Goal: Task Accomplishment & Management: Manage account settings

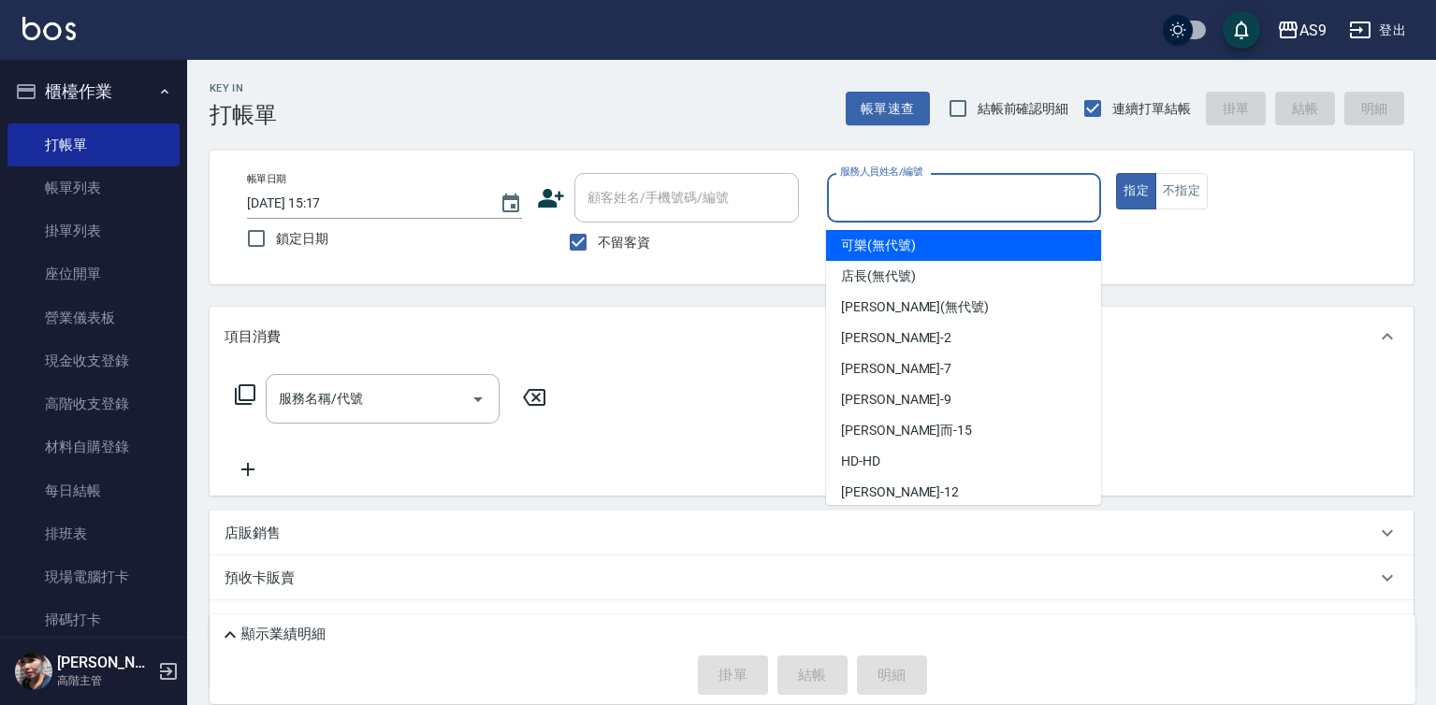
click at [857, 201] on input "服務人員姓名/編號" at bounding box center [964, 197] width 258 height 33
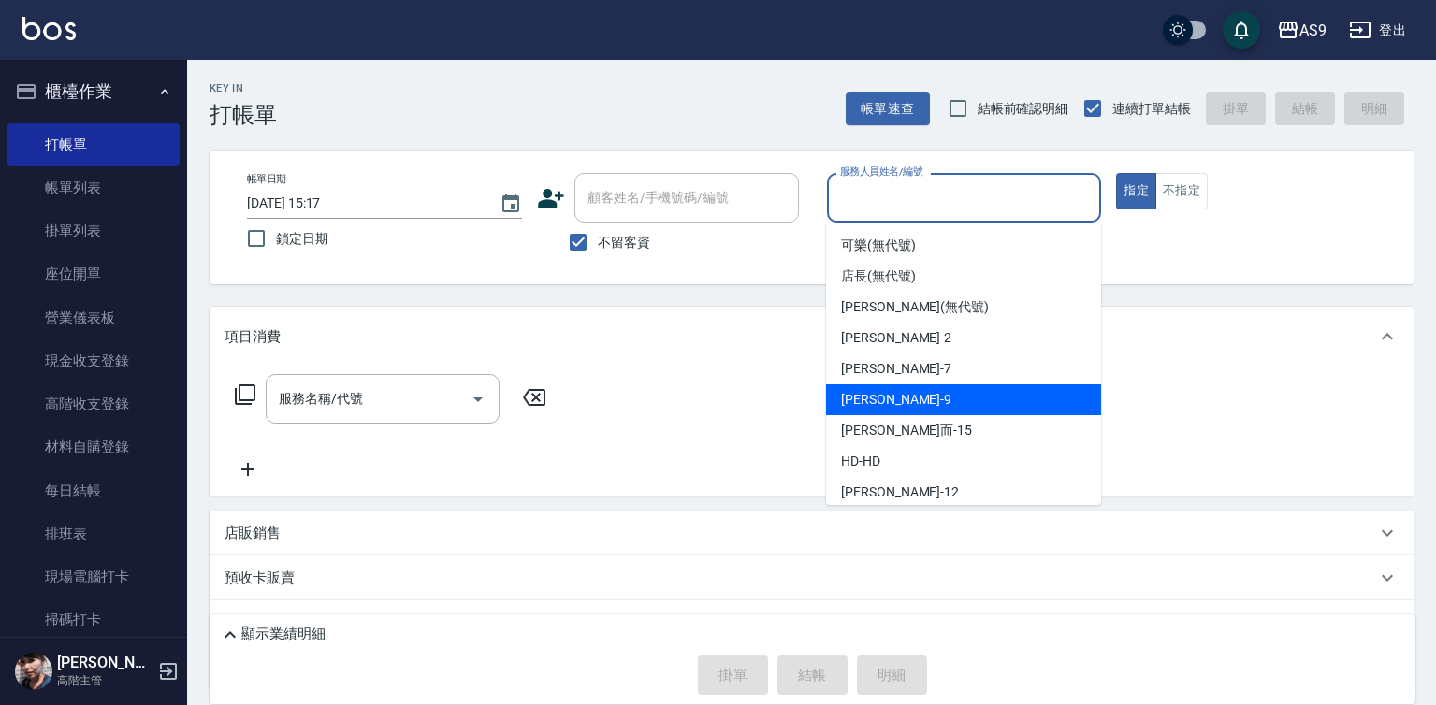
drag, startPoint x: 892, startPoint y: 400, endPoint x: 293, endPoint y: 403, distance: 599.5
click at [891, 400] on div "[PERSON_NAME] -9" at bounding box center [963, 399] width 275 height 31
type input "[PERSON_NAME]-9"
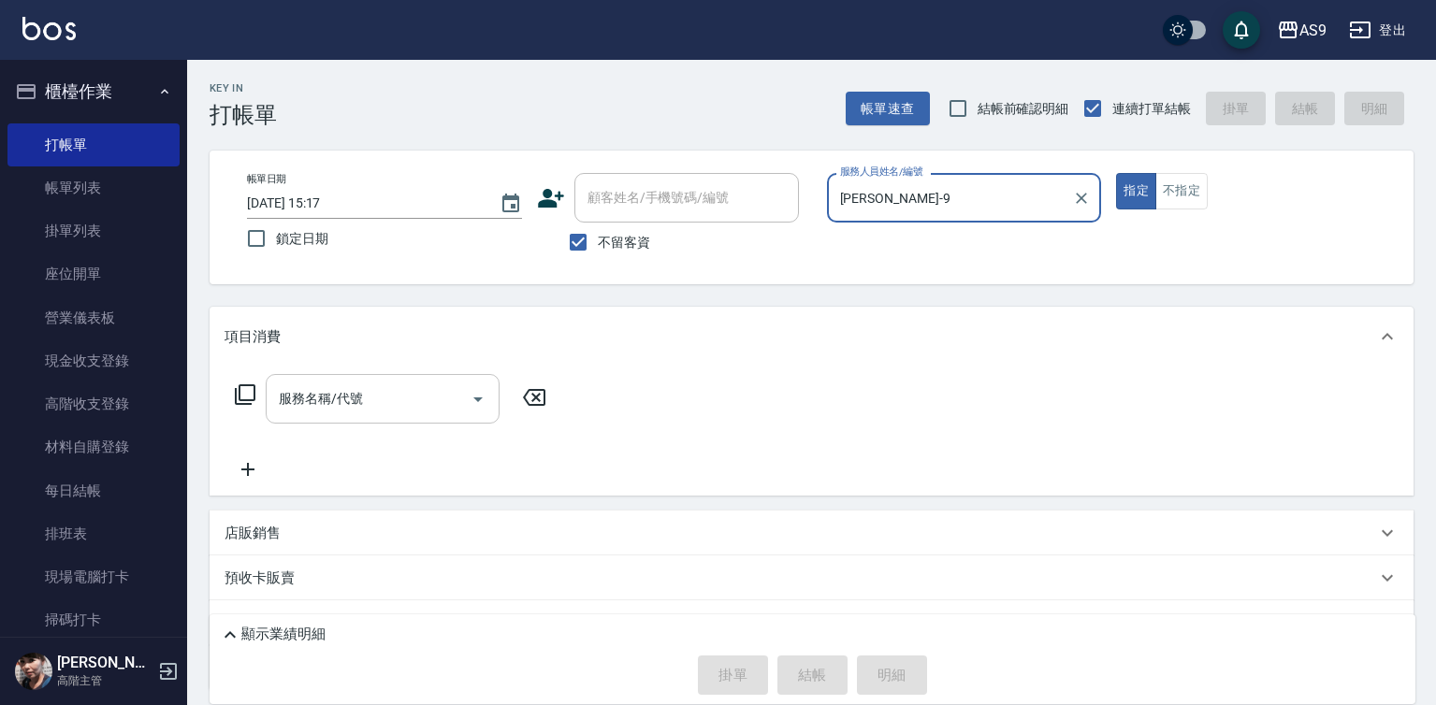
click at [359, 403] on div "服務名稱/代號 服務名稱/代號" at bounding box center [383, 399] width 234 height 50
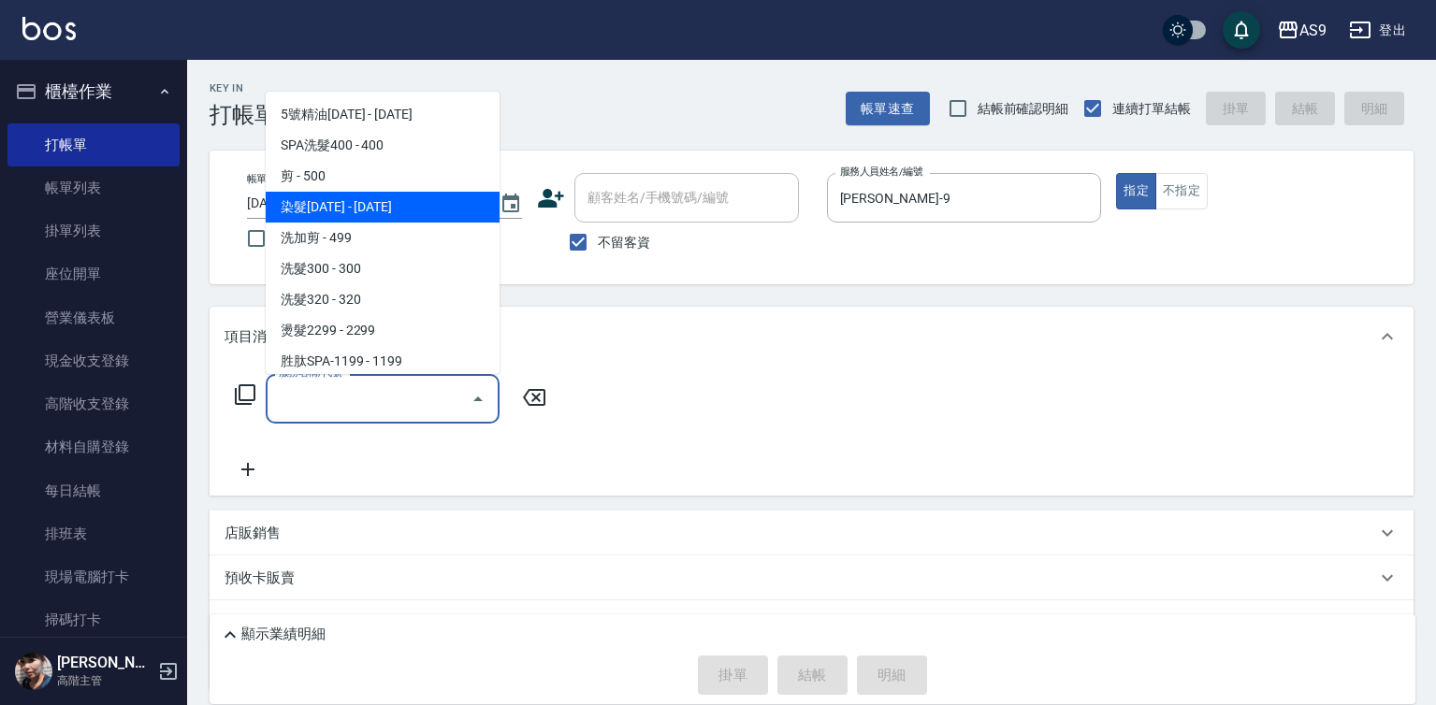
click at [402, 213] on span "染髮[DATE] - [DATE]" at bounding box center [383, 207] width 234 height 31
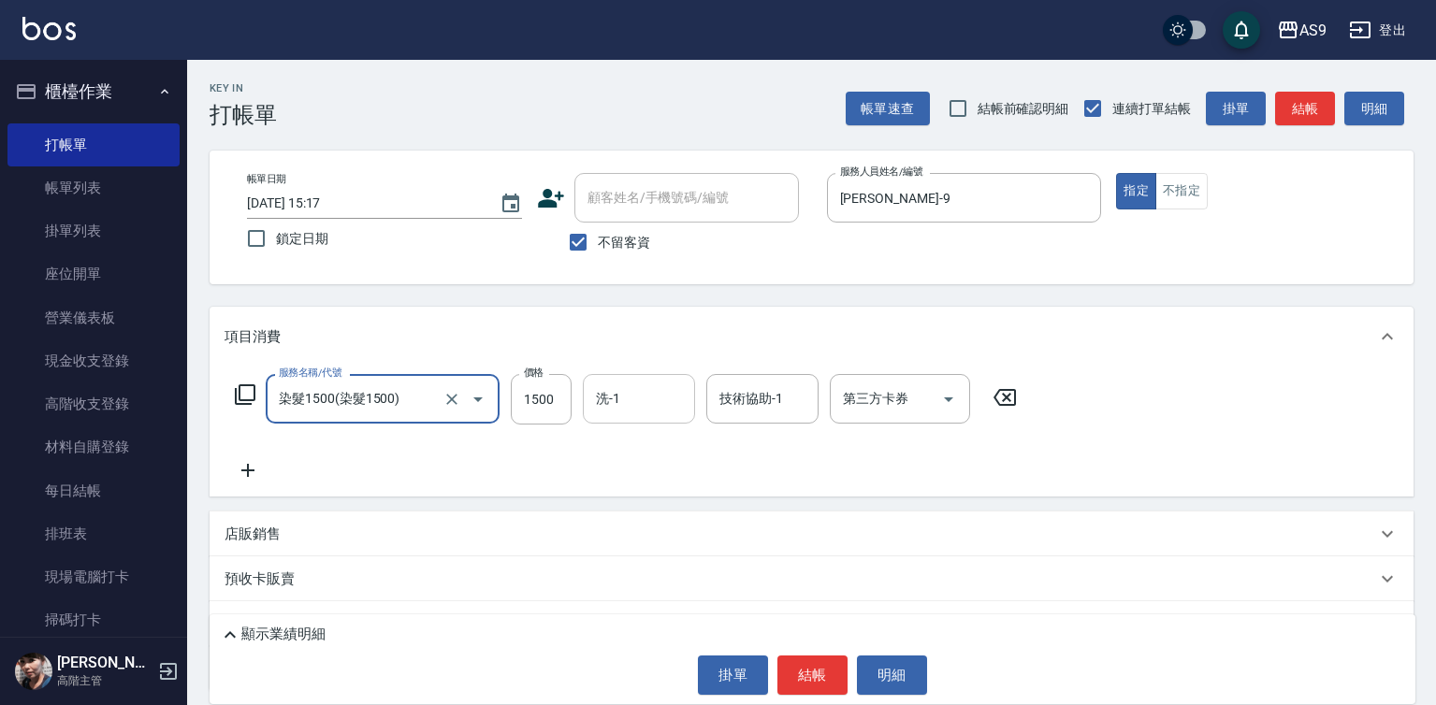
click at [629, 395] on input "洗-1" at bounding box center [638, 398] width 95 height 33
type input "染髮1500"
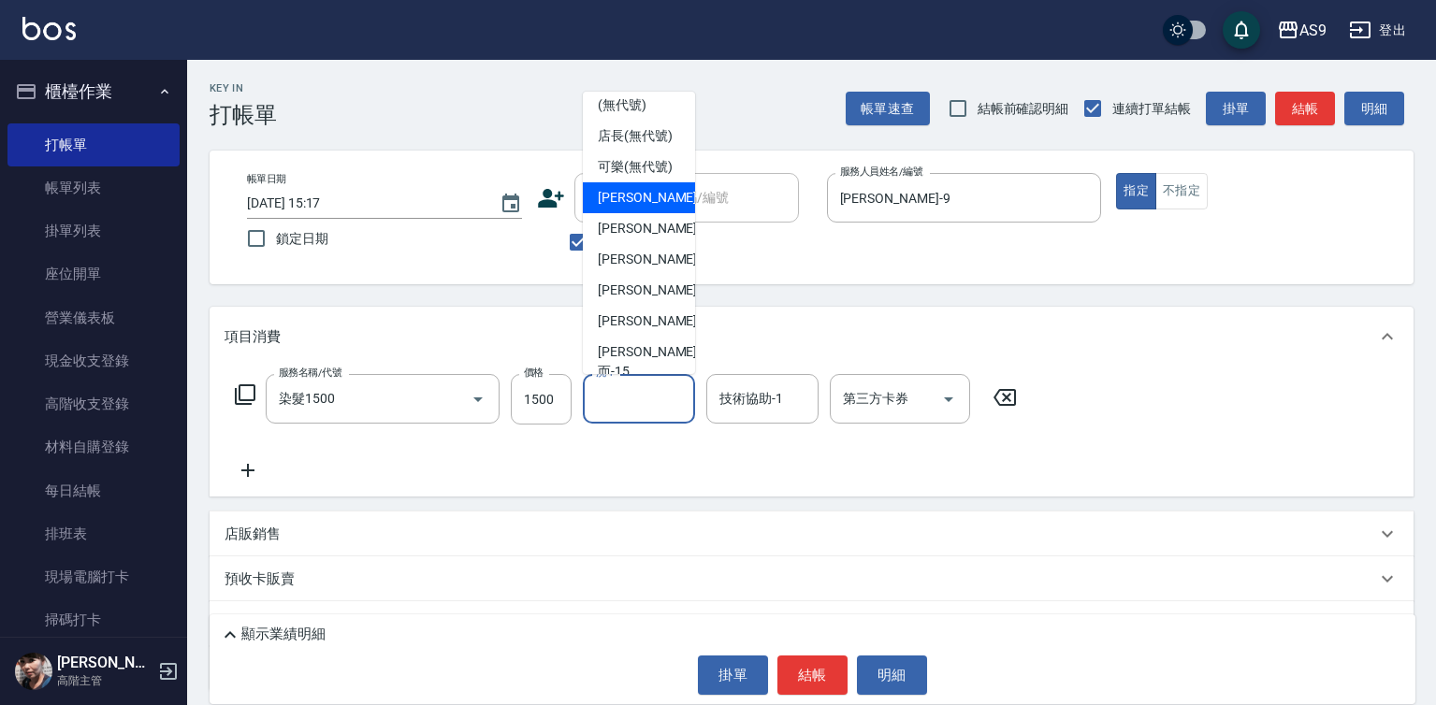
scroll to position [120, 0]
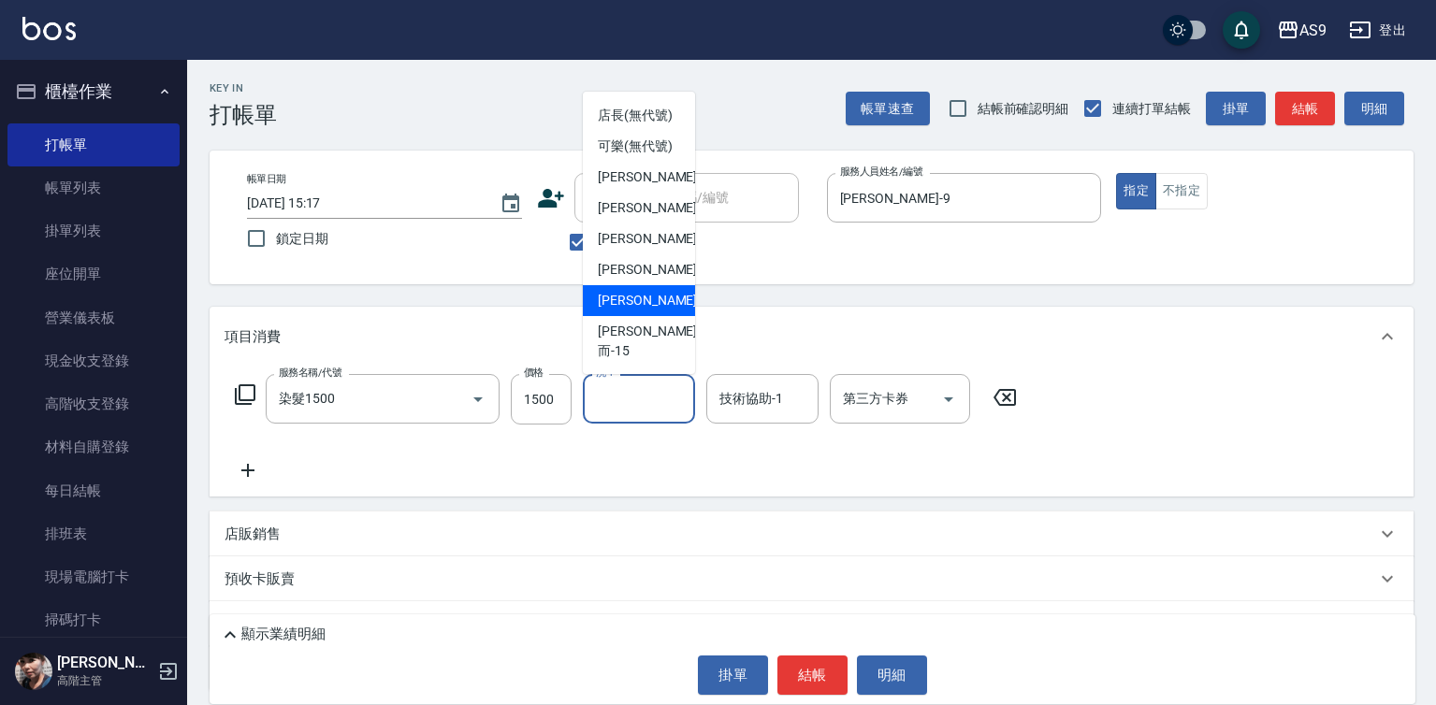
click at [663, 316] on div "[PERSON_NAME] -13" at bounding box center [639, 300] width 112 height 31
type input "[PERSON_NAME]-13"
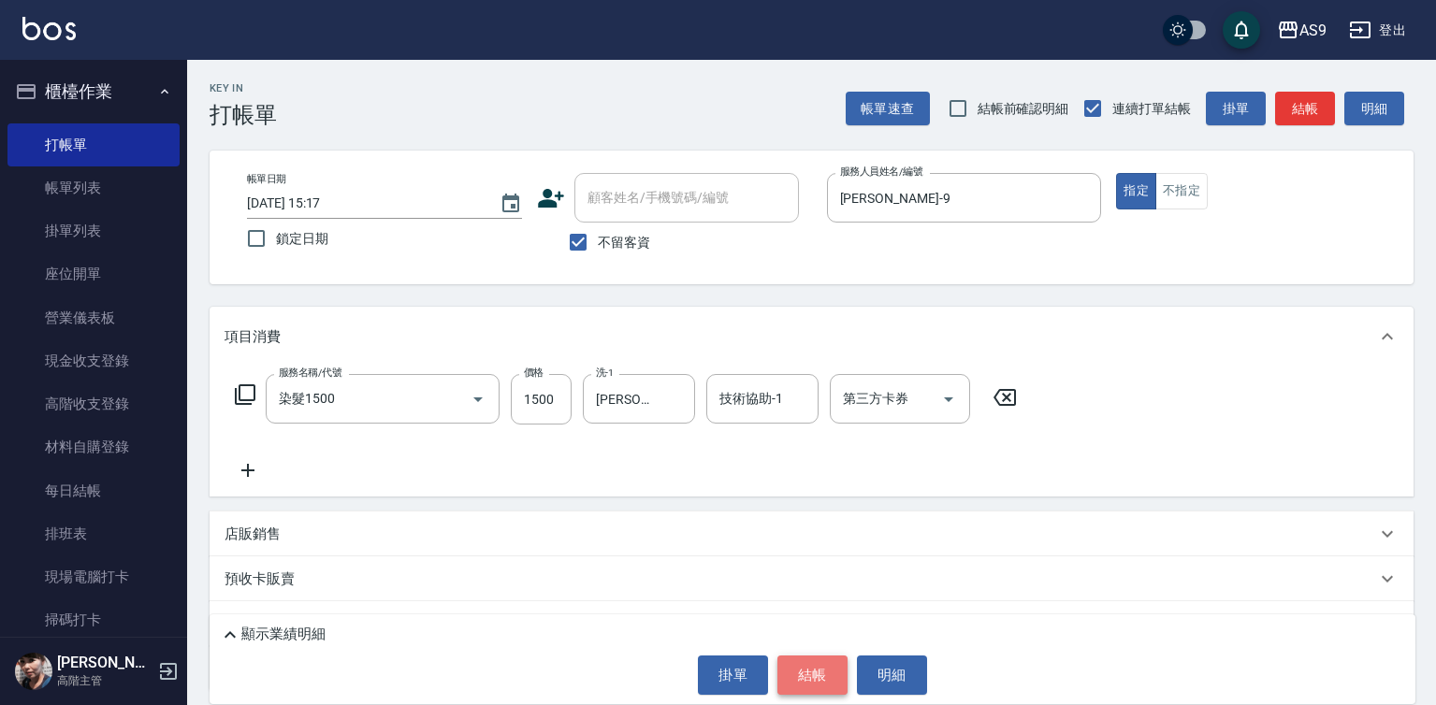
click at [813, 671] on button "結帳" at bounding box center [812, 675] width 70 height 39
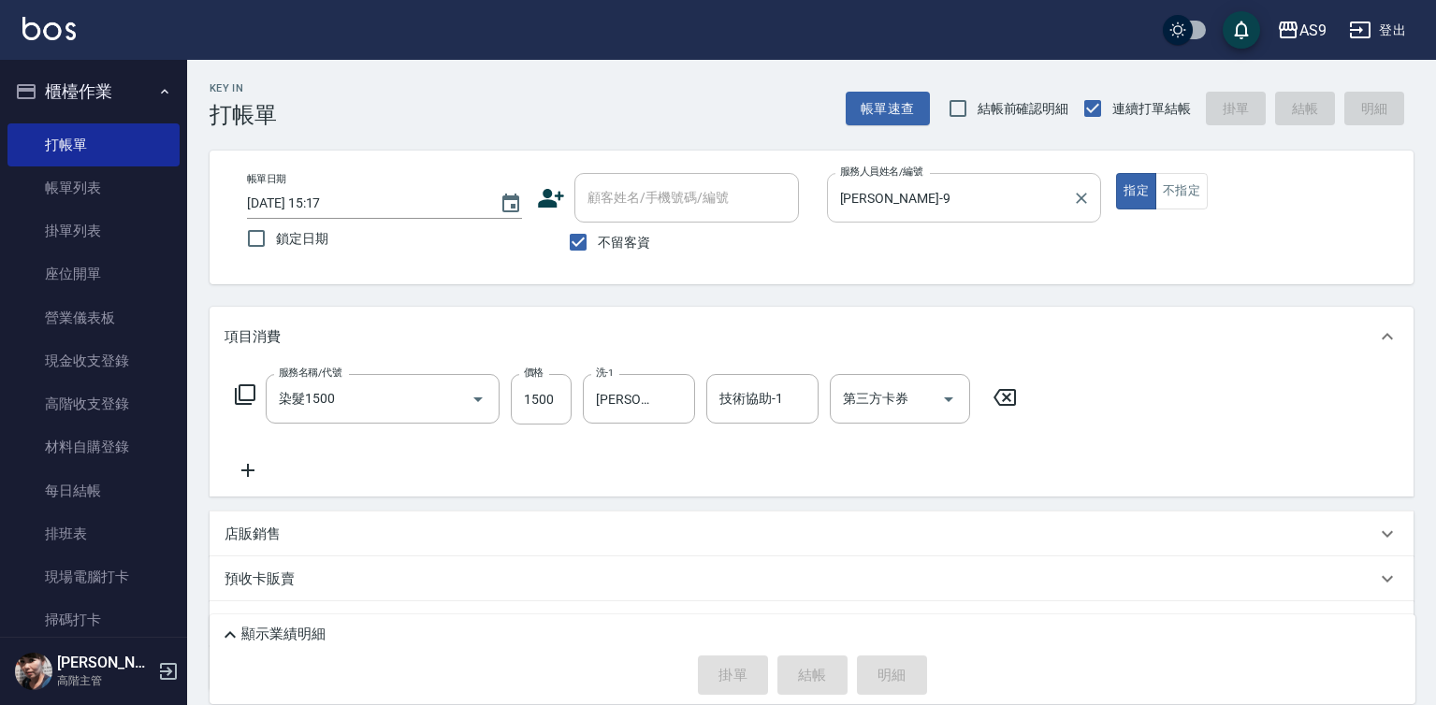
type input "[DATE] 20:05"
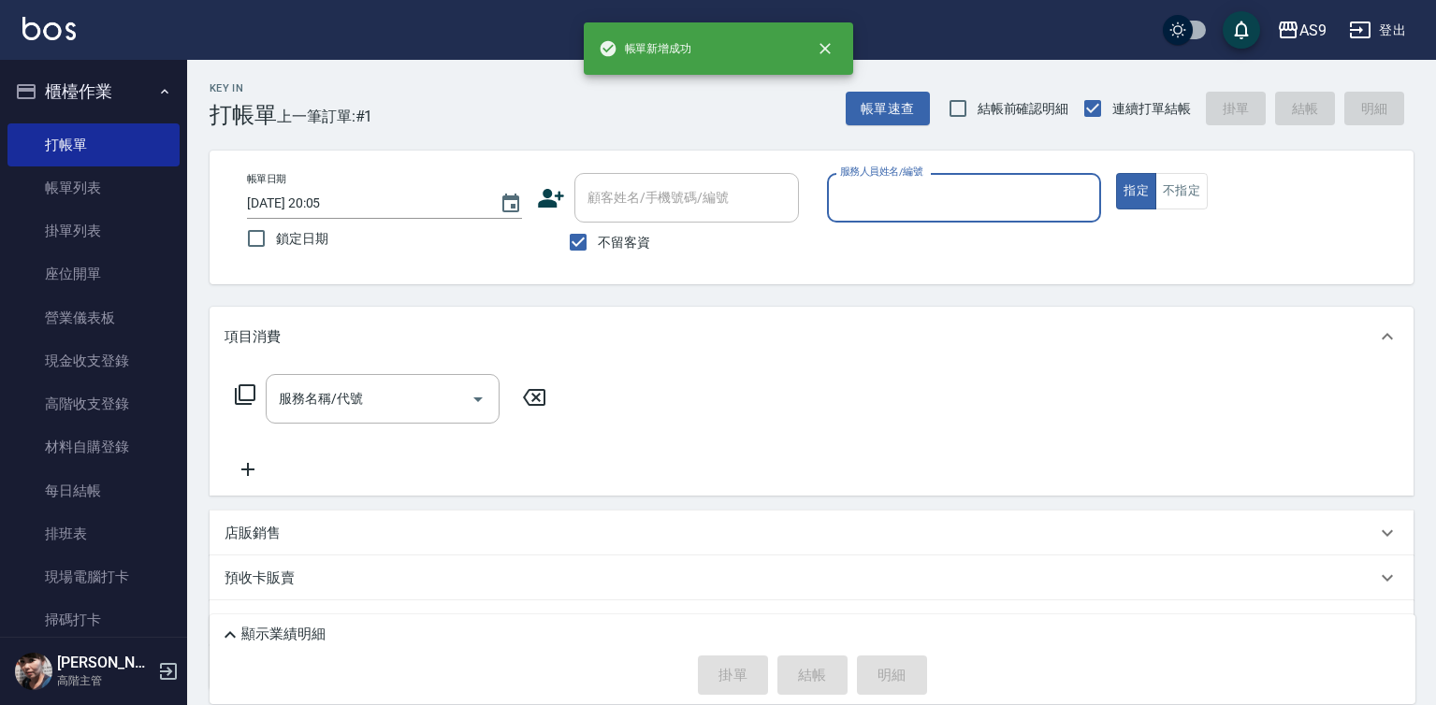
click at [897, 197] on input "服務人員姓名/編號" at bounding box center [964, 197] width 258 height 33
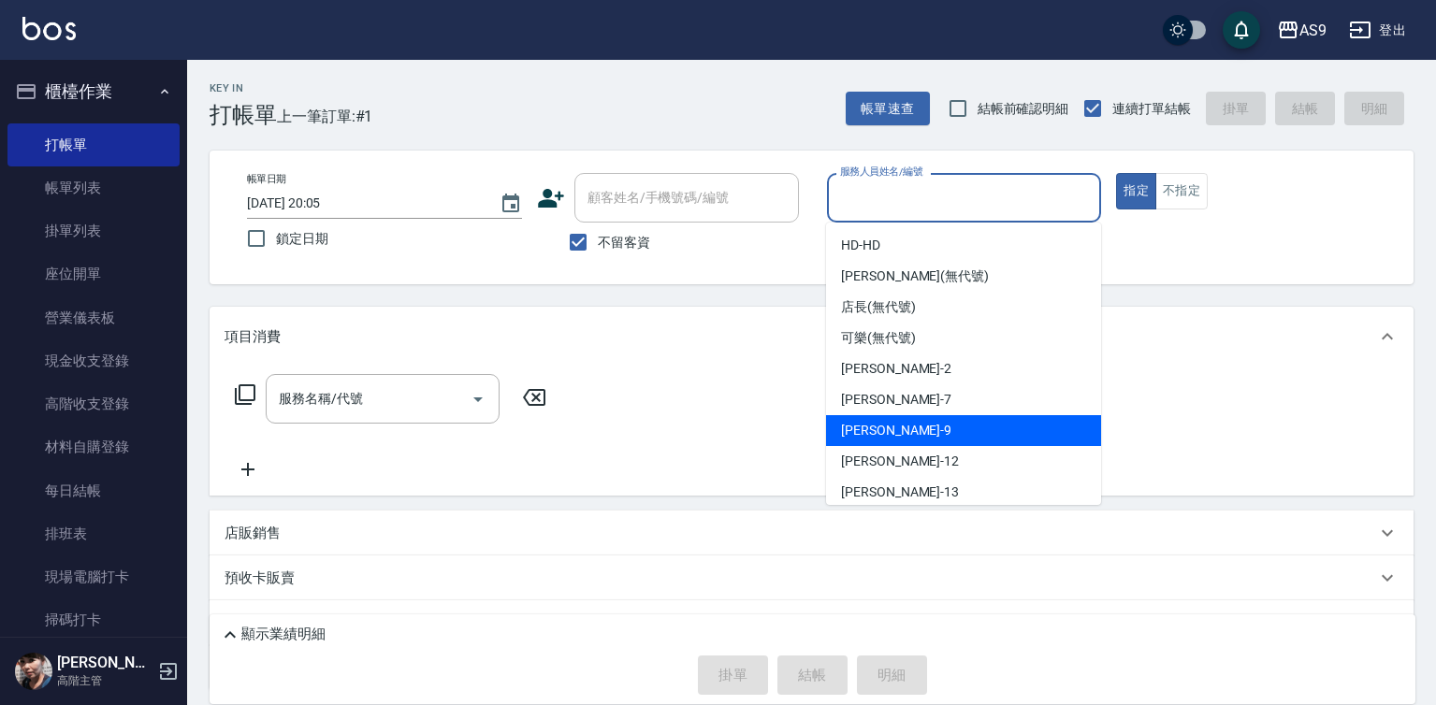
click at [919, 430] on div "[PERSON_NAME] -9" at bounding box center [963, 430] width 275 height 31
type input "[PERSON_NAME]-9"
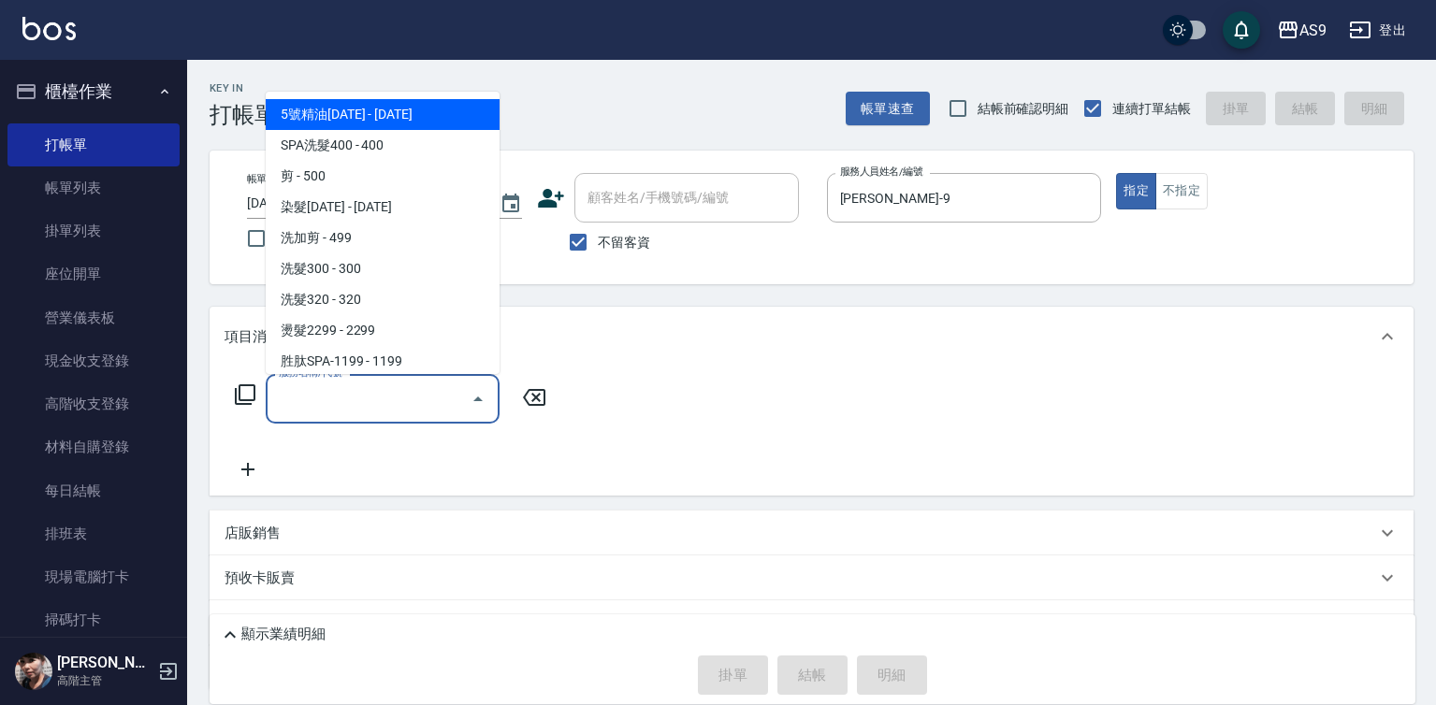
click at [422, 397] on input "服務名稱/代號" at bounding box center [368, 398] width 189 height 33
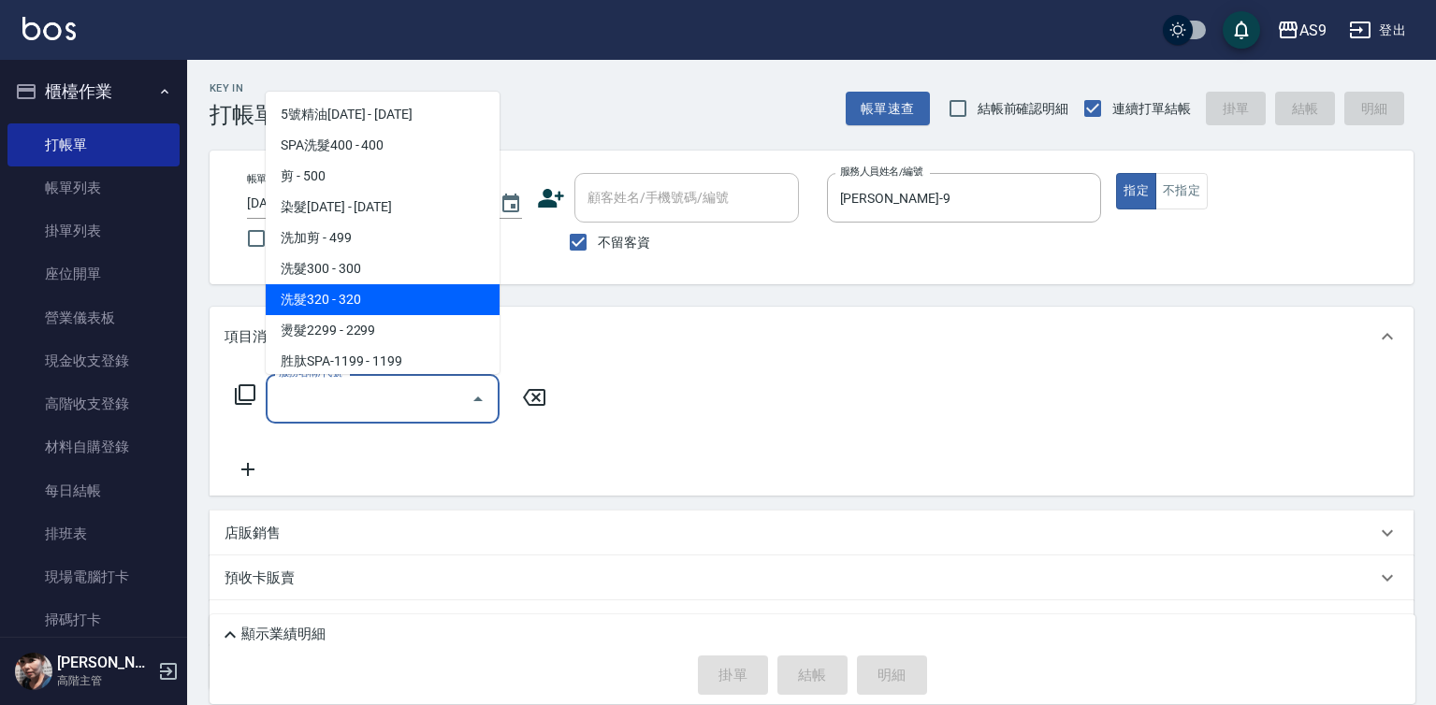
click at [367, 274] on span "洗髮300 - 300" at bounding box center [383, 268] width 234 height 31
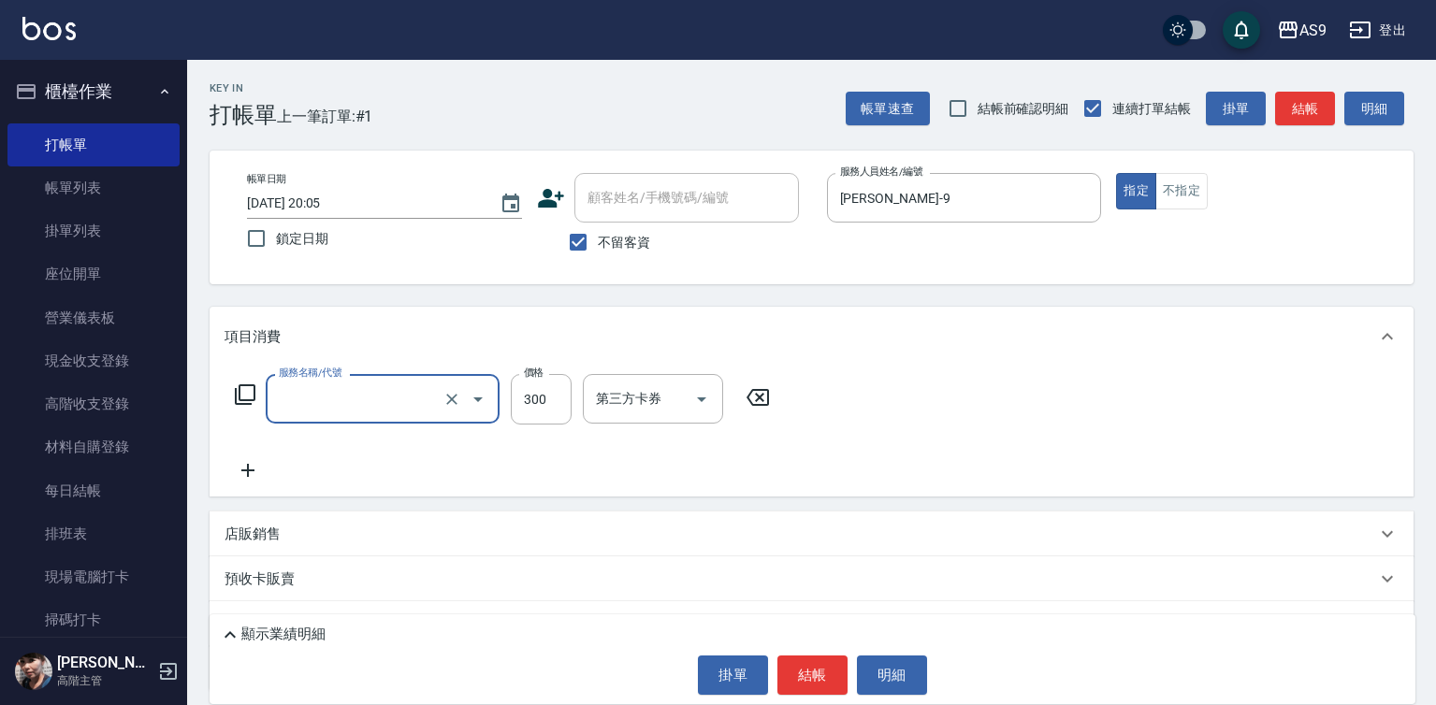
type input "洗髮300(洗 髮300)"
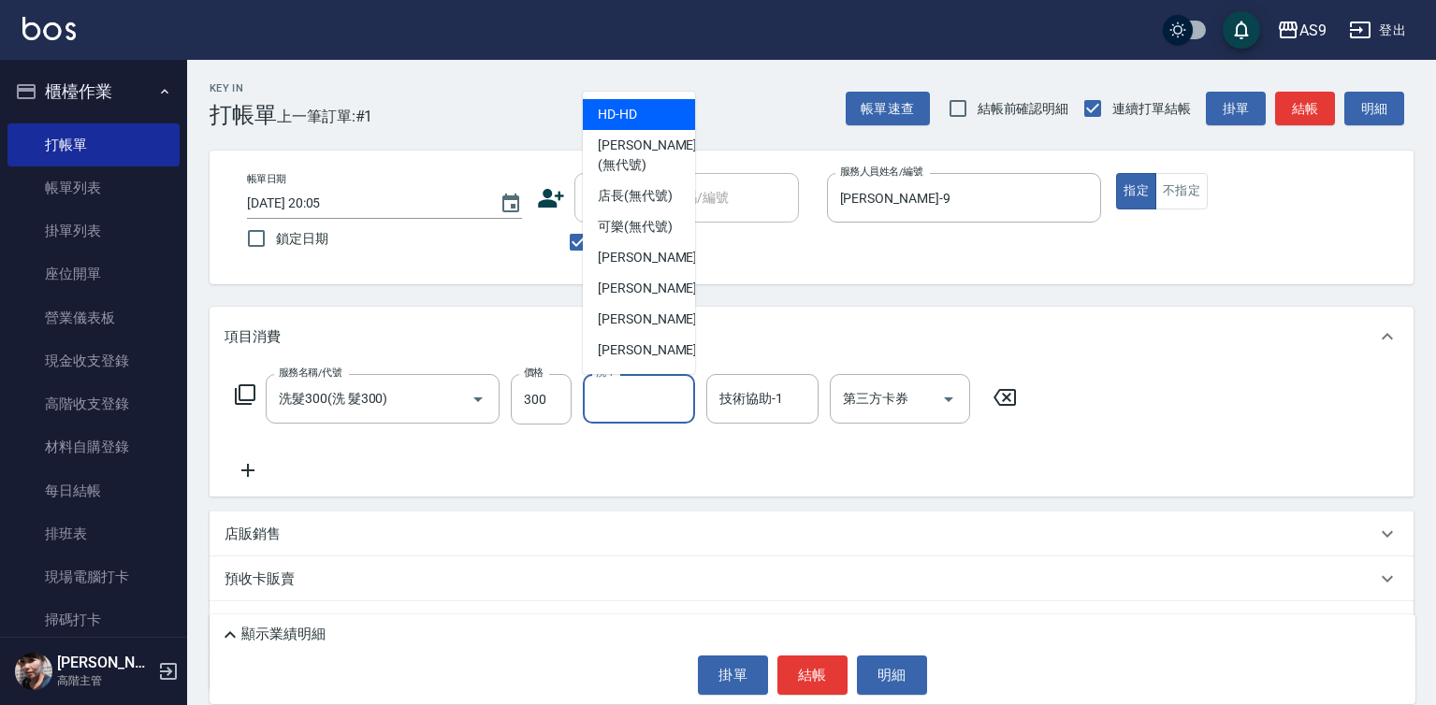
click at [628, 407] on input "洗-1" at bounding box center [638, 398] width 95 height 33
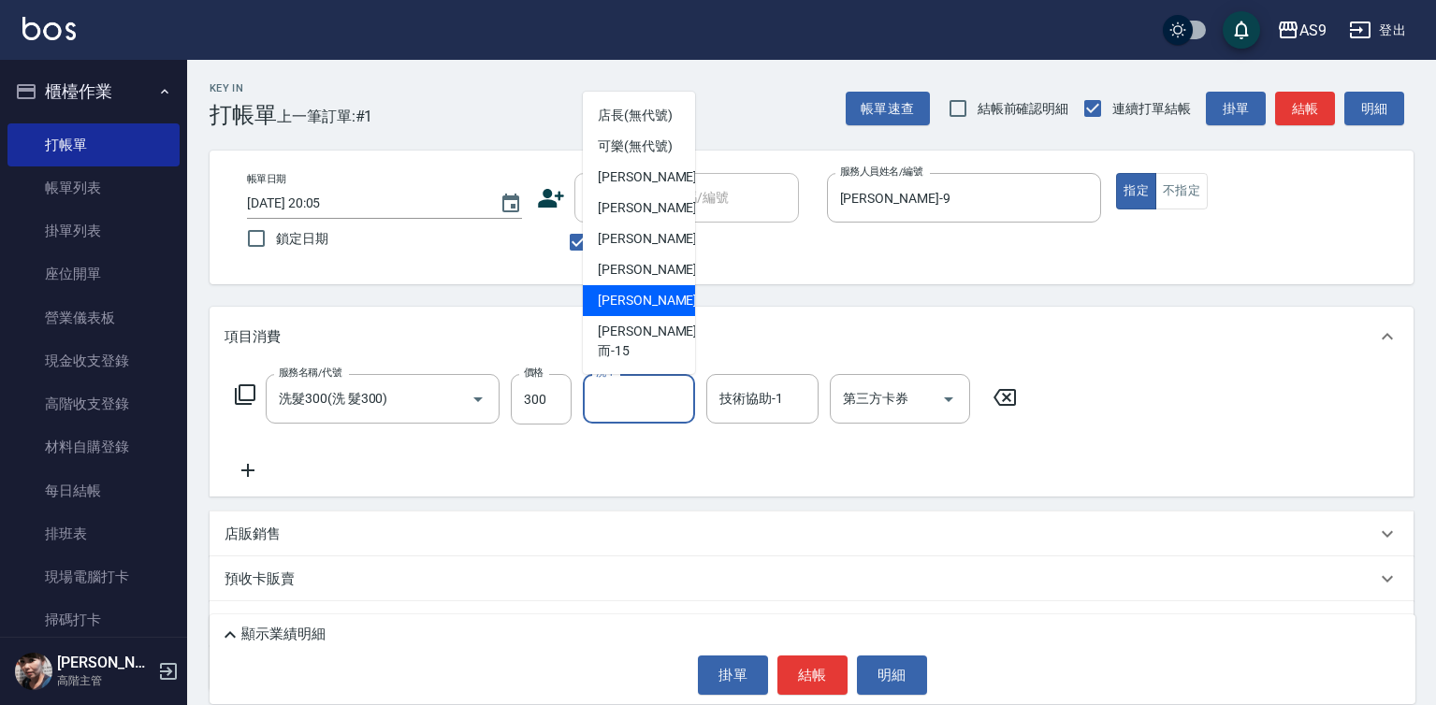
click at [666, 316] on div "[PERSON_NAME] -13" at bounding box center [639, 300] width 112 height 31
type input "[PERSON_NAME]-13"
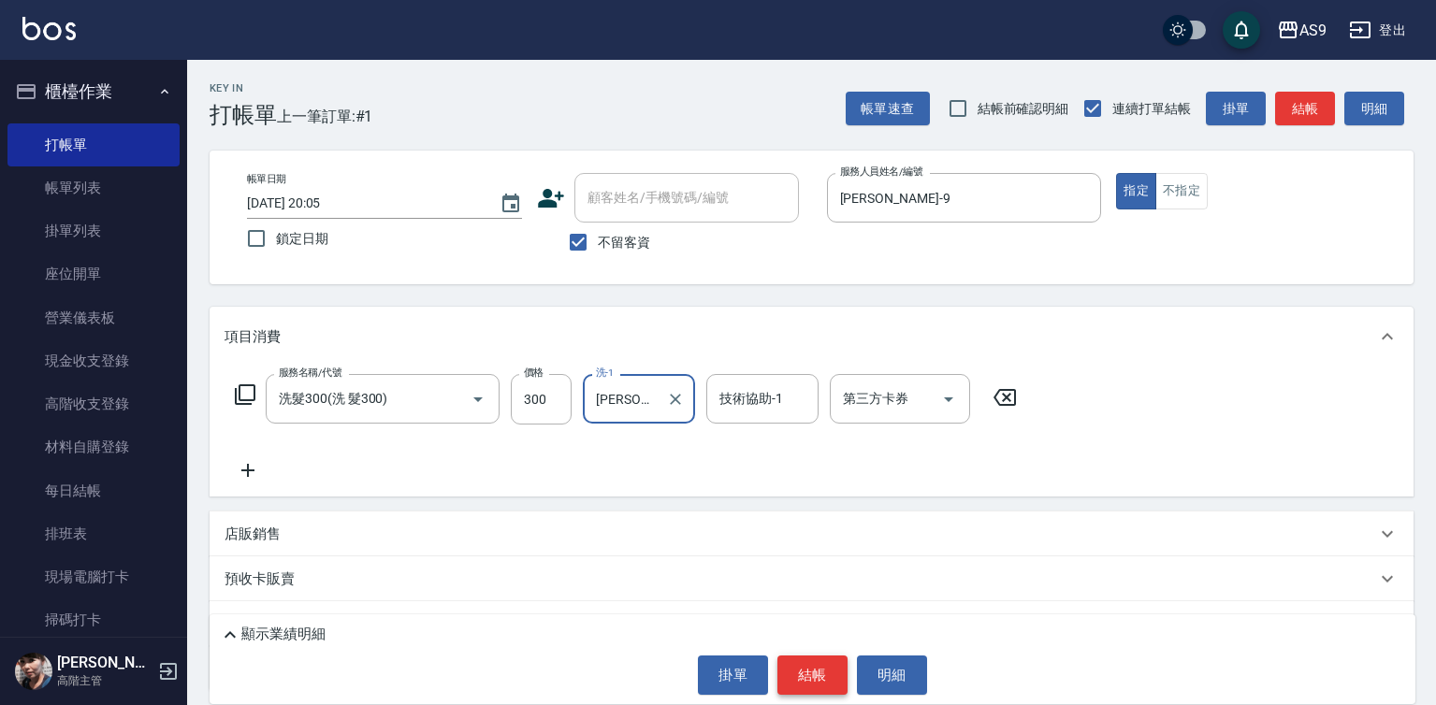
click at [825, 670] on button "結帳" at bounding box center [812, 675] width 70 height 39
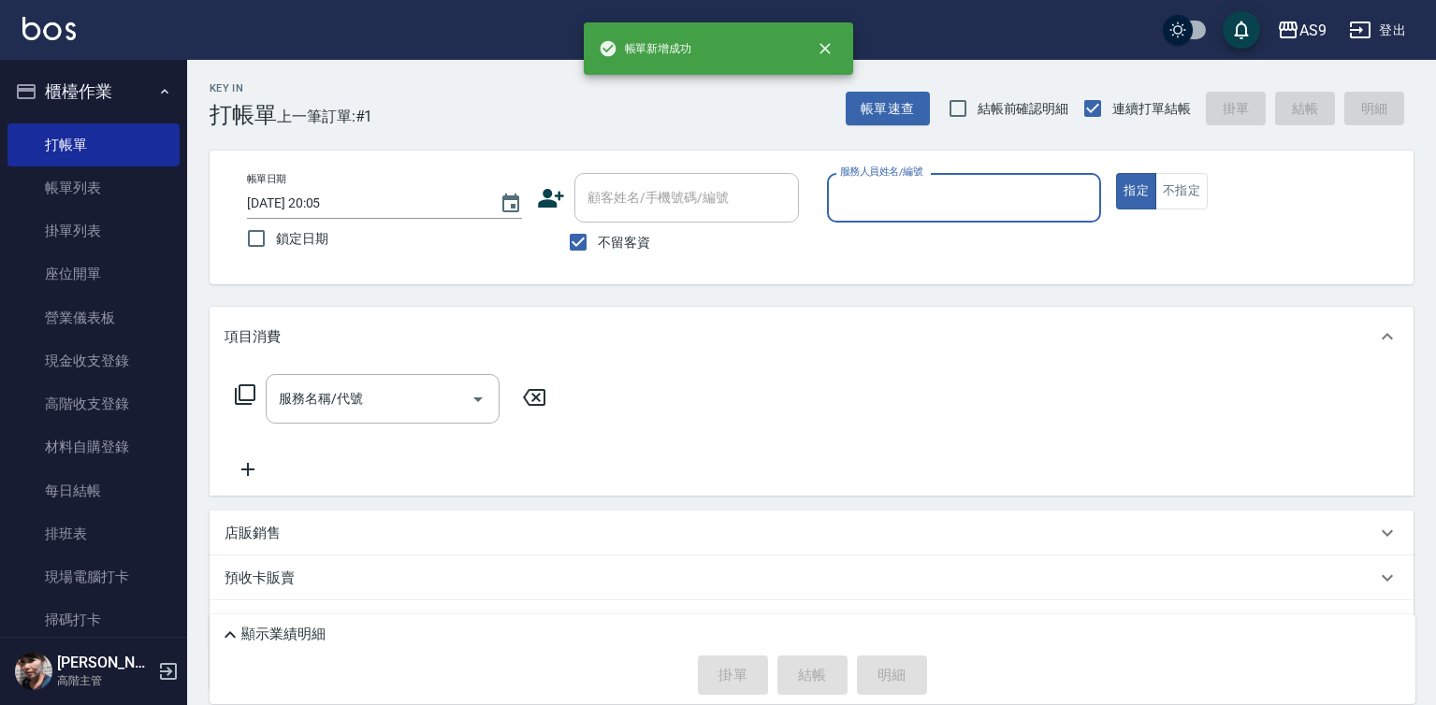
click at [890, 196] on input "服務人員姓名/編號" at bounding box center [964, 197] width 258 height 33
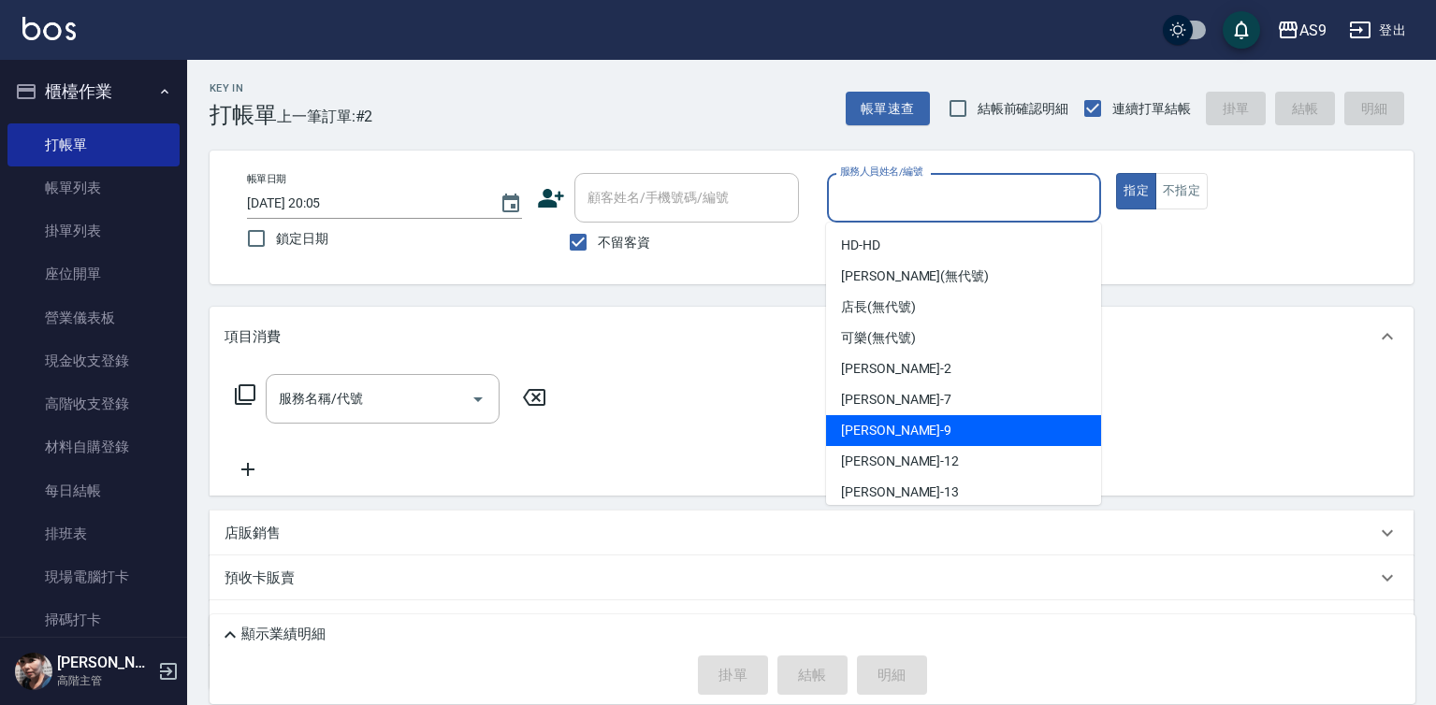
click at [902, 432] on div "[PERSON_NAME] -9" at bounding box center [963, 430] width 275 height 31
type input "[PERSON_NAME]-9"
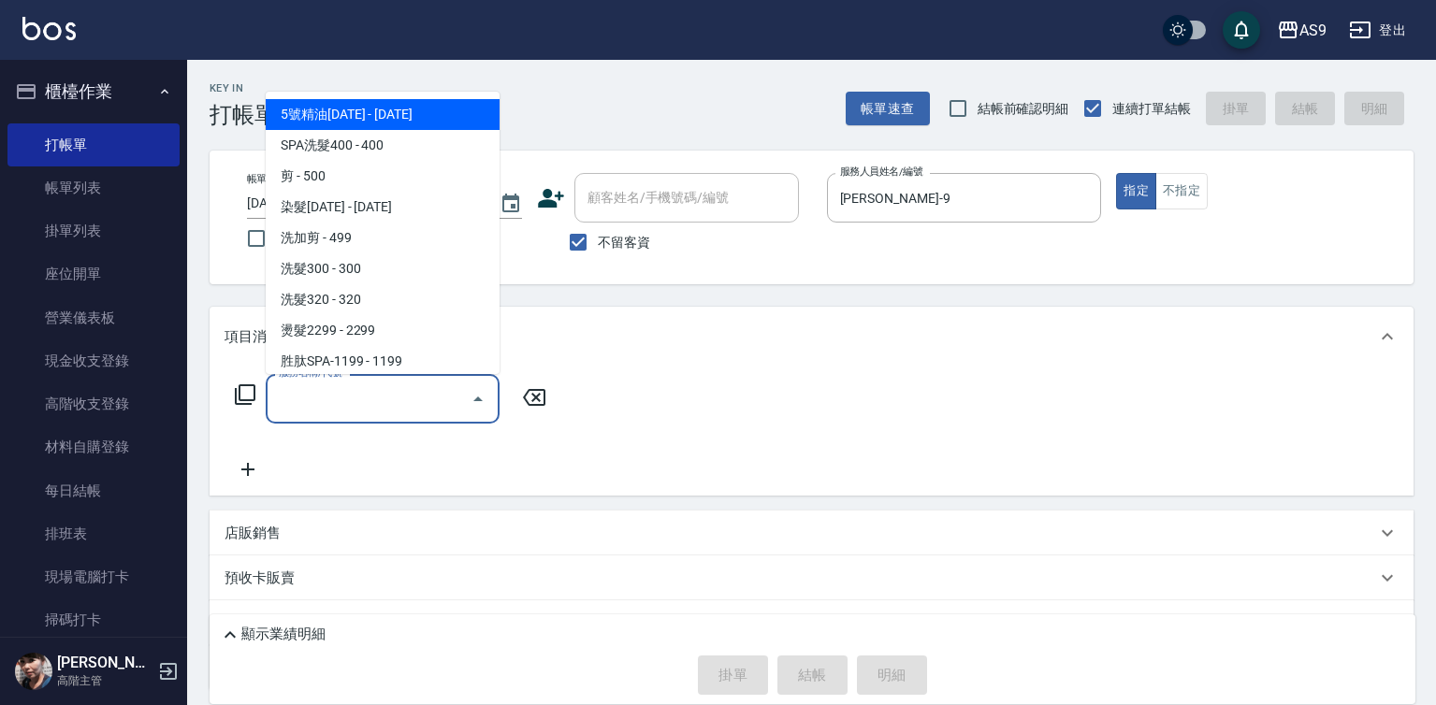
click at [416, 398] on input "服務名稱/代號" at bounding box center [368, 398] width 189 height 33
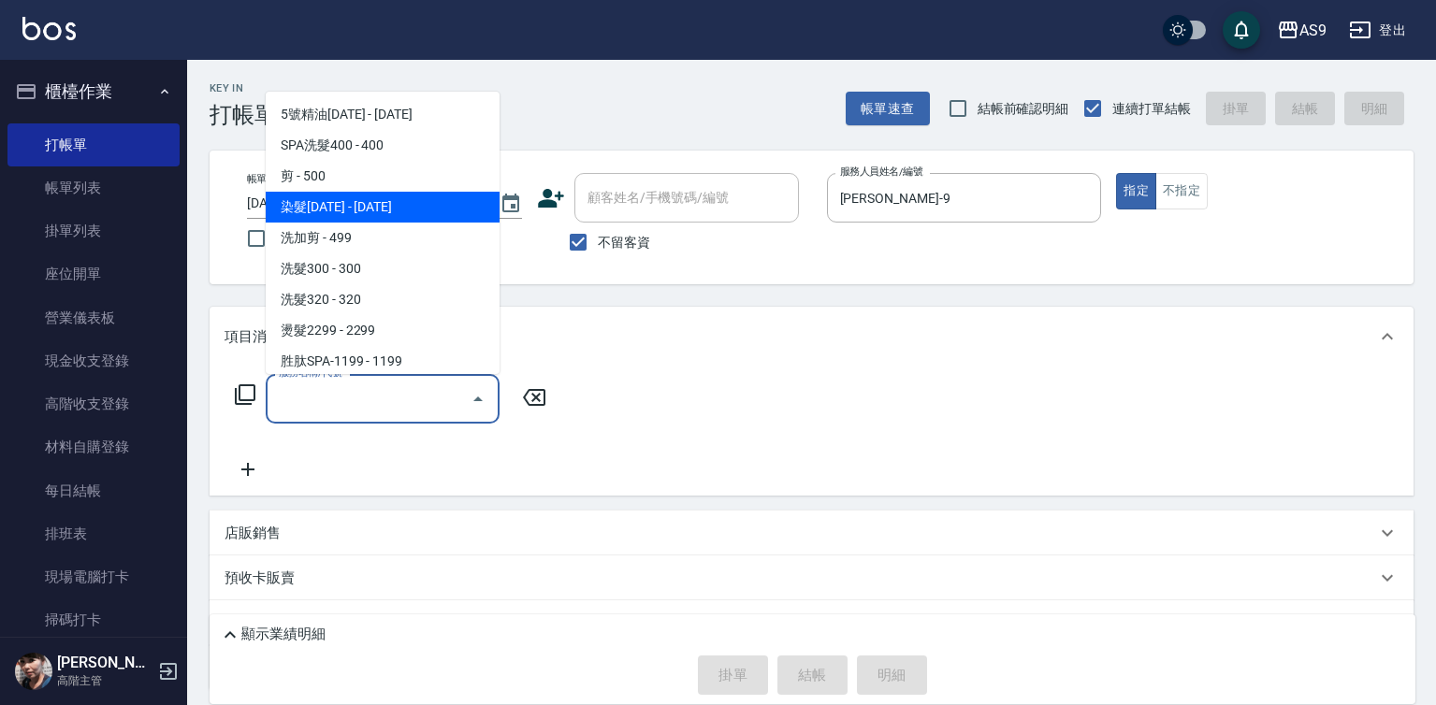
click at [404, 195] on span "染髮[DATE] - [DATE]" at bounding box center [383, 207] width 234 height 31
type input "染髮1500"
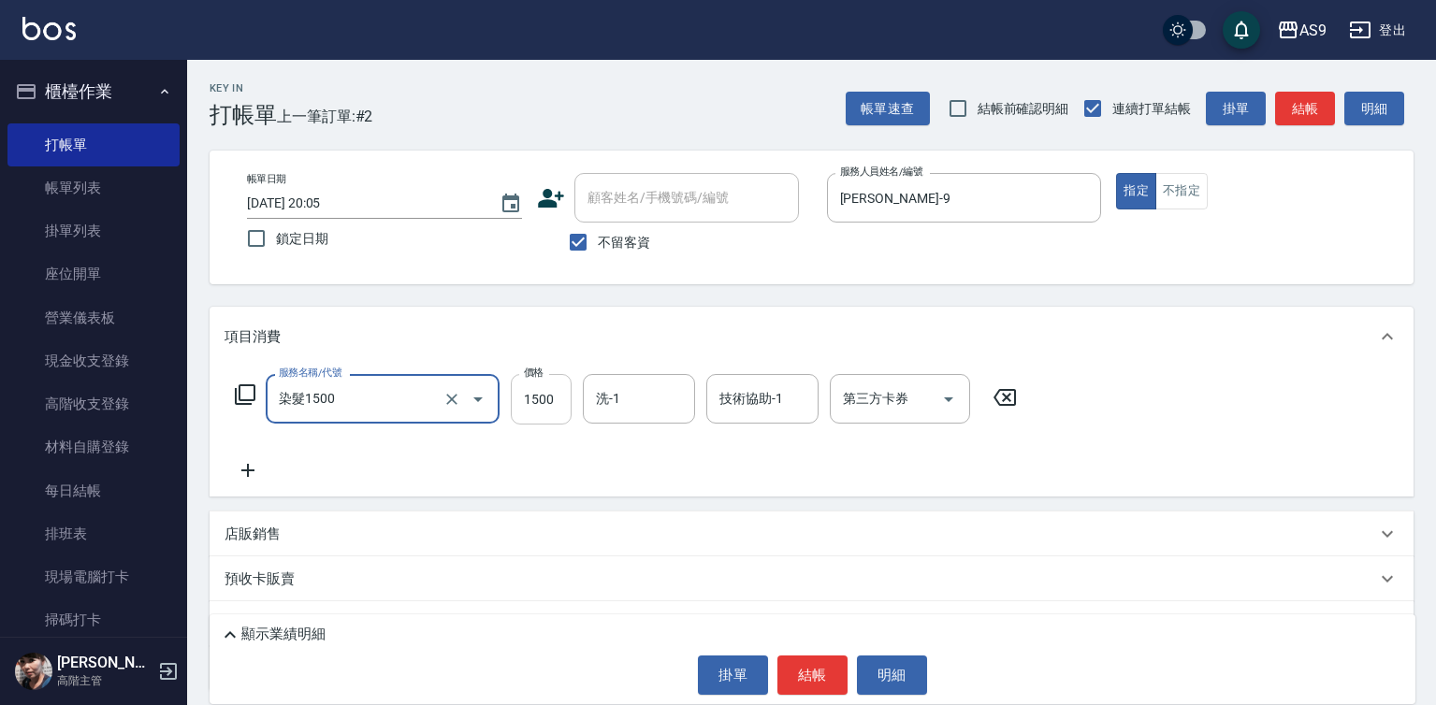
click at [528, 386] on input "1500" at bounding box center [541, 399] width 61 height 51
type input "1290"
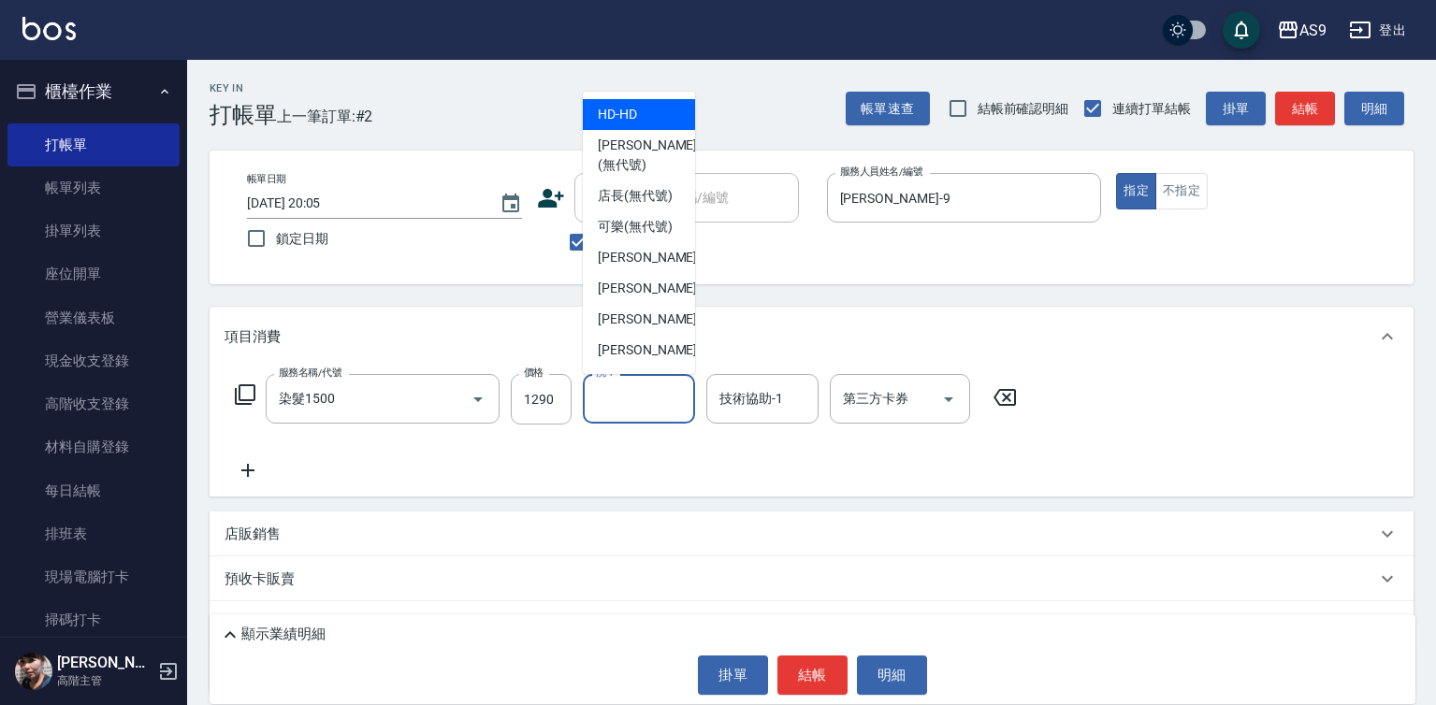
click at [631, 408] on input "洗-1" at bounding box center [638, 398] width 95 height 33
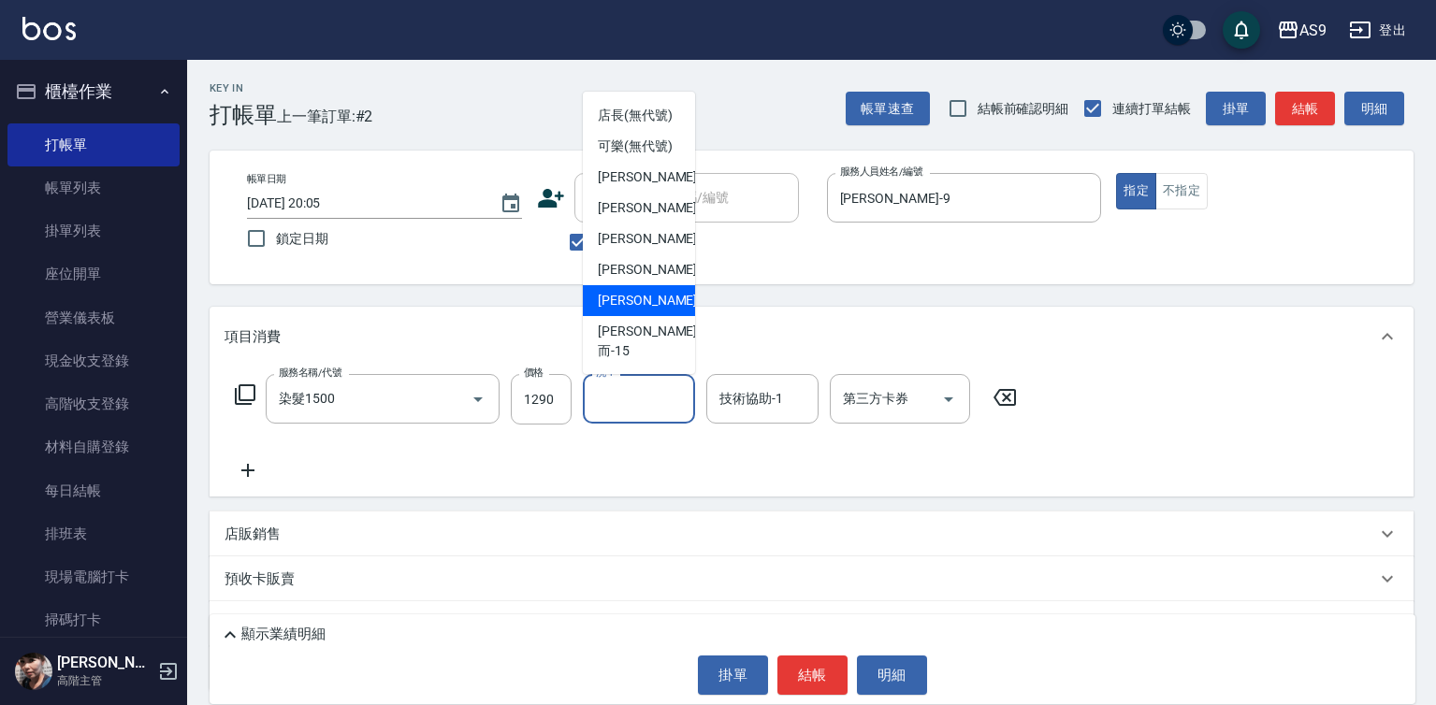
click at [653, 310] on span "[PERSON_NAME] -13" at bounding box center [657, 301] width 118 height 20
type input "[PERSON_NAME]-13"
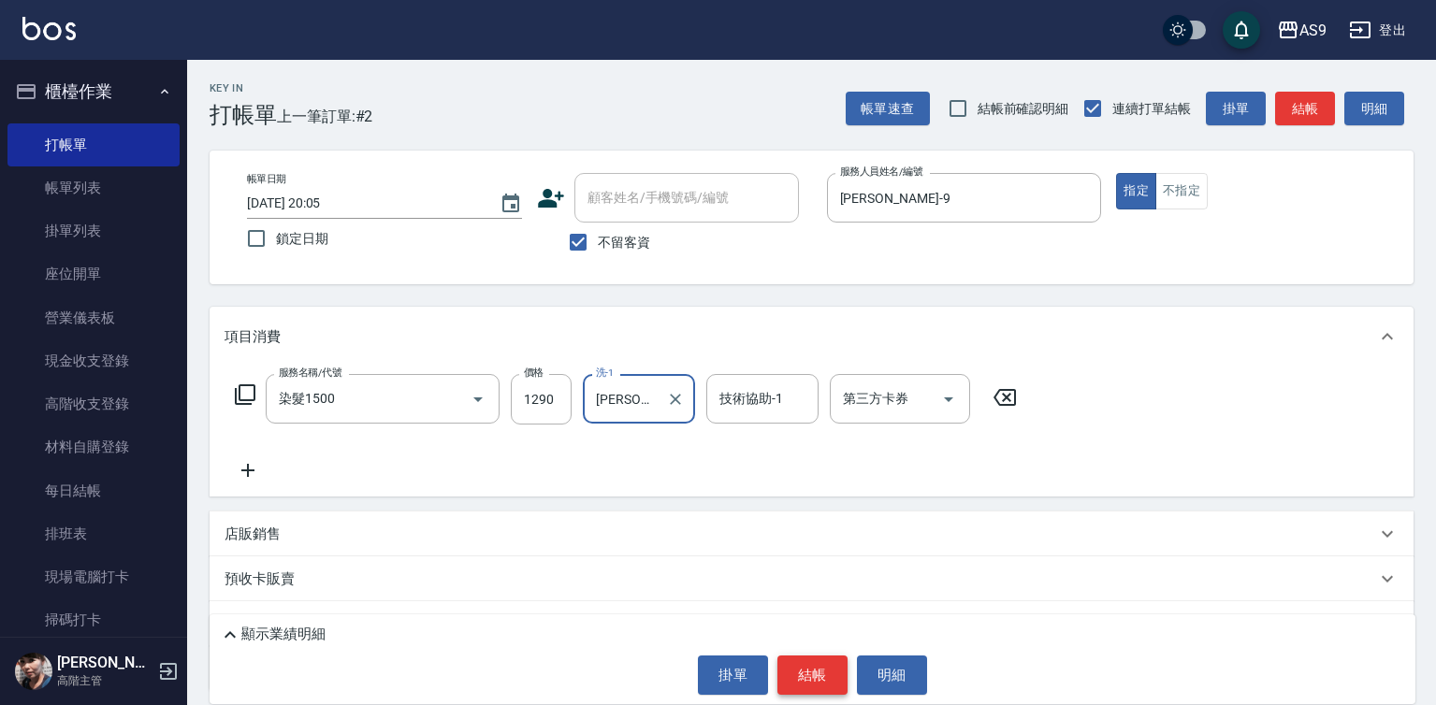
click at [823, 677] on button "結帳" at bounding box center [812, 675] width 70 height 39
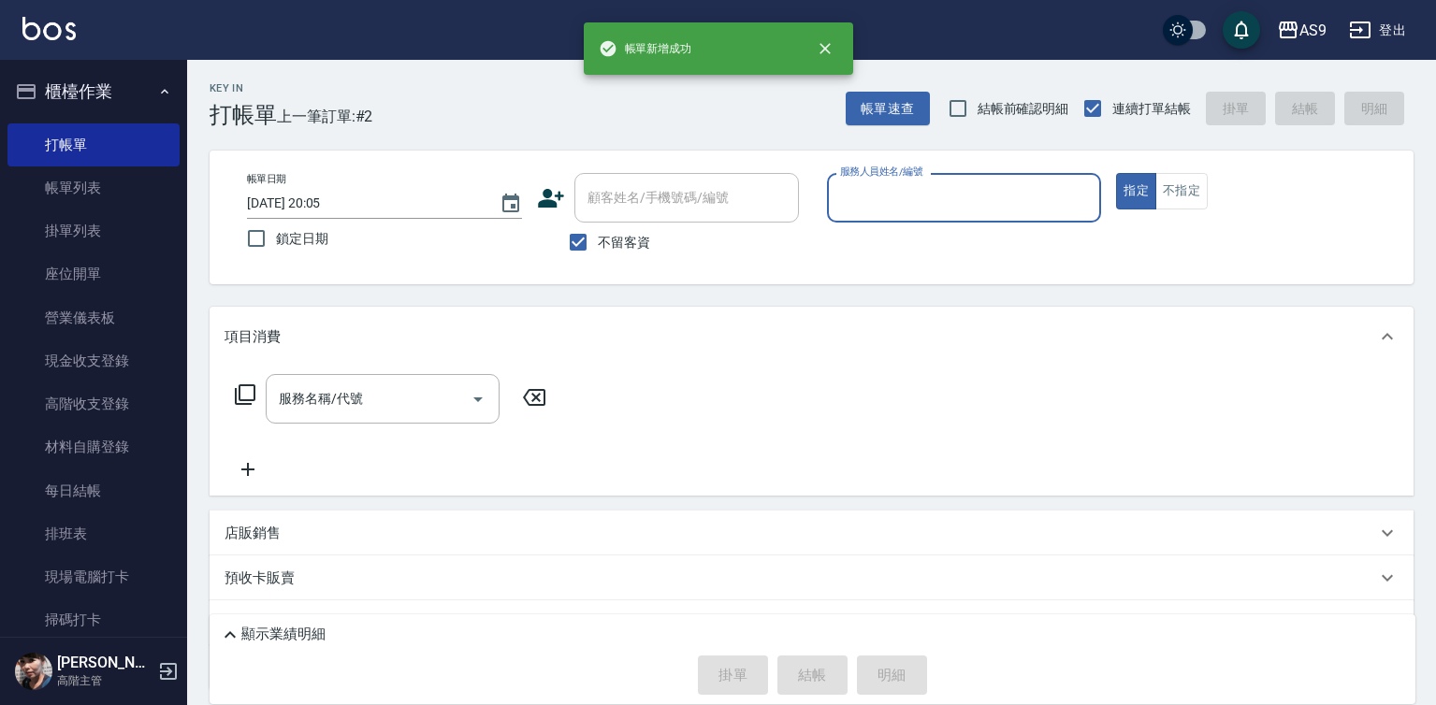
click at [900, 207] on input "服務人員姓名/編號" at bounding box center [964, 197] width 258 height 33
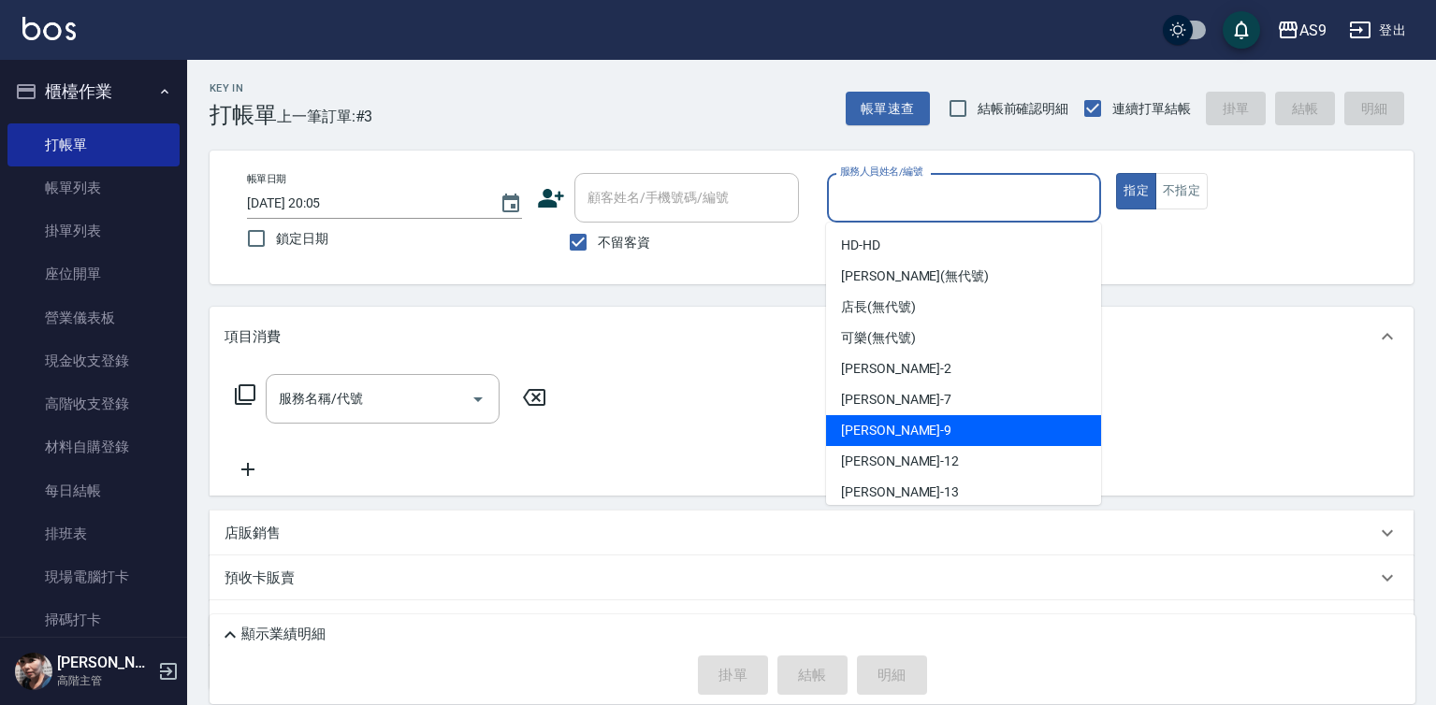
click at [903, 434] on div "[PERSON_NAME] -9" at bounding box center [963, 430] width 275 height 31
type input "[PERSON_NAME]-9"
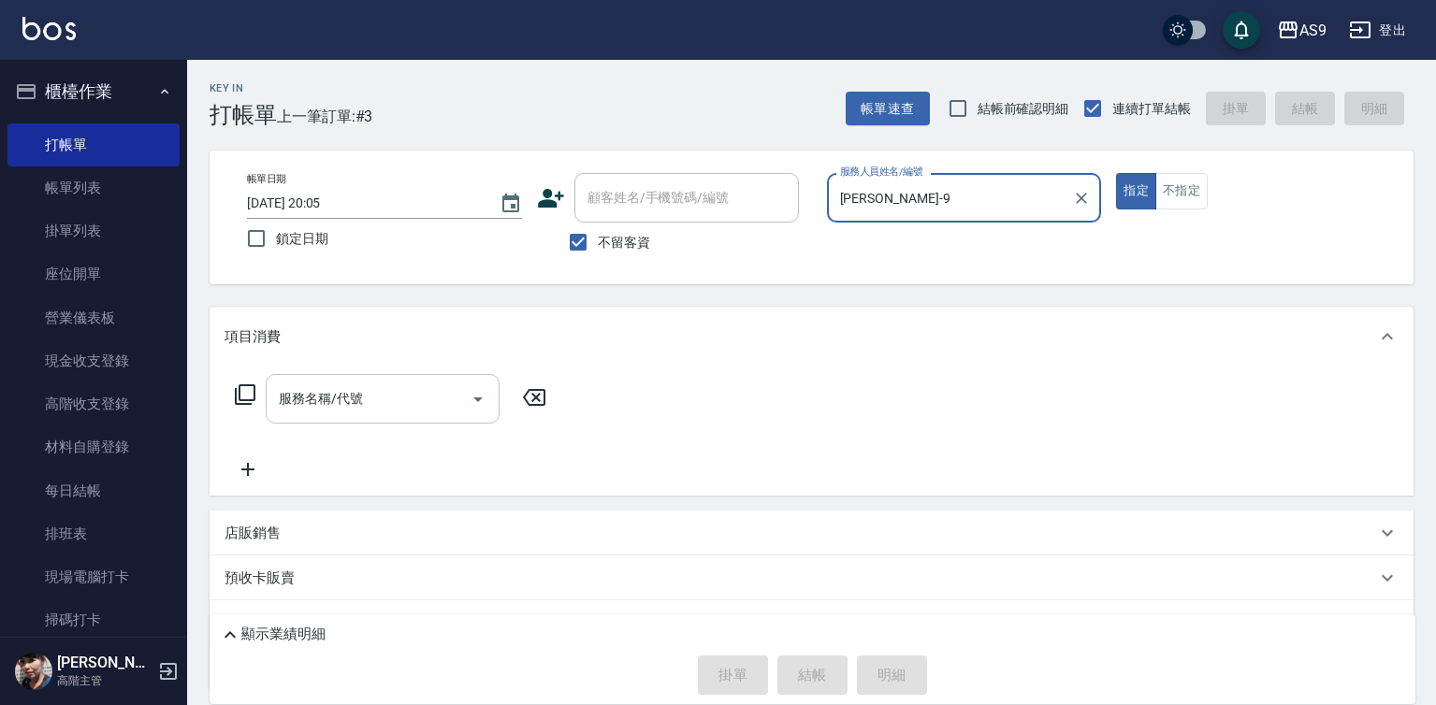
click at [354, 399] on input "服務名稱/代號" at bounding box center [368, 398] width 189 height 33
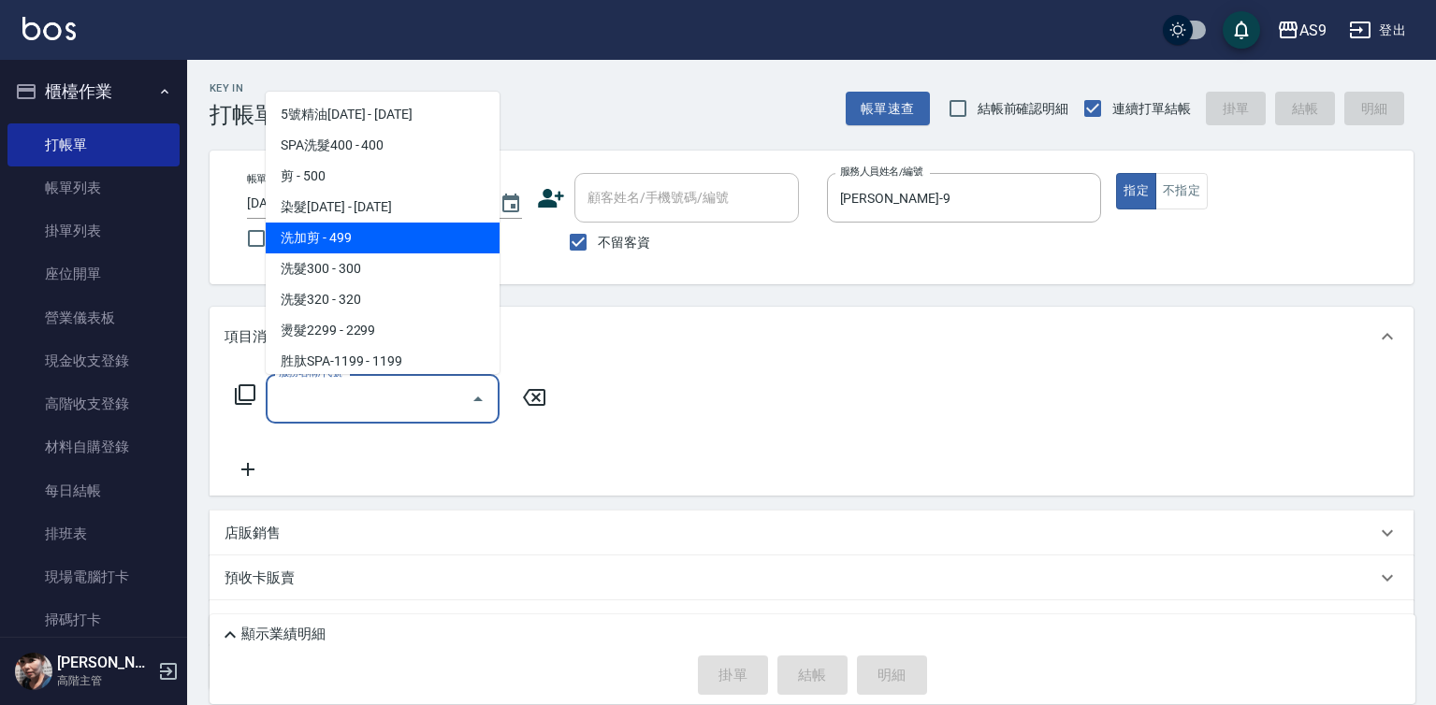
click at [347, 238] on span "洗加剪 - 499" at bounding box center [383, 238] width 234 height 31
type input "洗加剪(洗加剪)"
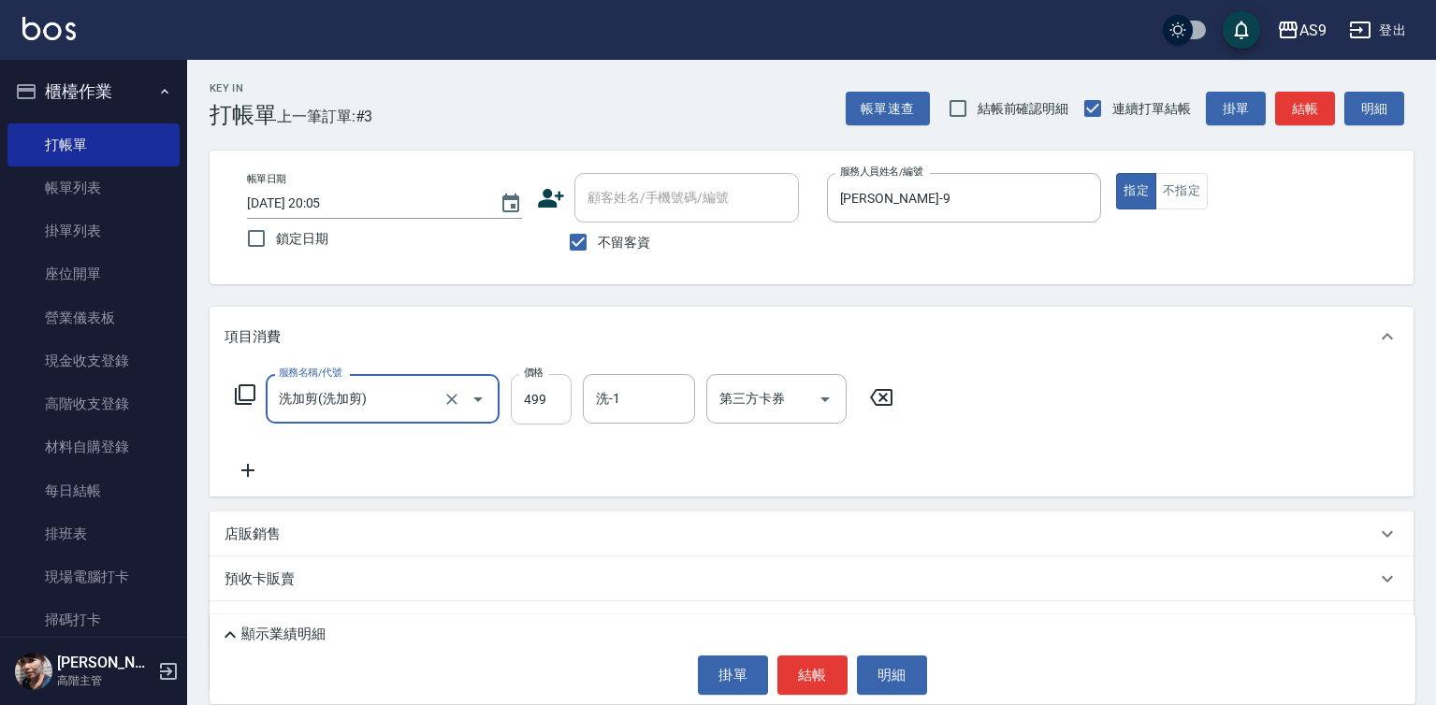
click at [549, 408] on input "499" at bounding box center [541, 399] width 61 height 51
type input "700"
click at [605, 403] on input "洗-1" at bounding box center [638, 398] width 95 height 33
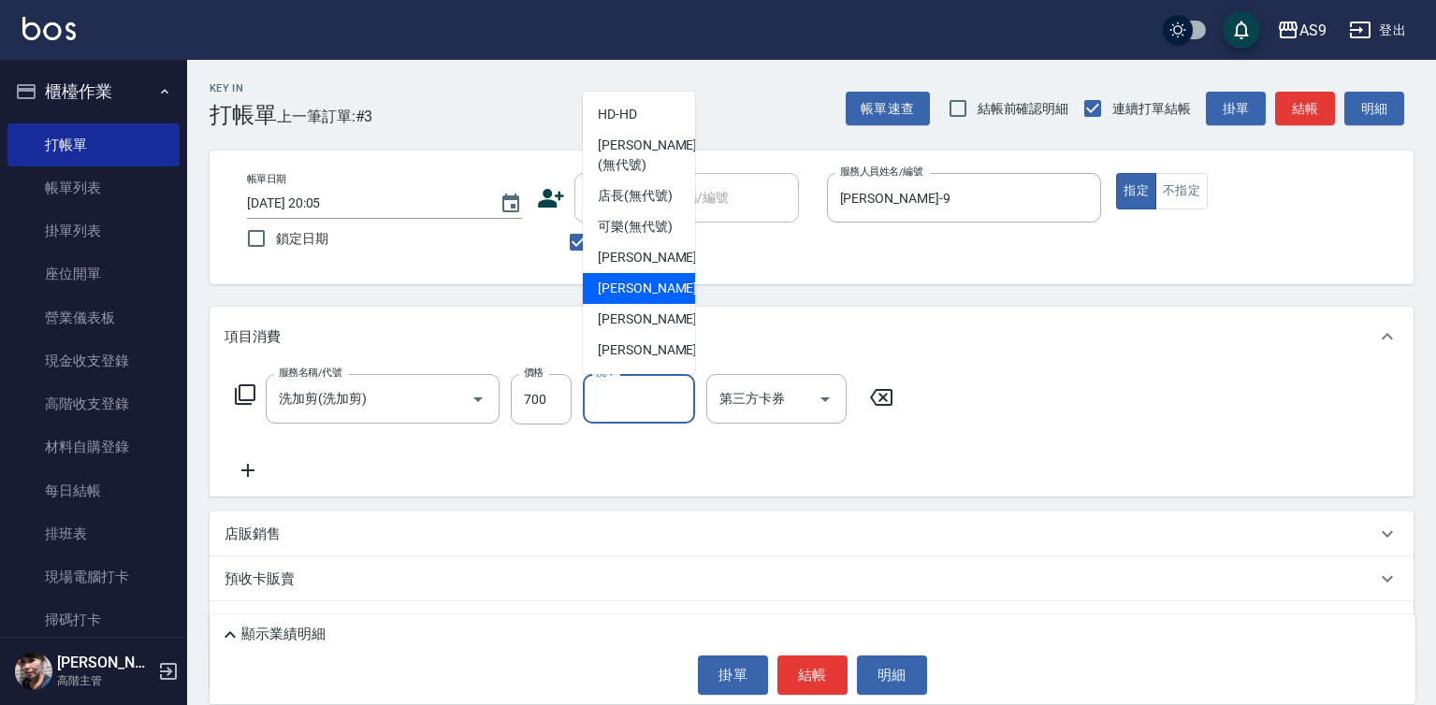
scroll to position [94, 0]
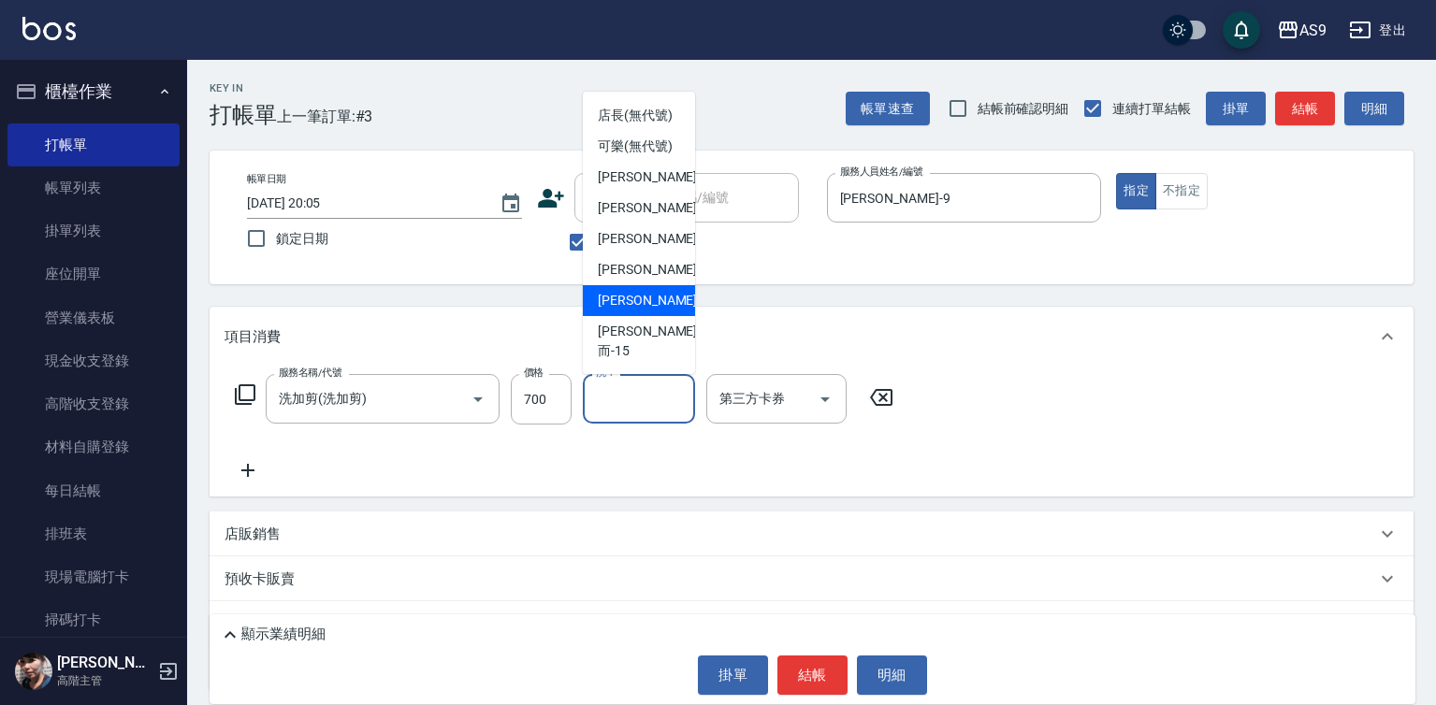
click at [652, 310] on span "[PERSON_NAME] -13" at bounding box center [657, 301] width 118 height 20
type input "[PERSON_NAME]-13"
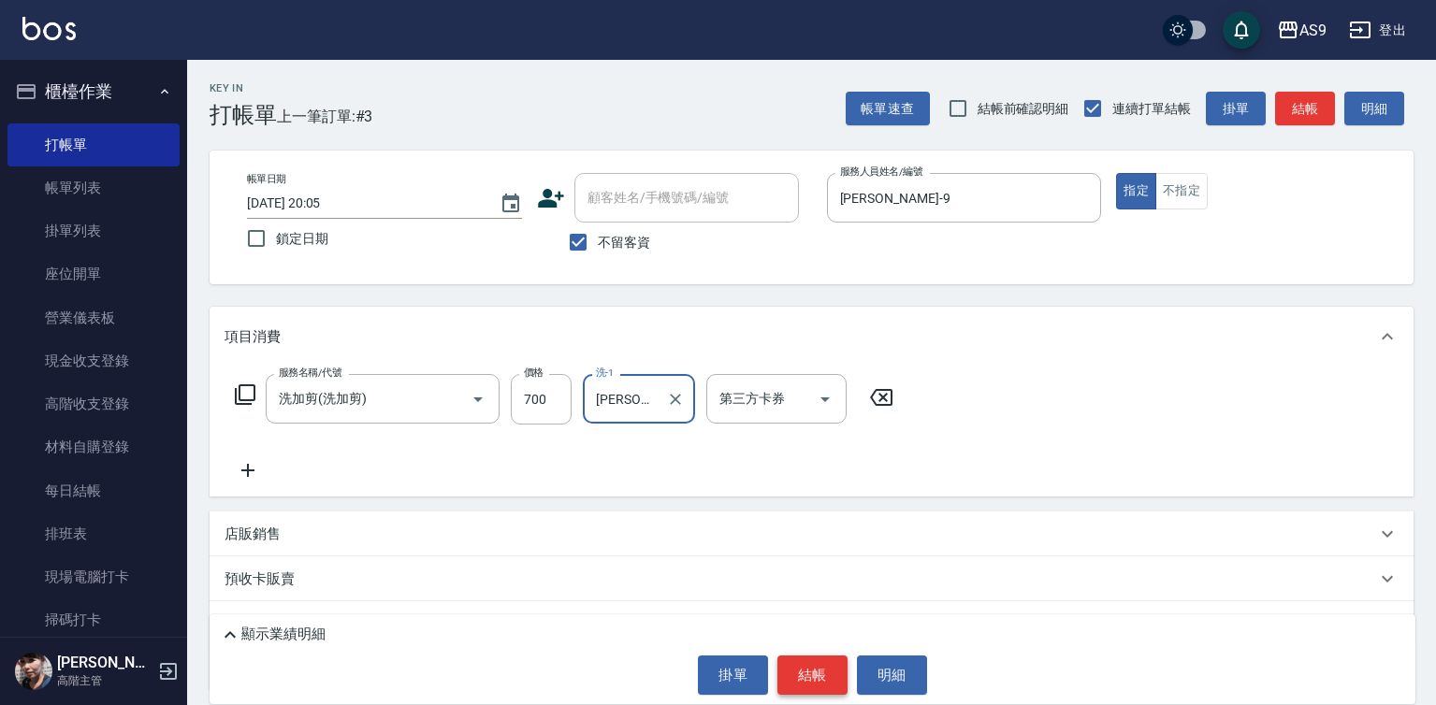
click at [801, 676] on button "結帳" at bounding box center [812, 675] width 70 height 39
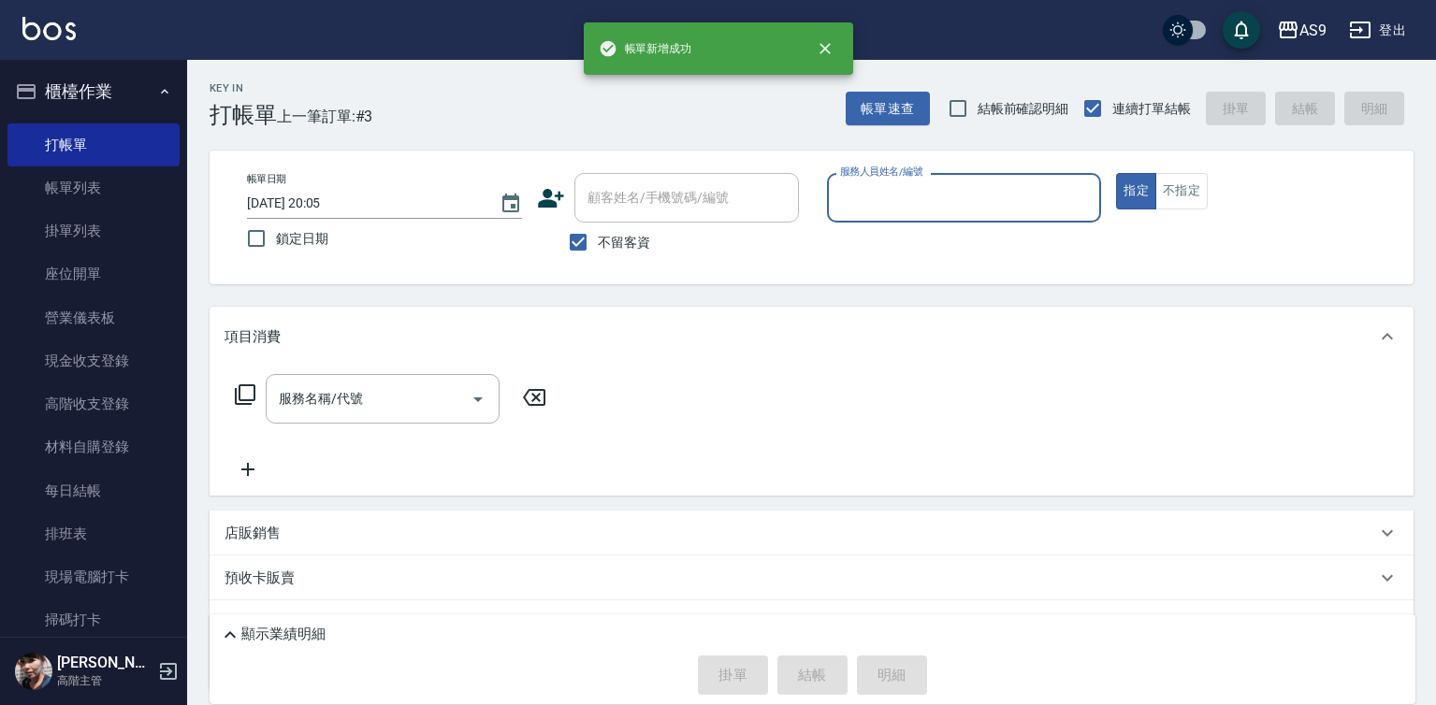
click at [864, 201] on input "服務人員姓名/編號" at bounding box center [964, 197] width 258 height 33
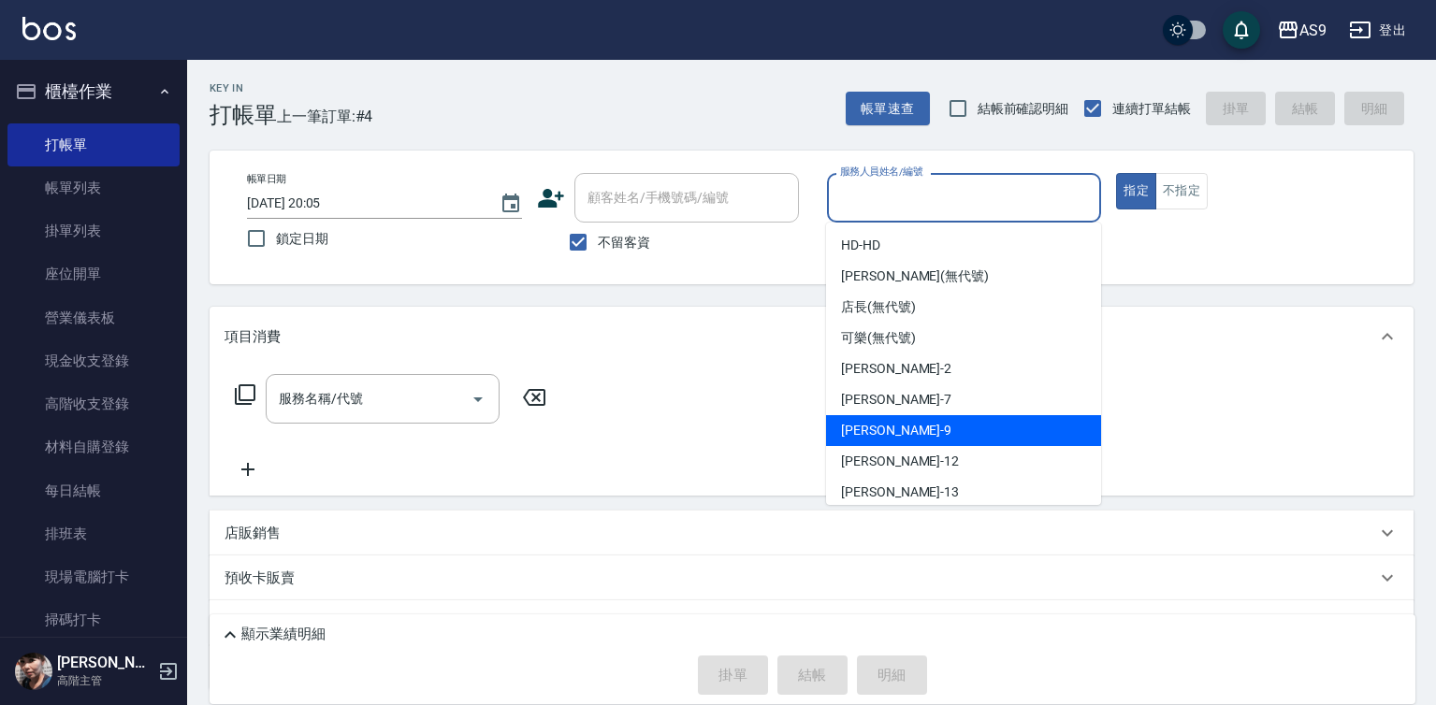
click at [882, 438] on span "[PERSON_NAME] -9" at bounding box center [896, 431] width 110 height 20
type input "[PERSON_NAME]-9"
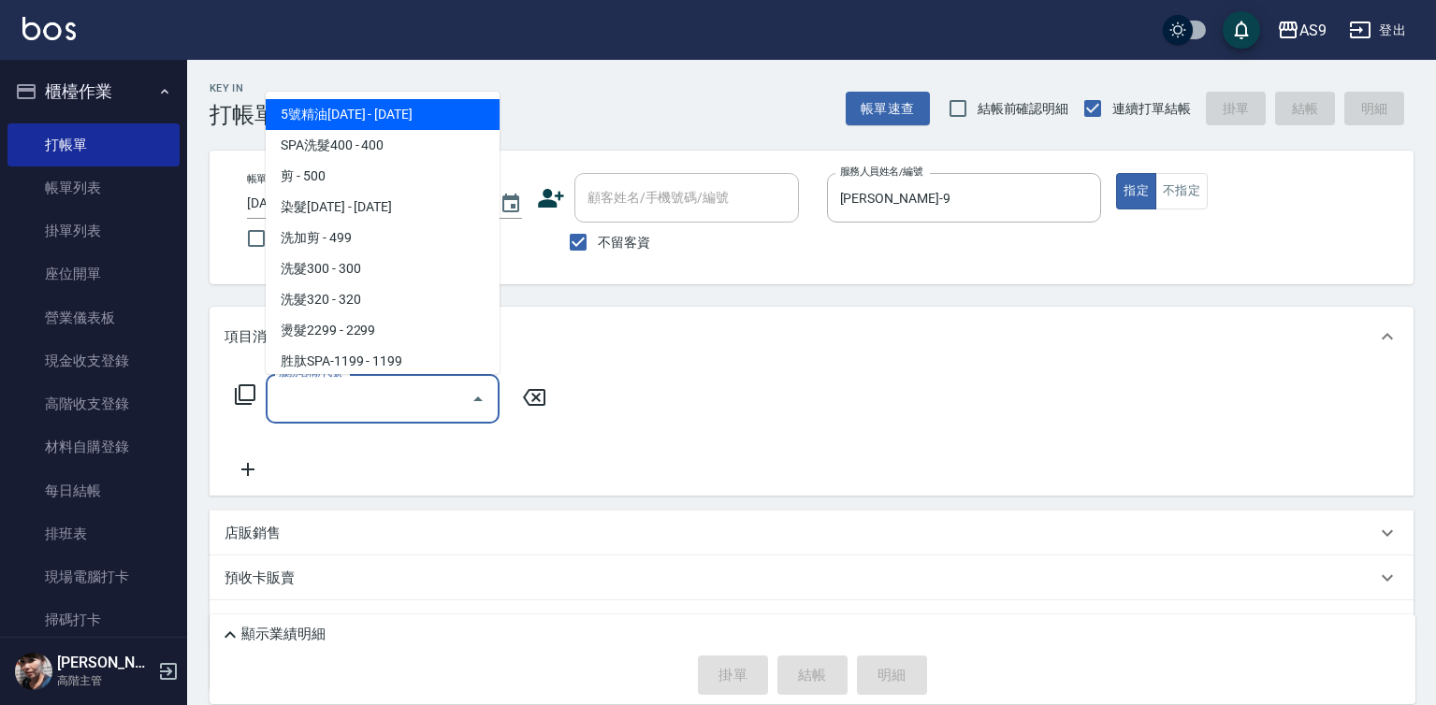
click at [426, 397] on input "服務名稱/代號" at bounding box center [368, 398] width 189 height 33
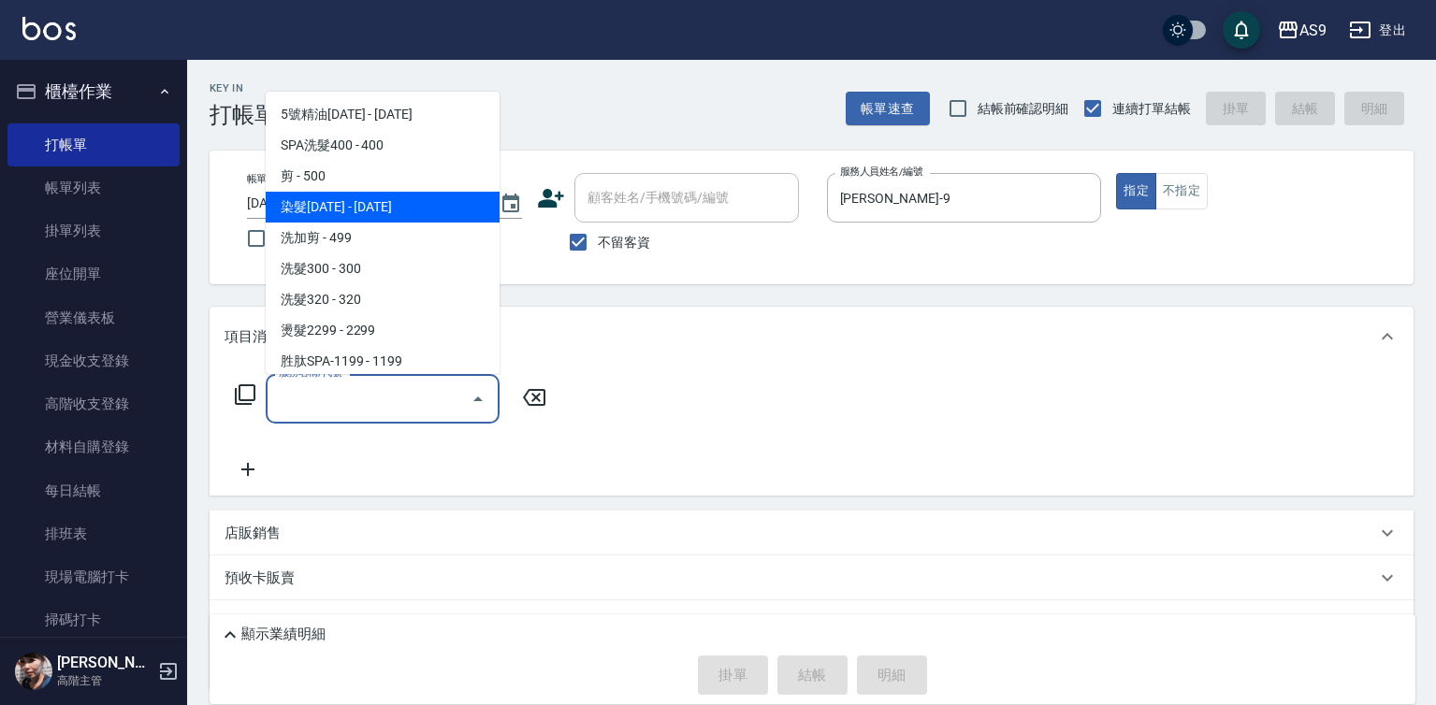
click at [377, 209] on span "染髮[DATE] - [DATE]" at bounding box center [383, 207] width 234 height 31
type input "染髮1500"
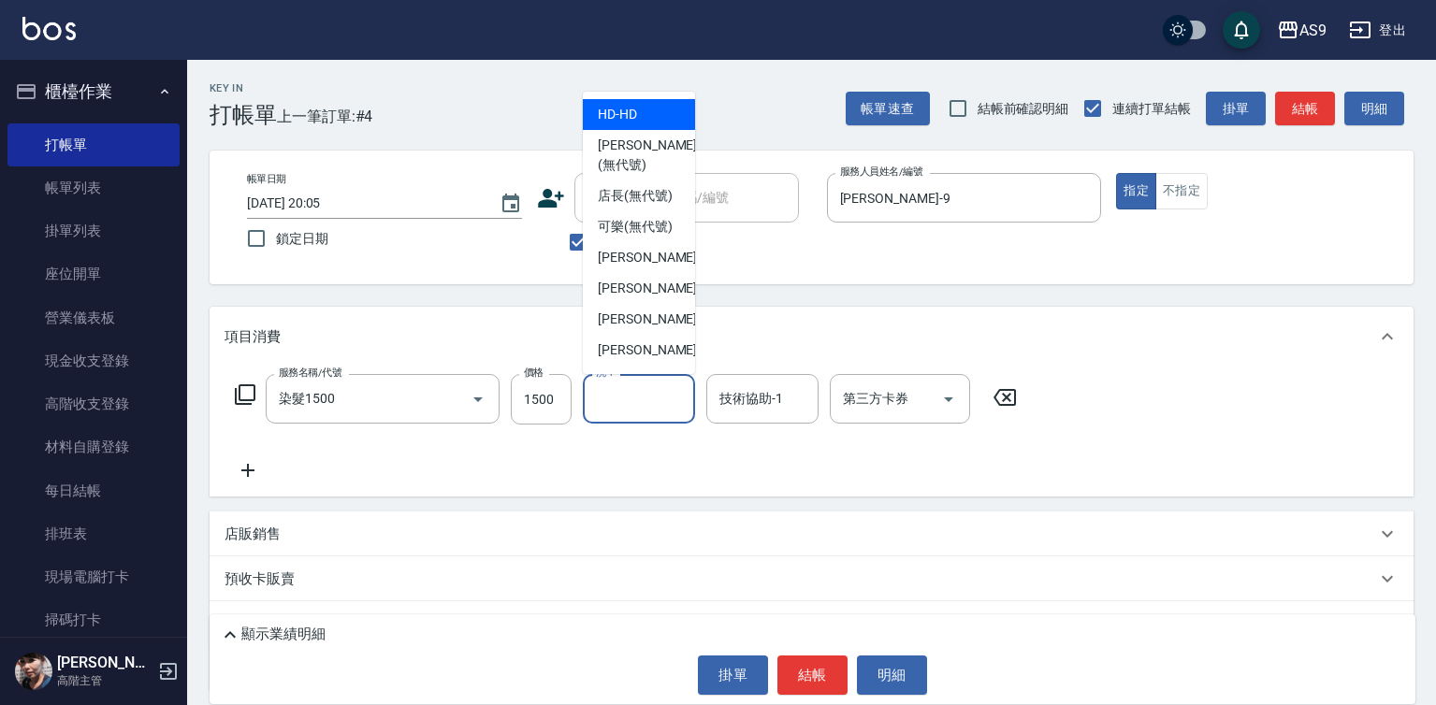
click at [656, 396] on input "洗-1" at bounding box center [638, 398] width 95 height 33
drag, startPoint x: 664, startPoint y: 489, endPoint x: 707, endPoint y: 524, distance: 55.2
click at [665, 490] on div "服務名稱/代號 染髮1500 服務名稱/代號 價格 1500 價格 洗-1 洗-1 技術協助-1 技術協助-1 第三方卡券 第三方卡券" at bounding box center [811, 432] width 1204 height 130
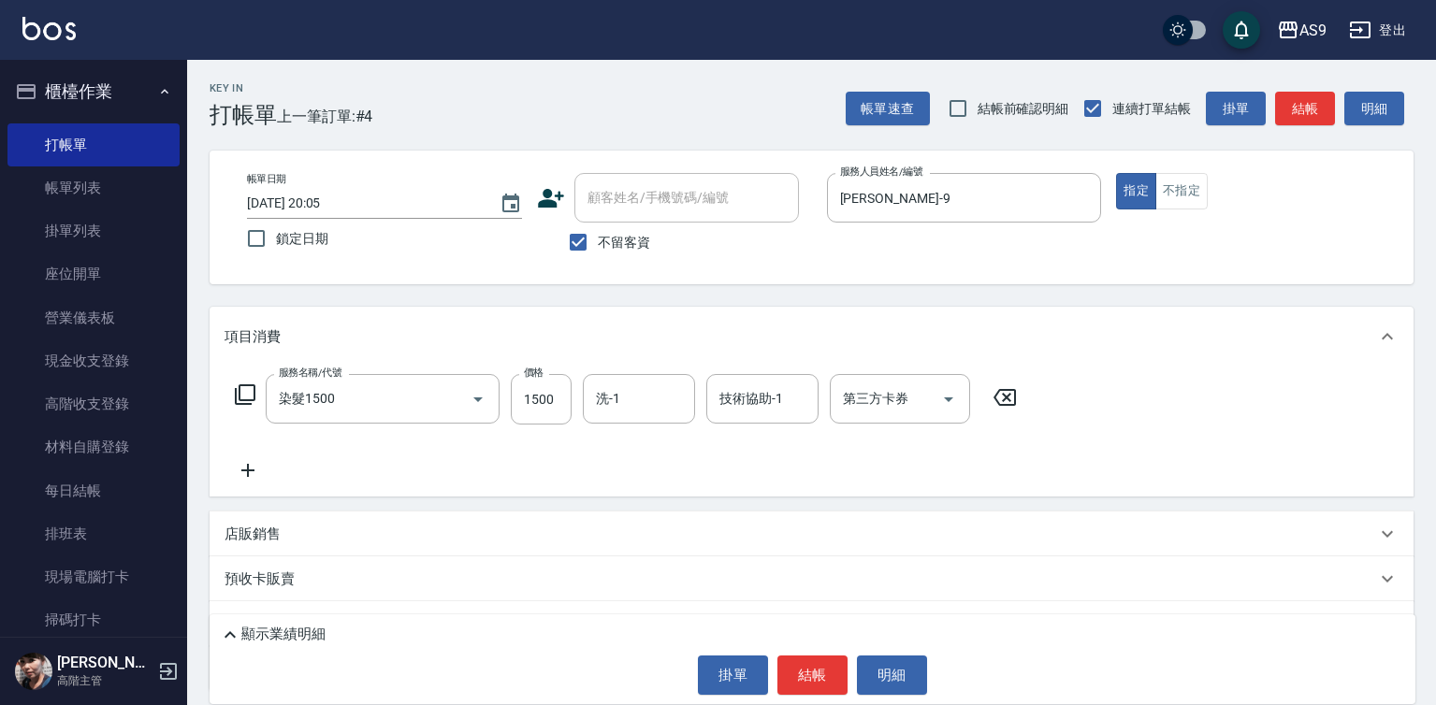
click at [818, 697] on div "顯示業績明細 掛單 結帳 明細" at bounding box center [811, 659] width 1205 height 90
drag, startPoint x: 815, startPoint y: 684, endPoint x: 761, endPoint y: 664, distance: 56.8
click at [815, 683] on button "結帳" at bounding box center [812, 675] width 70 height 39
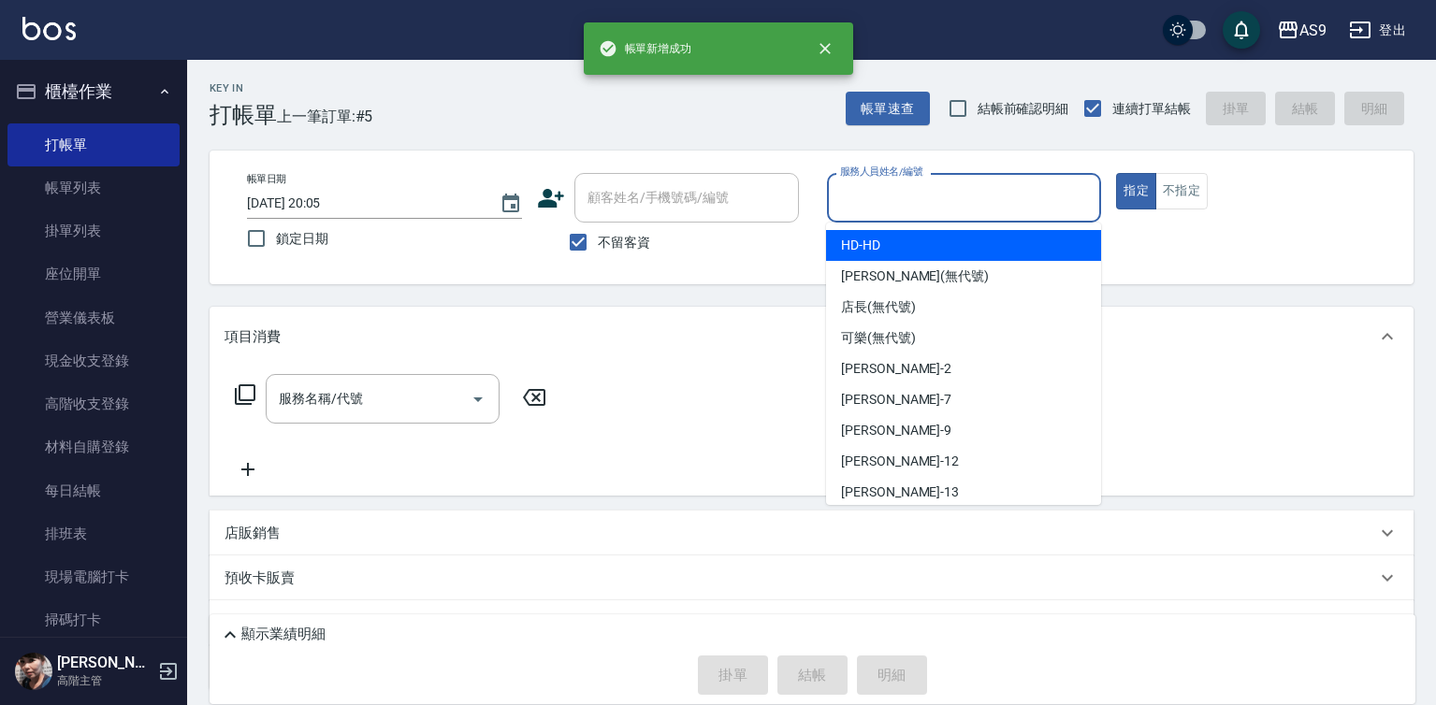
click at [873, 203] on input "服務人員姓名/編號" at bounding box center [964, 197] width 258 height 33
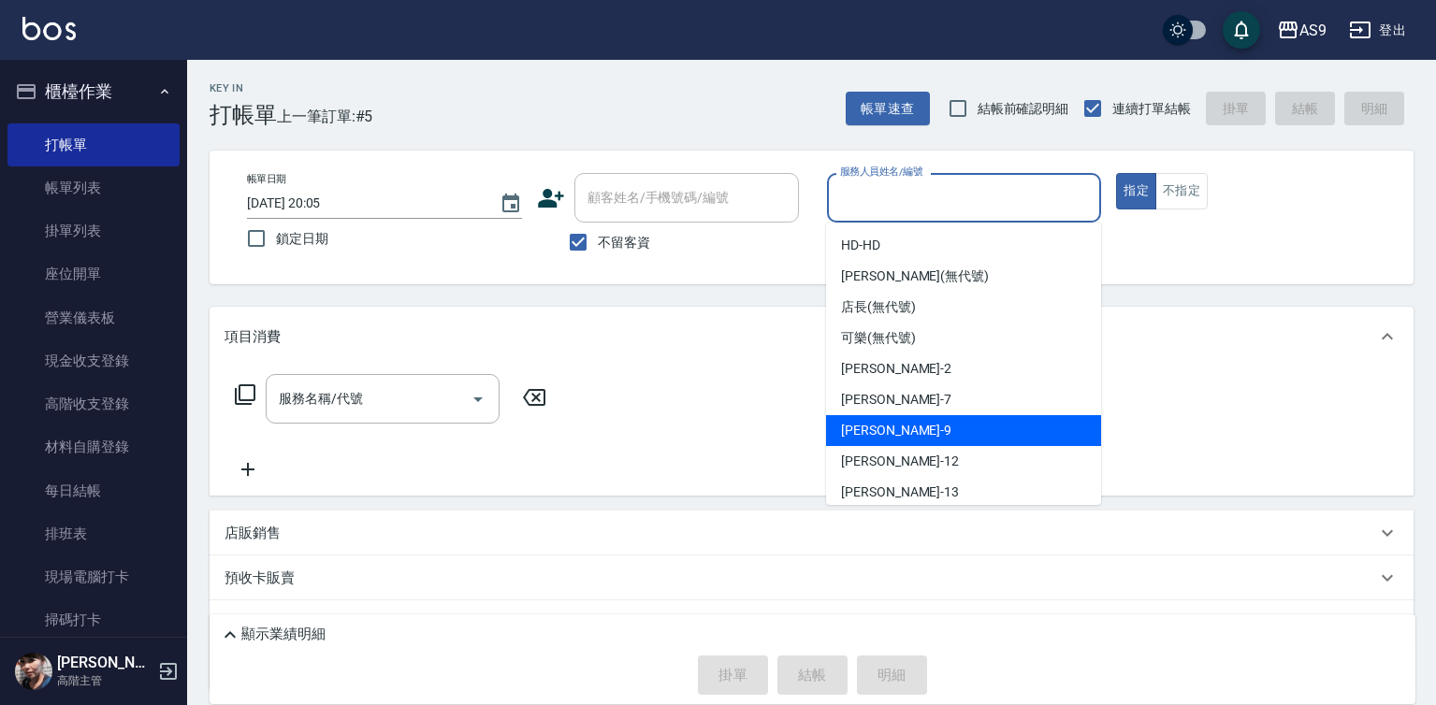
click at [901, 434] on div "[PERSON_NAME] -9" at bounding box center [963, 430] width 275 height 31
type input "[PERSON_NAME]-9"
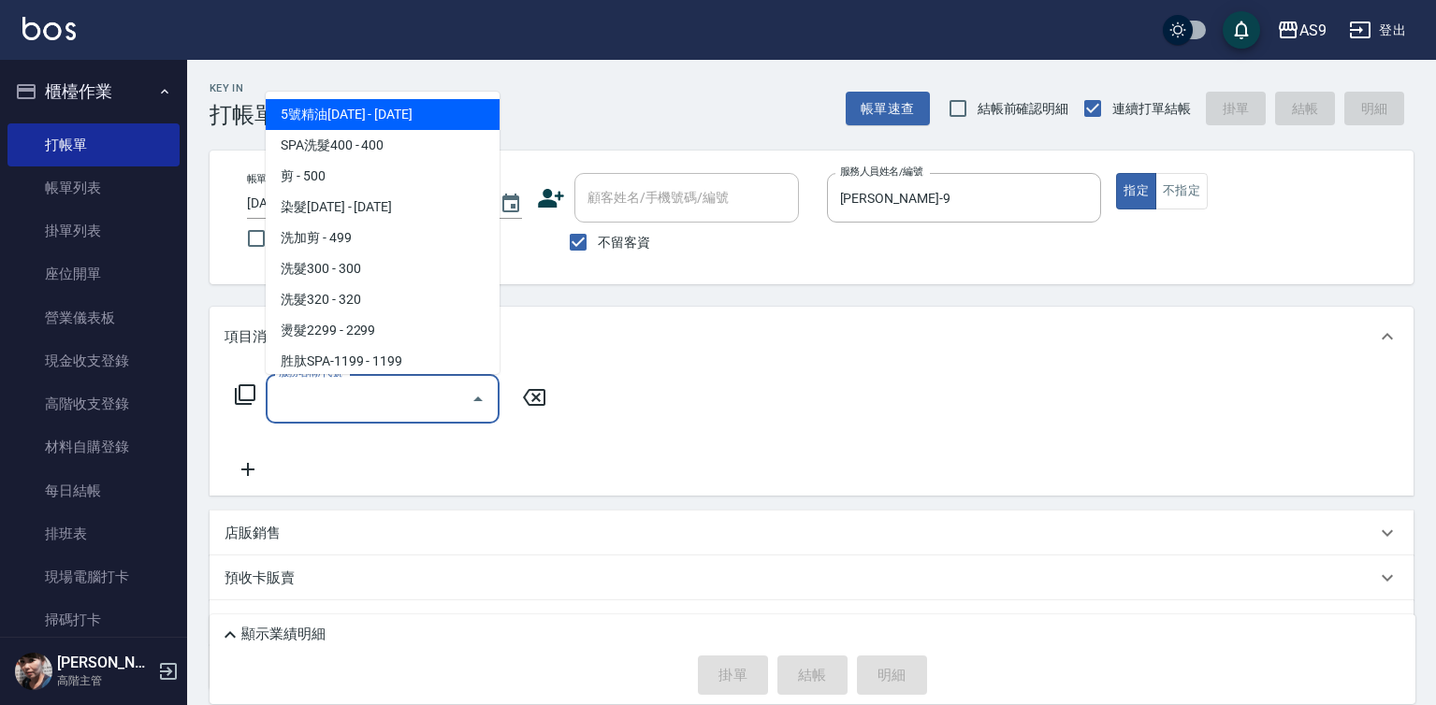
click at [391, 398] on input "服務名稱/代號" at bounding box center [368, 398] width 189 height 33
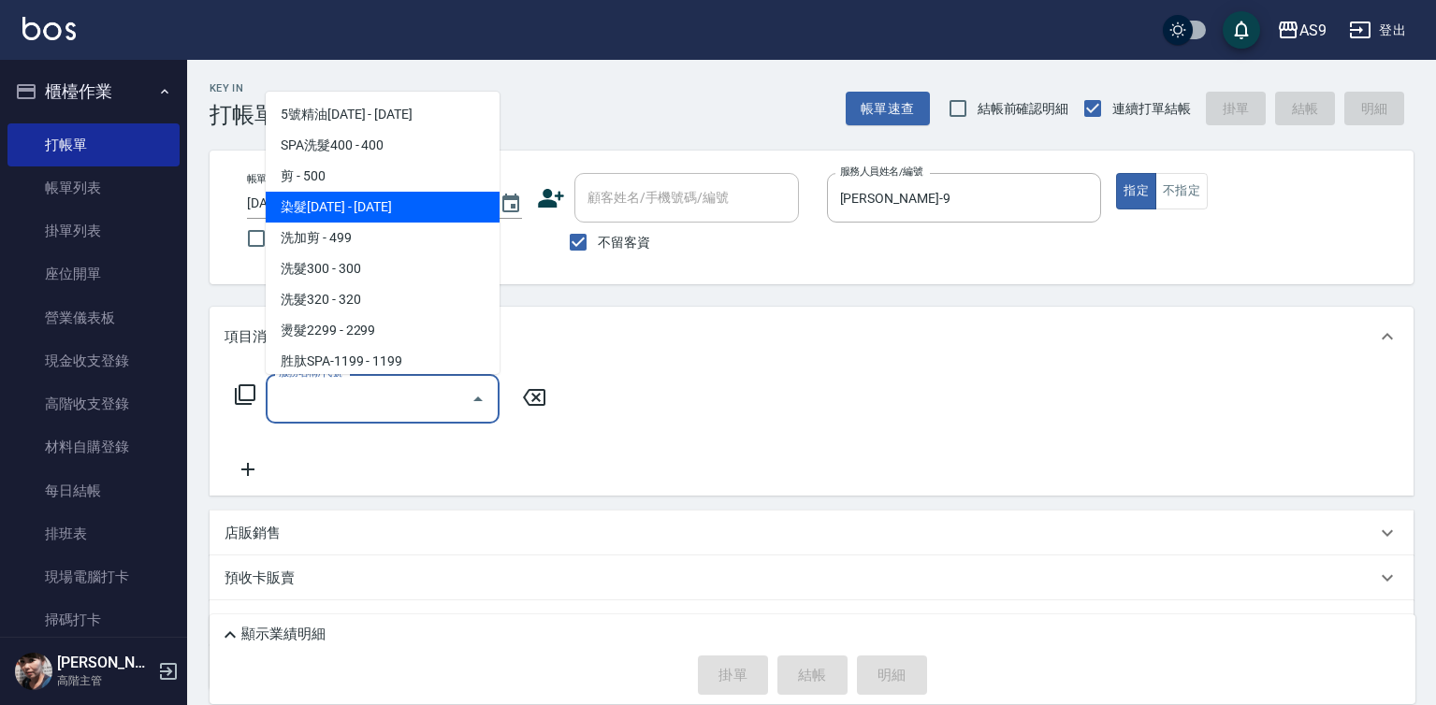
click at [370, 211] on span "染髮[DATE] - [DATE]" at bounding box center [383, 207] width 234 height 31
type input "染髮1500"
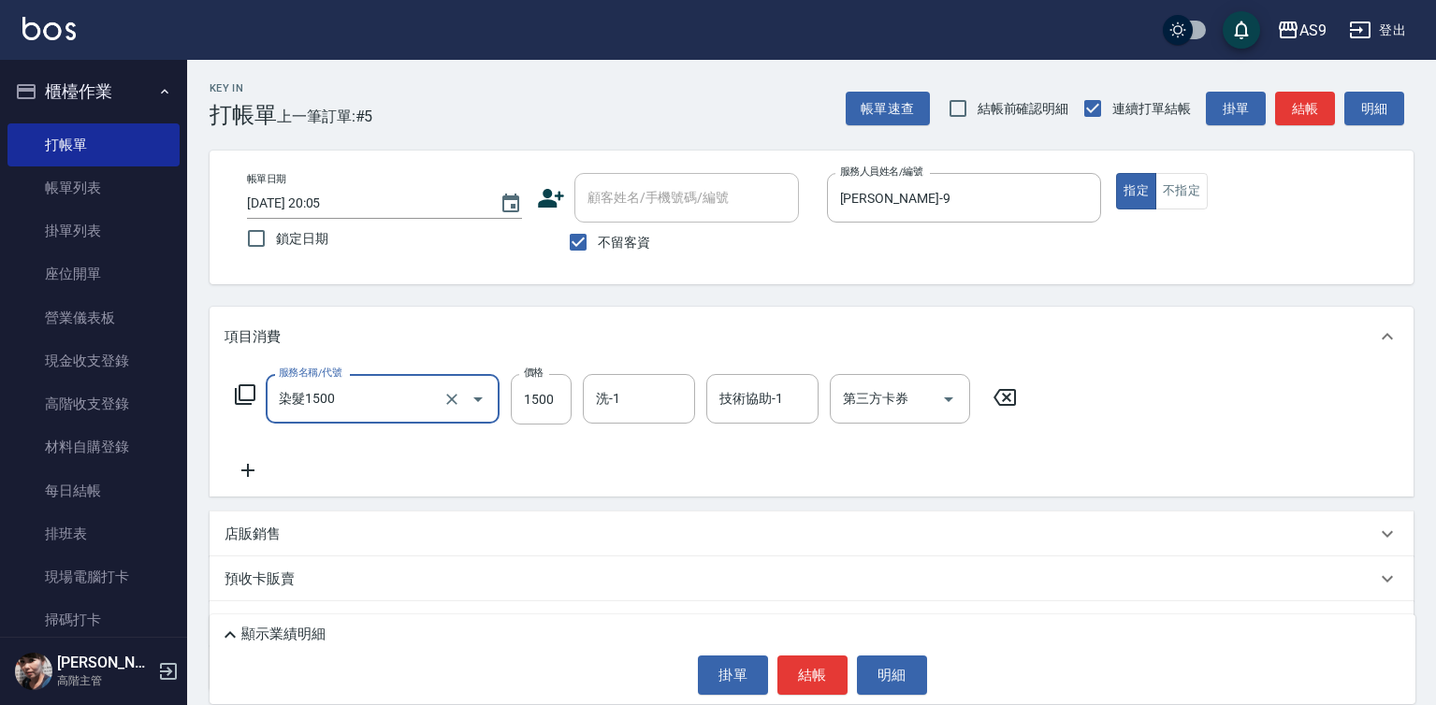
click at [258, 474] on icon at bounding box center [247, 470] width 47 height 22
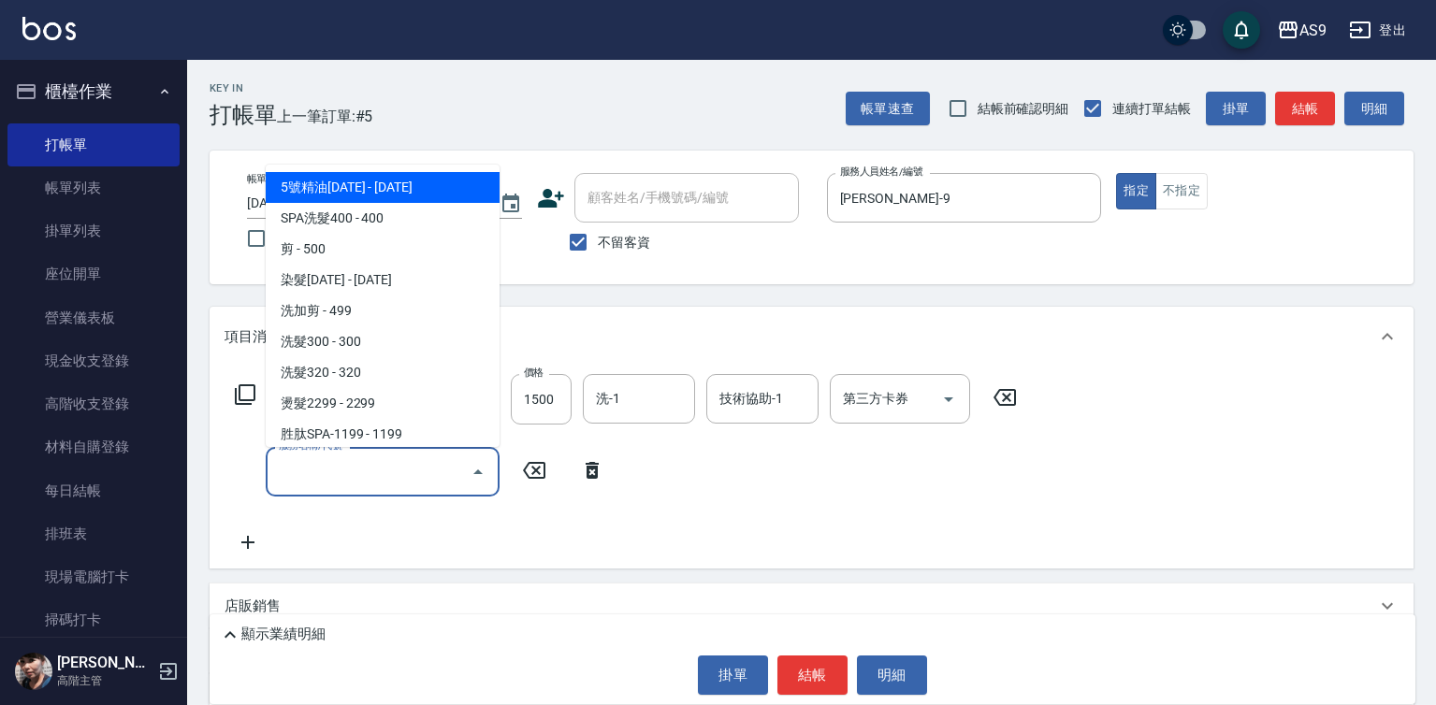
click at [287, 473] on input "服務名稱/代號" at bounding box center [368, 471] width 189 height 33
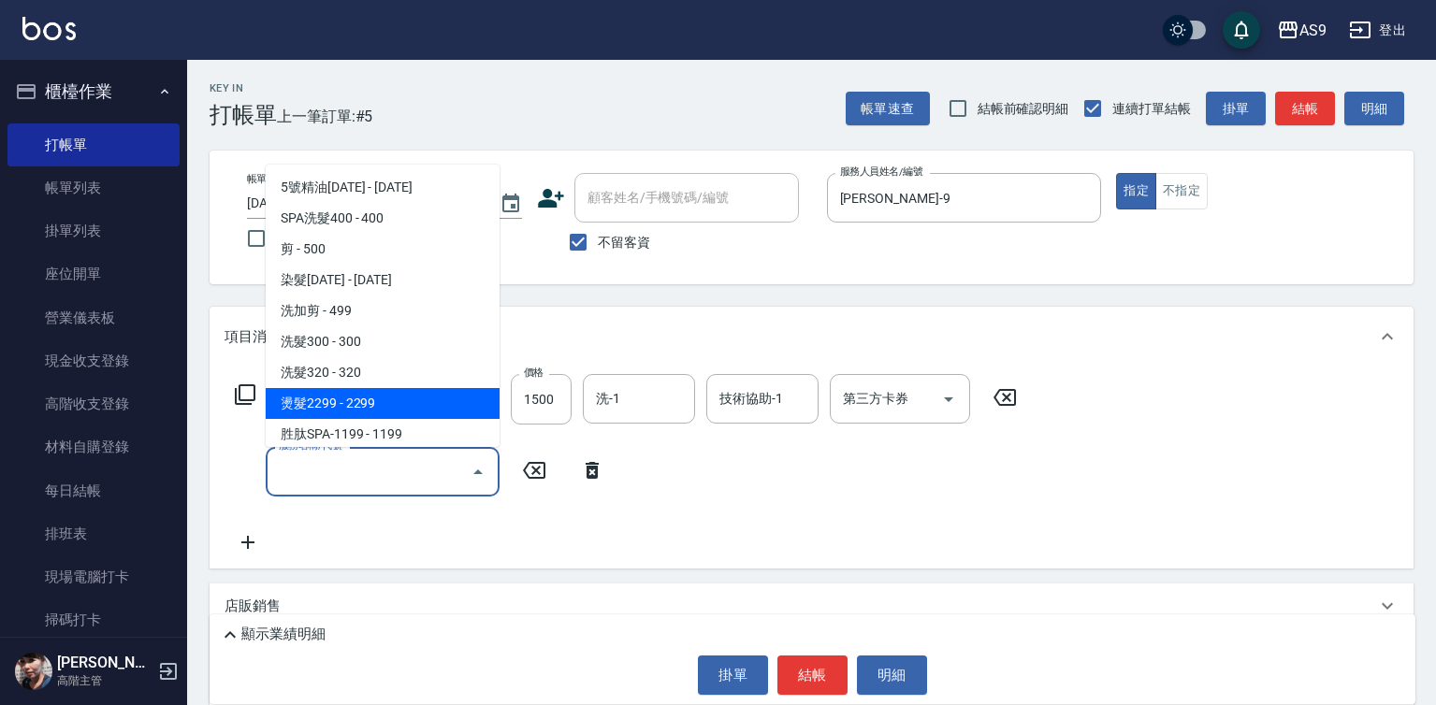
click at [361, 405] on span "燙髮2299 - 2299" at bounding box center [383, 403] width 234 height 31
type input "燙髮2299(燙2299)"
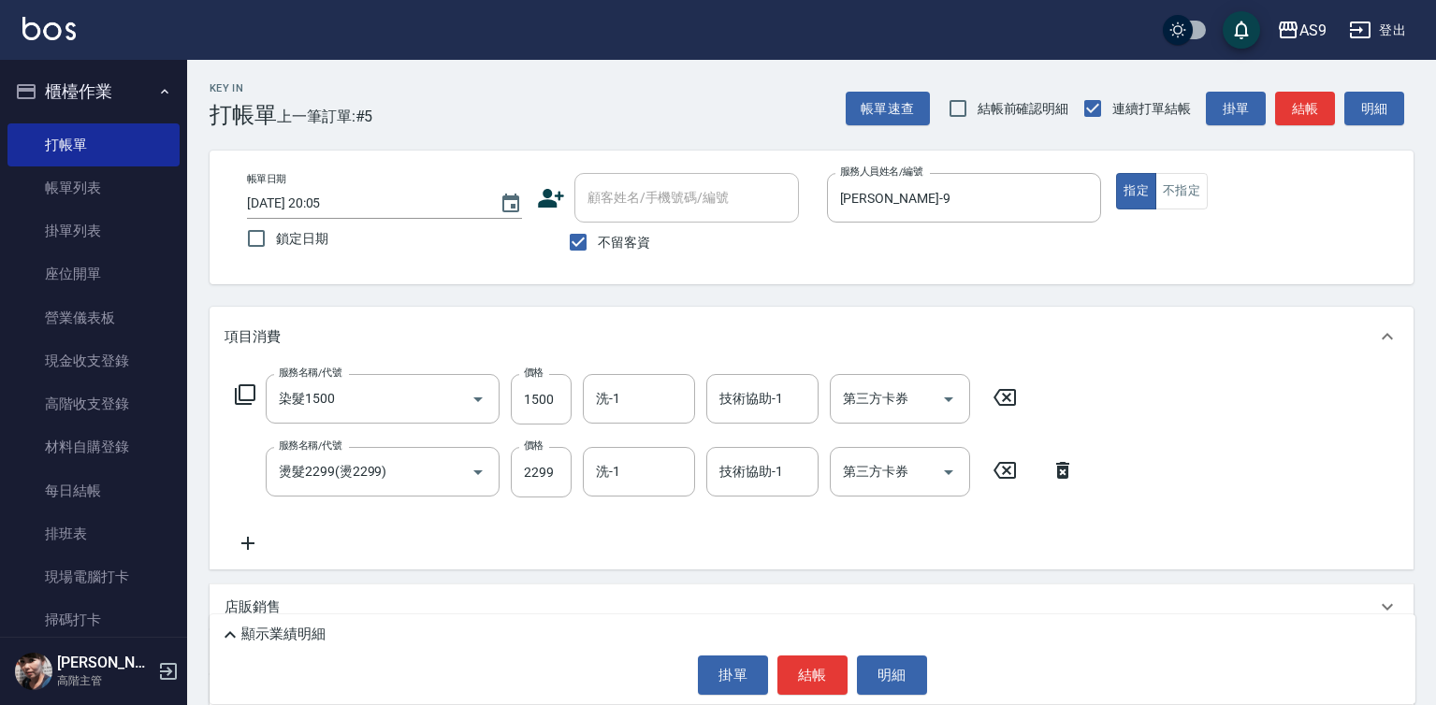
click at [257, 545] on icon at bounding box center [247, 543] width 47 height 22
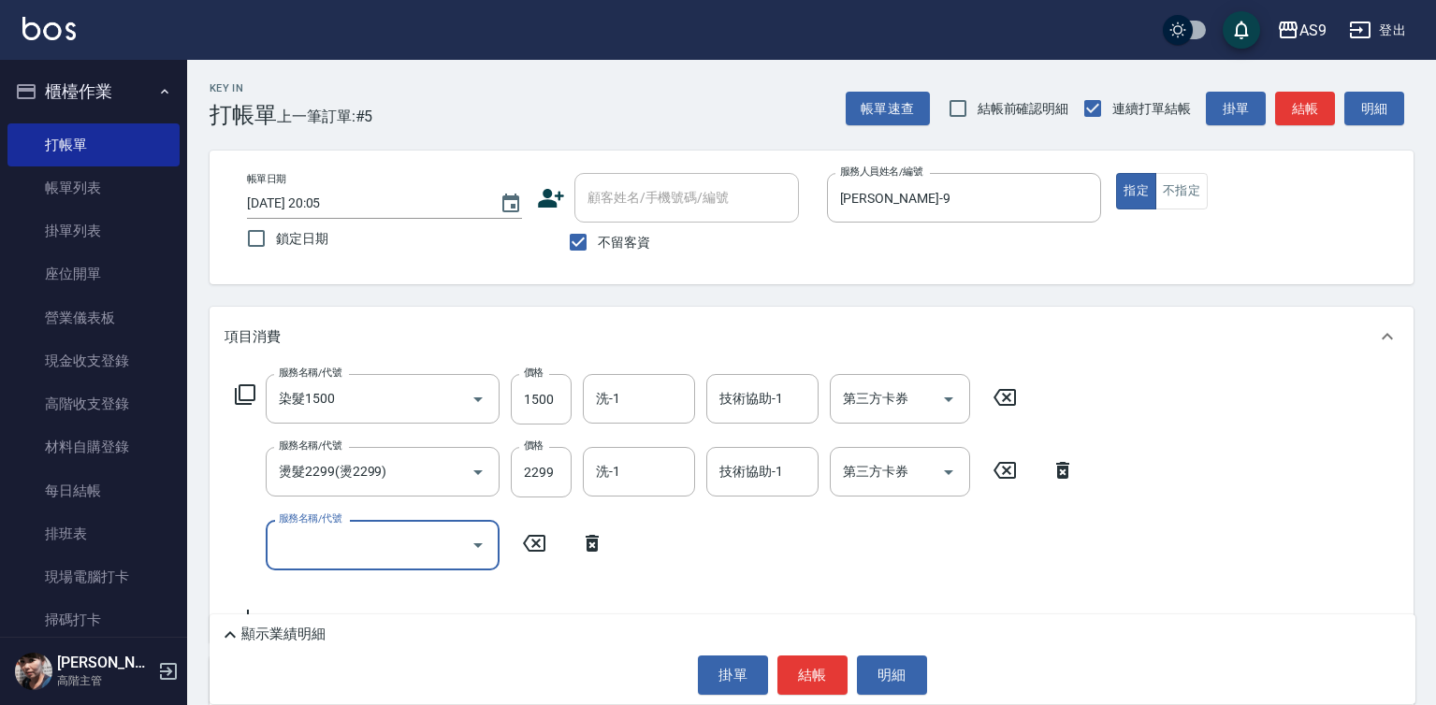
click at [314, 542] on input "服務名稱/代號" at bounding box center [368, 544] width 189 height 33
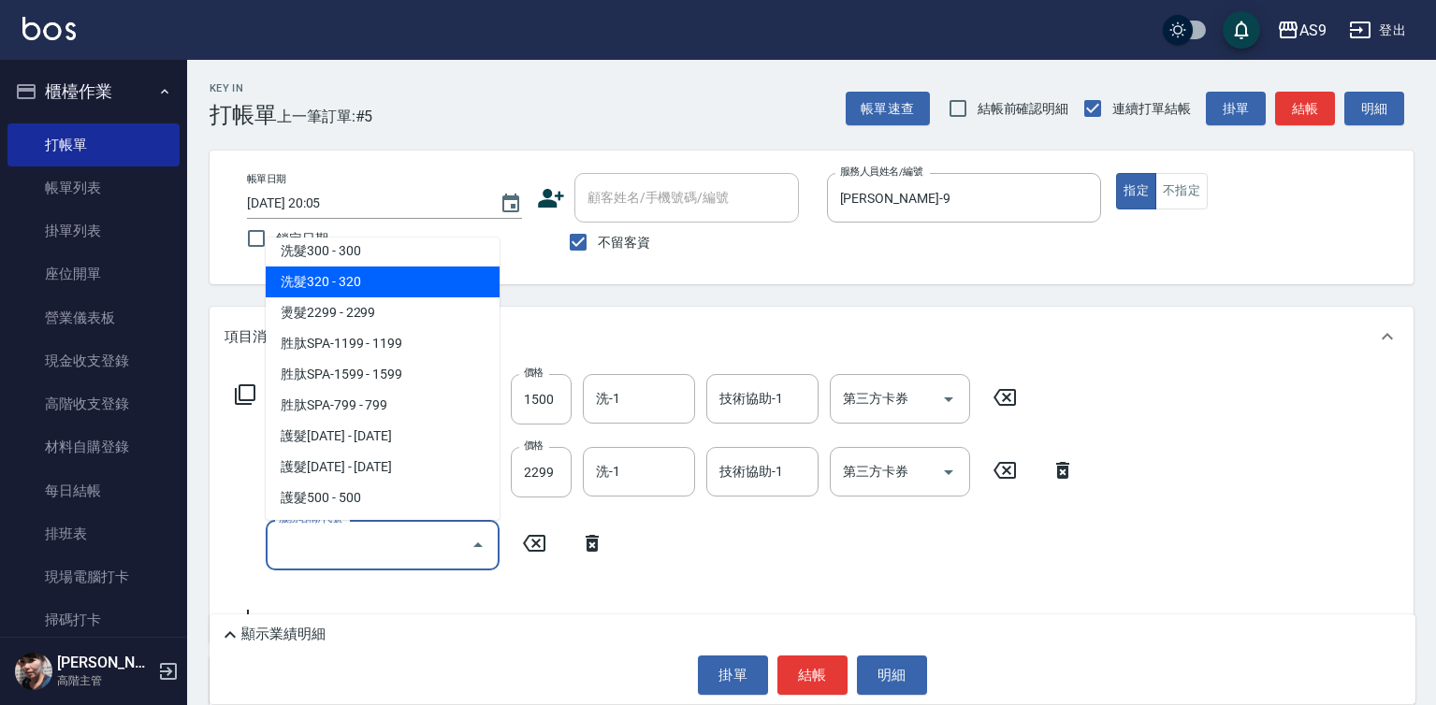
scroll to position [187, 0]
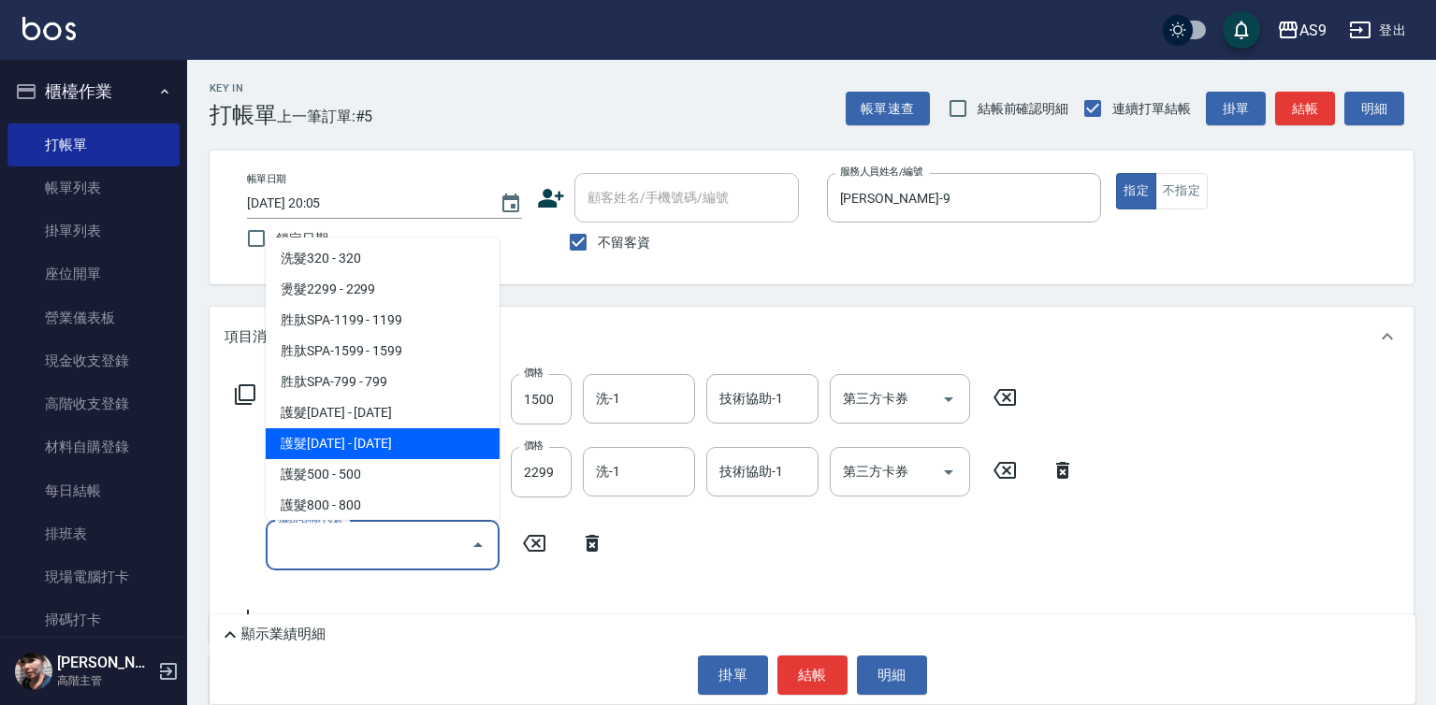
click at [377, 440] on span "護髮[DATE] - [DATE]" at bounding box center [383, 443] width 234 height 31
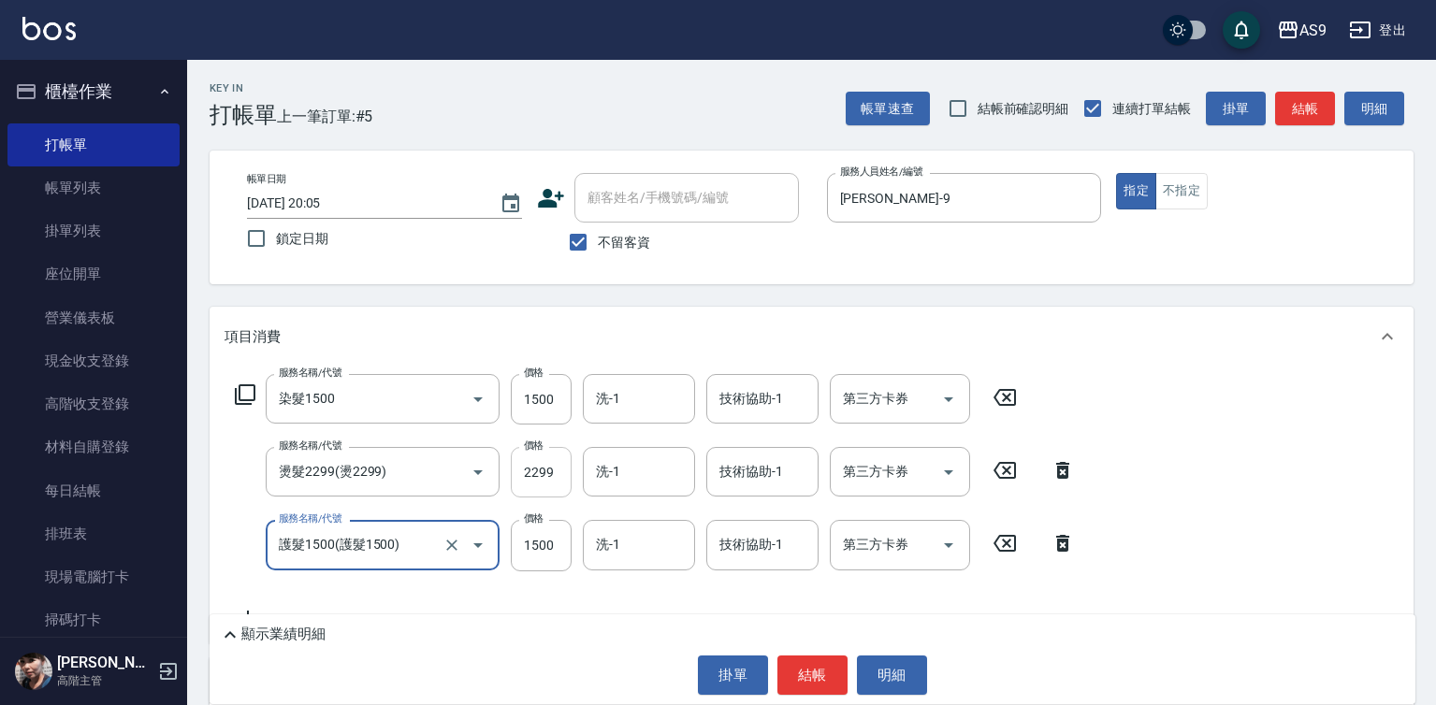
click at [524, 459] on input "2299" at bounding box center [541, 472] width 61 height 51
type input "護髮1500"
click at [524, 459] on input "2299" at bounding box center [541, 472] width 61 height 51
type input "2000"
click at [535, 541] on input "1500" at bounding box center [541, 545] width 61 height 51
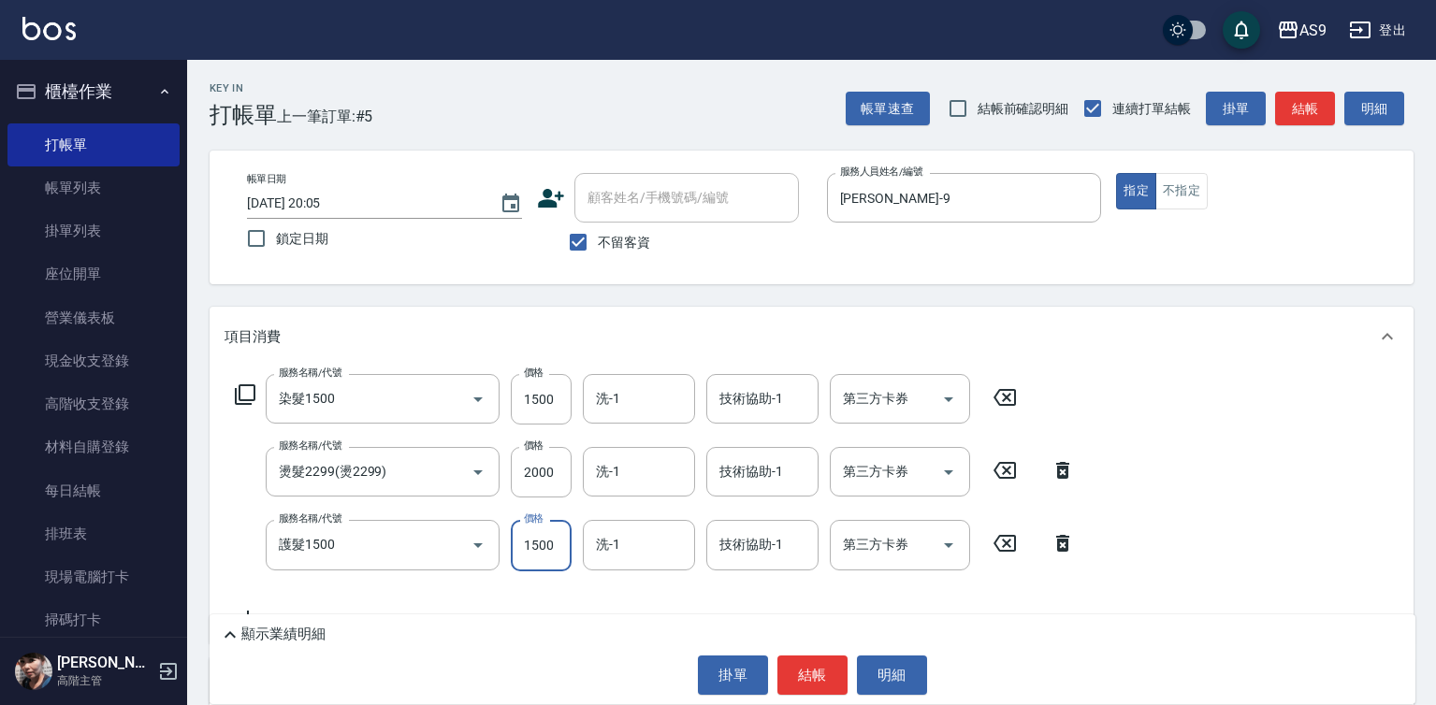
click at [535, 541] on input "1500" at bounding box center [541, 545] width 61 height 51
click at [374, 550] on input "護髮1500" at bounding box center [356, 544] width 165 height 33
click at [476, 541] on icon "Open" at bounding box center [478, 545] width 22 height 22
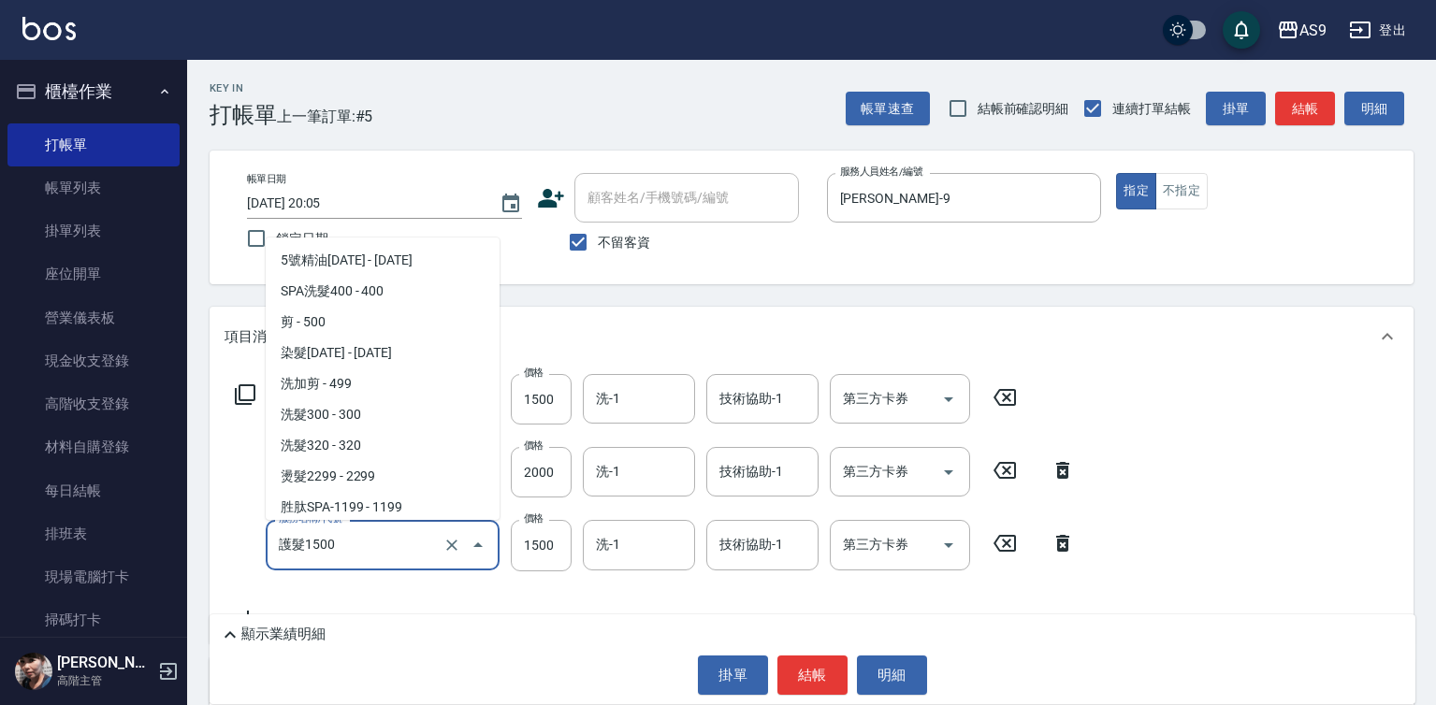
scroll to position [126, 0]
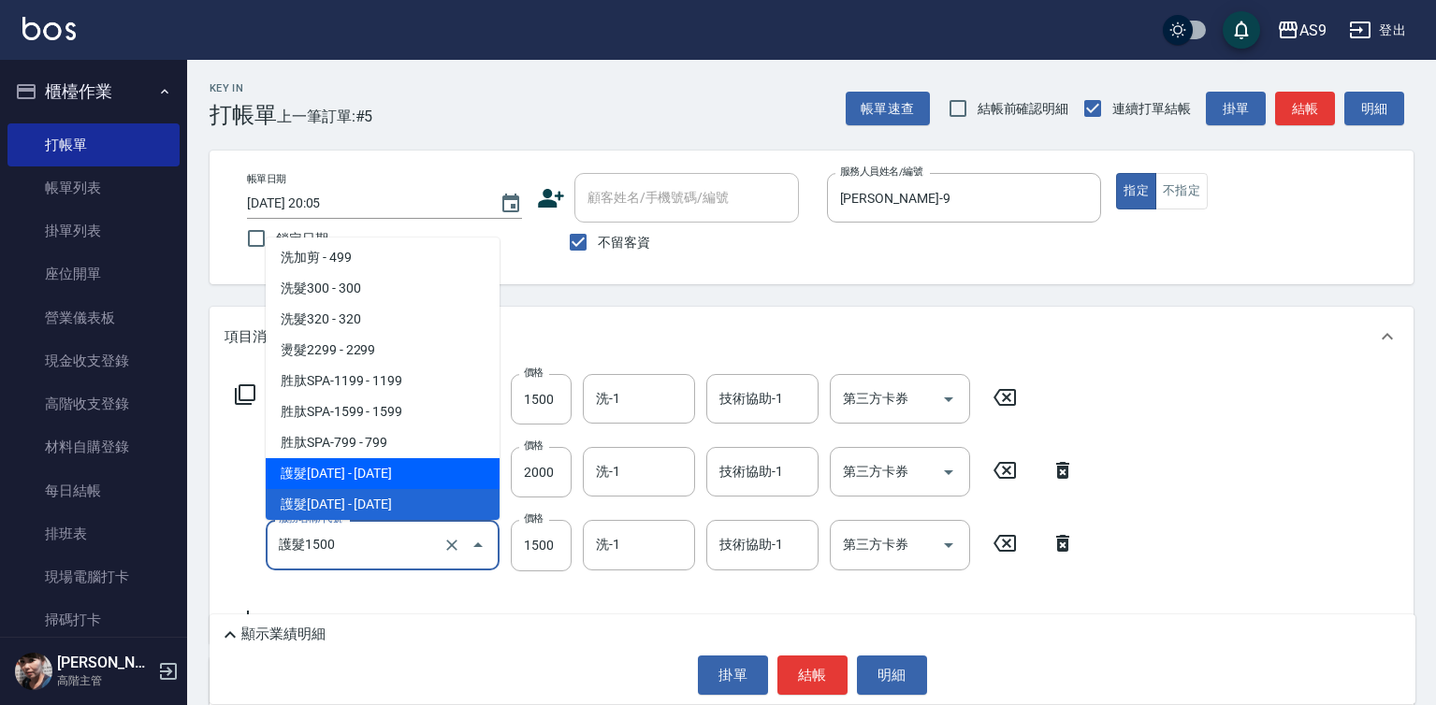
click at [382, 479] on span "護髮[DATE] - [DATE]" at bounding box center [383, 473] width 234 height 31
type input "護髮1200(護髮1200)"
type input "1200"
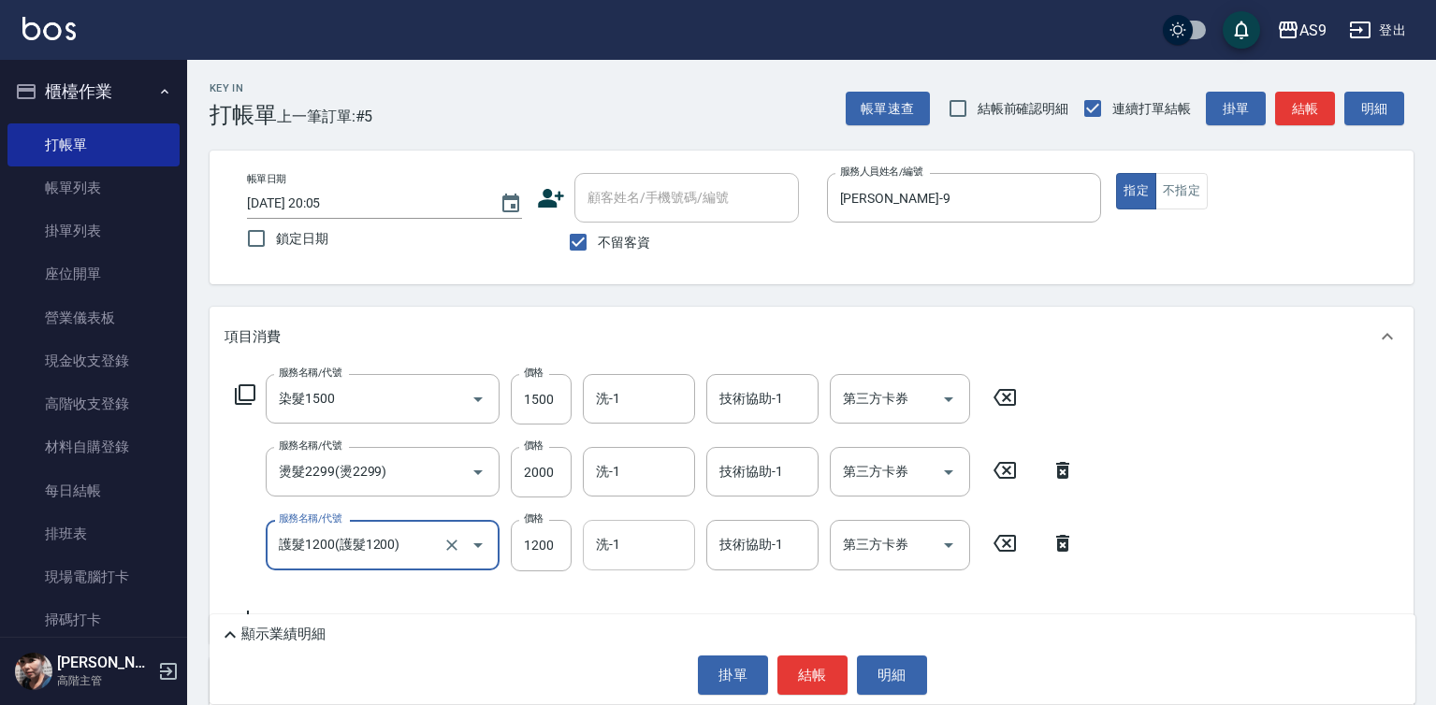
click at [642, 545] on input "洗-1" at bounding box center [638, 544] width 95 height 33
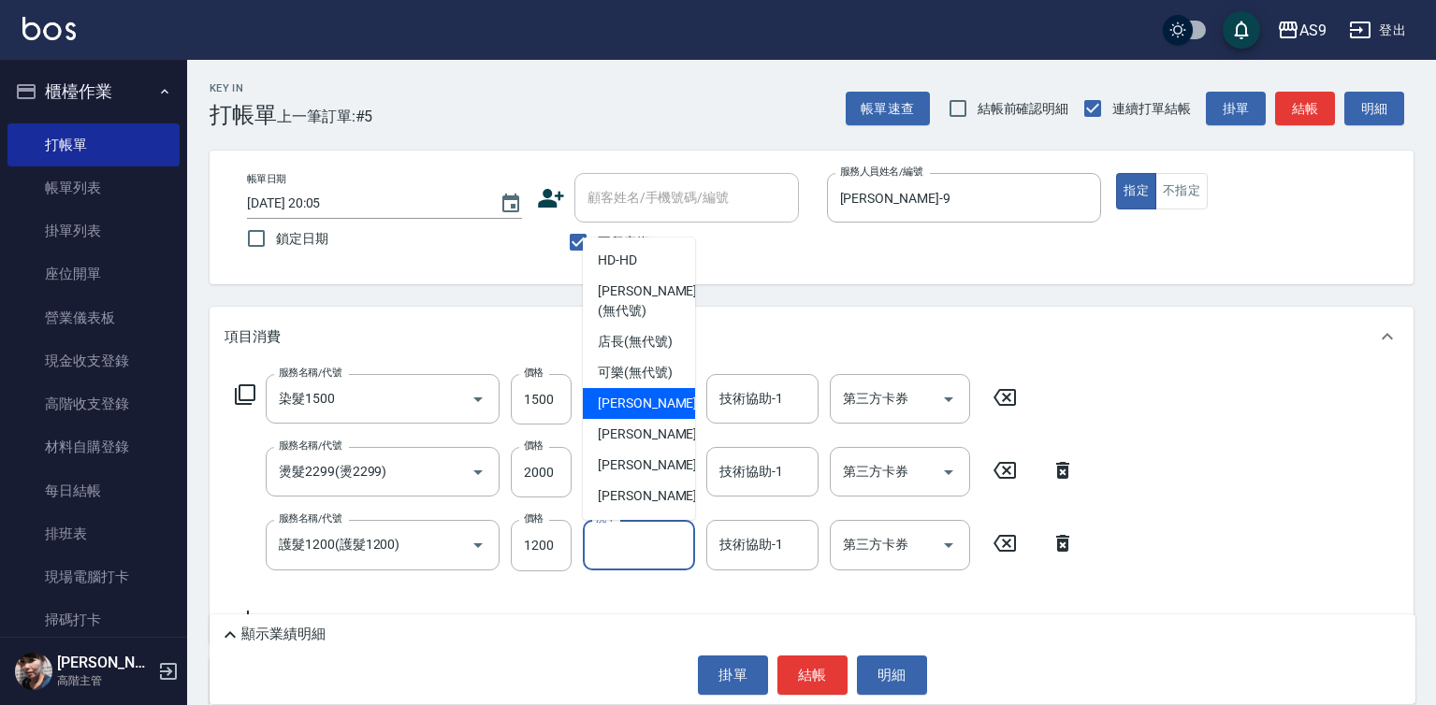
scroll to position [94, 0]
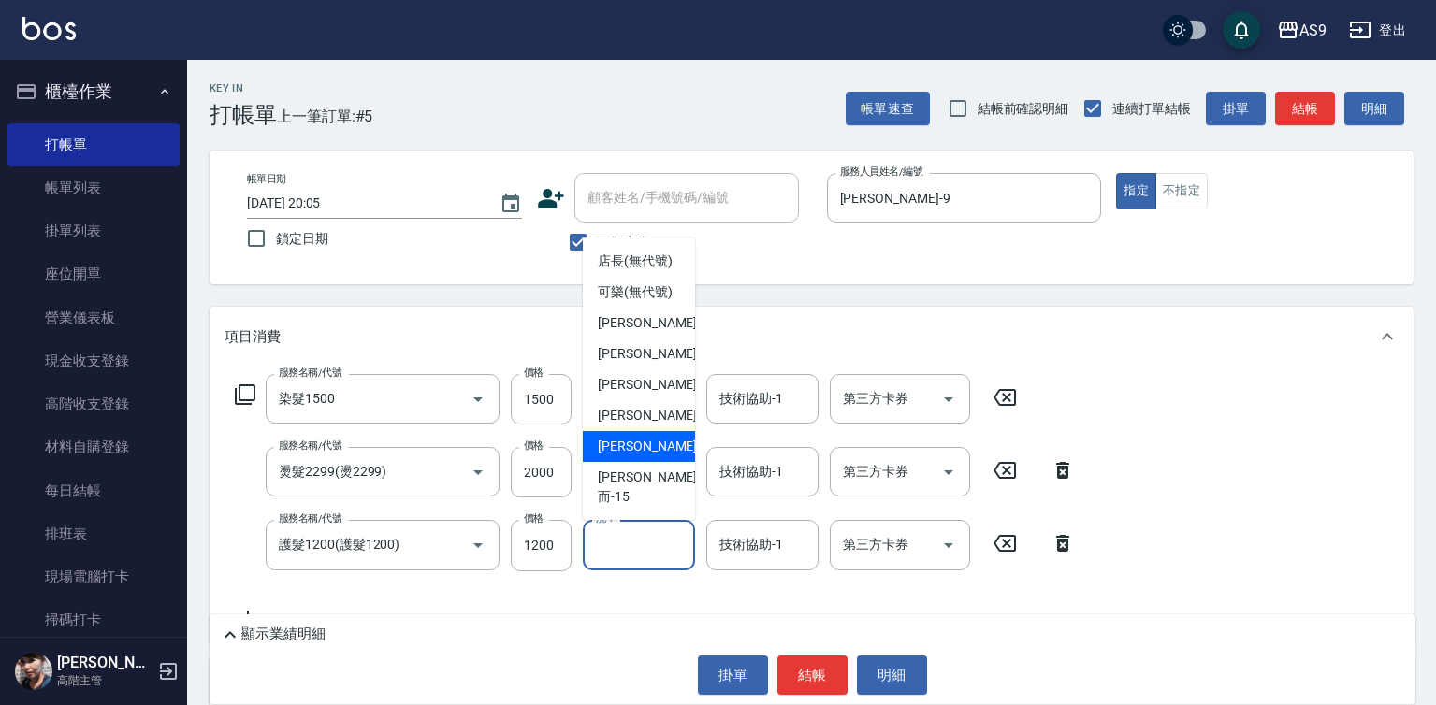
click at [641, 456] on span "[PERSON_NAME] -13" at bounding box center [657, 447] width 118 height 20
type input "[PERSON_NAME]-13"
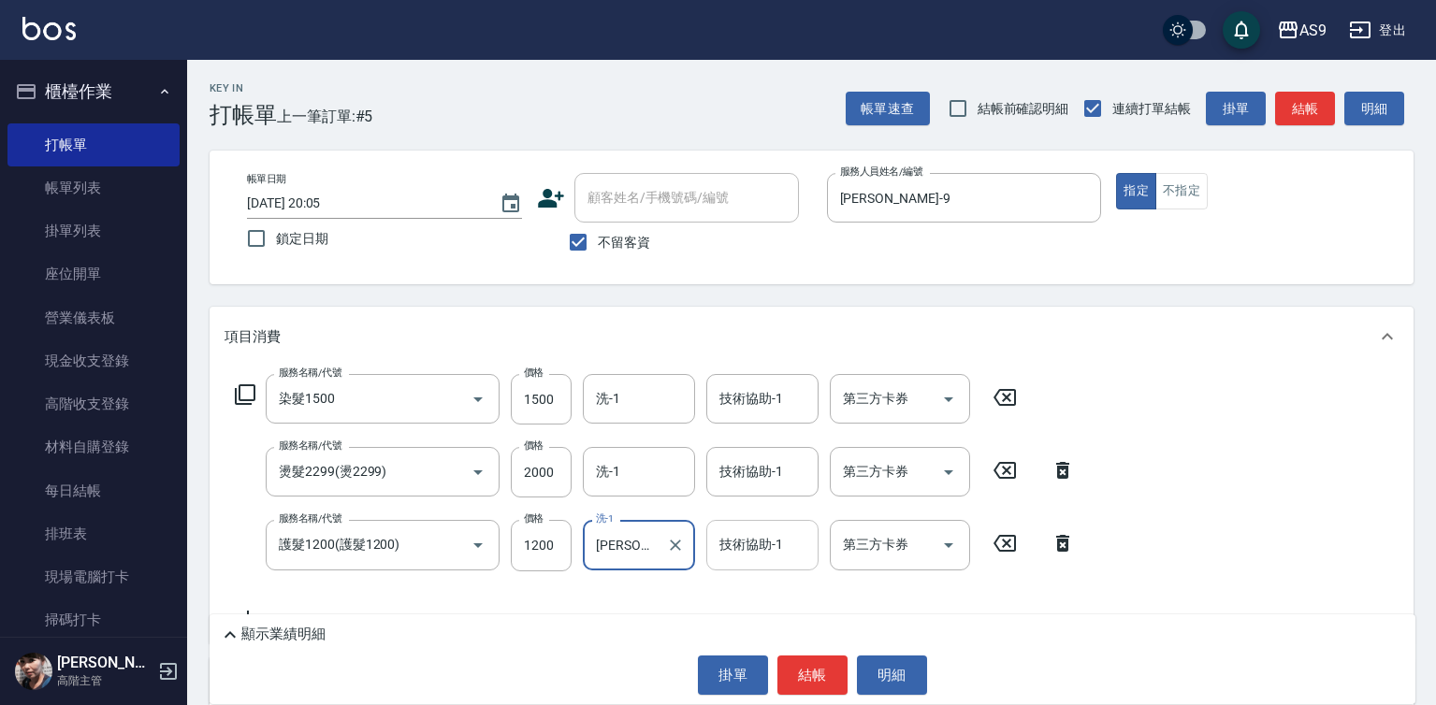
click at [758, 540] on div "技術協助-1 技術協助-1" at bounding box center [762, 545] width 112 height 50
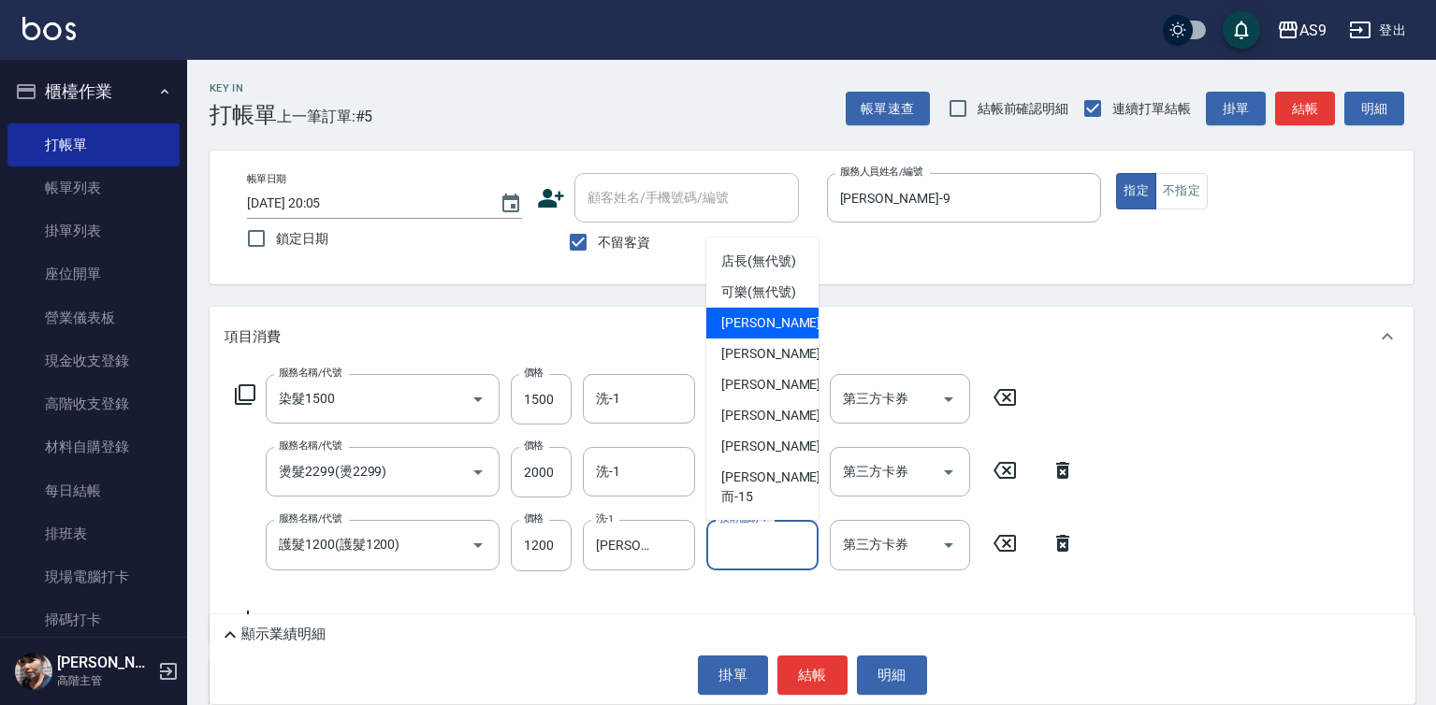
scroll to position [120, 0]
click at [773, 456] on span "[PERSON_NAME] -13" at bounding box center [780, 447] width 118 height 20
type input "[PERSON_NAME]-13"
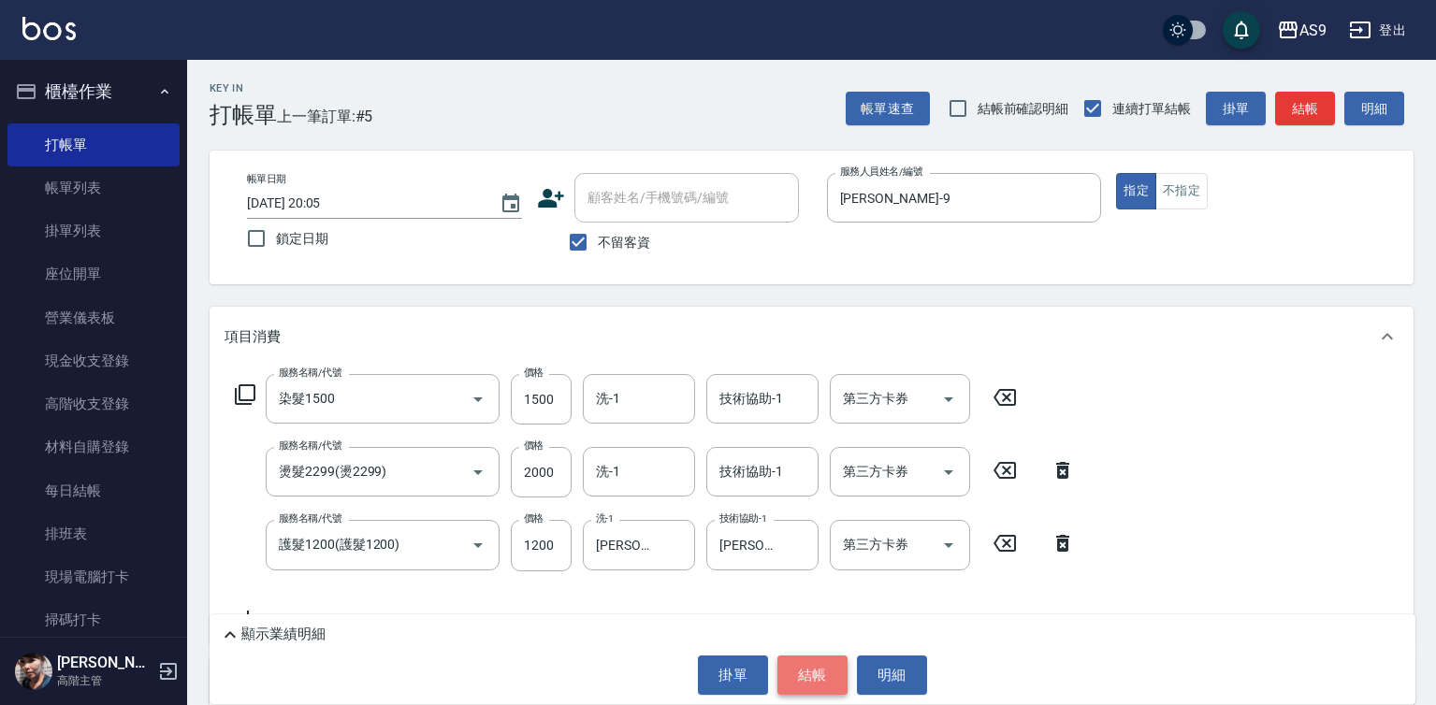
click at [819, 682] on button "結帳" at bounding box center [812, 675] width 70 height 39
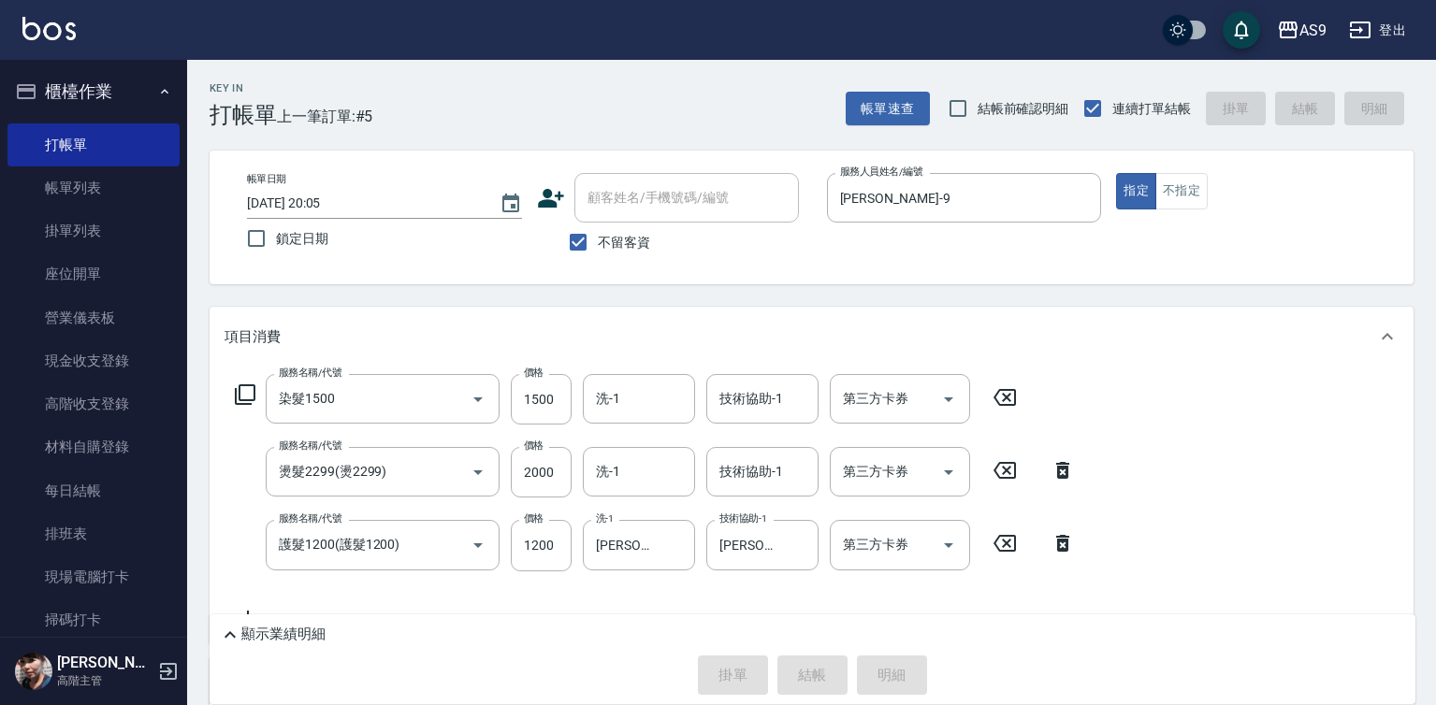
type input "[DATE] 20:07"
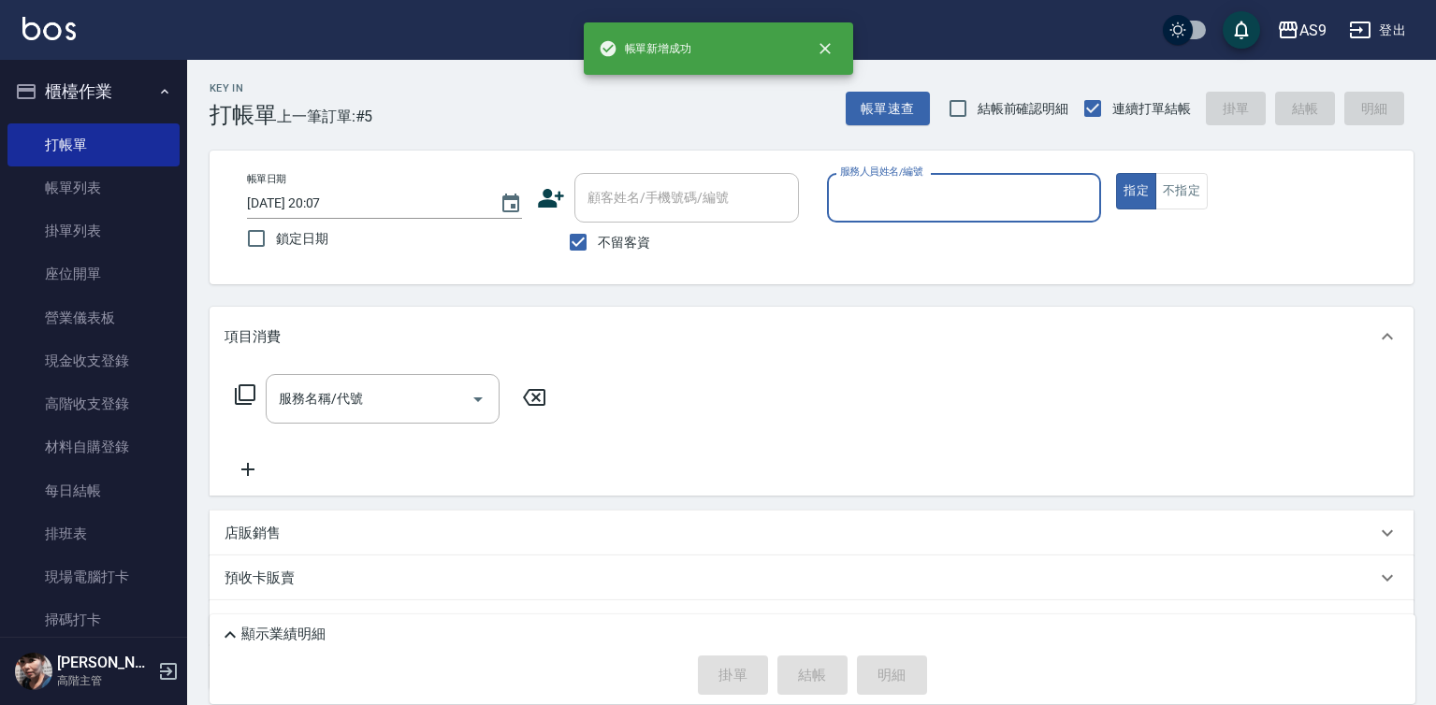
click at [869, 205] on input "服務人員姓名/編號" at bounding box center [964, 197] width 258 height 33
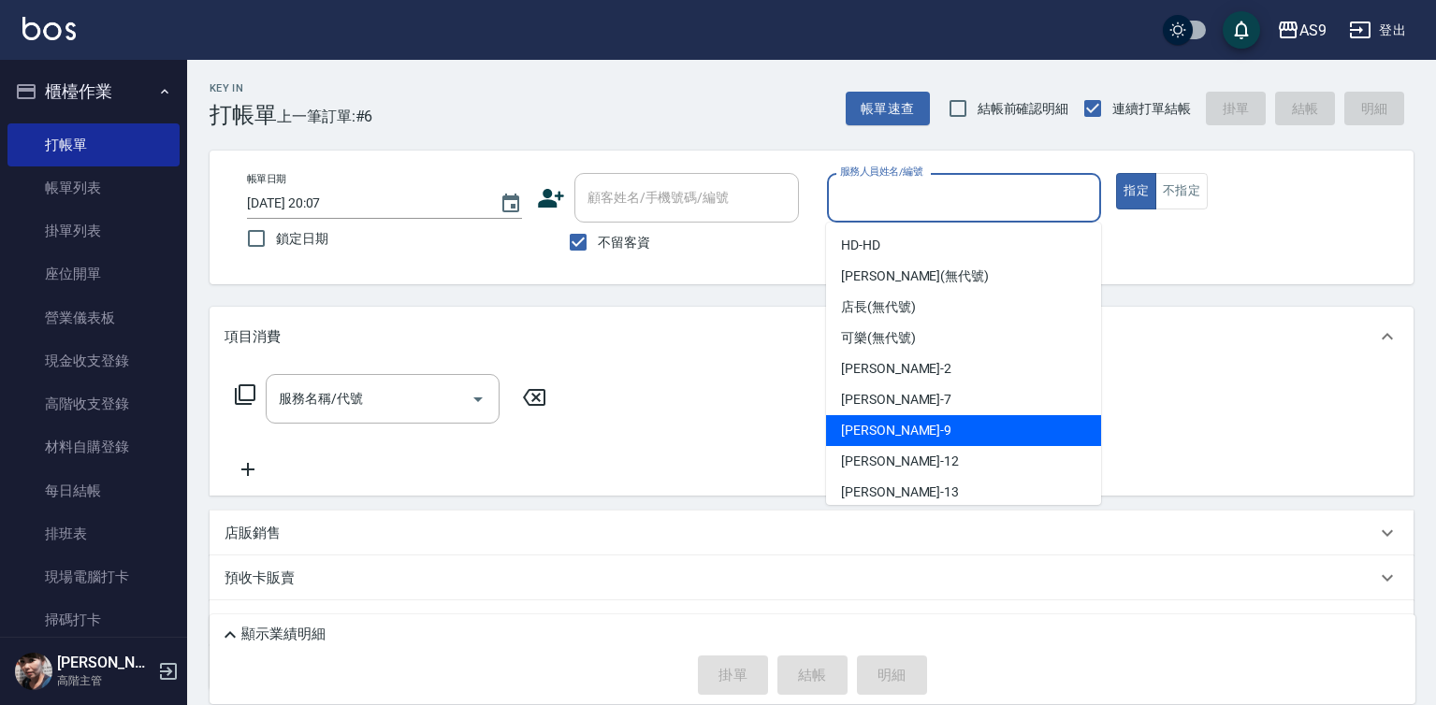
click at [883, 433] on span "[PERSON_NAME] -9" at bounding box center [896, 431] width 110 height 20
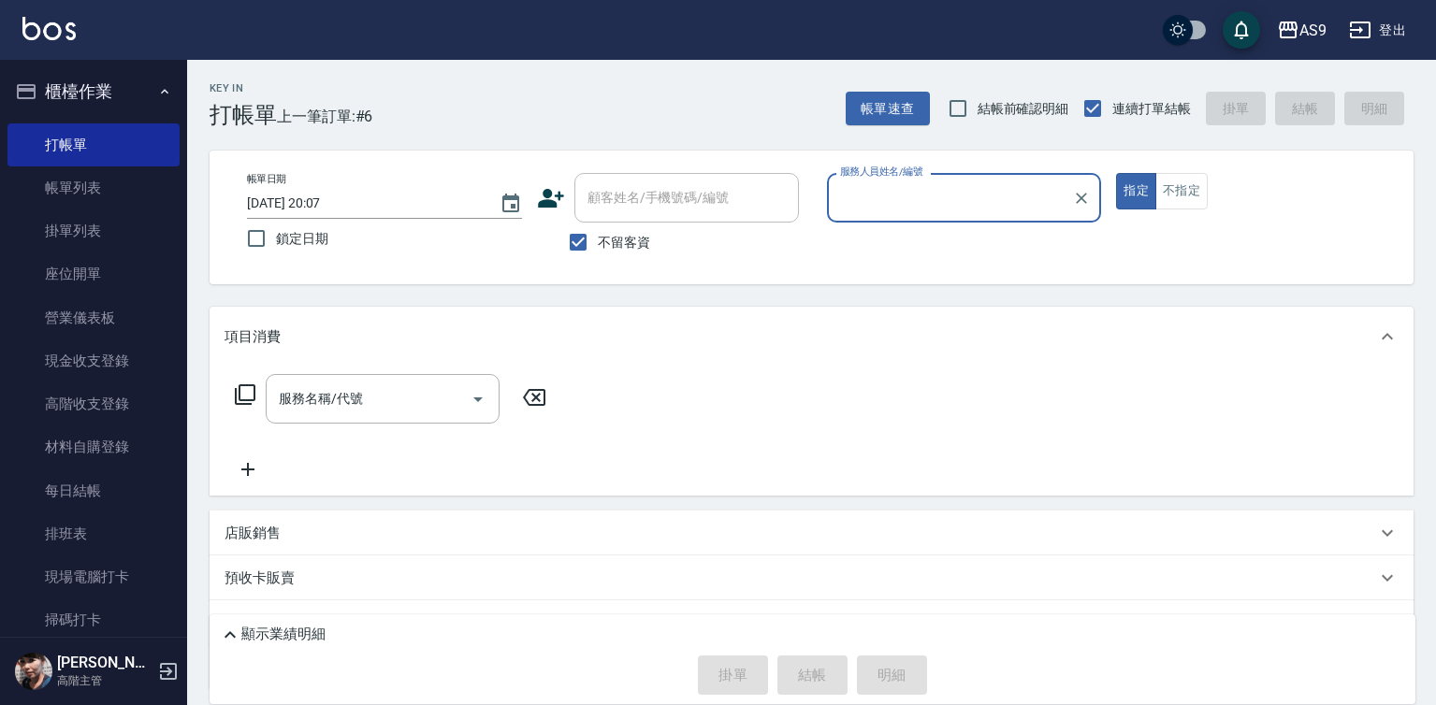
type input "[PERSON_NAME]-9"
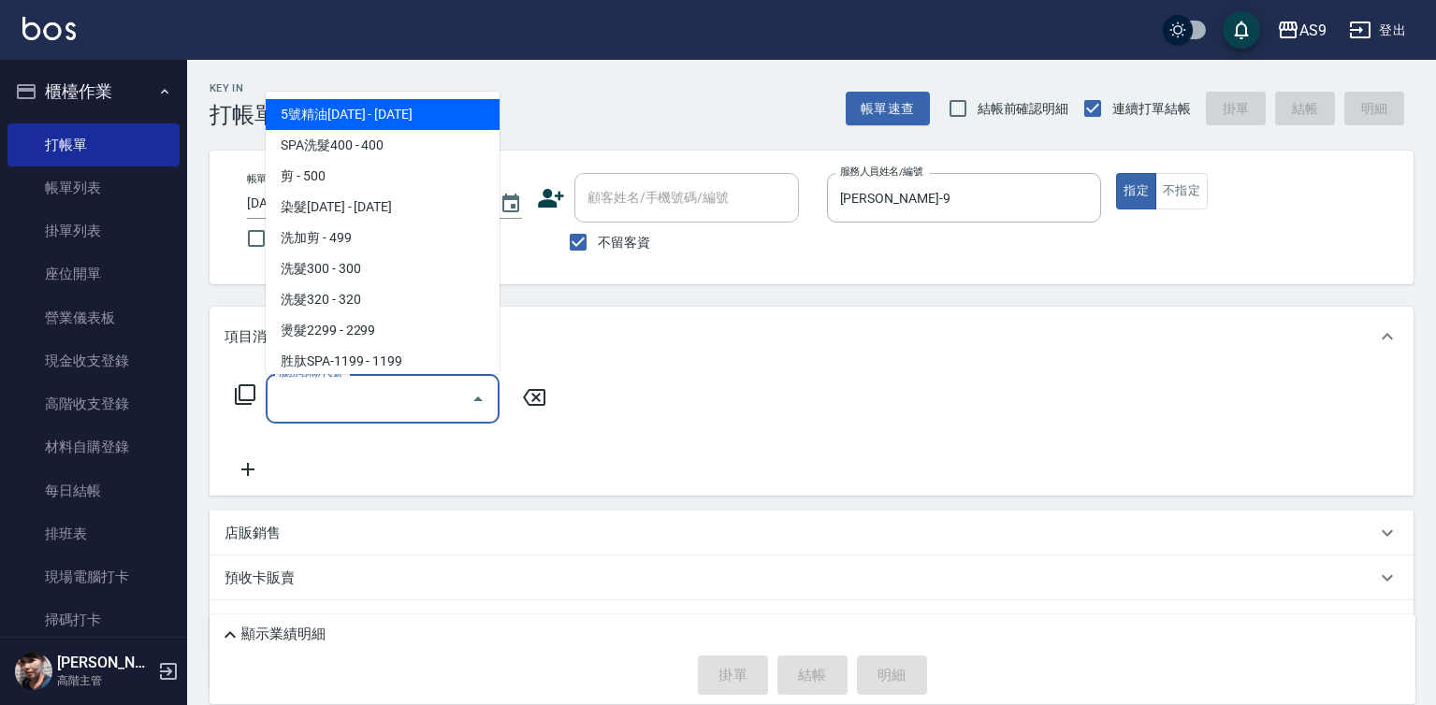
click at [431, 399] on input "服務名稱/代號" at bounding box center [368, 398] width 189 height 33
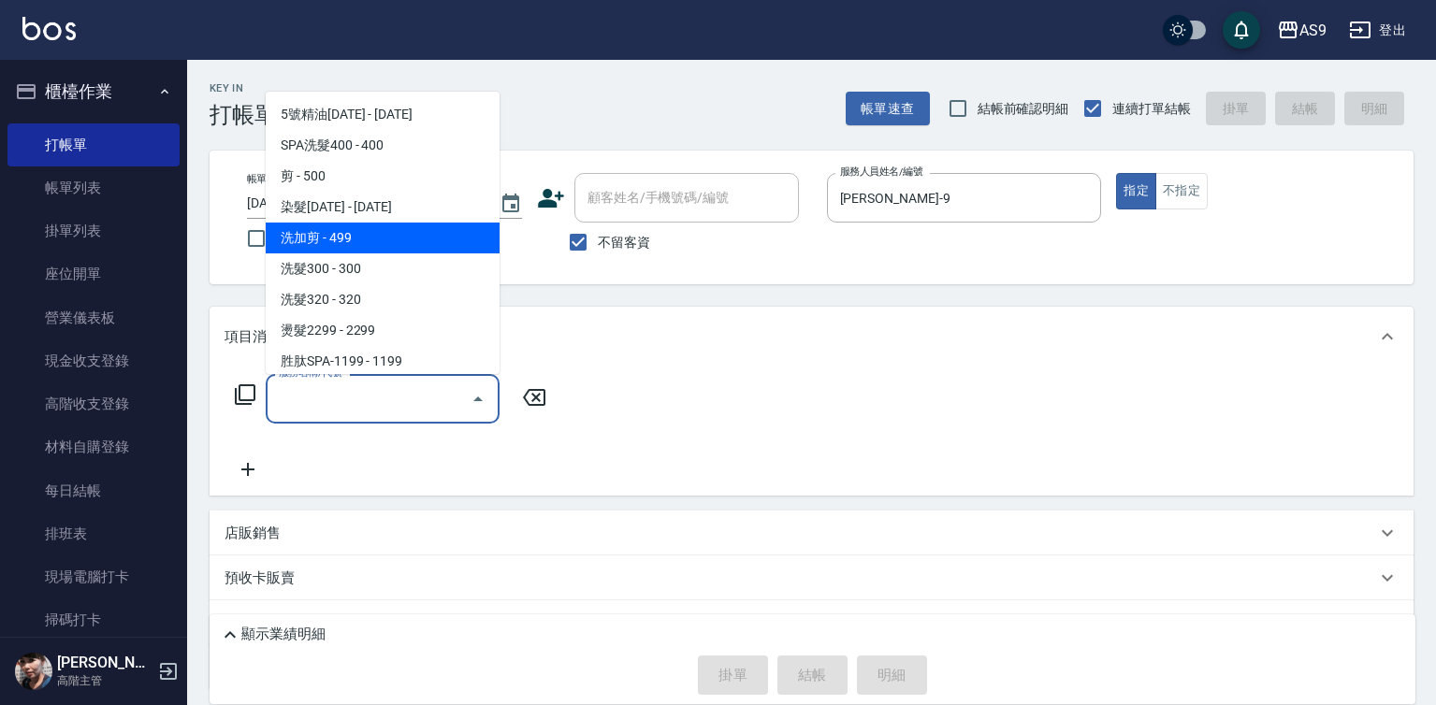
click at [354, 240] on span "洗加剪 - 499" at bounding box center [383, 238] width 234 height 31
type input "洗加剪(洗加剪)"
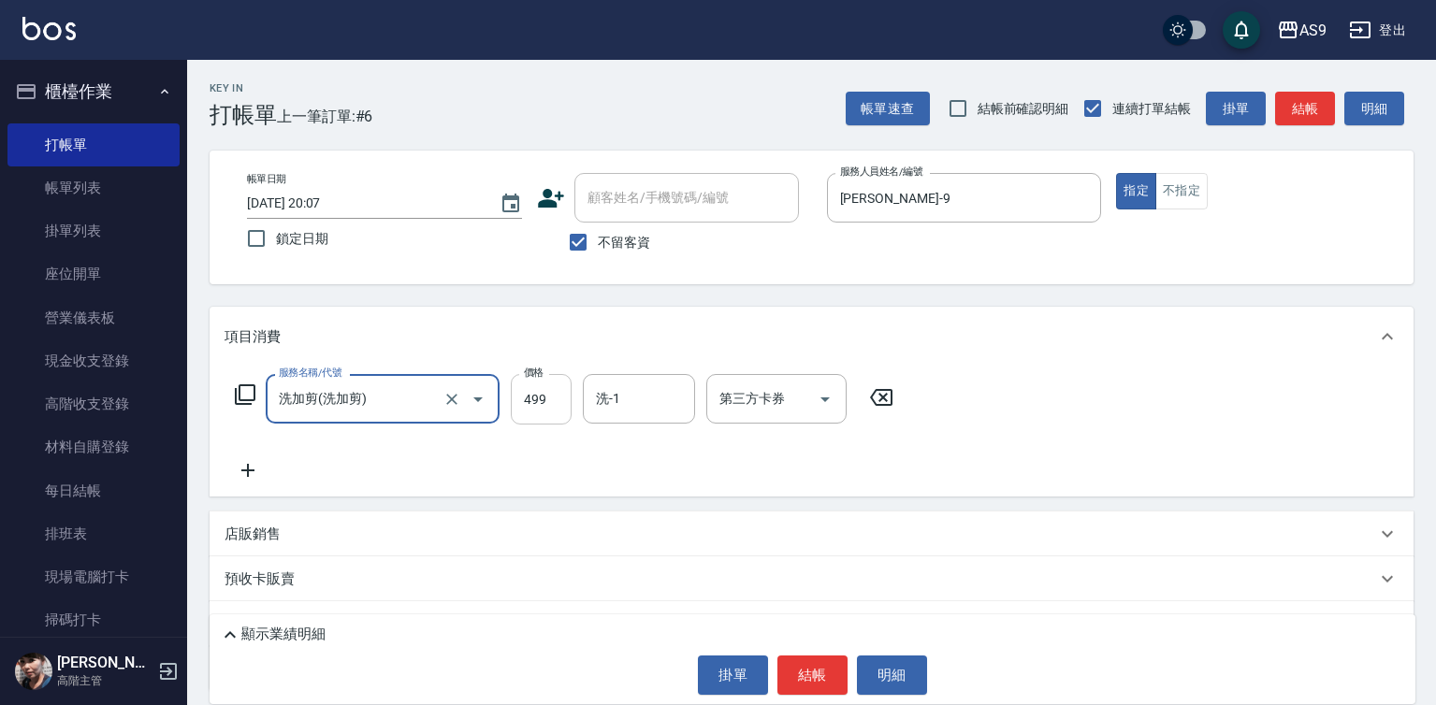
click at [545, 399] on input "499" at bounding box center [541, 399] width 61 height 51
type input "700"
click at [597, 396] on div "洗-1 洗-1" at bounding box center [639, 399] width 112 height 50
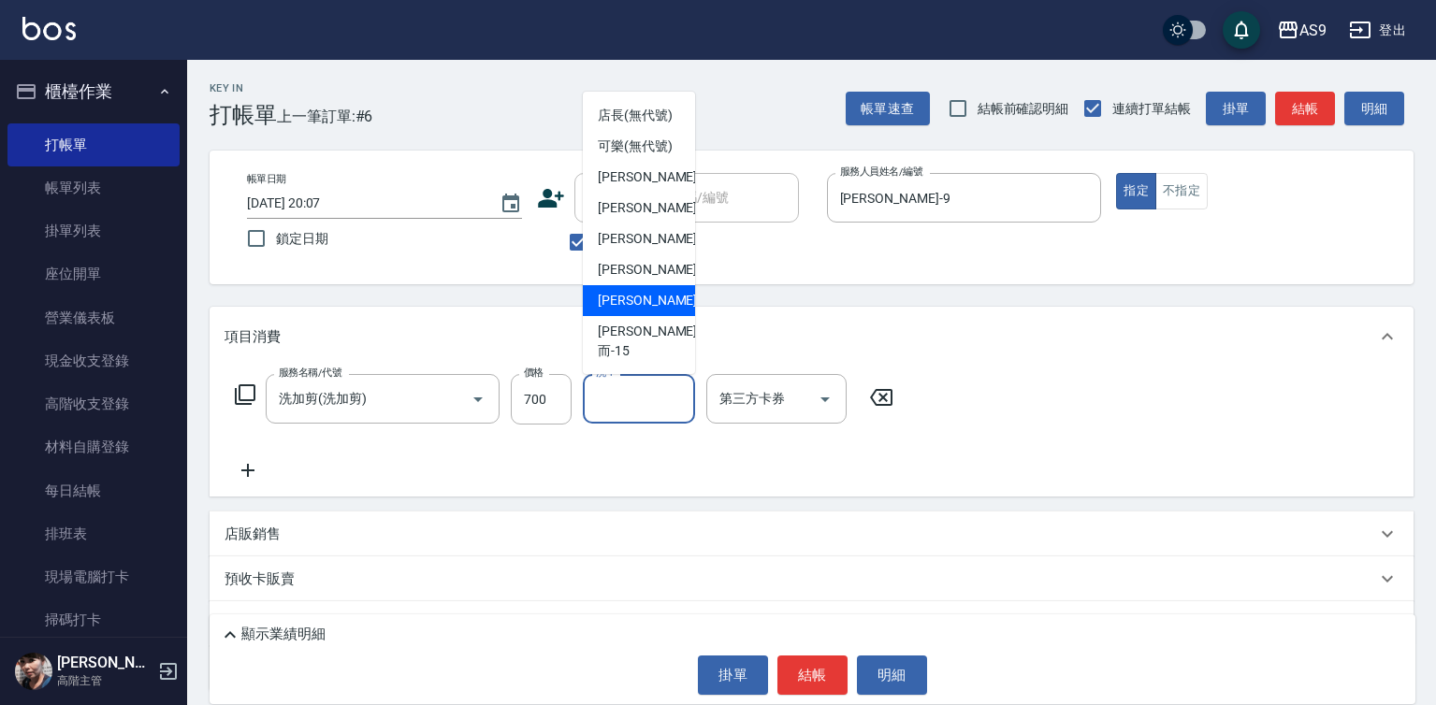
click at [652, 310] on span "[PERSON_NAME] -13" at bounding box center [657, 301] width 118 height 20
type input "[PERSON_NAME]-13"
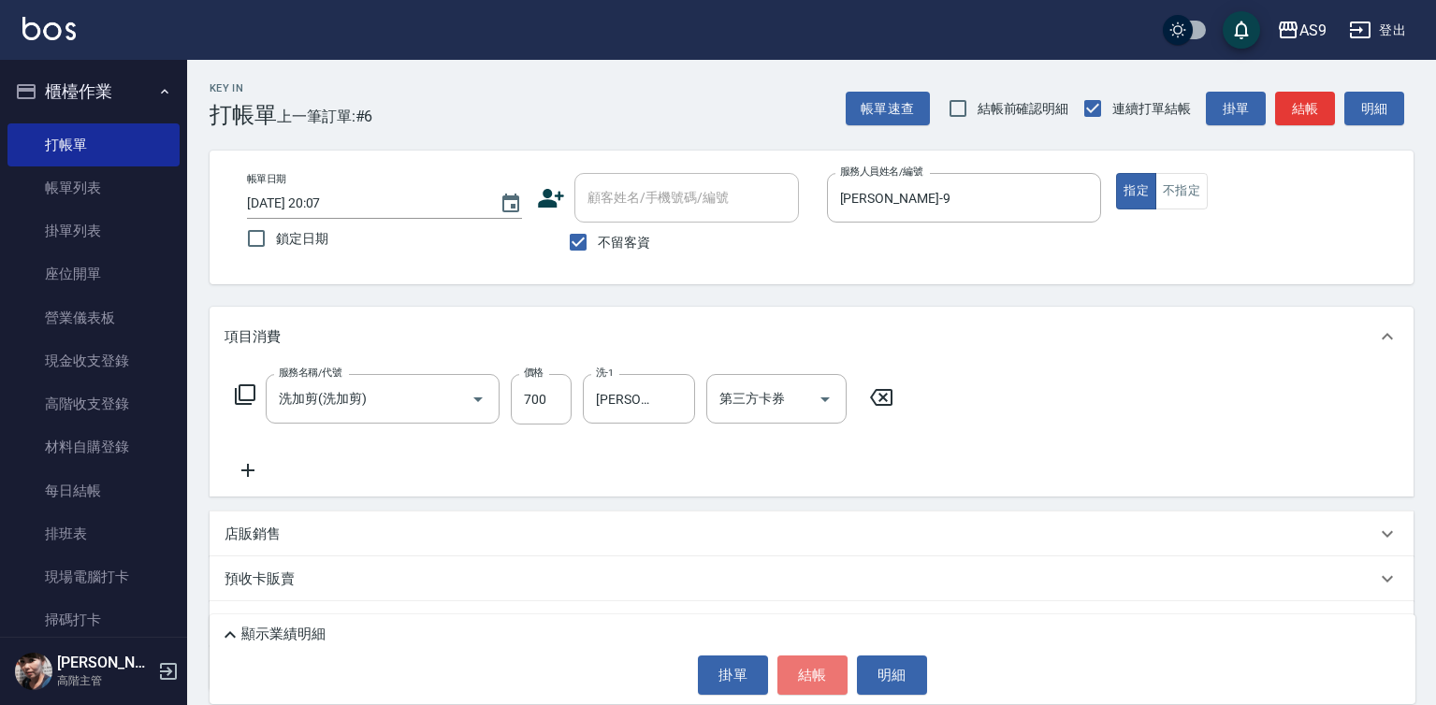
click at [800, 682] on button "結帳" at bounding box center [812, 675] width 70 height 39
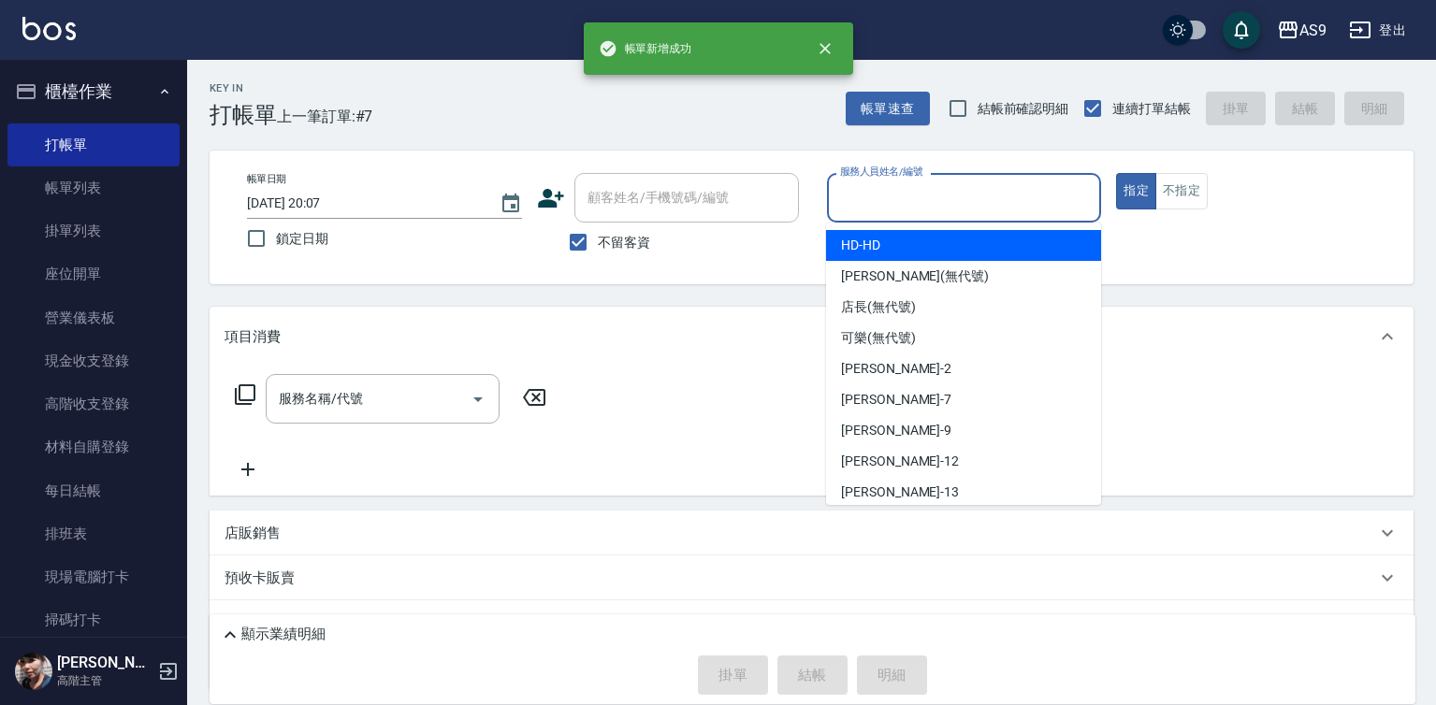
click at [919, 193] on input "服務人員姓名/編號" at bounding box center [964, 197] width 258 height 33
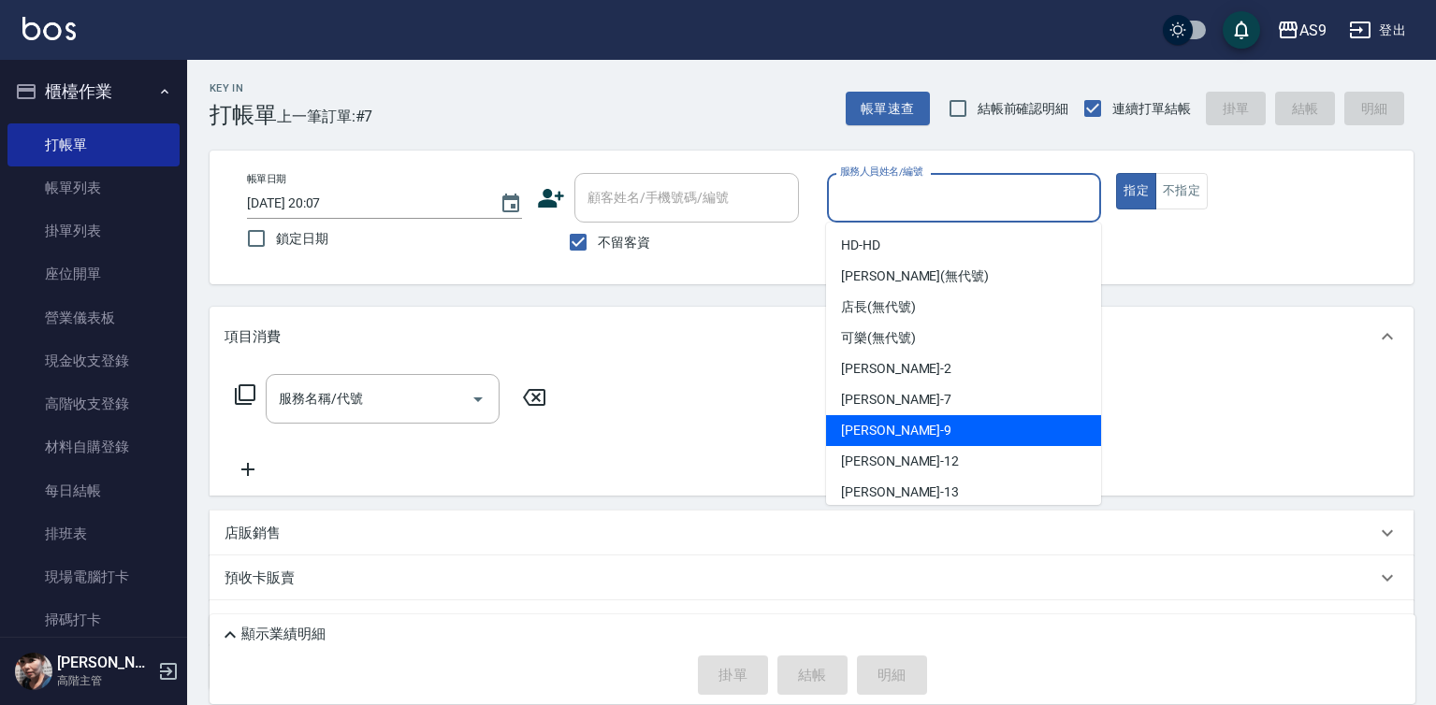
click at [908, 430] on div "[PERSON_NAME] -9" at bounding box center [963, 430] width 275 height 31
type input "[PERSON_NAME]-9"
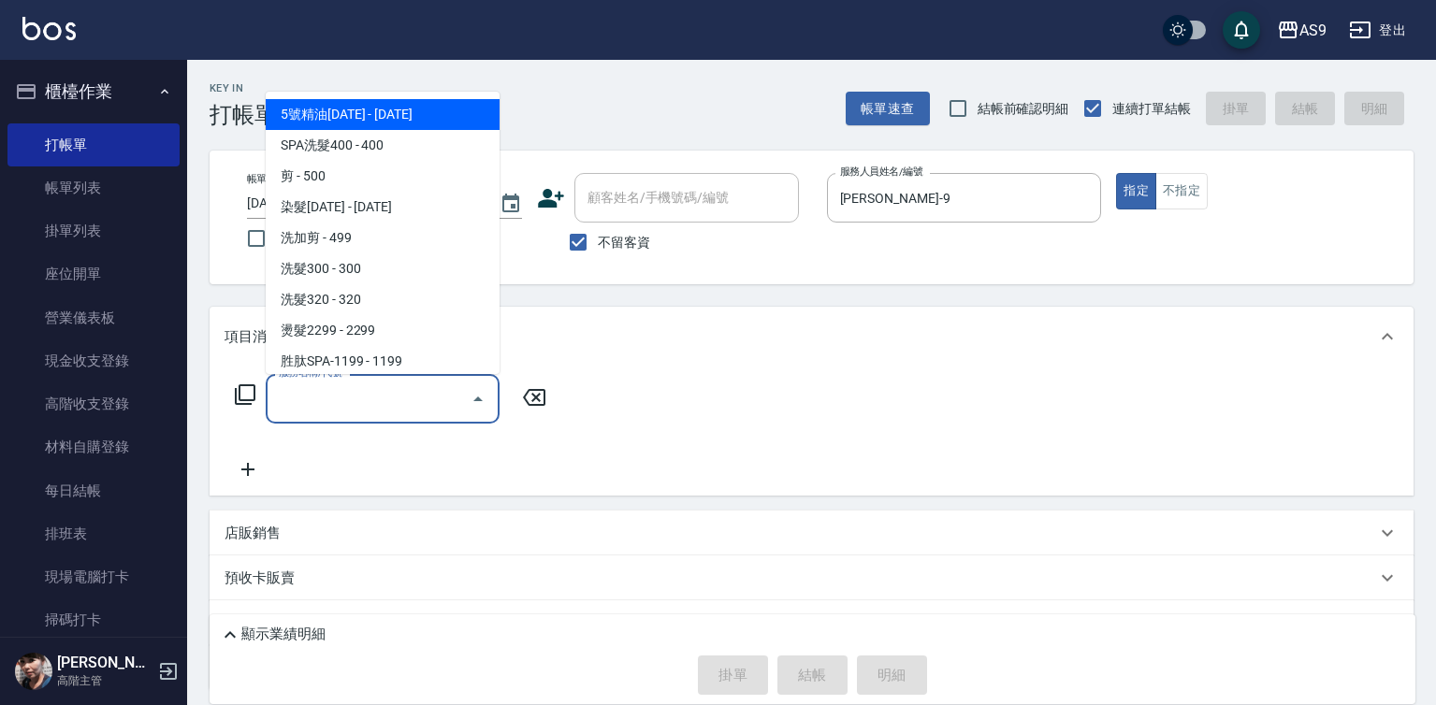
click at [440, 404] on input "服務名稱/代號" at bounding box center [368, 398] width 189 height 33
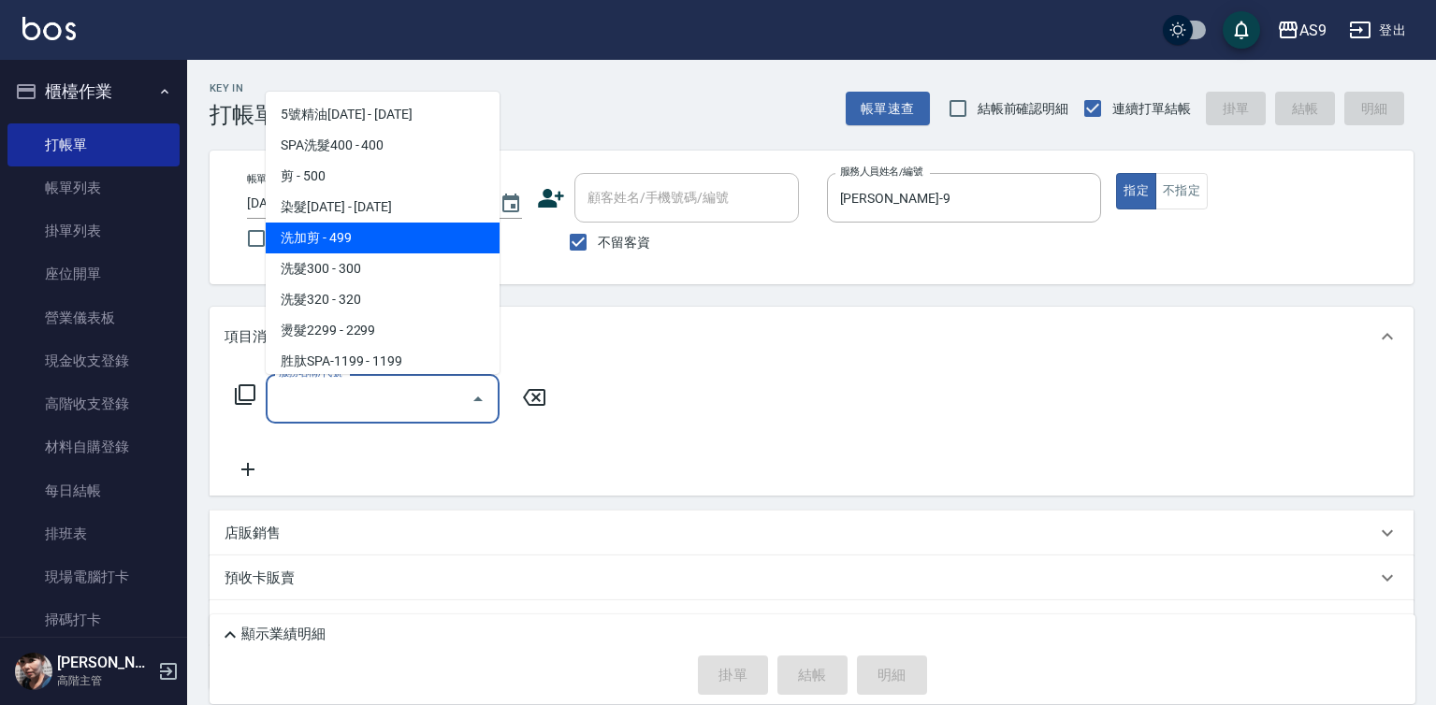
click at [357, 233] on span "洗加剪 - 499" at bounding box center [383, 238] width 234 height 31
type input "洗加剪(洗加剪)"
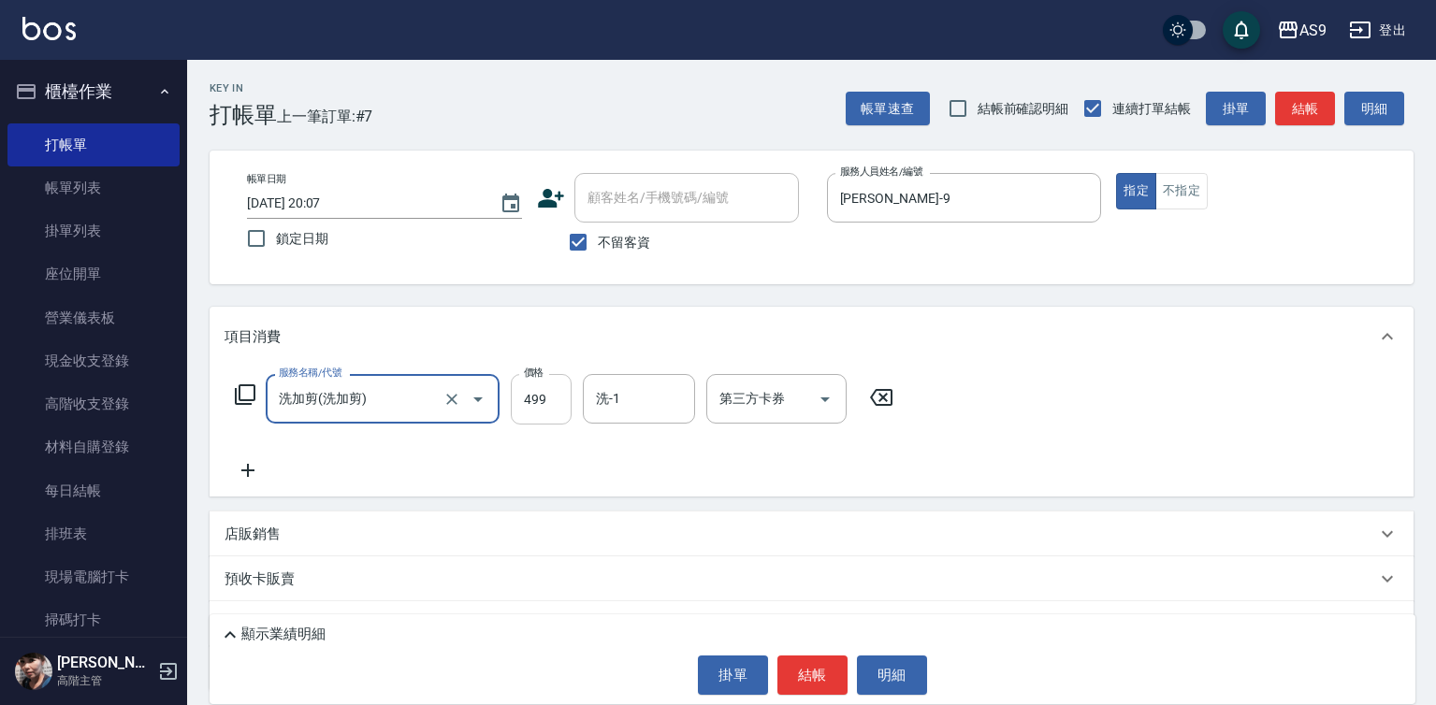
click at [530, 403] on input "499" at bounding box center [541, 399] width 61 height 51
click at [531, 403] on input "499" at bounding box center [541, 399] width 61 height 51
type input "700"
click at [642, 407] on input "洗-1" at bounding box center [638, 398] width 95 height 33
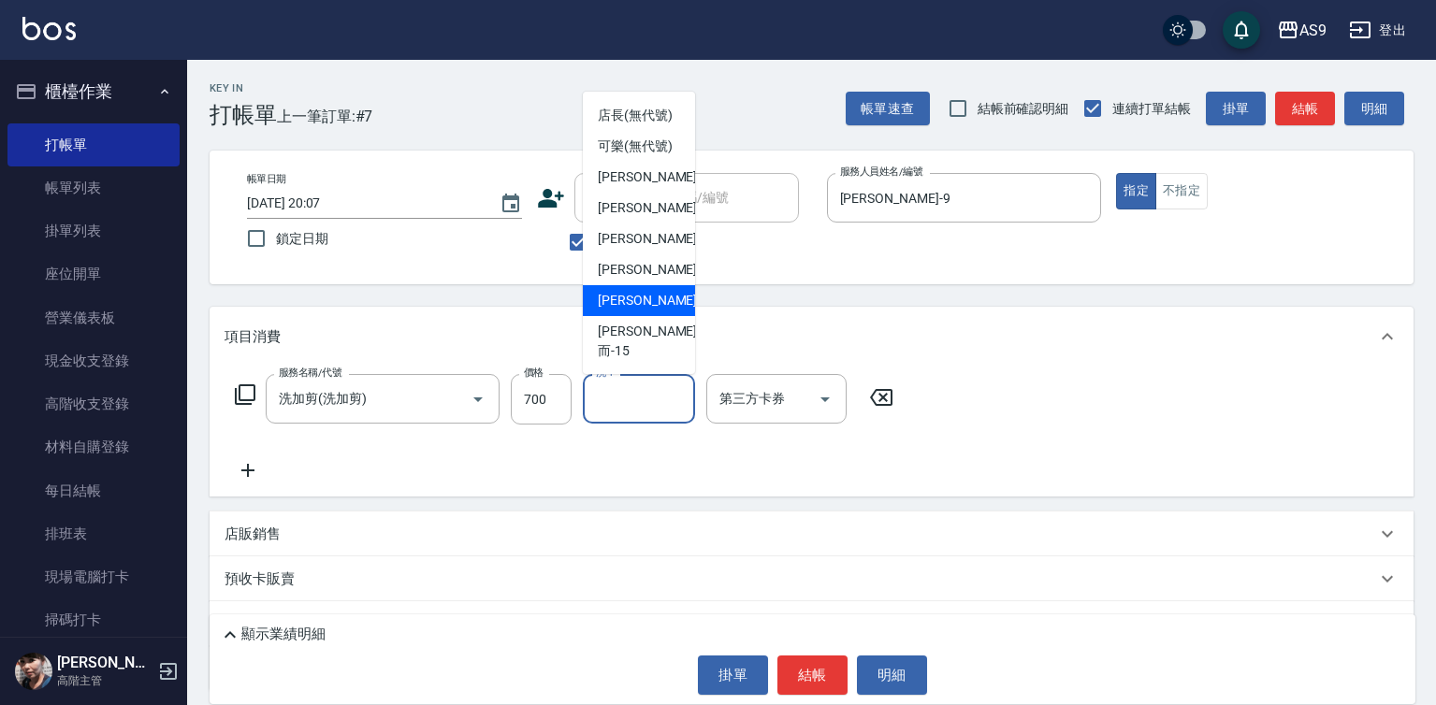
click at [654, 310] on span "[PERSON_NAME] -13" at bounding box center [657, 301] width 118 height 20
type input "[PERSON_NAME]-13"
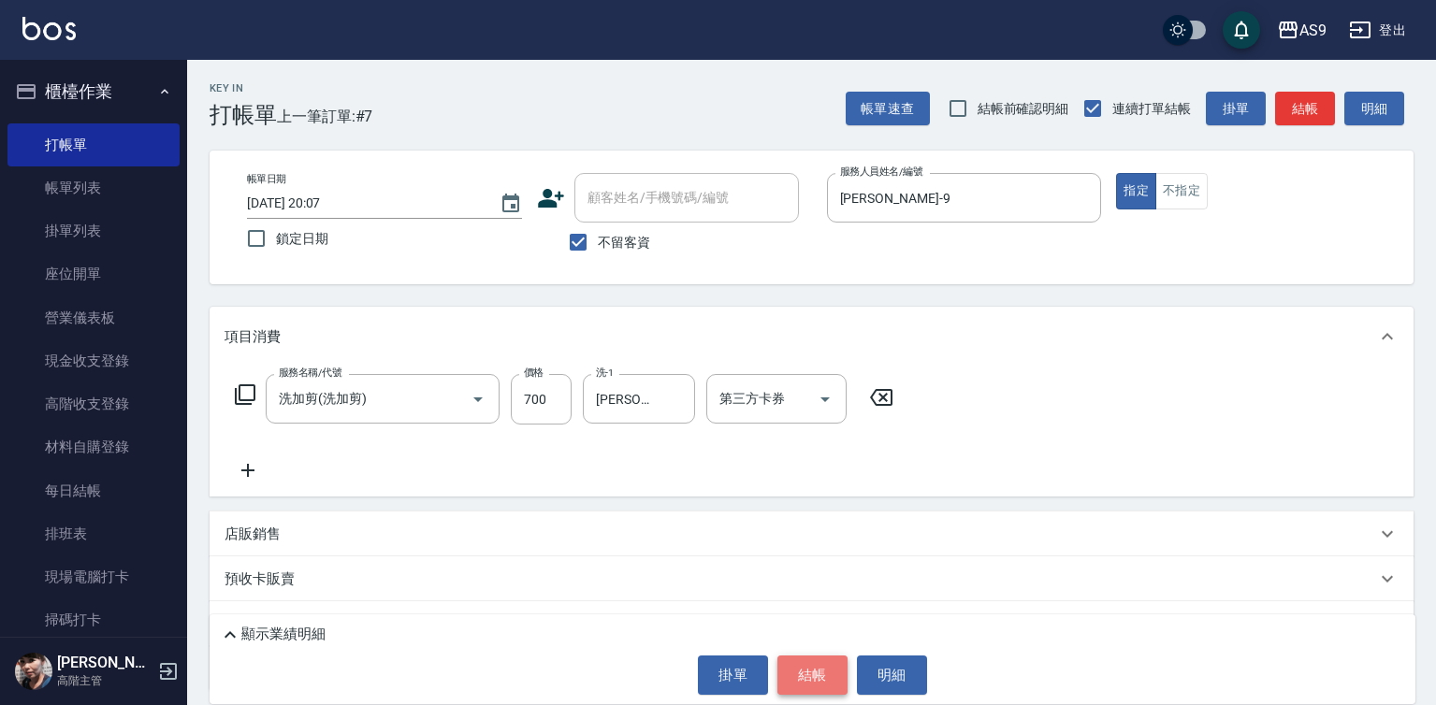
click at [810, 689] on button "結帳" at bounding box center [812, 675] width 70 height 39
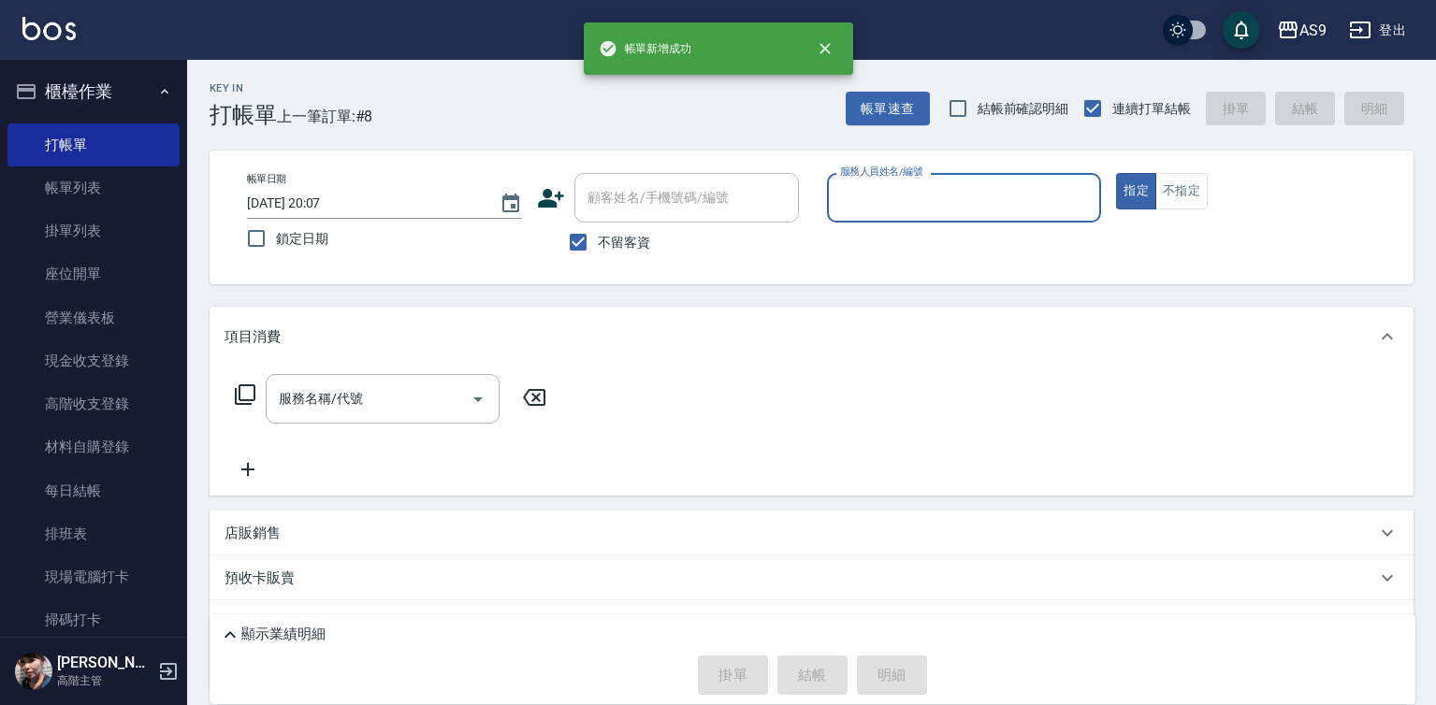
drag, startPoint x: 906, startPoint y: 188, endPoint x: 906, endPoint y: 203, distance: 15.0
click at [906, 193] on input "服務人員姓名/編號" at bounding box center [964, 197] width 258 height 33
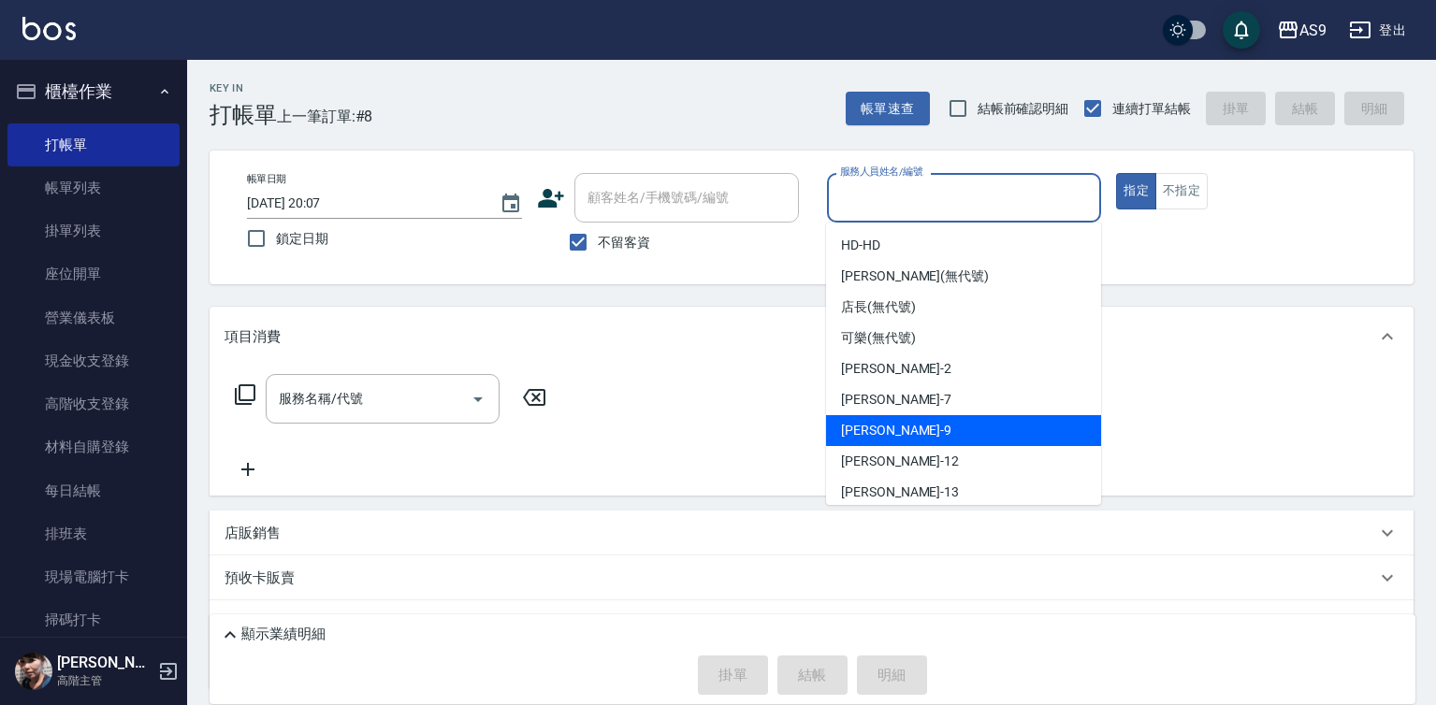
click at [900, 425] on div "[PERSON_NAME] -9" at bounding box center [963, 430] width 275 height 31
type input "[PERSON_NAME]-9"
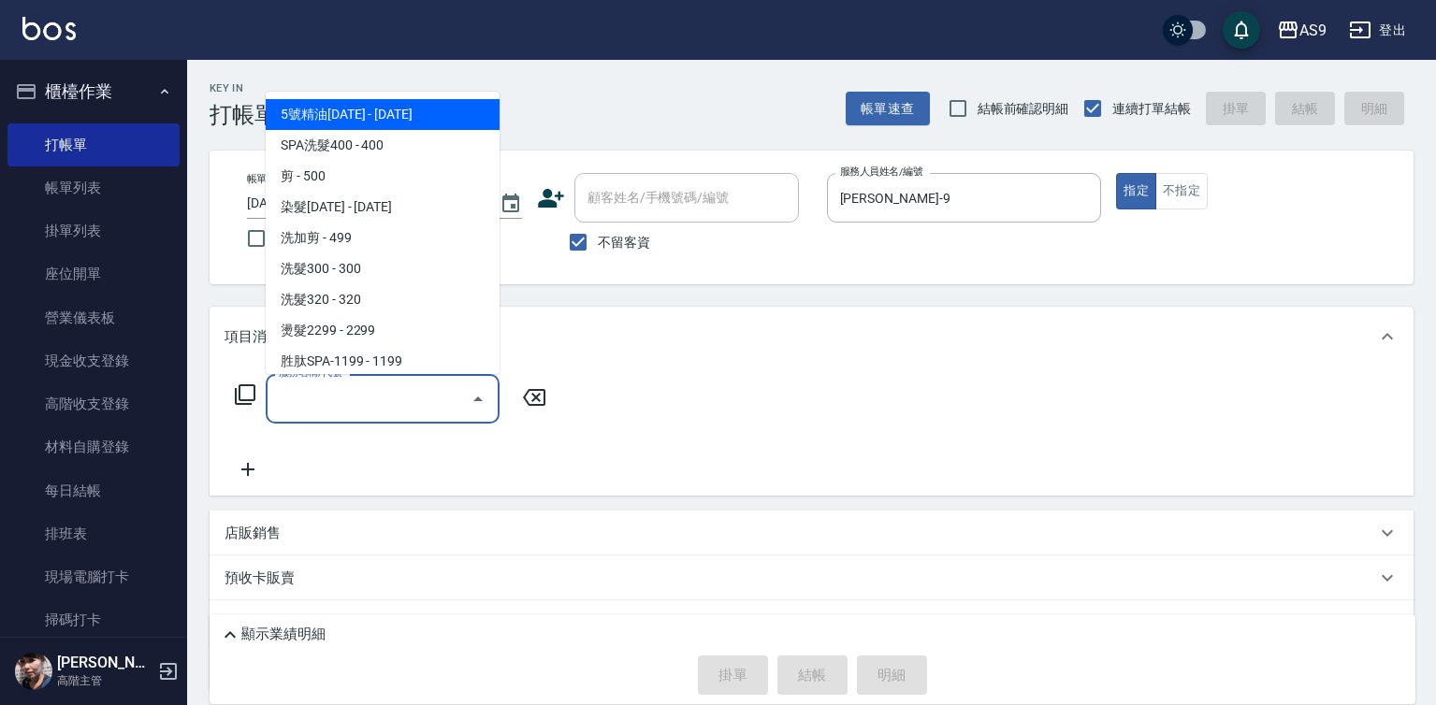
click at [411, 402] on input "服務名稱/代號" at bounding box center [368, 398] width 189 height 33
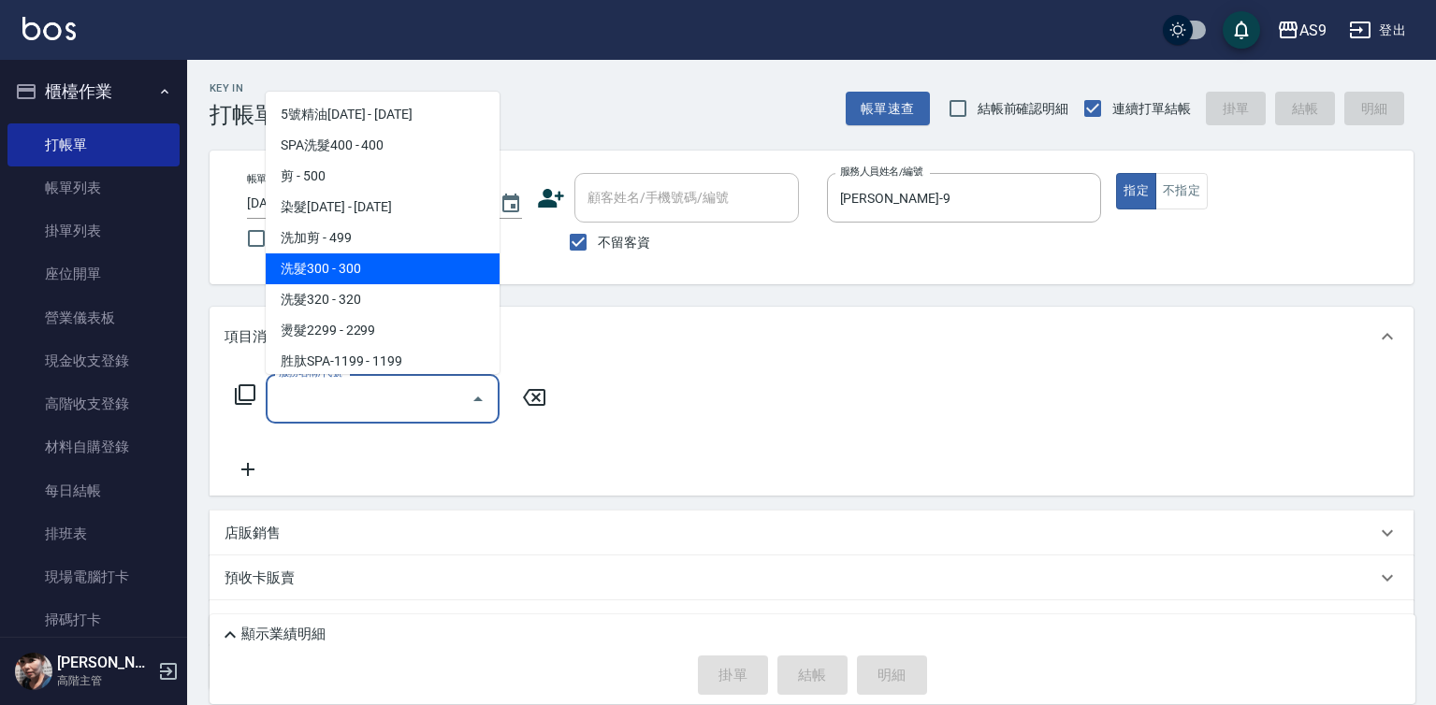
click at [365, 270] on span "洗髮300 - 300" at bounding box center [383, 268] width 234 height 31
type input "洗髮300(洗 髮300)"
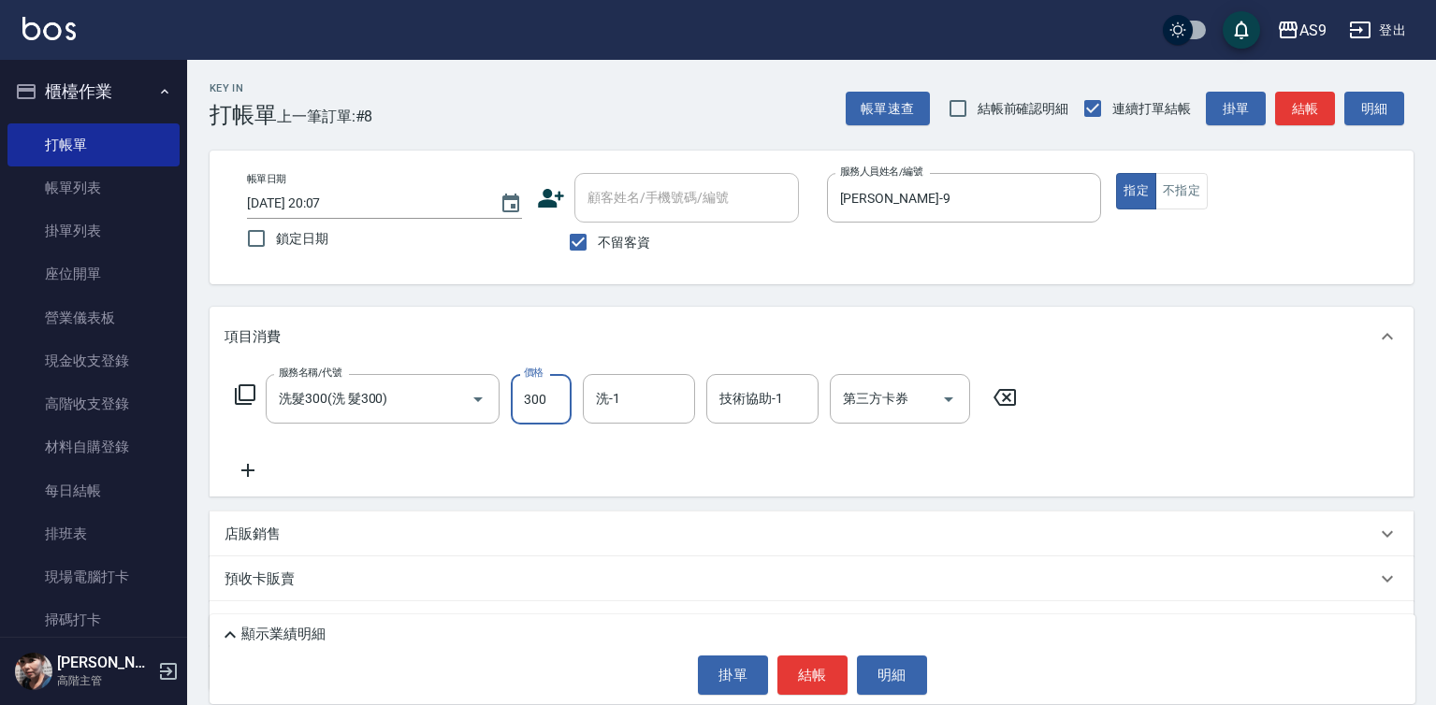
click at [536, 391] on input "300" at bounding box center [541, 399] width 61 height 51
type input "290"
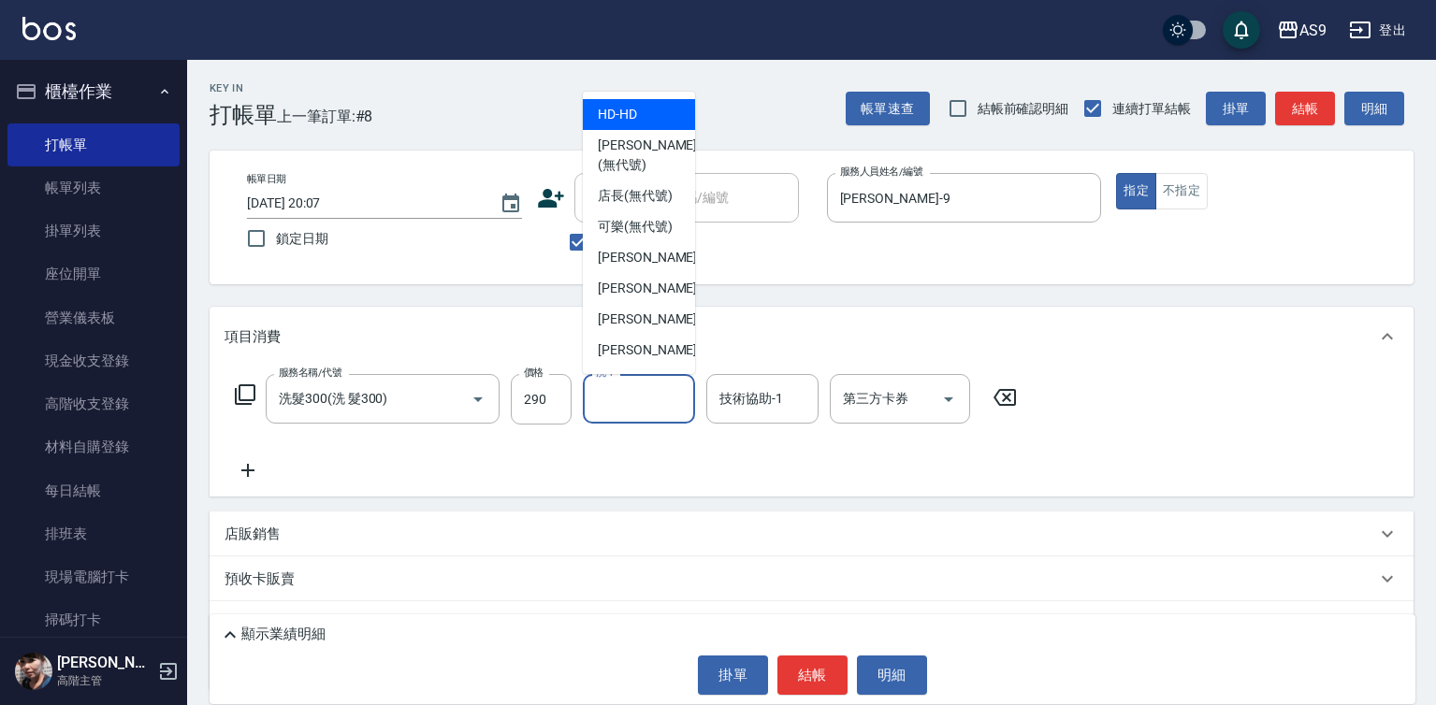
click at [617, 401] on input "洗-1" at bounding box center [638, 398] width 95 height 33
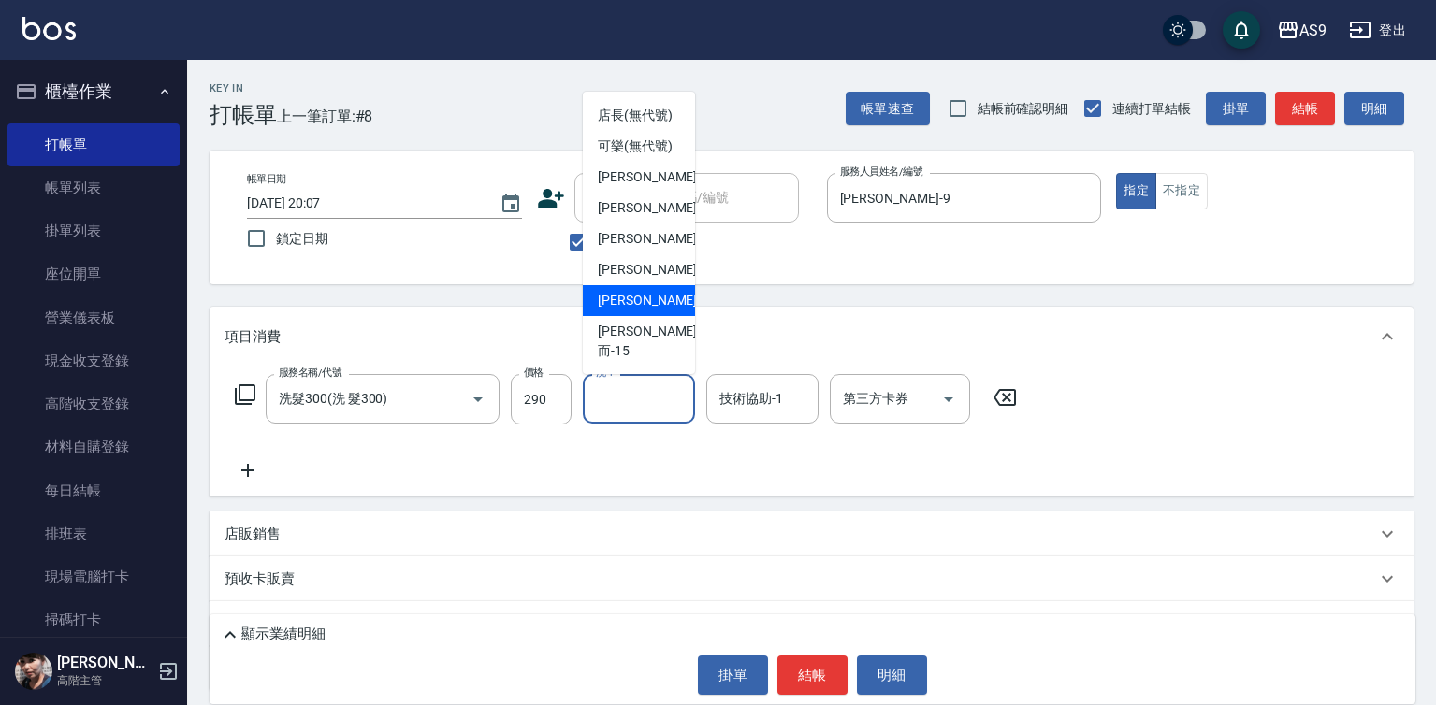
click at [660, 316] on div "[PERSON_NAME] -13" at bounding box center [639, 300] width 112 height 31
type input "[PERSON_NAME]-13"
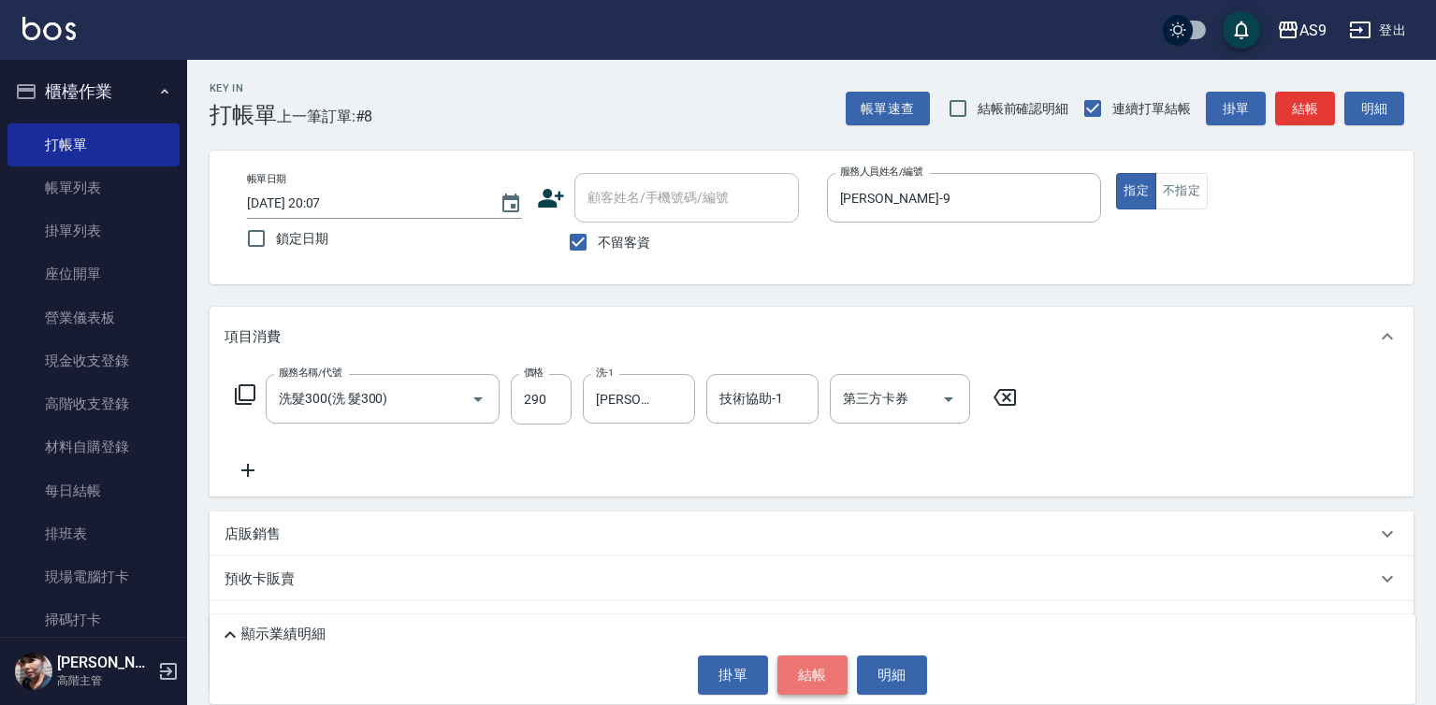
click at [795, 670] on button "結帳" at bounding box center [812, 675] width 70 height 39
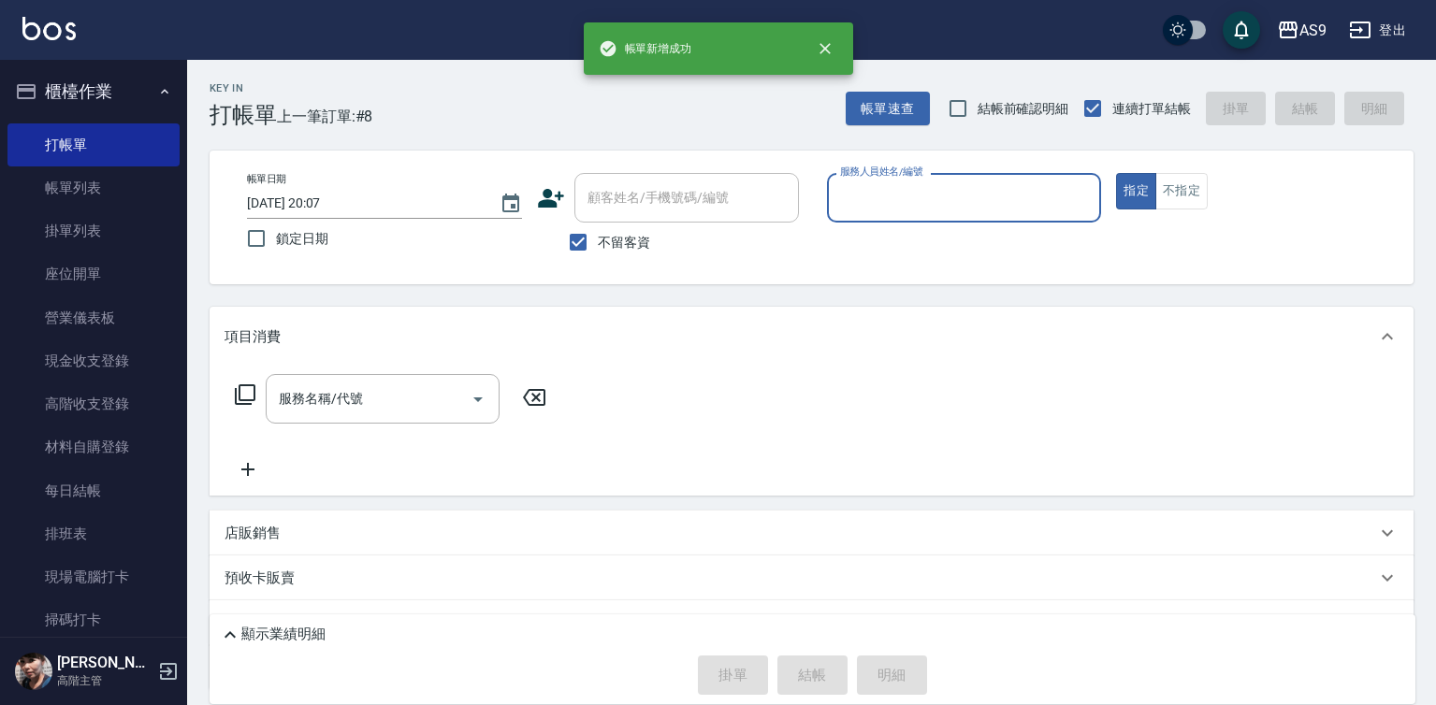
click at [871, 191] on input "服務人員姓名/編號" at bounding box center [964, 197] width 258 height 33
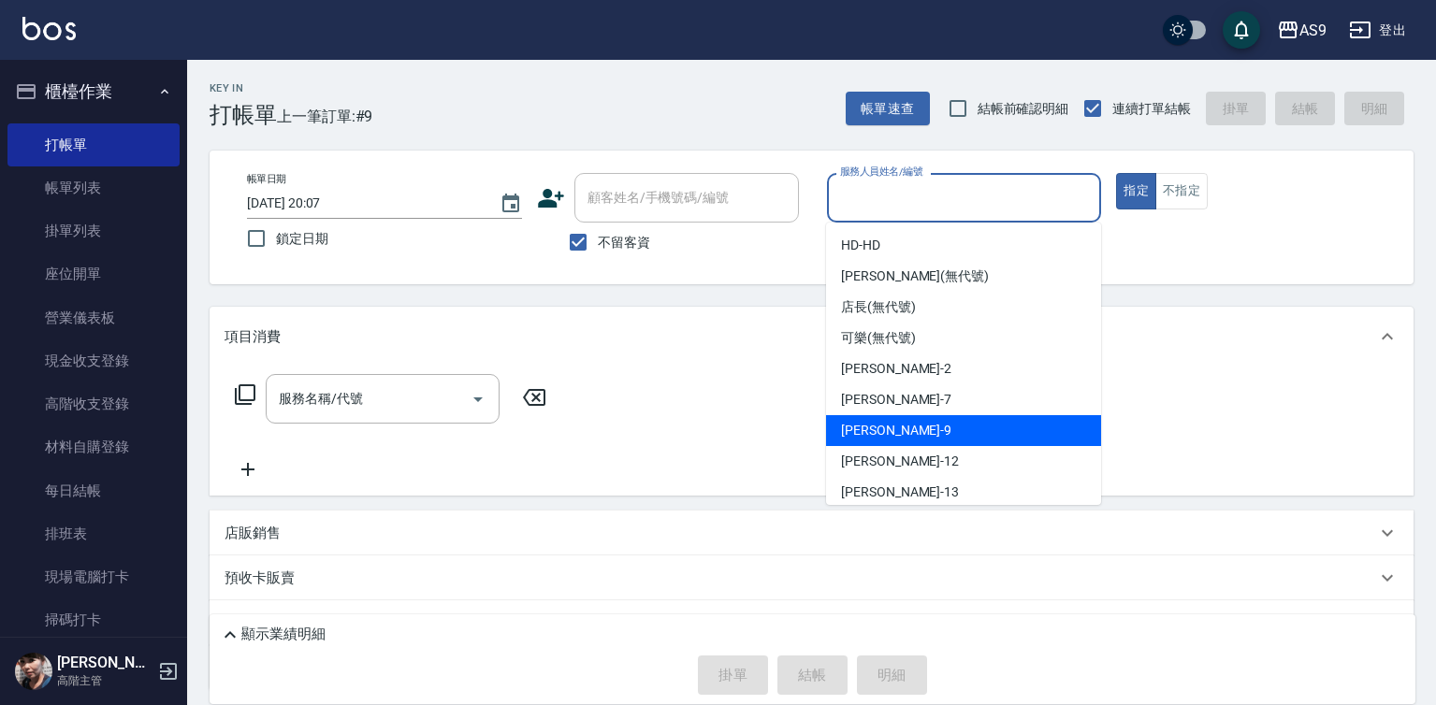
drag, startPoint x: 910, startPoint y: 417, endPoint x: 592, endPoint y: 424, distance: 318.0
click at [910, 418] on div "[PERSON_NAME] -9" at bounding box center [963, 430] width 275 height 31
type input "[PERSON_NAME]-9"
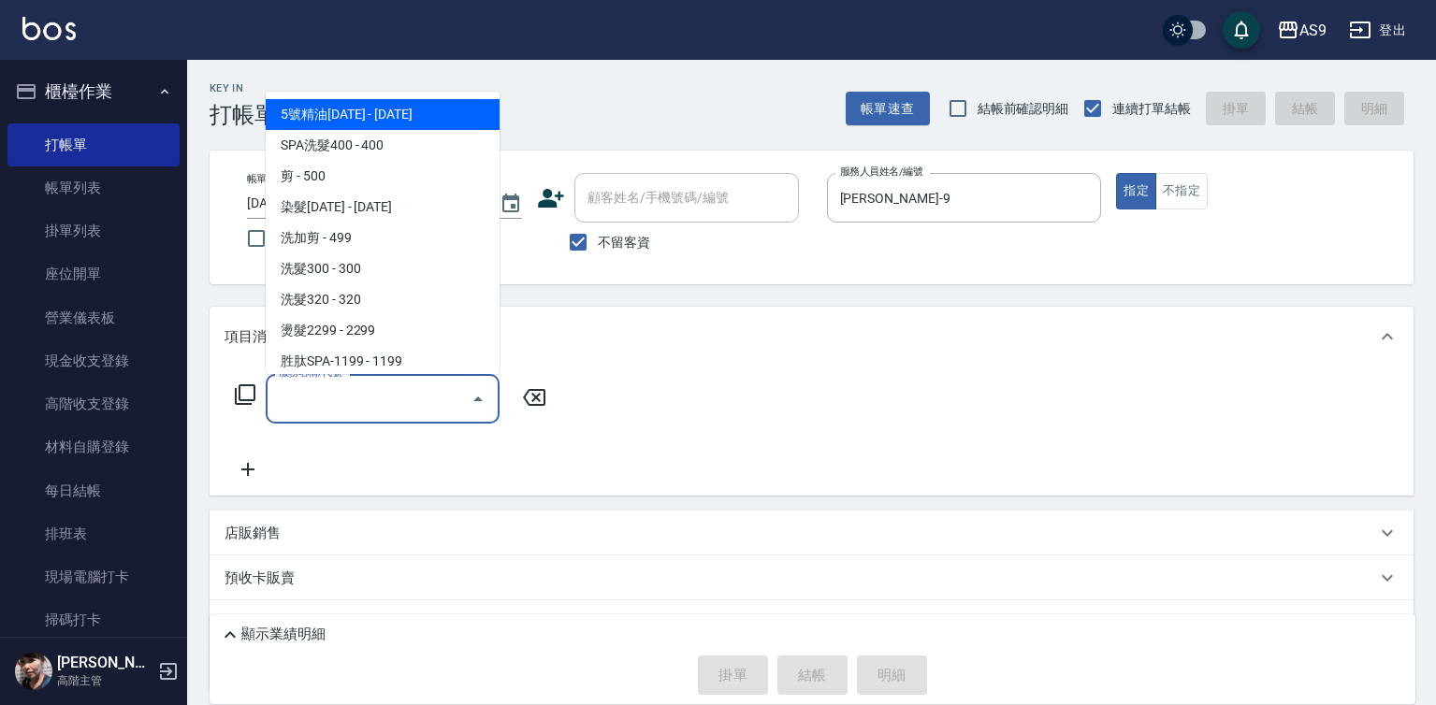
click at [402, 397] on input "服務名稱/代號" at bounding box center [368, 398] width 189 height 33
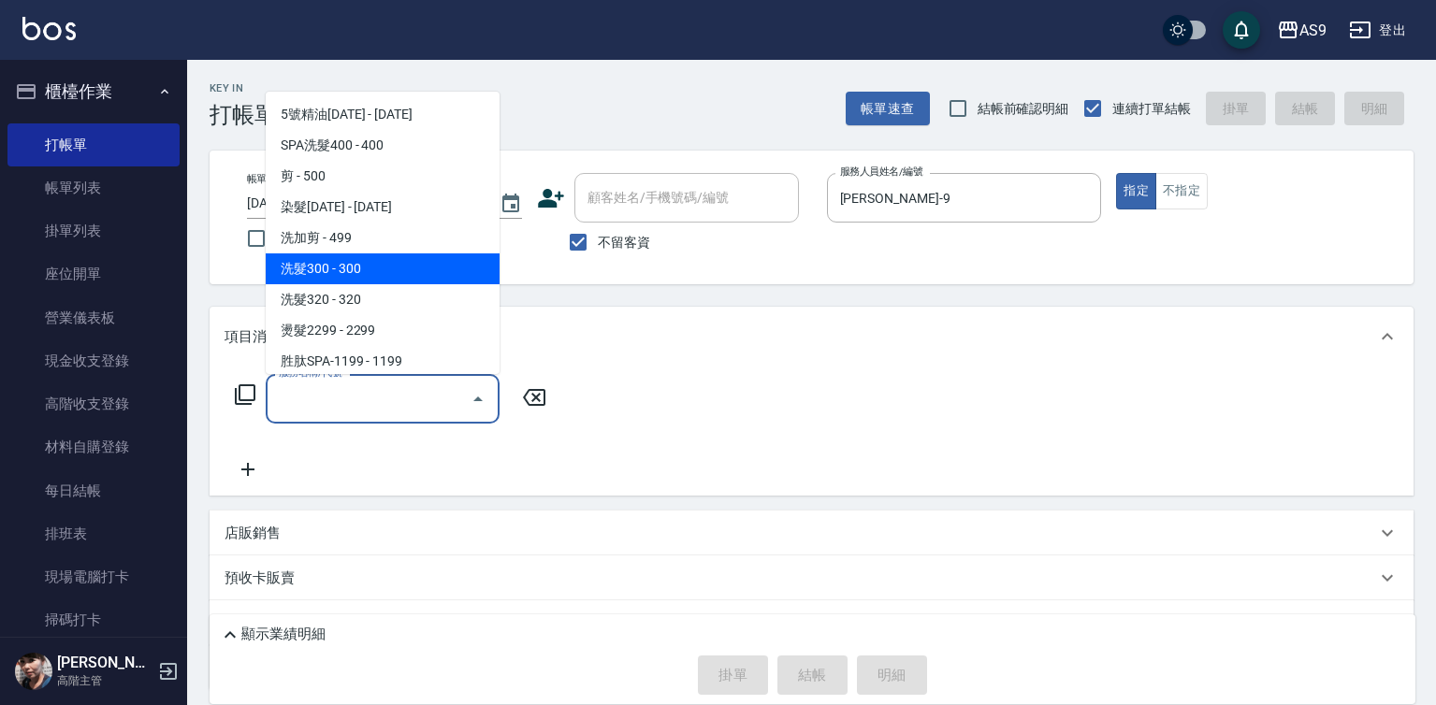
click at [368, 270] on span "洗髮300 - 300" at bounding box center [383, 268] width 234 height 31
type input "洗髮300(洗 髮300)"
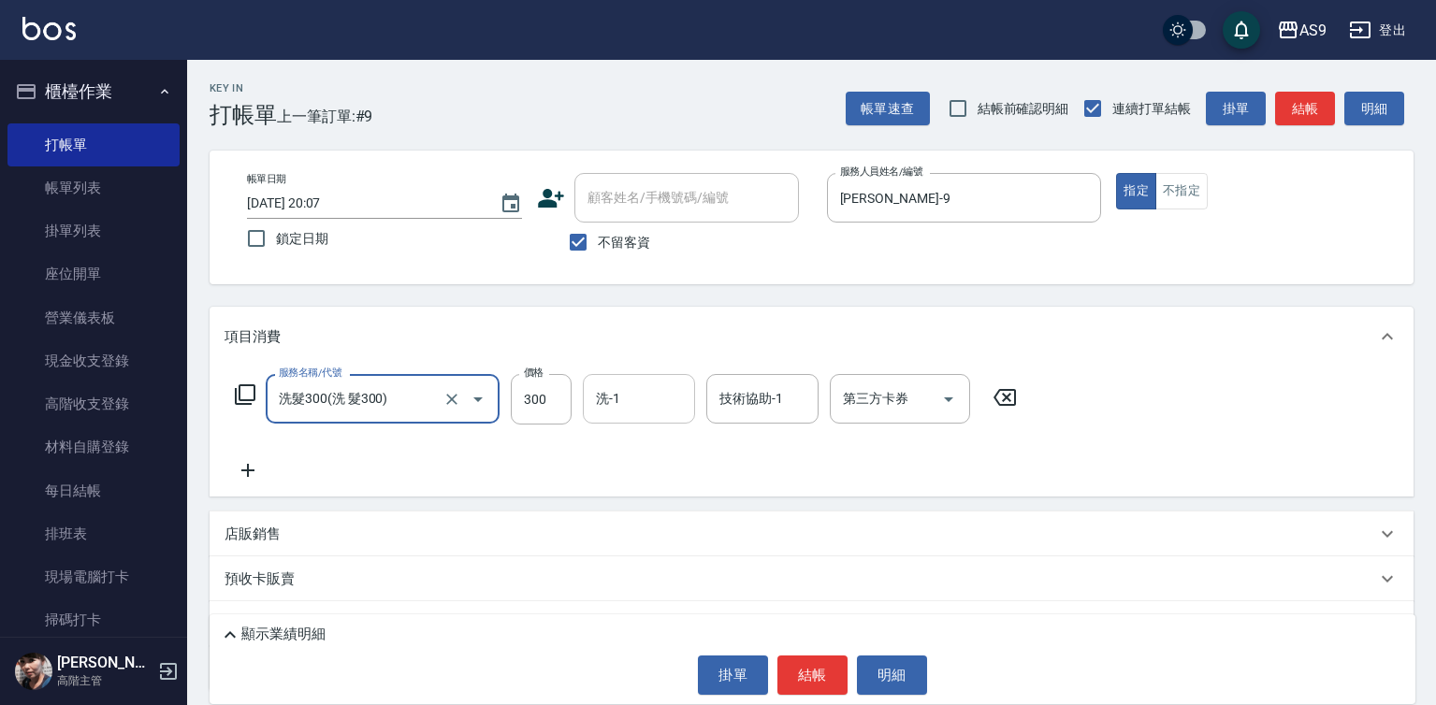
click at [607, 406] on div "洗-1 洗-1" at bounding box center [639, 399] width 112 height 50
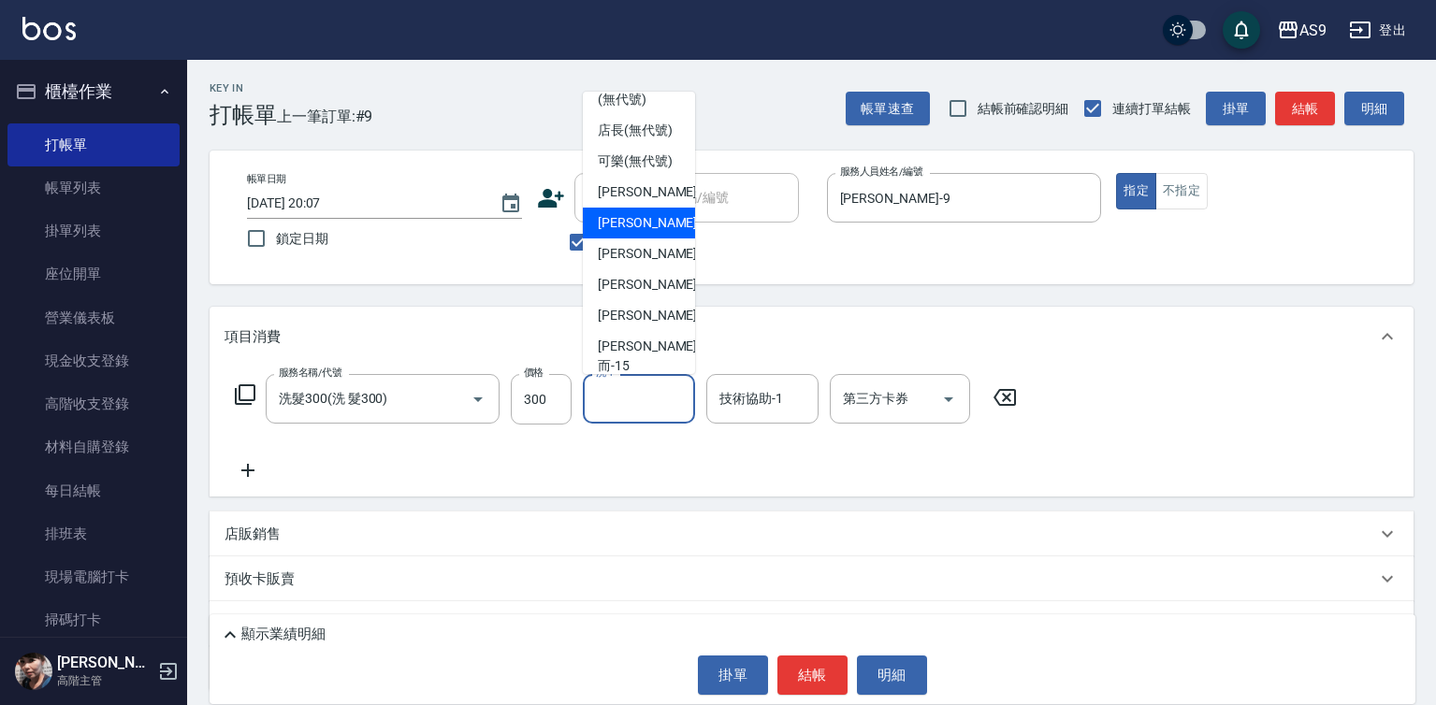
scroll to position [94, 0]
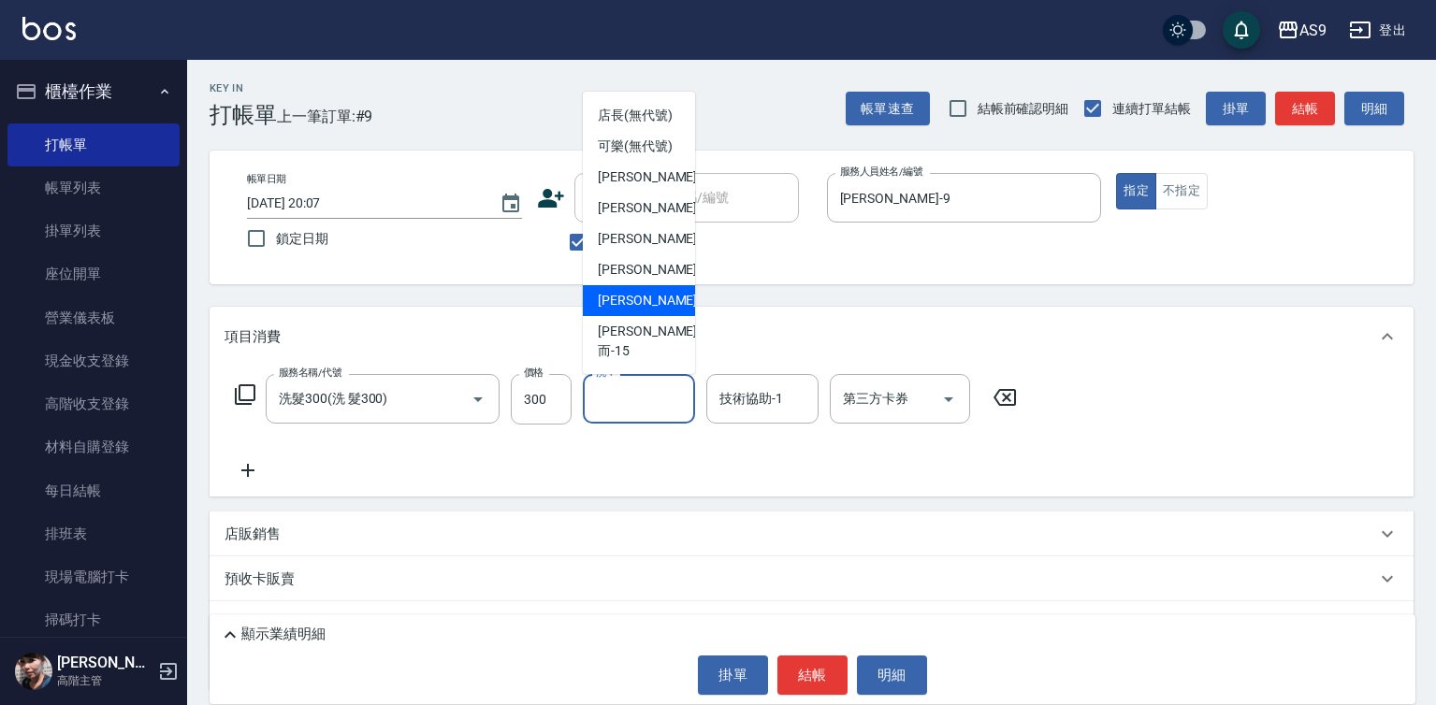
click at [648, 310] on span "[PERSON_NAME] -13" at bounding box center [657, 301] width 118 height 20
type input "[PERSON_NAME]-13"
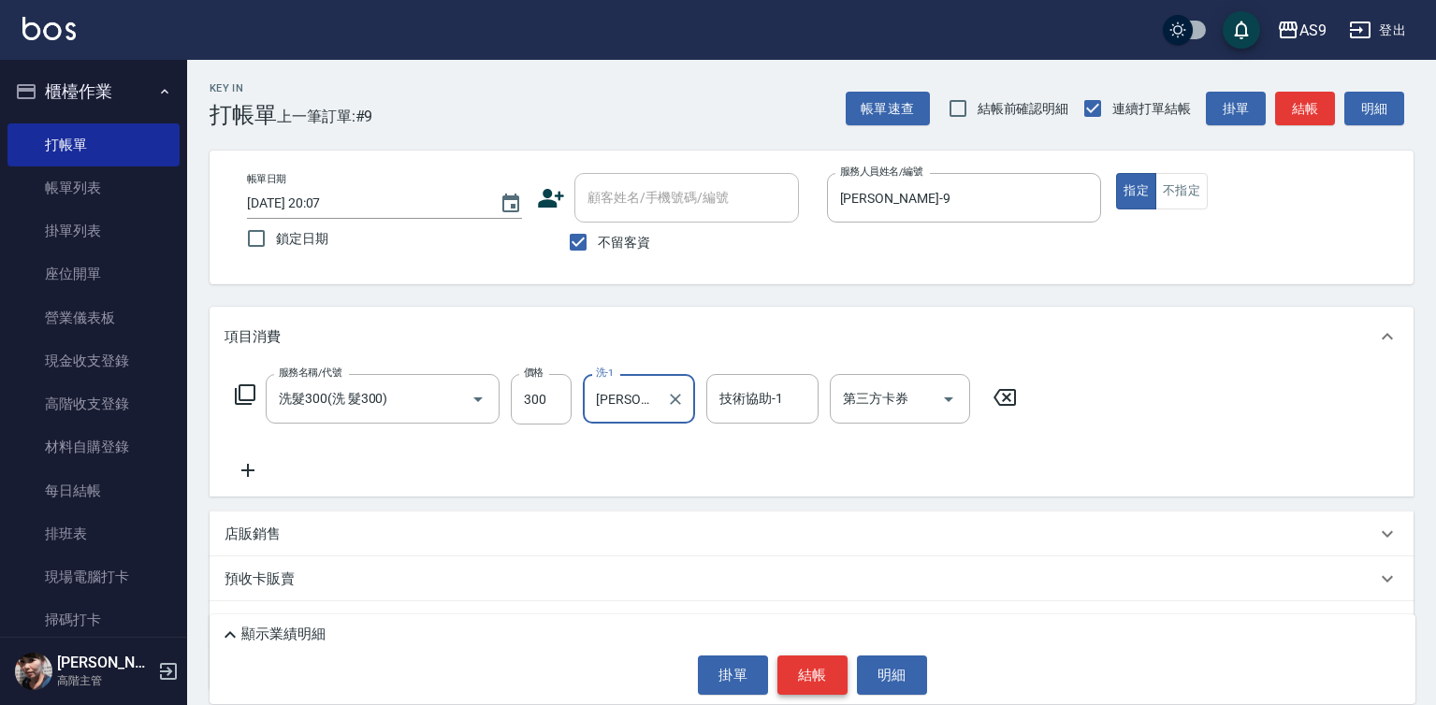
click at [796, 672] on button "結帳" at bounding box center [812, 675] width 70 height 39
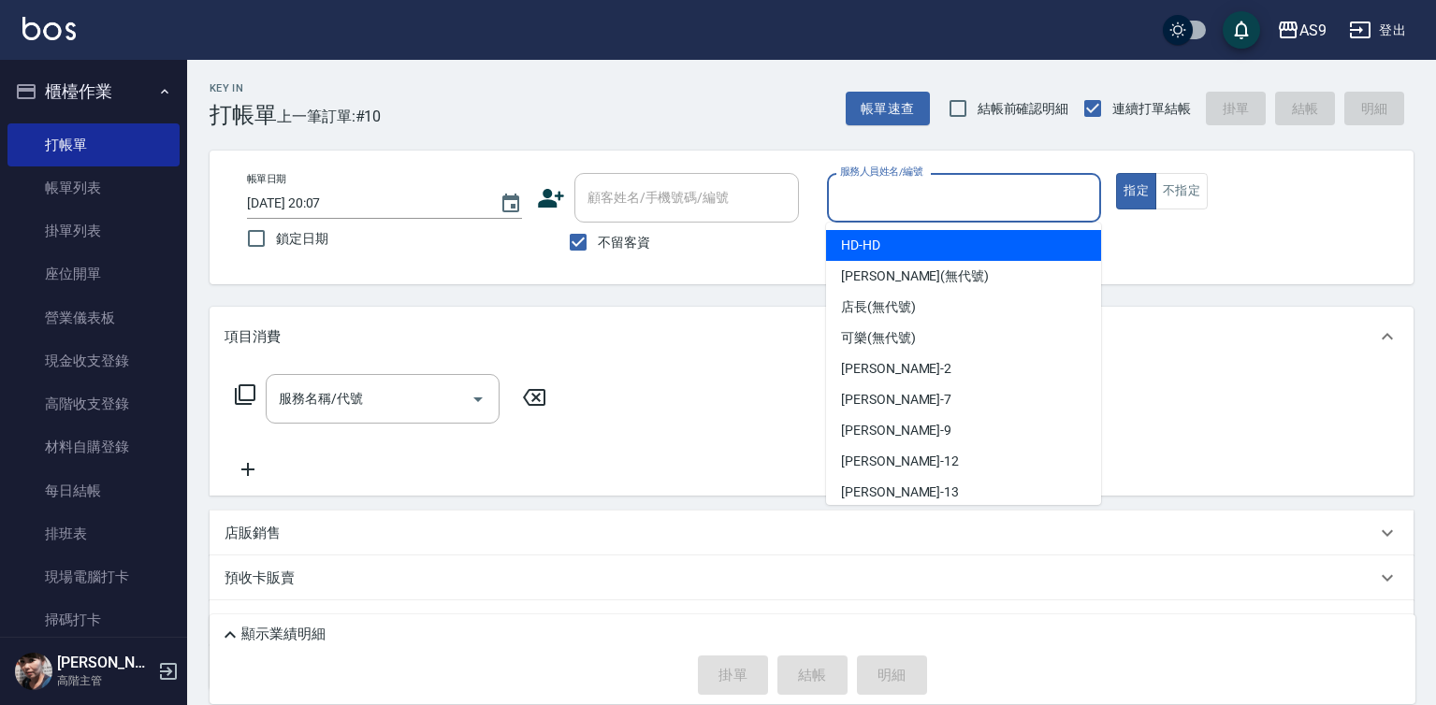
drag, startPoint x: 896, startPoint y: 197, endPoint x: 889, endPoint y: 339, distance: 142.3
click at [895, 198] on input "服務人員姓名/編號" at bounding box center [964, 197] width 258 height 33
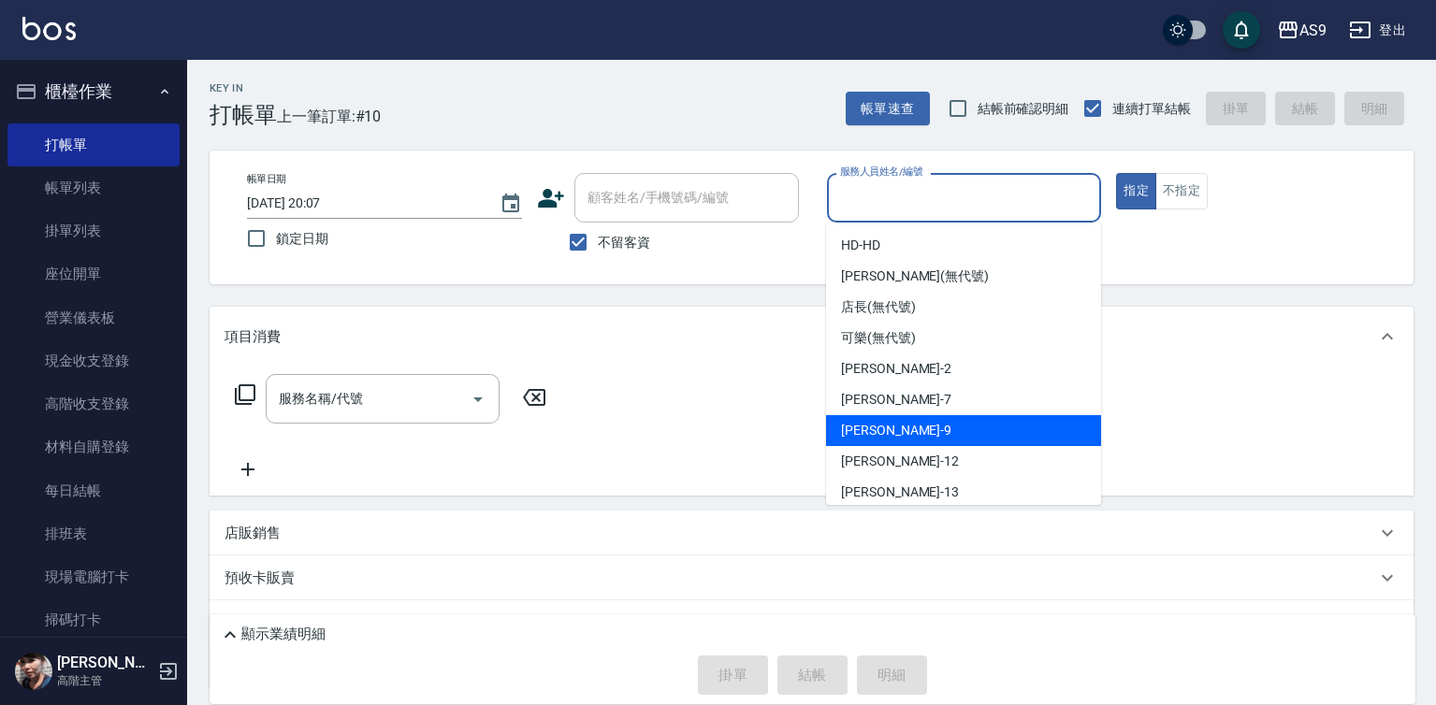
drag, startPoint x: 893, startPoint y: 430, endPoint x: 685, endPoint y: 399, distance: 210.8
click at [893, 429] on div "[PERSON_NAME] -9" at bounding box center [963, 430] width 275 height 31
type input "[PERSON_NAME]-9"
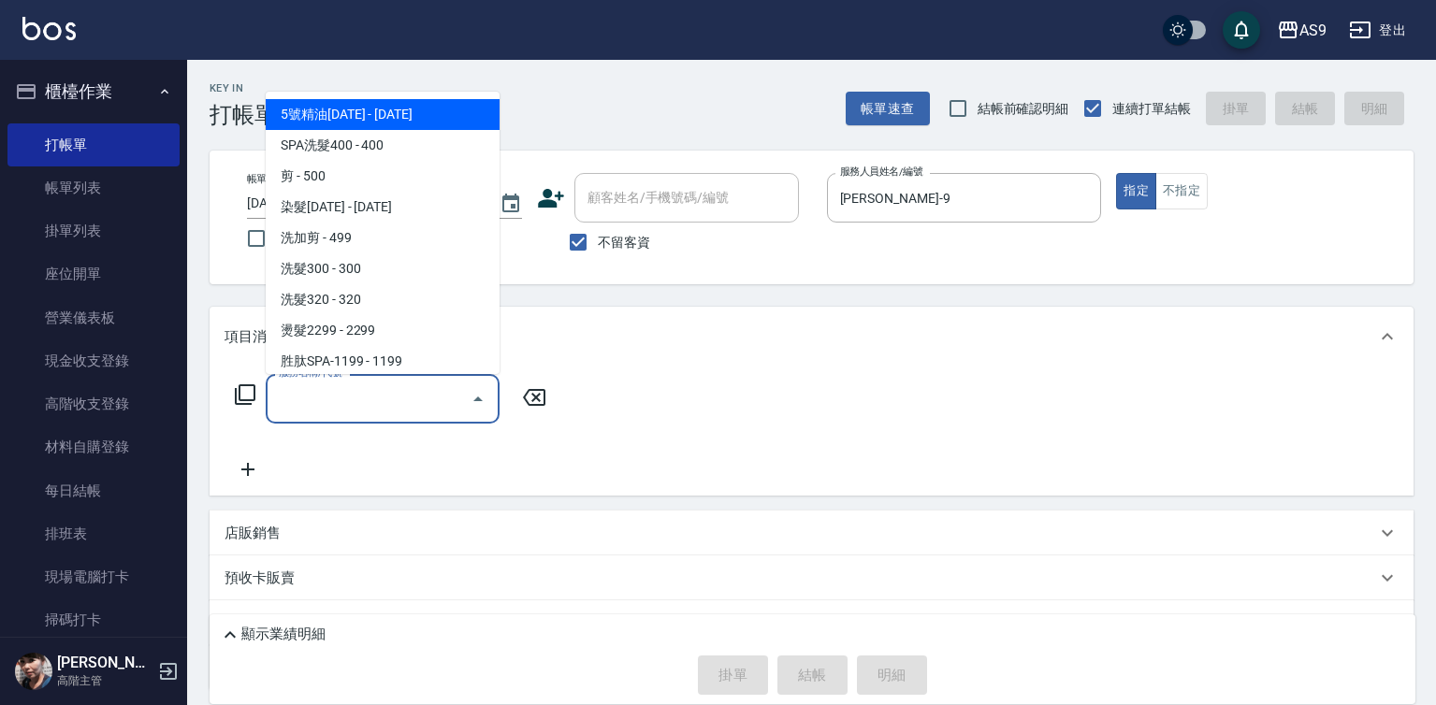
click at [348, 397] on input "服務名稱/代號" at bounding box center [368, 398] width 189 height 33
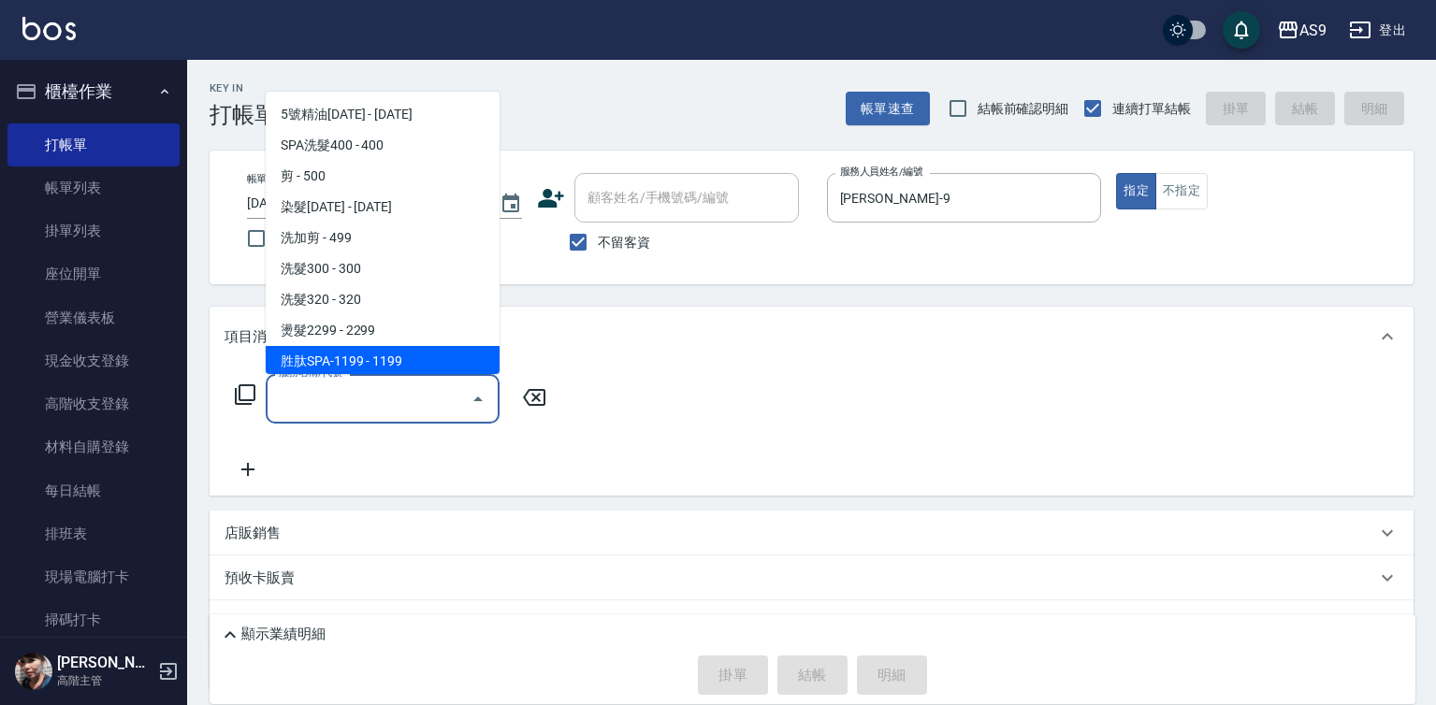
click at [363, 358] on span "胜肽SPA-1199 - 1199" at bounding box center [383, 361] width 234 height 31
type input "胜肽SPA-1199(胜肽SPA-1199)"
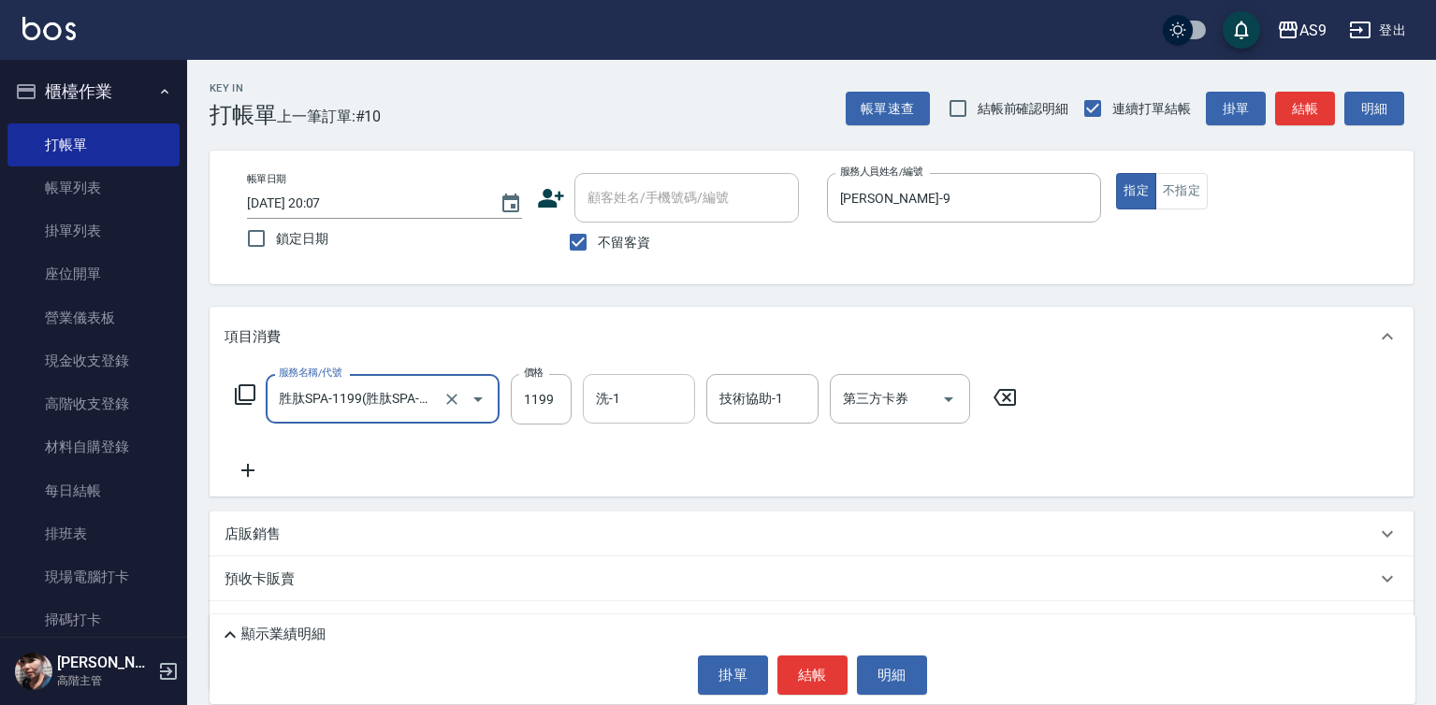
click at [599, 397] on div "洗-1 洗-1" at bounding box center [639, 399] width 112 height 50
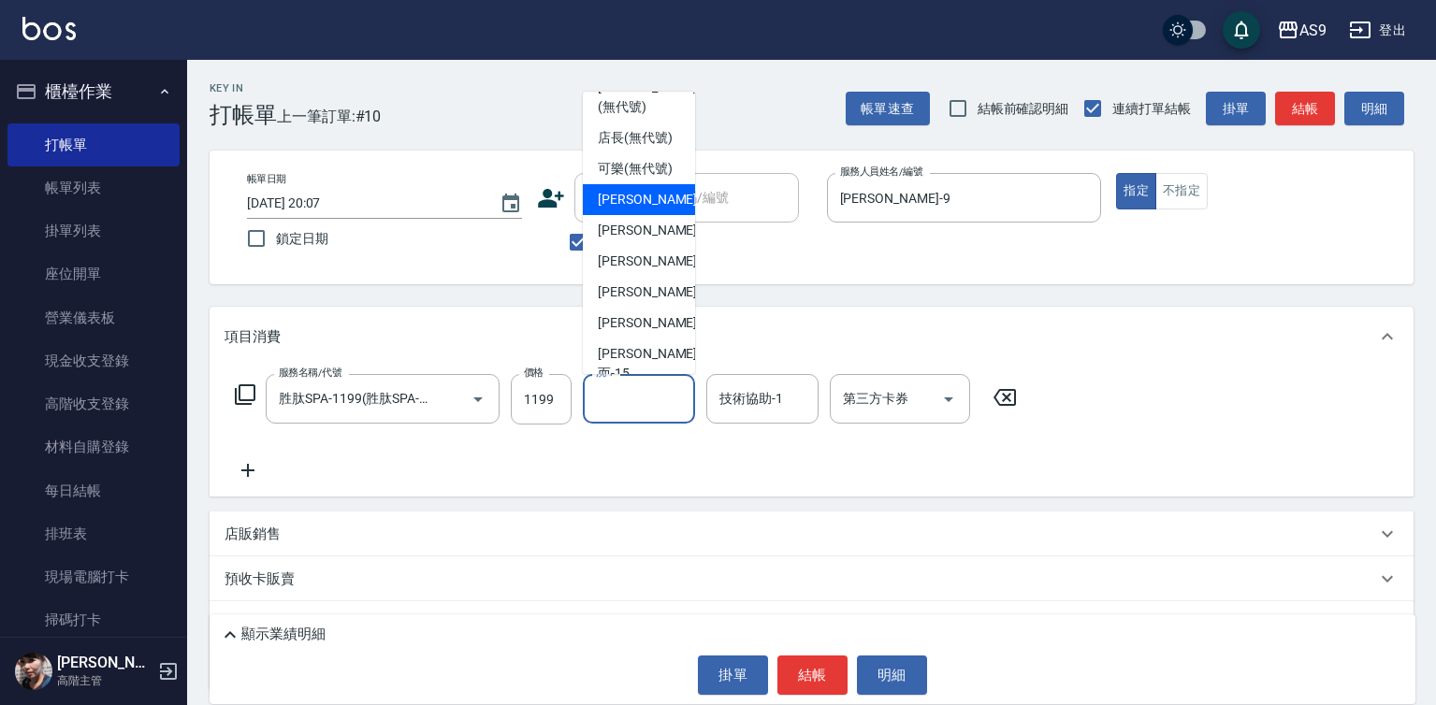
scroll to position [120, 0]
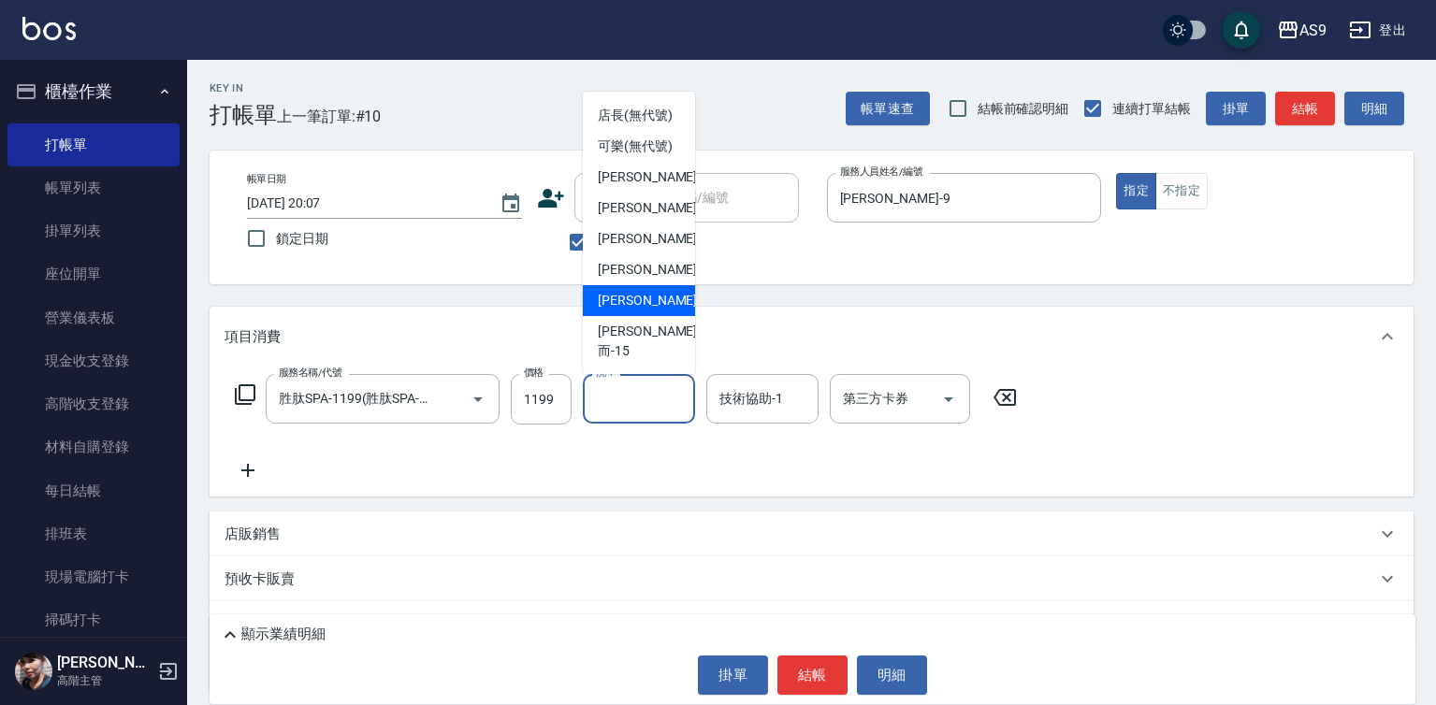
click at [662, 316] on div "[PERSON_NAME] -13" at bounding box center [639, 300] width 112 height 31
type input "[PERSON_NAME]-13"
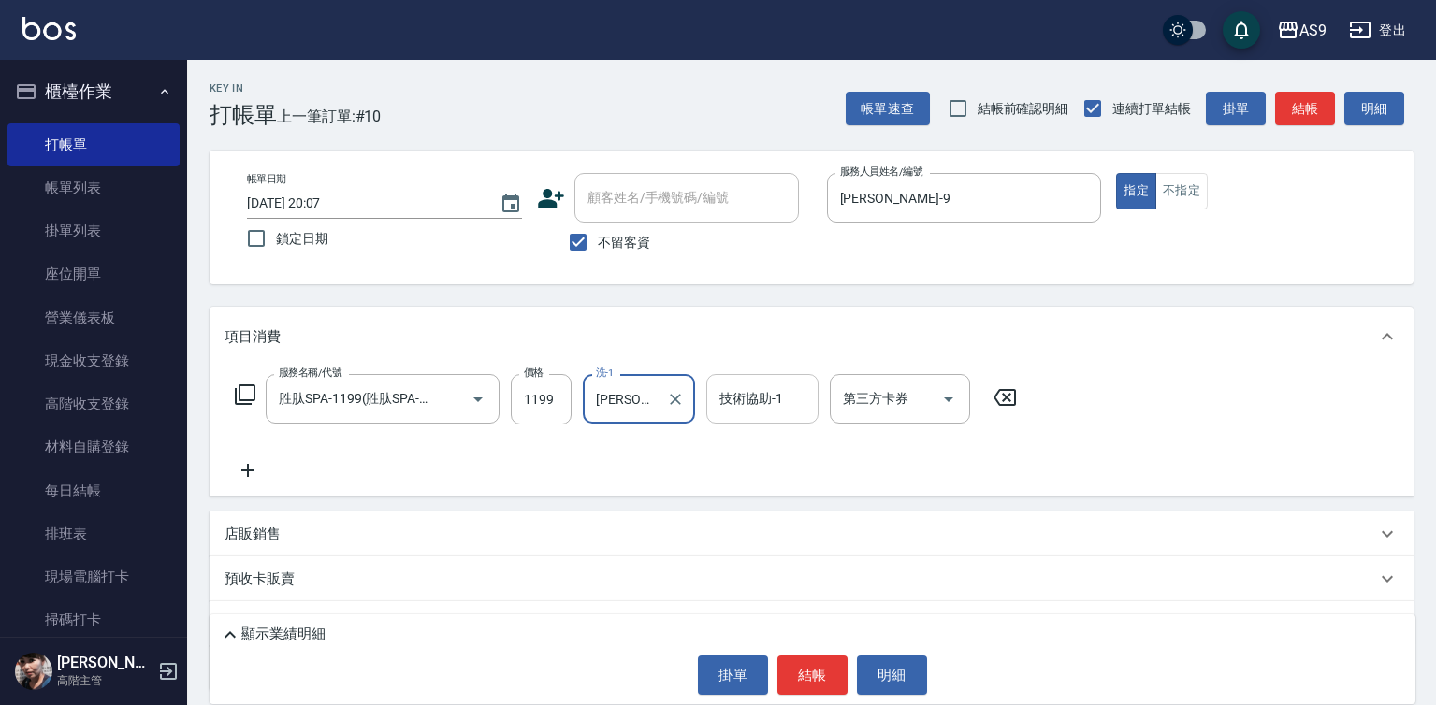
click at [758, 409] on input "技術協助-1" at bounding box center [761, 398] width 95 height 33
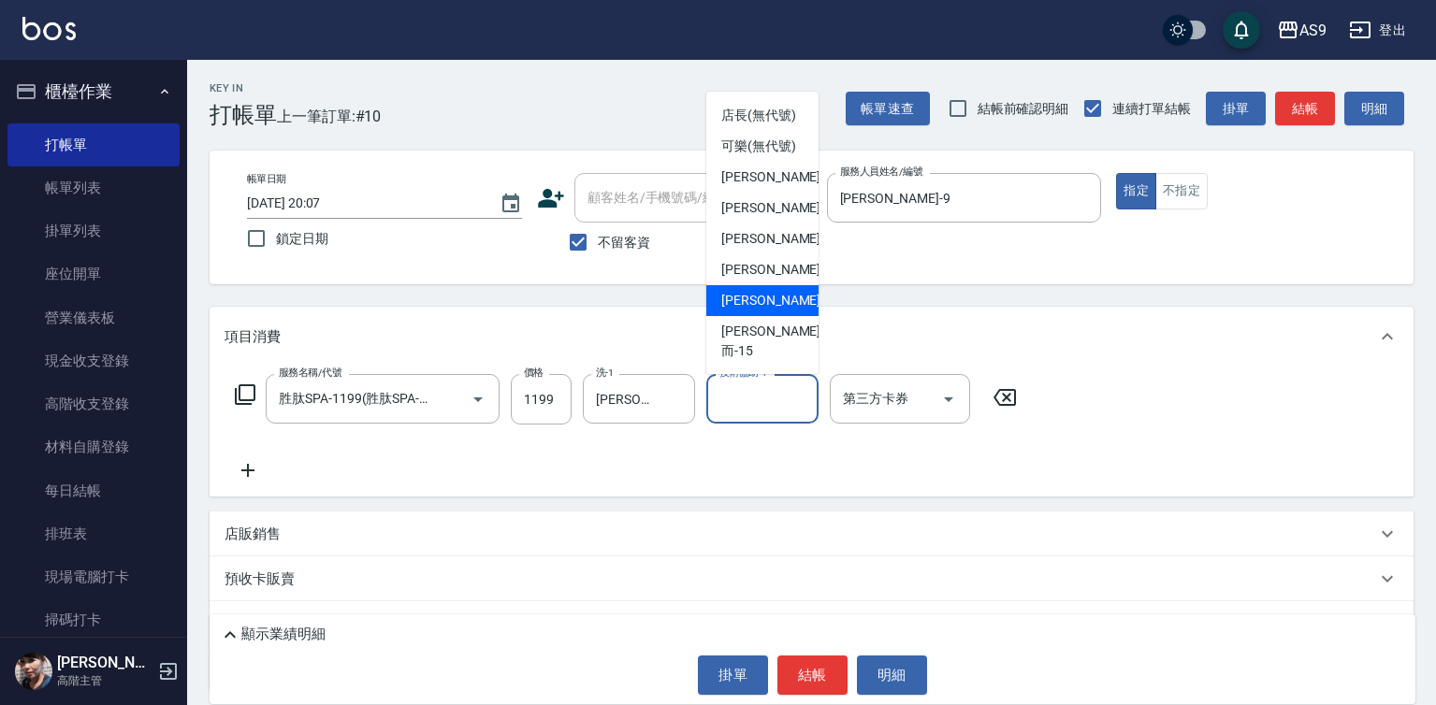
click at [766, 310] on span "[PERSON_NAME] -13" at bounding box center [780, 301] width 118 height 20
type input "[PERSON_NAME]-13"
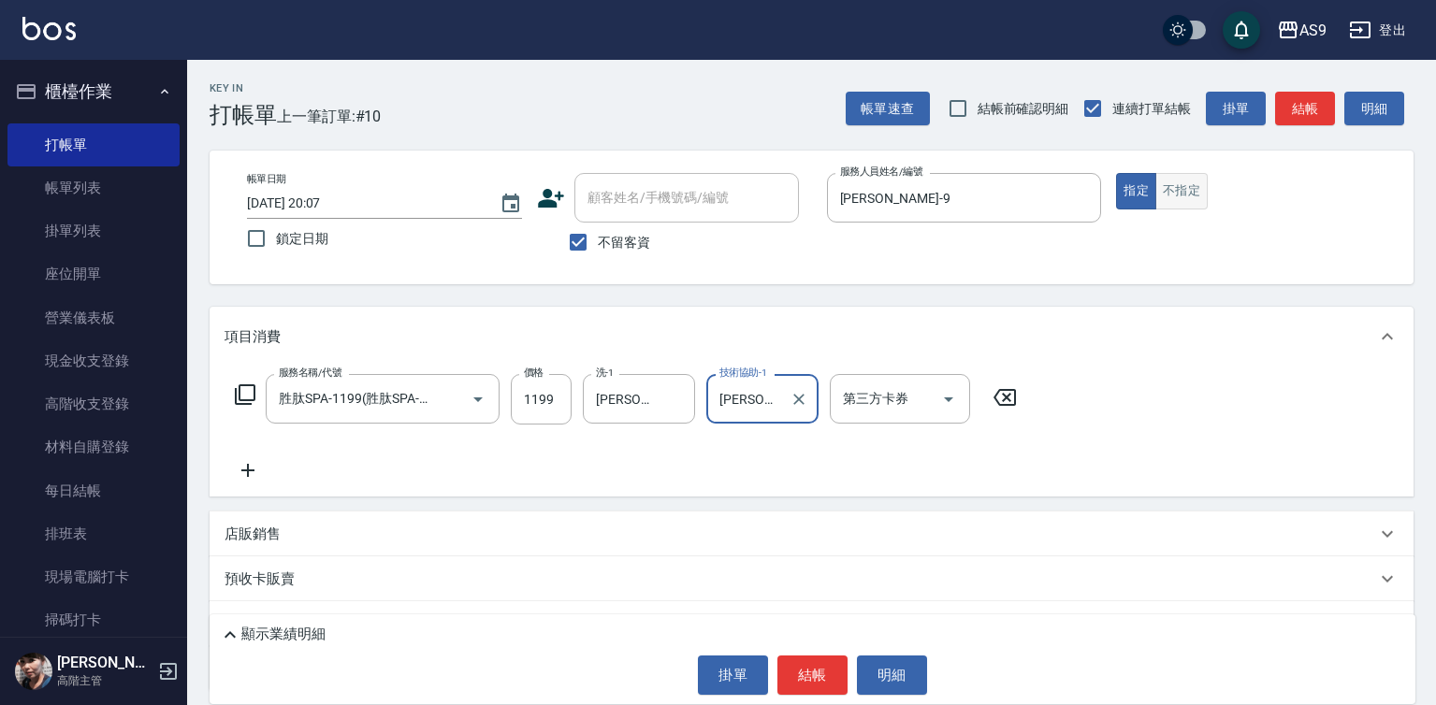
click at [1184, 196] on button "不指定" at bounding box center [1181, 191] width 52 height 36
click at [809, 671] on button "結帳" at bounding box center [812, 675] width 70 height 39
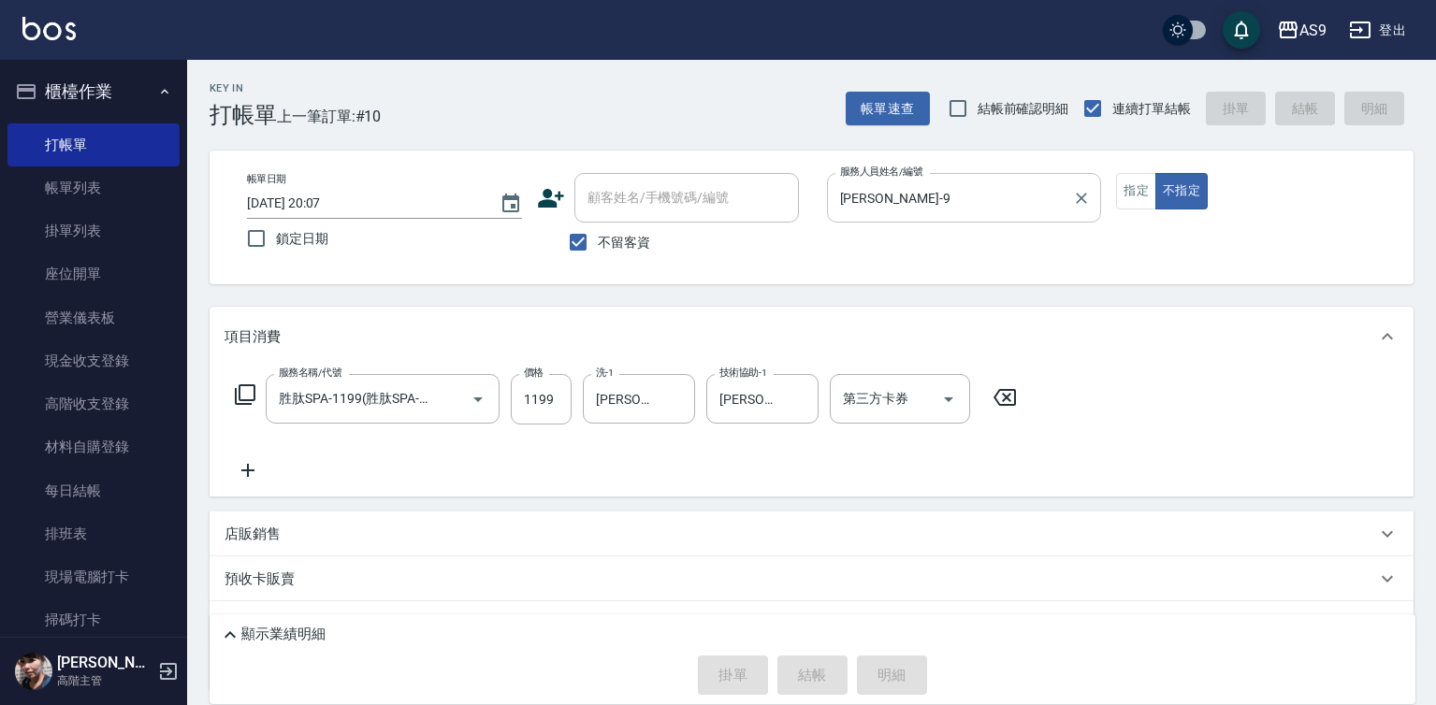
type input "[DATE] 20:08"
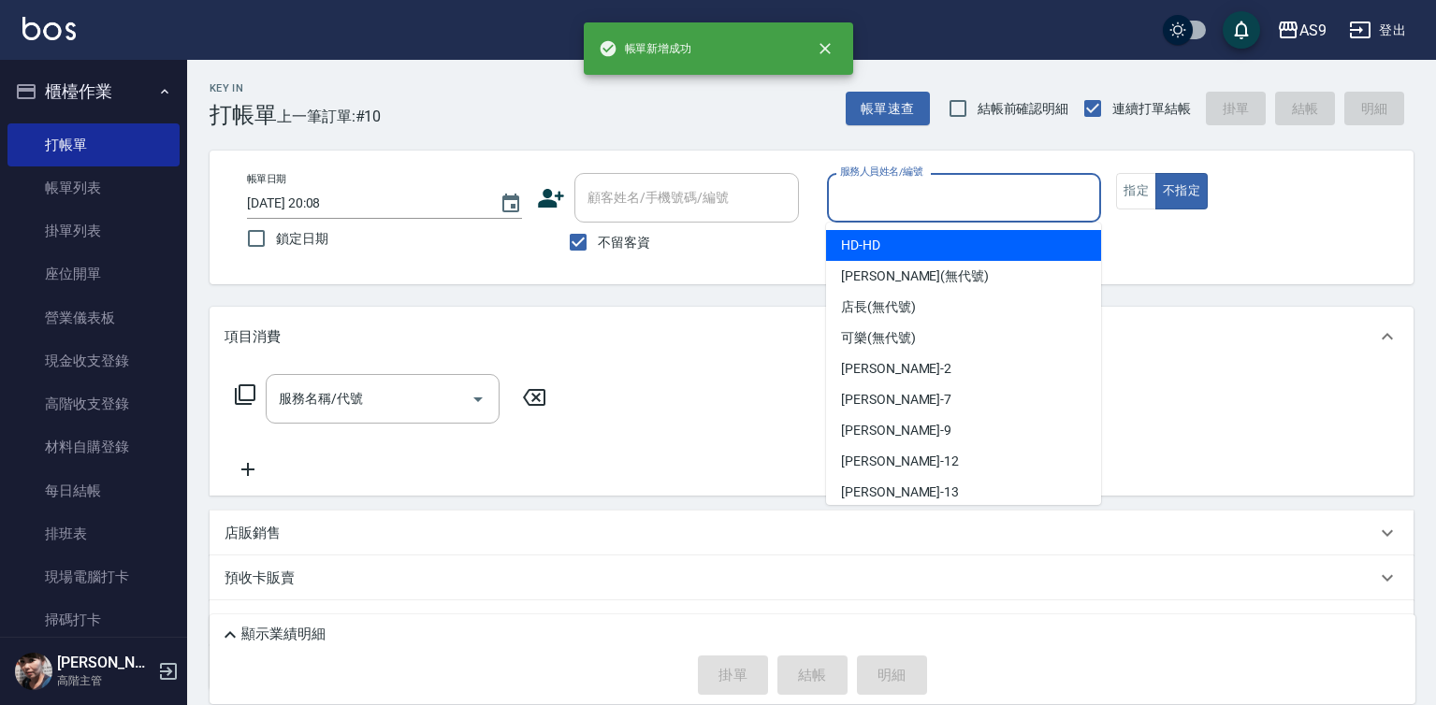
click at [877, 198] on input "服務人員姓名/編號" at bounding box center [964, 197] width 258 height 33
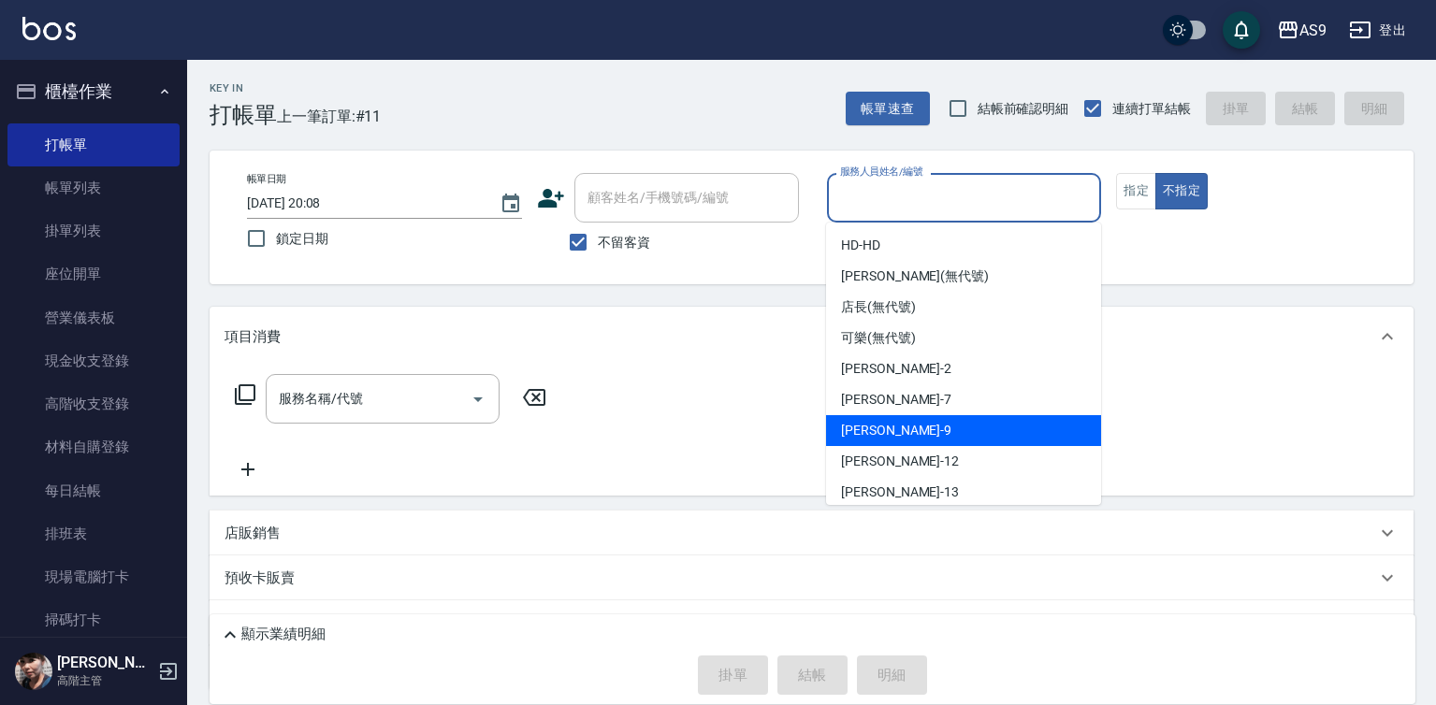
click at [886, 436] on span "[PERSON_NAME] -9" at bounding box center [896, 431] width 110 height 20
type input "[PERSON_NAME]-9"
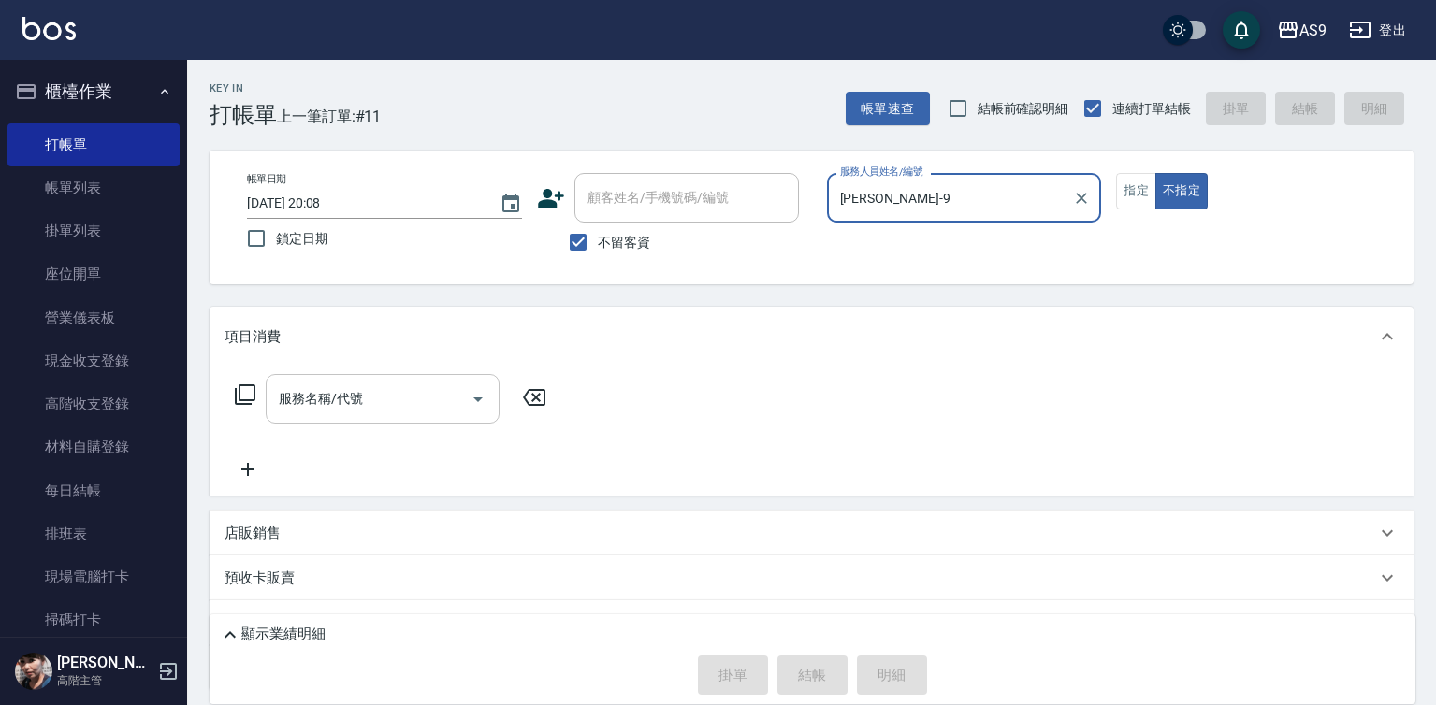
click at [409, 400] on input "服務名稱/代號" at bounding box center [368, 398] width 189 height 33
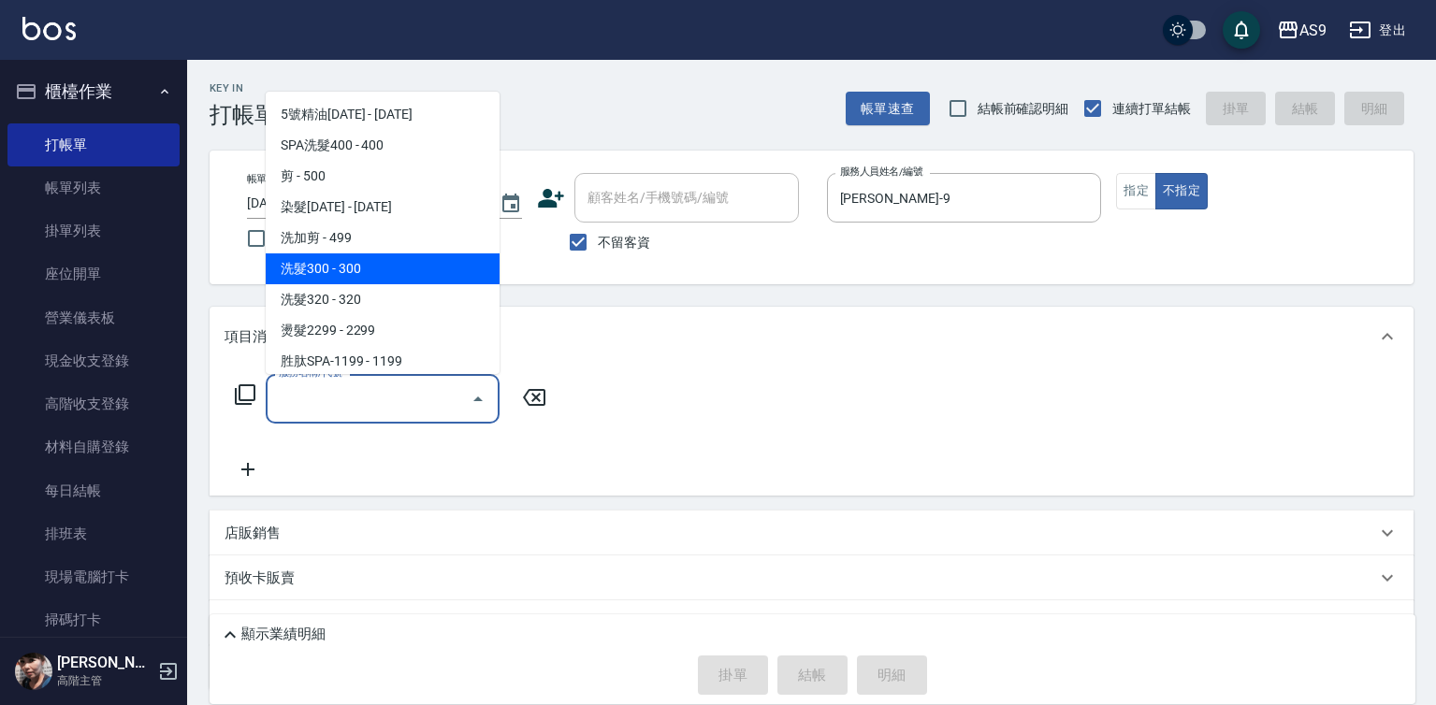
click at [371, 274] on span "洗髮300 - 300" at bounding box center [383, 268] width 234 height 31
type input "洗髮300(洗 髮300)"
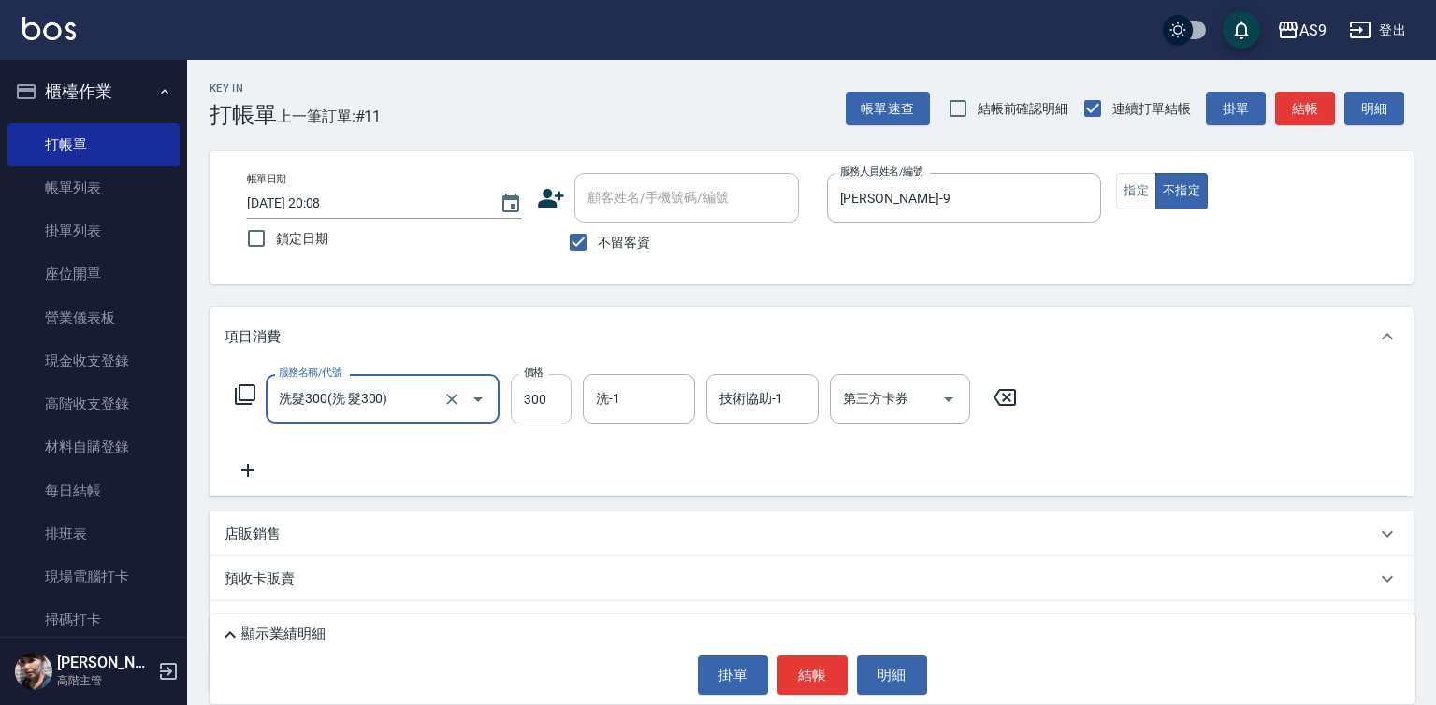
click at [551, 398] on input "300" at bounding box center [541, 399] width 61 height 51
type input "250"
click at [641, 401] on input "洗-1" at bounding box center [638, 398] width 95 height 33
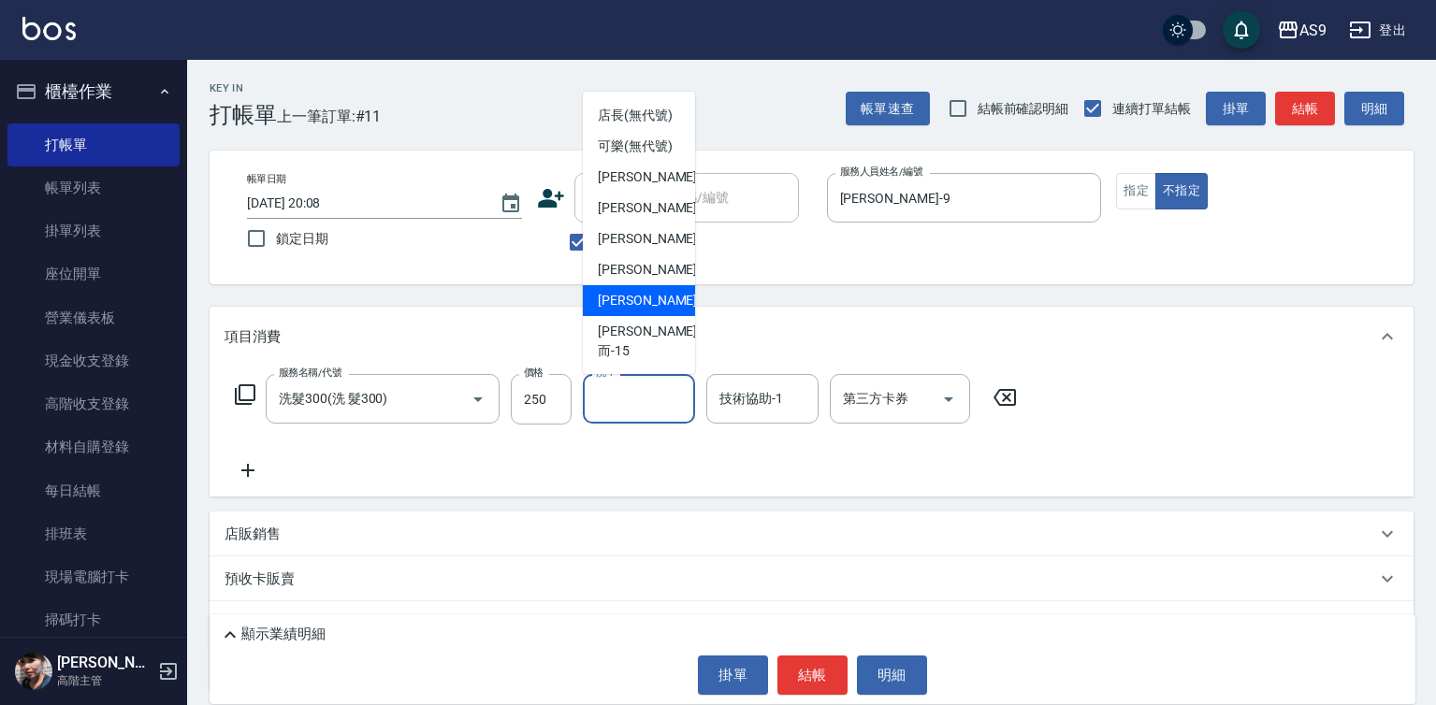
click at [641, 310] on span "[PERSON_NAME] -13" at bounding box center [657, 301] width 118 height 20
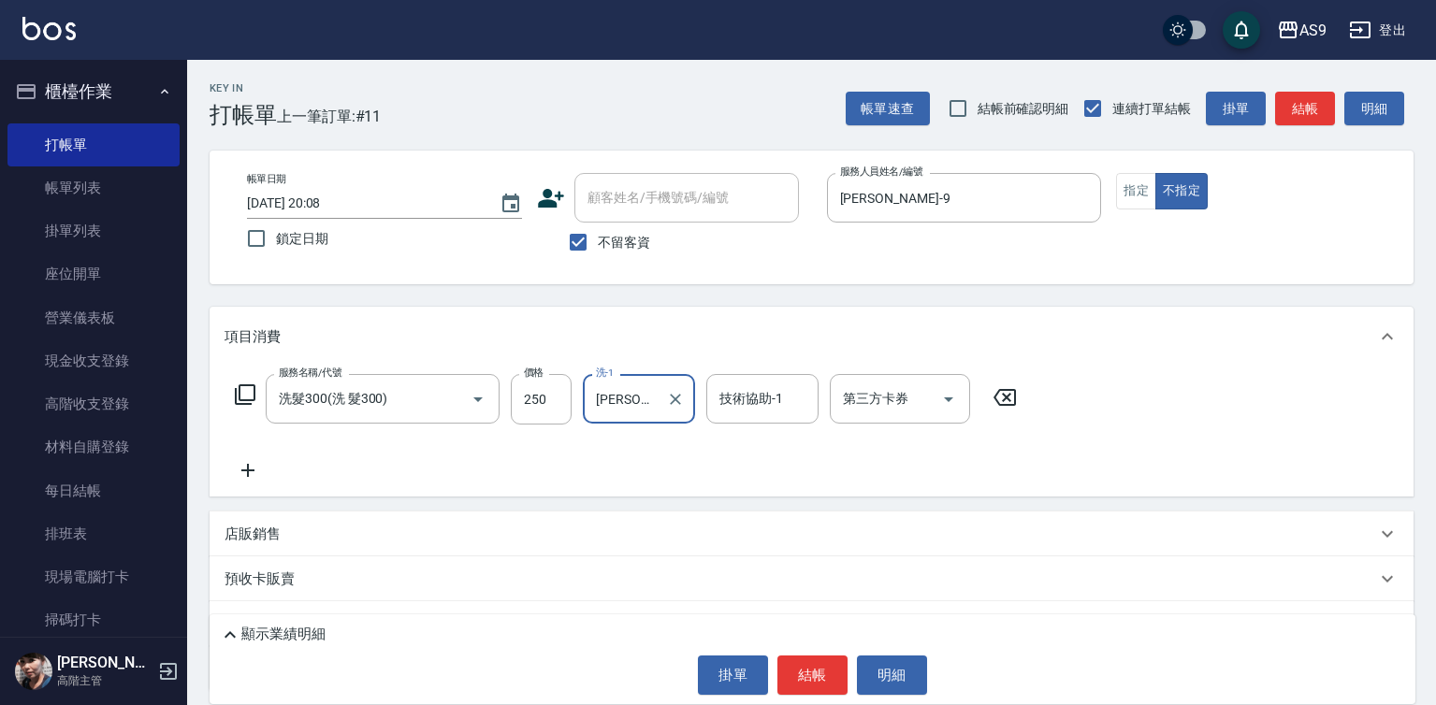
type input "[PERSON_NAME]-13"
click at [799, 672] on button "結帳" at bounding box center [812, 675] width 70 height 39
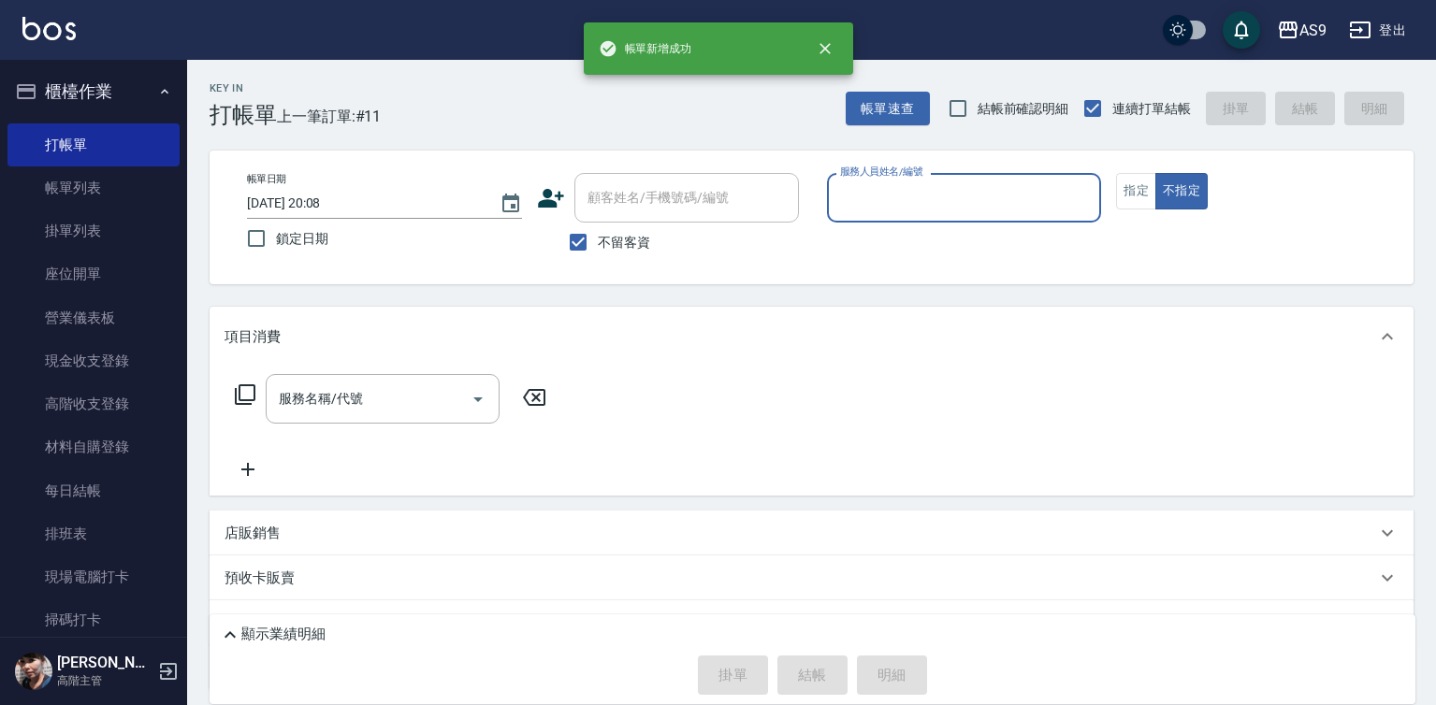
click at [915, 198] on input "服務人員姓名/編號" at bounding box center [964, 197] width 258 height 33
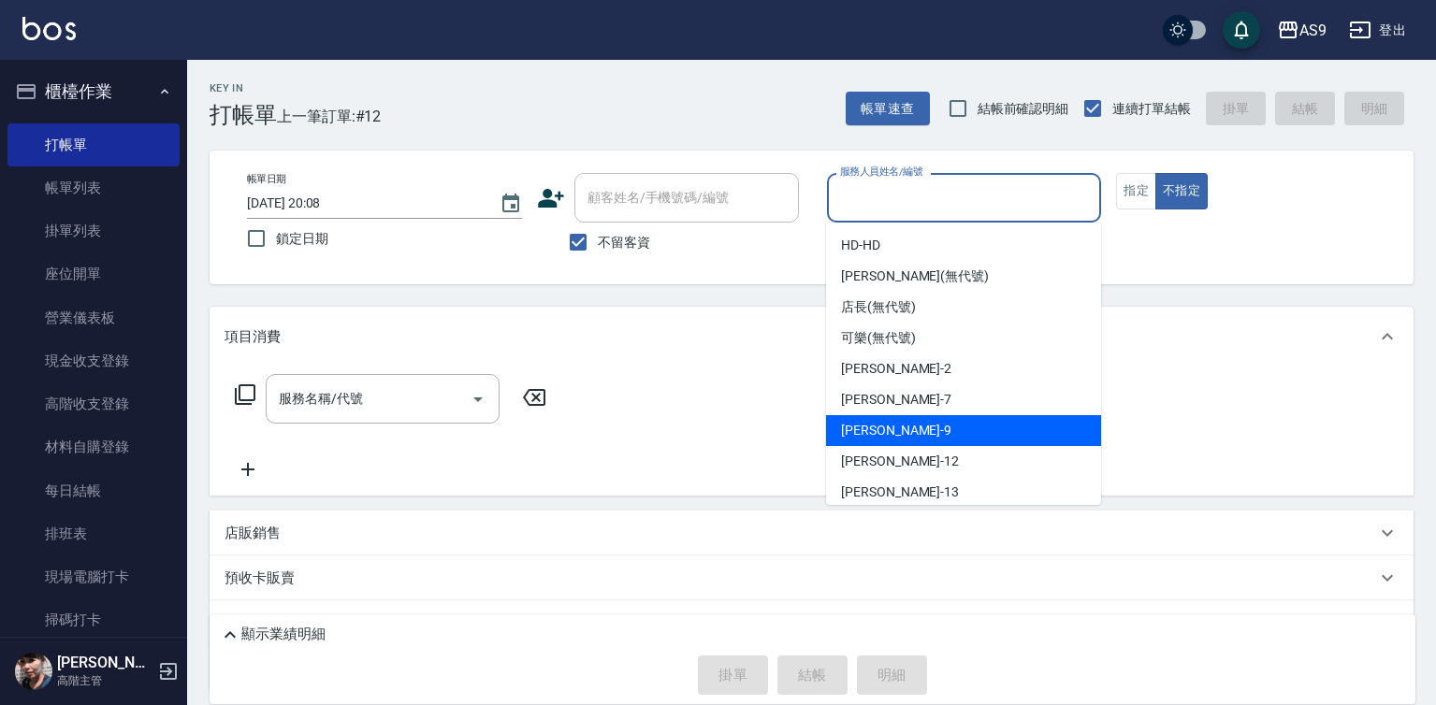
click at [889, 431] on span "[PERSON_NAME] -9" at bounding box center [896, 431] width 110 height 20
type input "[PERSON_NAME]-9"
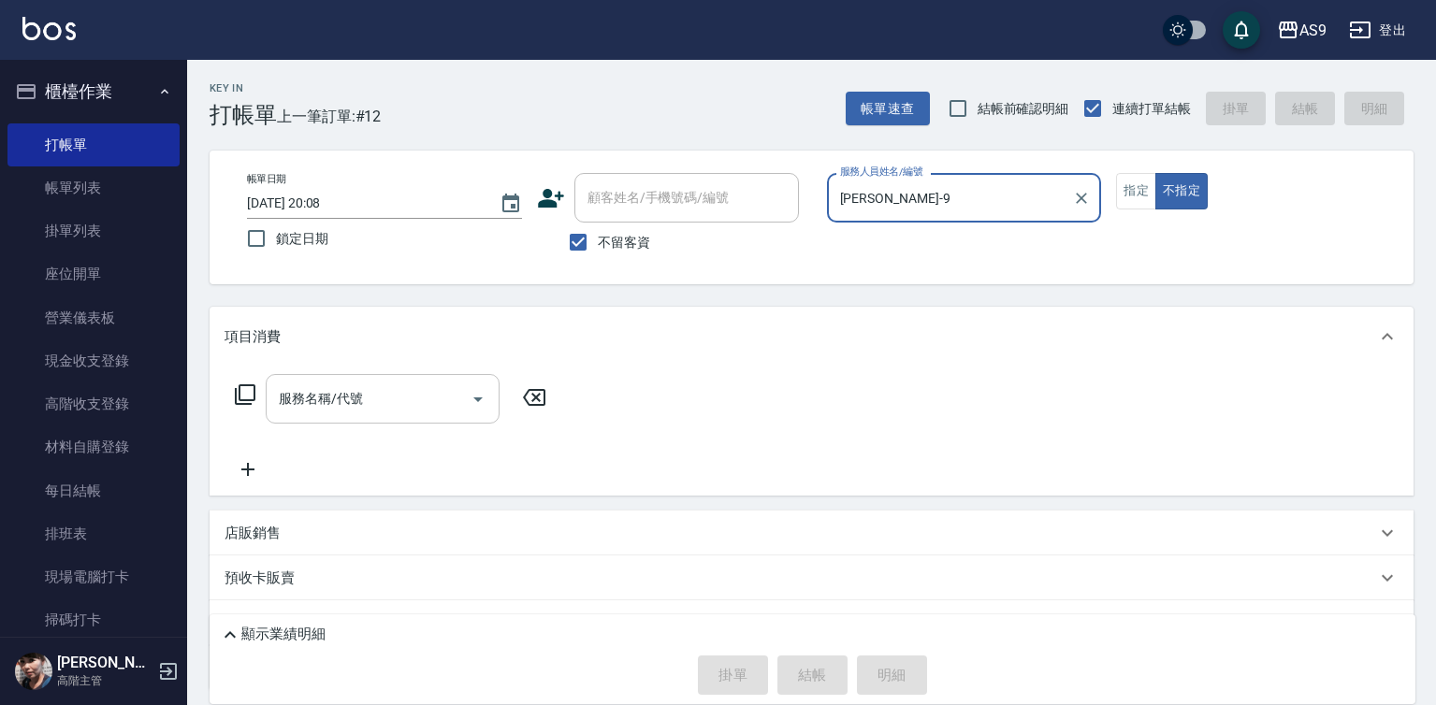
click at [394, 397] on input "服務名稱/代號" at bounding box center [368, 398] width 189 height 33
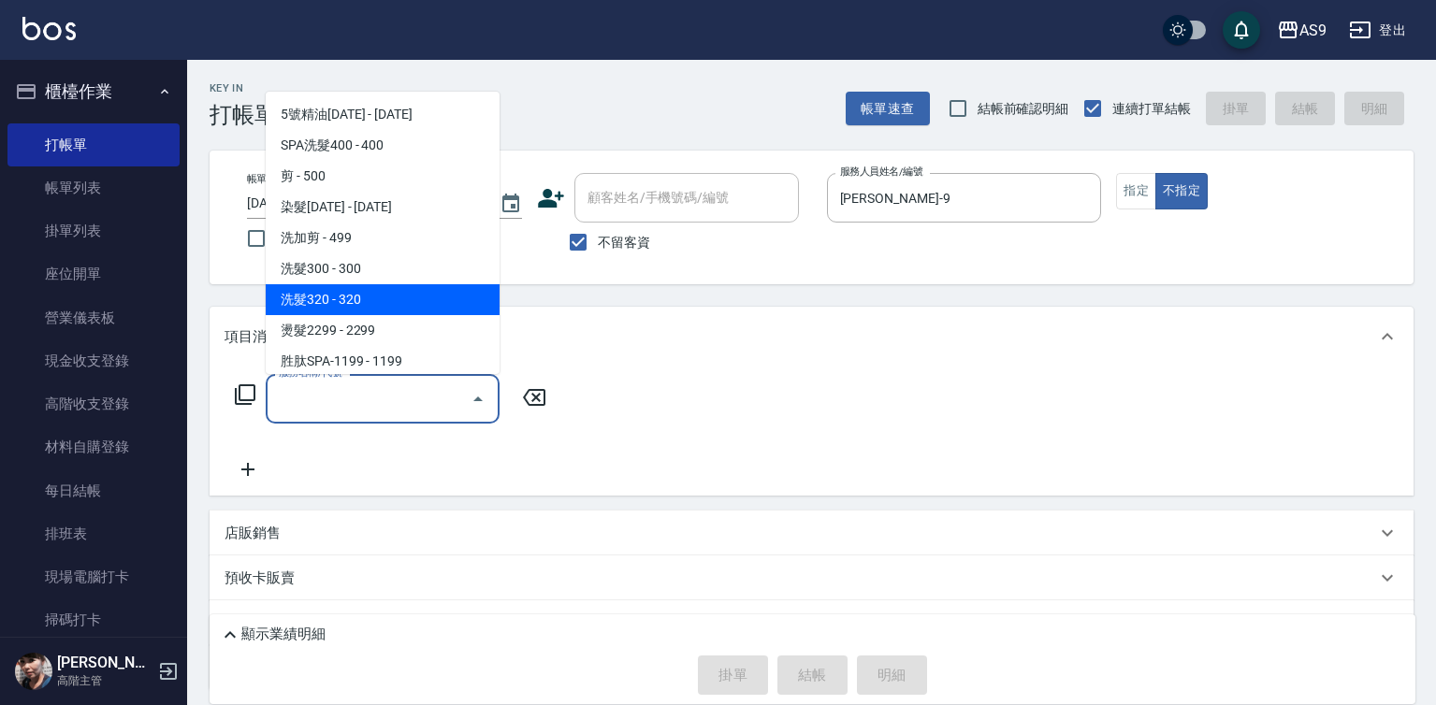
click at [356, 306] on span "洗髮320 - 320" at bounding box center [383, 299] width 234 height 31
type input "洗髮320(洗髮320)"
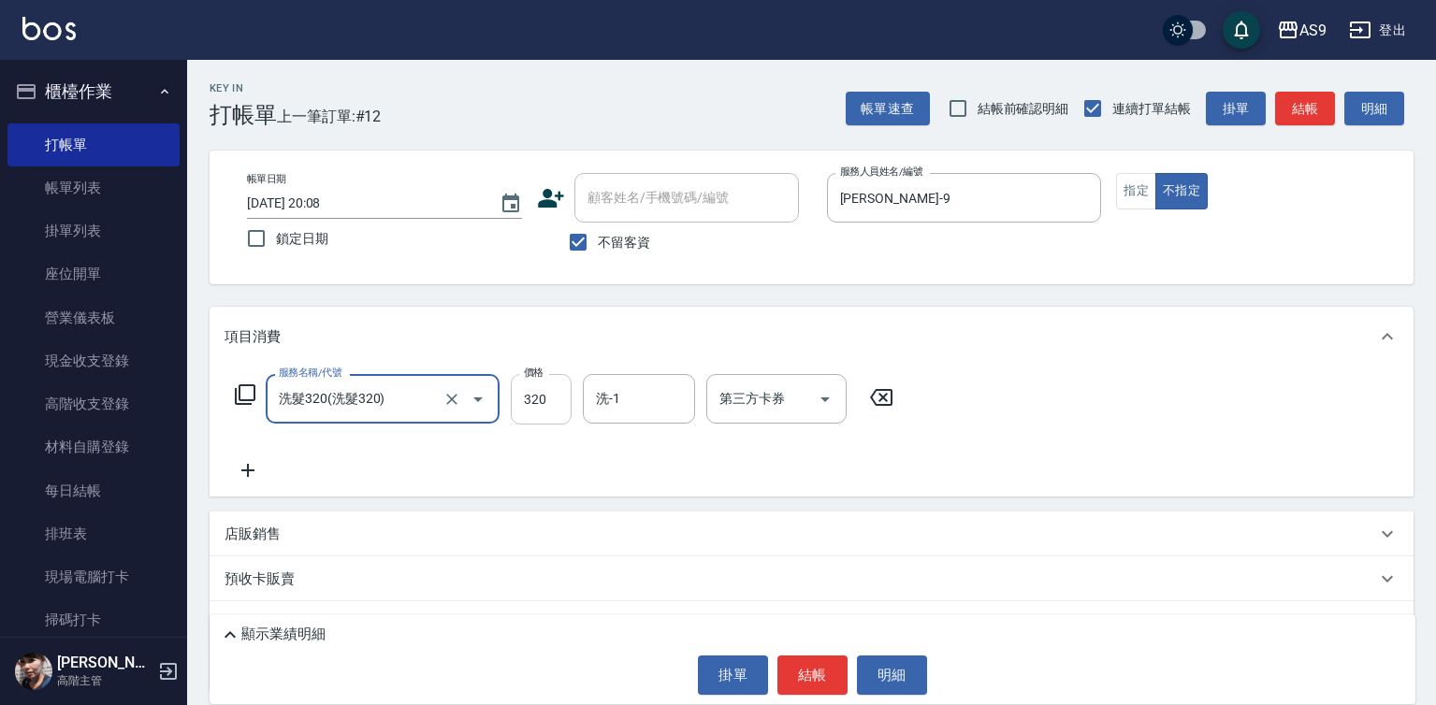
click at [543, 403] on input "320" at bounding box center [541, 399] width 61 height 51
type input "290"
click at [623, 405] on input "洗-1" at bounding box center [638, 398] width 95 height 33
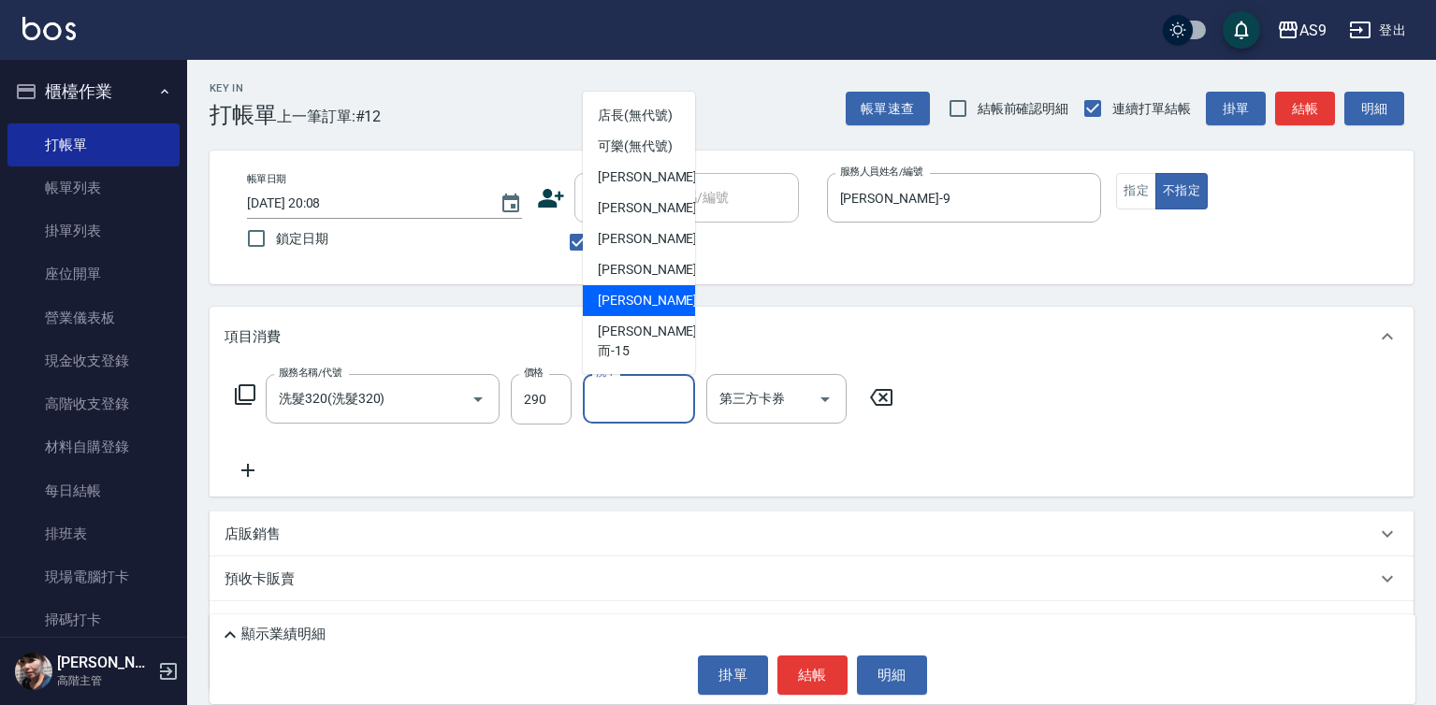
click at [662, 316] on div "[PERSON_NAME] -13" at bounding box center [639, 300] width 112 height 31
type input "[PERSON_NAME]-13"
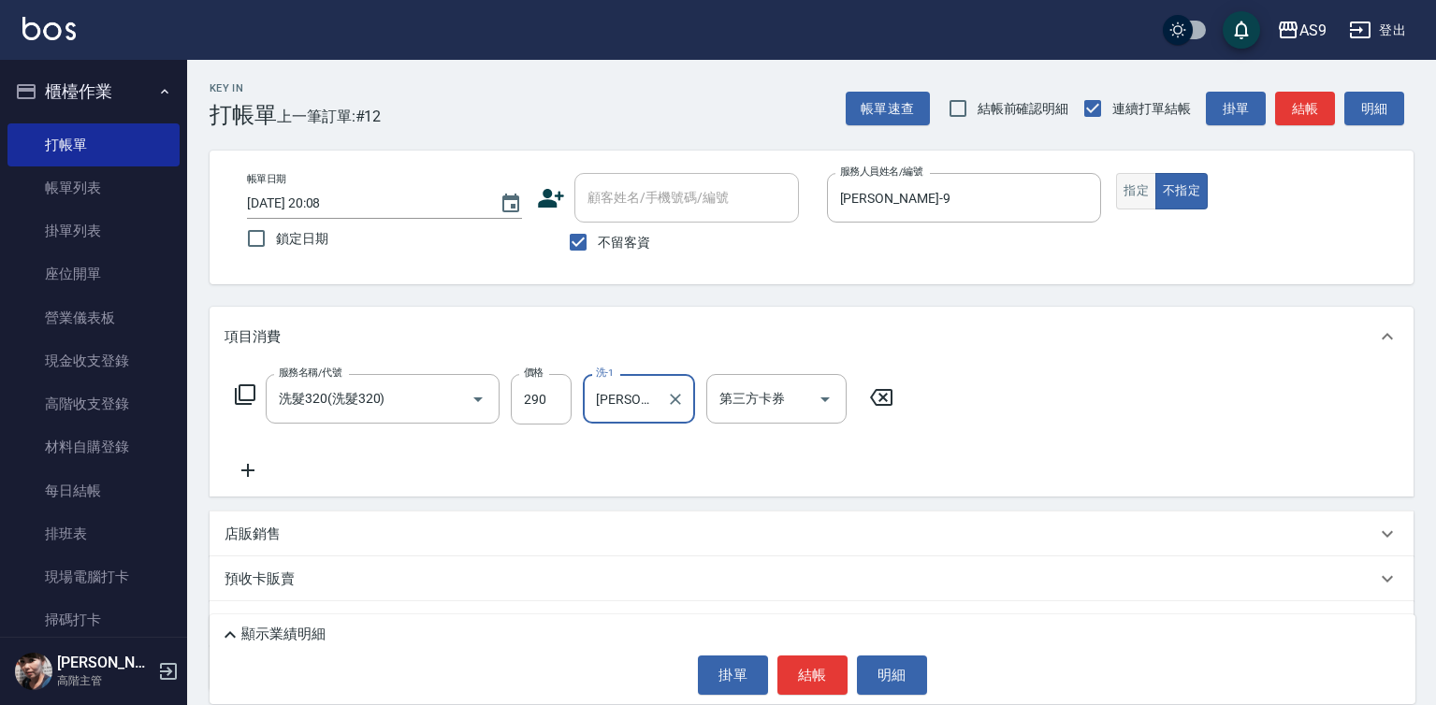
drag, startPoint x: 1153, startPoint y: 208, endPoint x: 1148, endPoint y: 190, distance: 18.4
click at [1153, 204] on button "指定" at bounding box center [1136, 191] width 40 height 36
click at [815, 675] on button "結帳" at bounding box center [812, 675] width 70 height 39
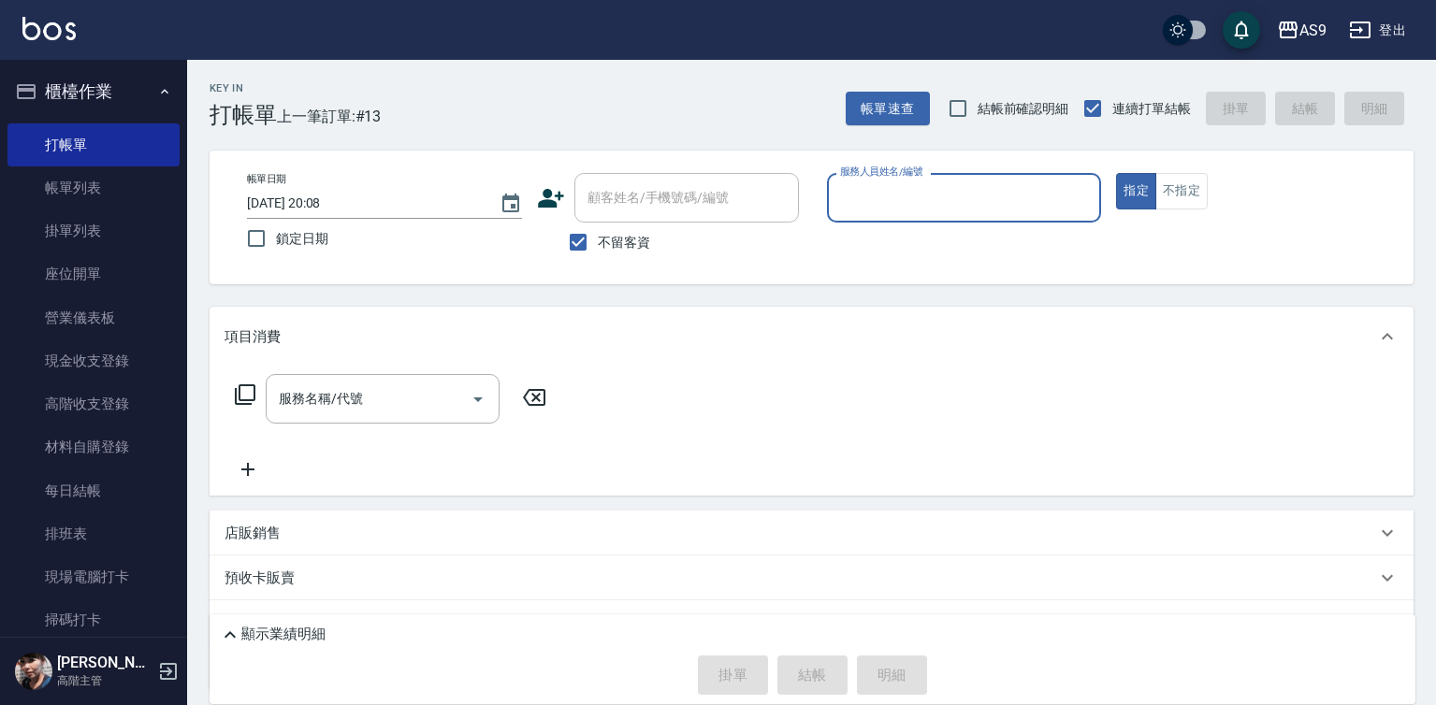
click at [911, 204] on input "服務人員姓名/編號" at bounding box center [964, 197] width 258 height 33
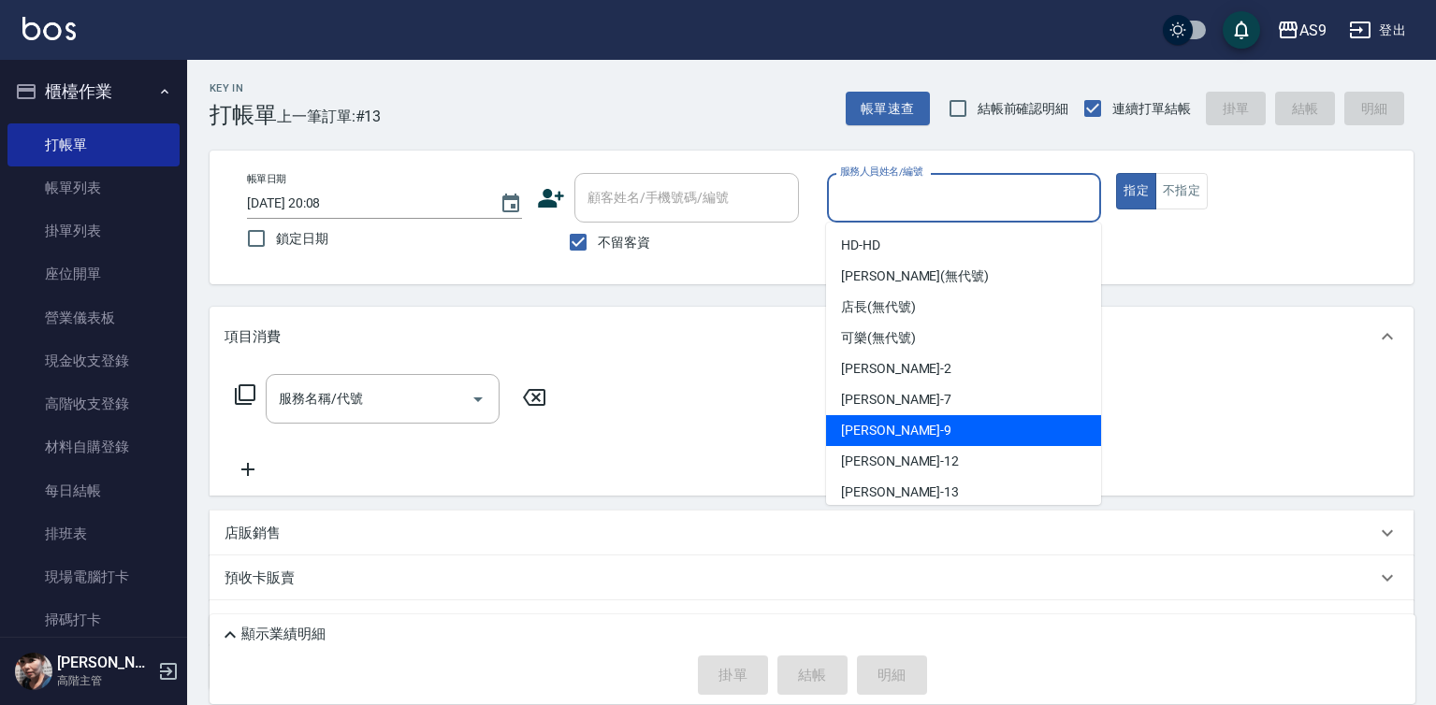
click at [893, 426] on div "[PERSON_NAME] -9" at bounding box center [963, 430] width 275 height 31
type input "[PERSON_NAME]-9"
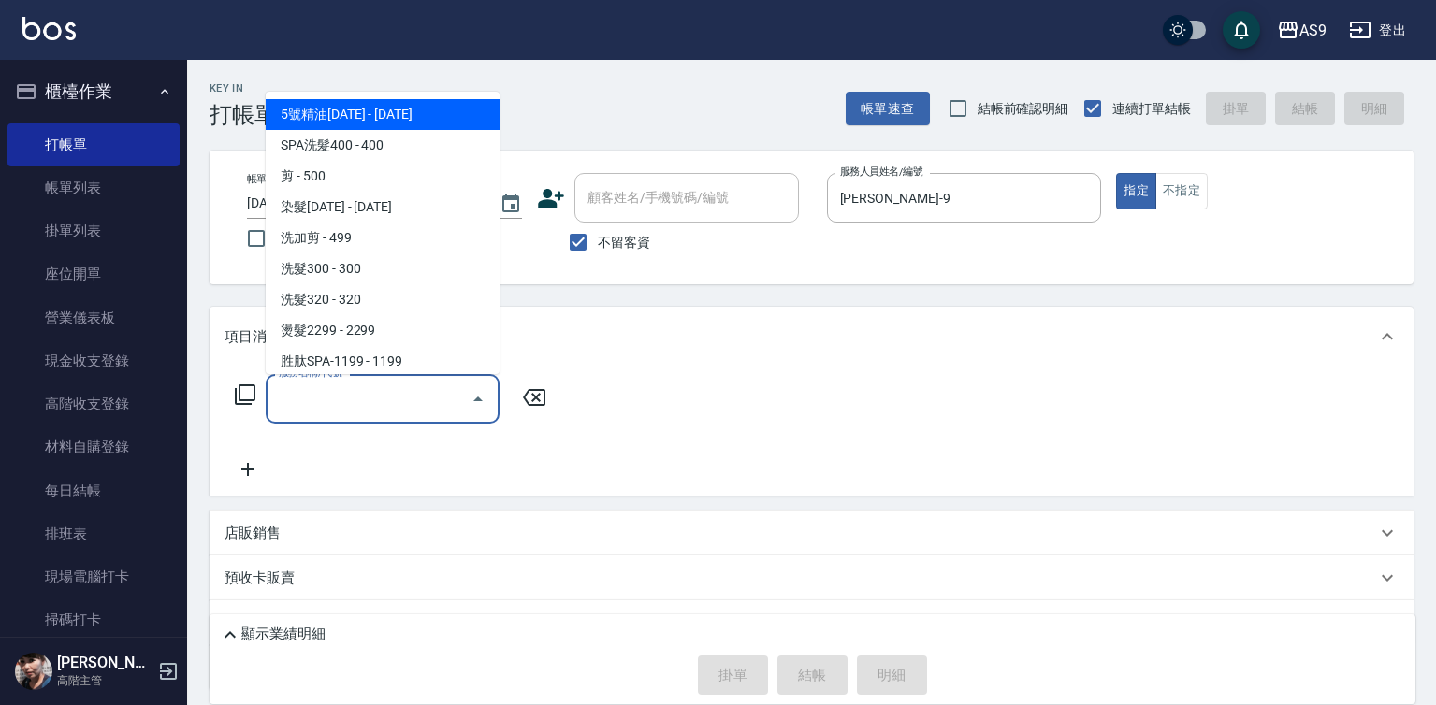
click at [339, 397] on input "服務名稱/代號" at bounding box center [368, 398] width 189 height 33
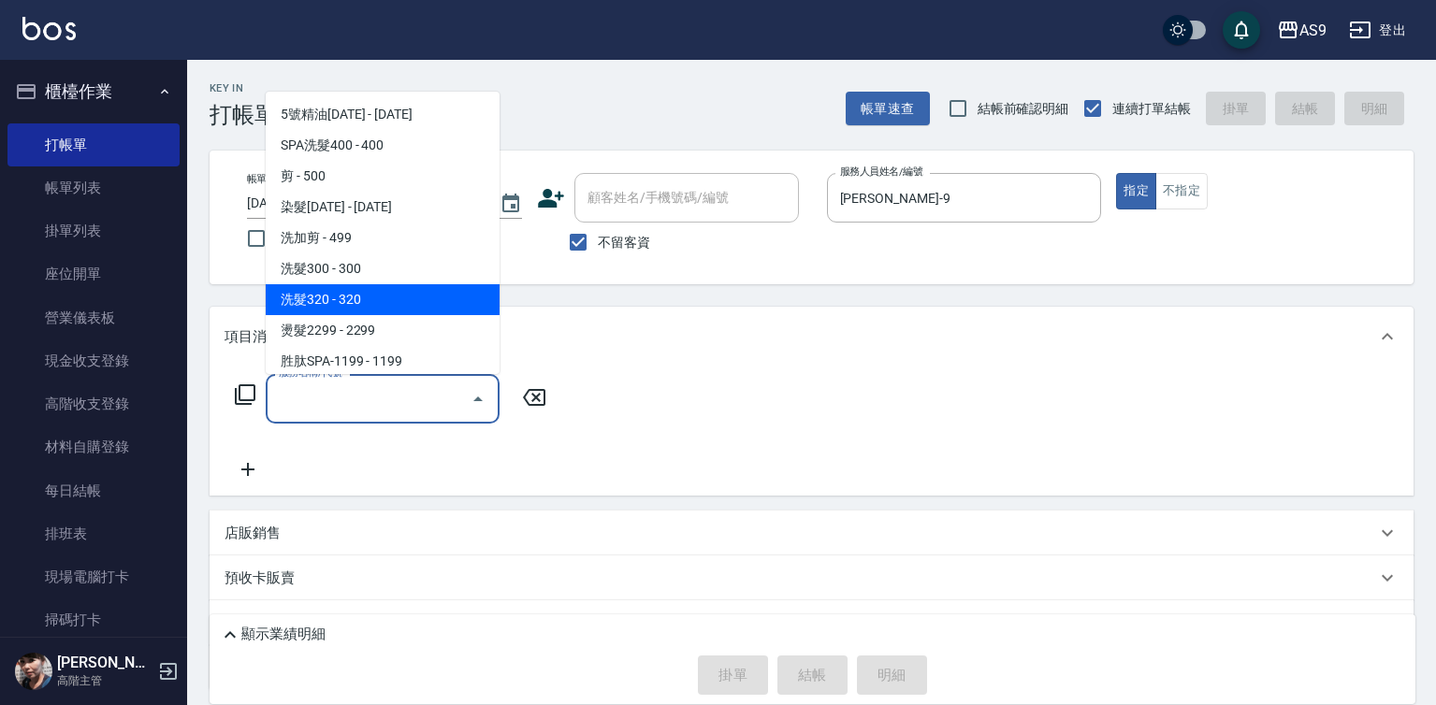
click at [353, 303] on span "洗髮320 - 320" at bounding box center [383, 299] width 234 height 31
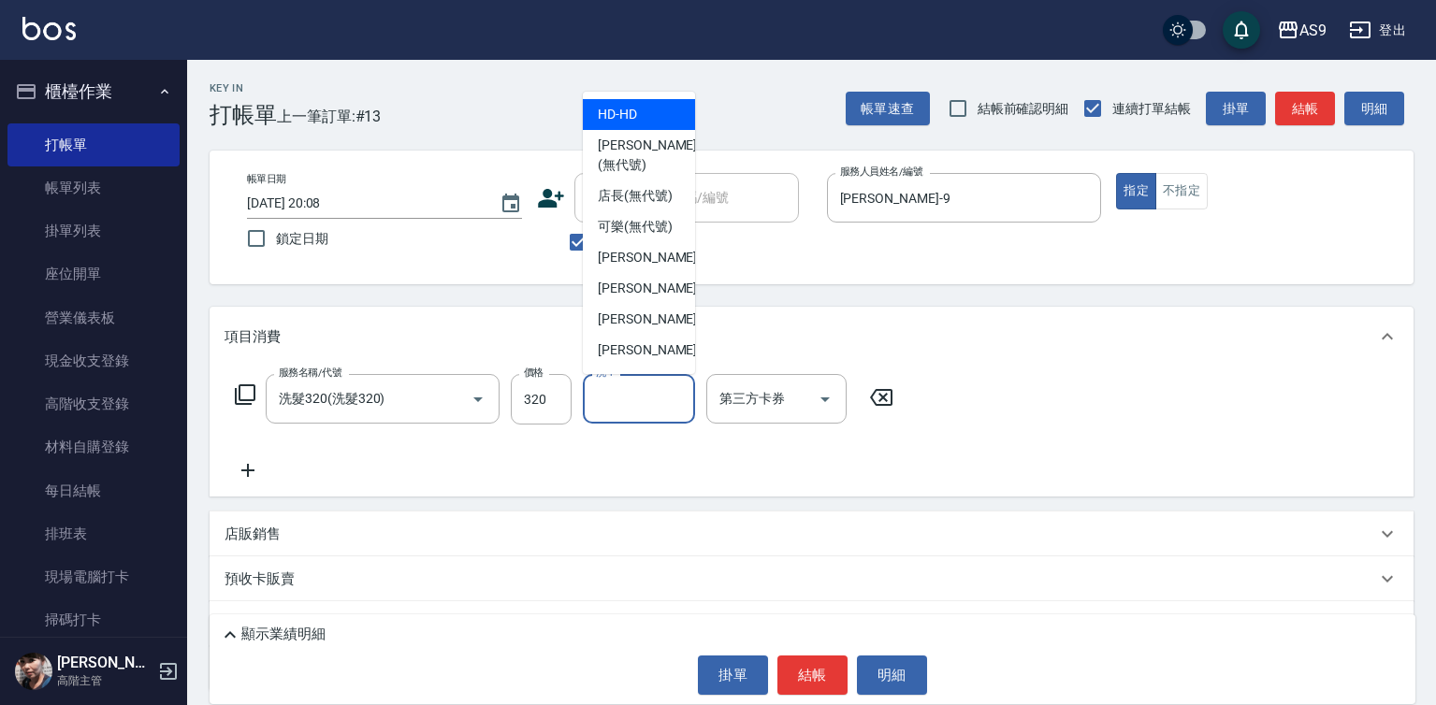
click at [643, 405] on input "洗-1" at bounding box center [638, 398] width 95 height 33
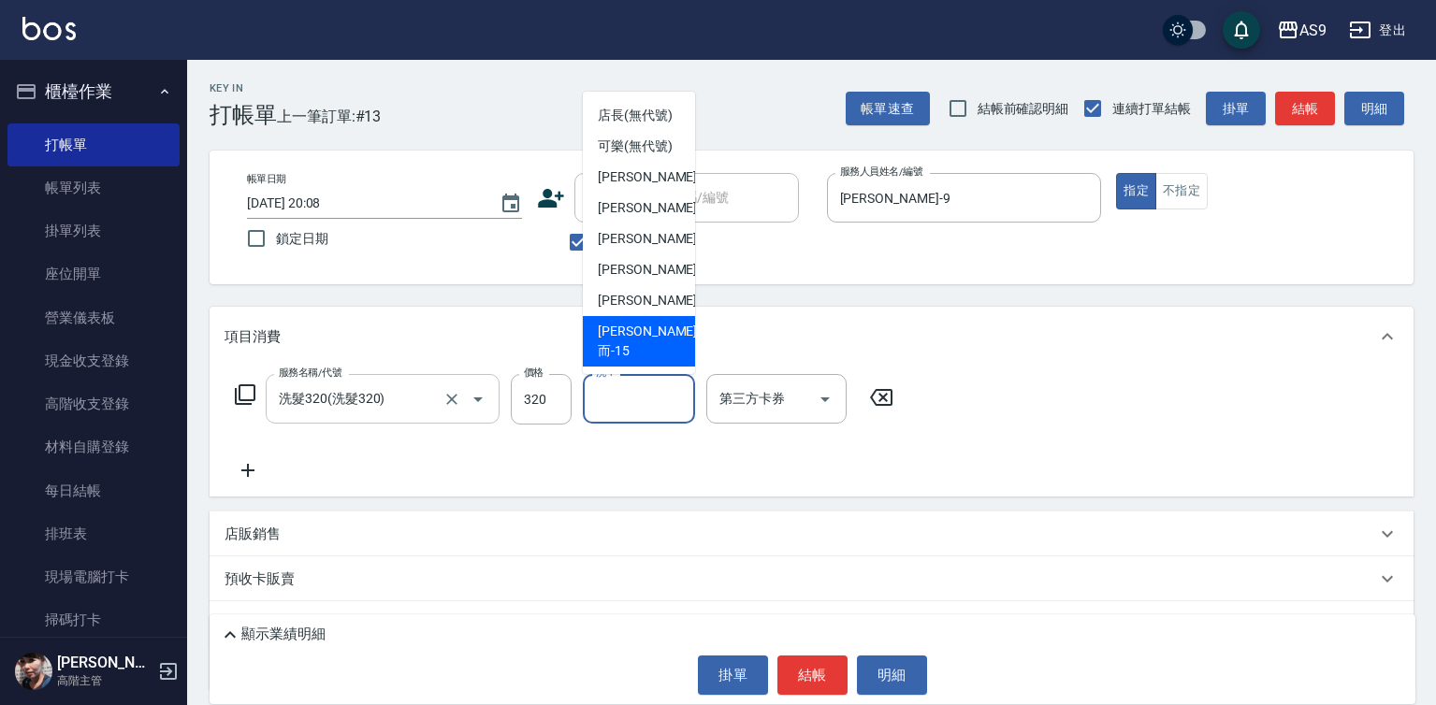
drag, startPoint x: 373, startPoint y: 419, endPoint x: 379, endPoint y: 397, distance: 23.1
click at [372, 419] on div "洗髮320(洗髮320) 服務名稱/代號" at bounding box center [383, 399] width 234 height 50
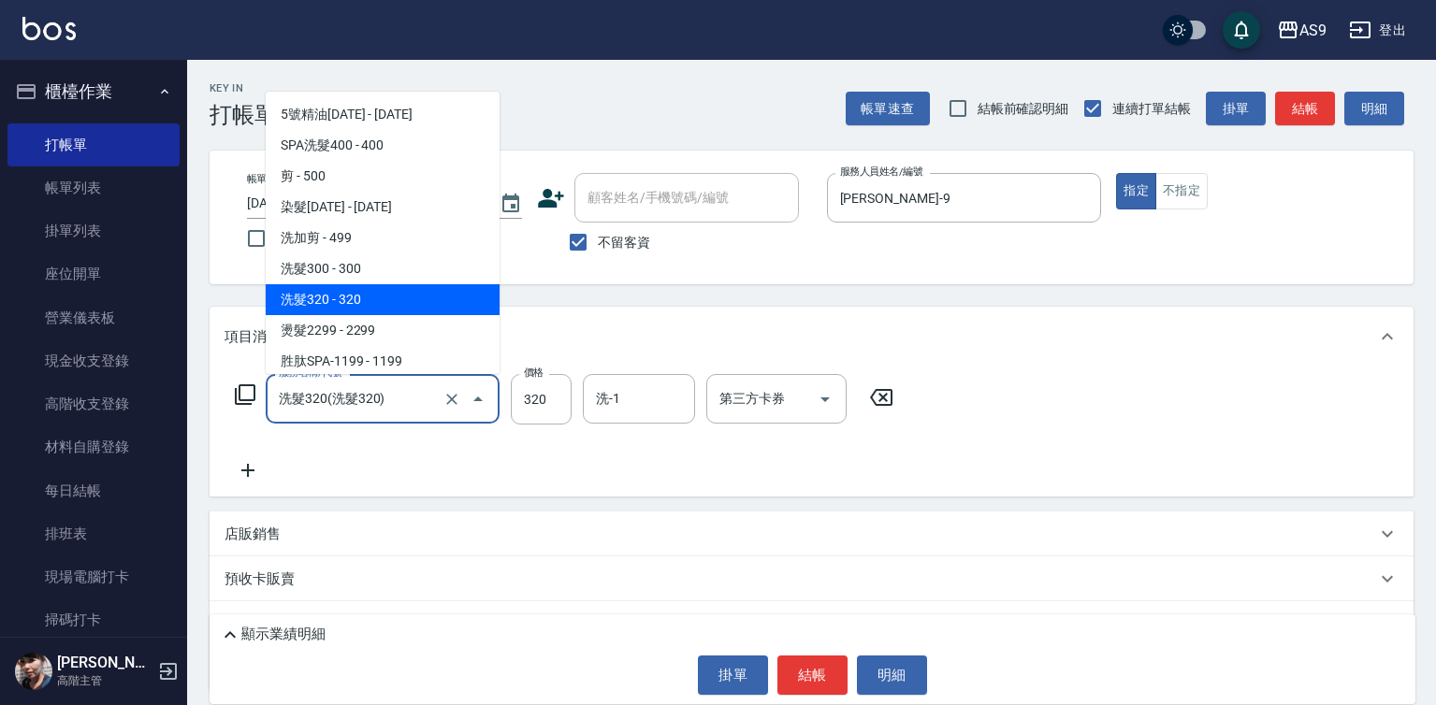
click at [373, 292] on span "洗髮320 - 320" at bounding box center [383, 299] width 234 height 31
drag, startPoint x: 401, startPoint y: 399, endPoint x: 410, endPoint y: 311, distance: 88.3
click at [401, 400] on input "洗髮320(洗髮320)" at bounding box center [356, 398] width 165 height 33
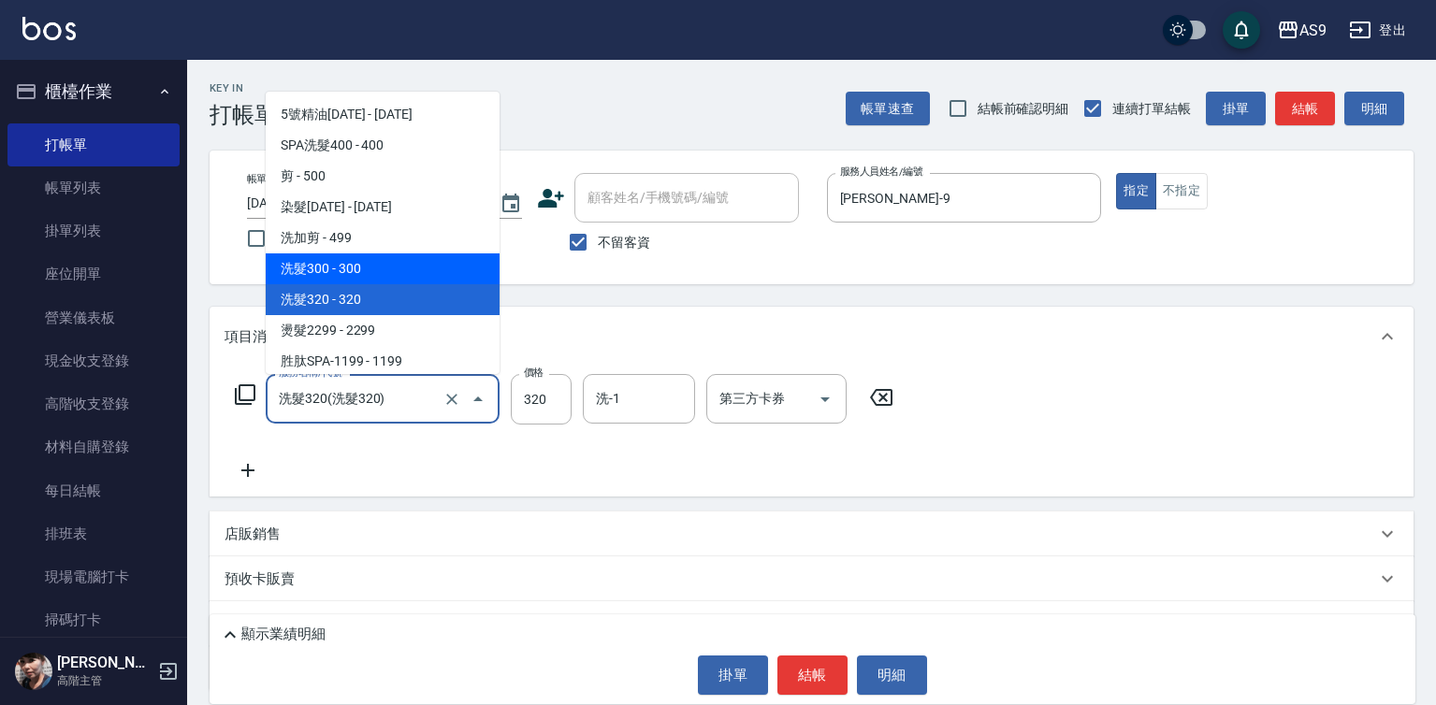
click at [391, 263] on span "洗髮300 - 300" at bounding box center [383, 268] width 234 height 31
type input "洗髮300(洗 髮300)"
type input "300"
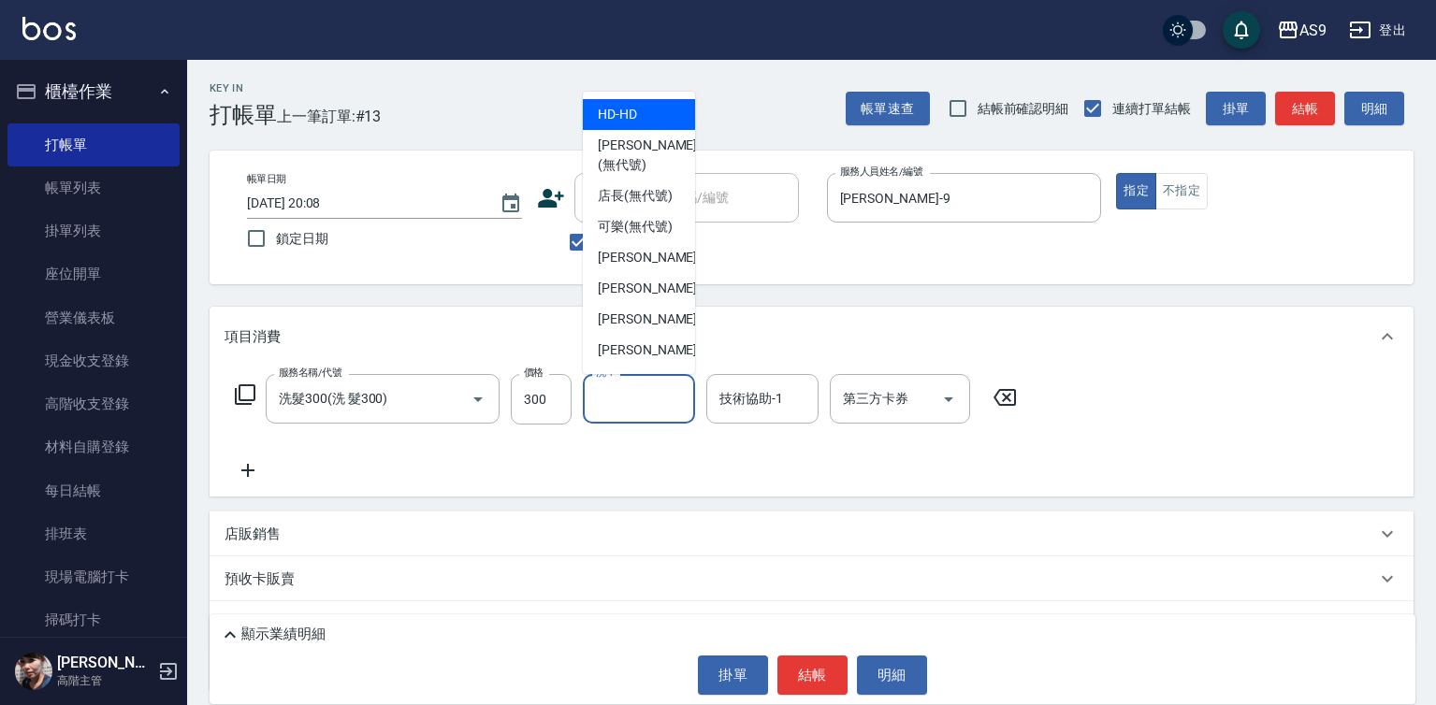
click at [635, 398] on input "洗-1" at bounding box center [638, 398] width 95 height 33
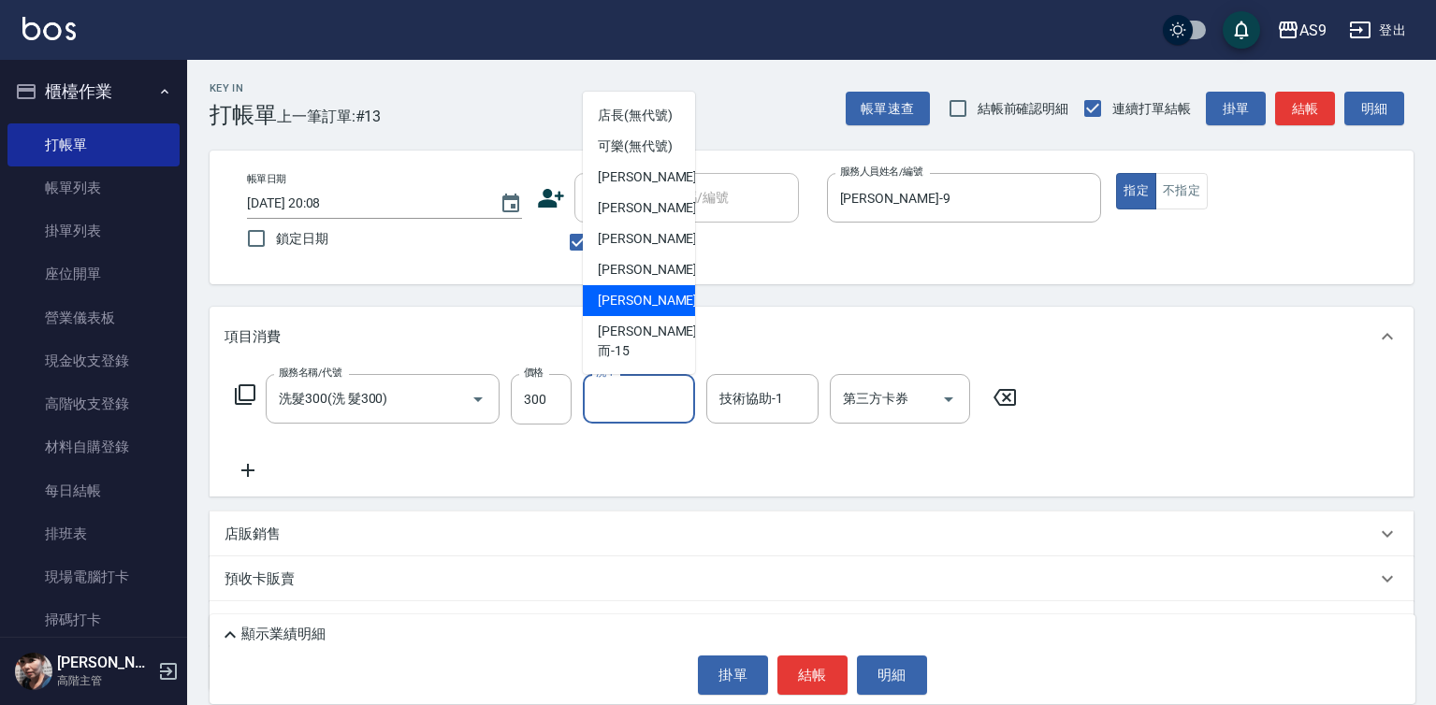
click at [653, 310] on span "[PERSON_NAME] -13" at bounding box center [657, 301] width 118 height 20
type input "[PERSON_NAME]-13"
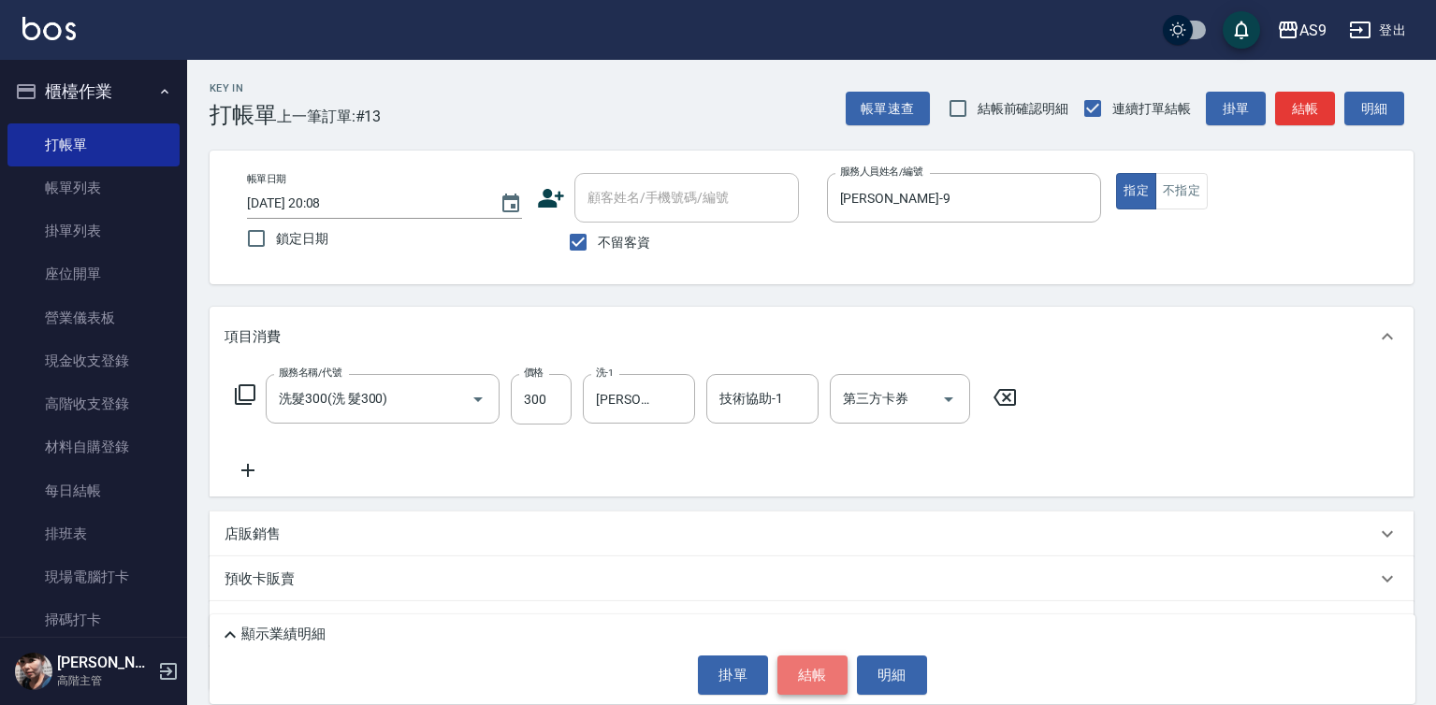
click at [805, 672] on button "結帳" at bounding box center [812, 675] width 70 height 39
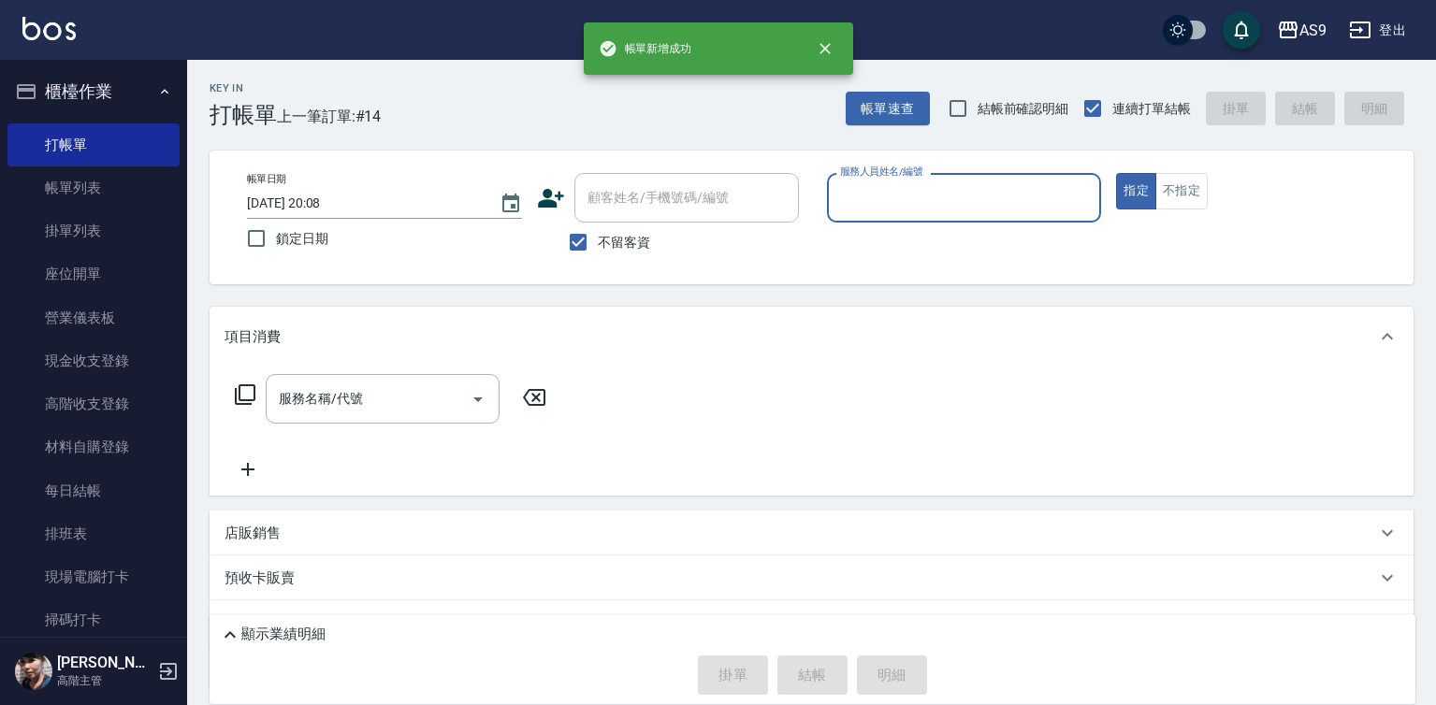
drag, startPoint x: 864, startPoint y: 183, endPoint x: 874, endPoint y: 217, distance: 35.2
click at [864, 188] on input "服務人員姓名/編號" at bounding box center [964, 197] width 258 height 33
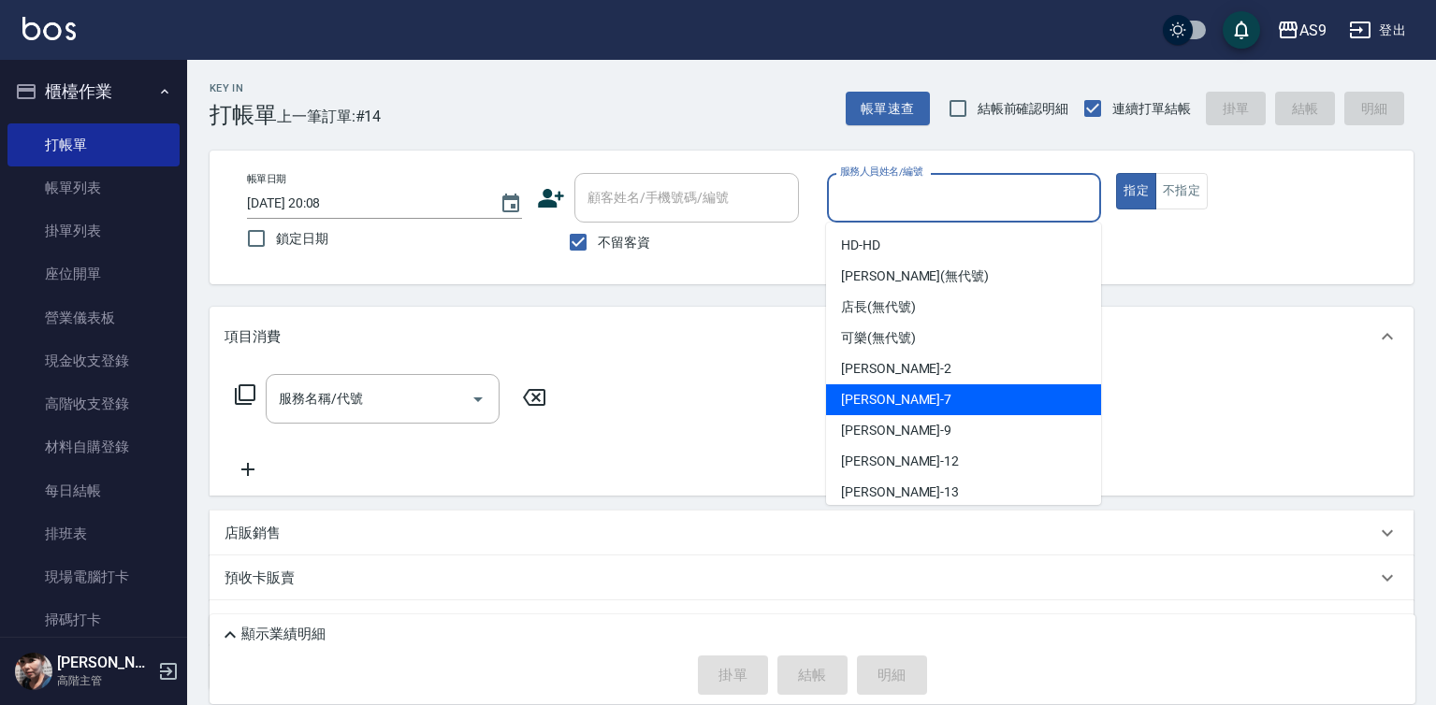
click at [893, 398] on div "Peggy -7" at bounding box center [963, 399] width 275 height 31
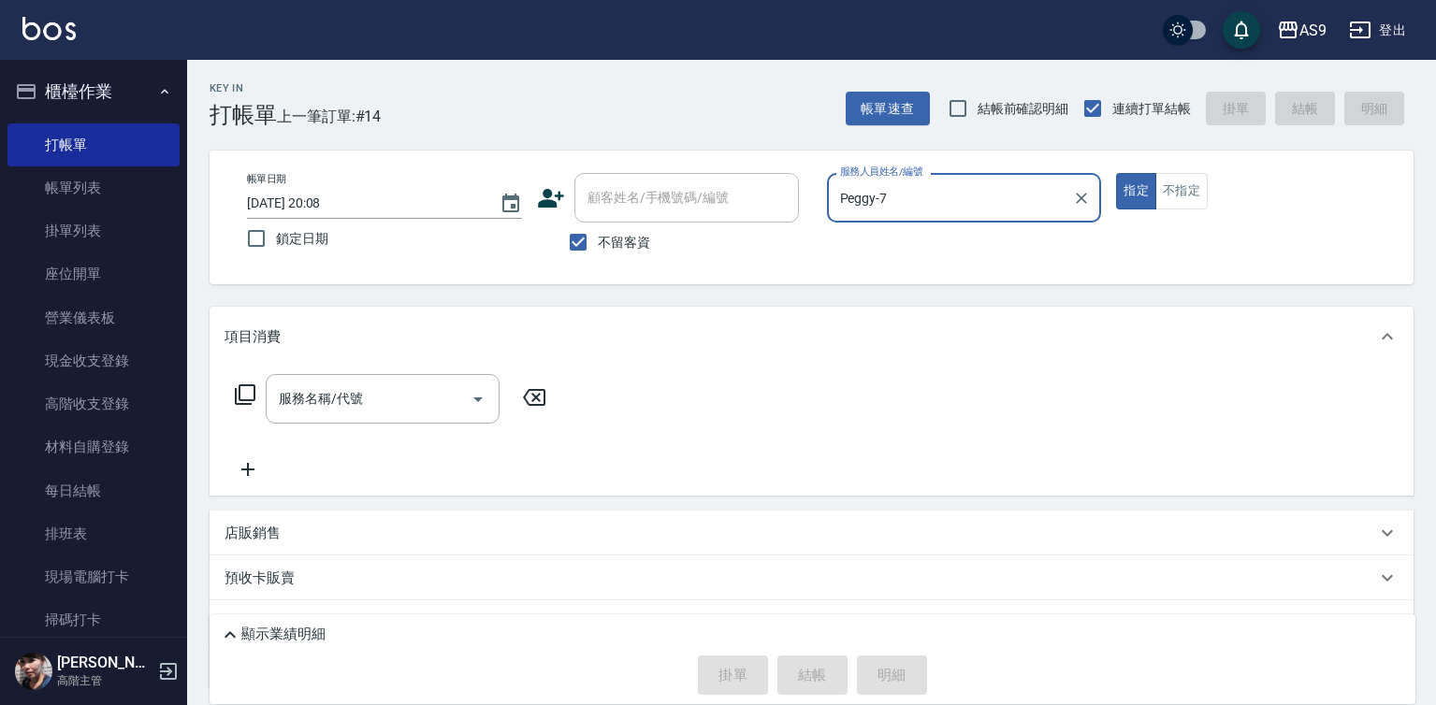
drag, startPoint x: 904, startPoint y: 198, endPoint x: 906, endPoint y: 213, distance: 15.1
click at [906, 206] on input "Peggy-7" at bounding box center [950, 197] width 230 height 33
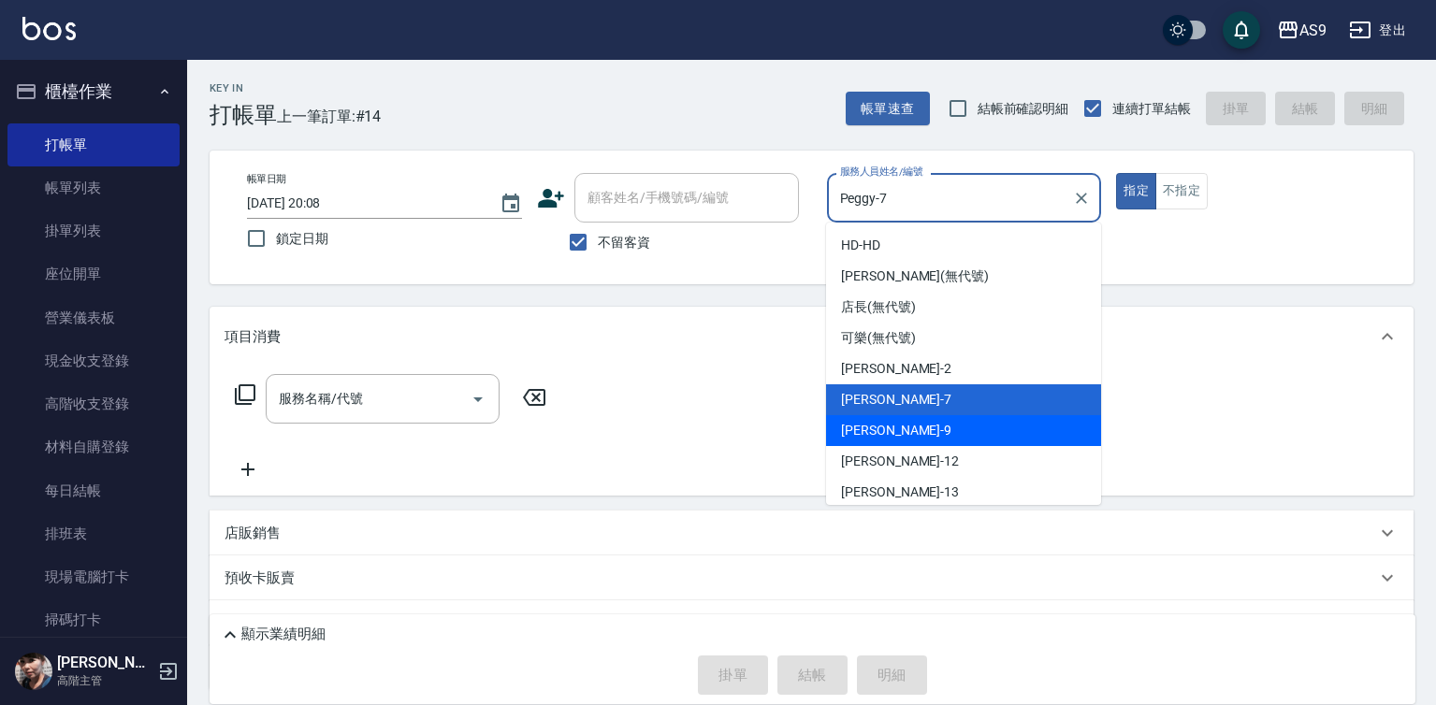
click at [912, 428] on div "[PERSON_NAME] -9" at bounding box center [963, 430] width 275 height 31
type input "[PERSON_NAME]-9"
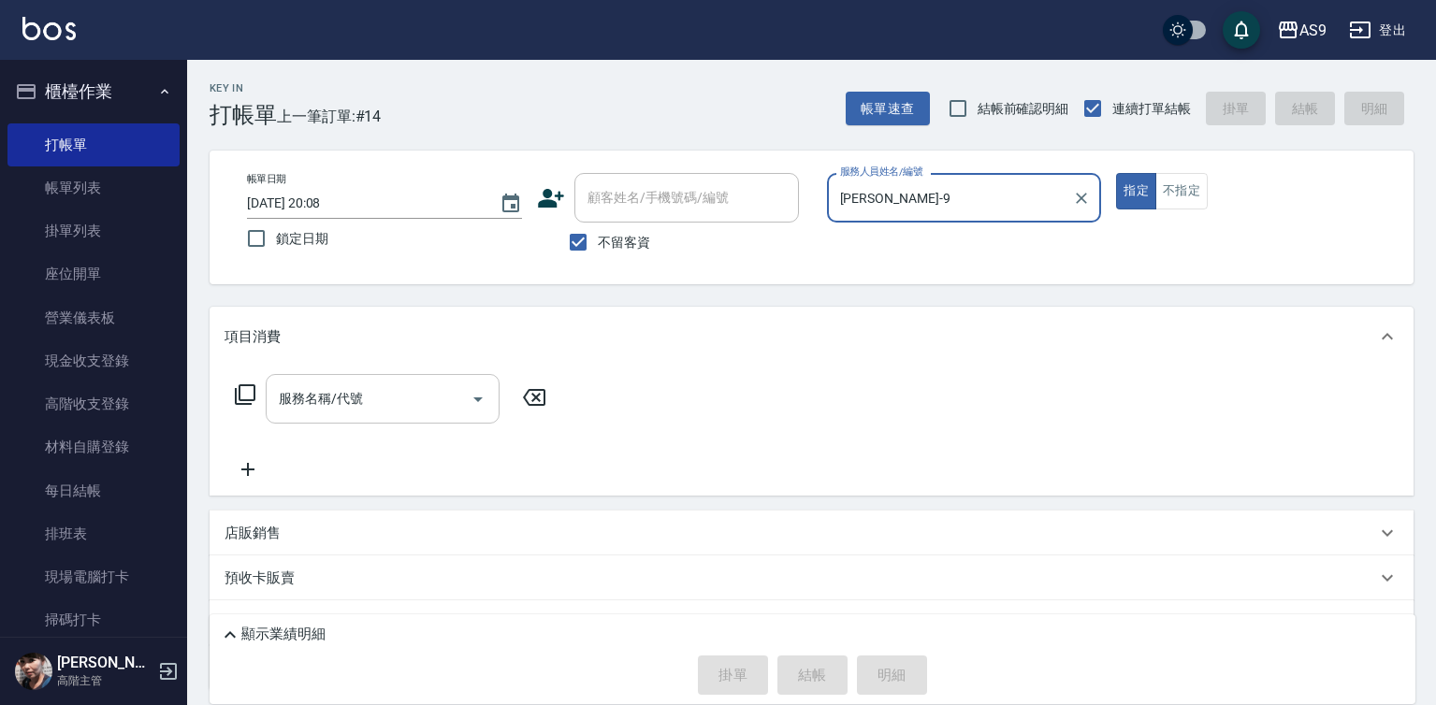
click at [343, 397] on div "服務名稱/代號 服務名稱/代號" at bounding box center [383, 399] width 234 height 50
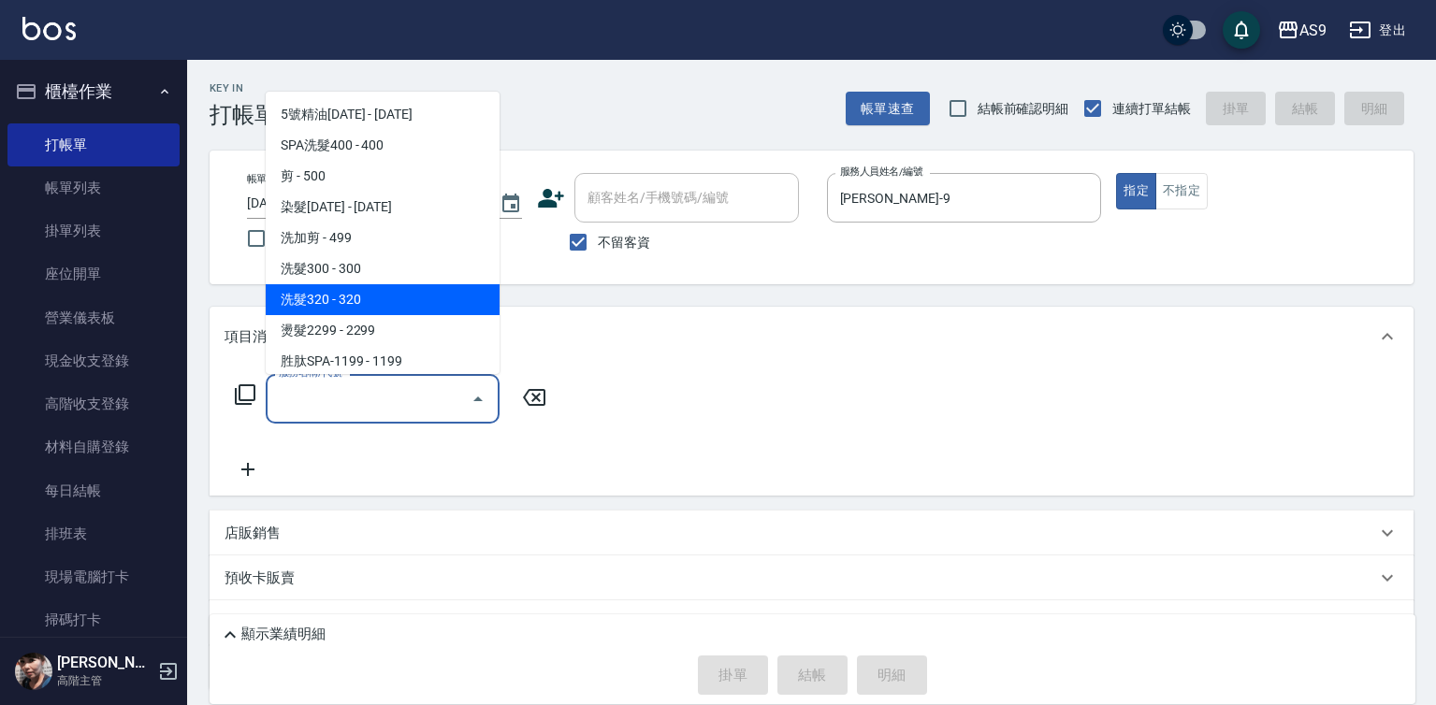
click at [401, 277] on span "洗髮300 - 300" at bounding box center [383, 268] width 234 height 31
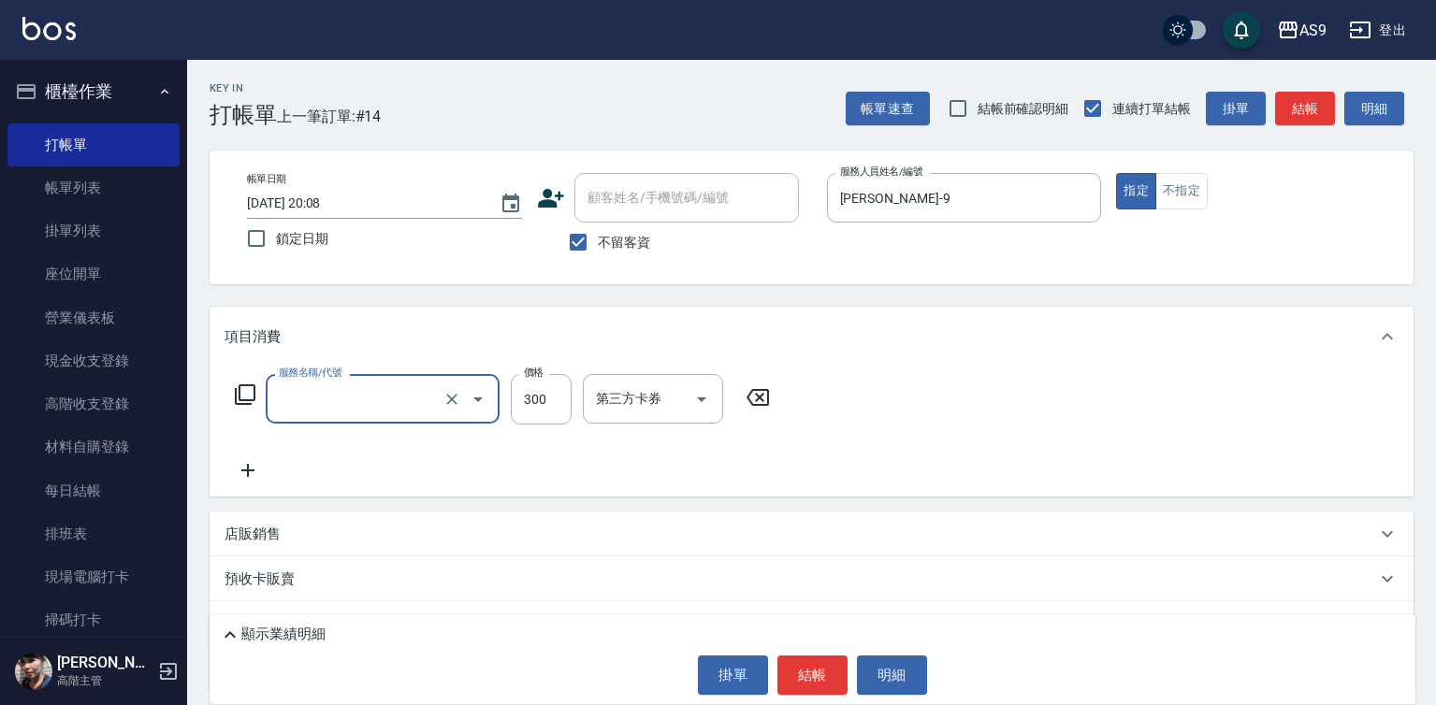
type input "洗髮300(洗 髮300)"
click at [541, 402] on input "300" at bounding box center [541, 399] width 61 height 51
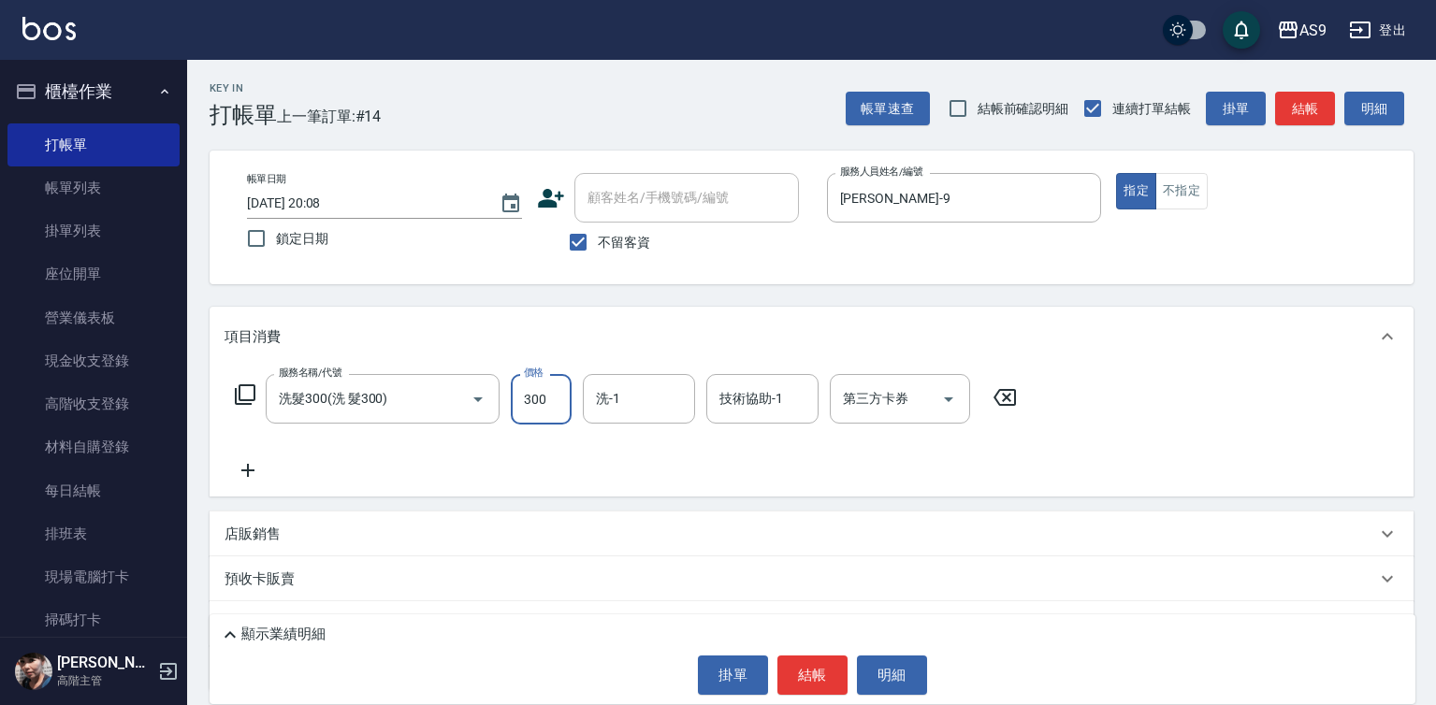
click at [541, 402] on input "300" at bounding box center [541, 399] width 61 height 51
click at [611, 421] on div "洗-1" at bounding box center [639, 399] width 112 height 50
type input "250"
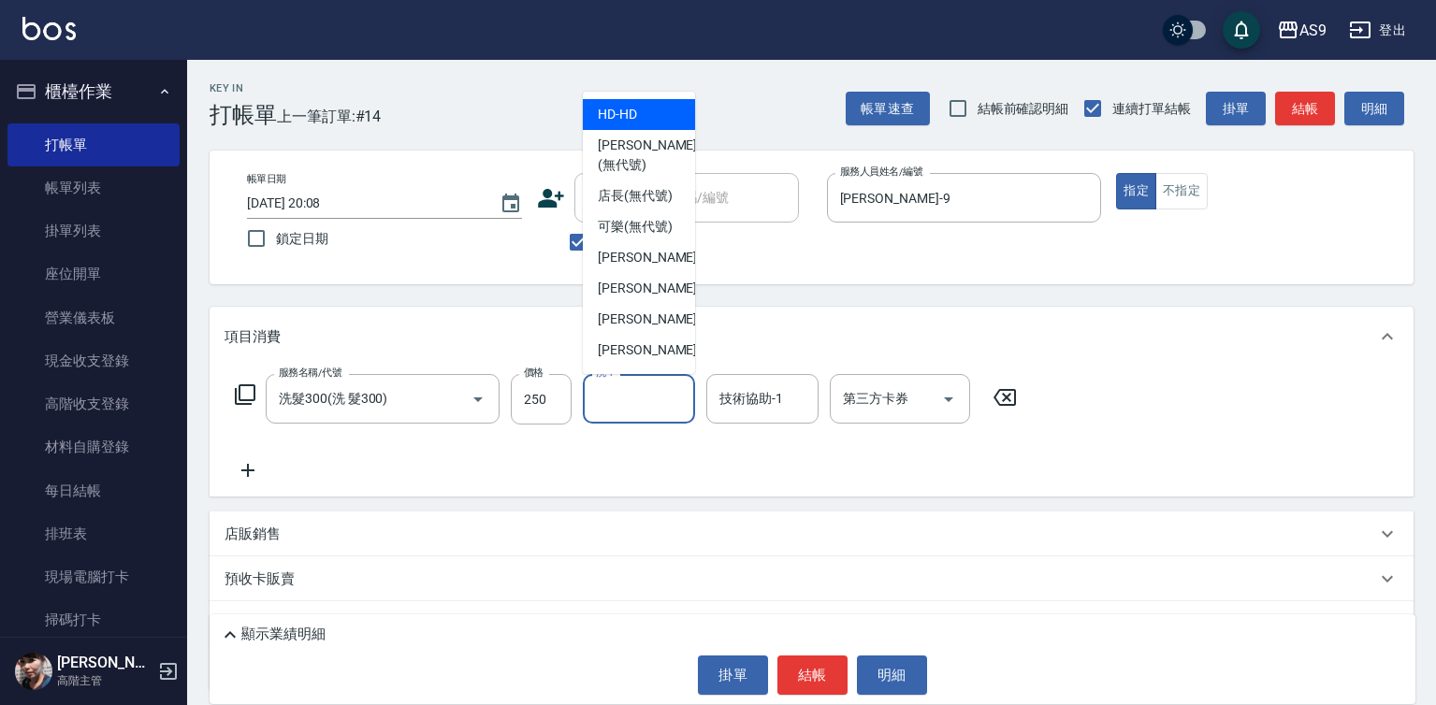
click at [613, 394] on input "洗-1" at bounding box center [638, 398] width 95 height 33
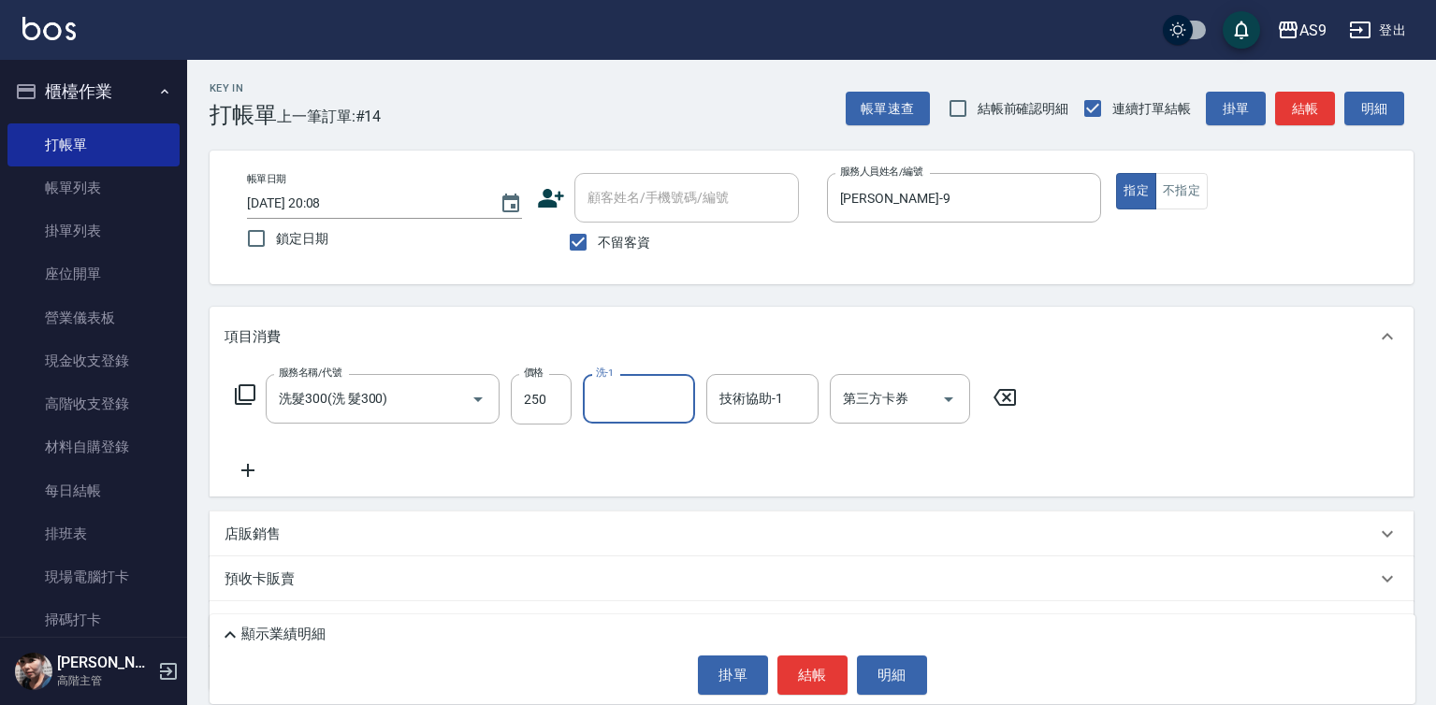
click at [628, 400] on input "洗-1" at bounding box center [638, 398] width 95 height 33
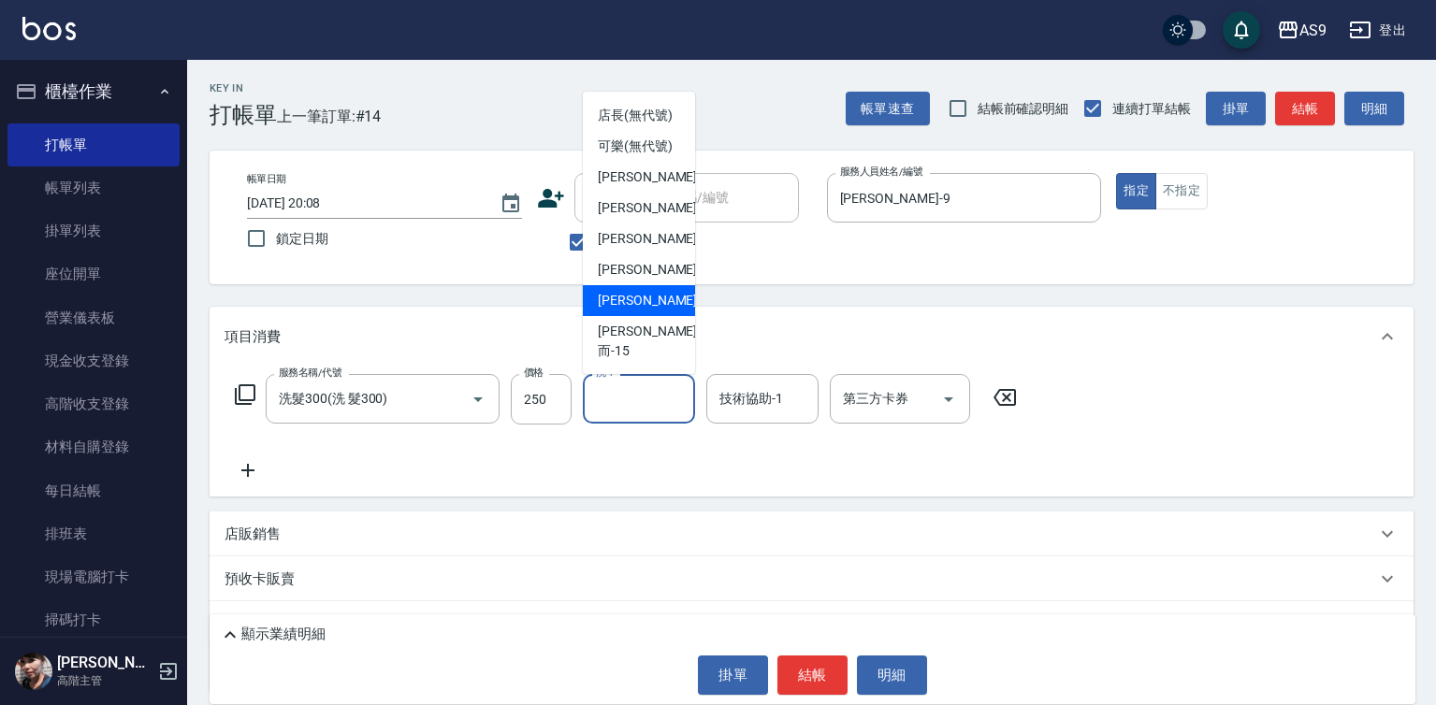
click at [654, 310] on span "[PERSON_NAME] -13" at bounding box center [657, 301] width 118 height 20
type input "[PERSON_NAME]-13"
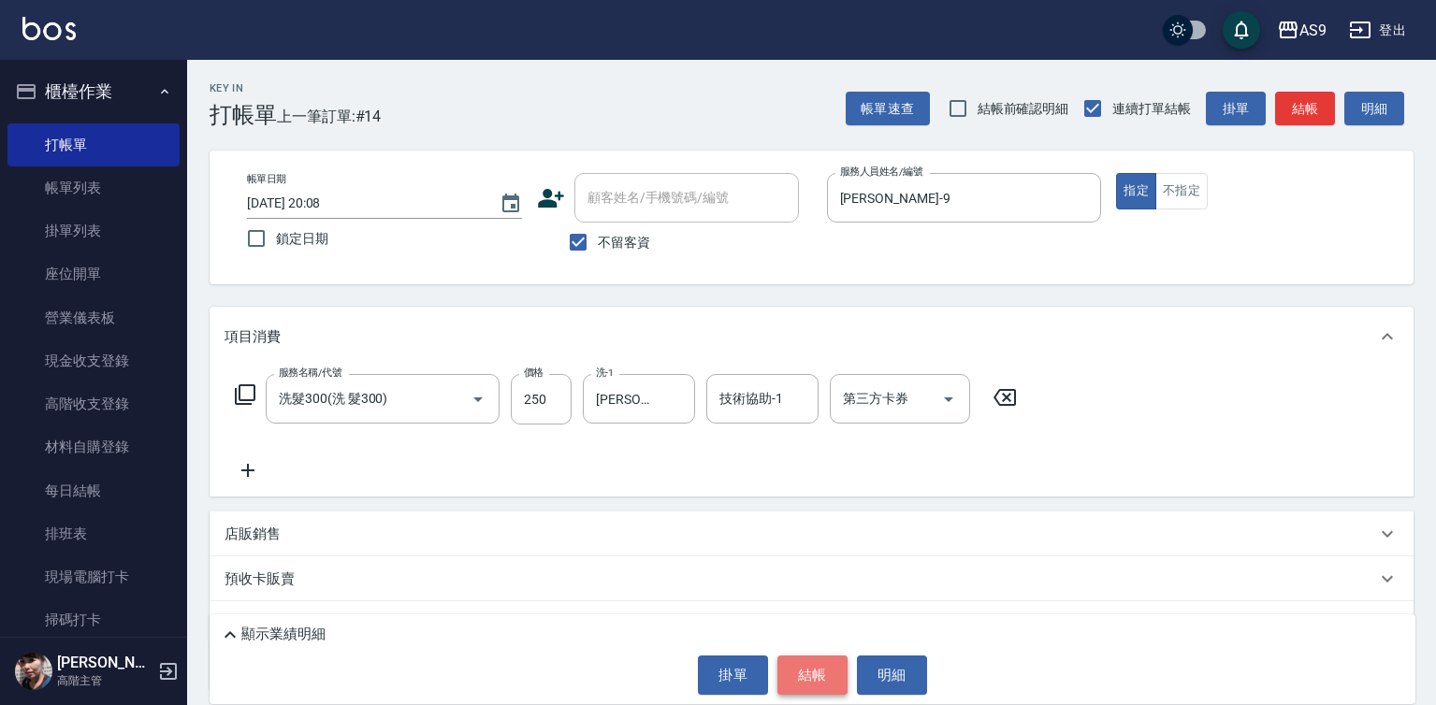
click at [813, 674] on button "結帳" at bounding box center [812, 675] width 70 height 39
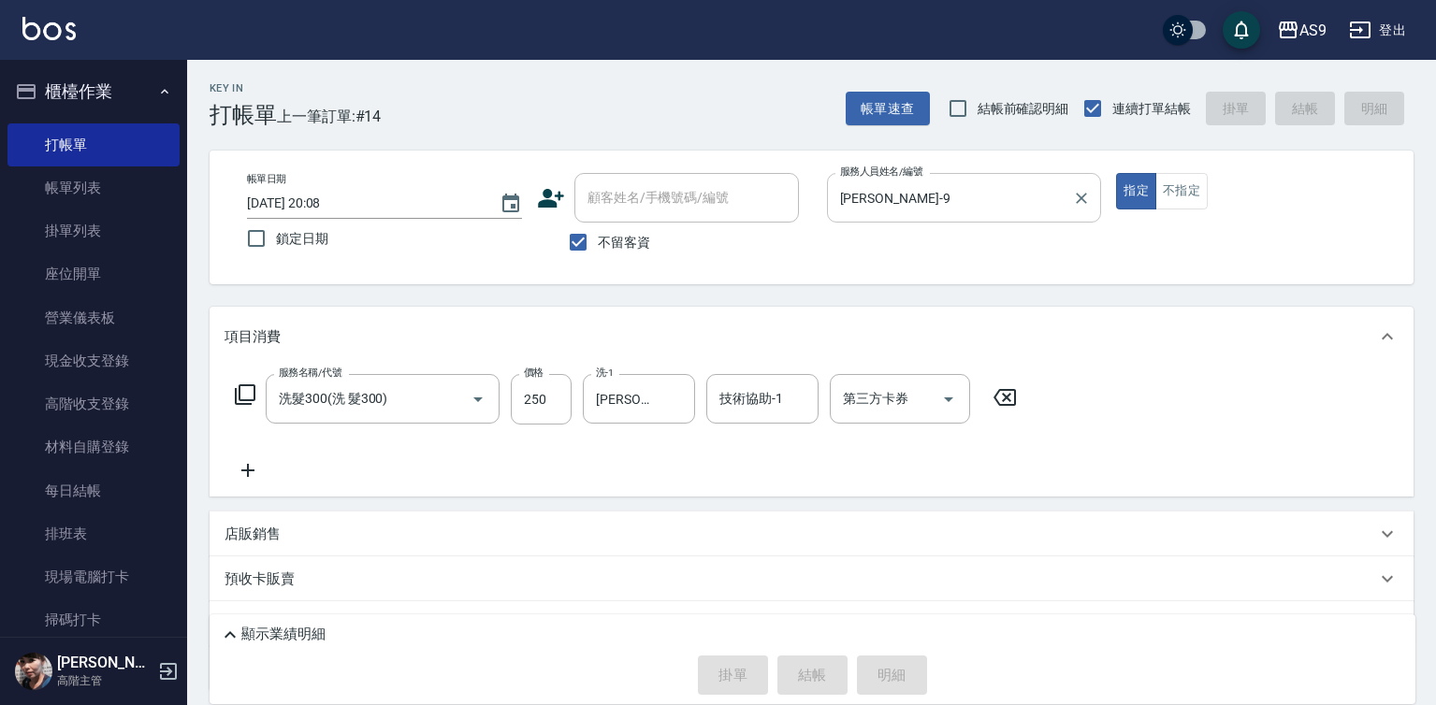
type input "[DATE] 20:09"
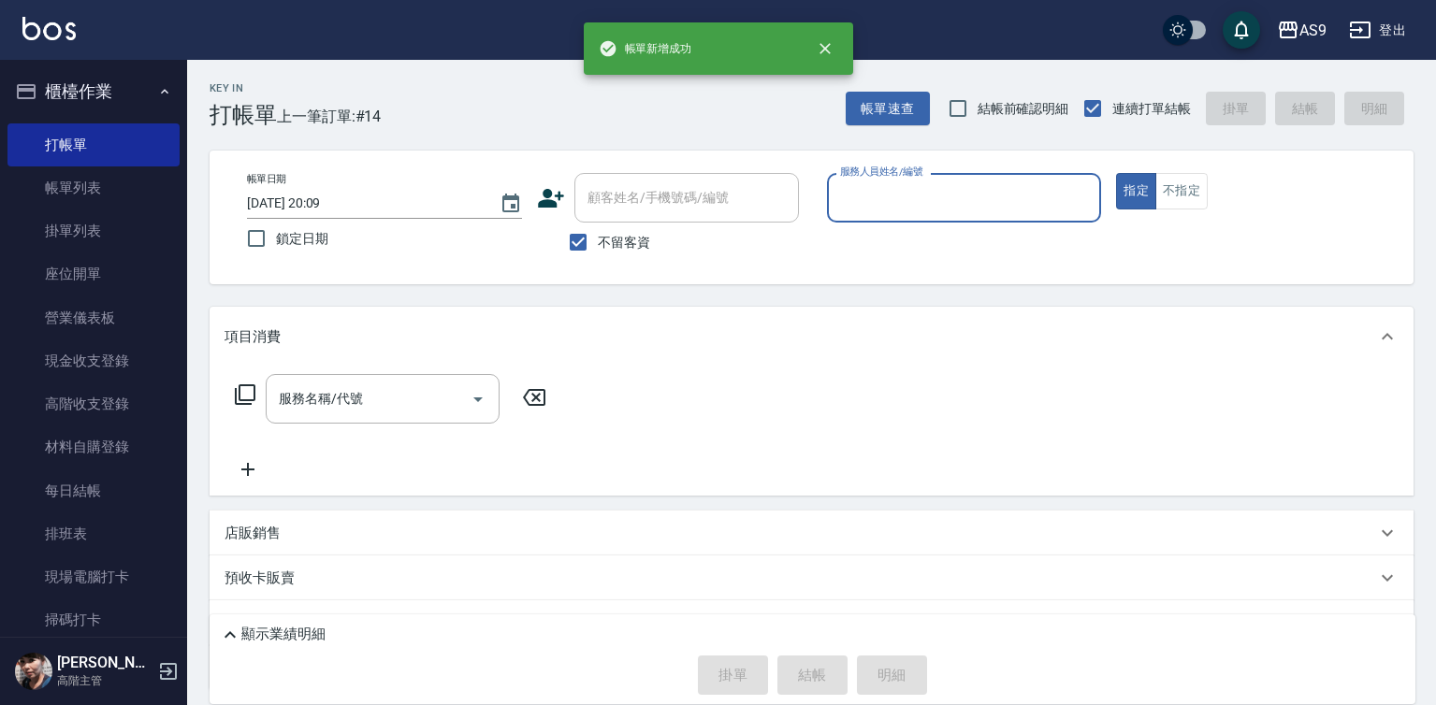
click at [897, 191] on input "服務人員姓名/編號" at bounding box center [964, 197] width 258 height 33
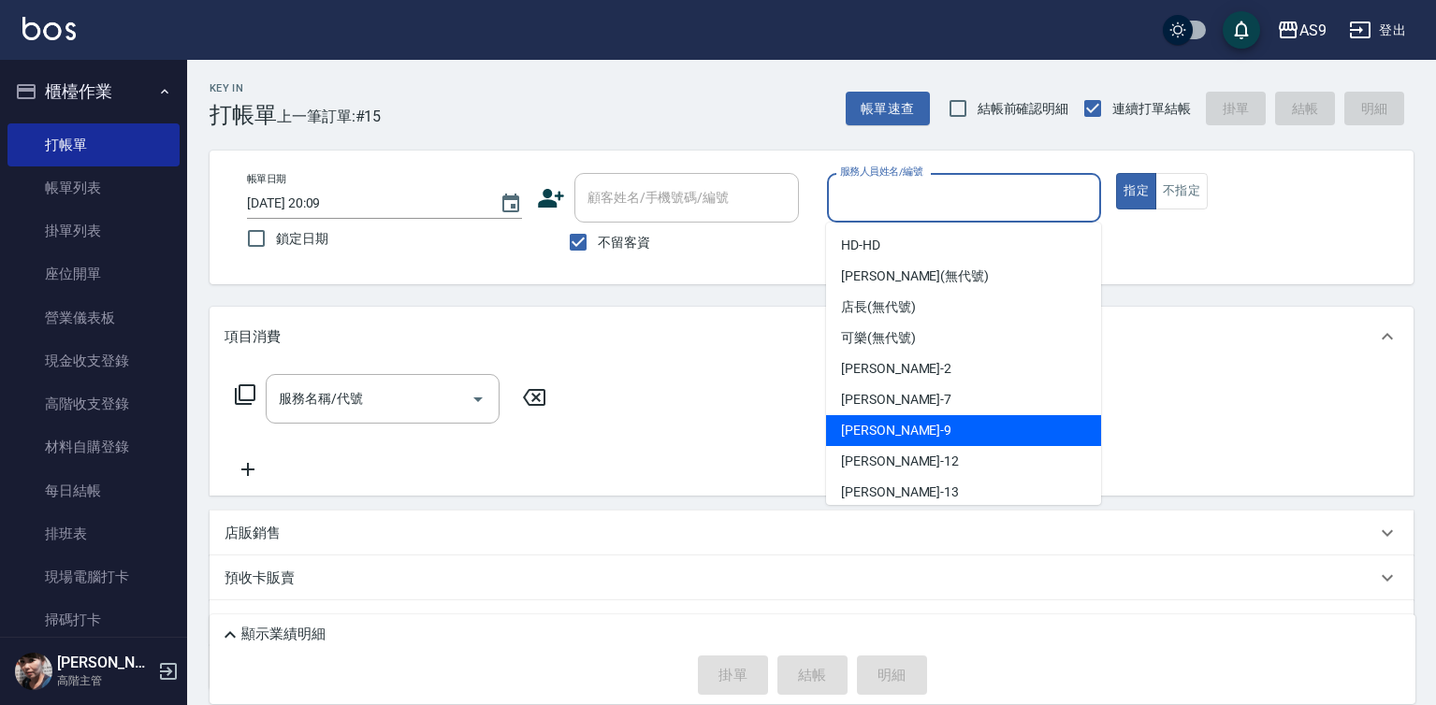
click at [897, 437] on div "[PERSON_NAME] -9" at bounding box center [963, 430] width 275 height 31
type input "[PERSON_NAME]-9"
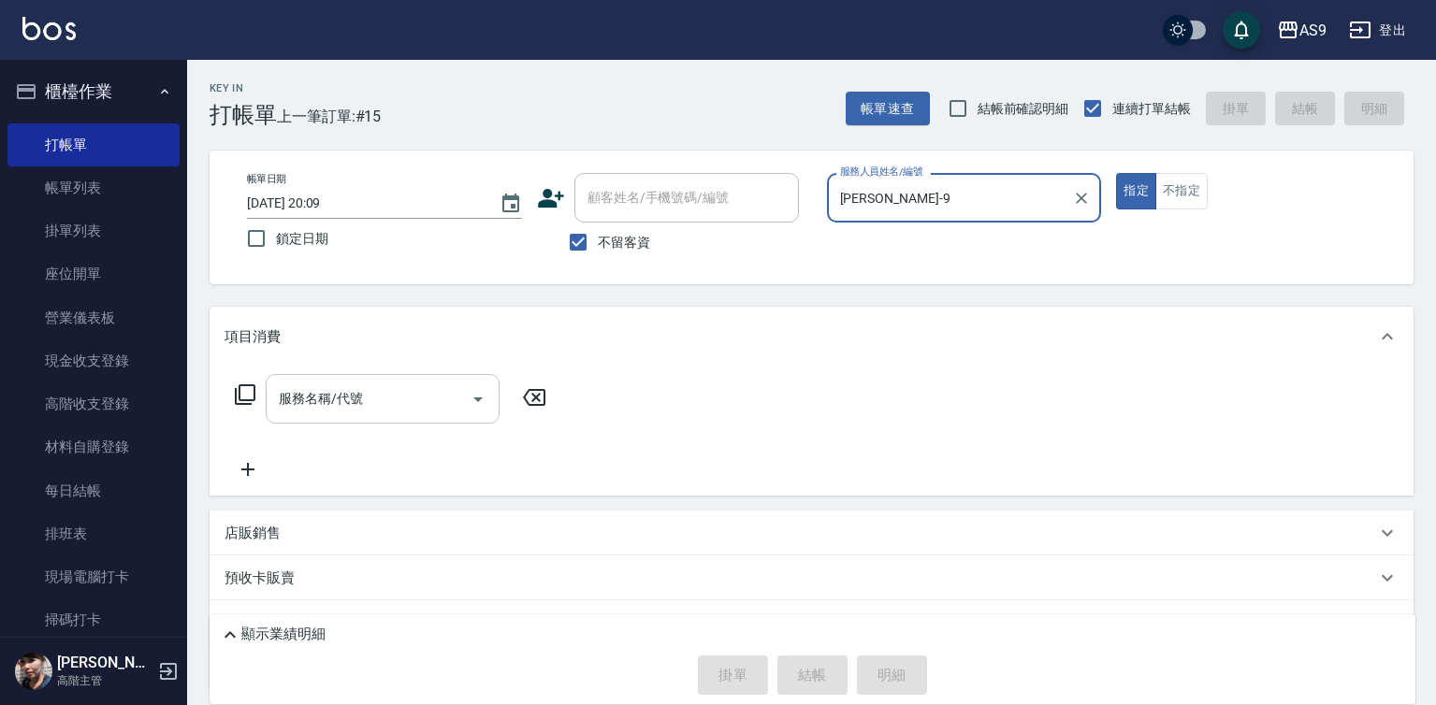
click at [395, 383] on input "服務名稱/代號" at bounding box center [368, 398] width 189 height 33
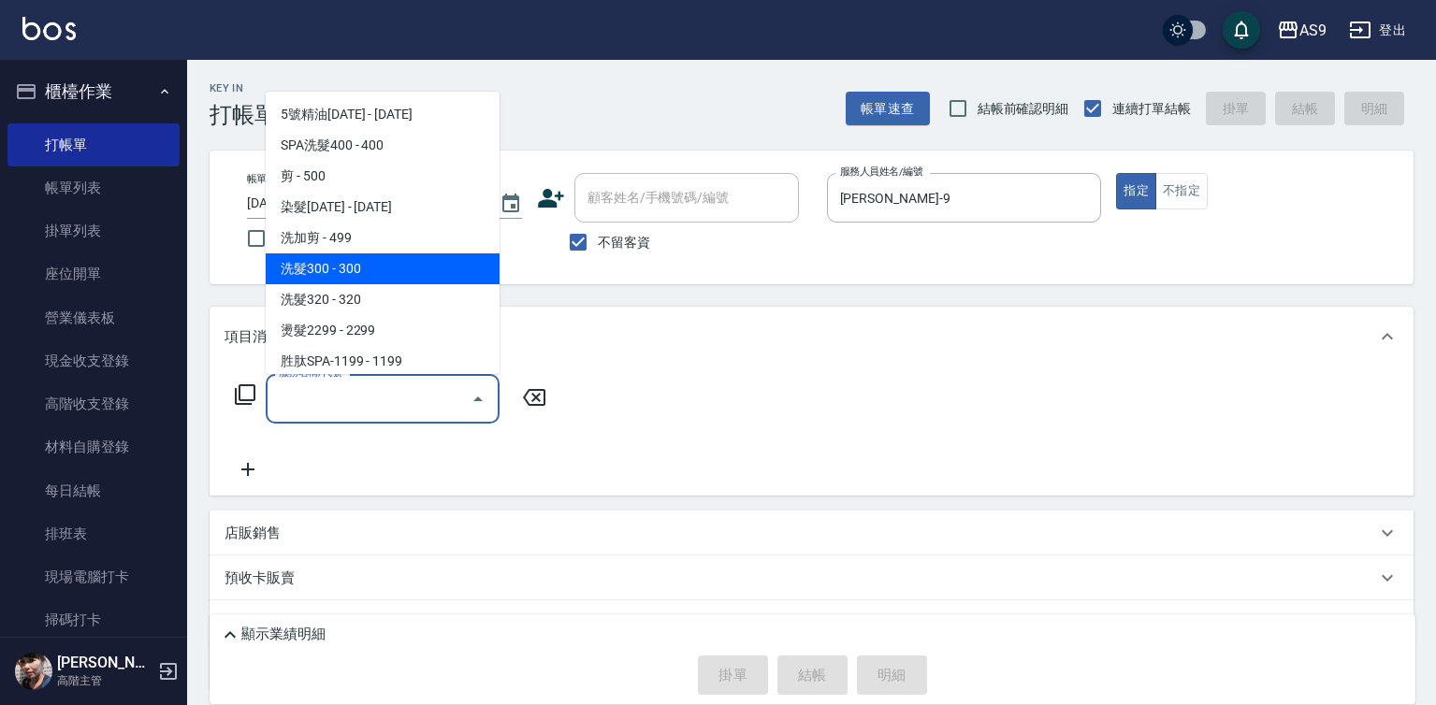
click at [370, 275] on span "洗髮300 - 300" at bounding box center [383, 268] width 234 height 31
type input "洗髮300(洗 髮300)"
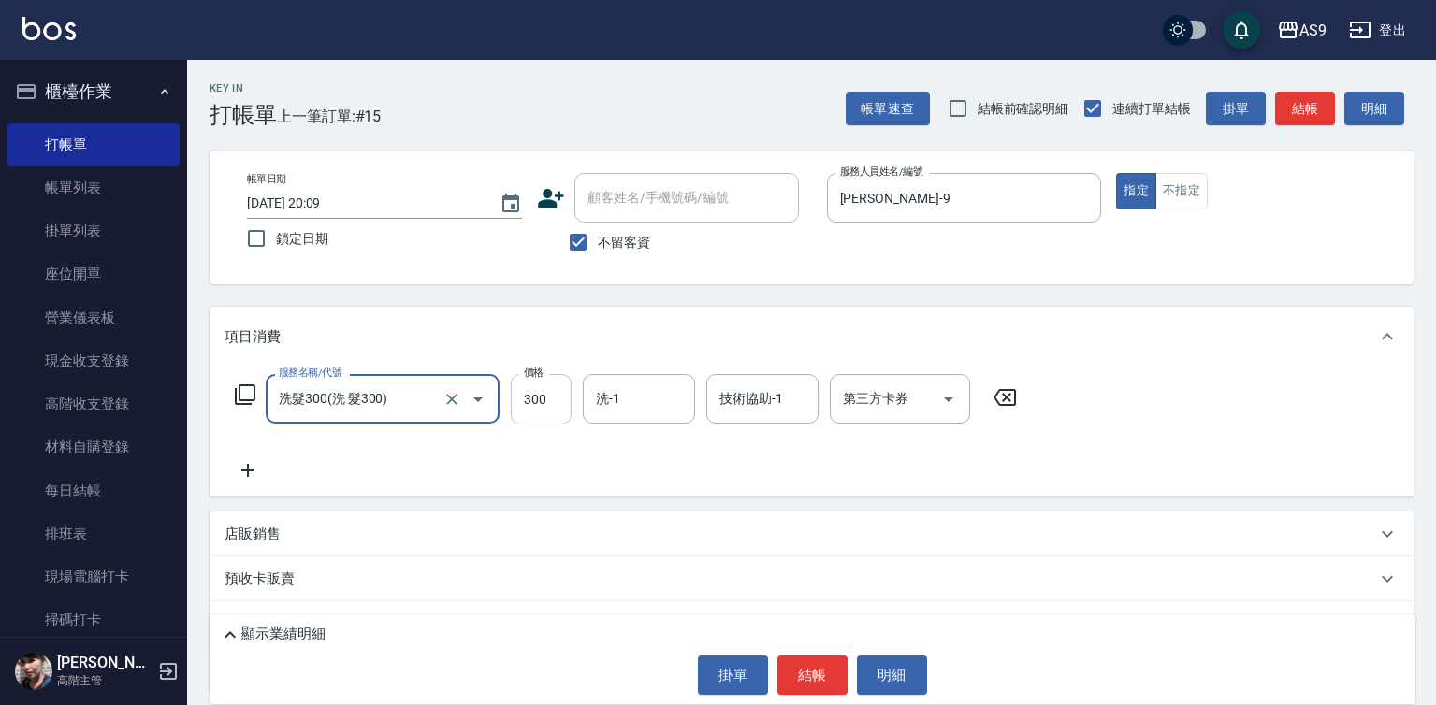
click at [527, 396] on input "300" at bounding box center [541, 399] width 61 height 51
click at [554, 404] on input "200" at bounding box center [541, 399] width 61 height 51
type input "250"
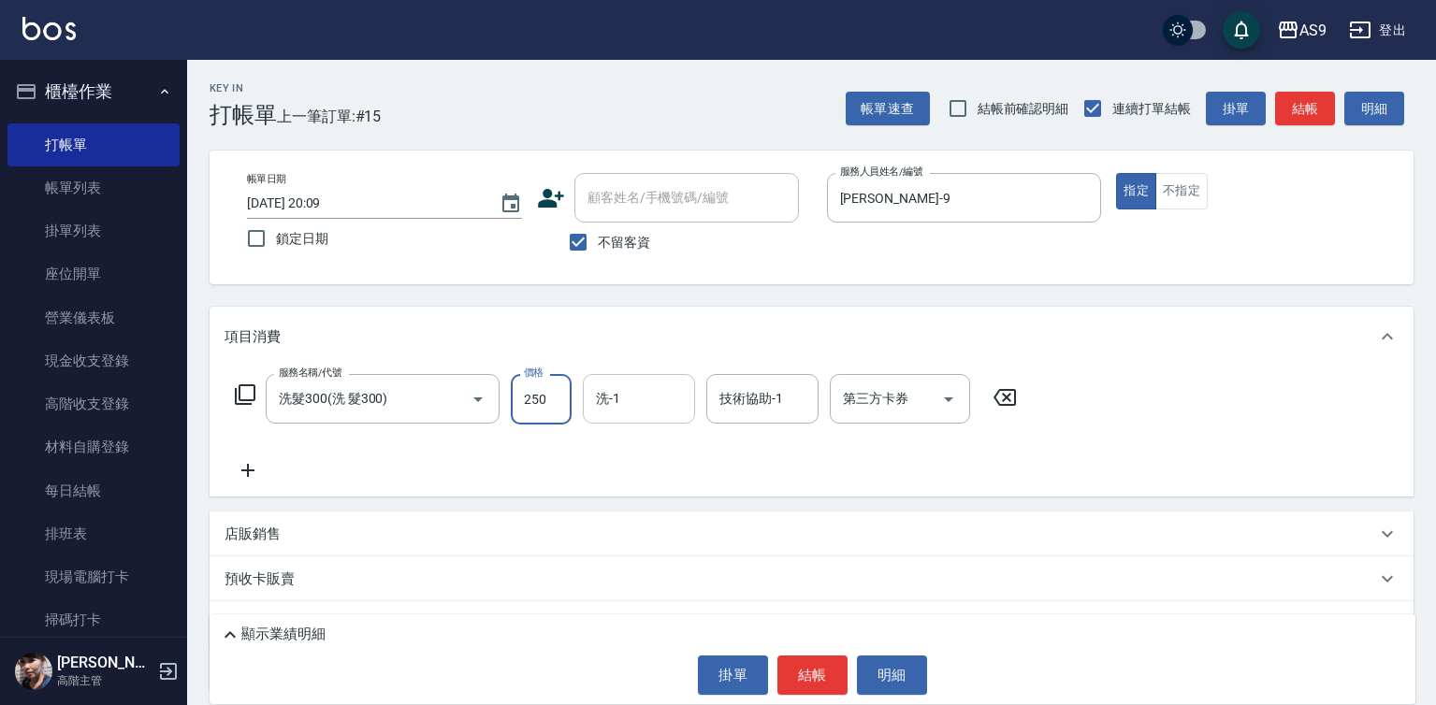
click at [637, 402] on input "洗-1" at bounding box center [638, 398] width 95 height 33
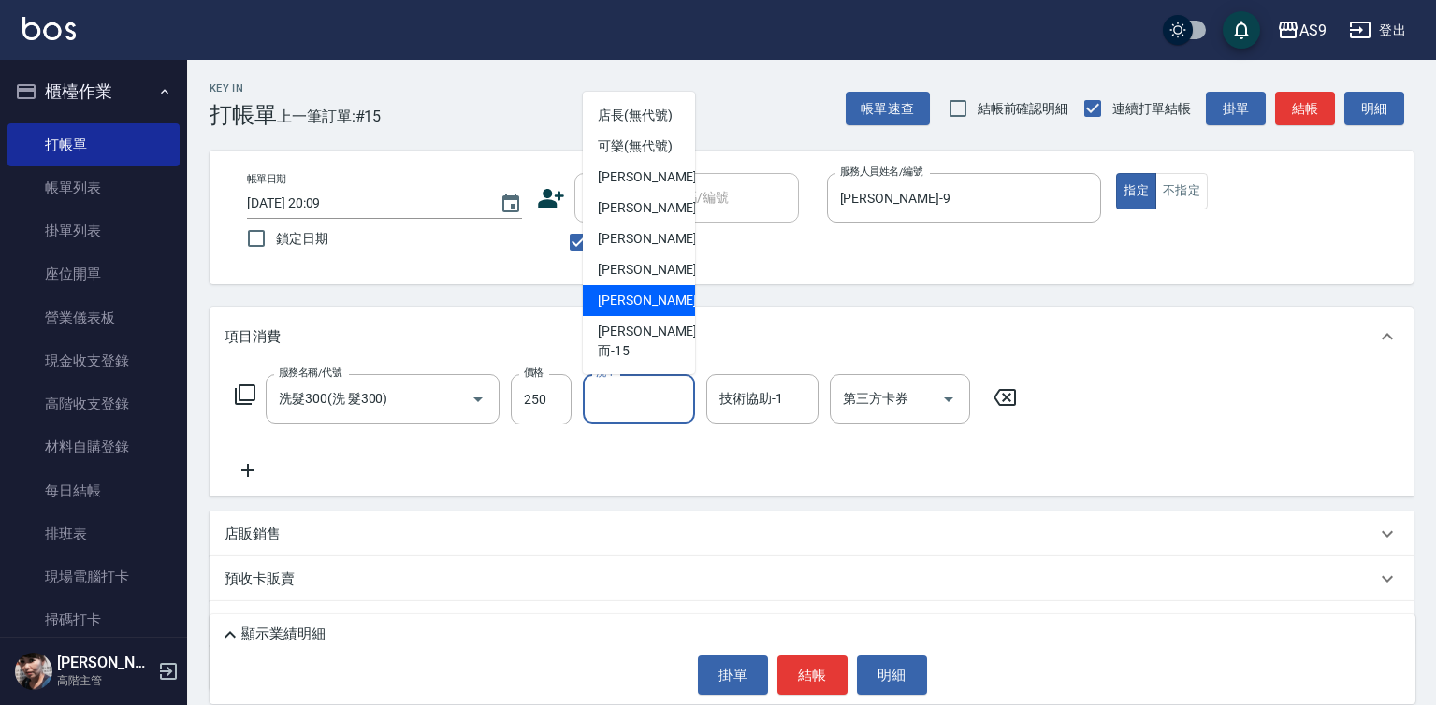
click at [644, 310] on span "[PERSON_NAME] -13" at bounding box center [657, 301] width 118 height 20
type input "[PERSON_NAME]-13"
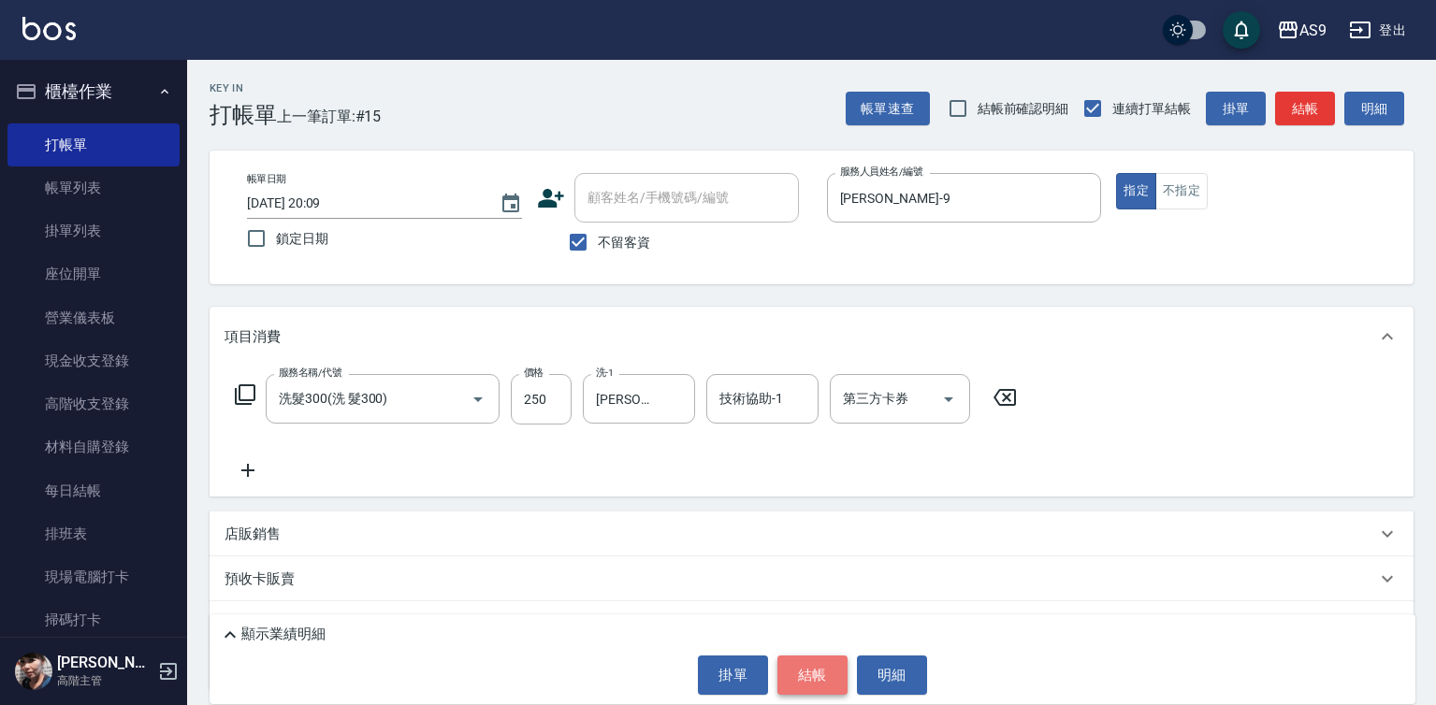
click at [787, 664] on button "結帳" at bounding box center [812, 675] width 70 height 39
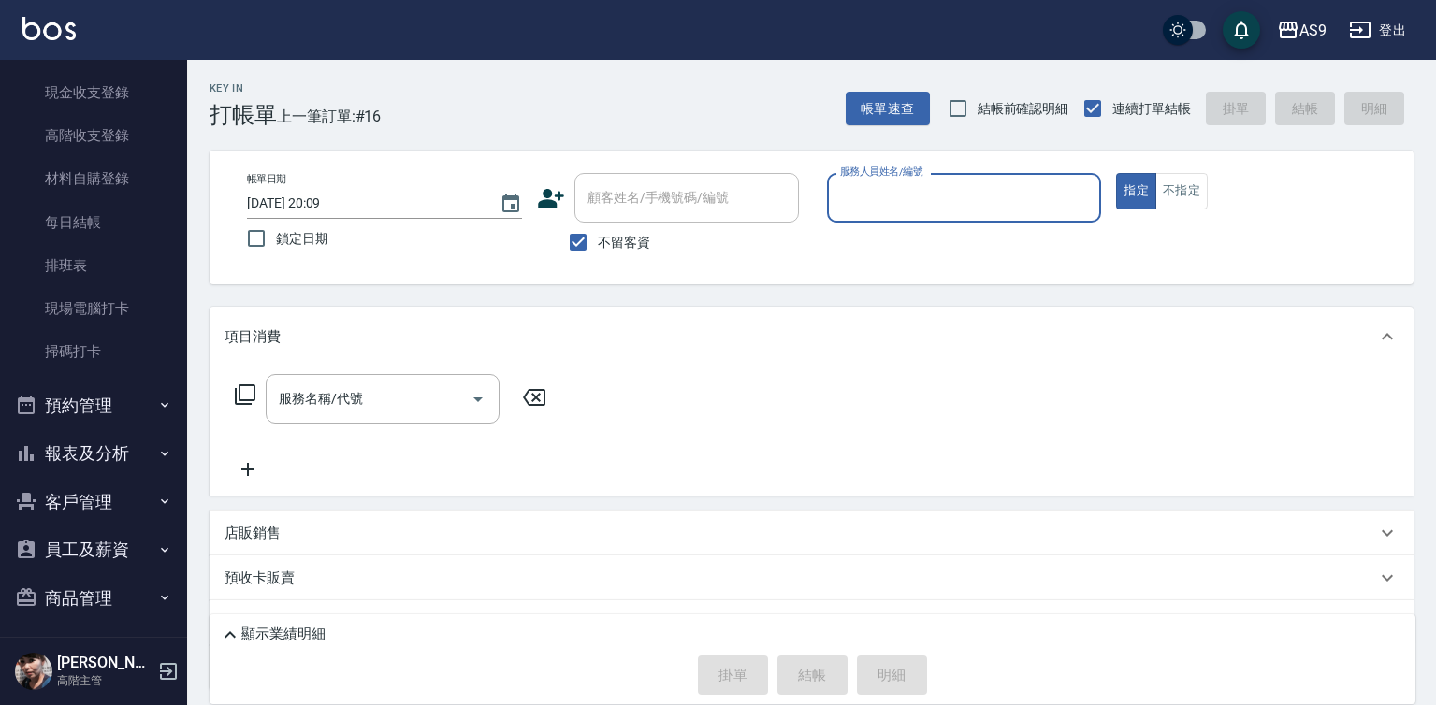
scroll to position [372, 0]
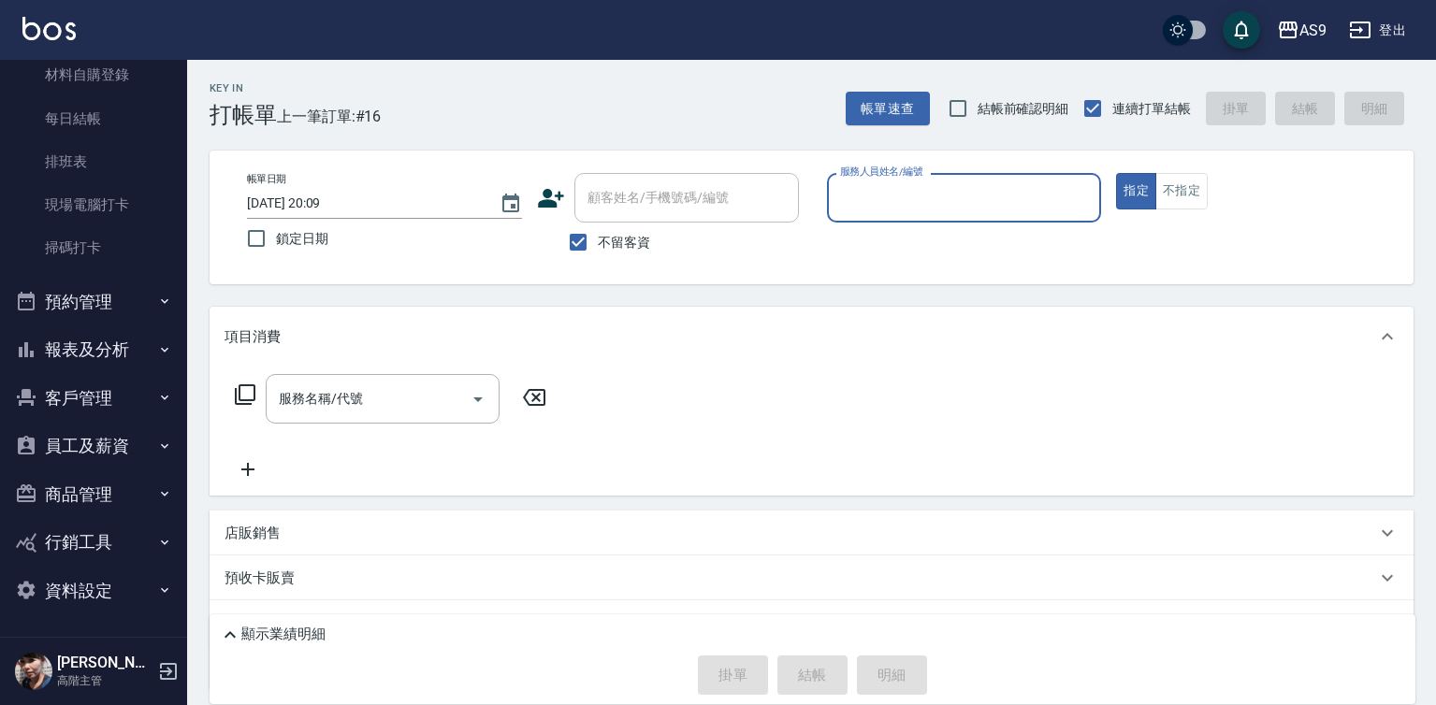
click at [104, 355] on button "報表及分析" at bounding box center [93, 349] width 172 height 49
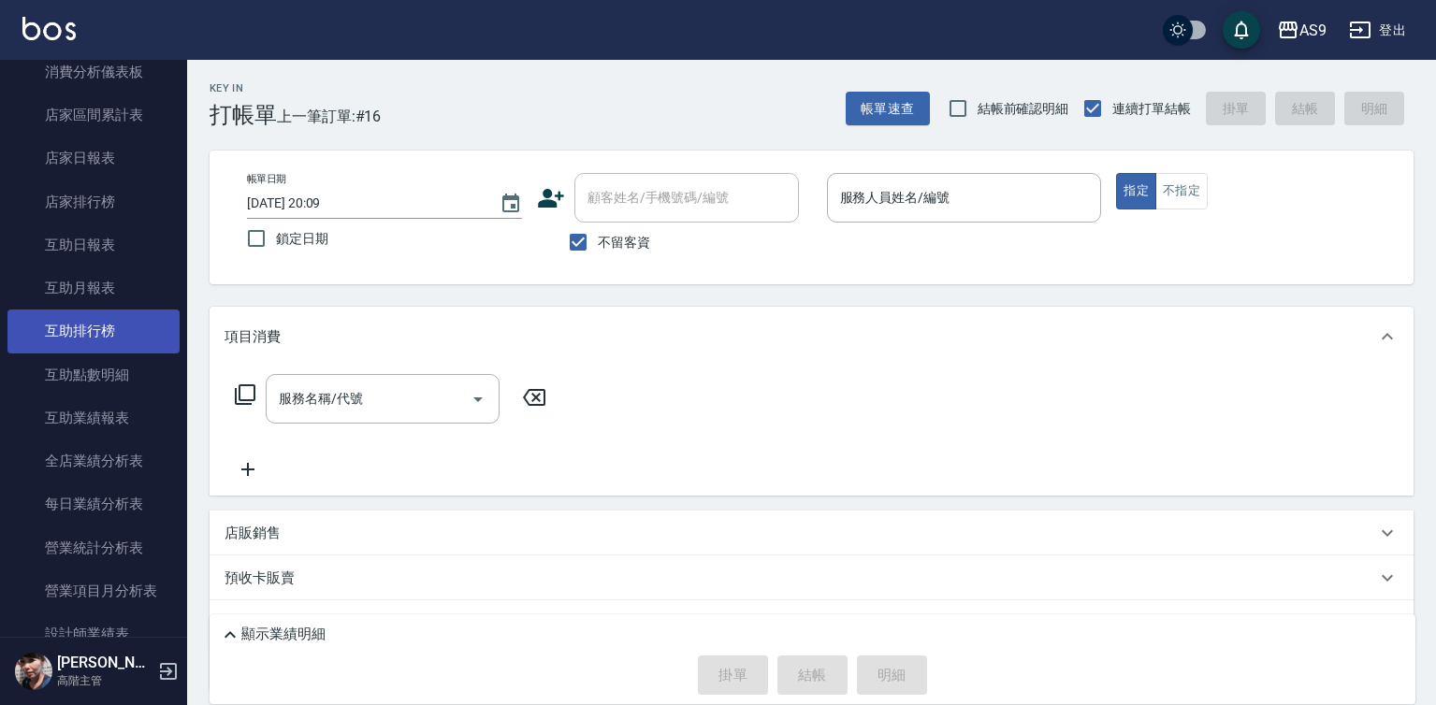
scroll to position [1027, 0]
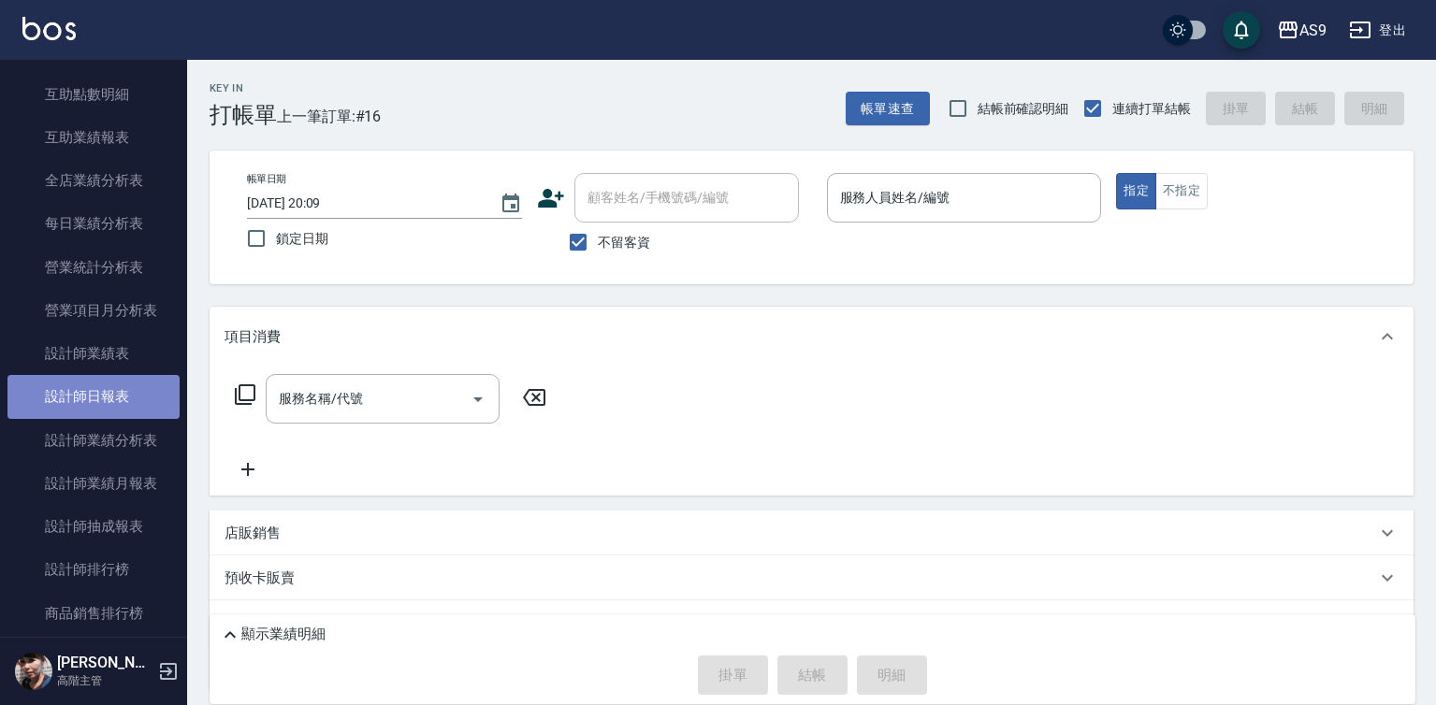
click at [119, 401] on link "設計師日報表" at bounding box center [93, 396] width 172 height 43
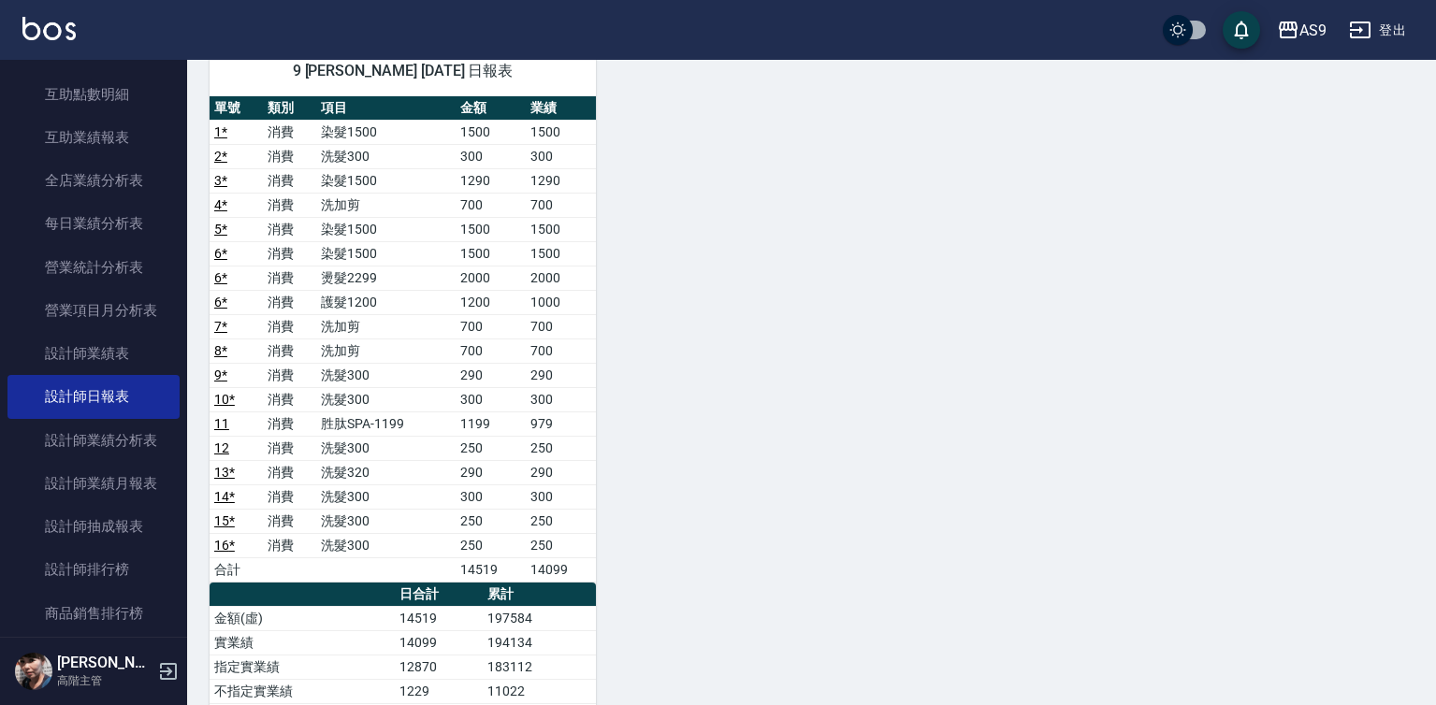
scroll to position [497, 0]
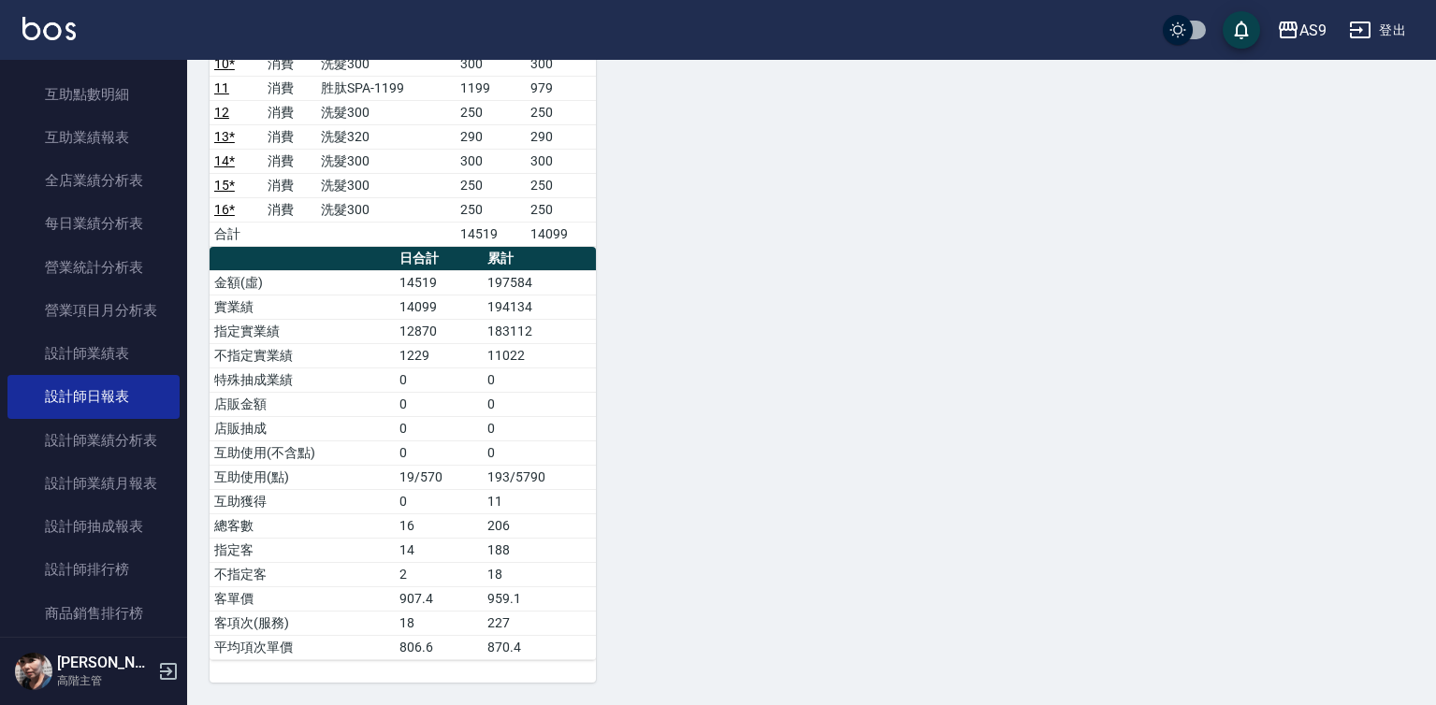
click at [227, 117] on link "12" at bounding box center [221, 112] width 15 height 15
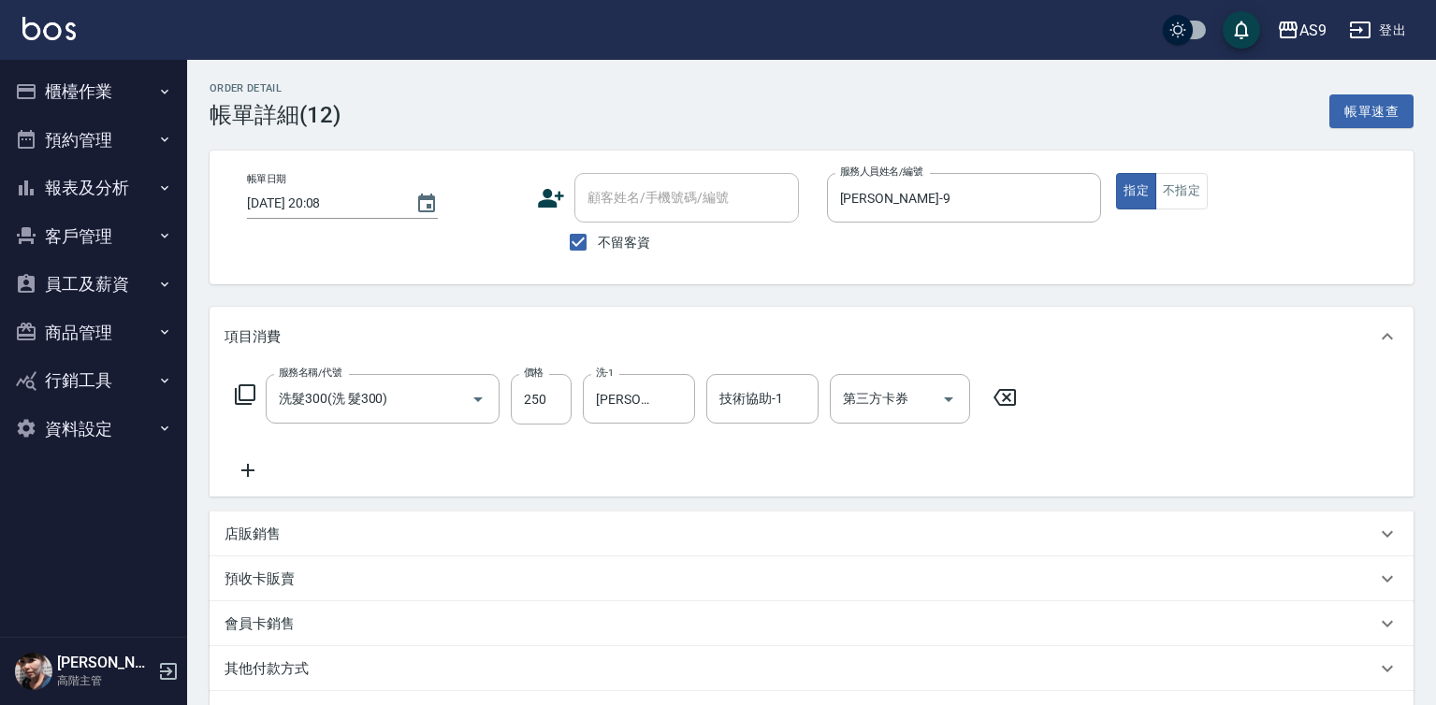
scroll to position [233, 0]
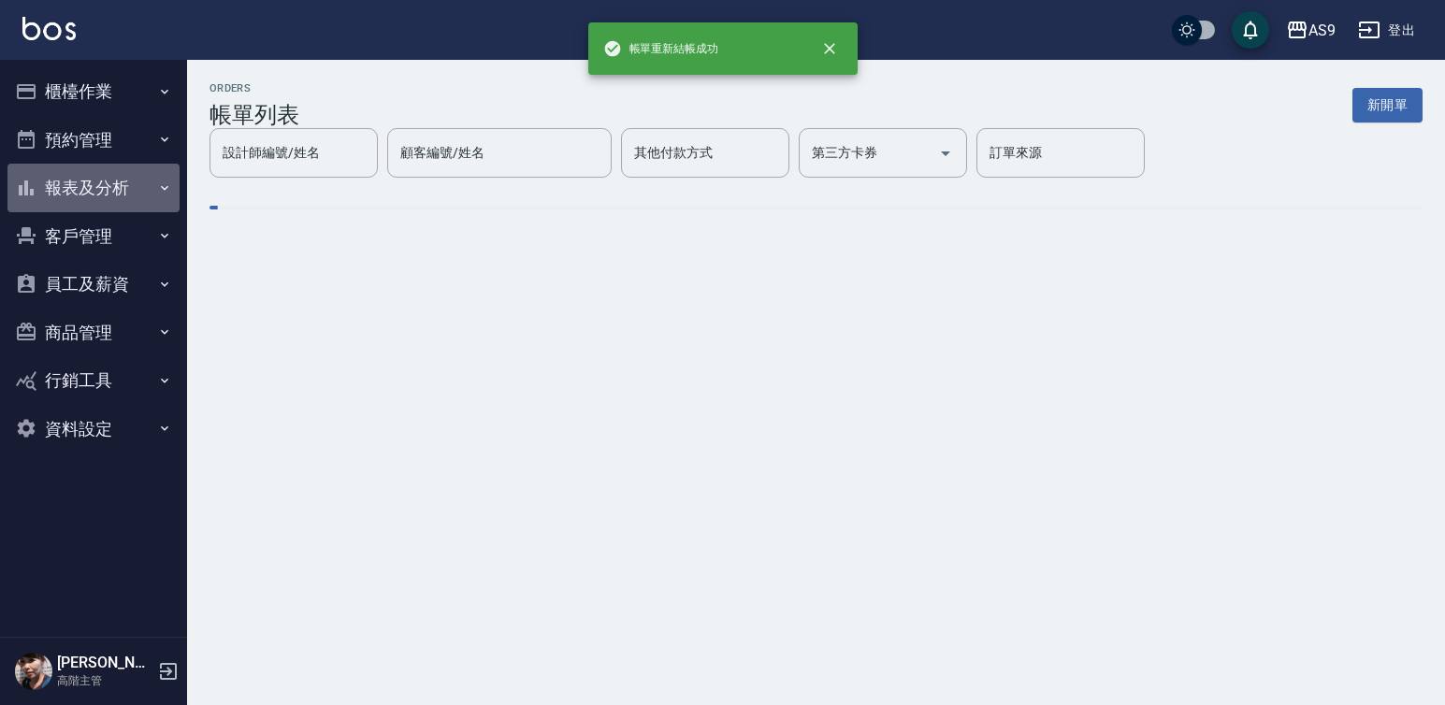
click at [120, 192] on button "報表及分析" at bounding box center [93, 188] width 172 height 49
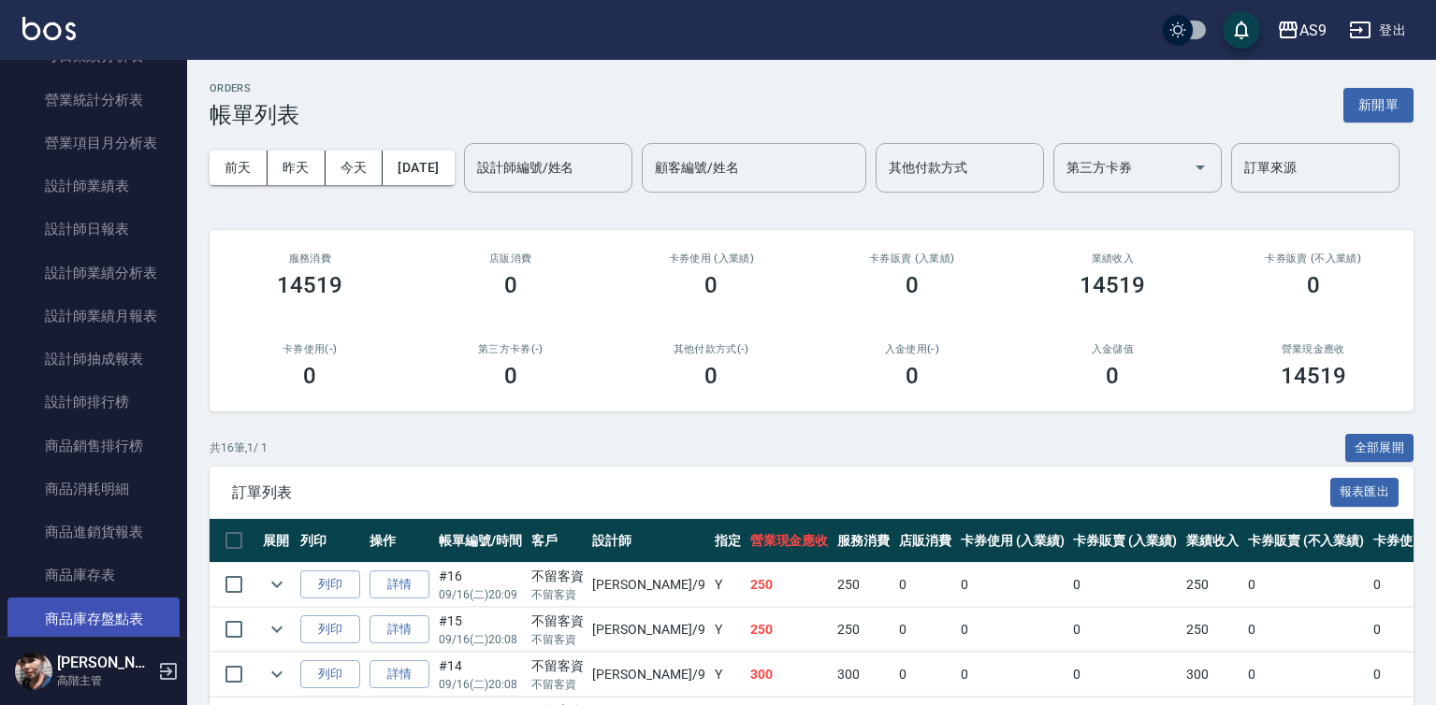
scroll to position [655, 0]
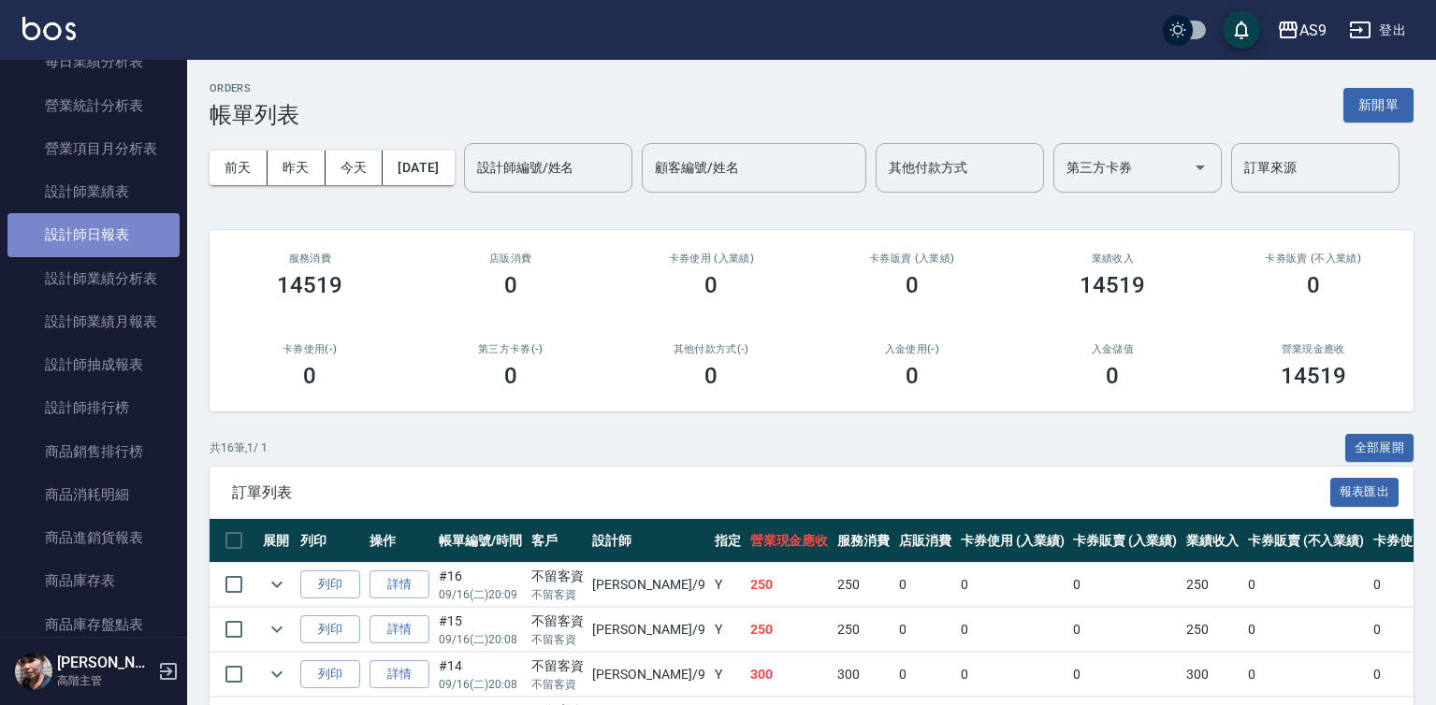
click at [106, 224] on link "設計師日報表" at bounding box center [93, 234] width 172 height 43
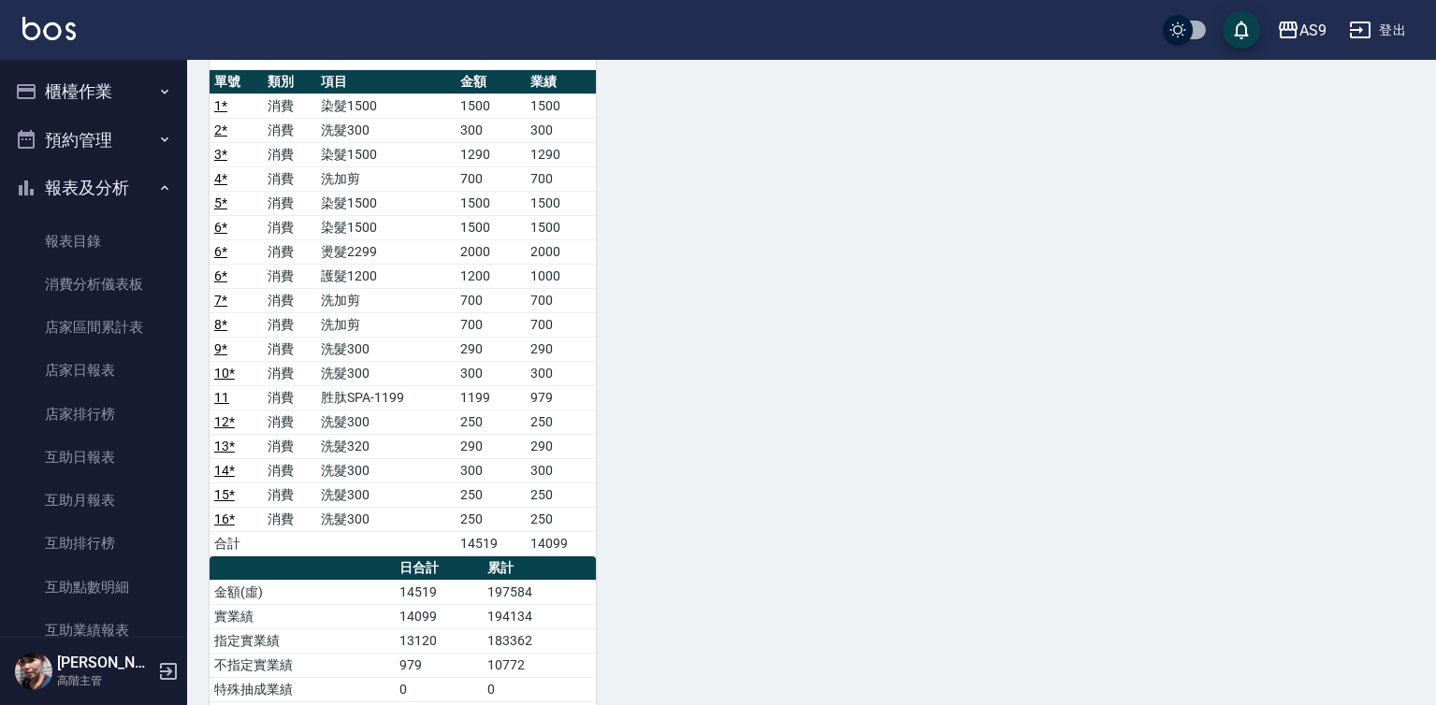
click at [112, 95] on button "櫃檯作業" at bounding box center [93, 91] width 172 height 49
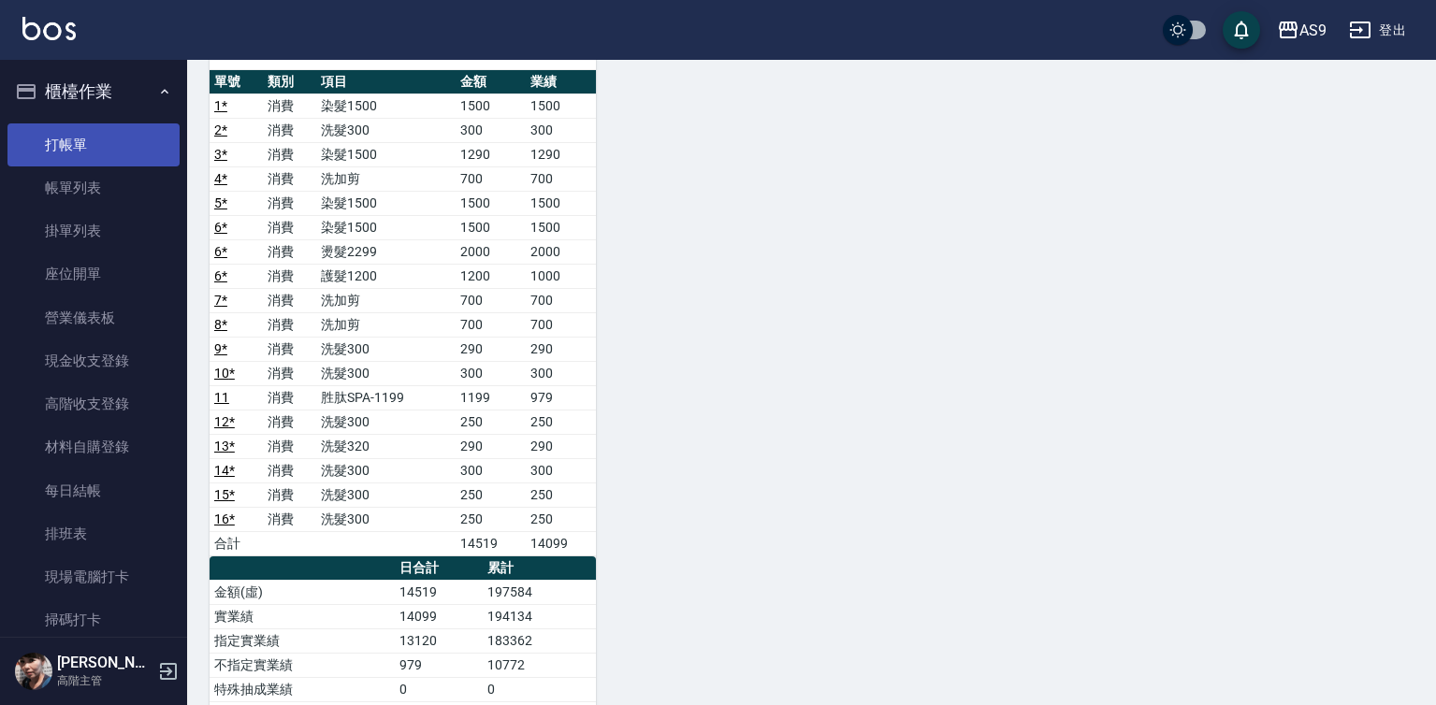
click at [115, 150] on link "打帳單" at bounding box center [93, 144] width 172 height 43
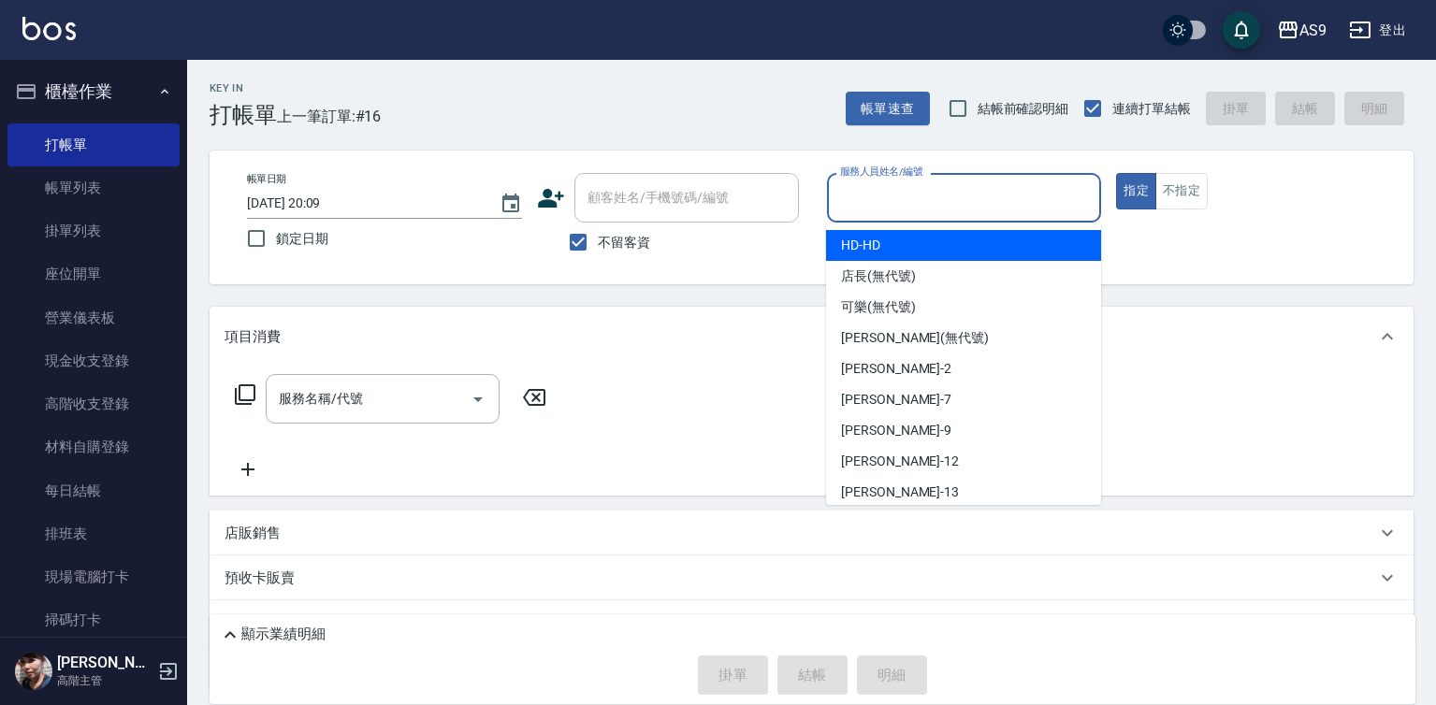
click at [872, 195] on input "服務人員姓名/編號" at bounding box center [964, 197] width 258 height 33
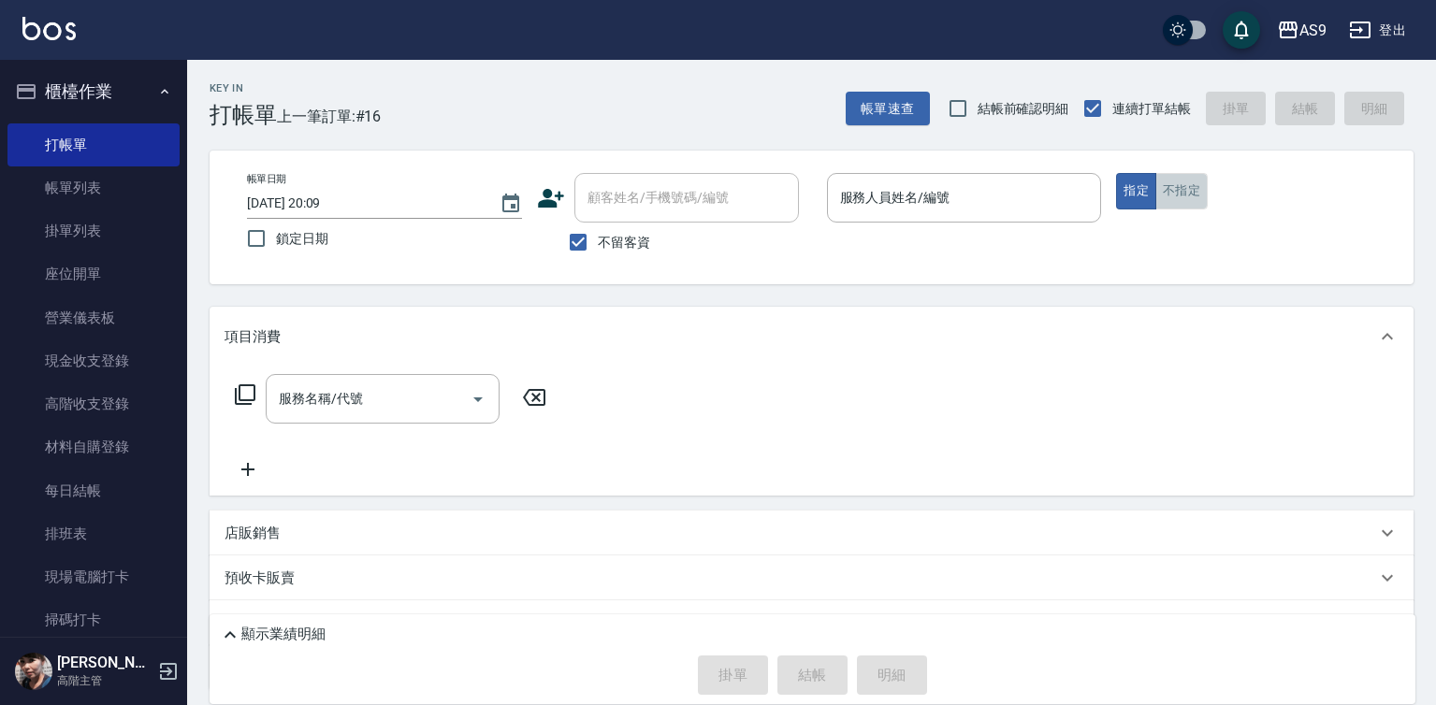
drag, startPoint x: 1193, startPoint y: 182, endPoint x: 513, endPoint y: 374, distance: 706.4
click at [1194, 188] on button "不指定" at bounding box center [1181, 191] width 52 height 36
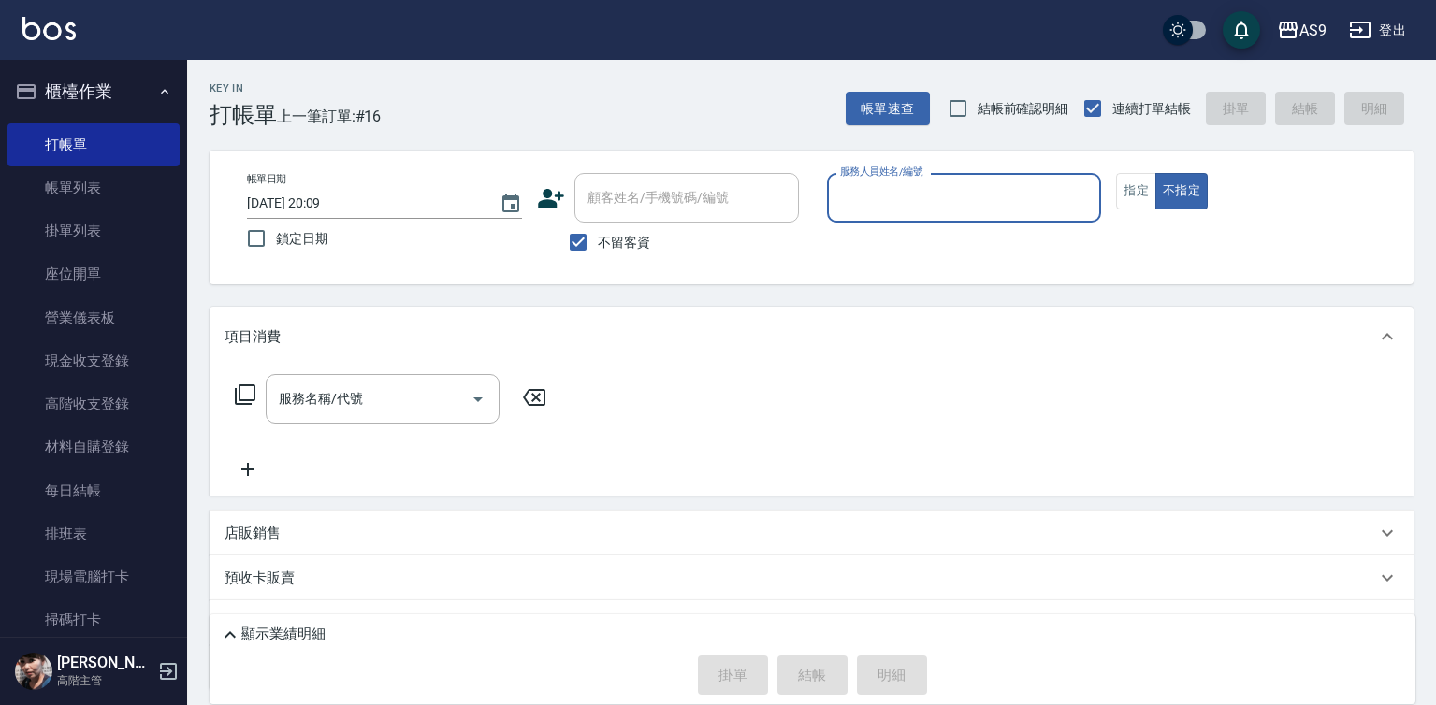
click at [890, 204] on input "服務人員姓名/編號" at bounding box center [964, 197] width 258 height 33
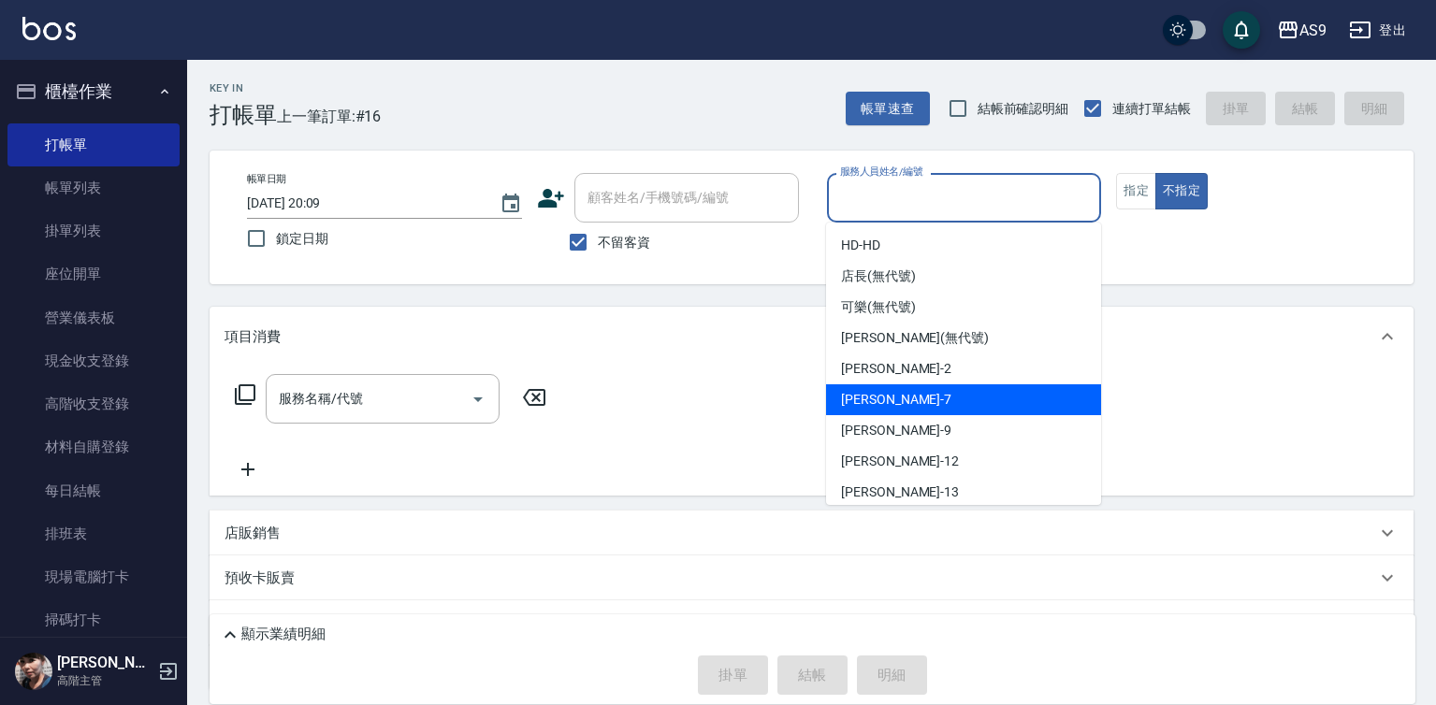
click at [912, 404] on div "Peggy -7" at bounding box center [963, 399] width 275 height 31
type input "Peggy-7"
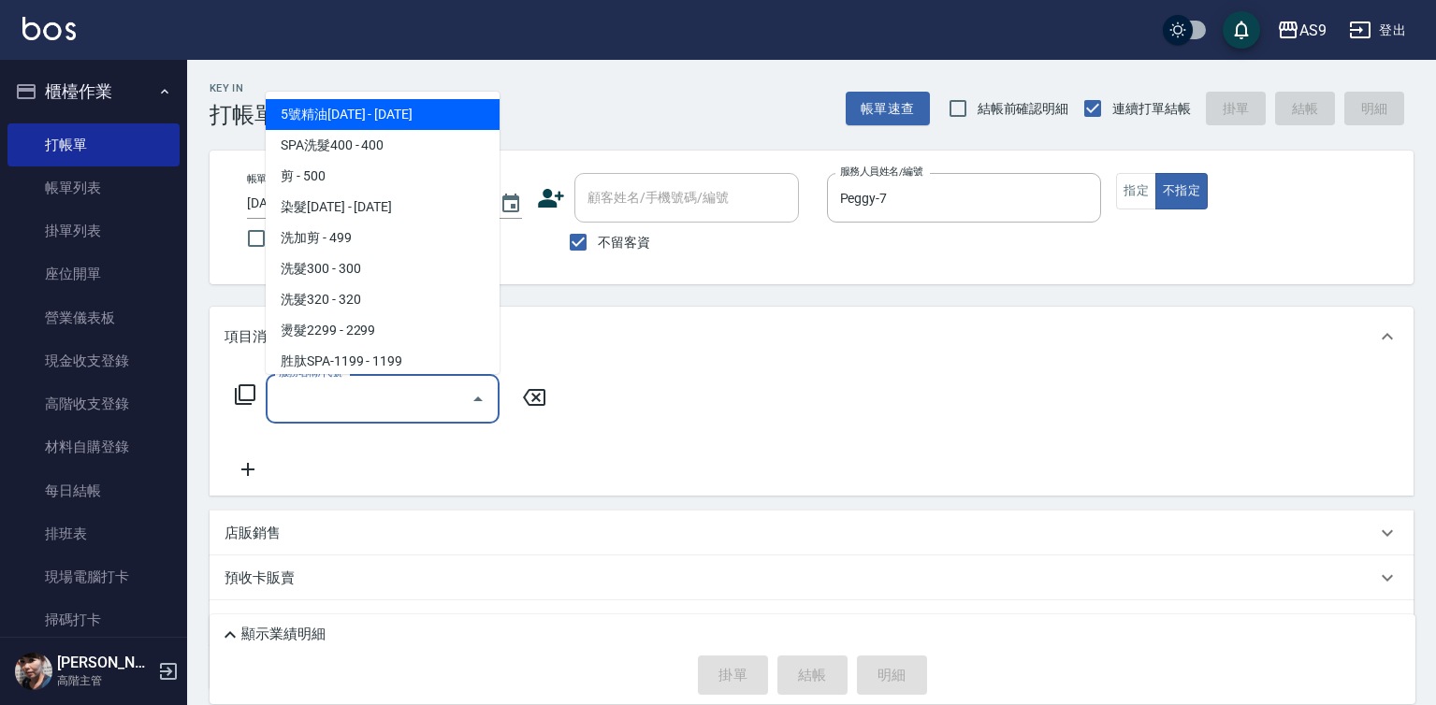
click at [406, 401] on input "服務名稱/代號" at bounding box center [368, 398] width 189 height 33
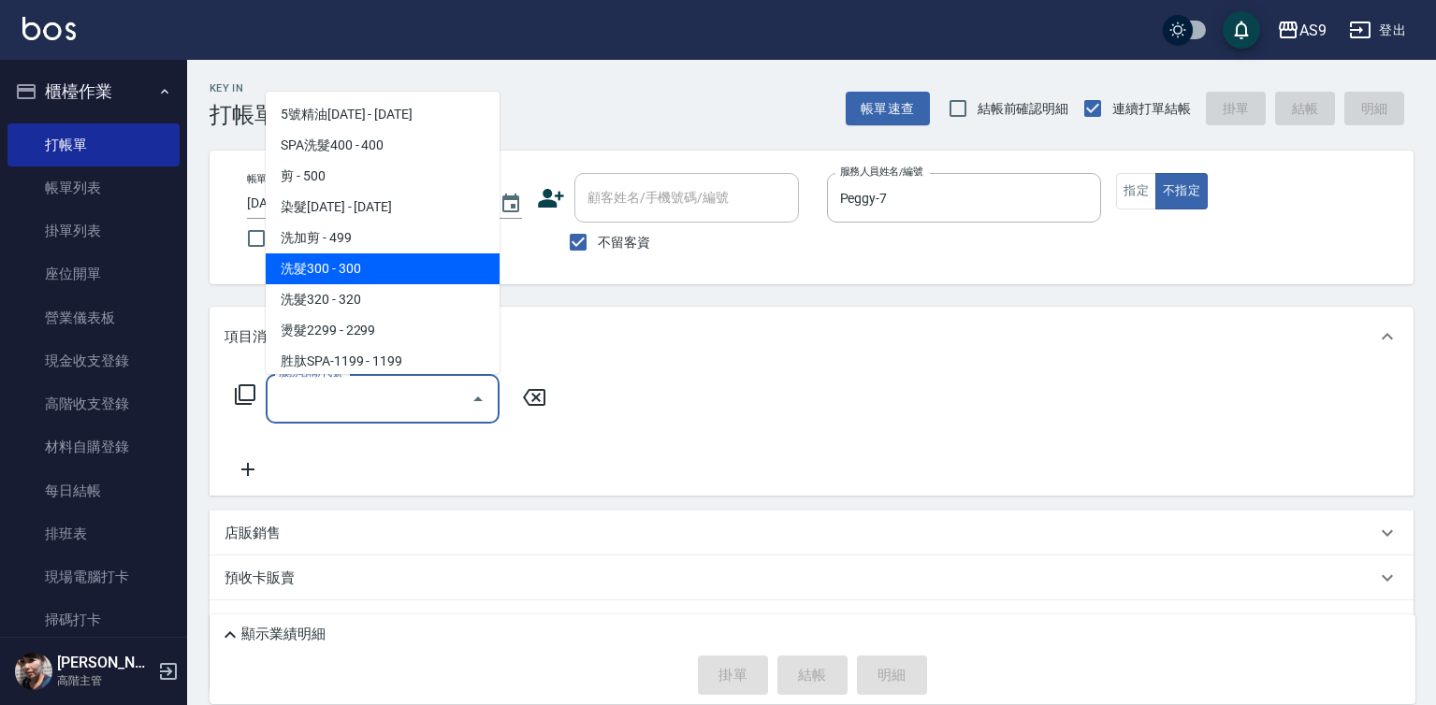
click at [385, 279] on span "洗髮300 - 300" at bounding box center [383, 268] width 234 height 31
type input "洗髮300(洗 髮300)"
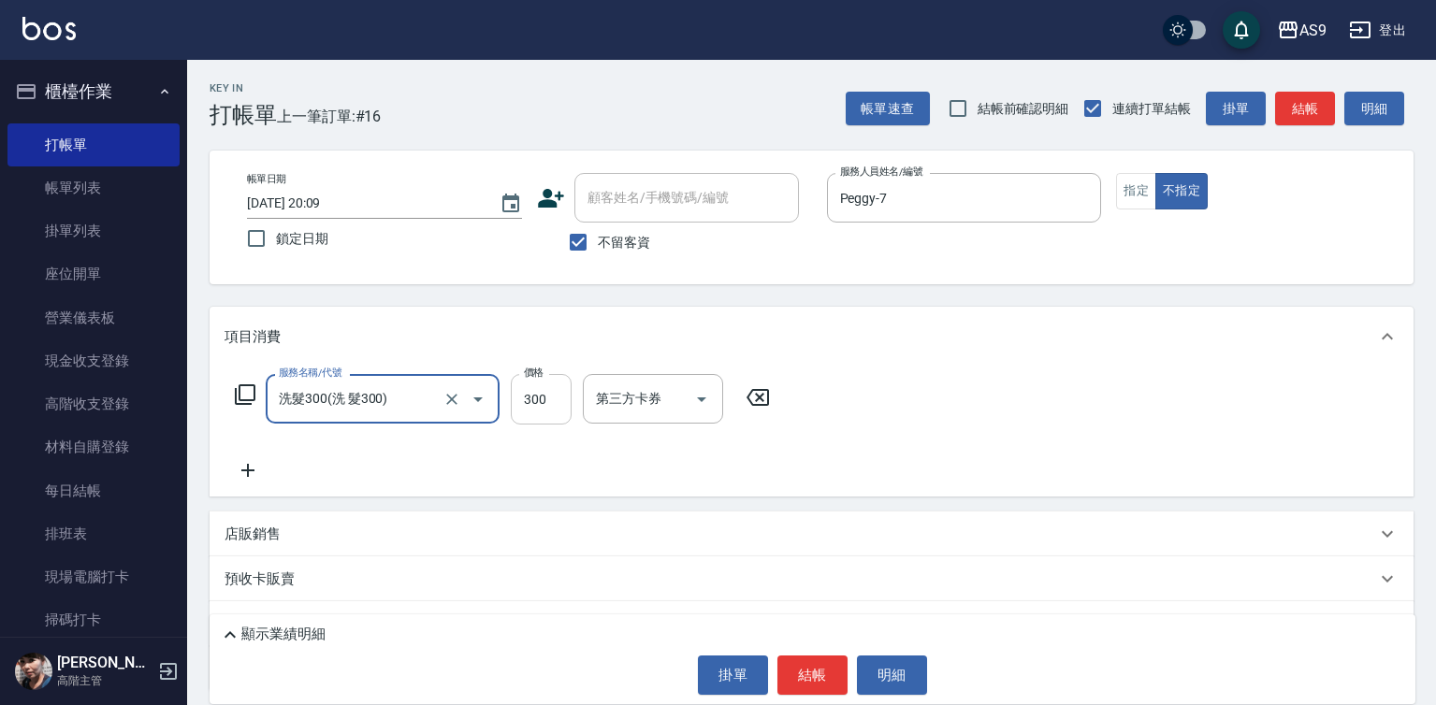
click at [550, 402] on input "300" at bounding box center [541, 399] width 61 height 51
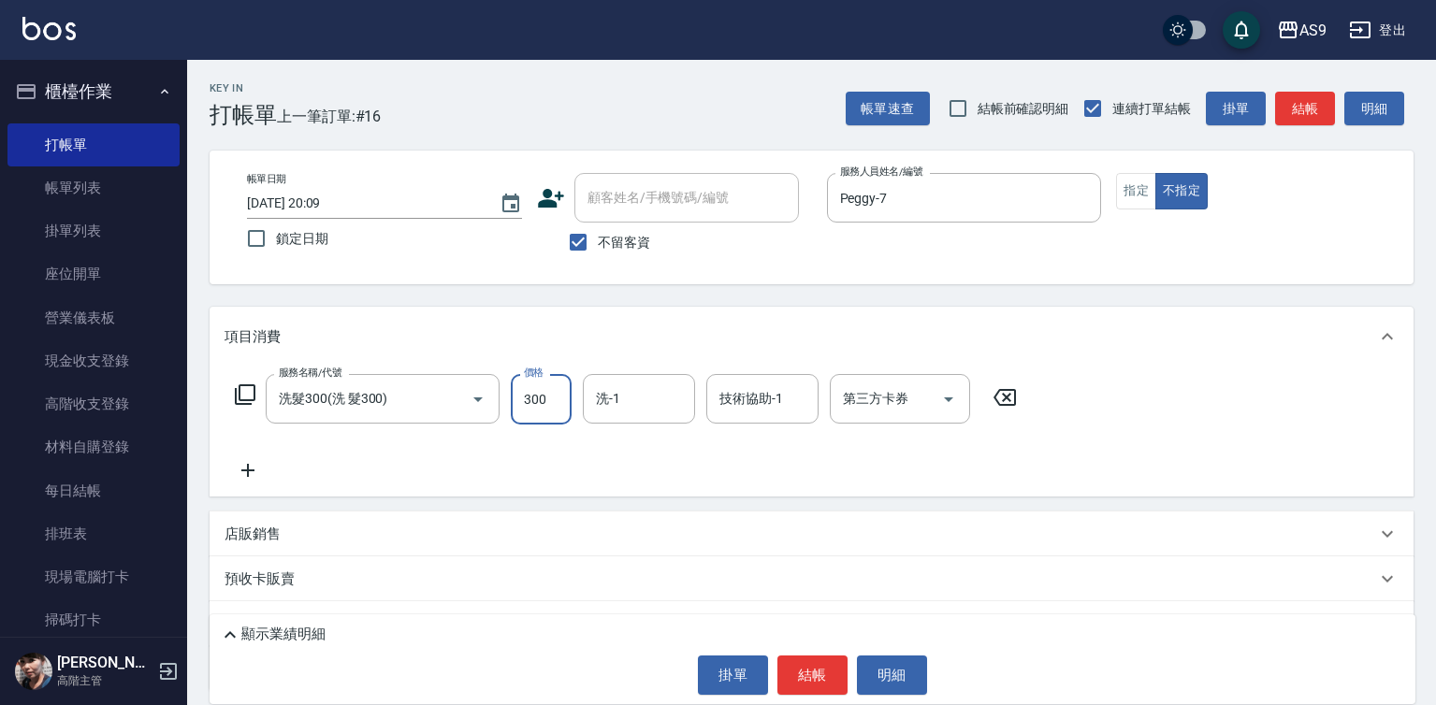
click at [550, 402] on input "300" at bounding box center [541, 399] width 61 height 51
type input "272"
click at [628, 405] on input "洗-1" at bounding box center [638, 398] width 95 height 33
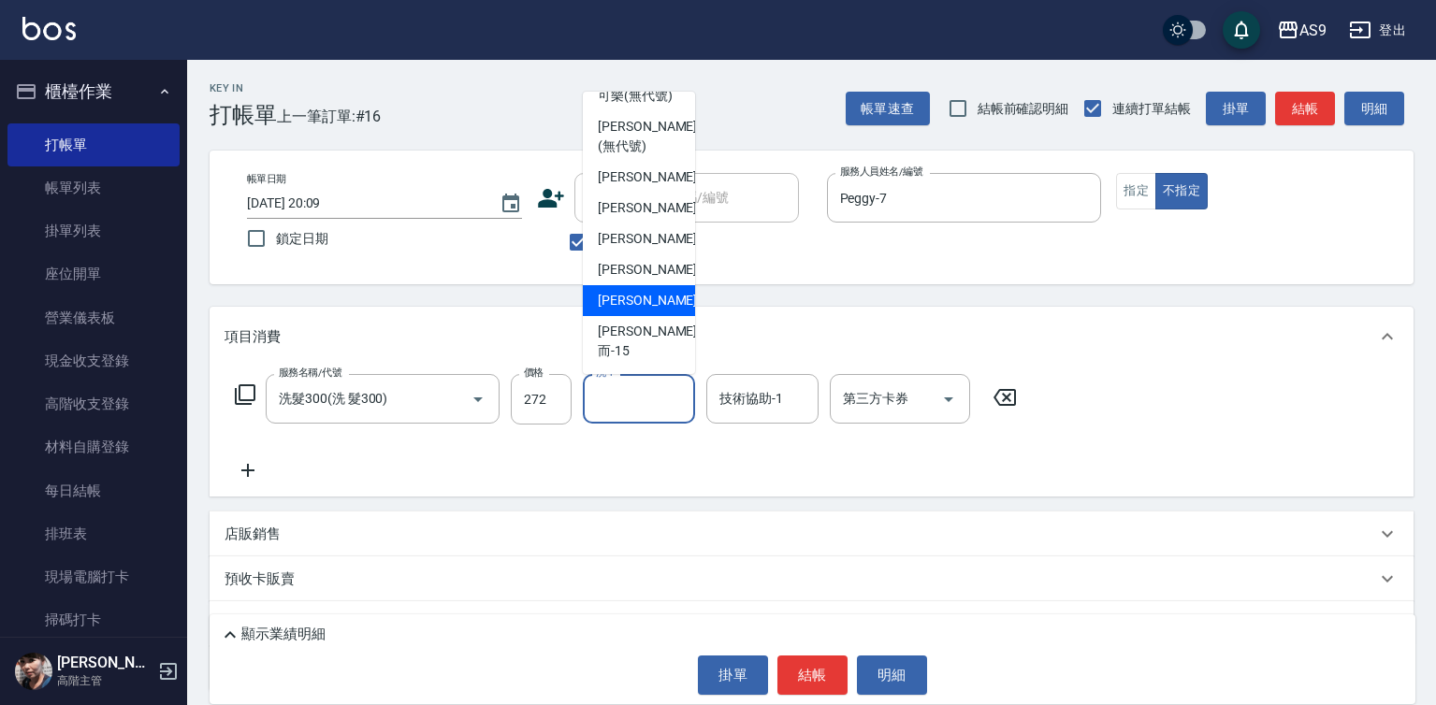
scroll to position [120, 0]
click at [662, 316] on div "[PERSON_NAME] -13" at bounding box center [639, 300] width 112 height 31
type input "[PERSON_NAME]-13"
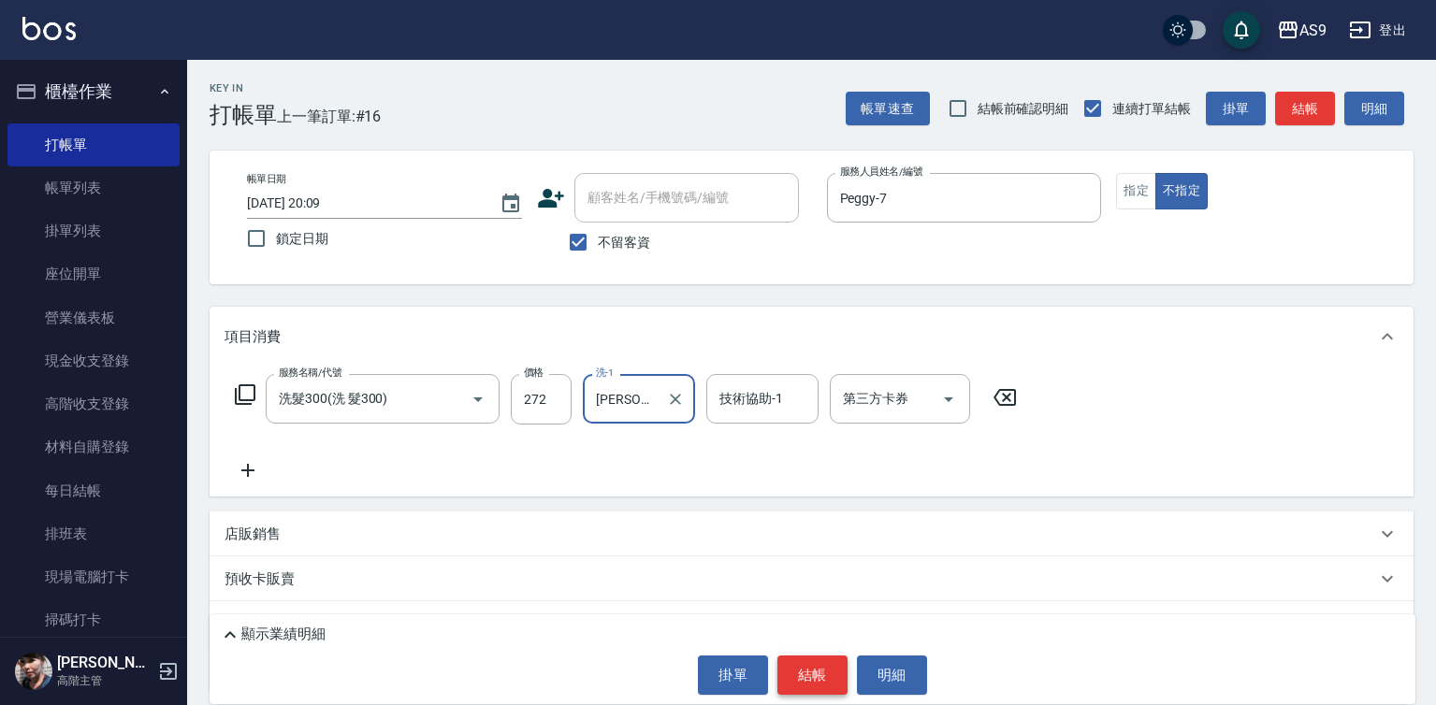
click at [796, 677] on button "結帳" at bounding box center [812, 675] width 70 height 39
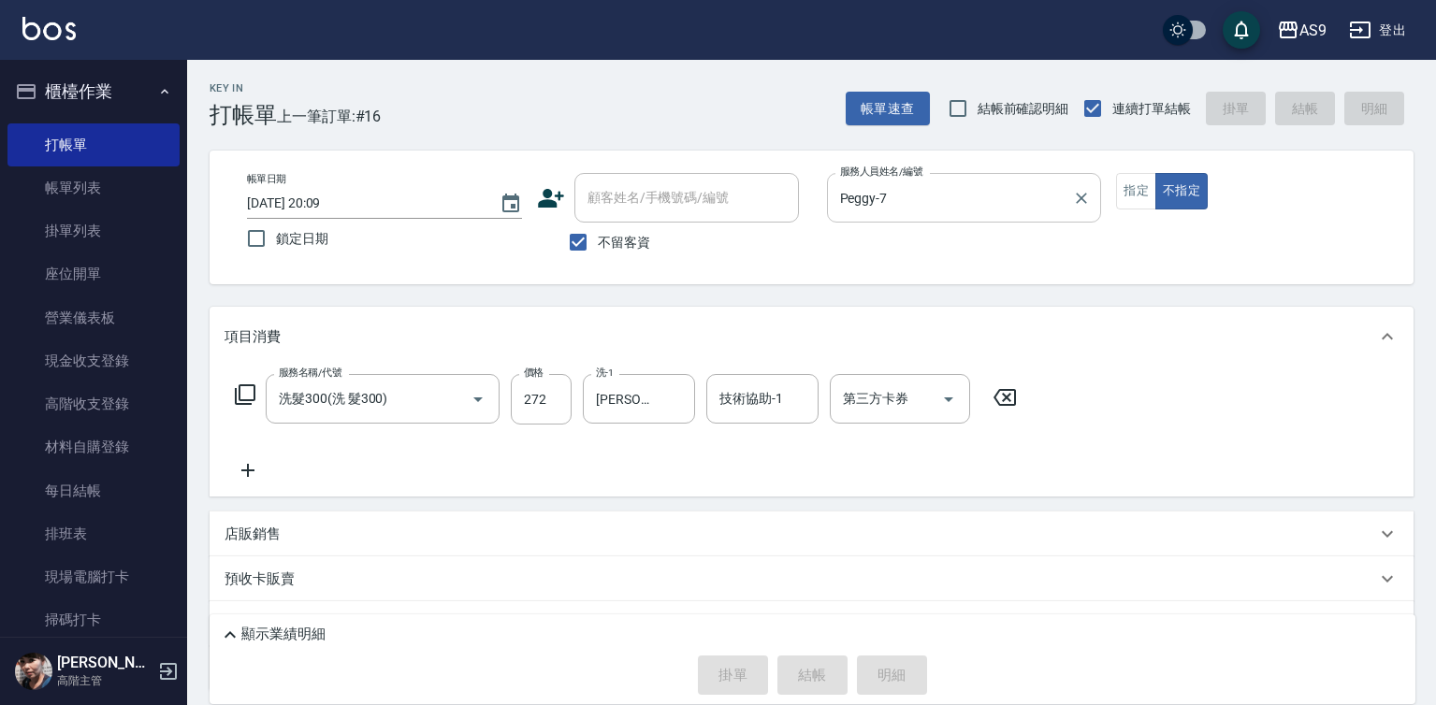
type input "2025/09/16 20:31"
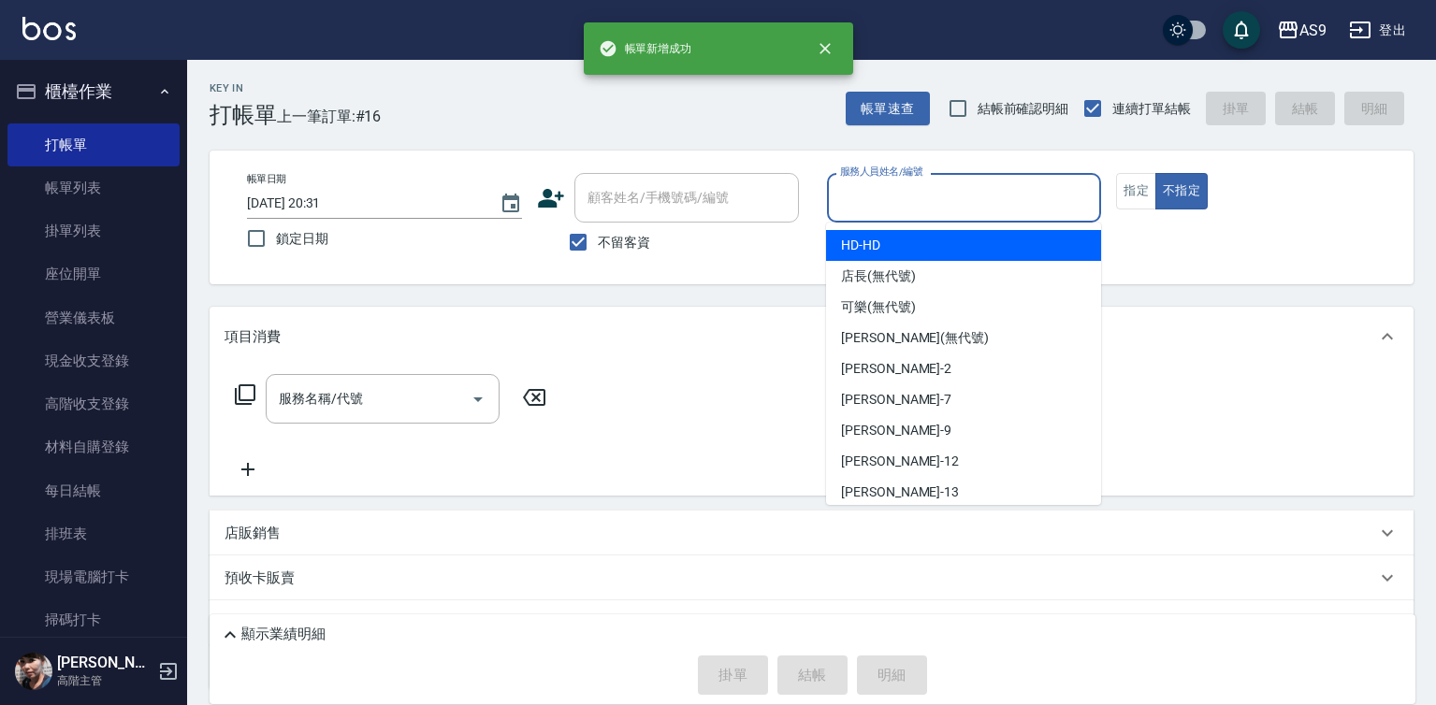
click at [909, 200] on input "服務人員姓名/編號" at bounding box center [964, 197] width 258 height 33
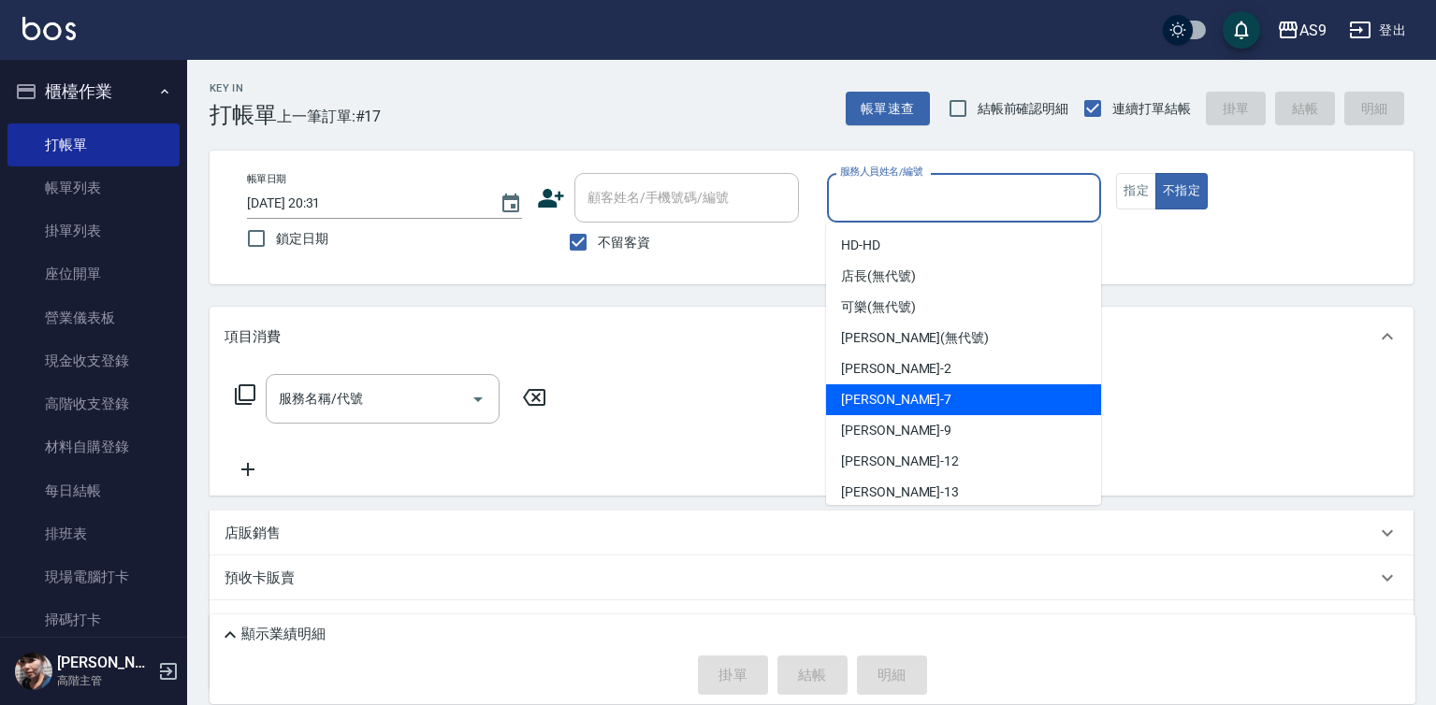
drag, startPoint x: 920, startPoint y: 400, endPoint x: 523, endPoint y: 378, distance: 398.1
click at [917, 404] on div "Peggy -7" at bounding box center [963, 399] width 275 height 31
type input "Peggy-7"
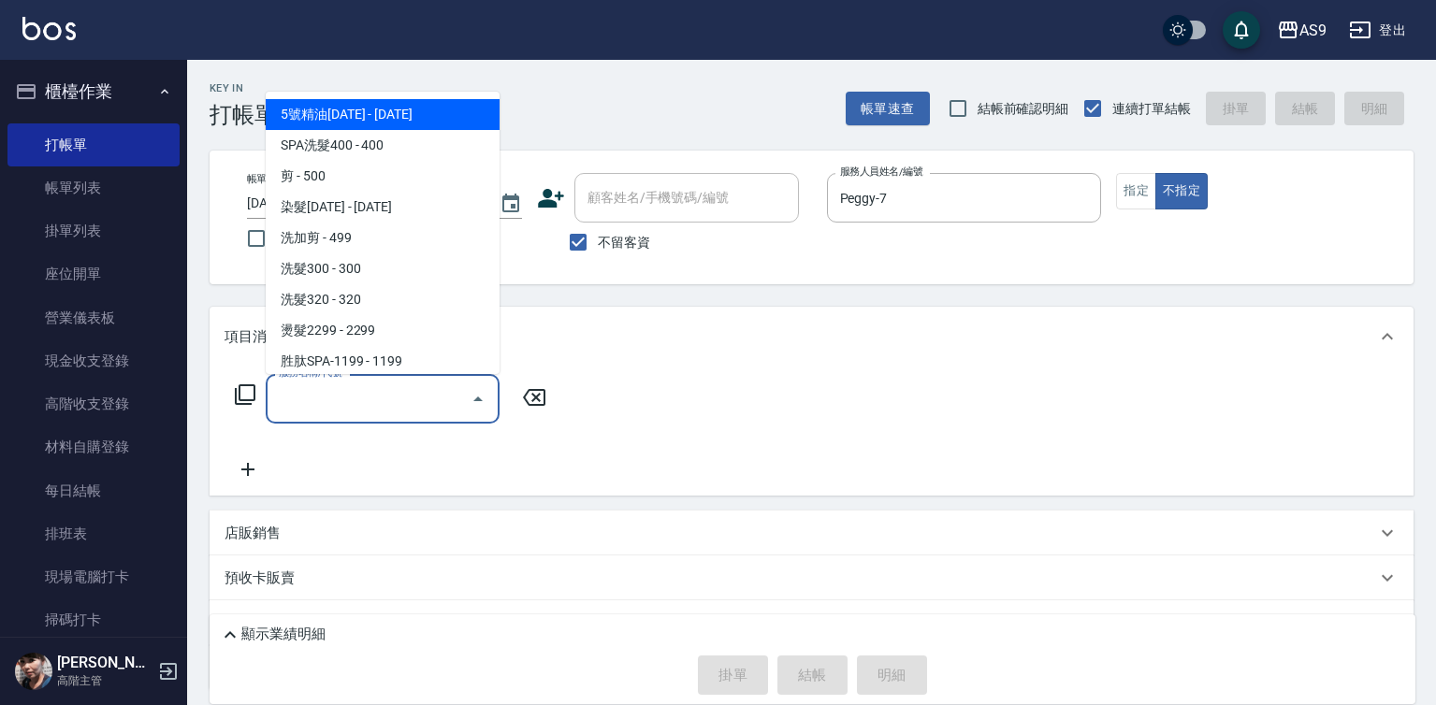
click at [373, 399] on input "服務名稱/代號" at bounding box center [368, 398] width 189 height 33
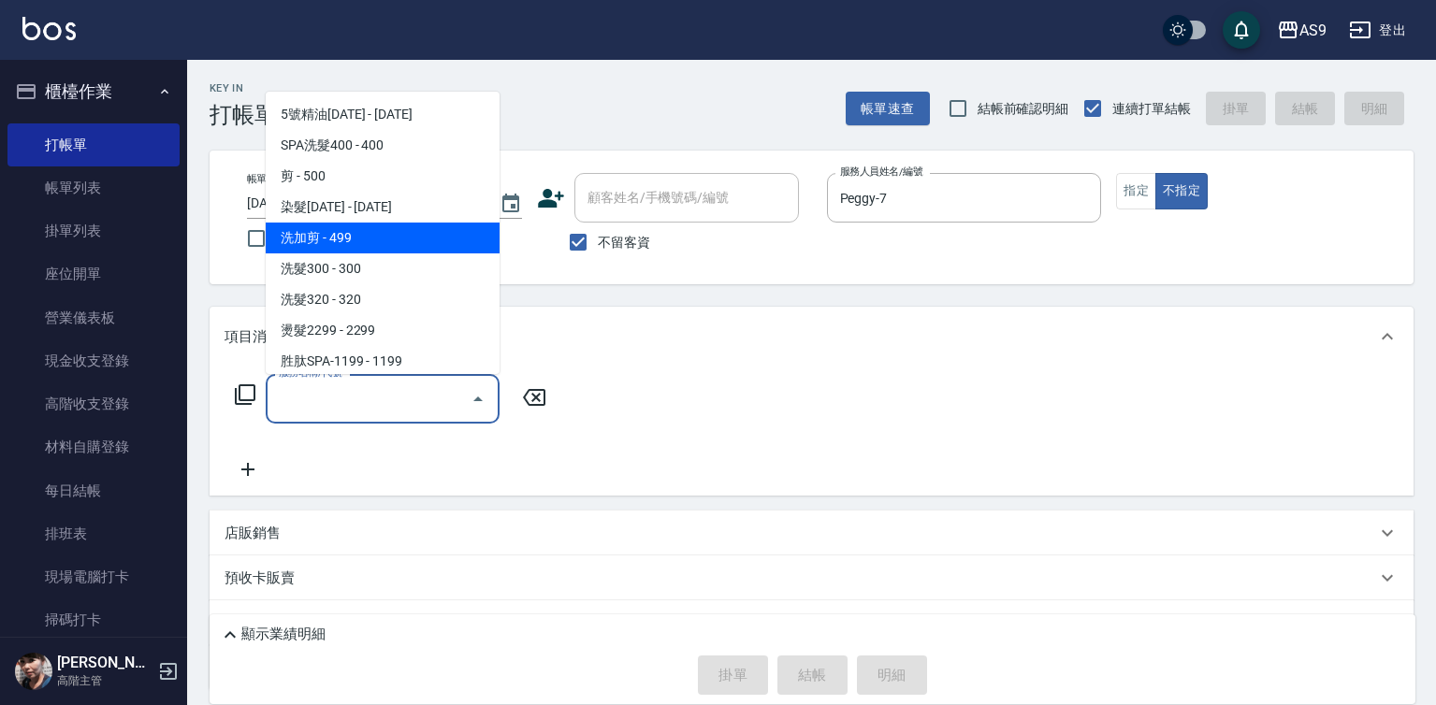
click at [371, 242] on span "洗加剪 - 499" at bounding box center [383, 238] width 234 height 31
type input "洗加剪(洗加剪)"
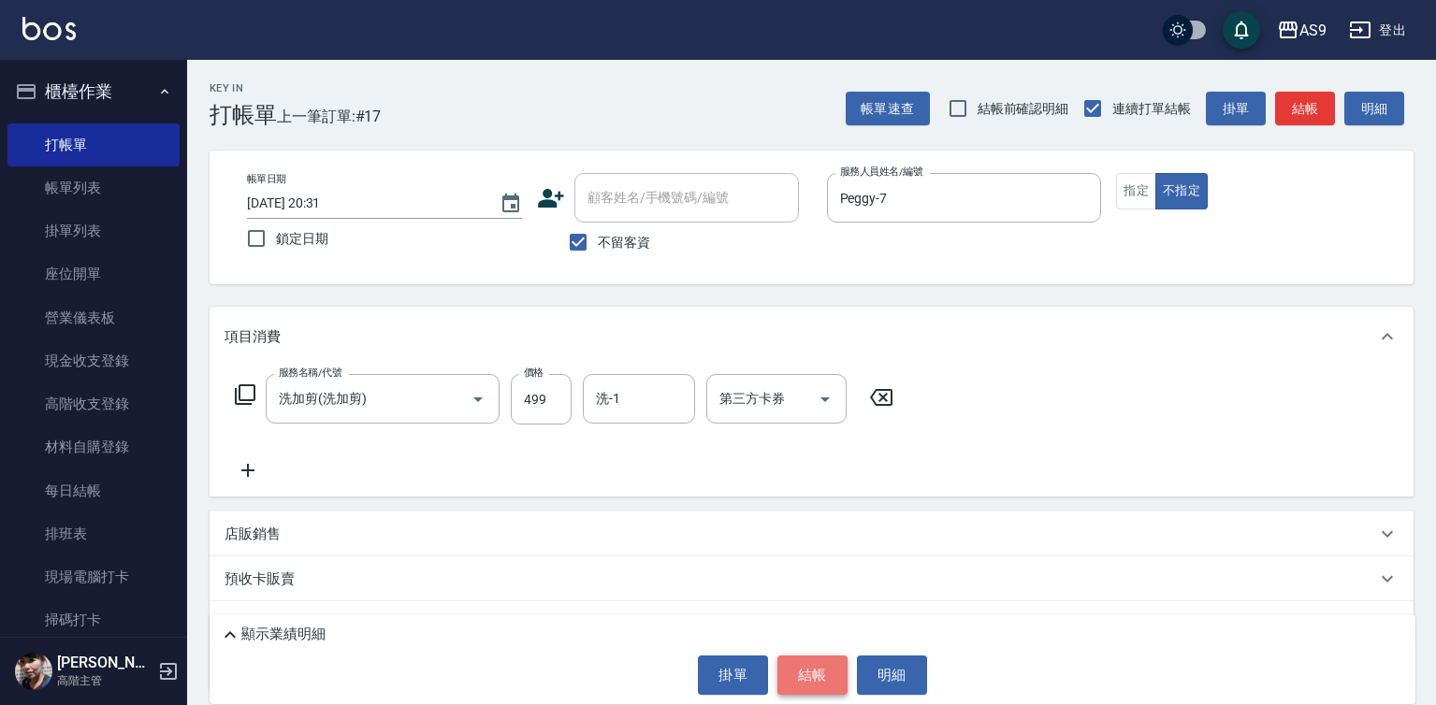
click at [810, 676] on button "結帳" at bounding box center [812, 675] width 70 height 39
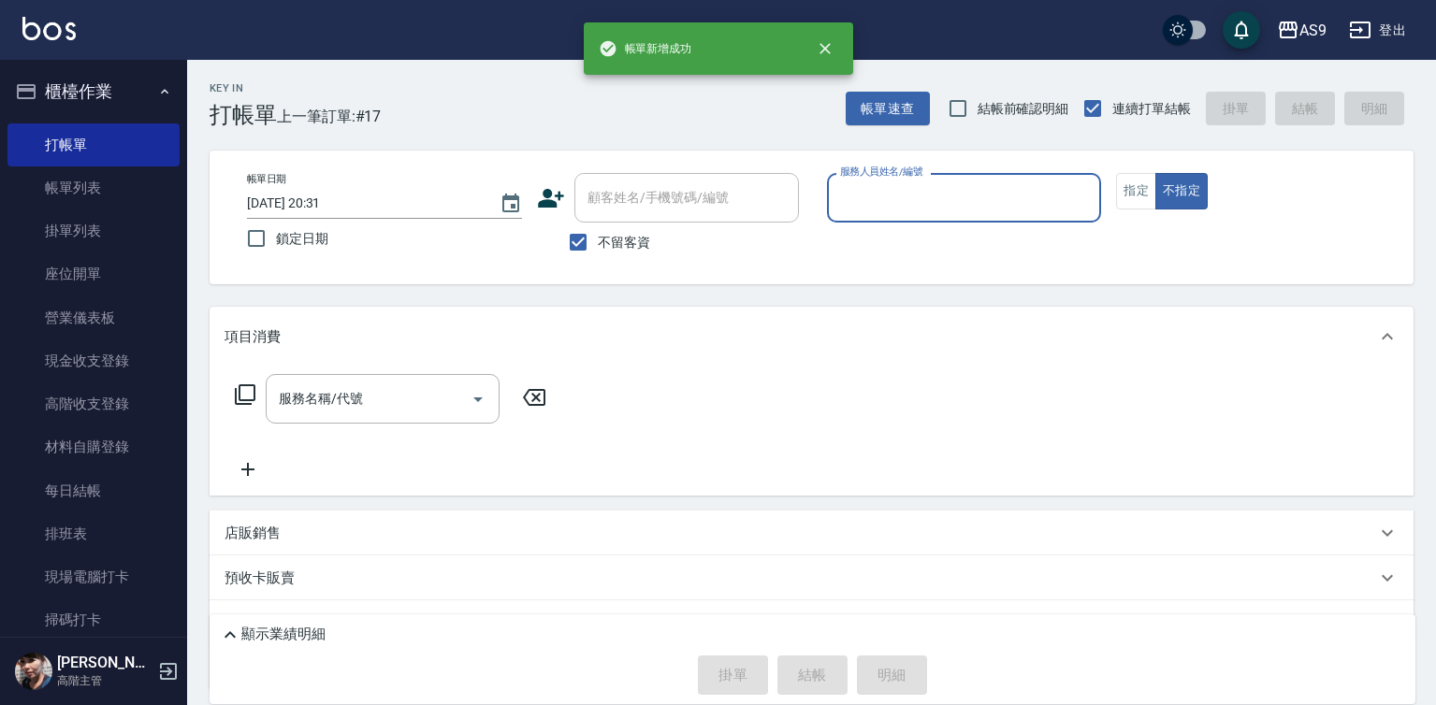
click at [937, 197] on input "服務人員姓名/編號" at bounding box center [964, 197] width 258 height 33
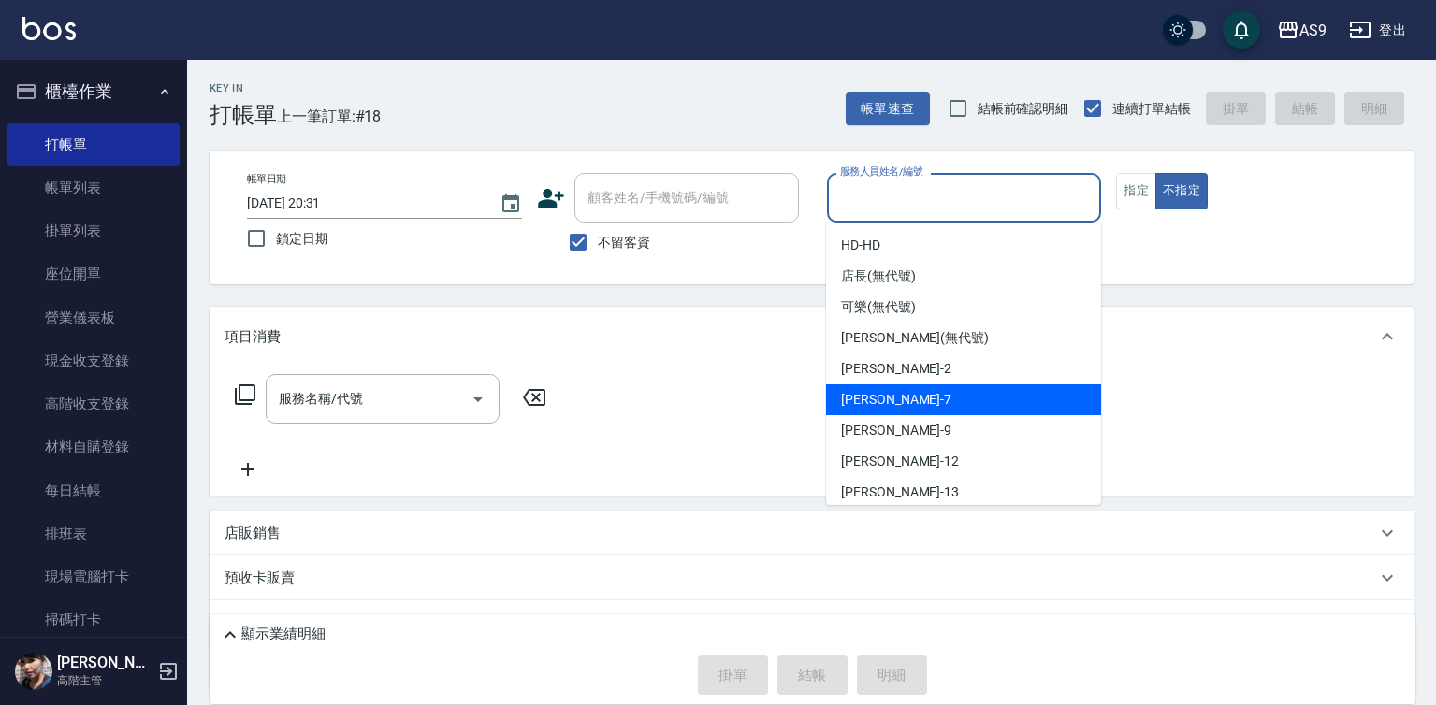
click at [897, 405] on div "Peggy -7" at bounding box center [963, 399] width 275 height 31
type input "Peggy-7"
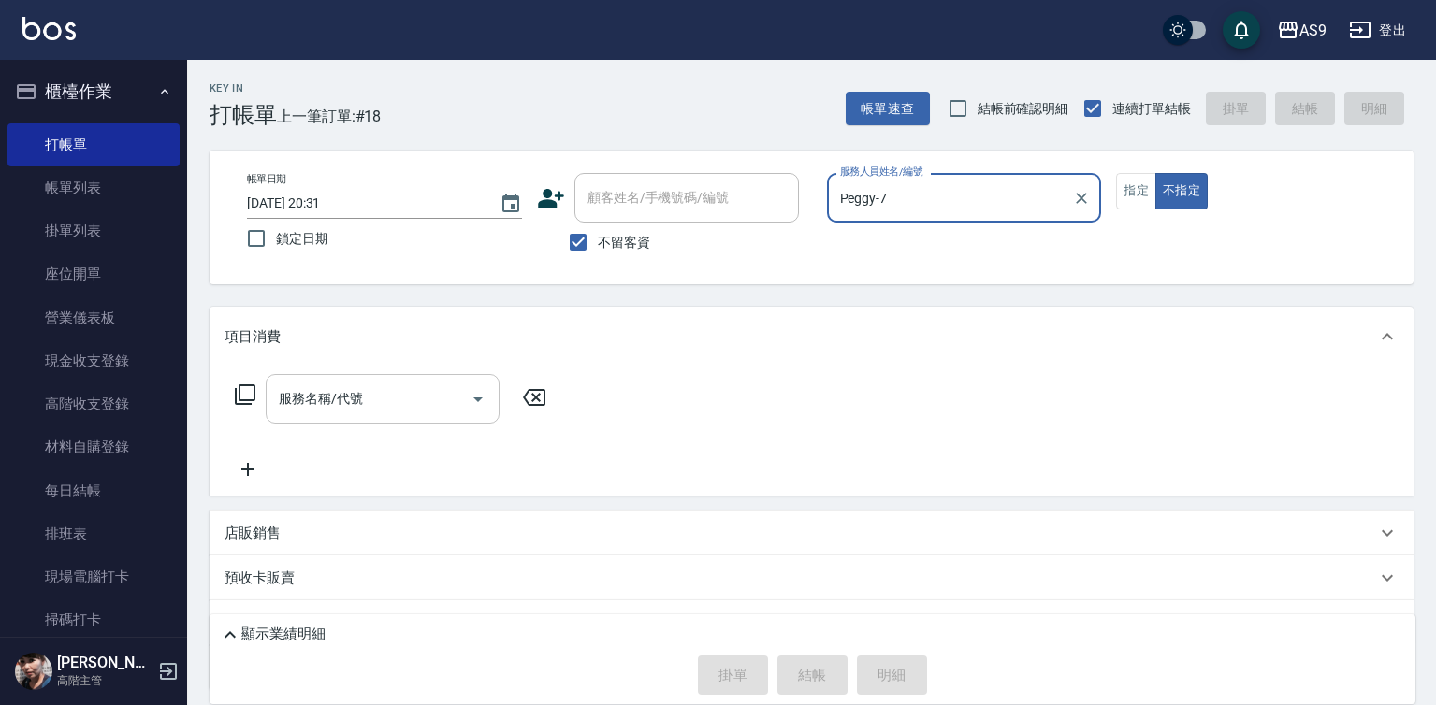
click at [410, 397] on input "服務名稱/代號" at bounding box center [368, 398] width 189 height 33
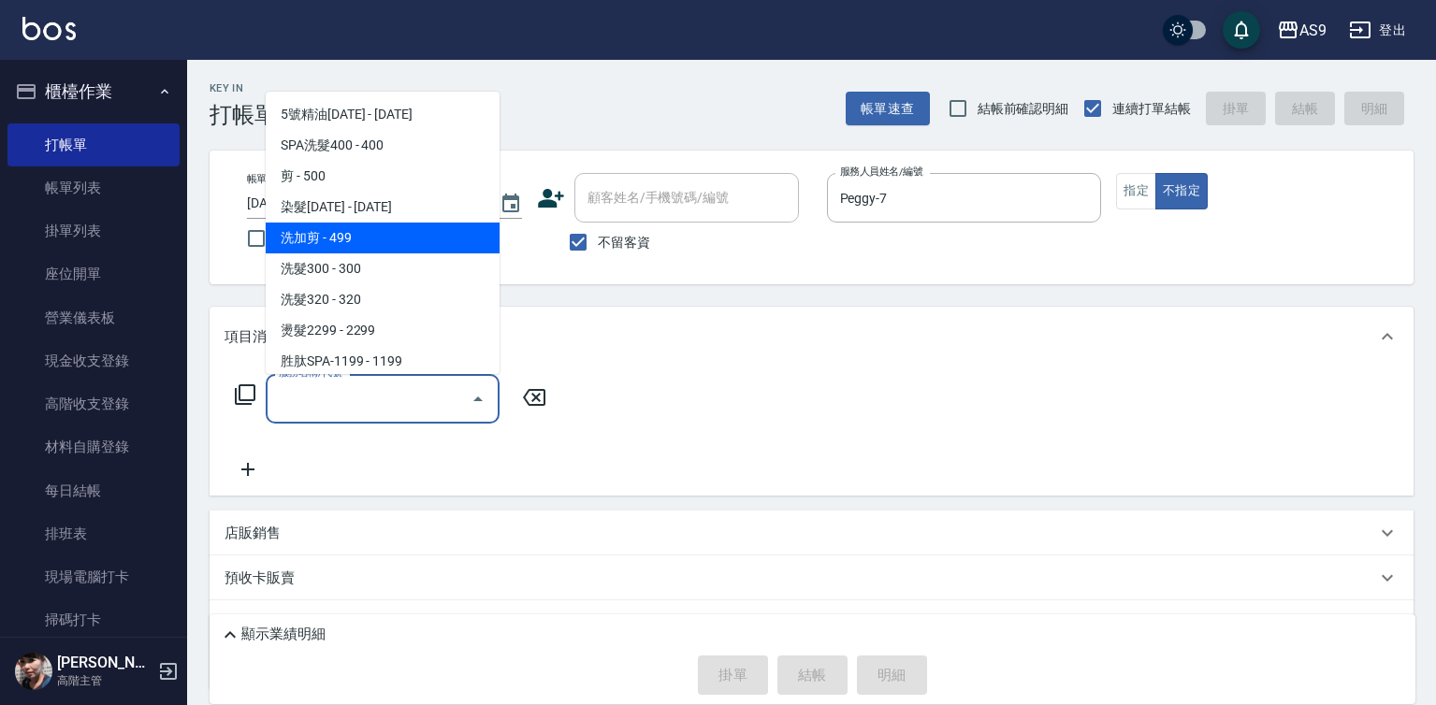
click at [318, 226] on span "洗加剪 - 499" at bounding box center [383, 238] width 234 height 31
type input "洗加剪(洗加剪)"
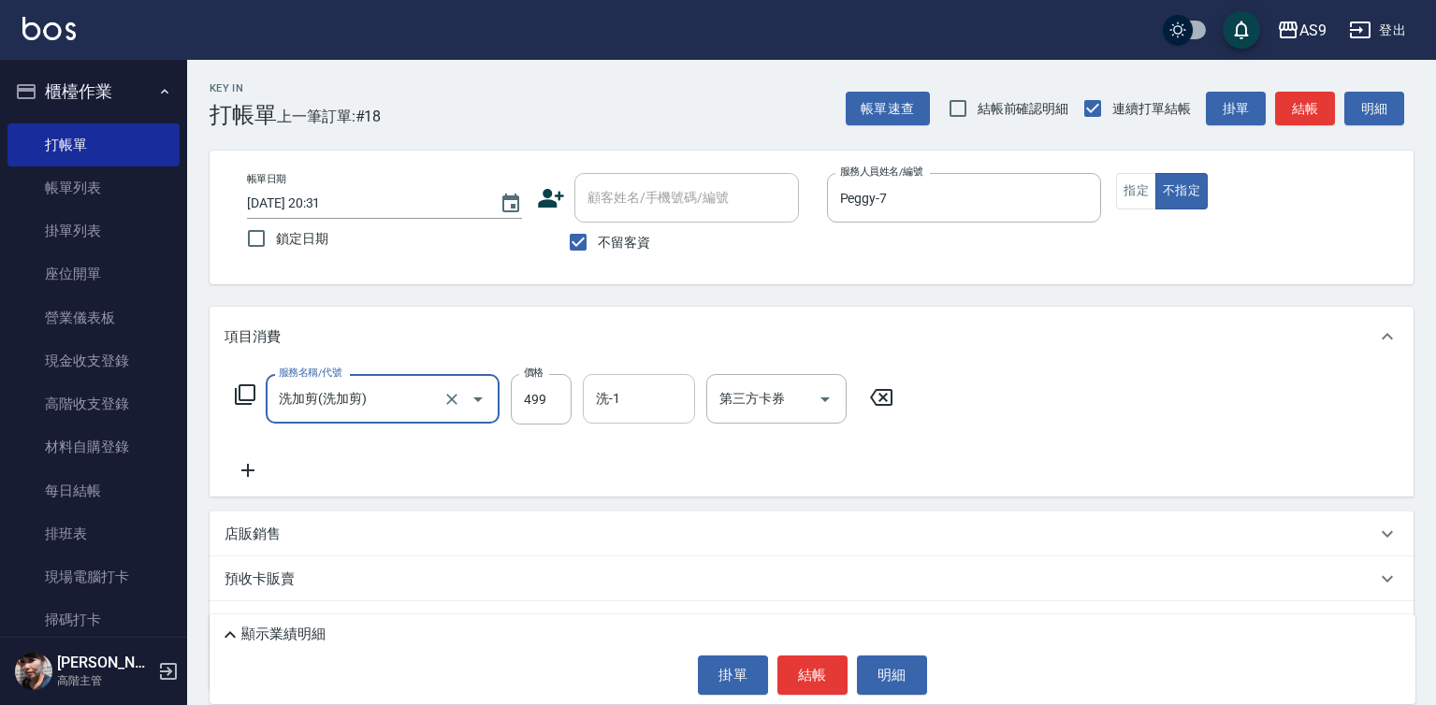
click at [596, 399] on input "洗-1" at bounding box center [638, 398] width 95 height 33
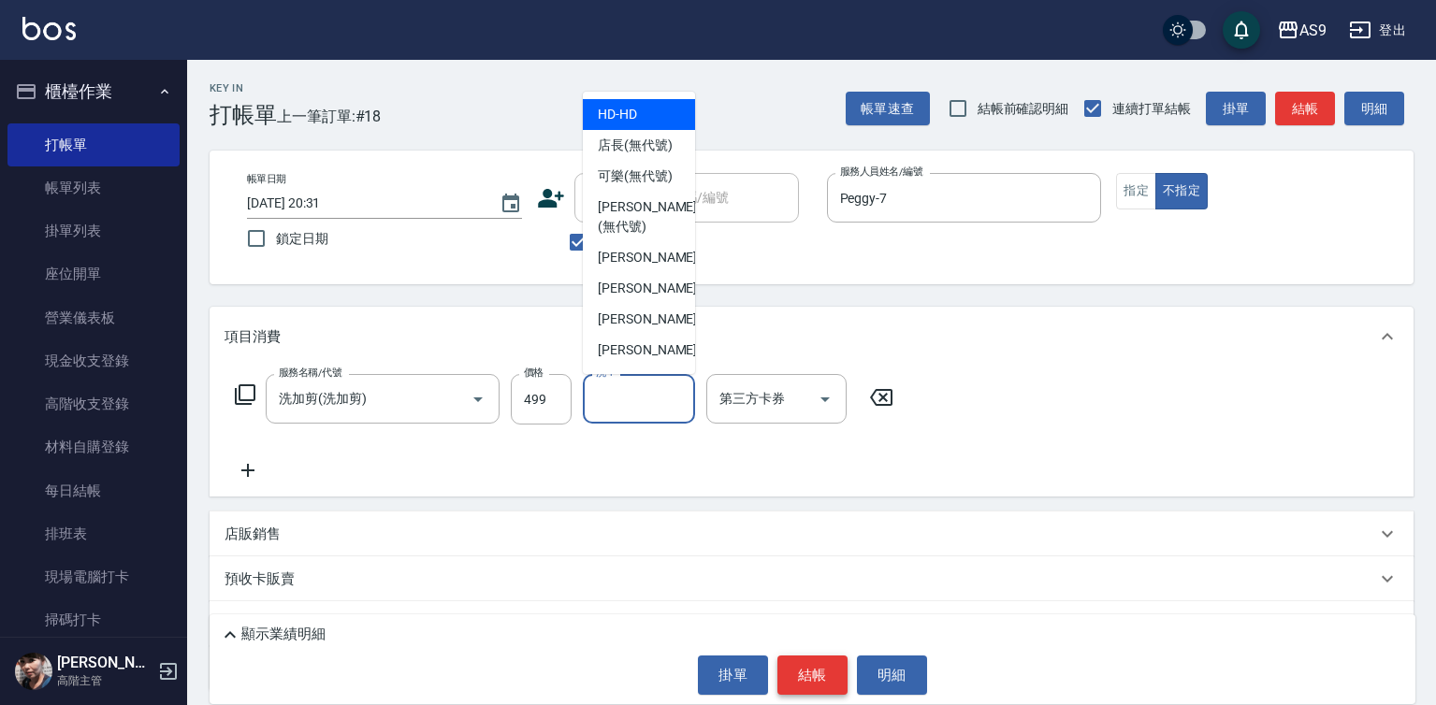
click at [815, 656] on div "顯示業績明細 掛單 結帳 明細" at bounding box center [811, 659] width 1205 height 90
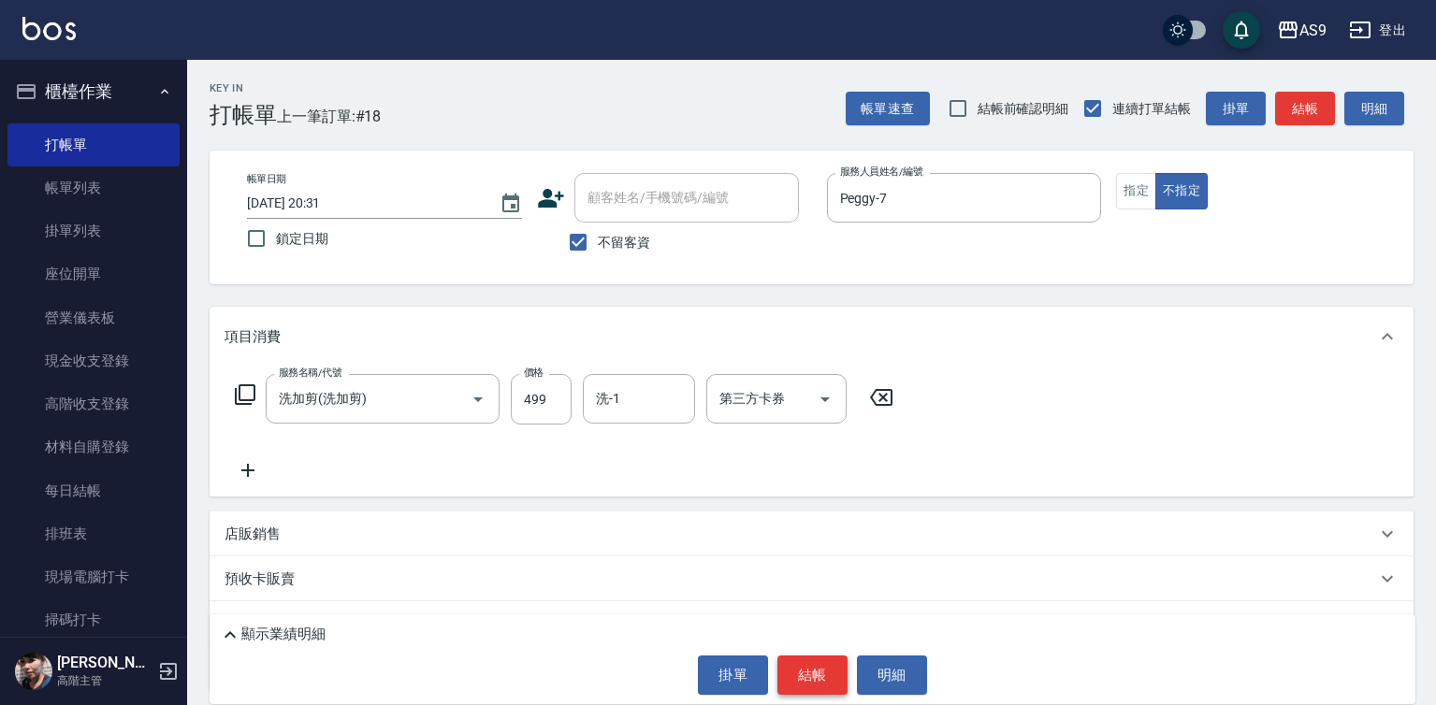
click at [825, 676] on button "結帳" at bounding box center [812, 675] width 70 height 39
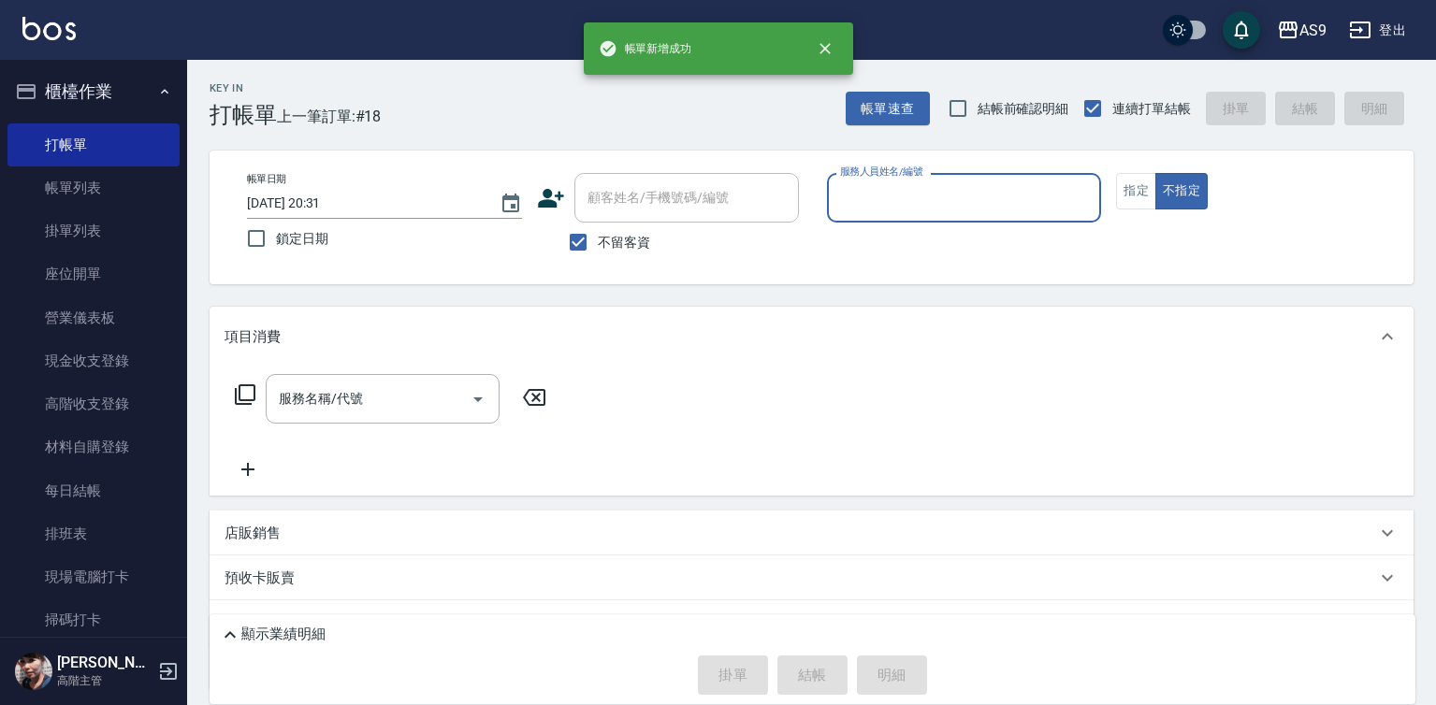
click at [934, 198] on input "服務人員姓名/編號" at bounding box center [964, 197] width 258 height 33
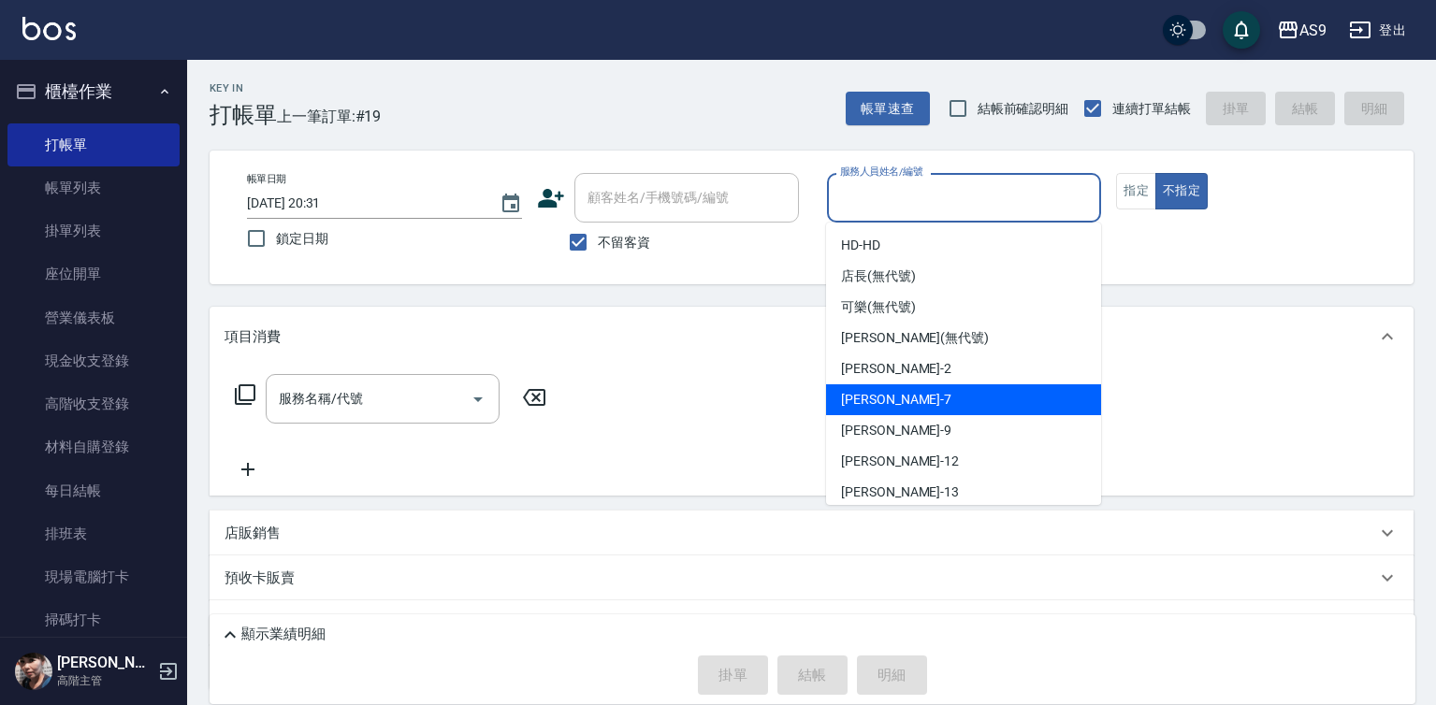
drag, startPoint x: 901, startPoint y: 391, endPoint x: 665, endPoint y: 391, distance: 235.7
click at [900, 394] on div "Peggy -7" at bounding box center [963, 399] width 275 height 31
type input "Peggy-7"
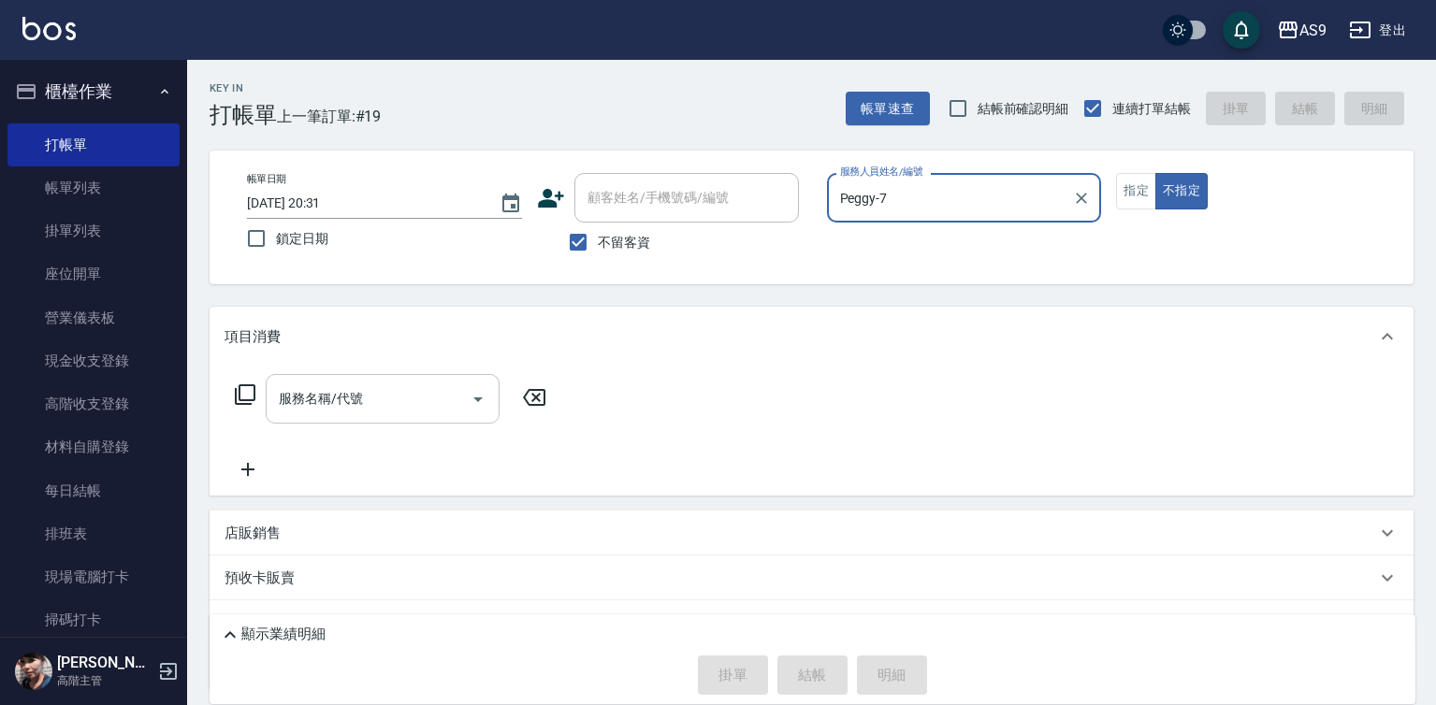
click at [422, 396] on input "服務名稱/代號" at bounding box center [368, 398] width 189 height 33
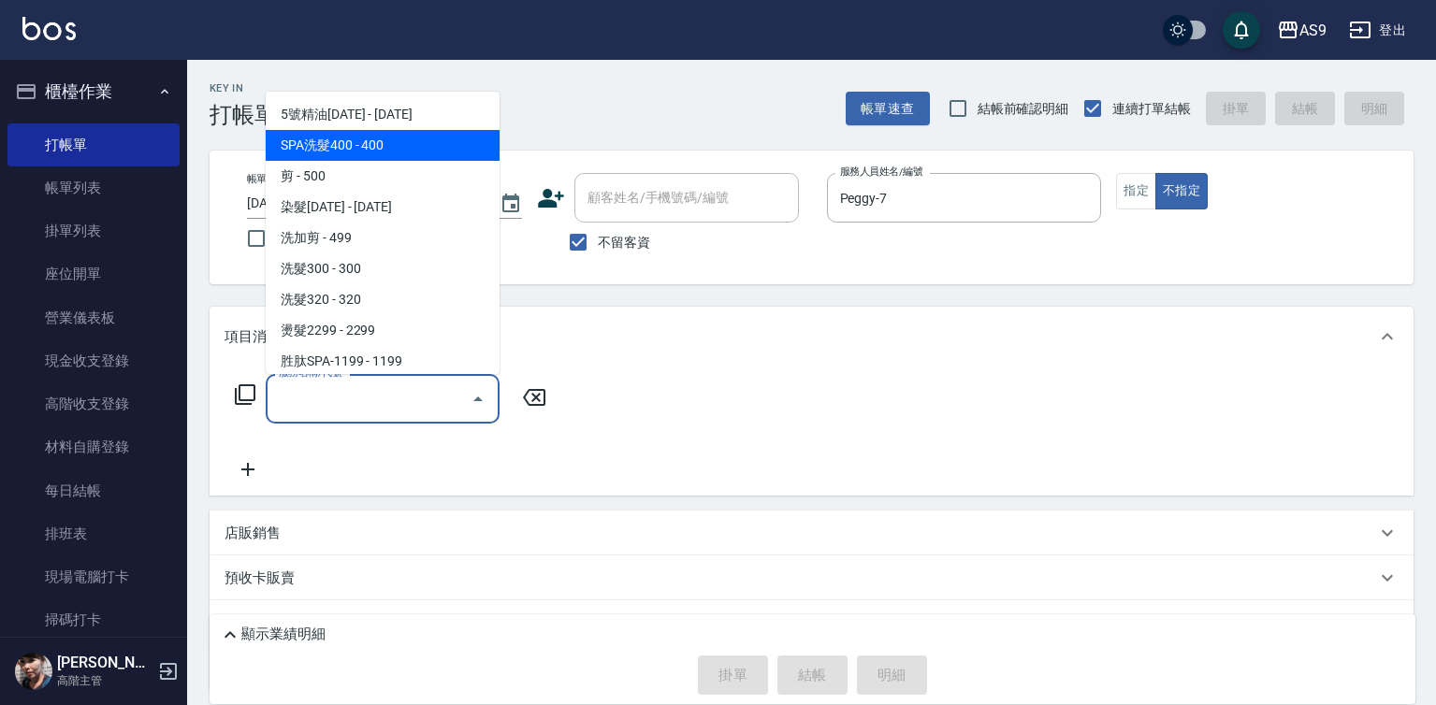
click at [368, 145] on span "SPA洗髮400 - 400" at bounding box center [383, 145] width 234 height 31
type input "SPA洗髮400(SPA洗髮400)"
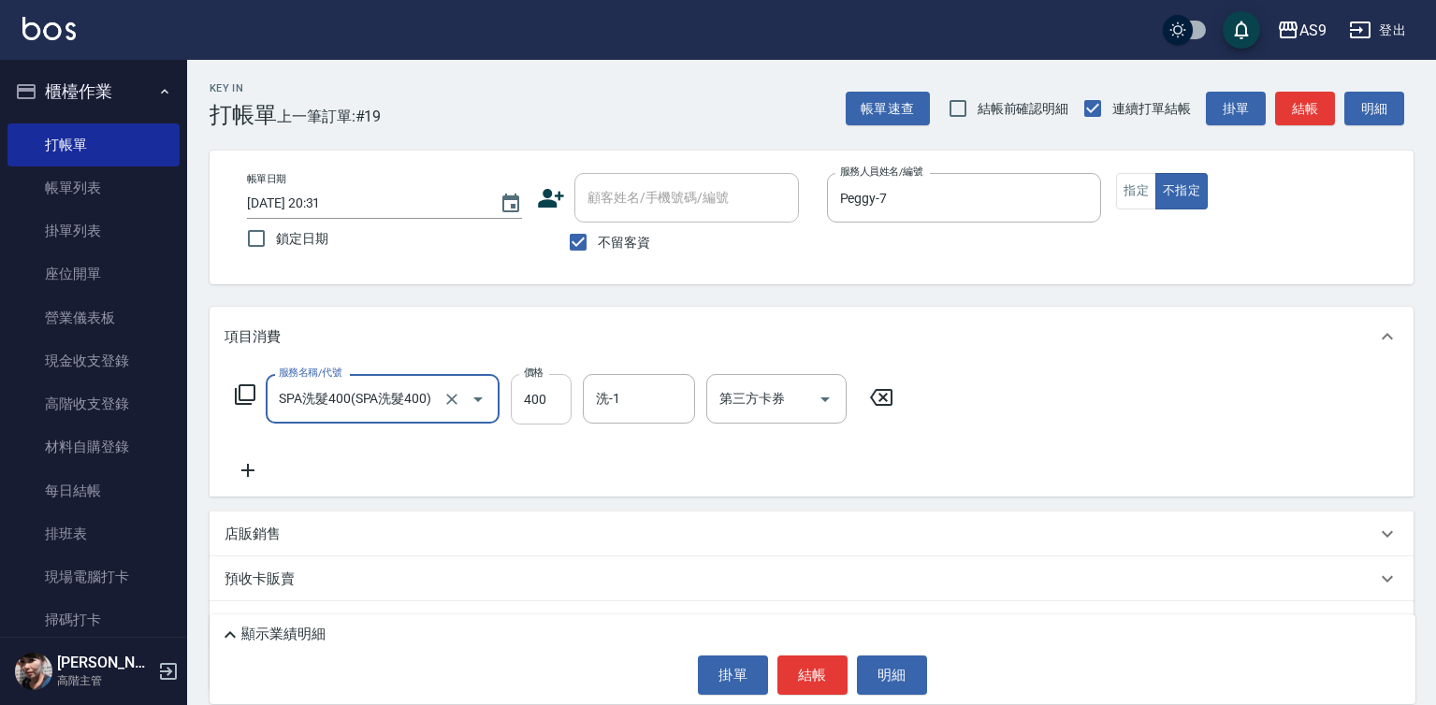
click at [538, 404] on input "400" at bounding box center [541, 399] width 61 height 51
click at [550, 408] on input "3630" at bounding box center [541, 399] width 61 height 51
type input "363"
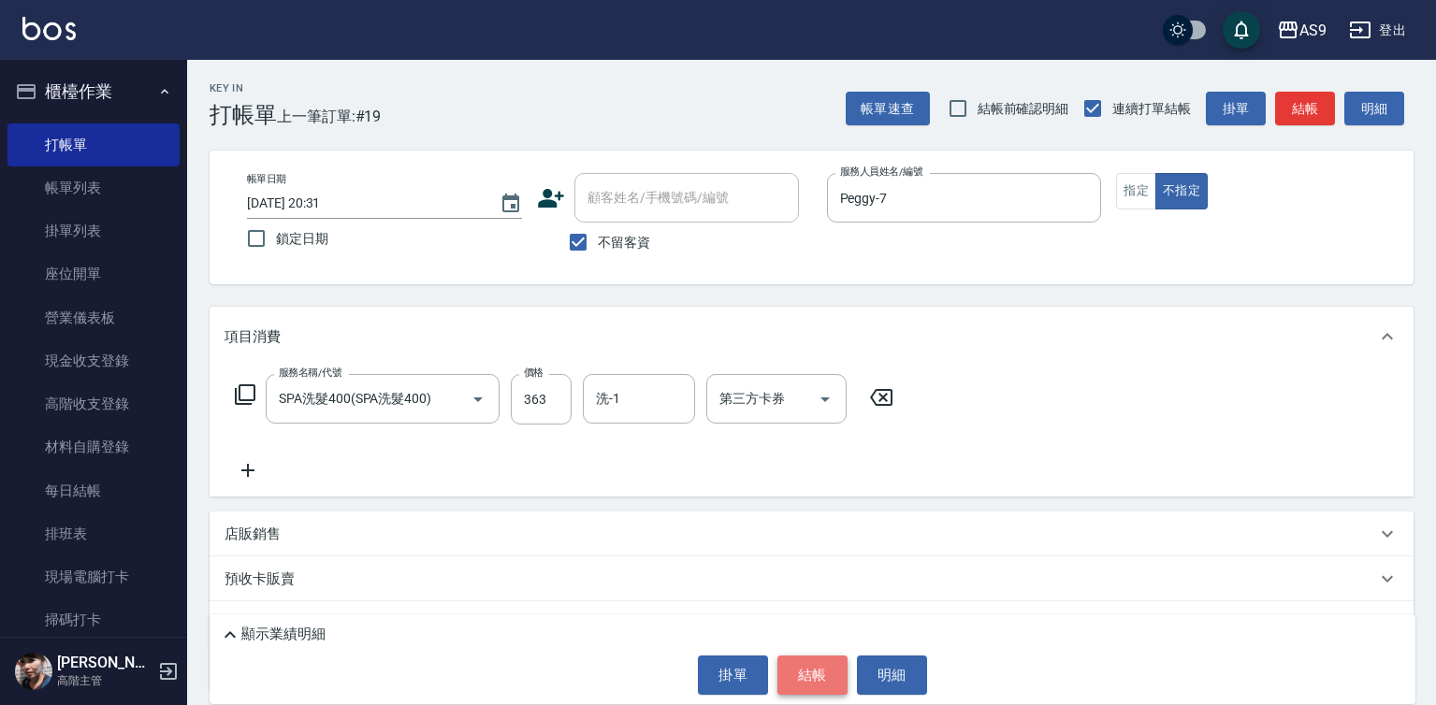
click at [805, 669] on button "結帳" at bounding box center [812, 675] width 70 height 39
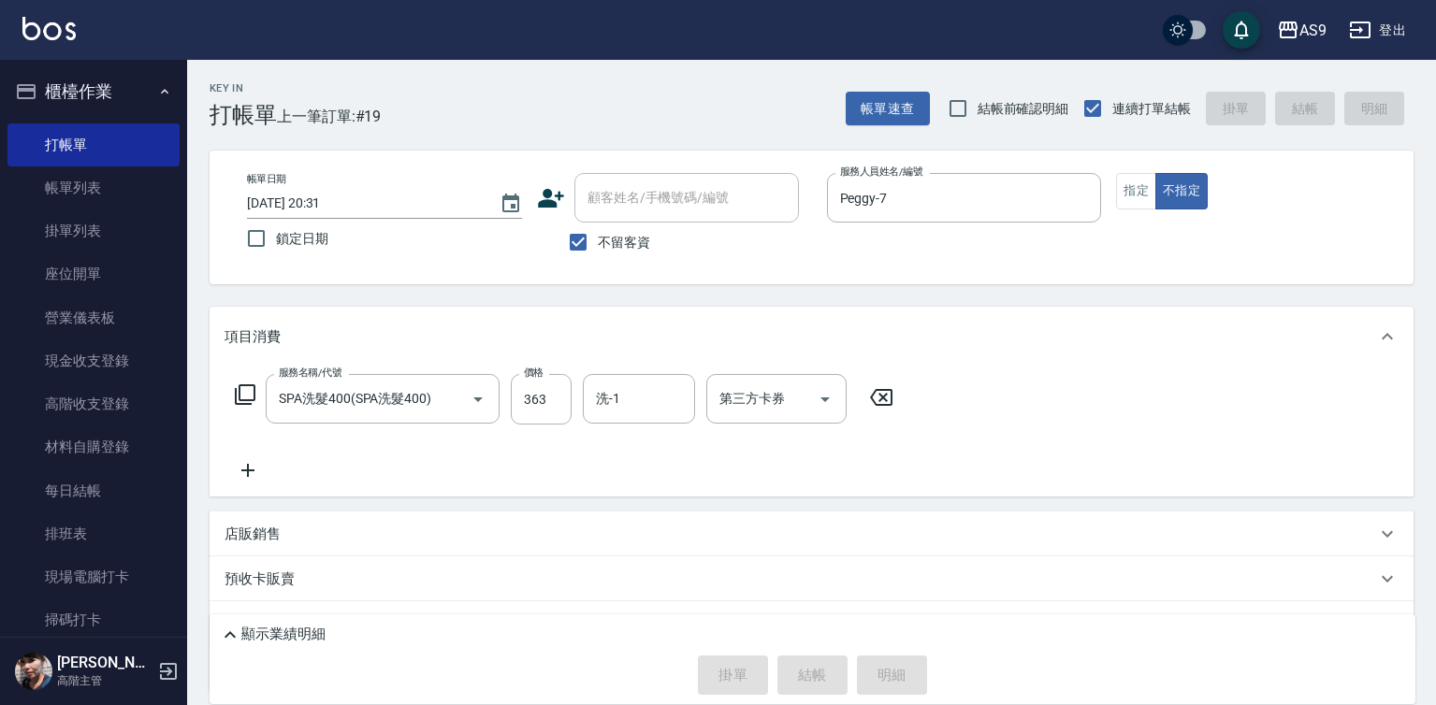
type input "2025/09/16 20:32"
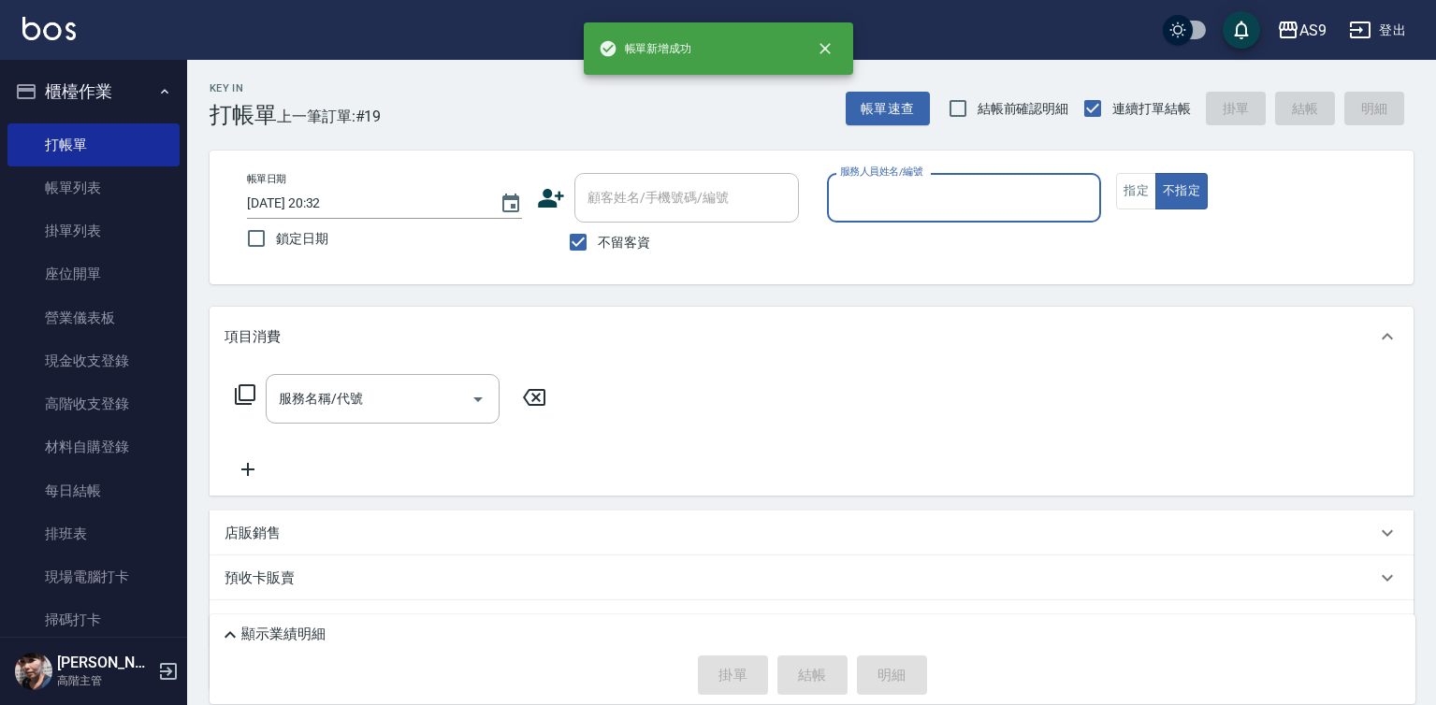
click at [892, 208] on input "服務人員姓名/編號" at bounding box center [964, 197] width 258 height 33
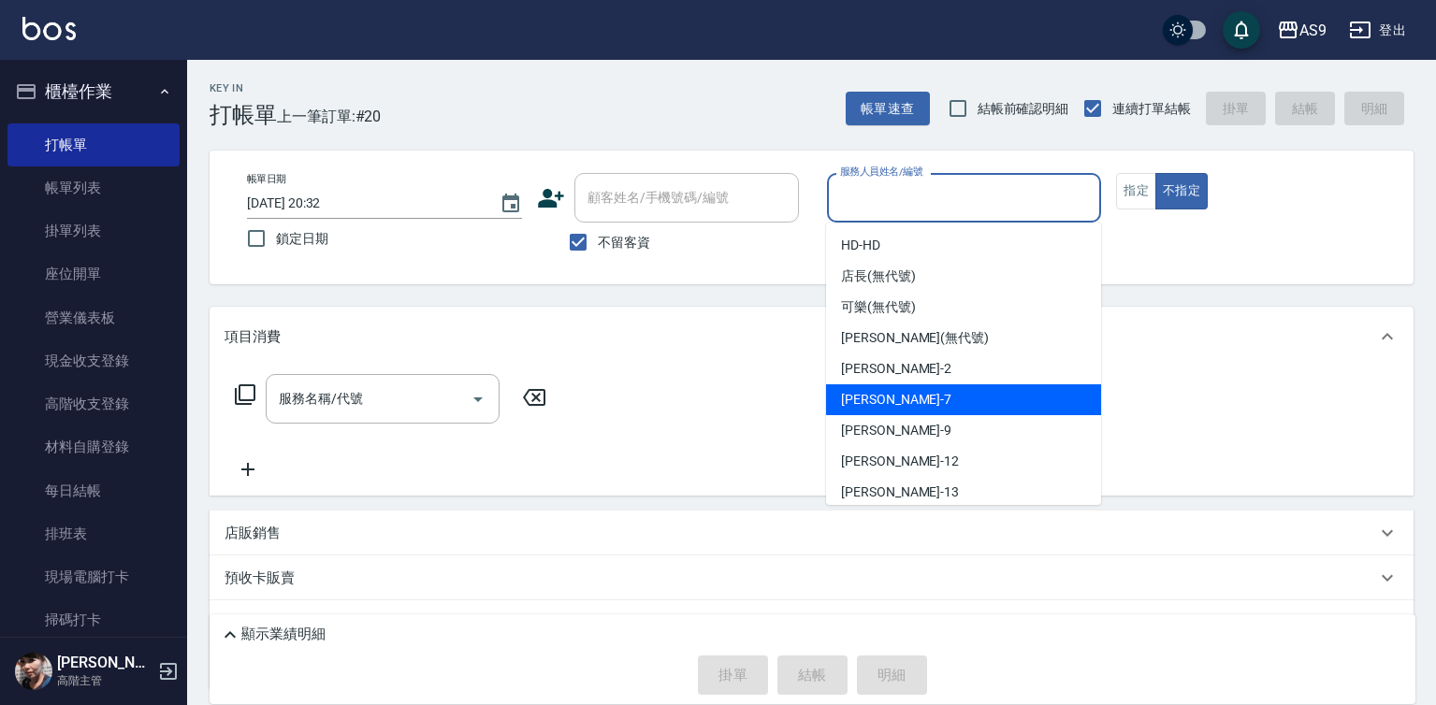
drag, startPoint x: 910, startPoint y: 405, endPoint x: 501, endPoint y: 377, distance: 409.6
click at [910, 406] on div "Peggy -7" at bounding box center [963, 399] width 275 height 31
type input "Peggy-7"
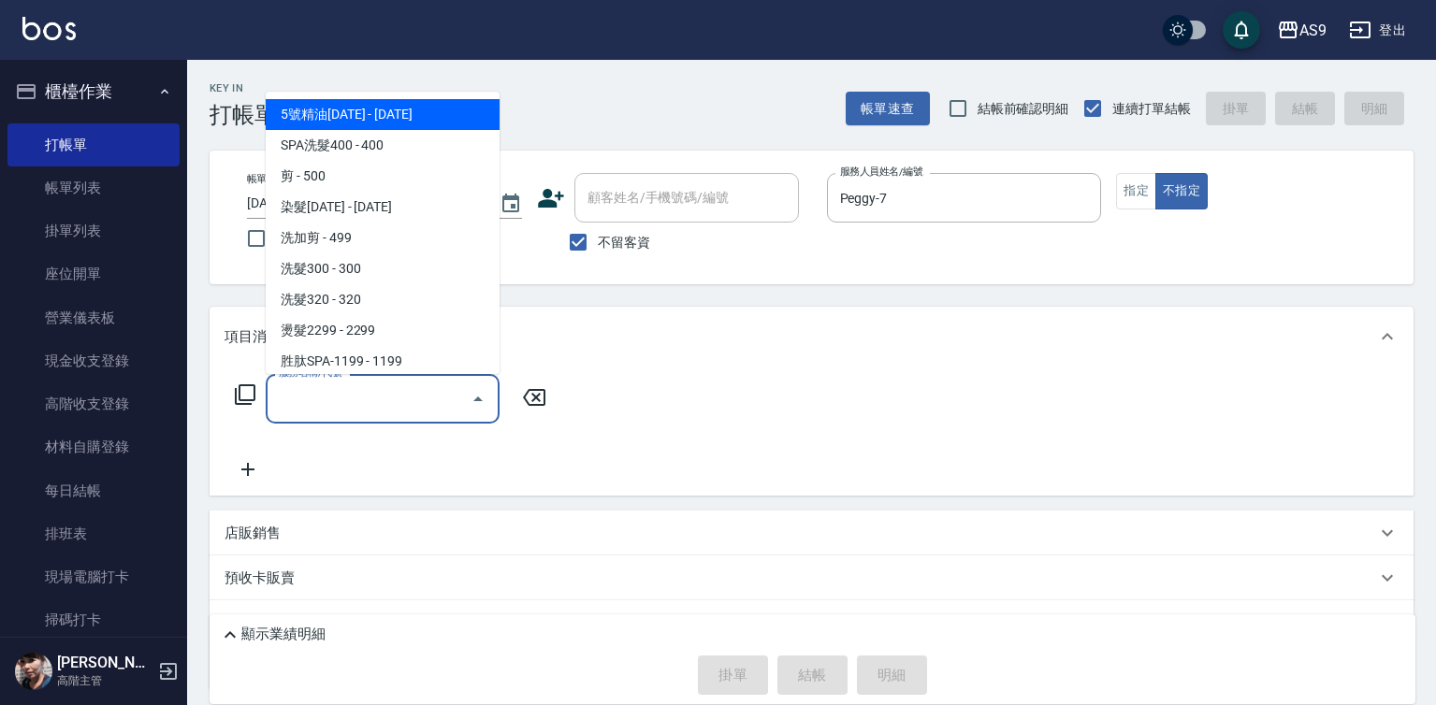
click at [418, 403] on input "服務名稱/代號" at bounding box center [368, 398] width 189 height 33
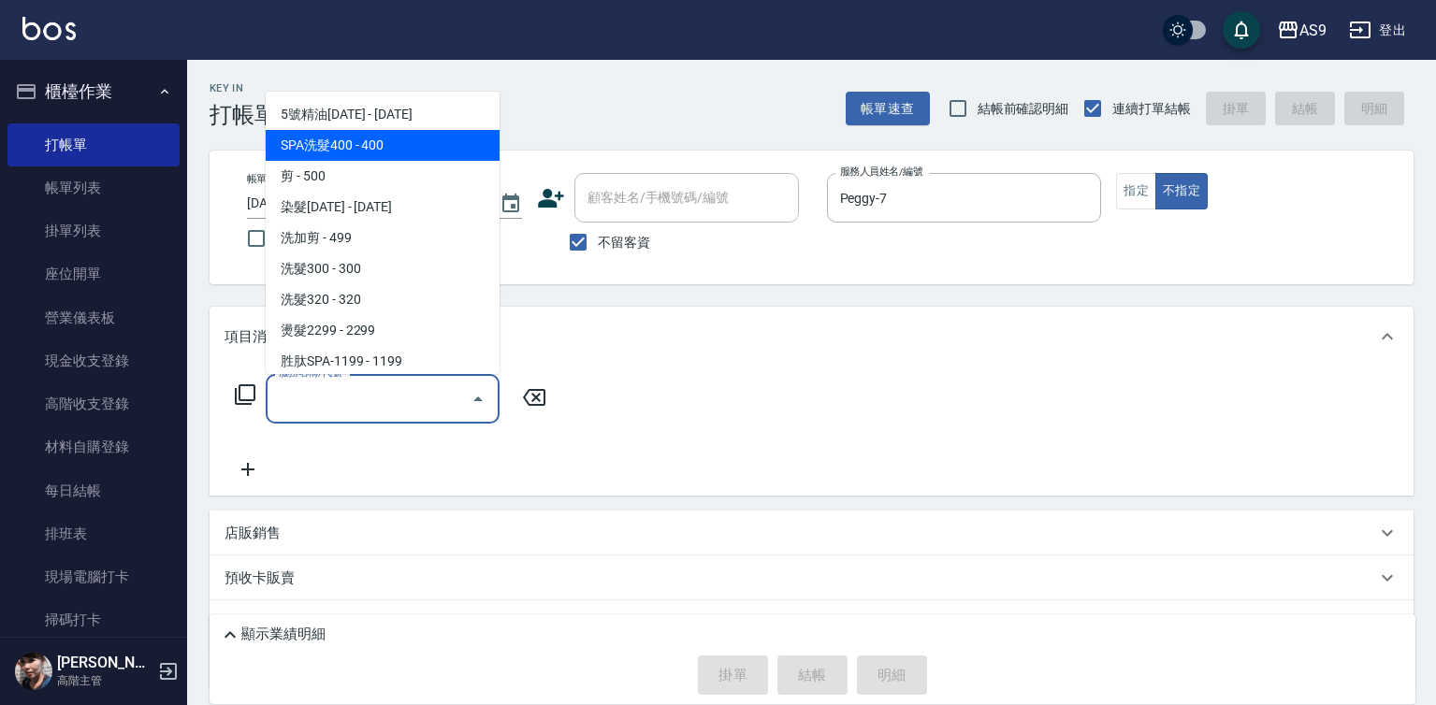
click at [372, 141] on span "SPA洗髮400 - 400" at bounding box center [383, 145] width 234 height 31
type input "SPA洗髮400(SPA洗髮400)"
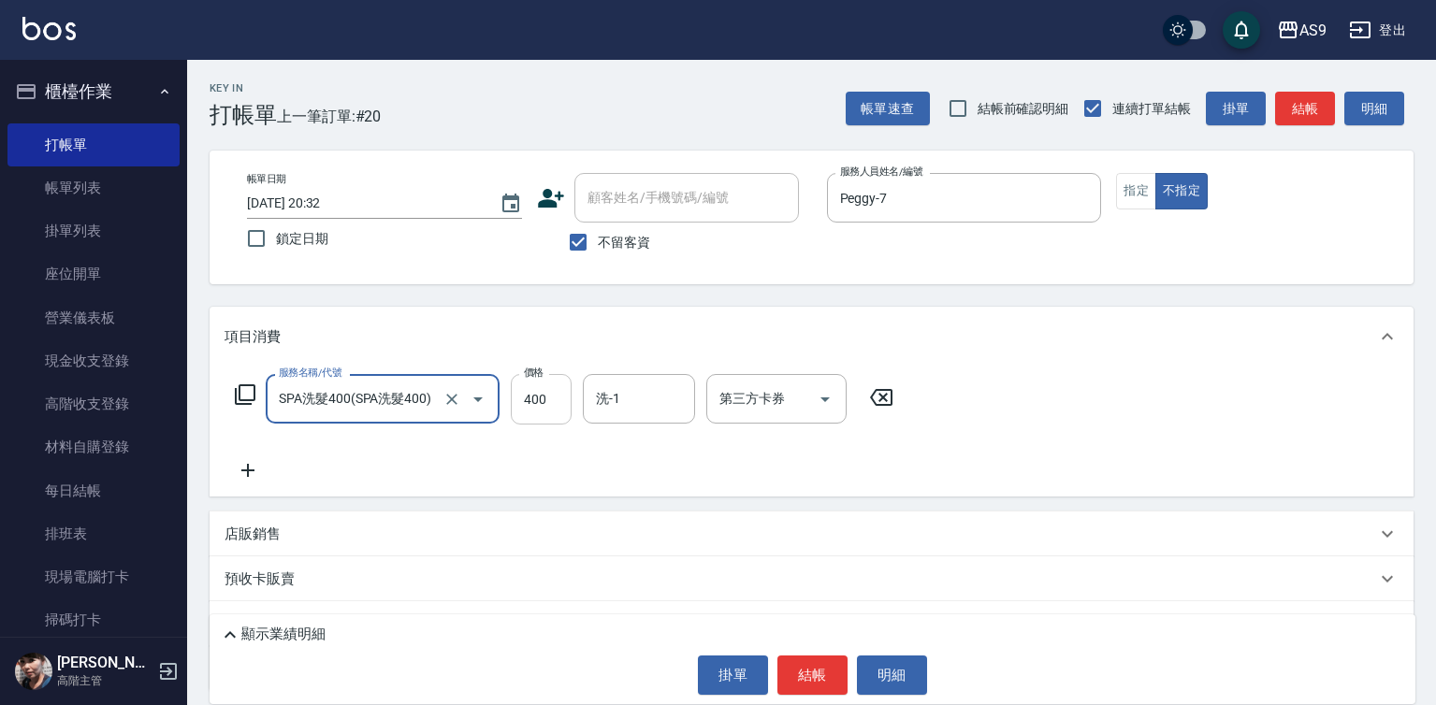
click at [546, 394] on input "400" at bounding box center [541, 399] width 61 height 51
type input "363"
click at [818, 693] on button "結帳" at bounding box center [812, 675] width 70 height 39
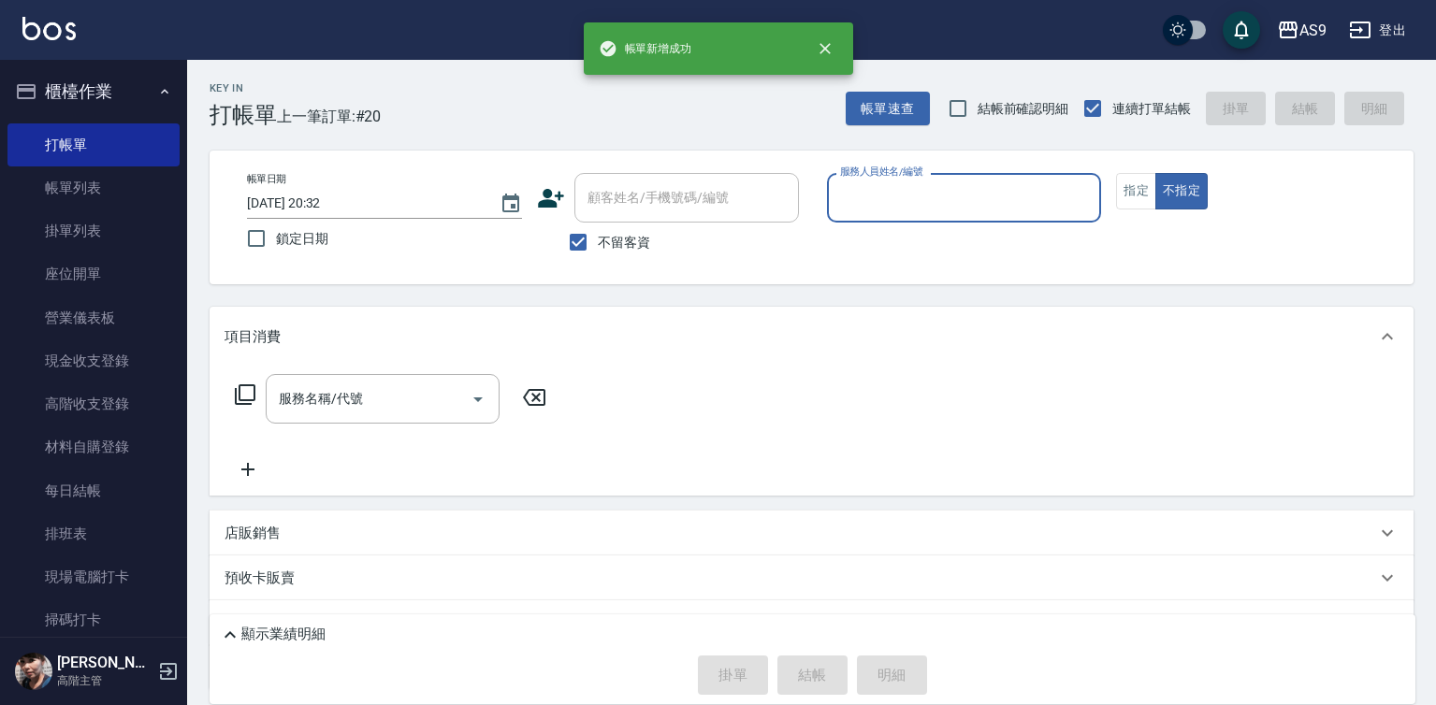
click at [919, 207] on input "服務人員姓名/編號" at bounding box center [964, 197] width 258 height 33
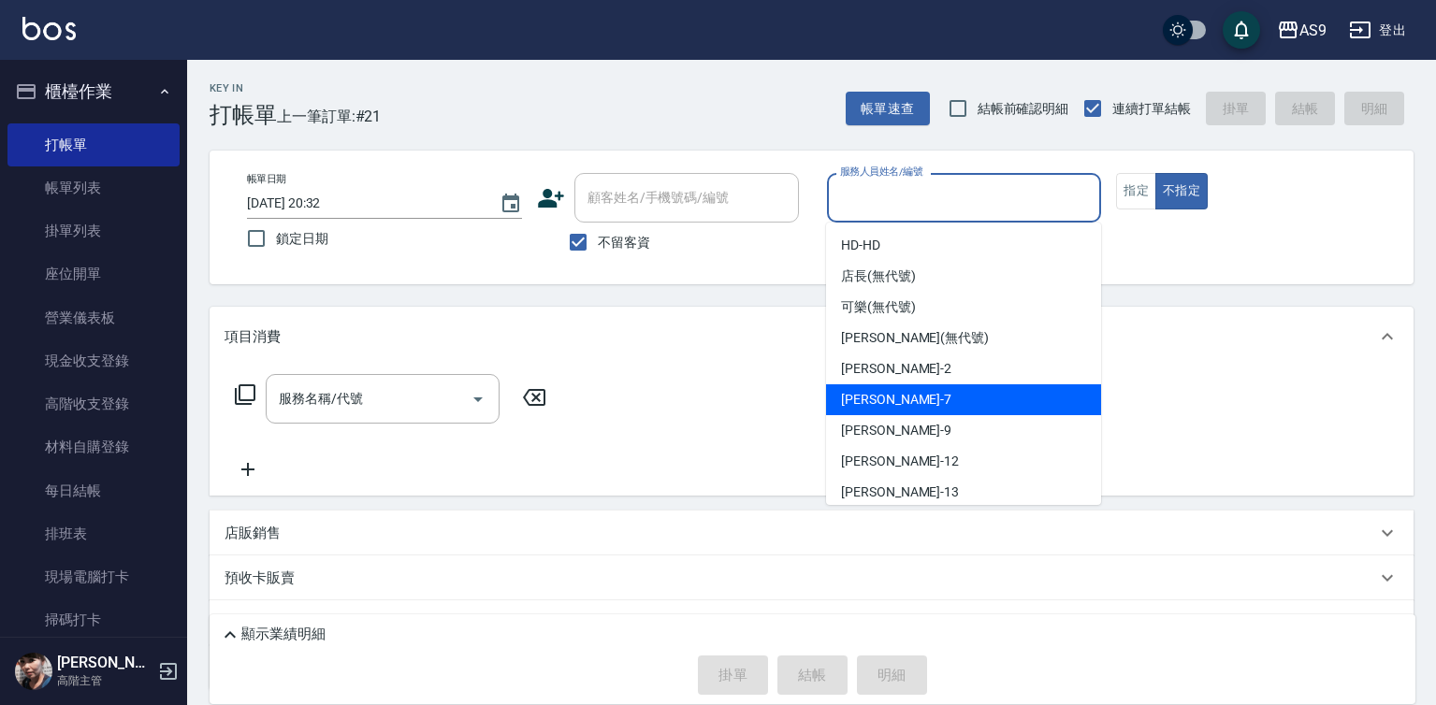
click at [908, 401] on div "Peggy -7" at bounding box center [963, 399] width 275 height 31
type input "Peggy-7"
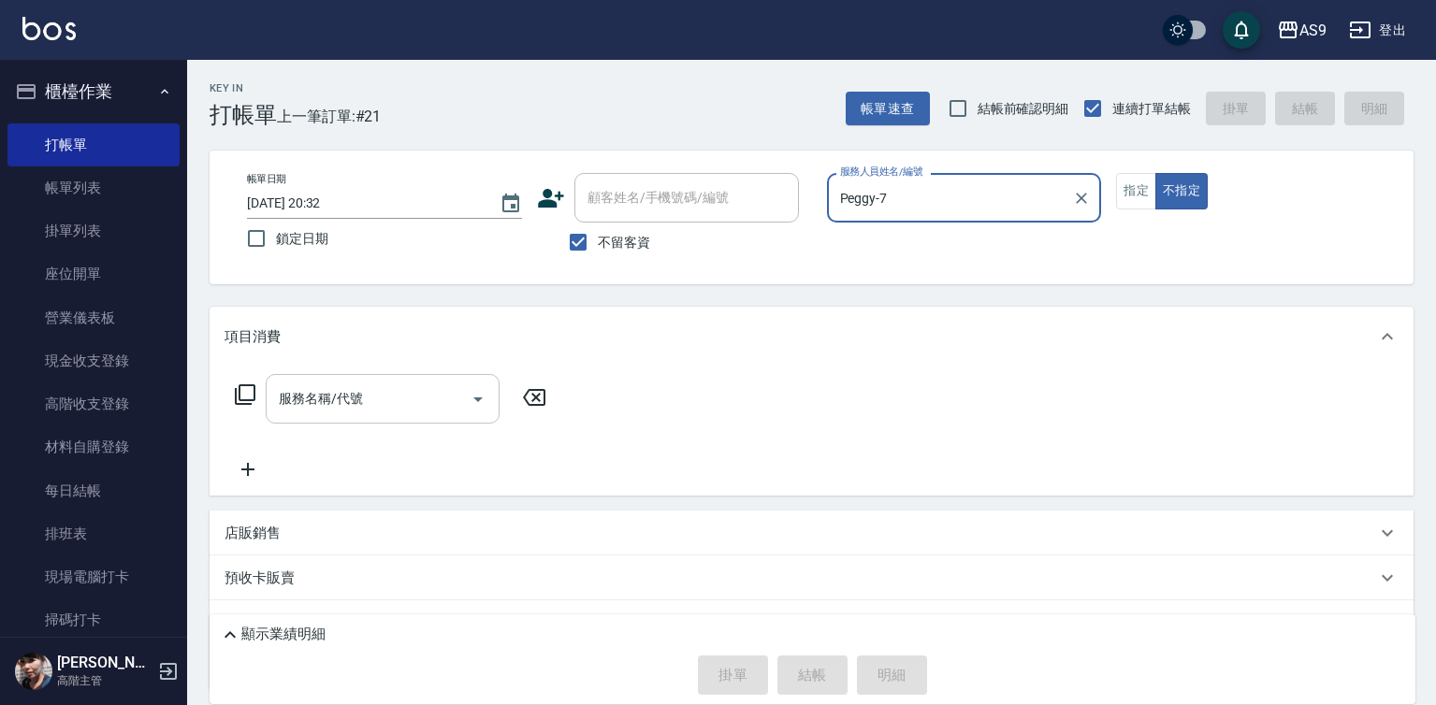
drag, startPoint x: 401, startPoint y: 403, endPoint x: 403, endPoint y: 385, distance: 17.9
click at [401, 403] on input "服務名稱/代號" at bounding box center [368, 398] width 189 height 33
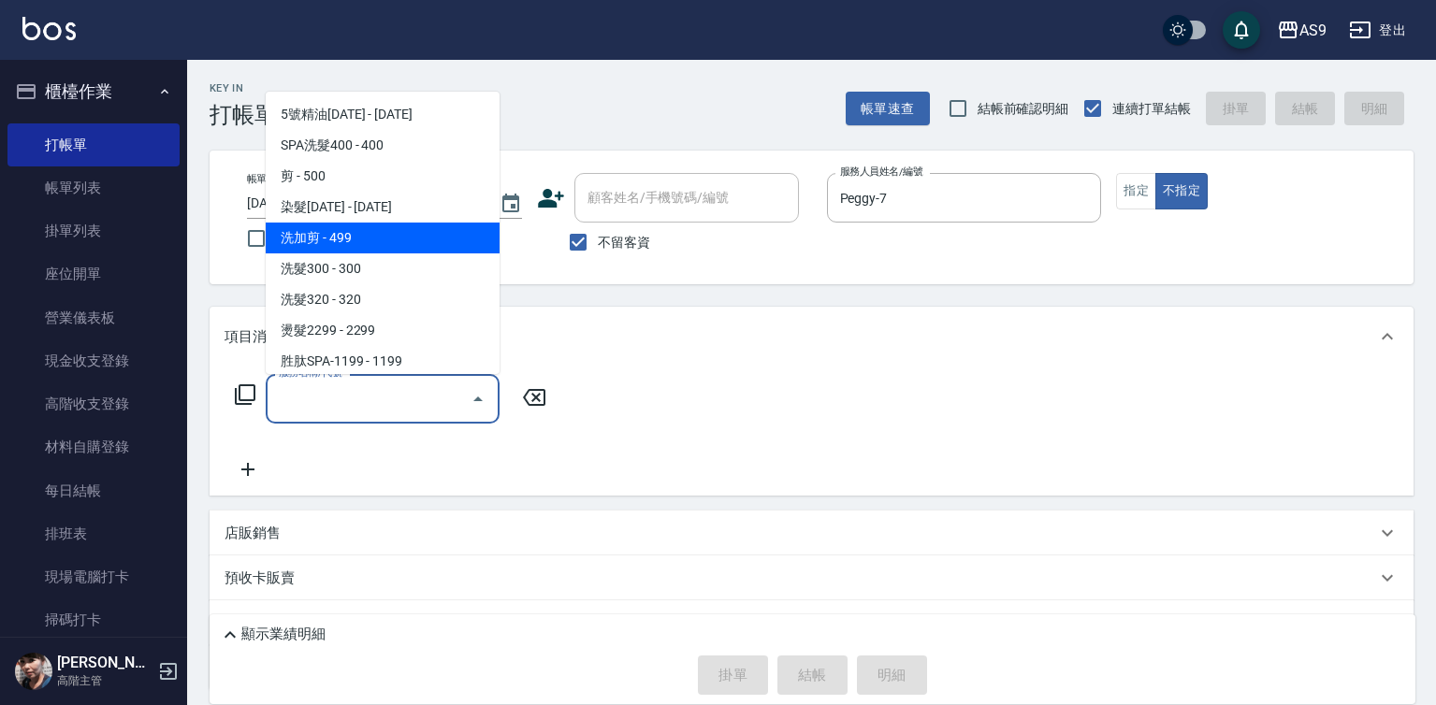
click at [368, 240] on span "洗加剪 - 499" at bounding box center [383, 238] width 234 height 31
type input "洗加剪(洗加剪)"
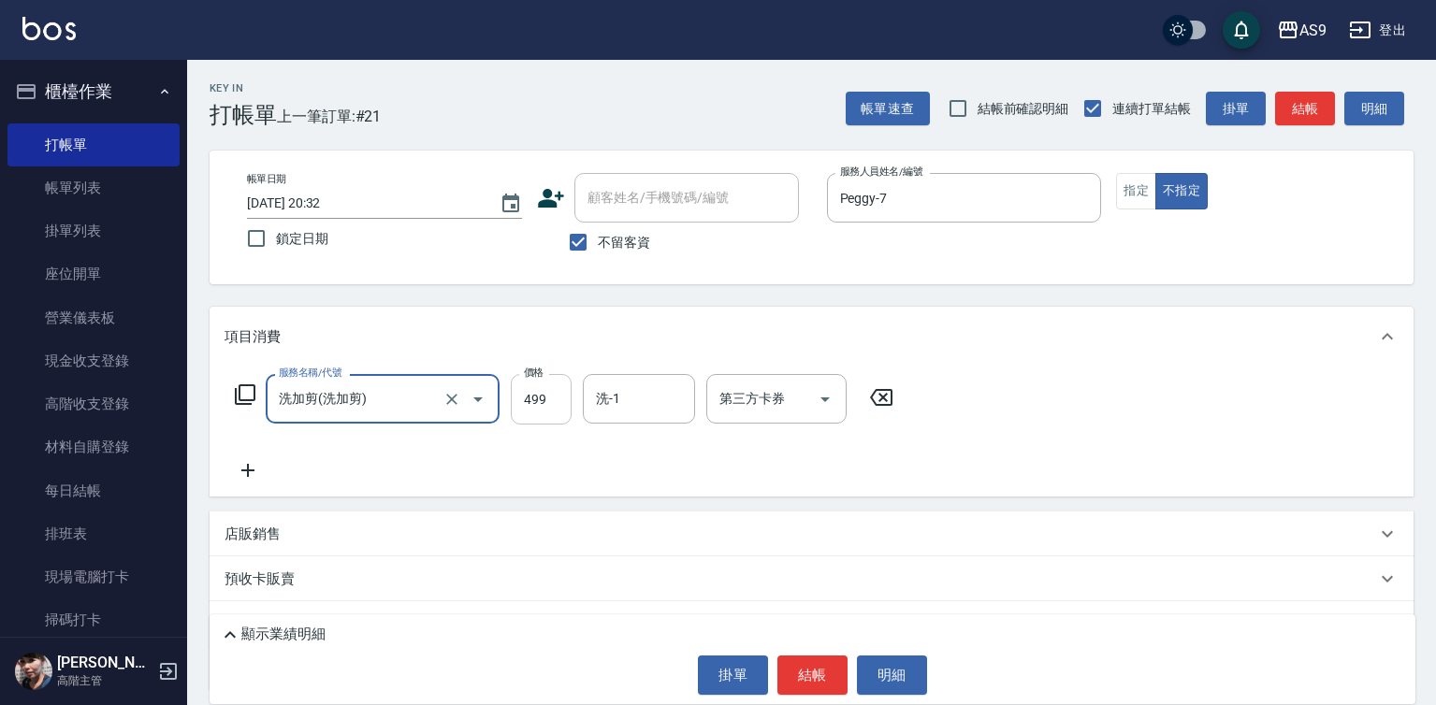
click at [543, 398] on input "499" at bounding box center [541, 399] width 61 height 51
click at [648, 419] on div "洗-1" at bounding box center [639, 399] width 112 height 50
type input "420"
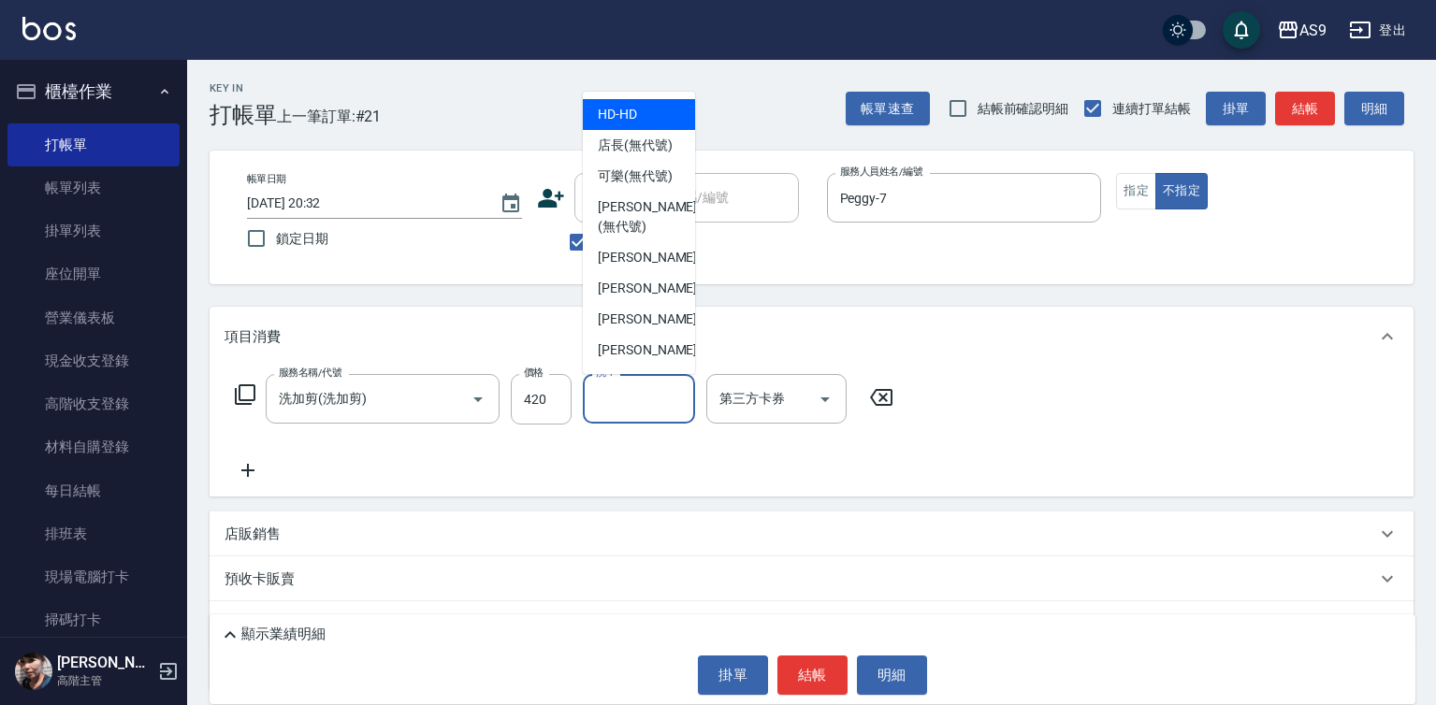
click at [651, 398] on input "洗-1" at bounding box center [638, 398] width 95 height 33
click at [649, 394] on input "洗-1" at bounding box center [638, 398] width 95 height 33
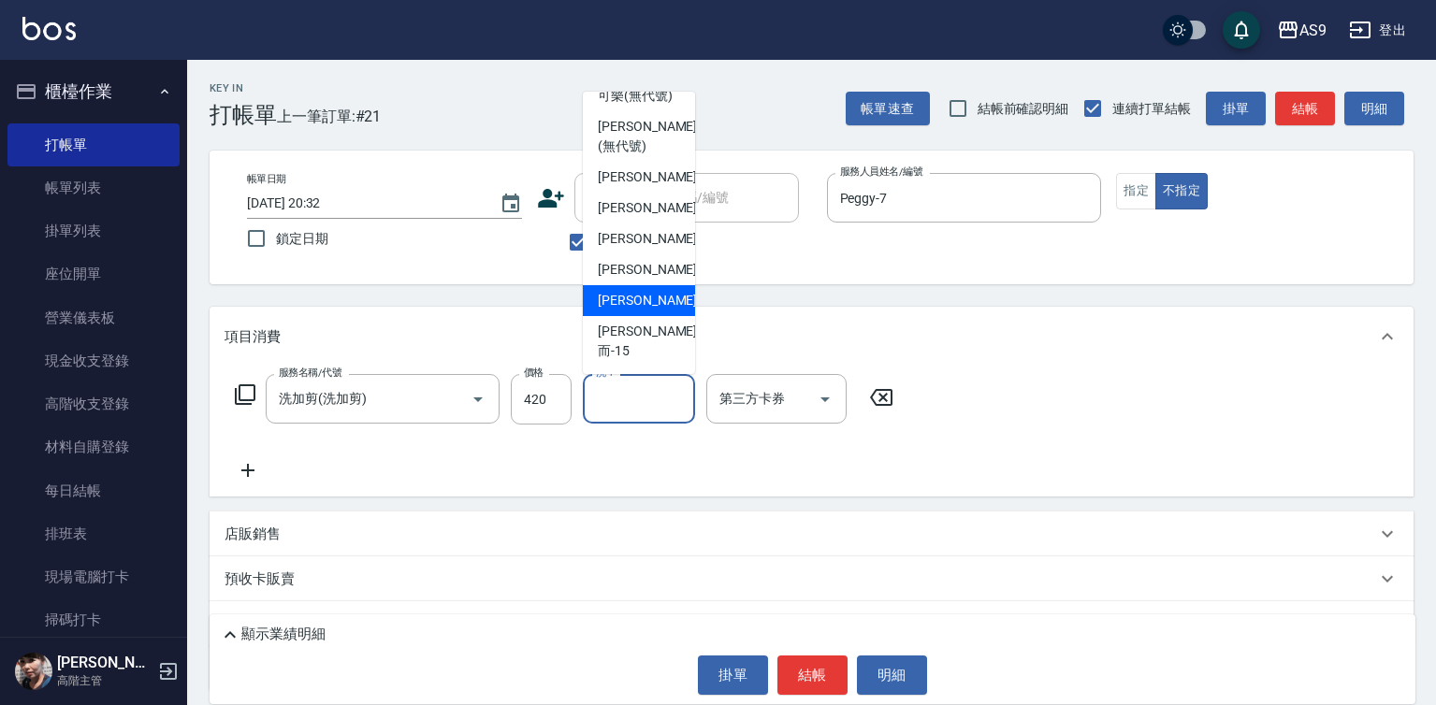
click at [670, 316] on div "[PERSON_NAME] -13" at bounding box center [639, 300] width 112 height 31
type input "[PERSON_NAME]-13"
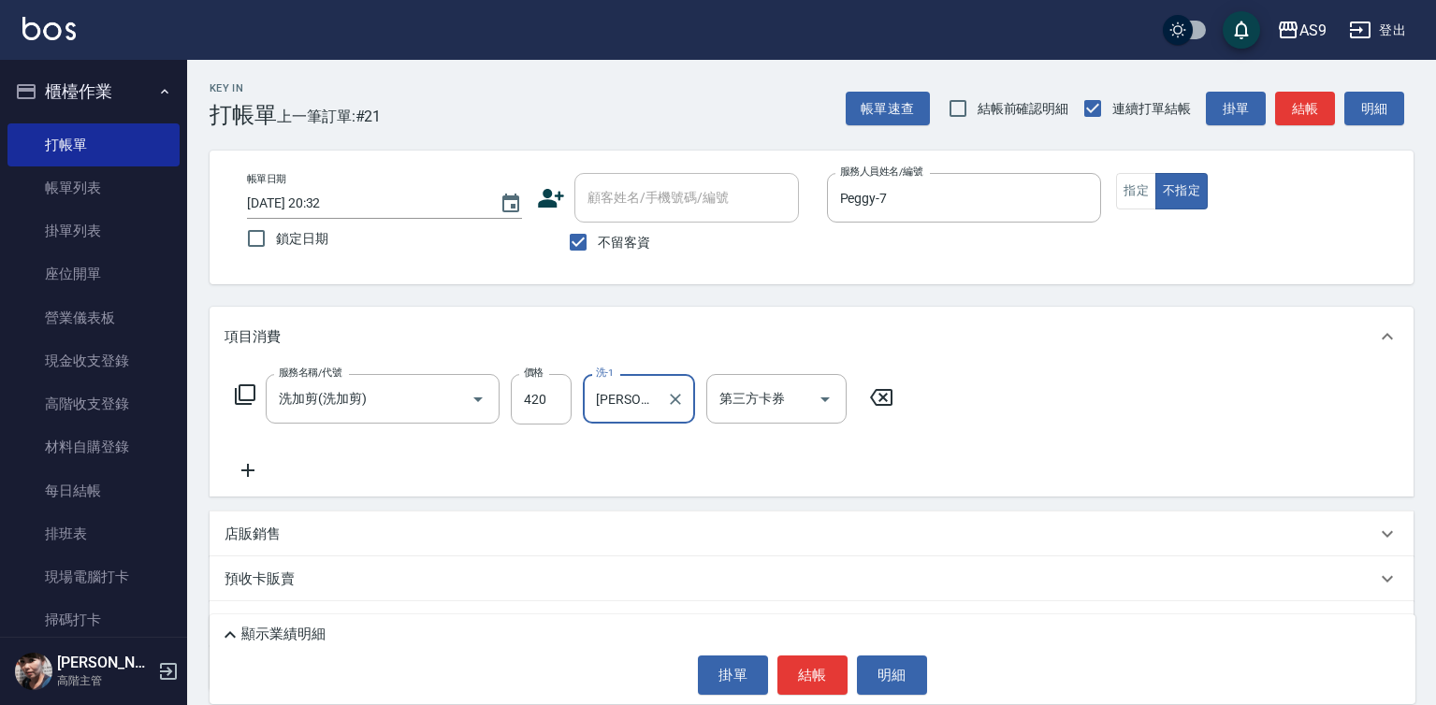
click at [819, 676] on button "結帳" at bounding box center [812, 675] width 70 height 39
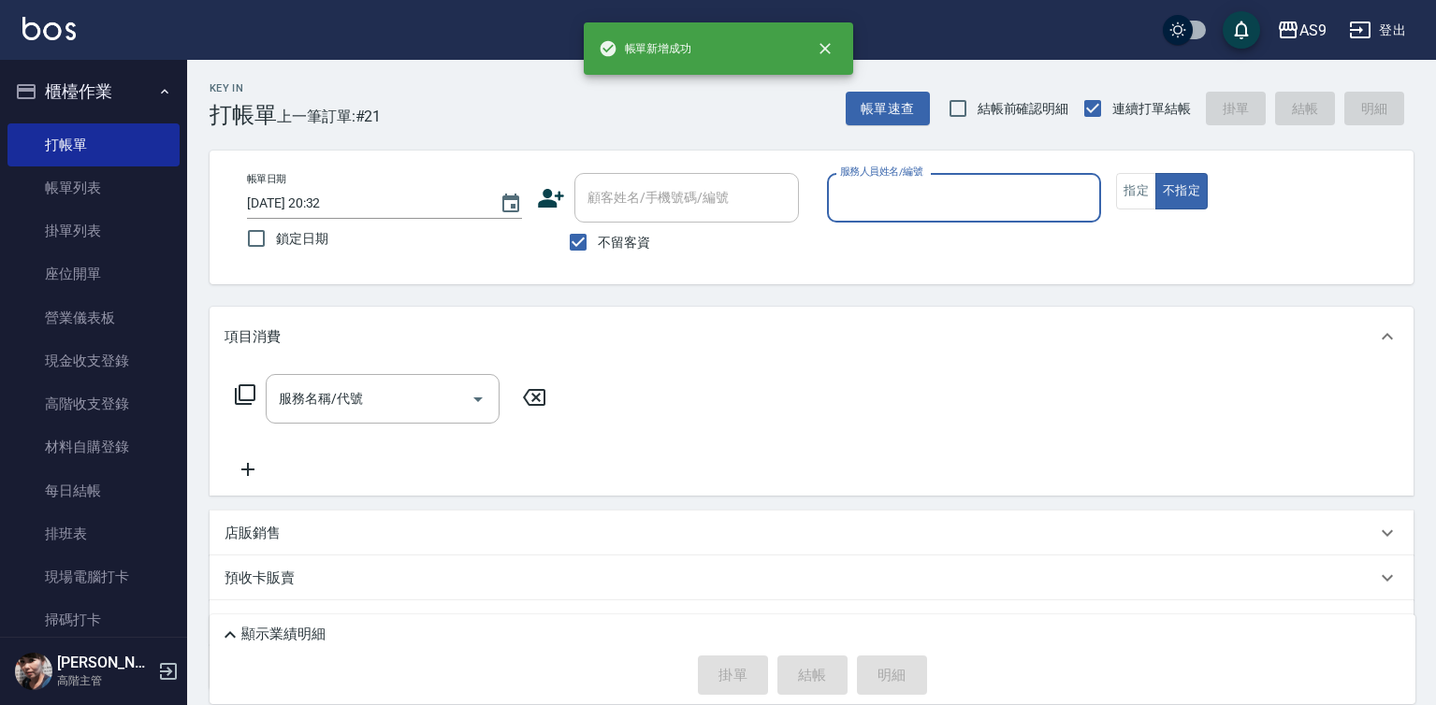
click at [911, 202] on input "服務人員姓名/編號" at bounding box center [964, 197] width 258 height 33
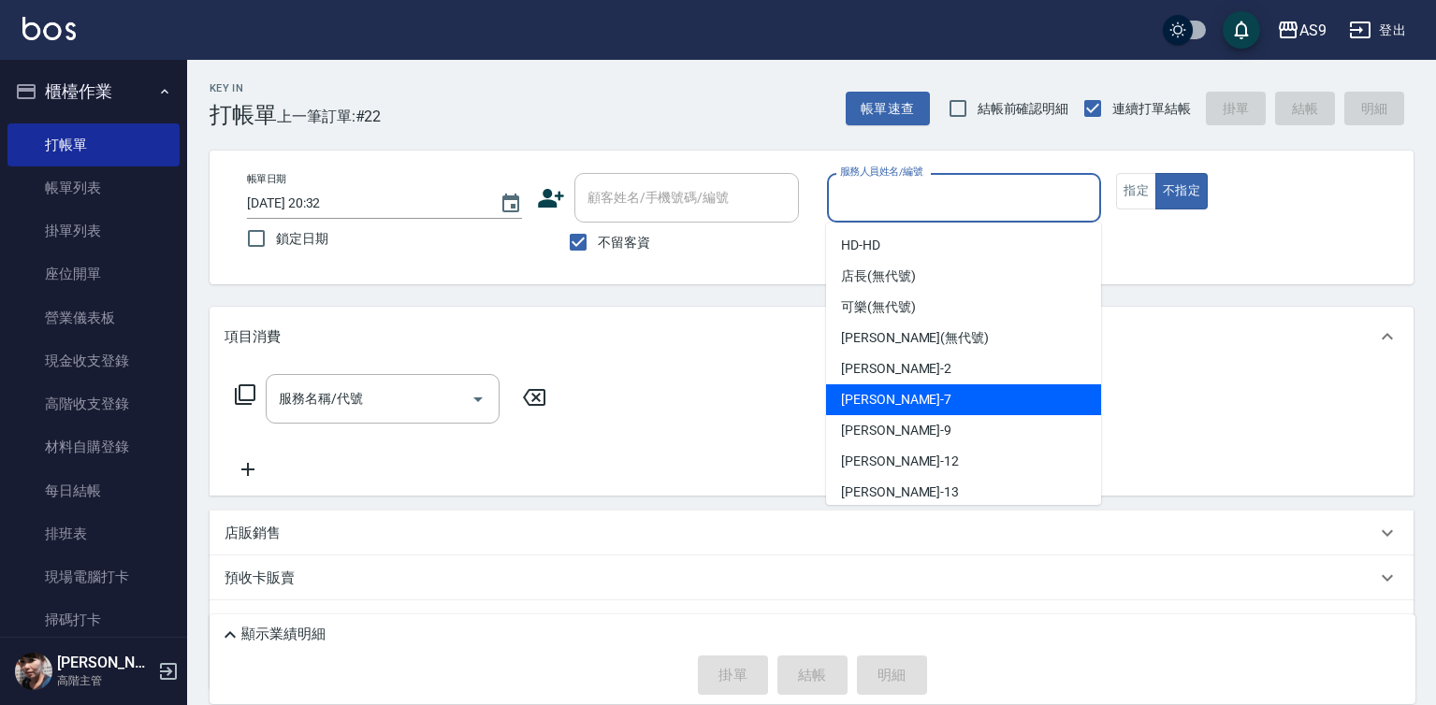
click at [925, 407] on div "Peggy -7" at bounding box center [963, 399] width 275 height 31
type input "Peggy-7"
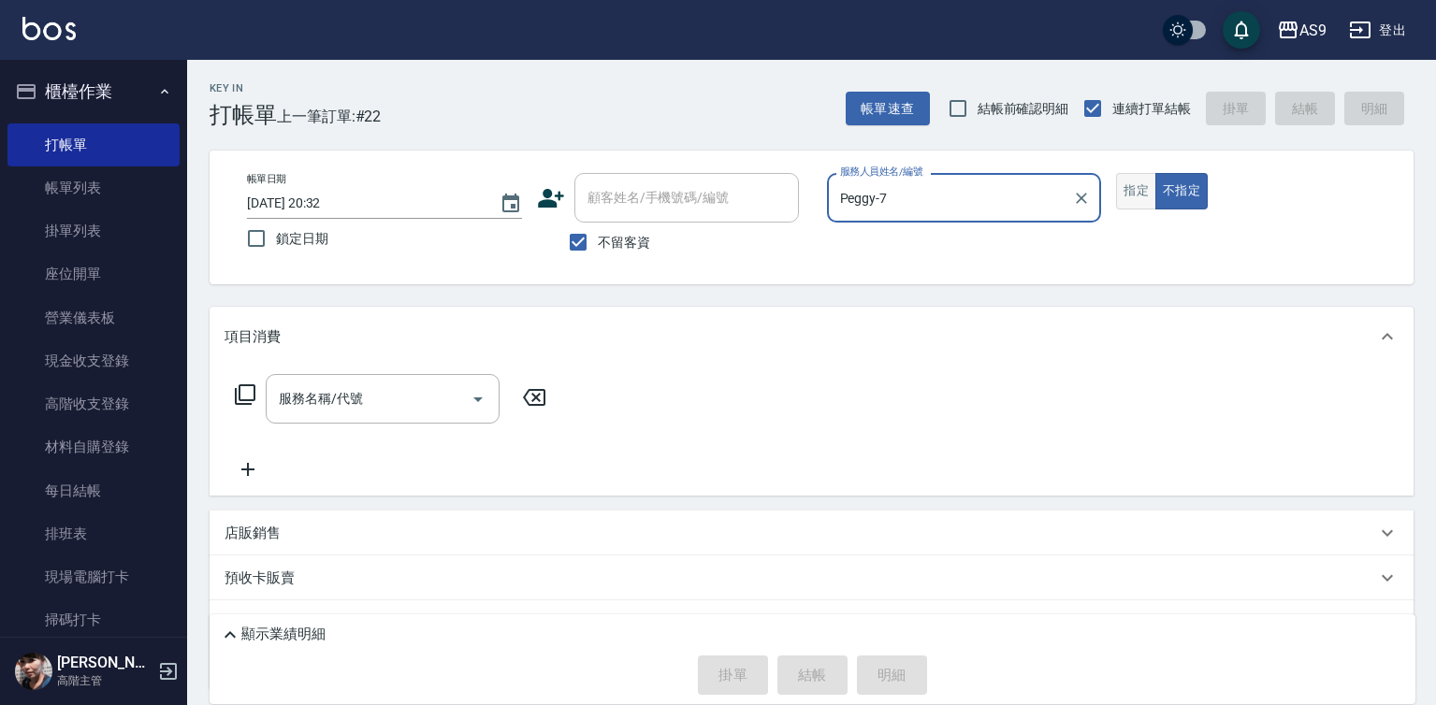
click at [1147, 191] on button "指定" at bounding box center [1136, 191] width 40 height 36
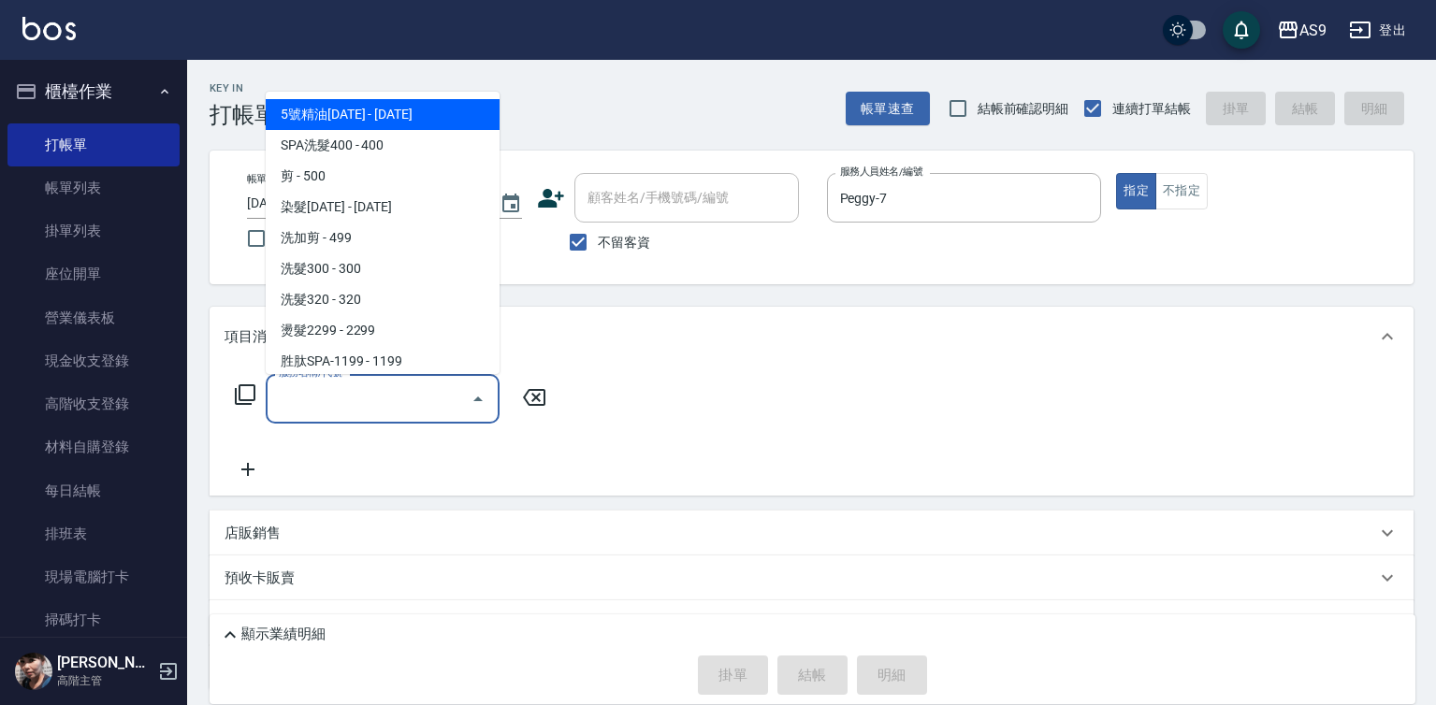
click at [433, 396] on input "服務名稱/代號" at bounding box center [368, 398] width 189 height 33
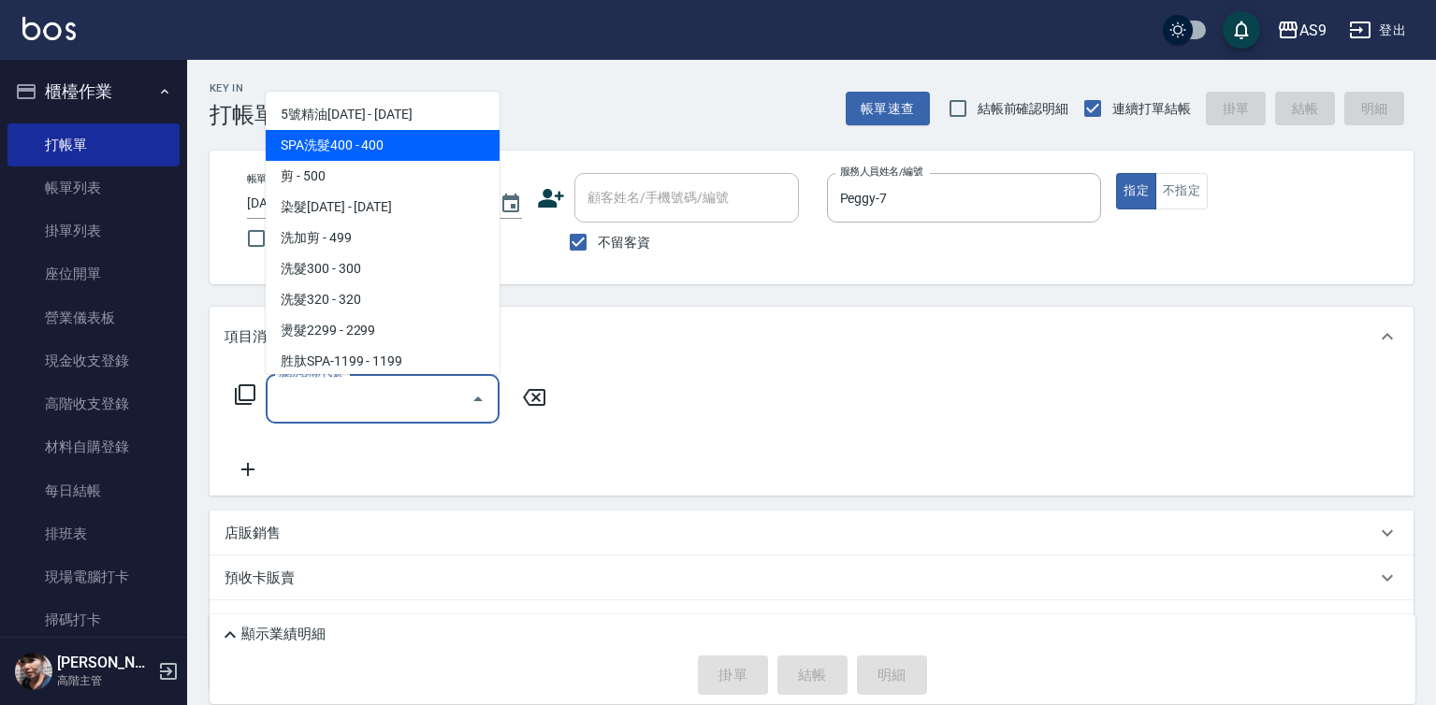
click at [413, 138] on span "SPA洗髮400 - 400" at bounding box center [383, 145] width 234 height 31
type input "SPA洗髮400(SPA洗髮400)"
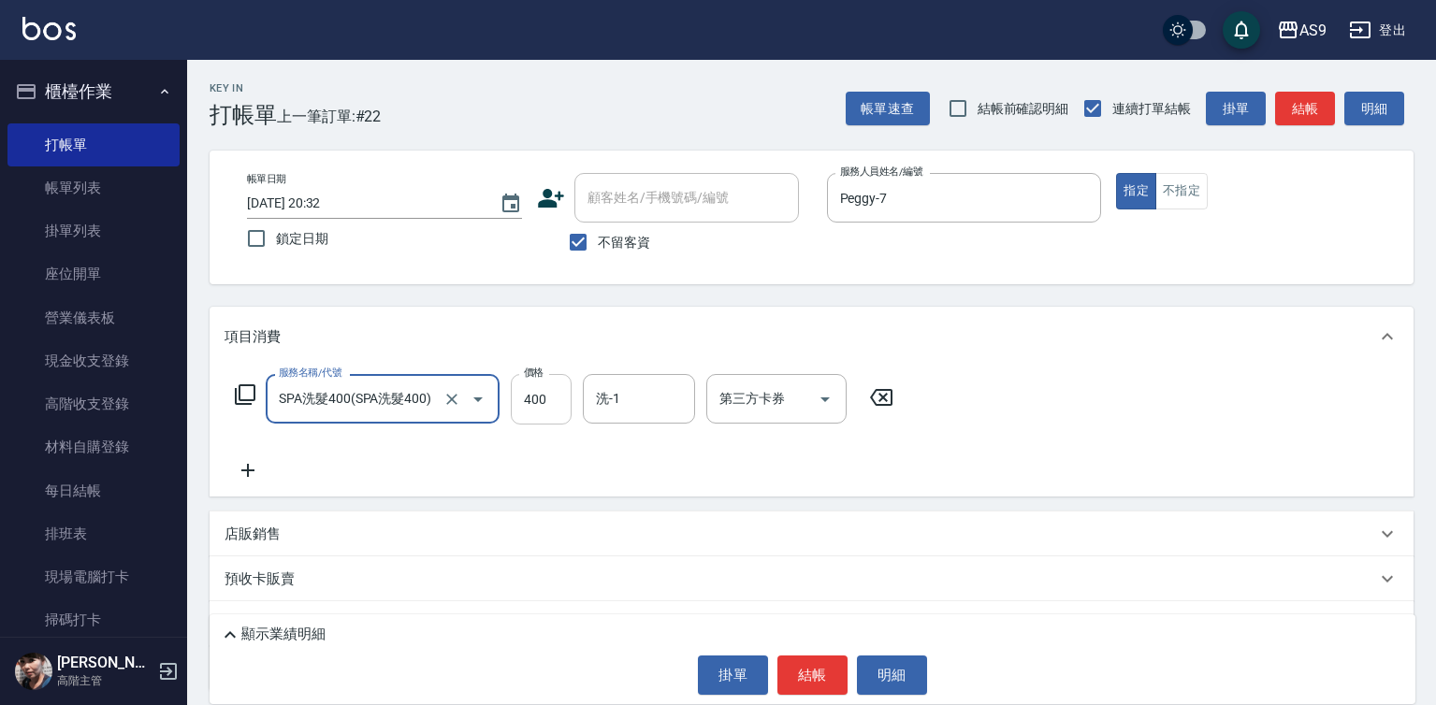
click at [556, 397] on input "400" at bounding box center [541, 399] width 61 height 51
type input "363"
click at [674, 397] on input "洗-1" at bounding box center [638, 398] width 95 height 33
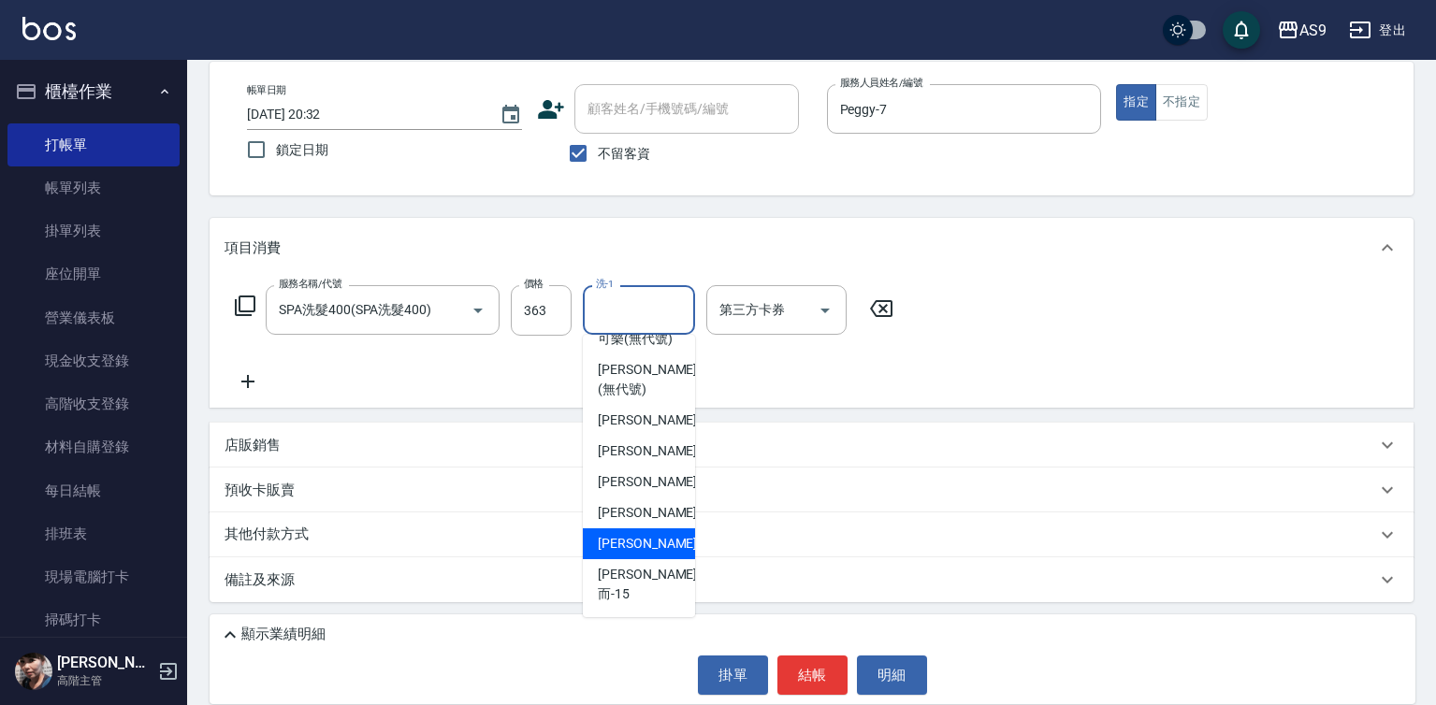
click at [663, 559] on div "[PERSON_NAME] -13" at bounding box center [639, 543] width 112 height 31
type input "[PERSON_NAME]-13"
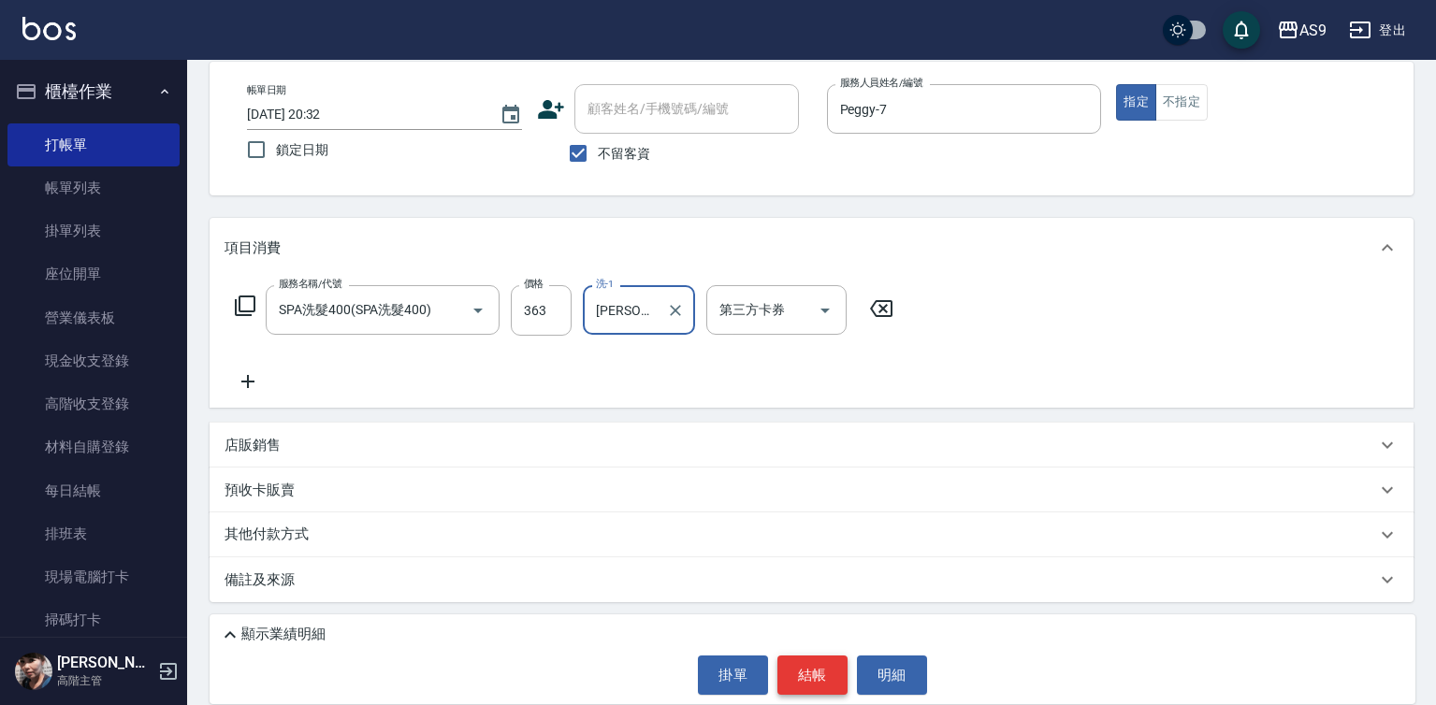
click at [820, 669] on button "結帳" at bounding box center [812, 675] width 70 height 39
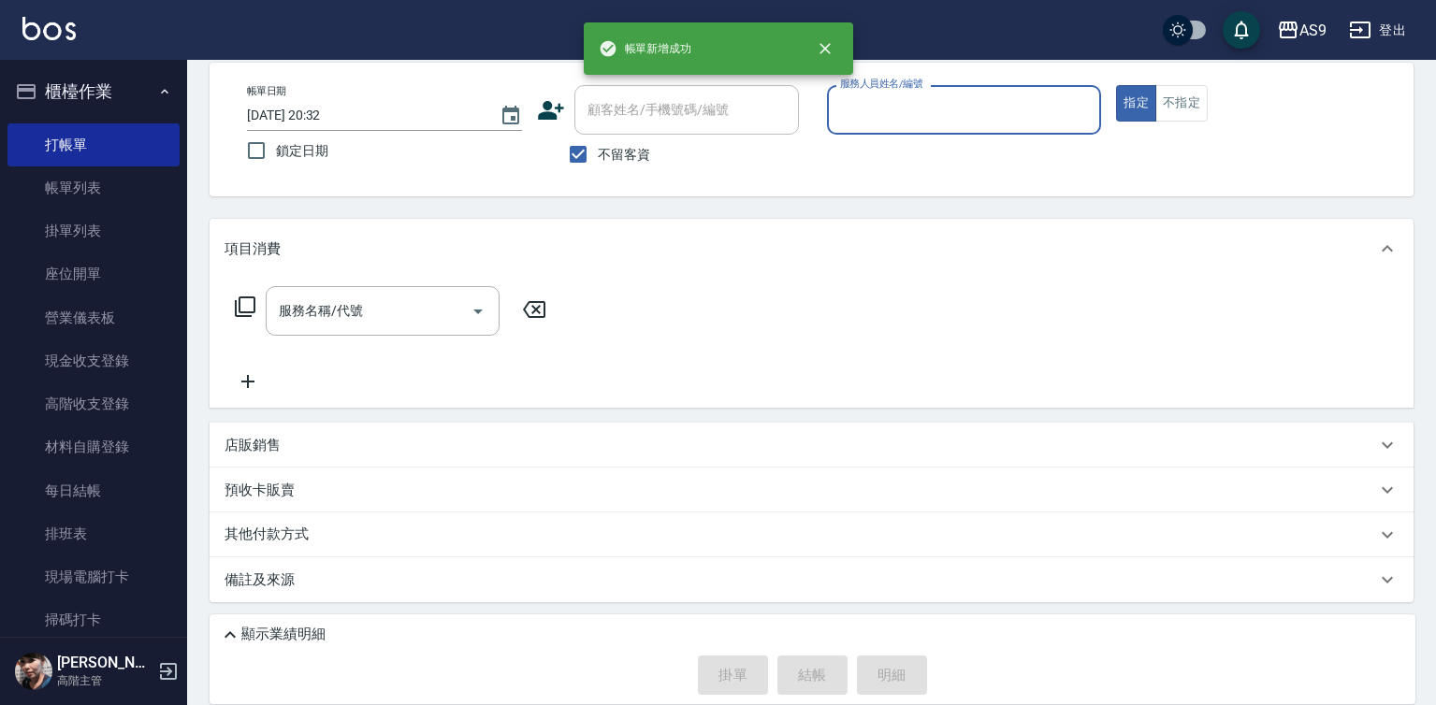
scroll to position [88, 0]
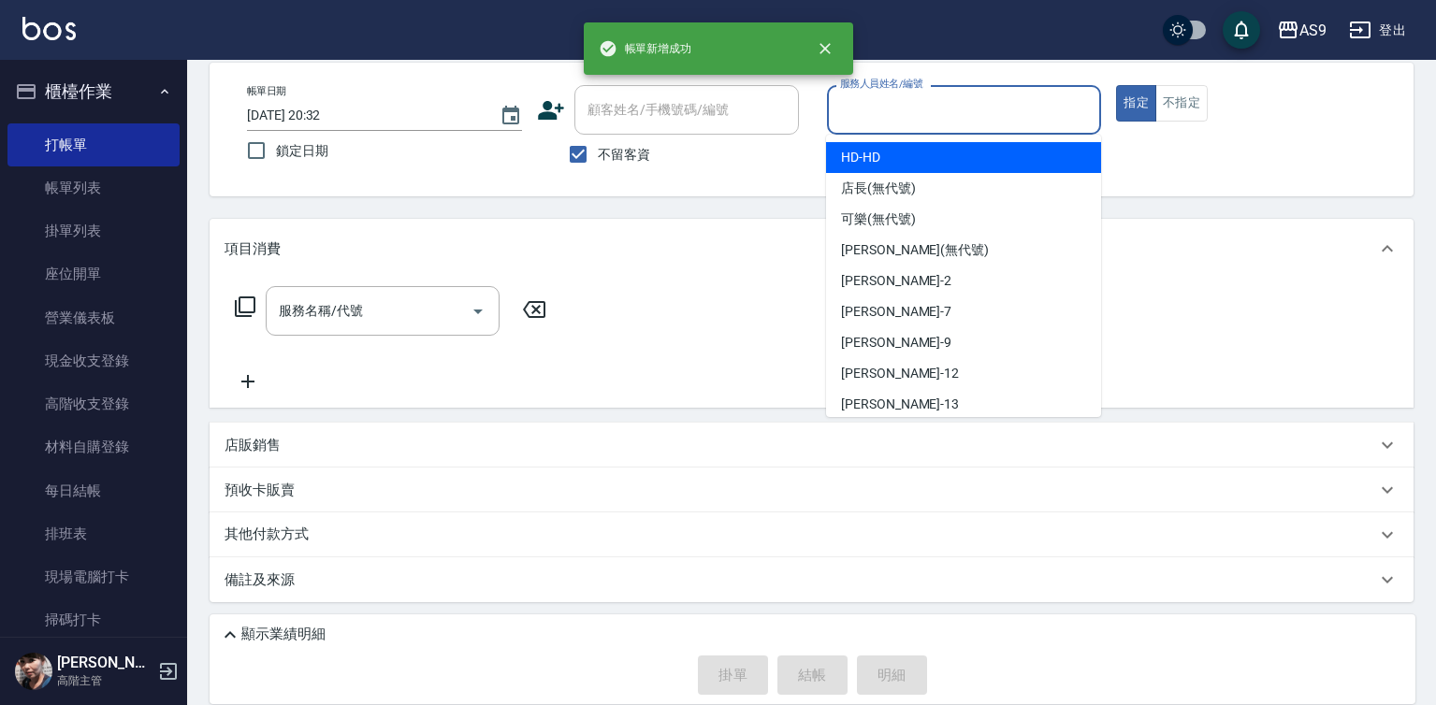
drag, startPoint x: 902, startPoint y: 107, endPoint x: 905, endPoint y: 158, distance: 51.6
click at [902, 109] on input "服務人員姓名/編號" at bounding box center [964, 110] width 258 height 33
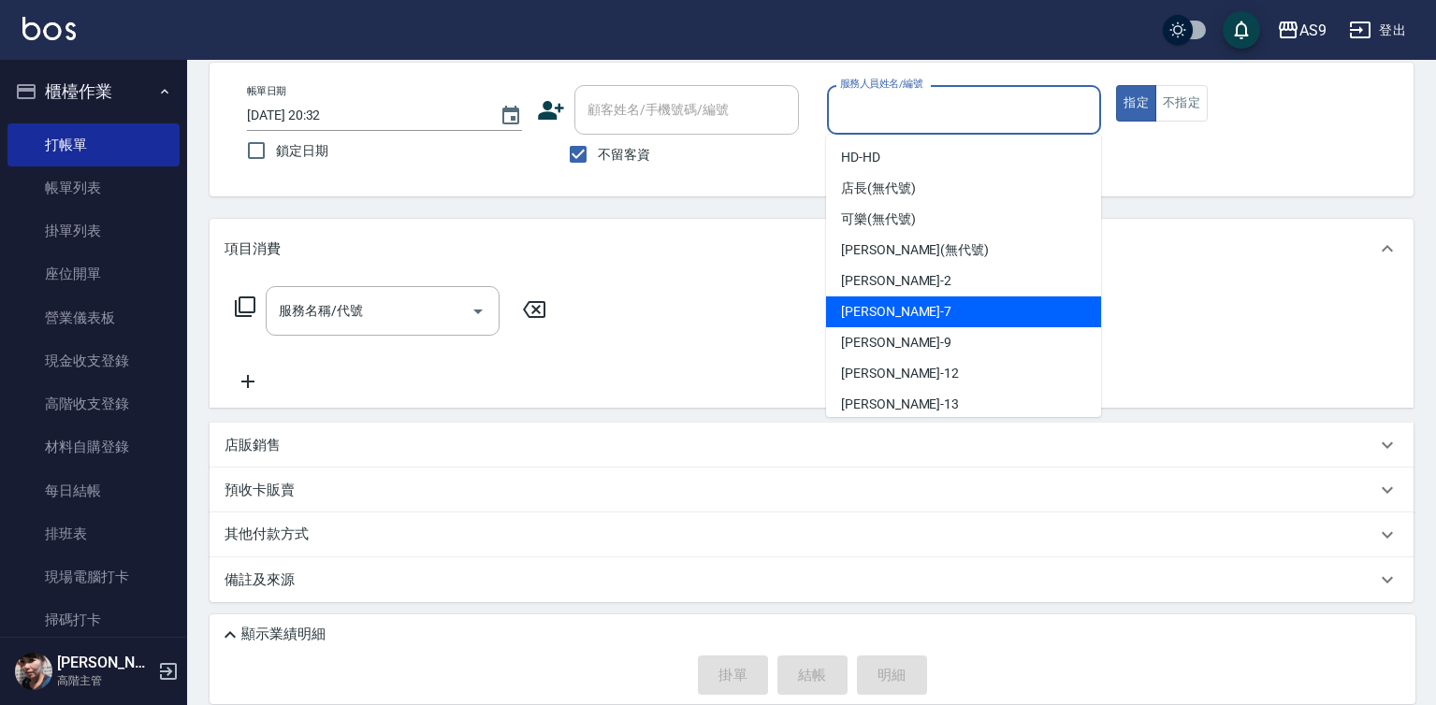
click at [927, 319] on div "Peggy -7" at bounding box center [963, 311] width 275 height 31
type input "Peggy-7"
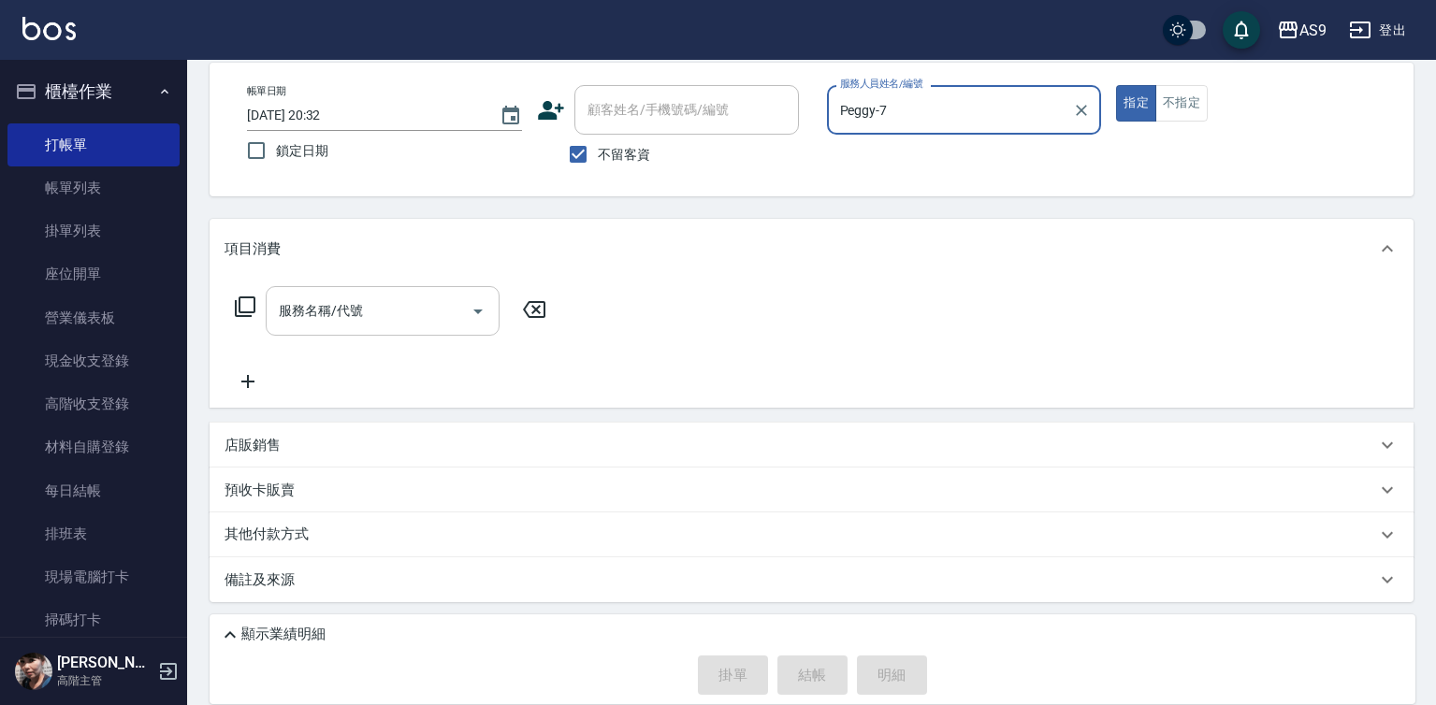
click at [364, 319] on input "服務名稱/代號" at bounding box center [368, 311] width 189 height 33
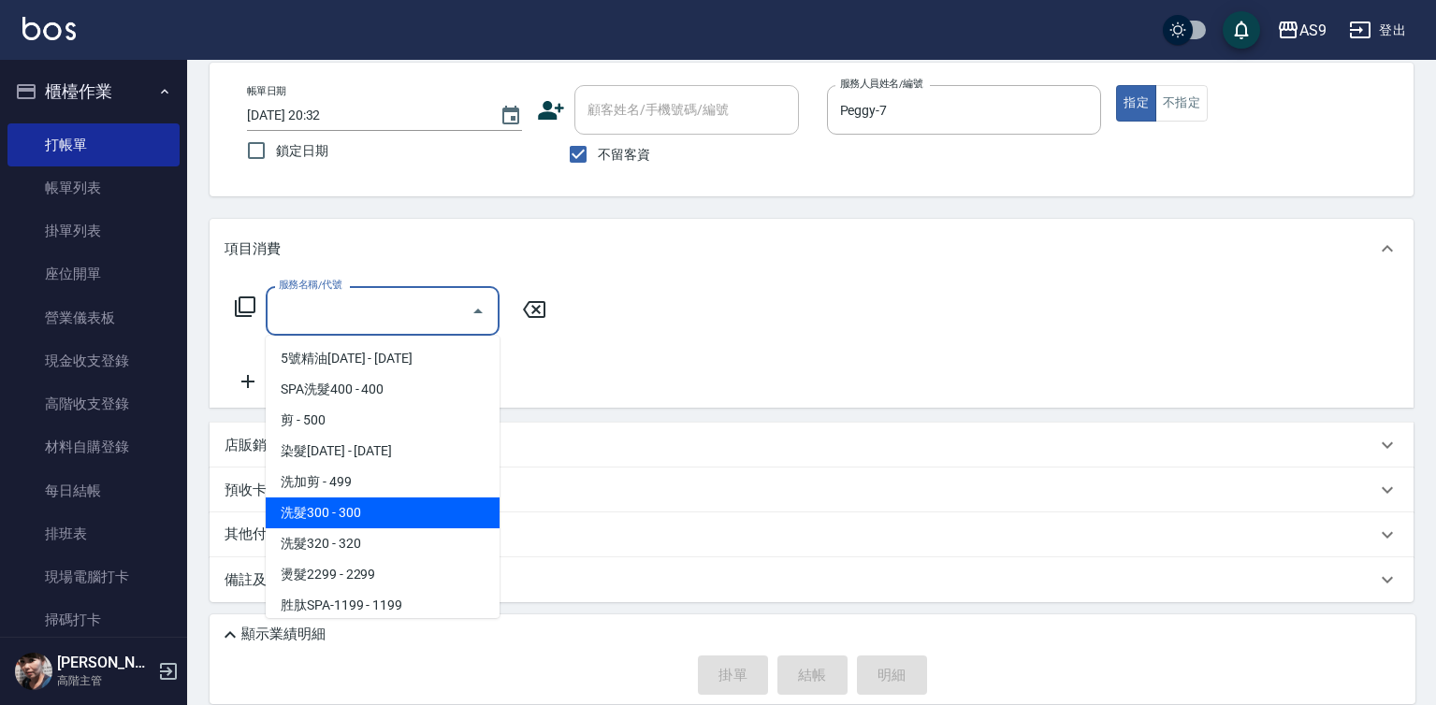
click at [331, 510] on span "洗髮300 - 300" at bounding box center [383, 513] width 234 height 31
type input "洗髮300(洗 髮300)"
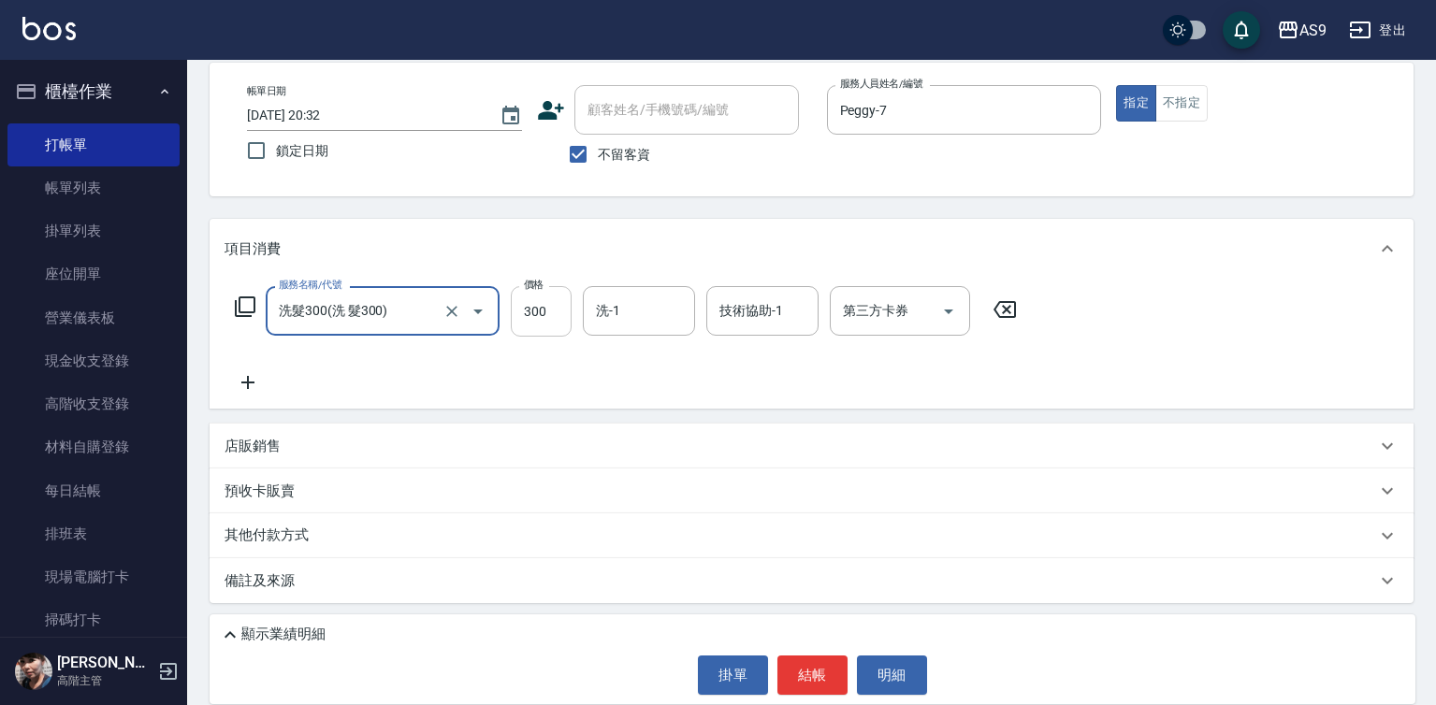
click at [548, 318] on input "300" at bounding box center [541, 311] width 61 height 51
type input "270"
click at [822, 668] on button "結帳" at bounding box center [812, 675] width 70 height 39
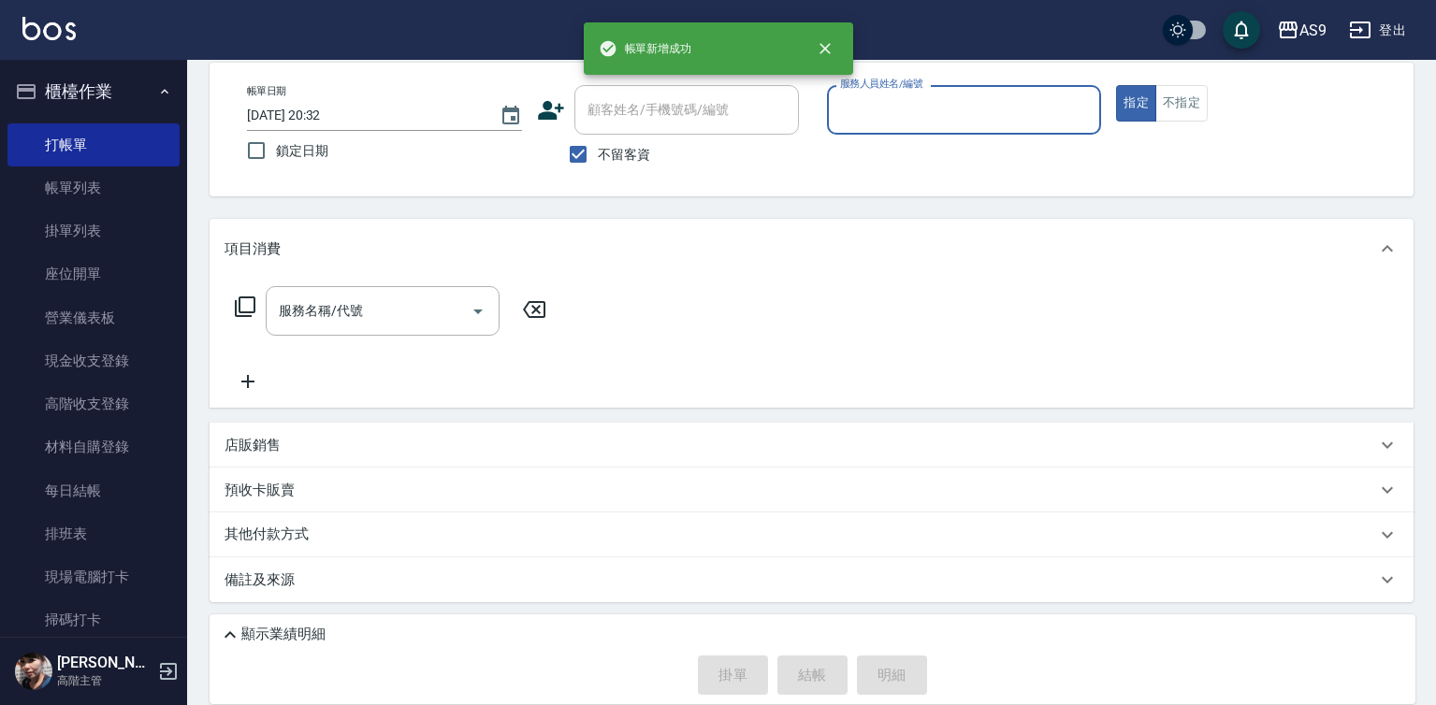
click at [880, 111] on input "服務人員姓名/編號" at bounding box center [964, 110] width 258 height 33
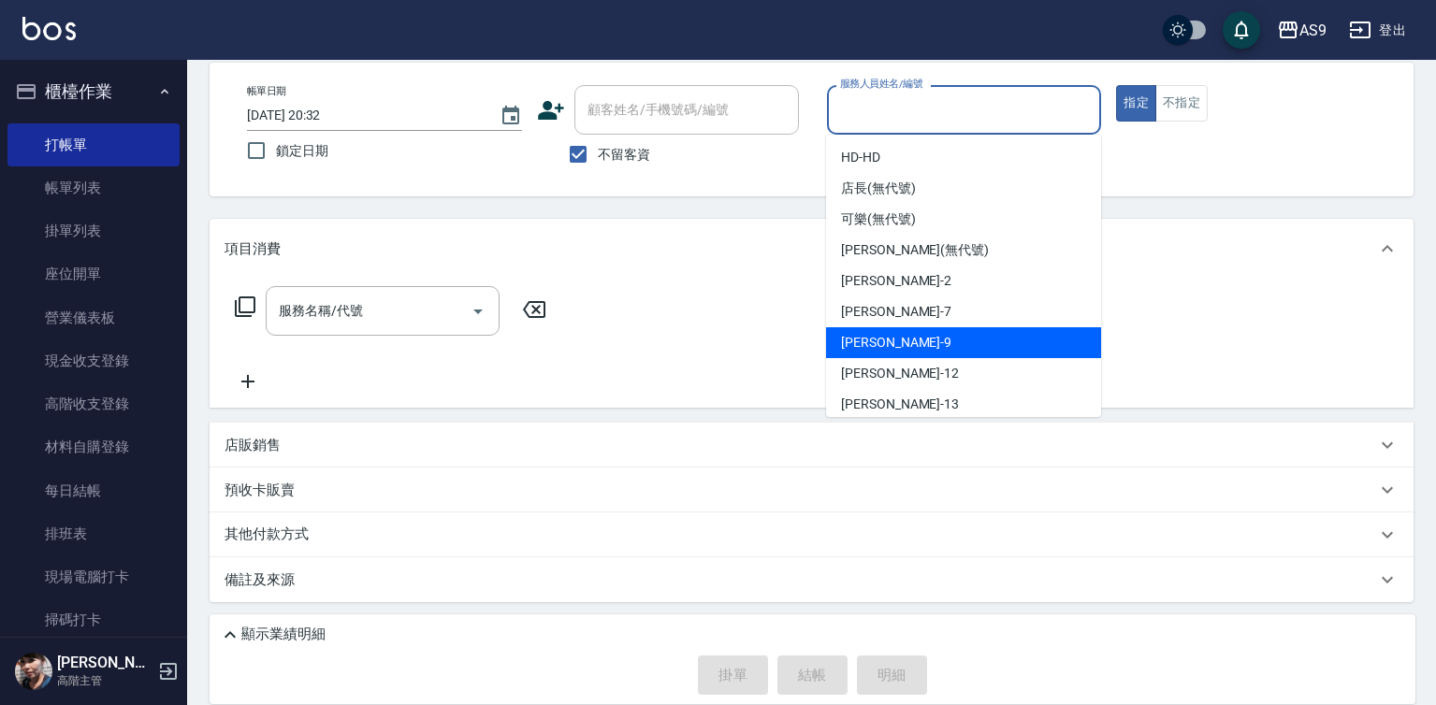
click at [902, 313] on div "Peggy -7" at bounding box center [963, 311] width 275 height 31
type input "Peggy-7"
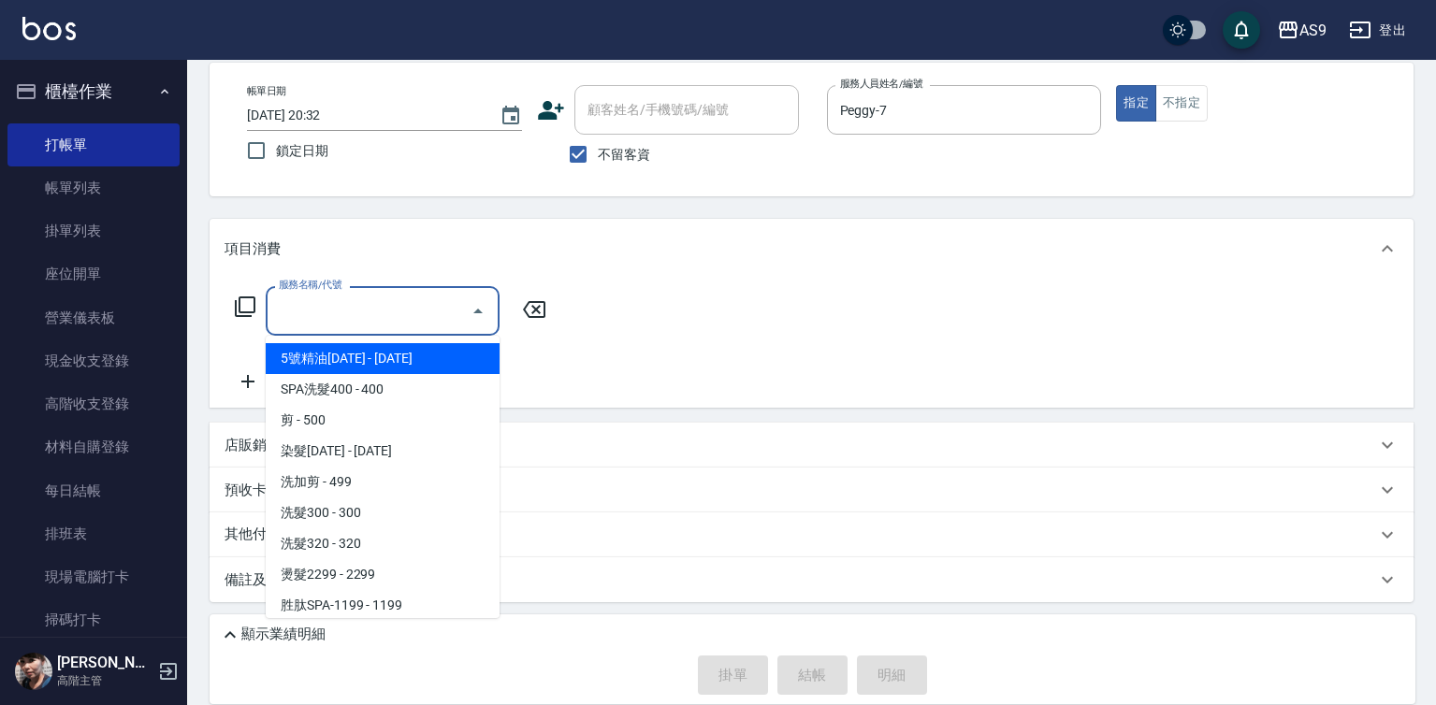
click at [450, 318] on input "服務名稱/代號" at bounding box center [368, 311] width 189 height 33
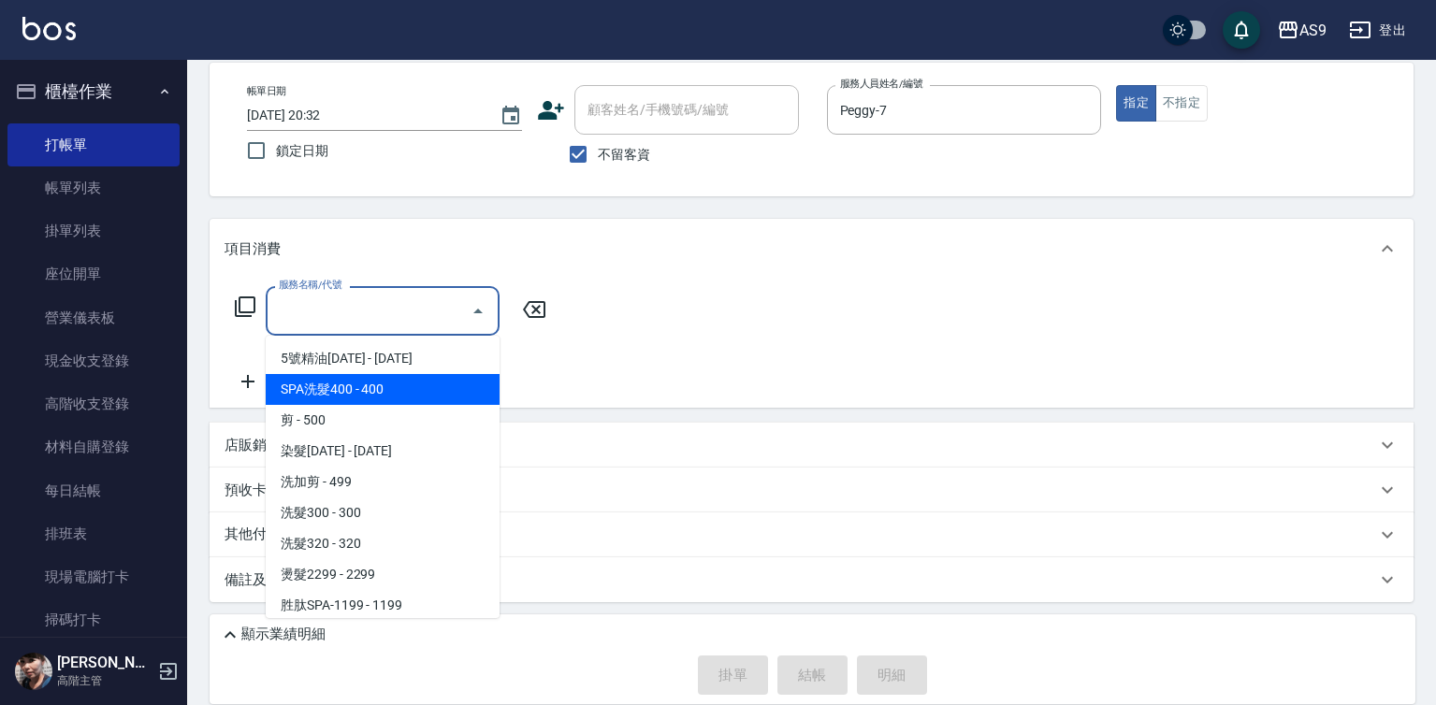
drag, startPoint x: 406, startPoint y: 366, endPoint x: 405, endPoint y: 395, distance: 29.0
click at [404, 387] on ul "5號精油1399 - 1399 SPA洗髮400 - 400 剪 - 500 染髮1500 - 1500 洗加剪 - 499 洗髮300 - 300 洗髮32…" at bounding box center [383, 477] width 234 height 282
click at [405, 395] on span "SPA洗髮400 - 400" at bounding box center [383, 389] width 234 height 31
type input "SPA洗髮400(SPA洗髮400)"
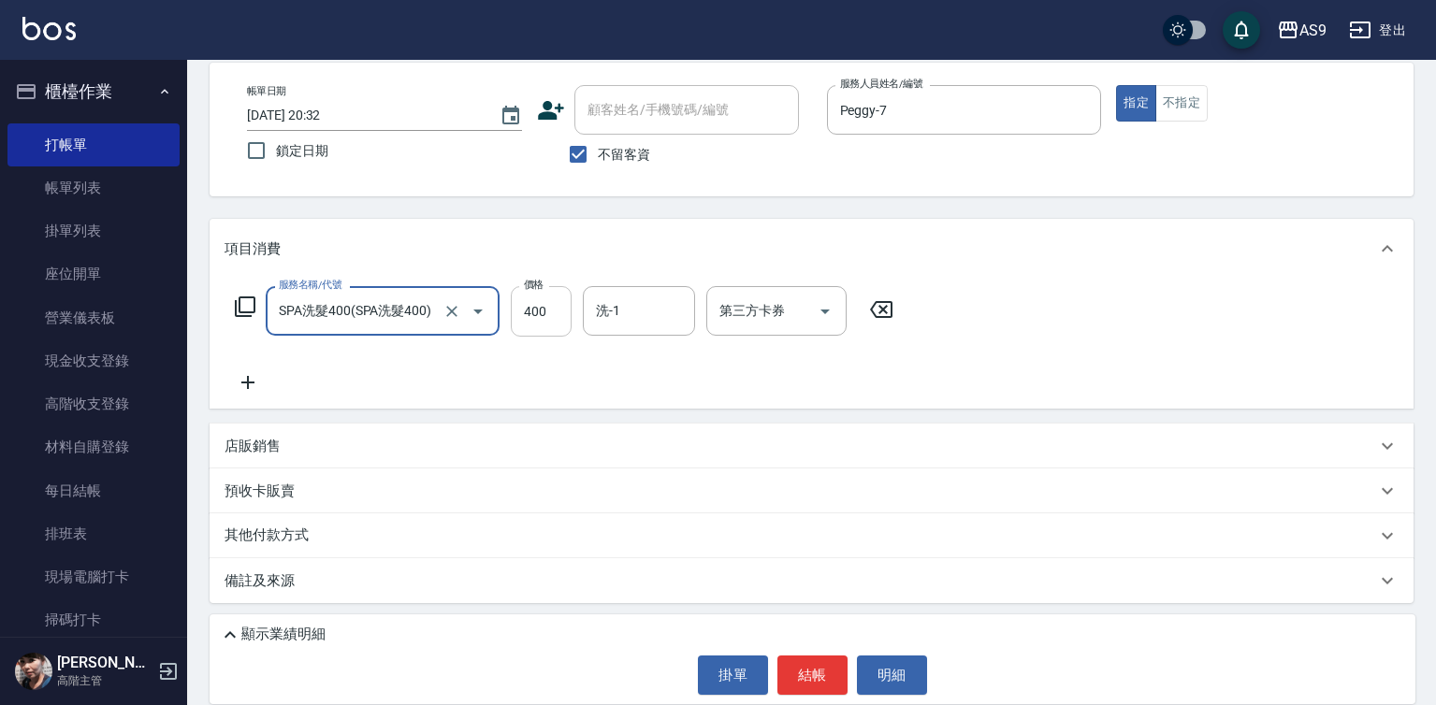
click at [557, 305] on input "400" at bounding box center [541, 311] width 61 height 51
type input "363"
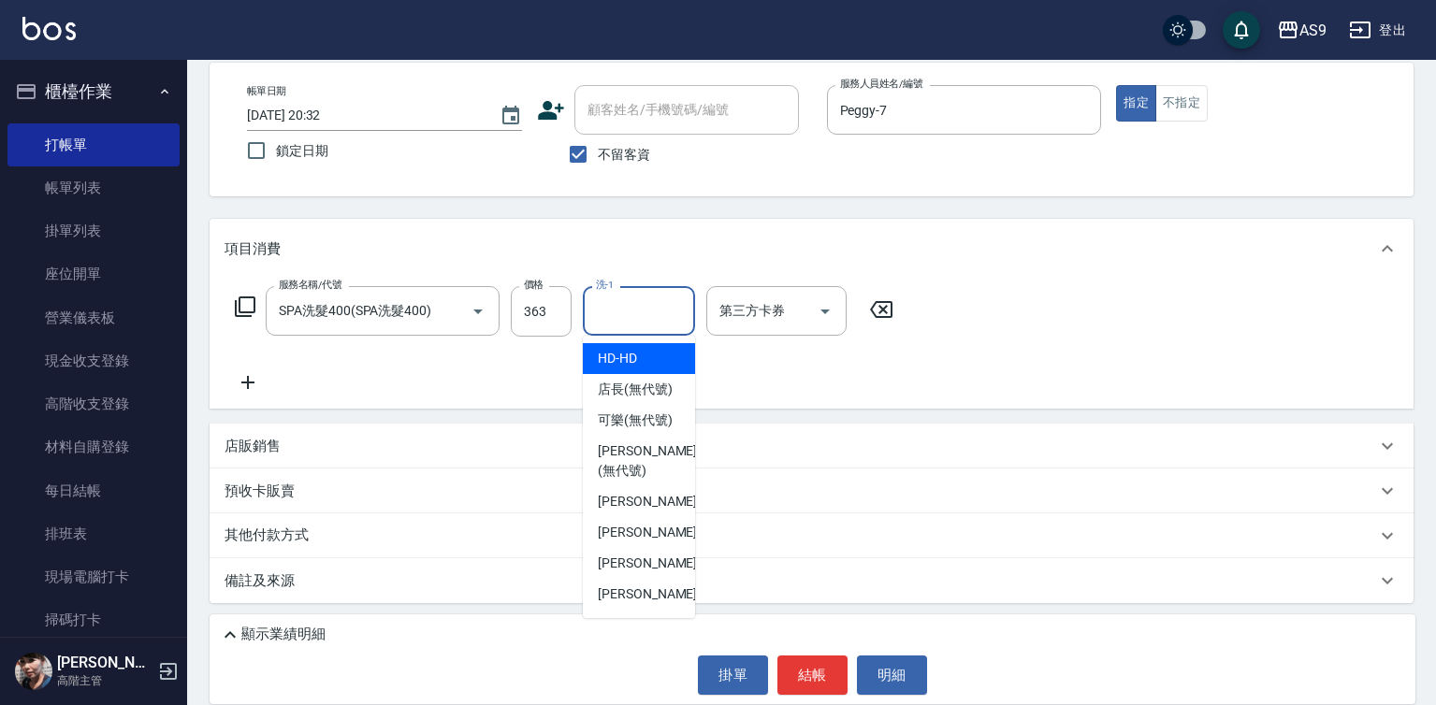
click at [624, 325] on input "洗-1" at bounding box center [638, 311] width 95 height 33
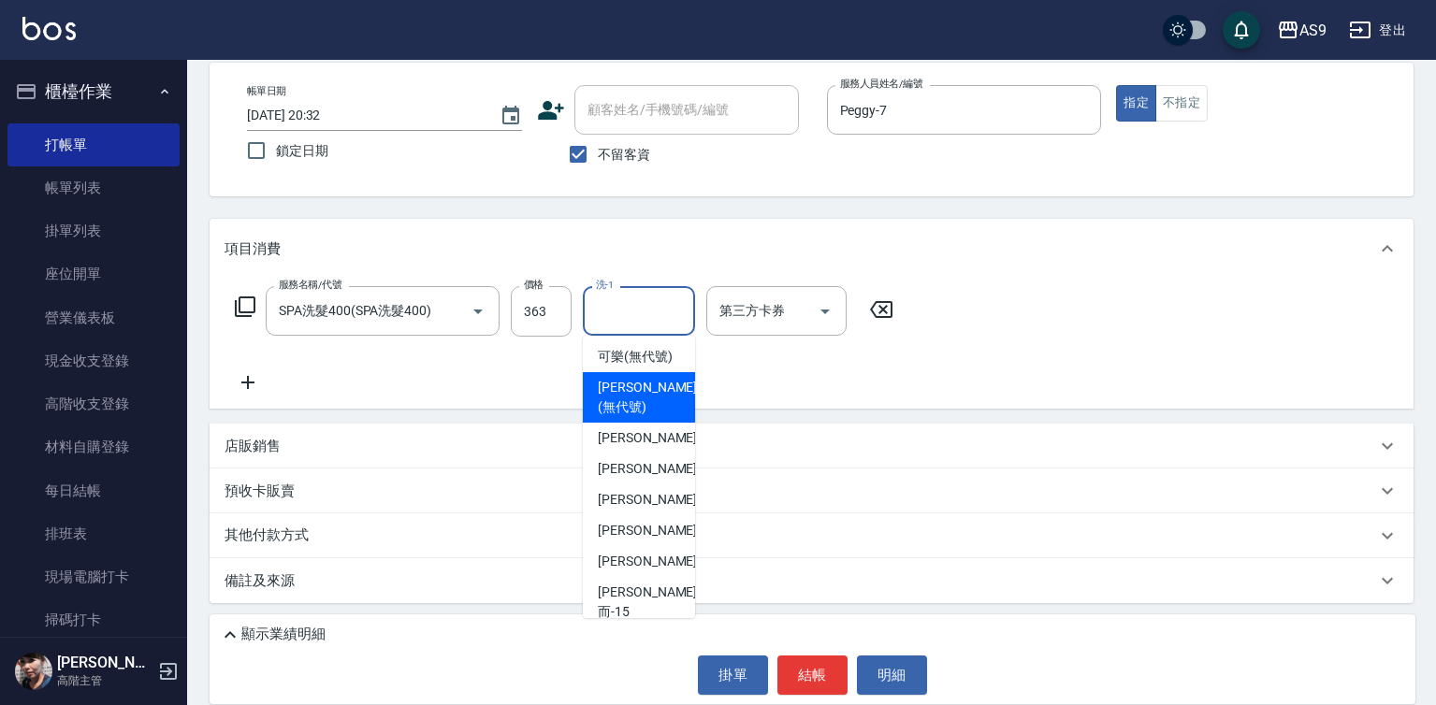
scroll to position [120, 0]
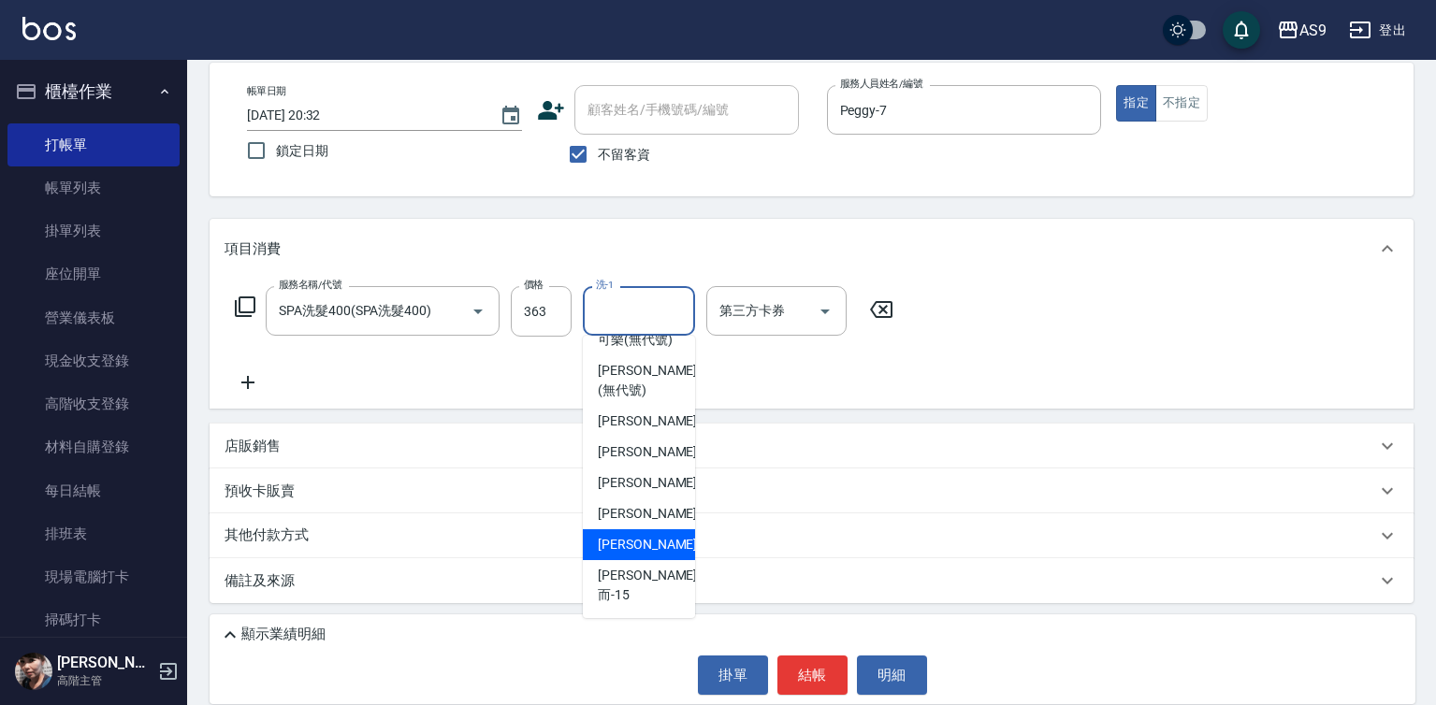
drag, startPoint x: 657, startPoint y: 561, endPoint x: 743, endPoint y: 647, distance: 121.0
click at [657, 560] on div "[PERSON_NAME] -13" at bounding box center [639, 544] width 112 height 31
type input "[PERSON_NAME]-13"
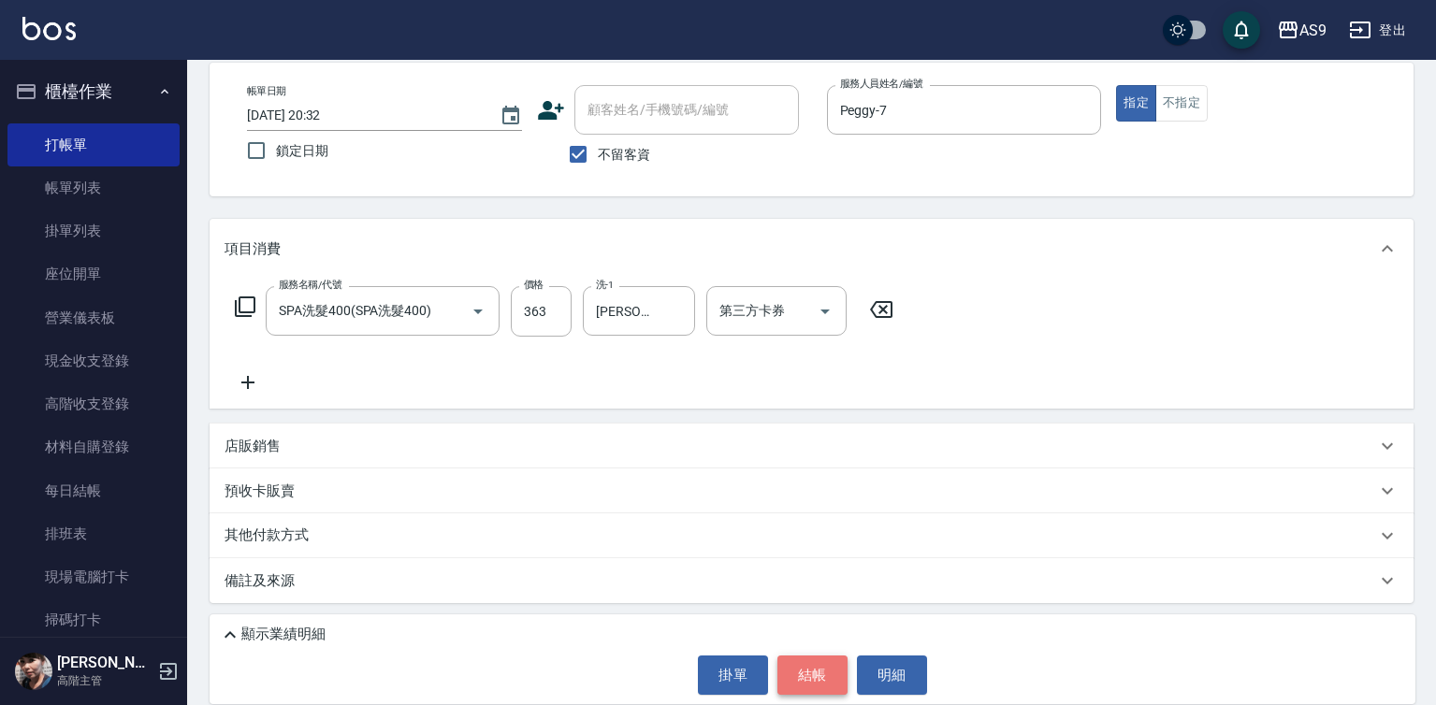
click at [800, 691] on button "結帳" at bounding box center [812, 675] width 70 height 39
type input "2025/09/16 20:33"
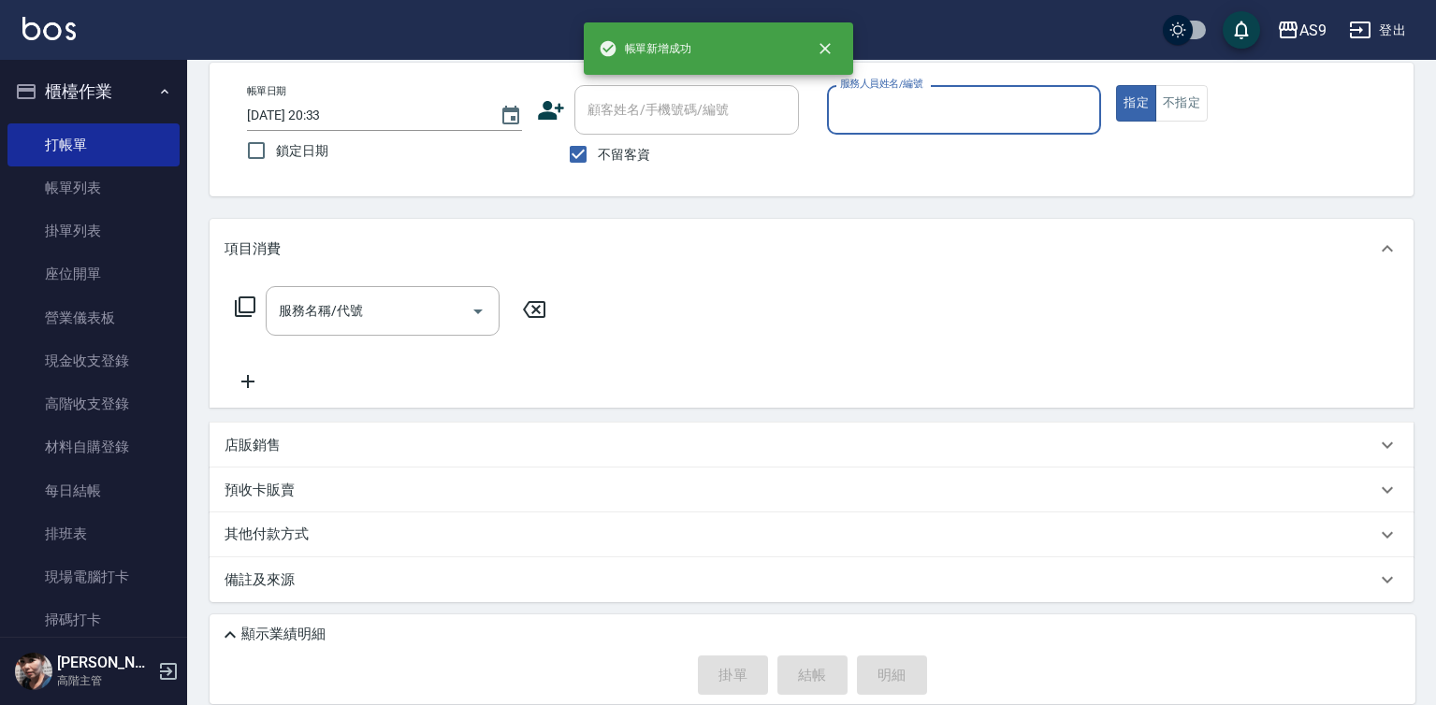
click at [886, 110] on input "服務人員姓名/編號" at bounding box center [964, 110] width 258 height 33
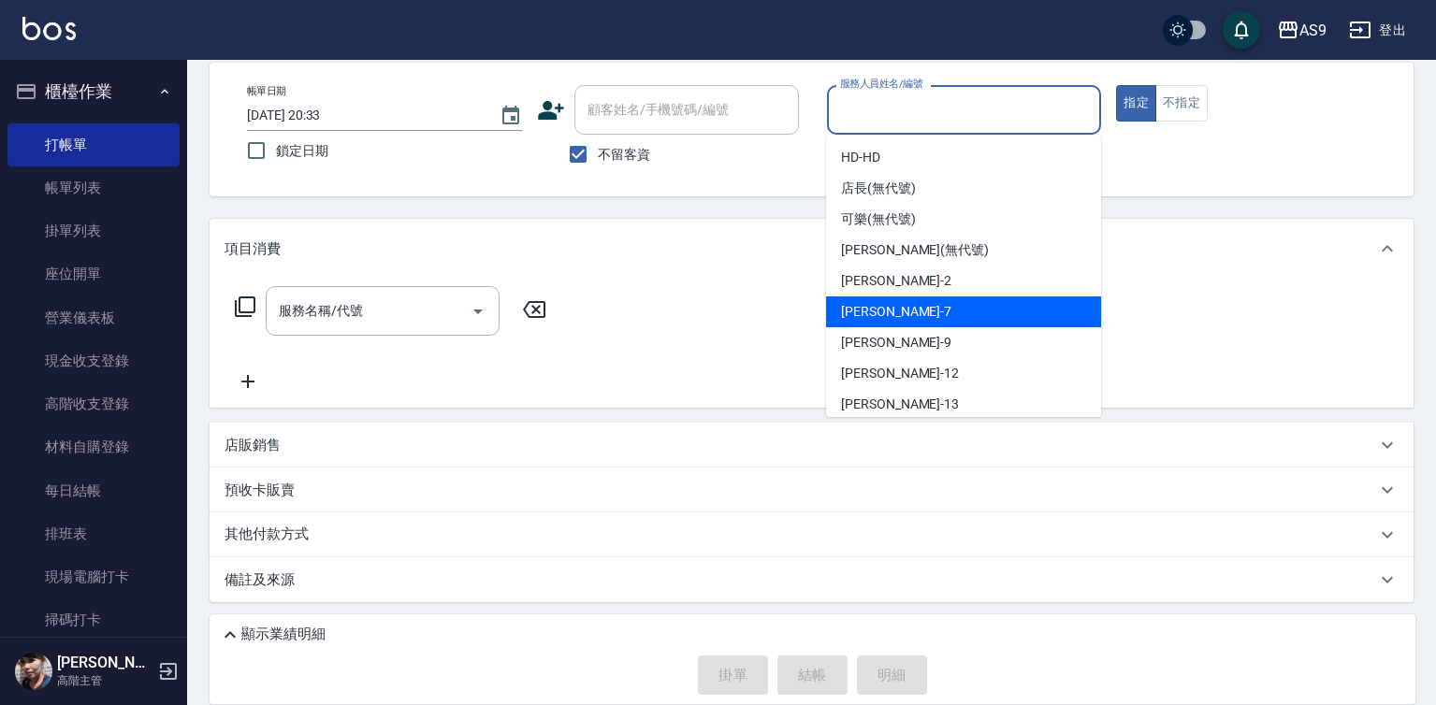
click at [913, 315] on div "Peggy -7" at bounding box center [963, 311] width 275 height 31
type input "Peggy-7"
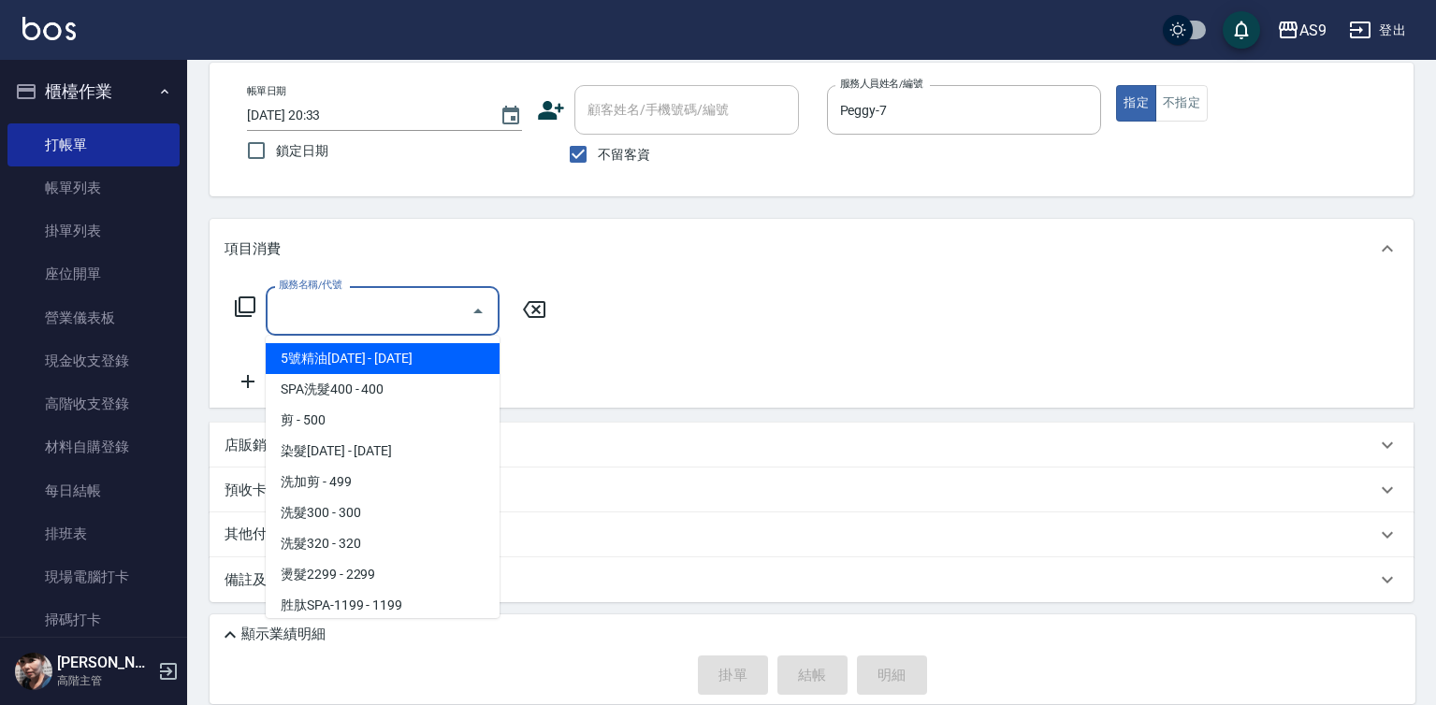
click at [392, 321] on input "服務名稱/代號" at bounding box center [368, 311] width 189 height 33
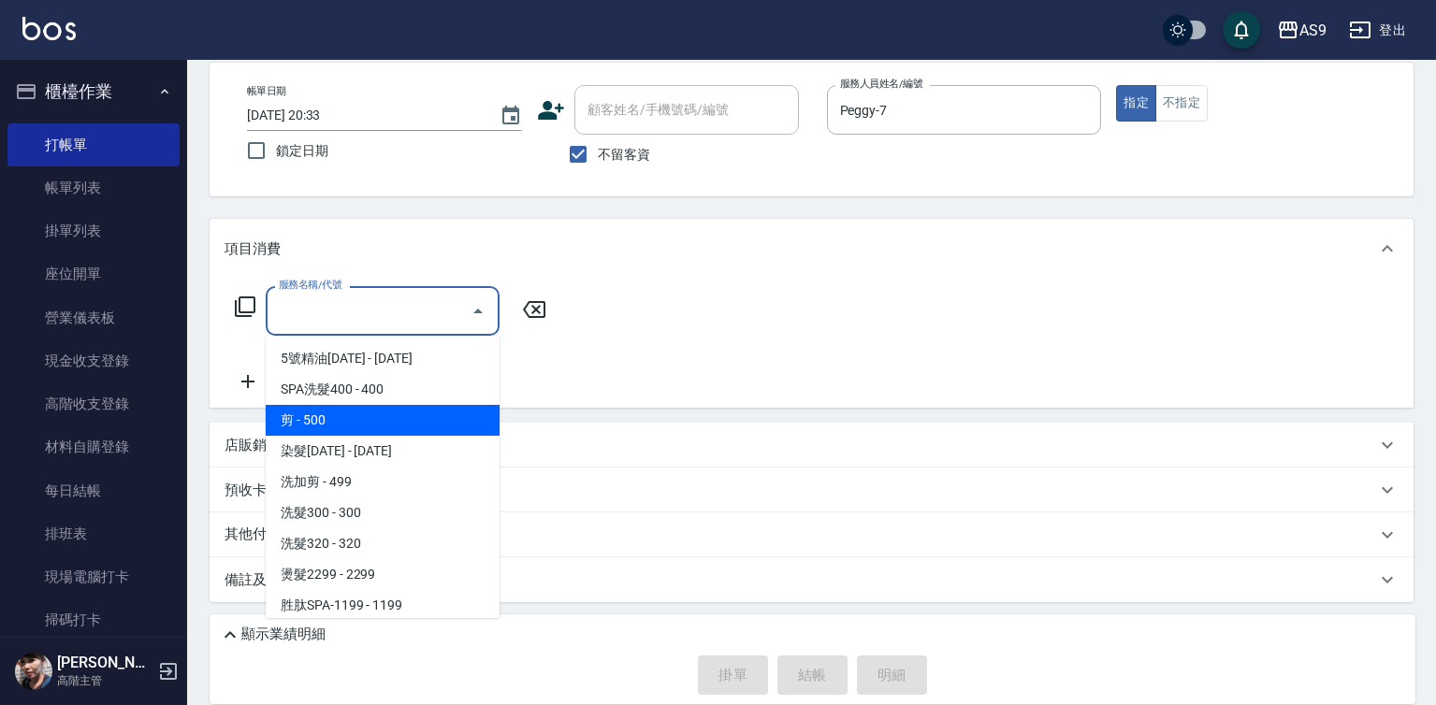
click at [355, 413] on span "剪 - 500" at bounding box center [383, 420] width 234 height 31
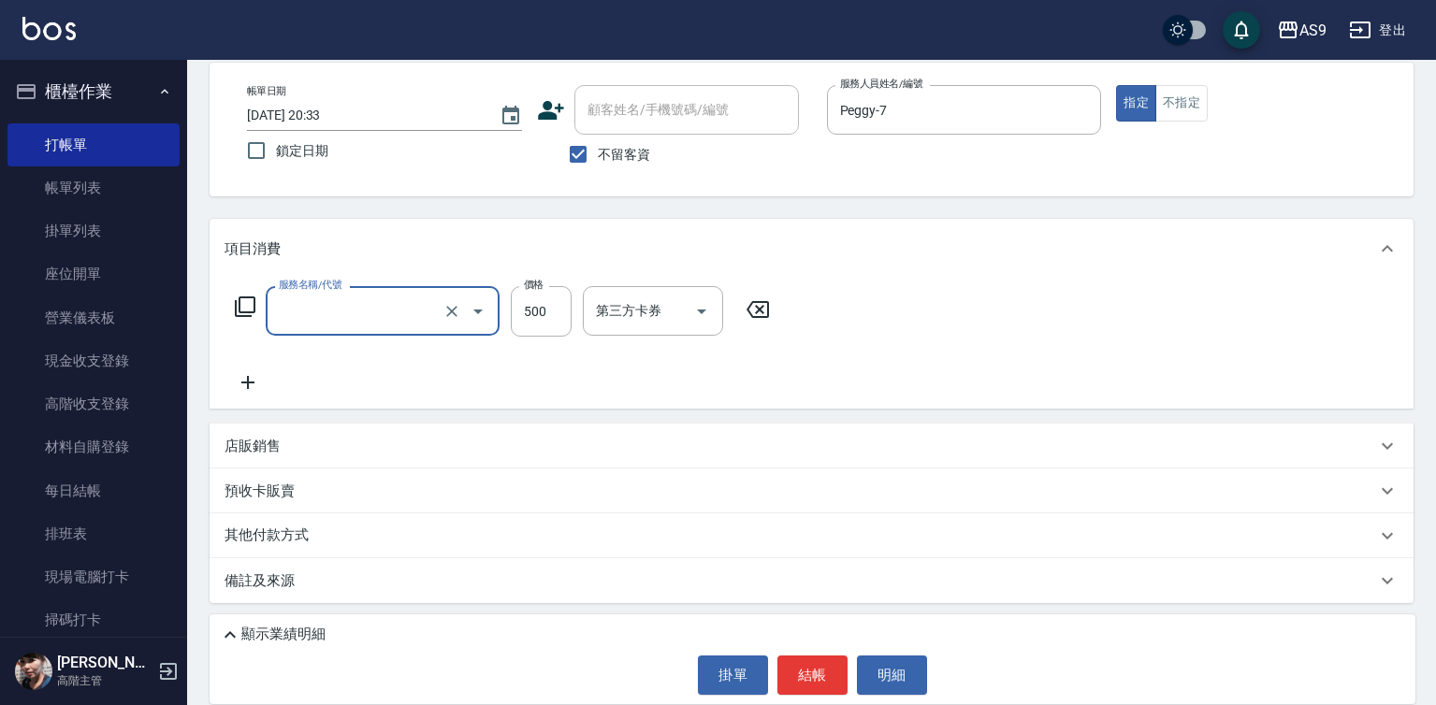
type input "剪(剪)"
click at [813, 672] on button "結帳" at bounding box center [812, 675] width 70 height 39
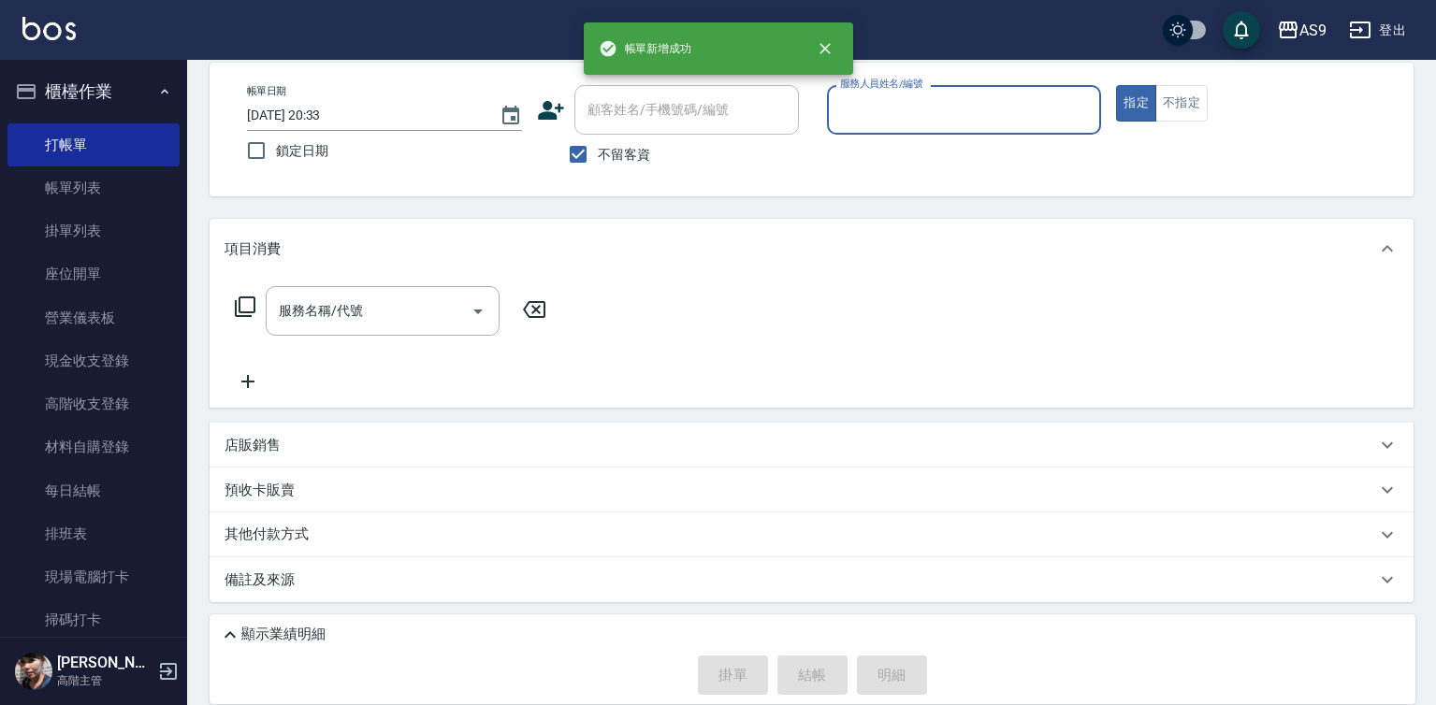
click at [868, 79] on label "服務人員姓名/編號" at bounding box center [881, 84] width 82 height 14
click at [868, 94] on input "服務人員姓名/編號" at bounding box center [964, 110] width 258 height 33
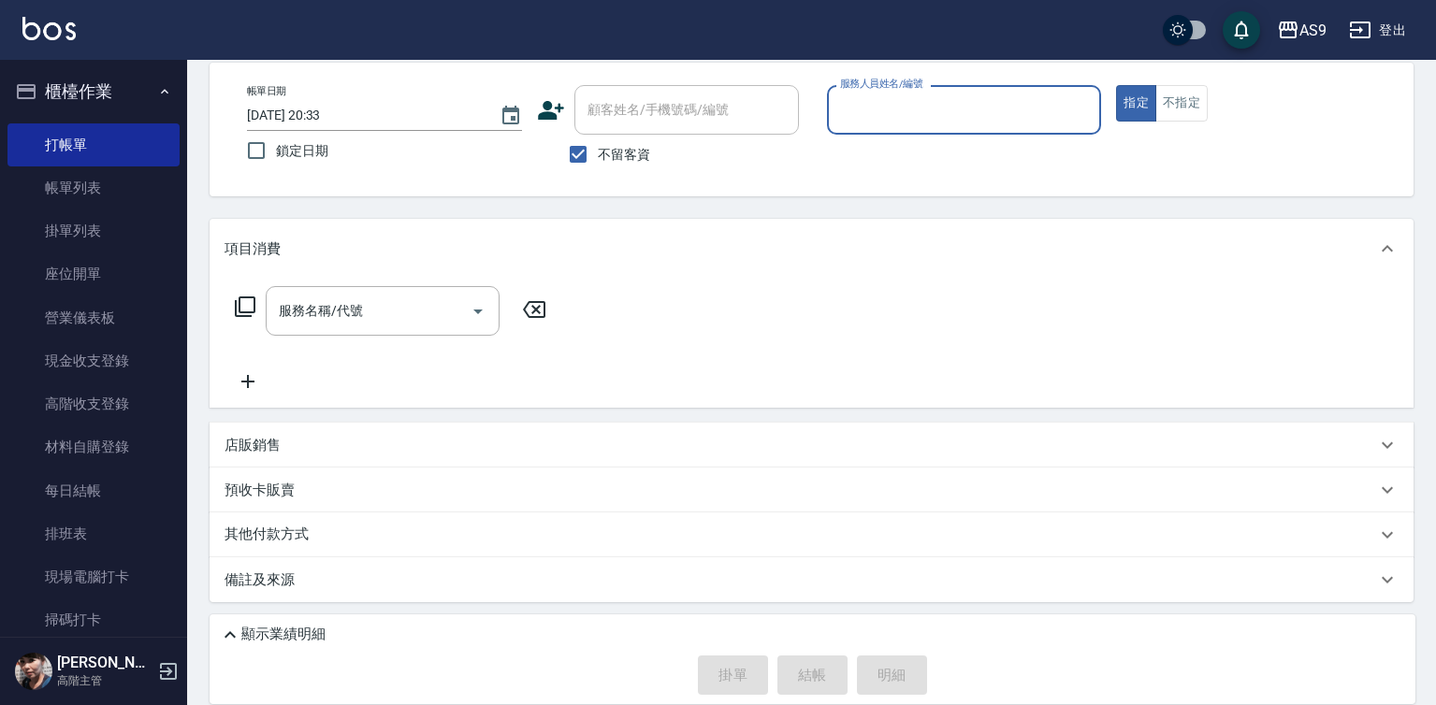
click at [875, 119] on input "服務人員姓名/編號" at bounding box center [964, 110] width 258 height 33
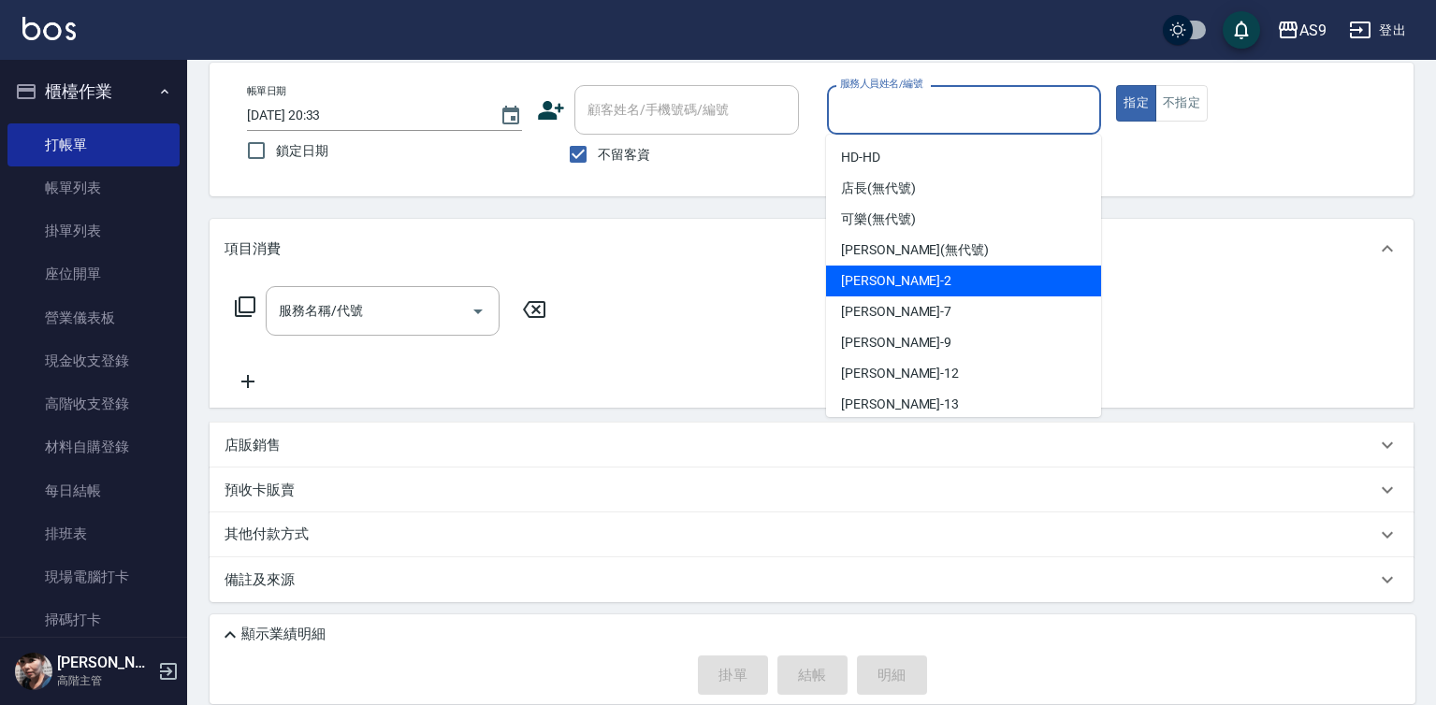
click at [922, 283] on div "Wendy怡蘭 -2" at bounding box center [963, 281] width 275 height 31
type input "Wendy怡蘭-2"
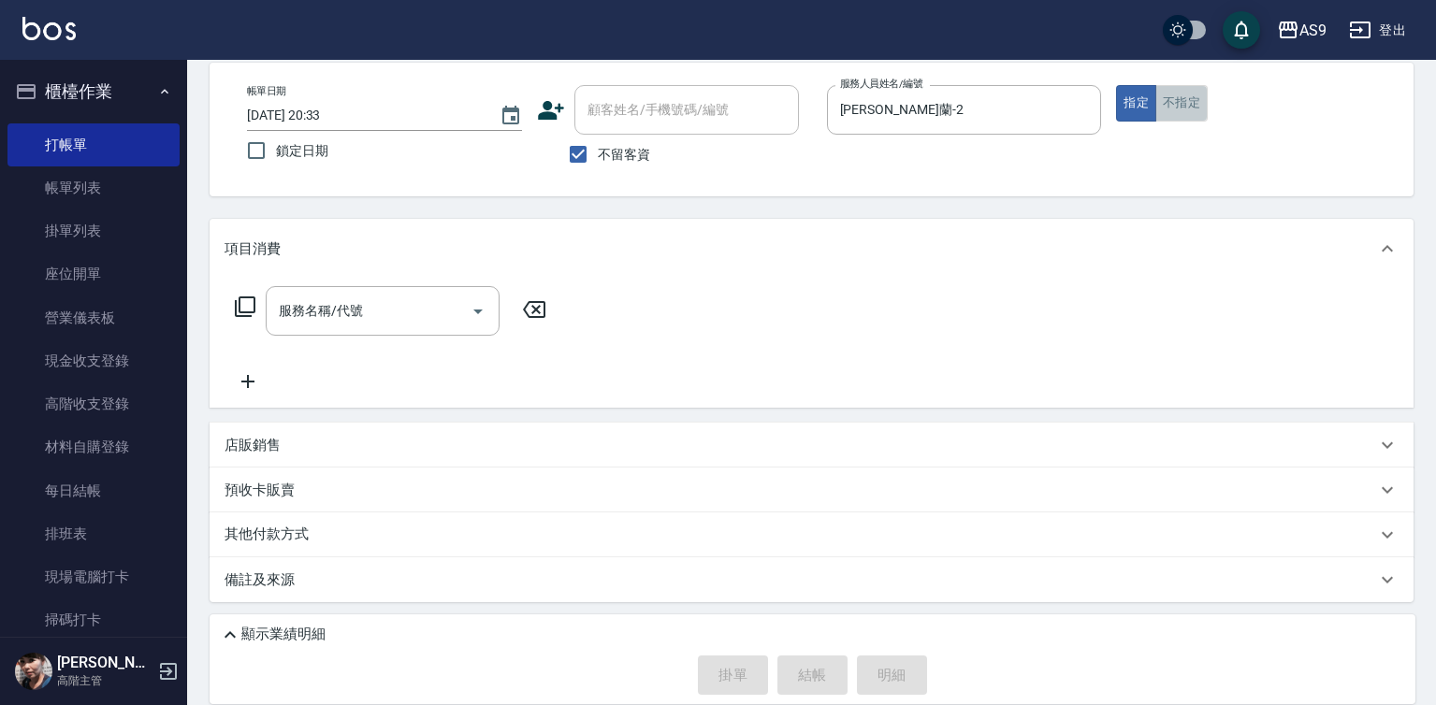
click at [1188, 104] on button "不指定" at bounding box center [1181, 103] width 52 height 36
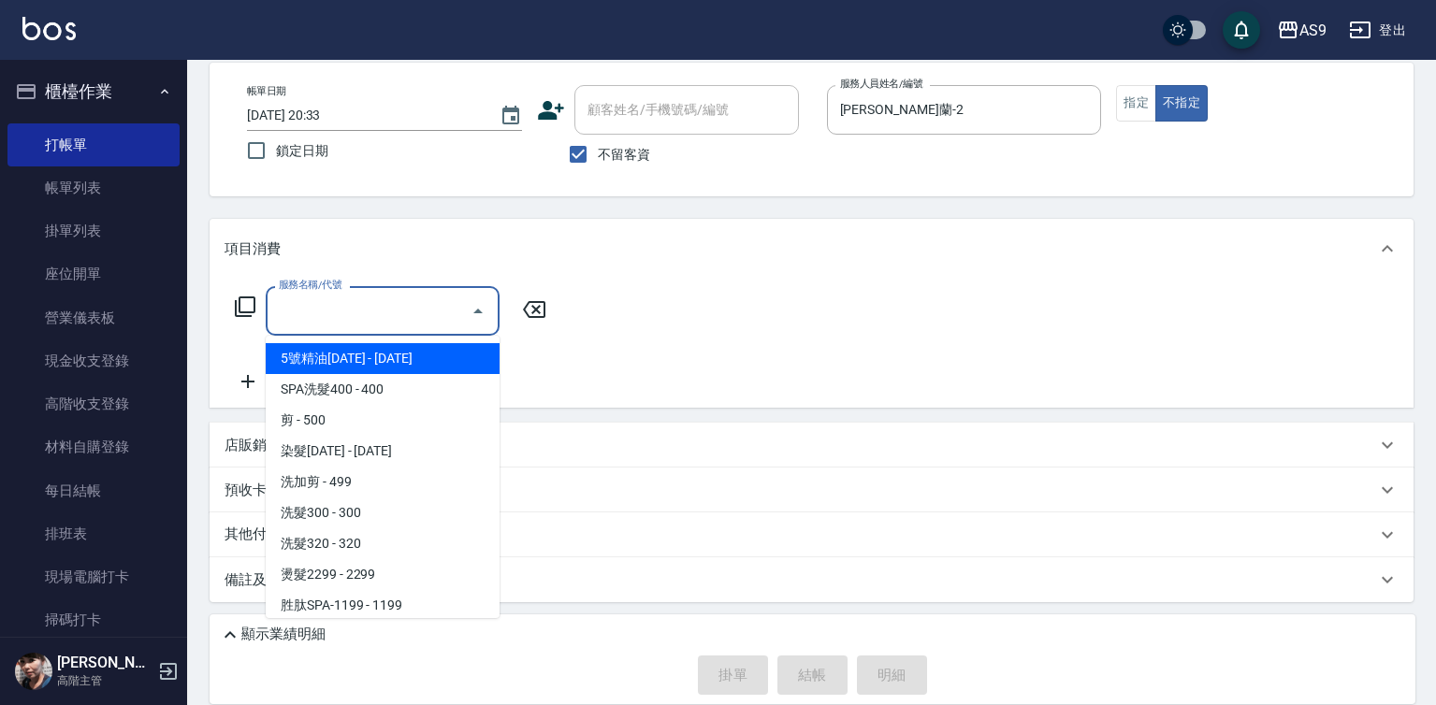
click at [415, 319] on input "服務名稱/代號" at bounding box center [368, 311] width 189 height 33
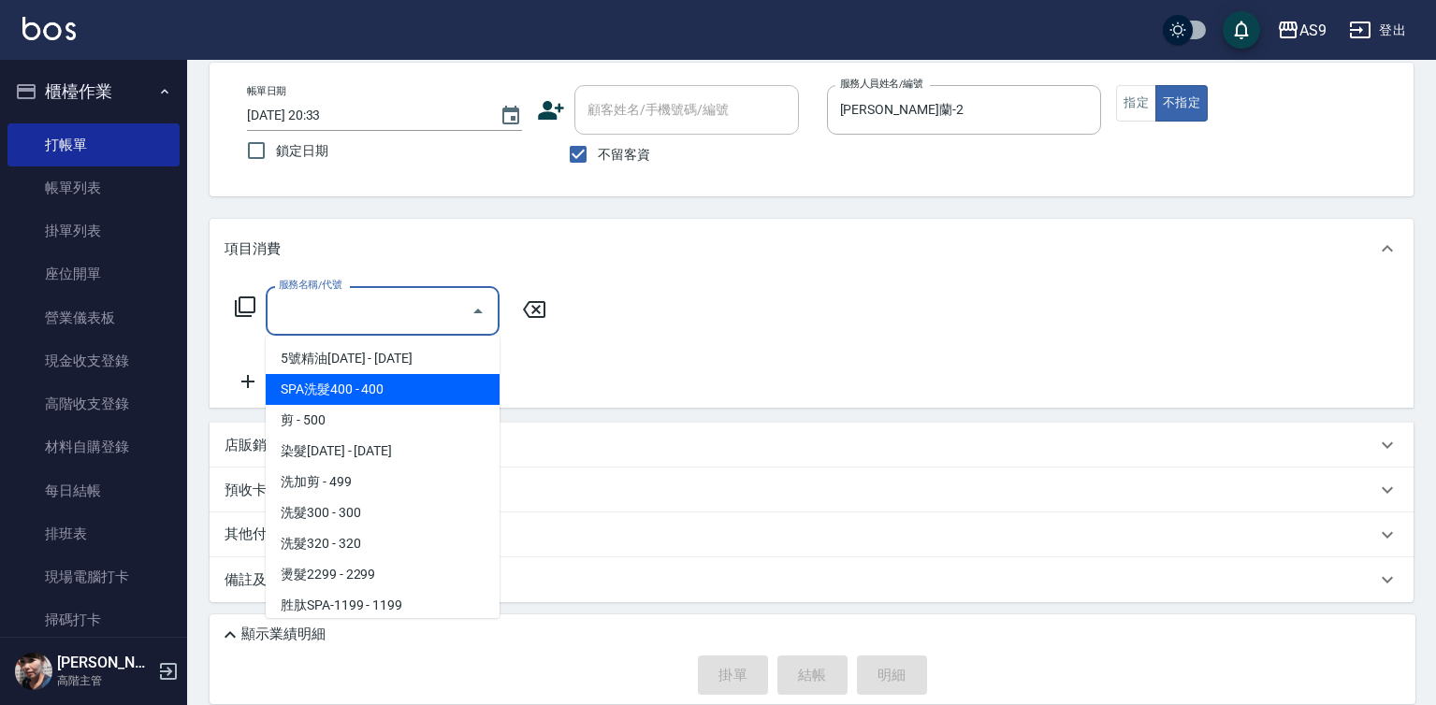
click at [342, 395] on span "SPA洗髮400 - 400" at bounding box center [383, 389] width 234 height 31
type input "SPA洗髮400(SPA洗髮400)"
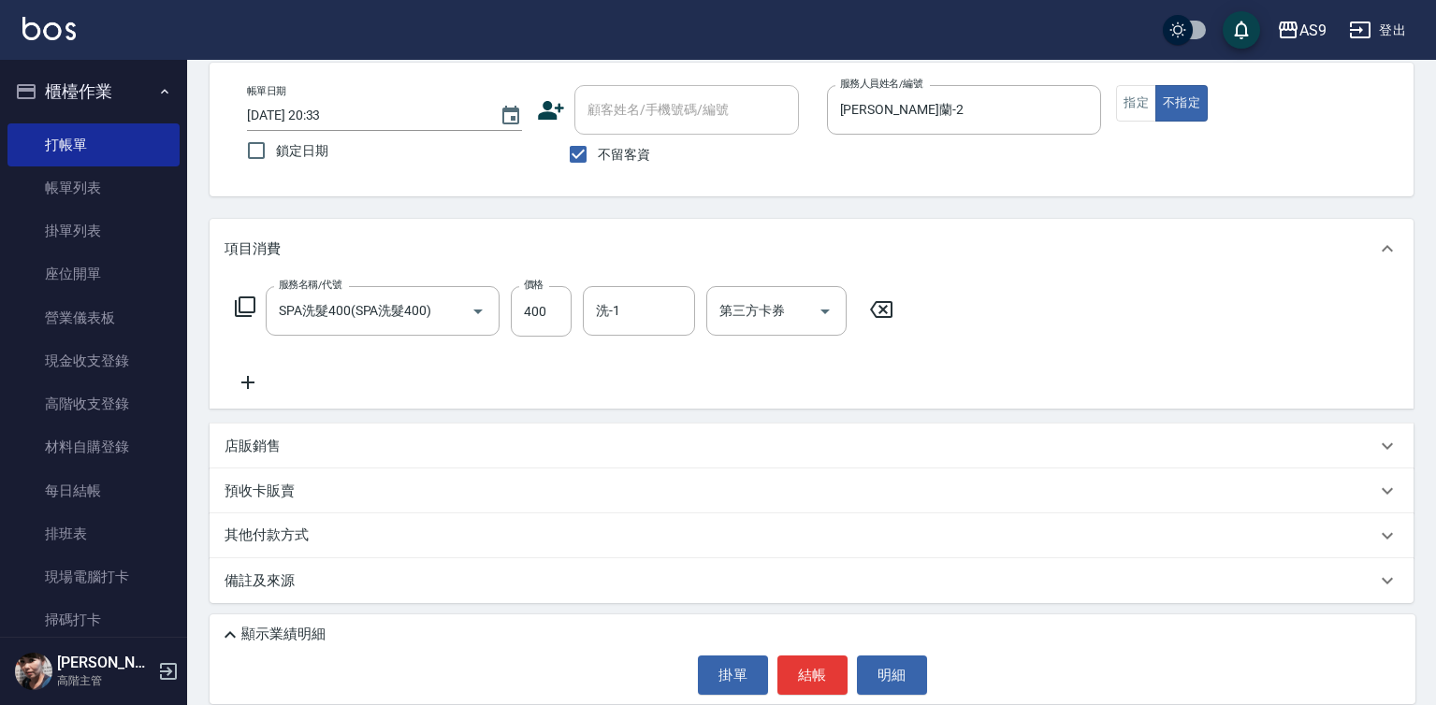
click at [240, 380] on icon at bounding box center [247, 382] width 47 height 22
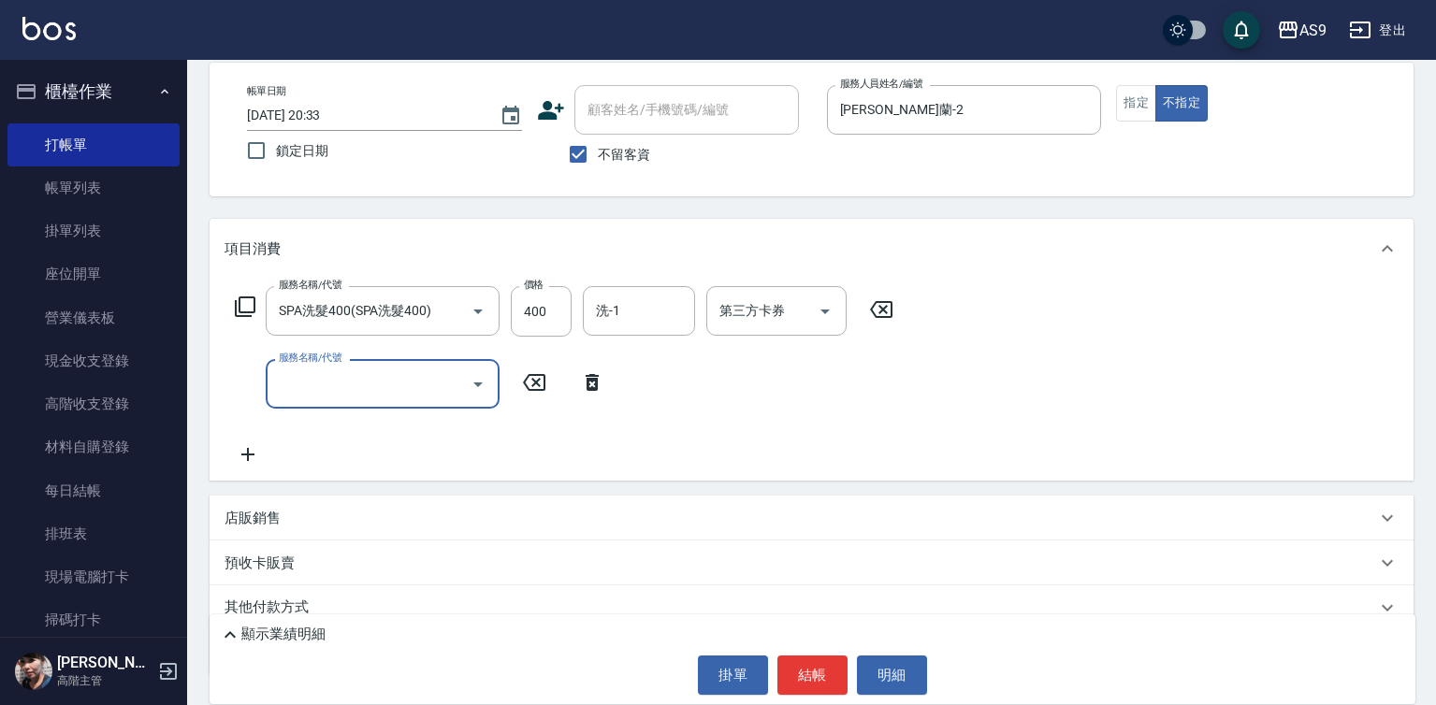
click at [320, 389] on input "服務名稱/代號" at bounding box center [368, 384] width 189 height 33
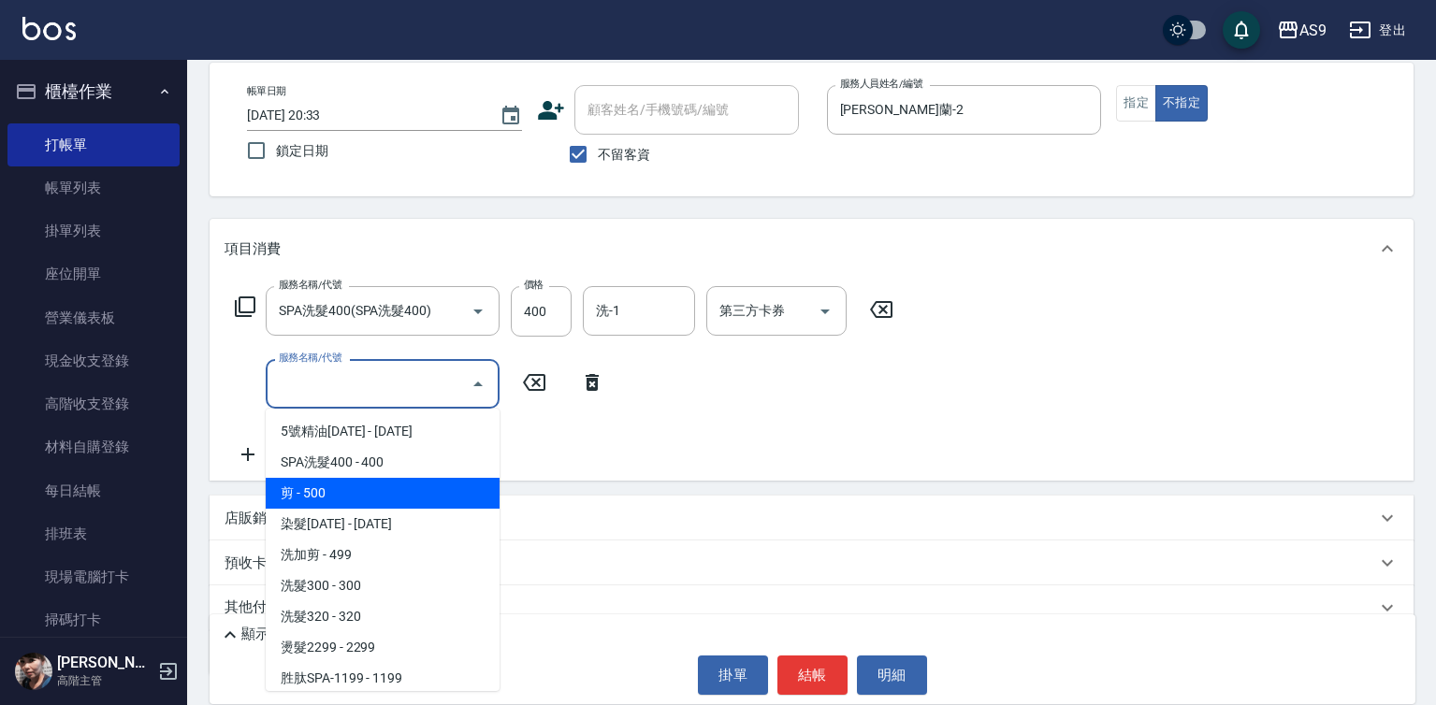
click at [360, 507] on span "剪 - 500" at bounding box center [383, 493] width 234 height 31
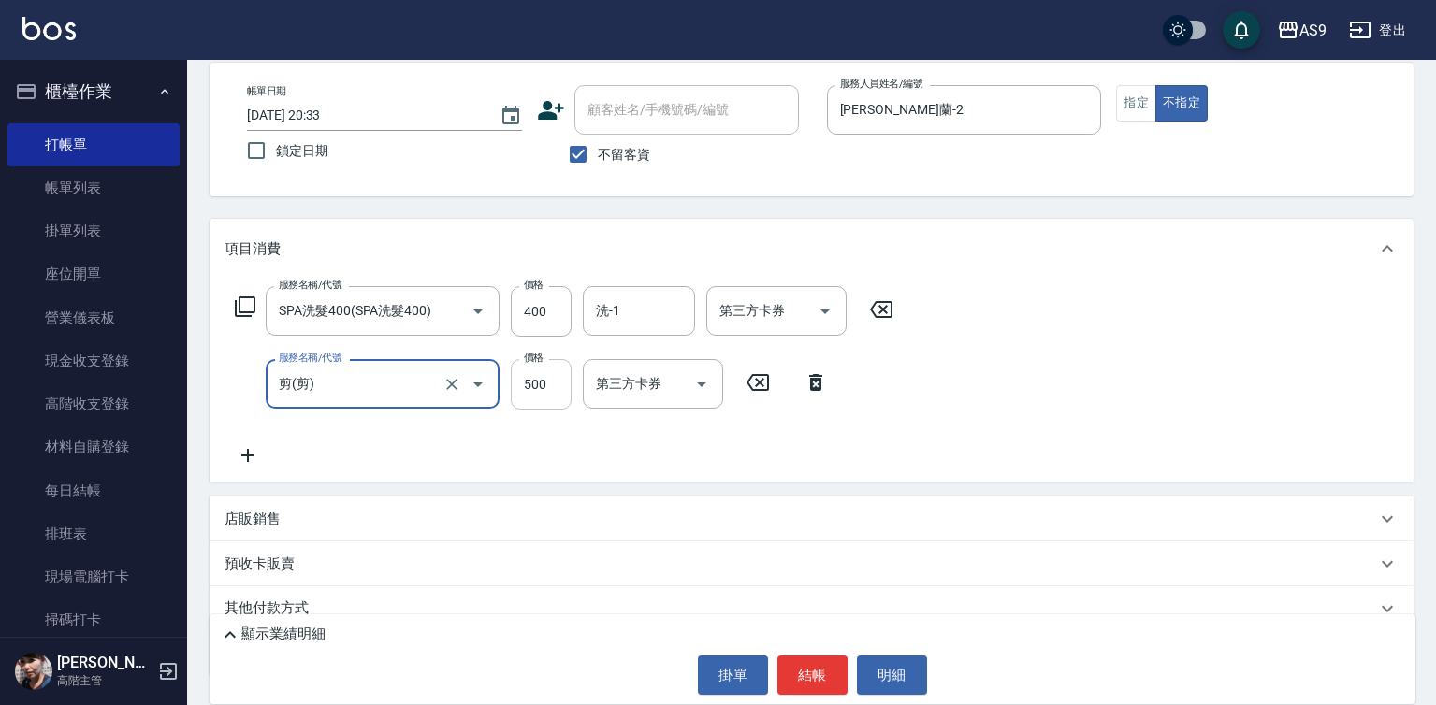
type input "剪"
click at [536, 375] on input "500" at bounding box center [541, 384] width 61 height 51
type input "100"
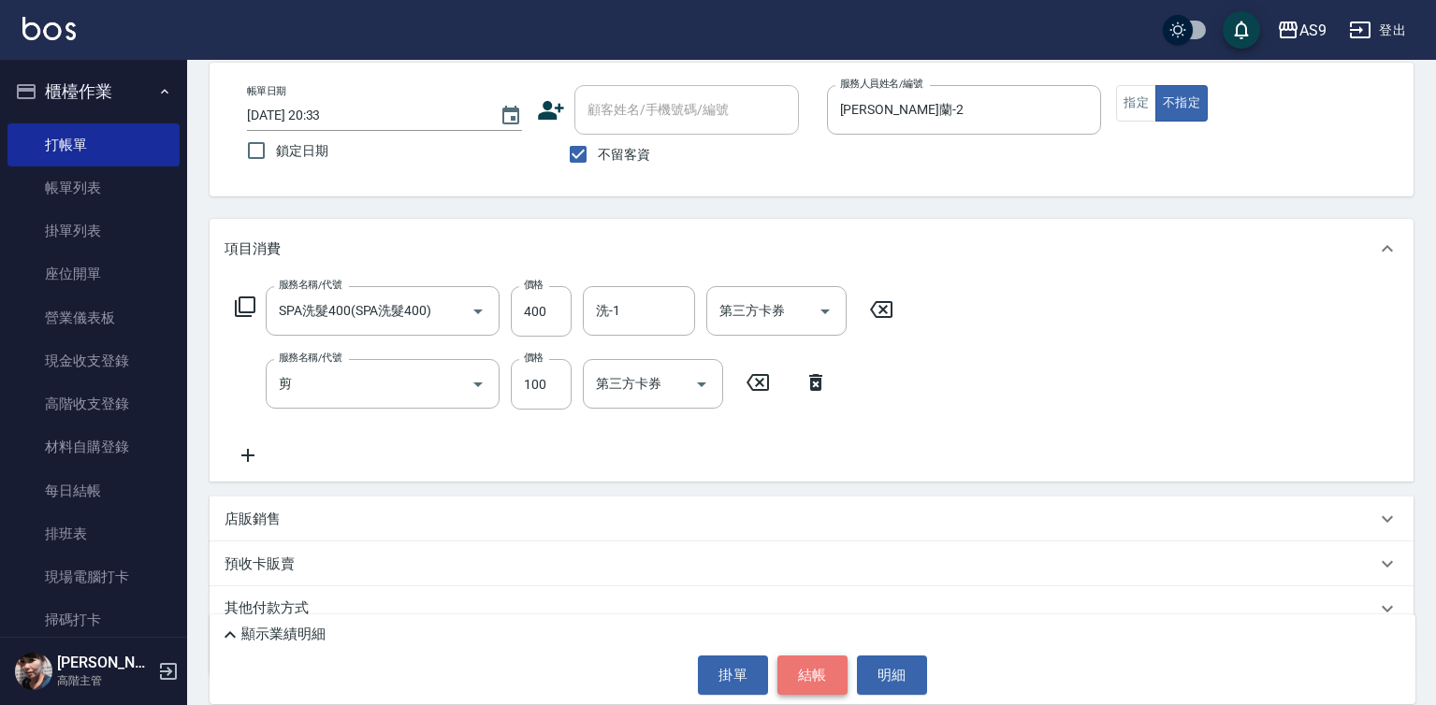
click at [804, 681] on button "結帳" at bounding box center [812, 675] width 70 height 39
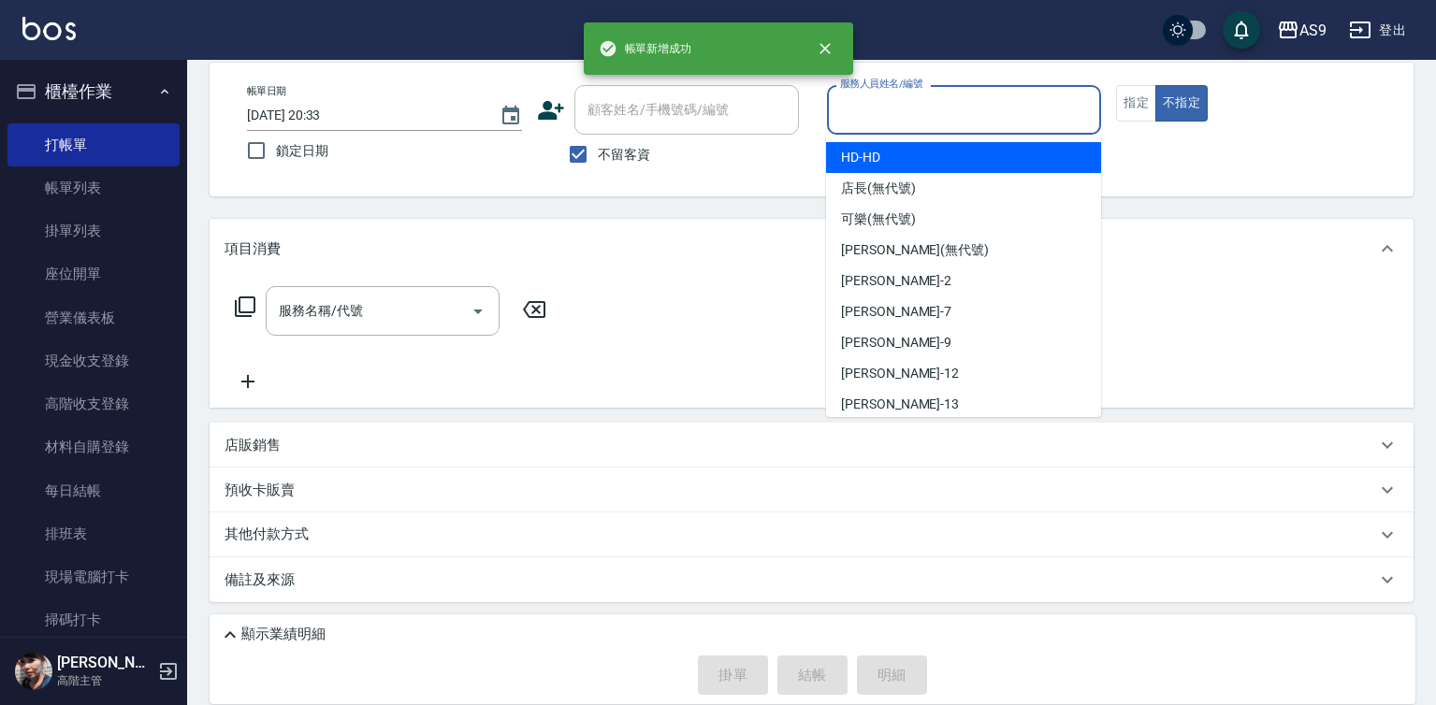
drag, startPoint x: 919, startPoint y: 109, endPoint x: 940, endPoint y: 262, distance: 153.8
click at [919, 122] on input "服務人員姓名/編號" at bounding box center [964, 110] width 258 height 33
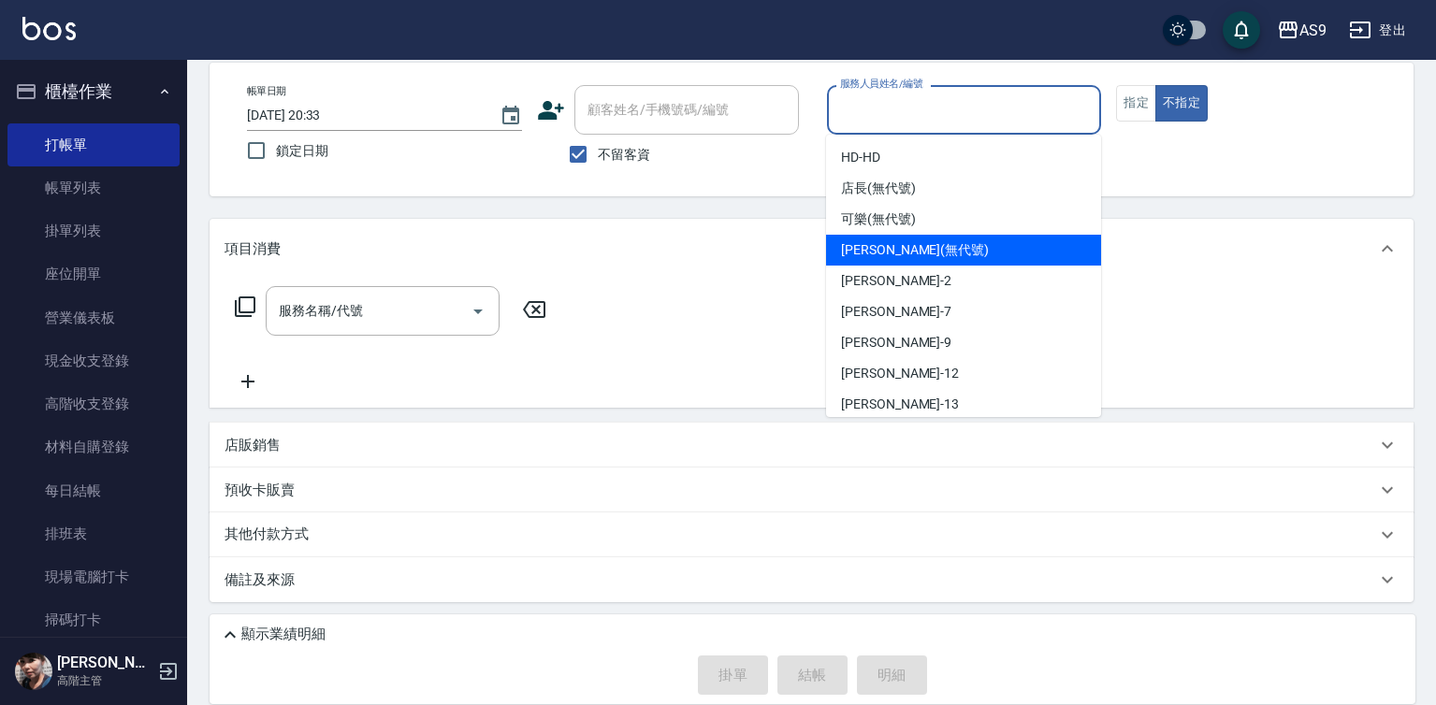
click at [933, 279] on div "Wendy怡蘭 -2" at bounding box center [963, 281] width 275 height 31
type input "Wendy怡蘭-2"
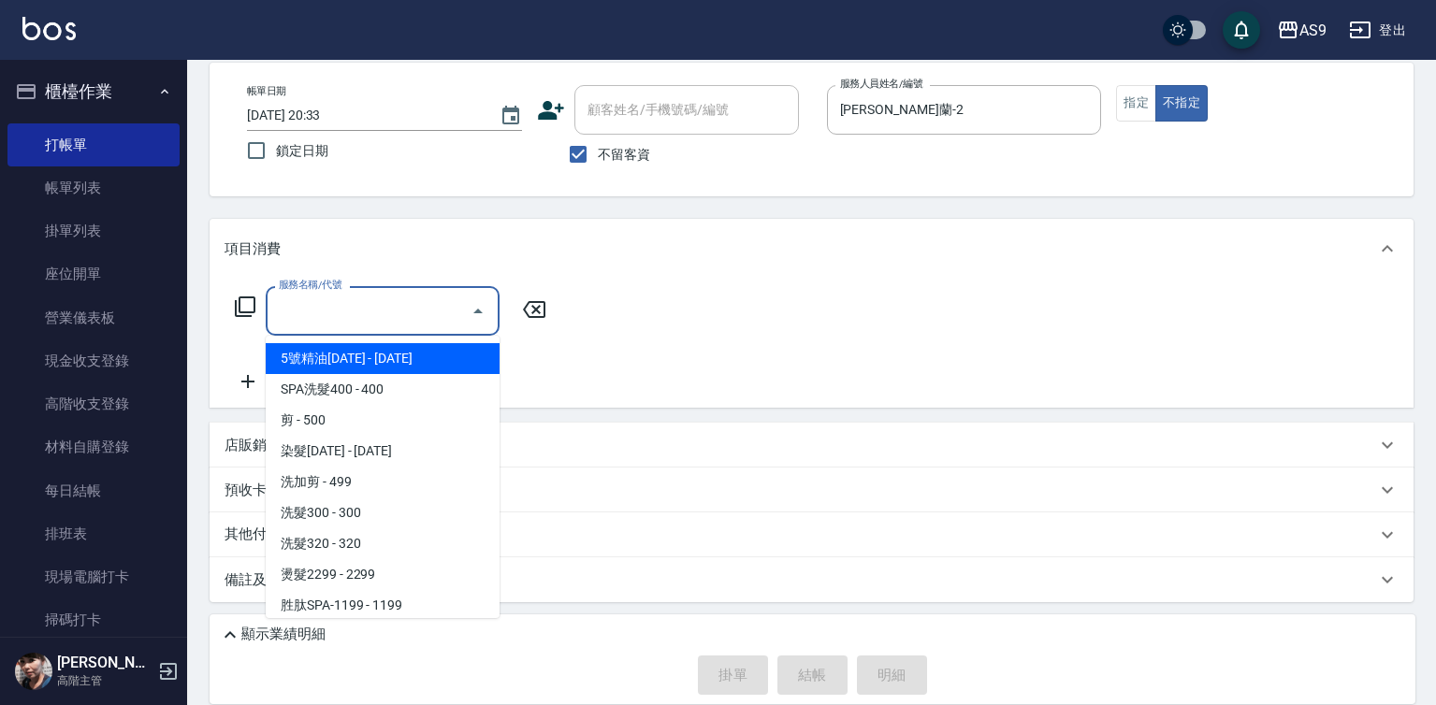
click at [354, 305] on input "服務名稱/代號" at bounding box center [368, 311] width 189 height 33
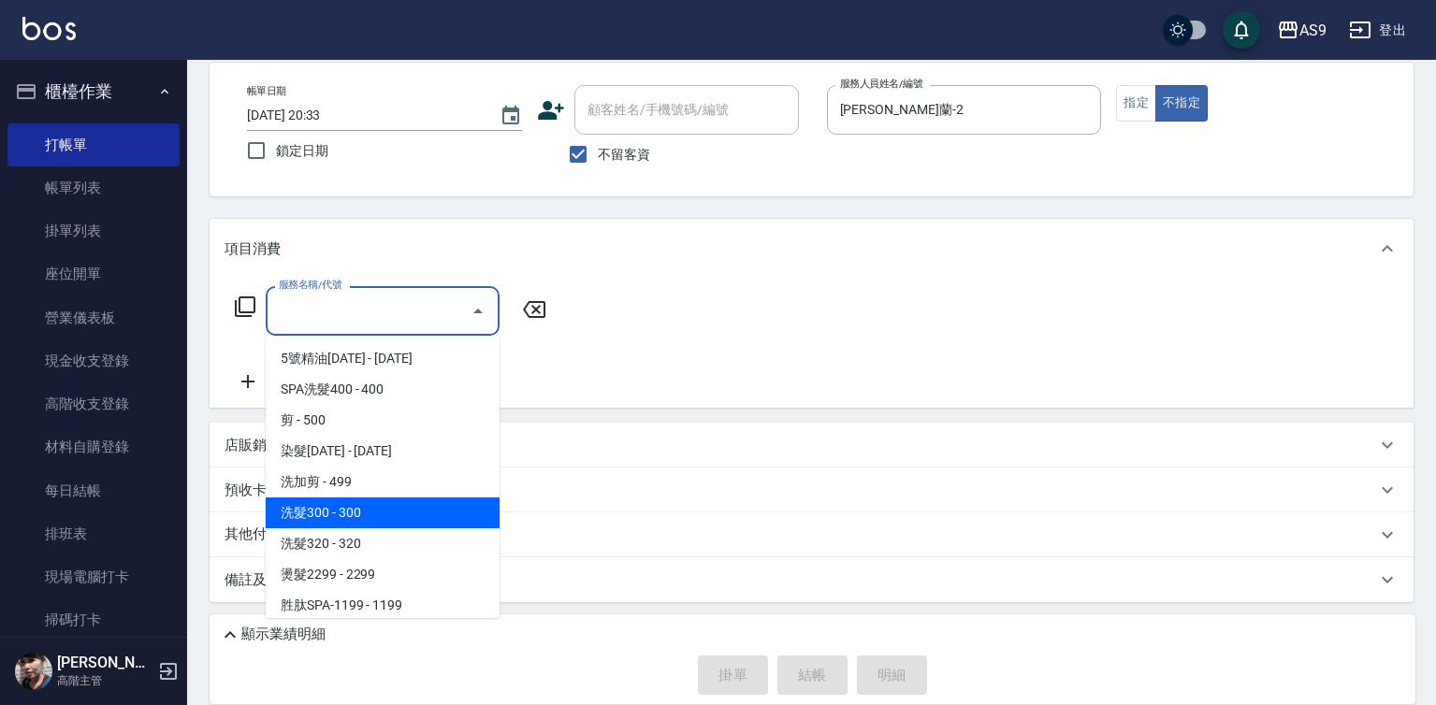
click at [368, 521] on span "洗髮300 - 300" at bounding box center [383, 513] width 234 height 31
type input "洗髮300(洗 髮300)"
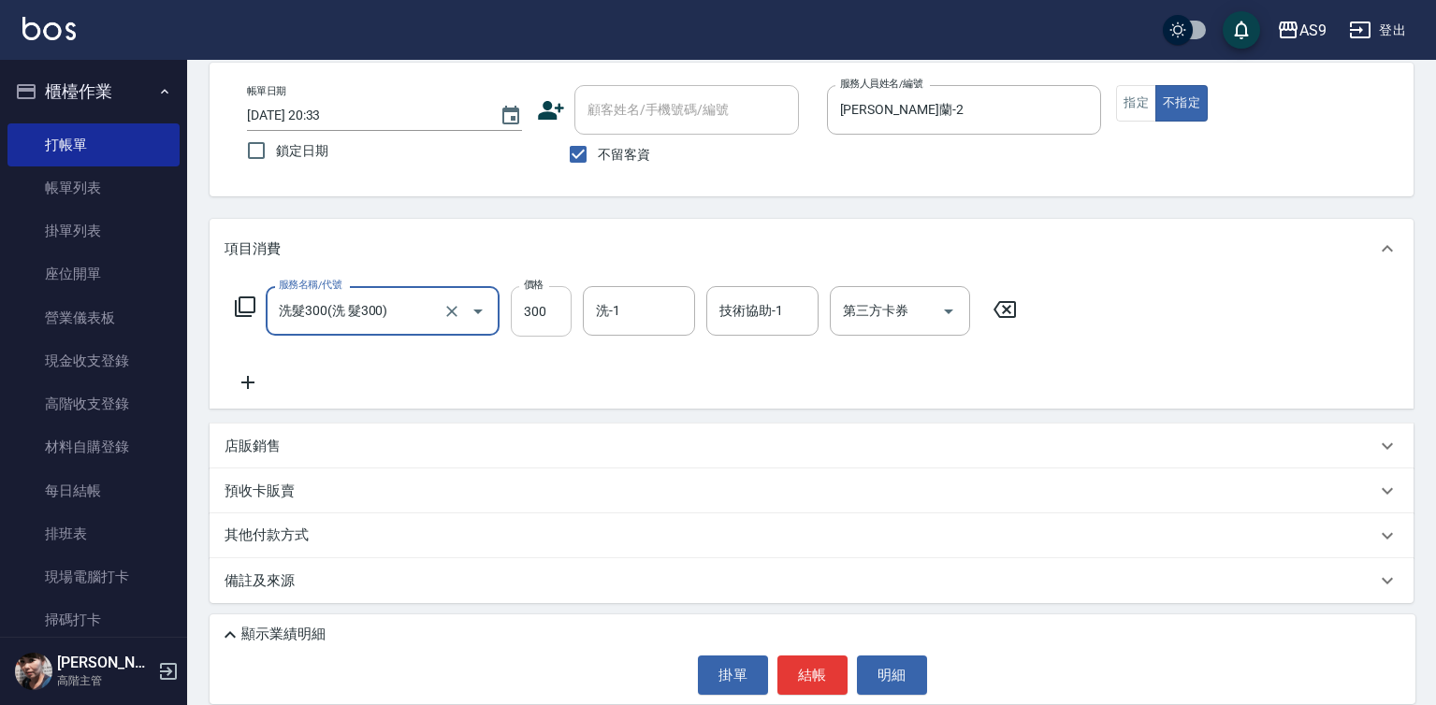
click at [541, 318] on input "300" at bounding box center [541, 311] width 61 height 51
type input "272"
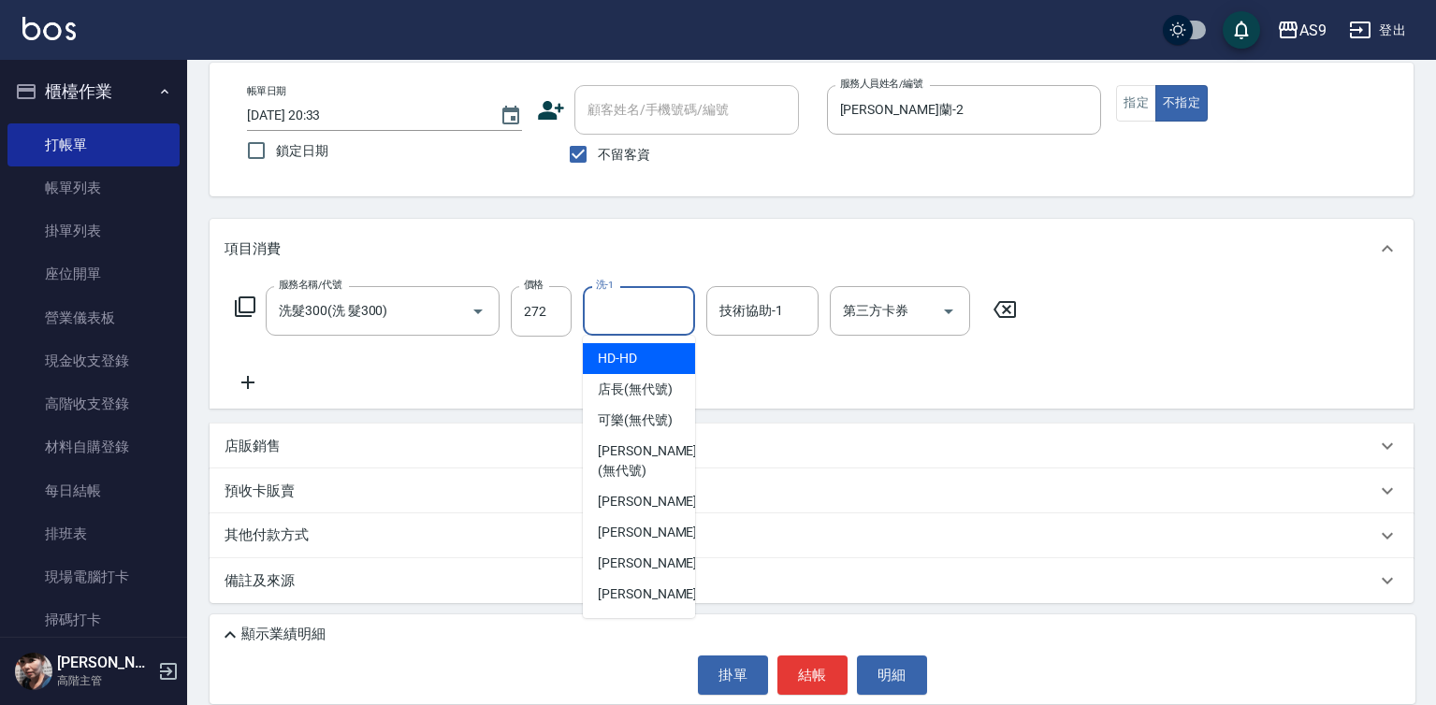
click at [630, 309] on input "洗-1" at bounding box center [638, 311] width 95 height 33
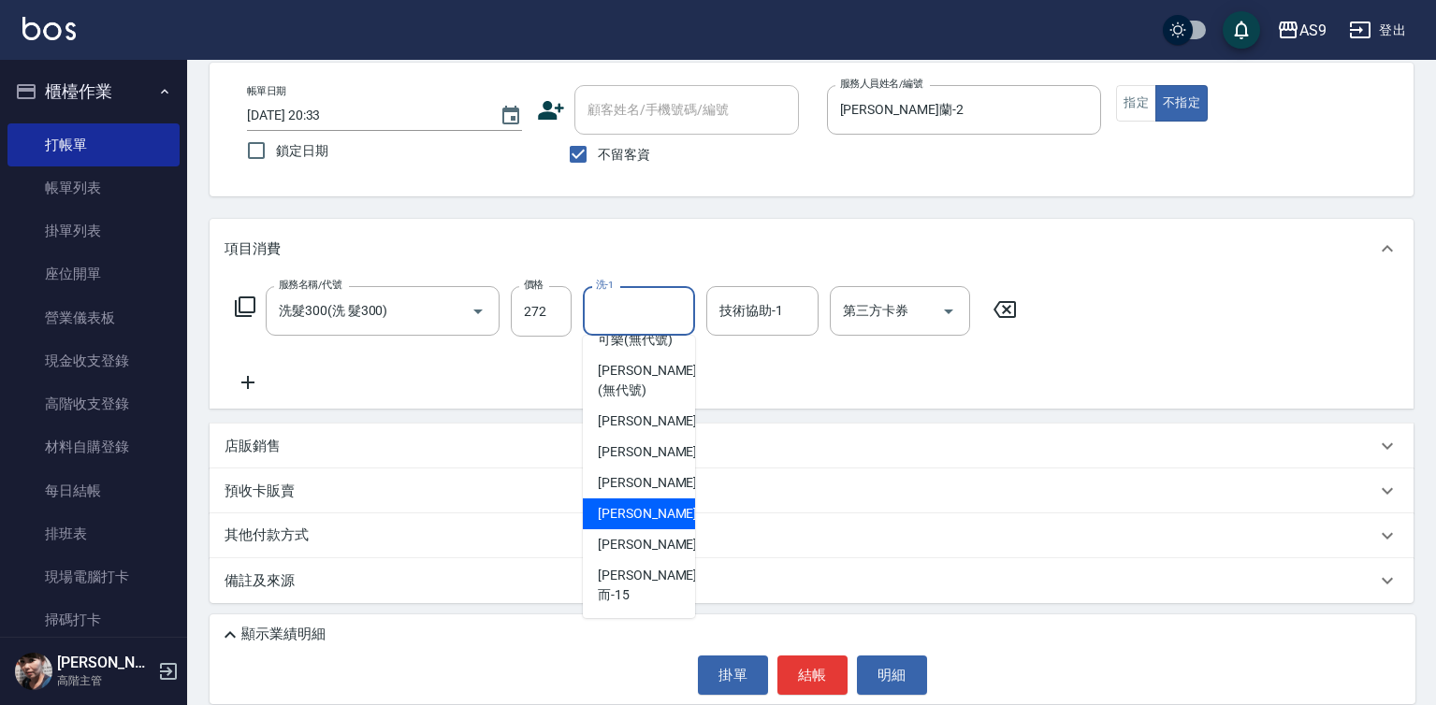
click at [637, 524] on span "戴佳慧 -12" at bounding box center [657, 514] width 118 height 20
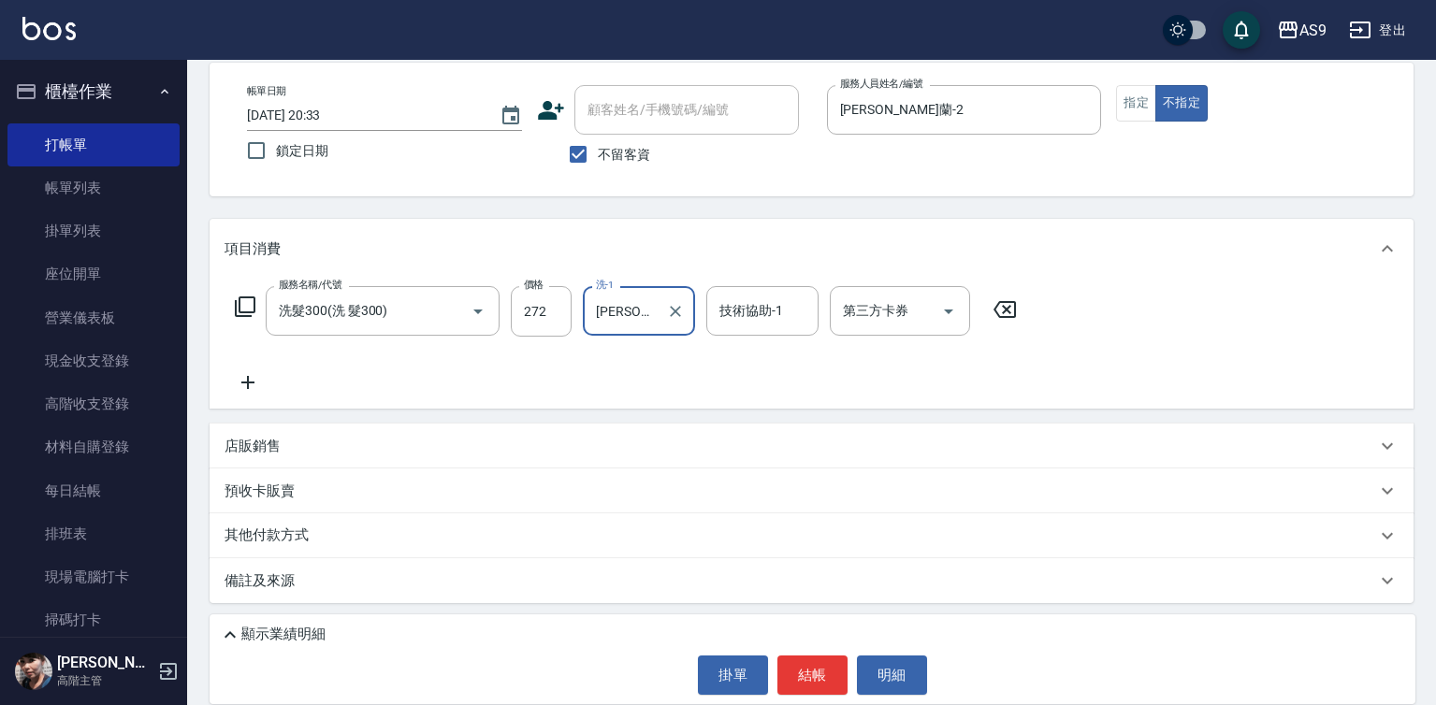
click at [646, 296] on input "戴佳慧-12" at bounding box center [624, 311] width 67 height 33
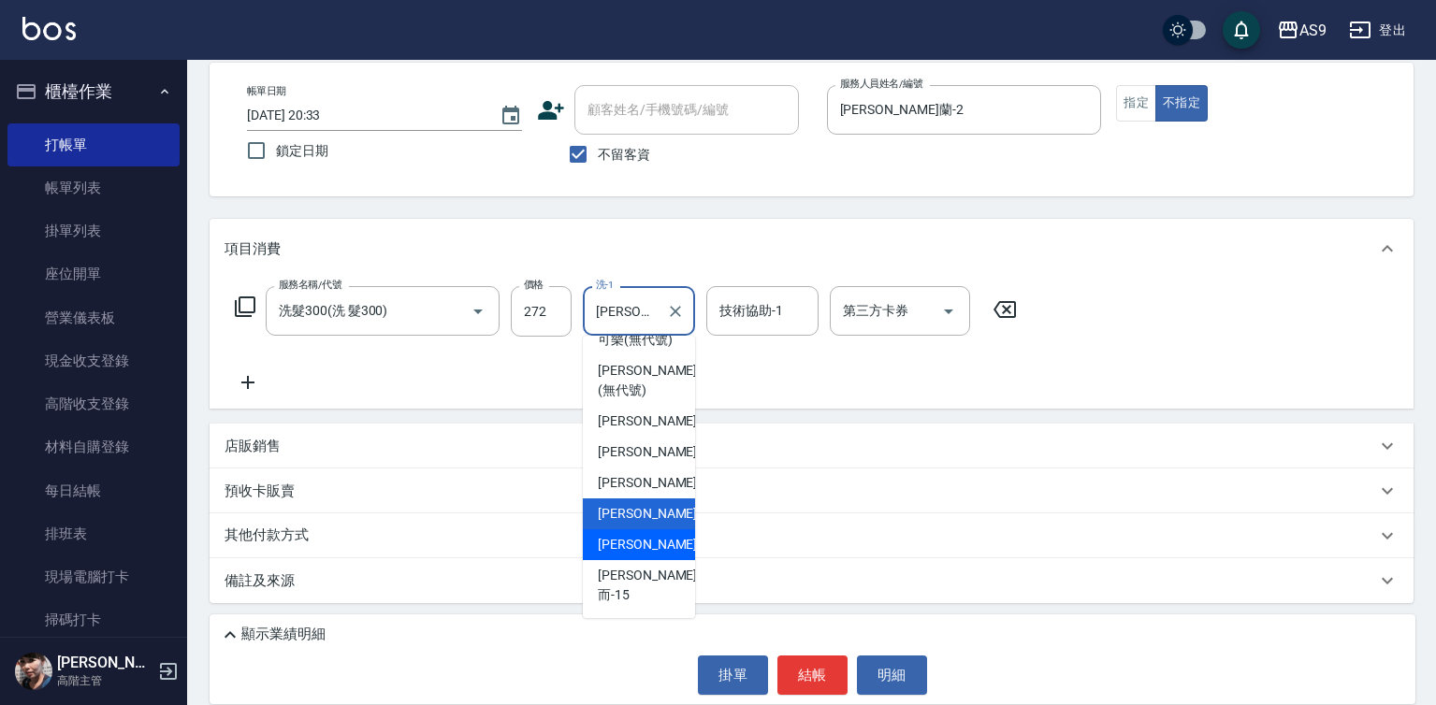
click at [663, 560] on div "[PERSON_NAME] -13" at bounding box center [639, 544] width 112 height 31
type input "[PERSON_NAME]-13"
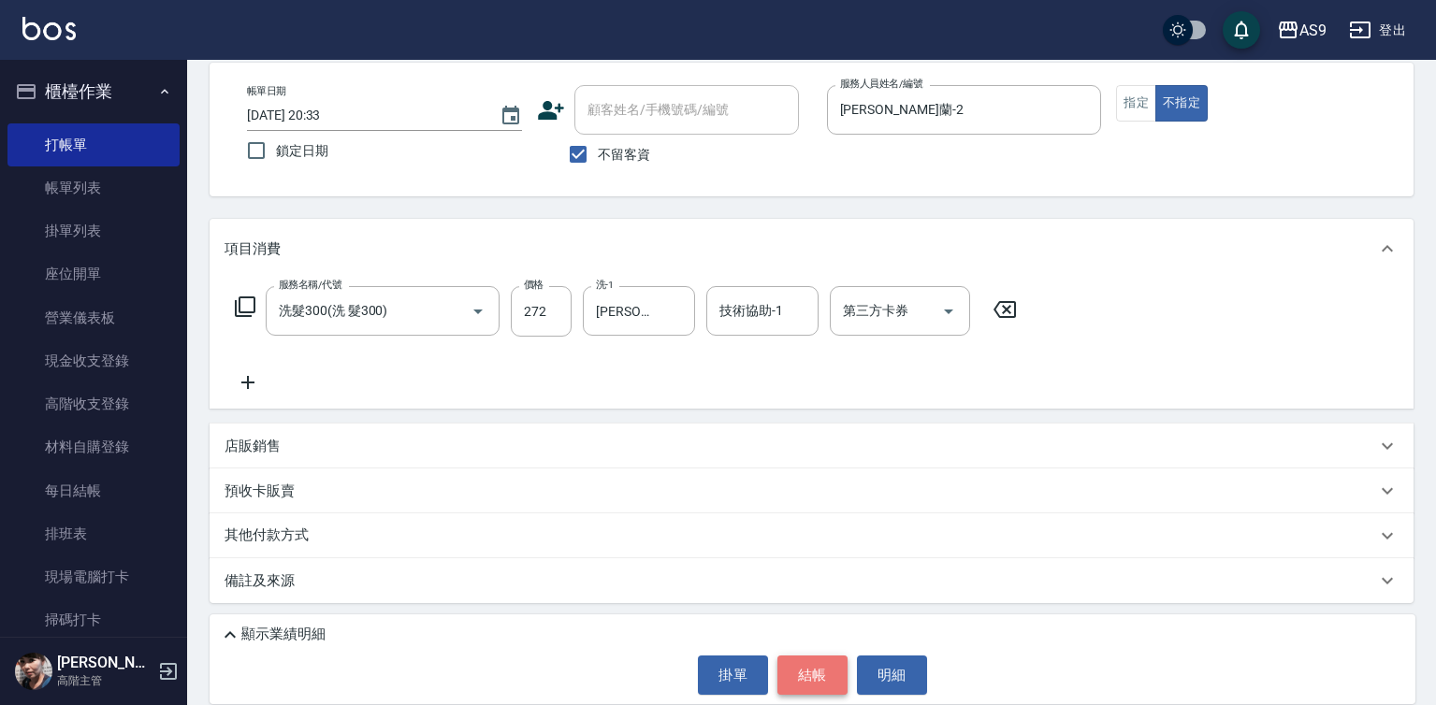
click at [816, 669] on button "結帳" at bounding box center [812, 675] width 70 height 39
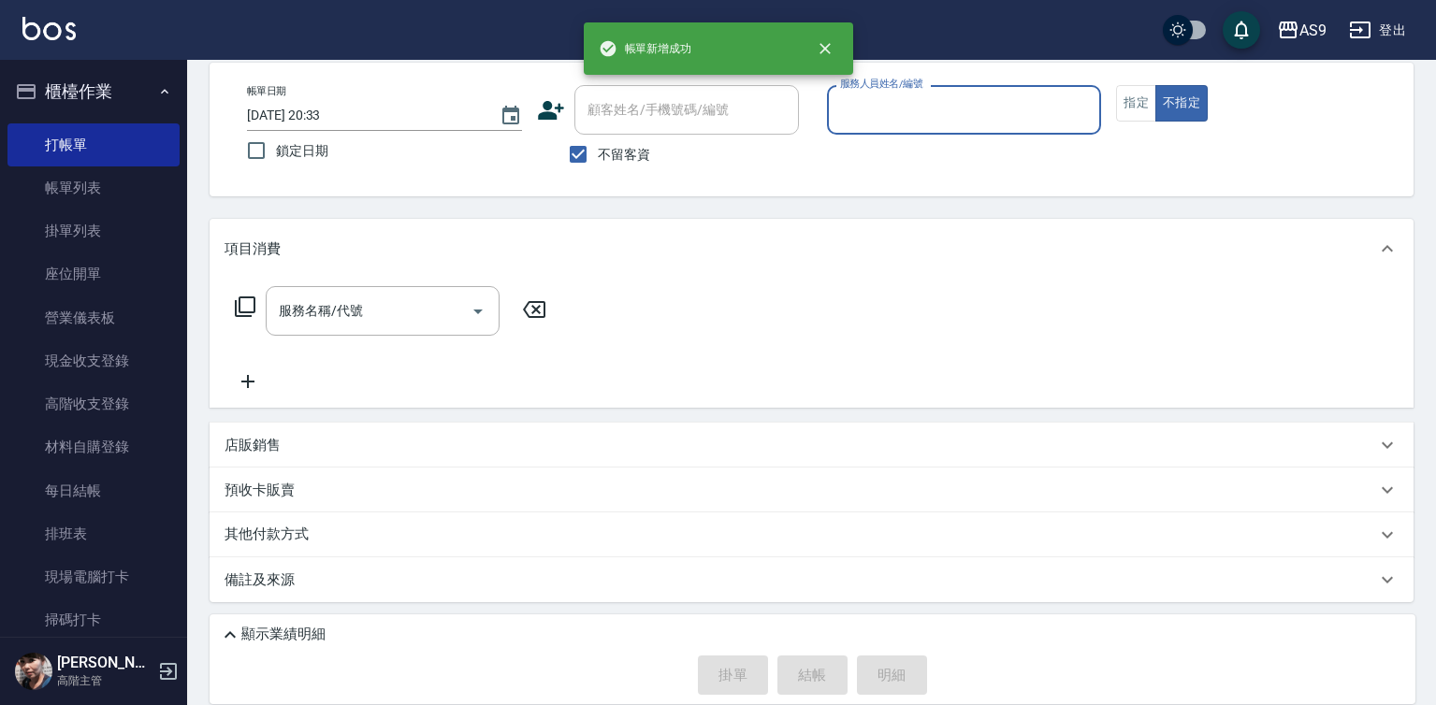
click at [891, 108] on input "服務人員姓名/編號" at bounding box center [964, 110] width 258 height 33
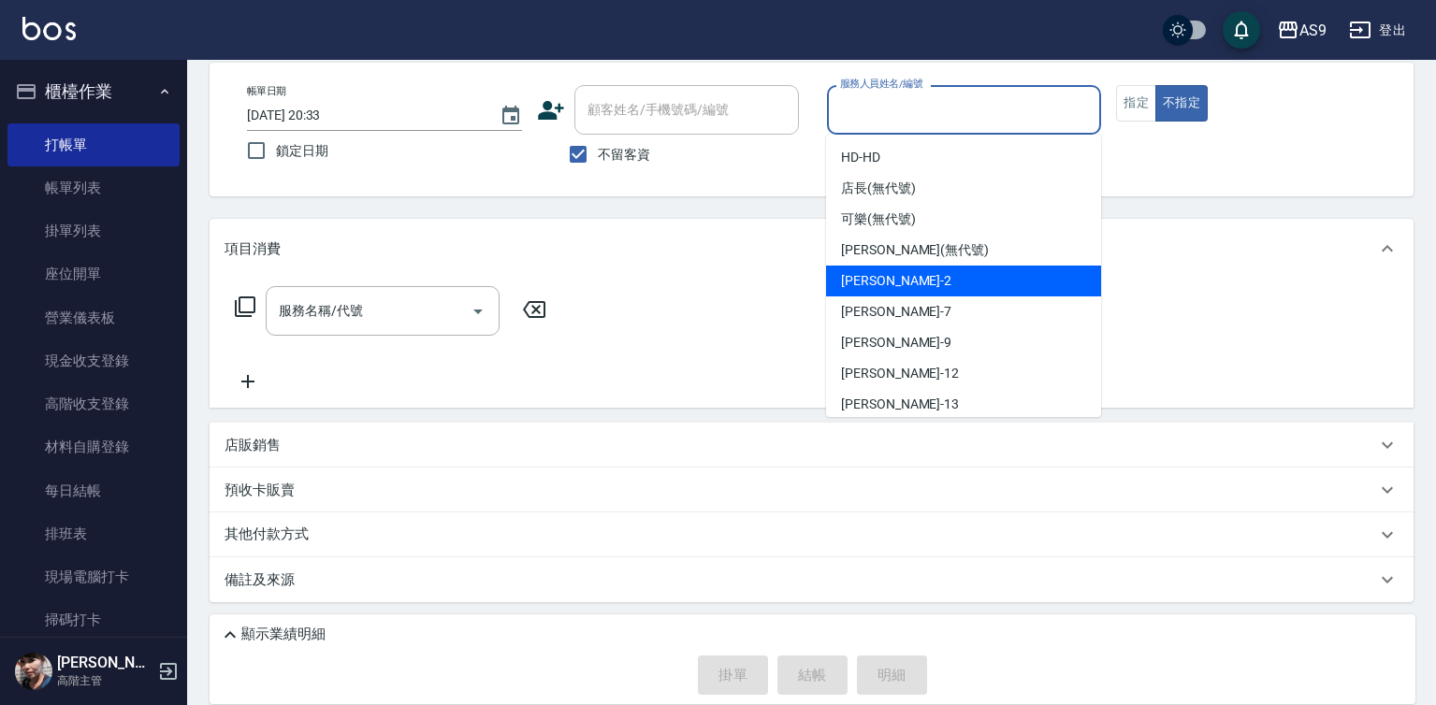
click at [902, 281] on span "Wendy怡蘭 -2" at bounding box center [896, 281] width 110 height 20
type input "Wendy怡蘭-2"
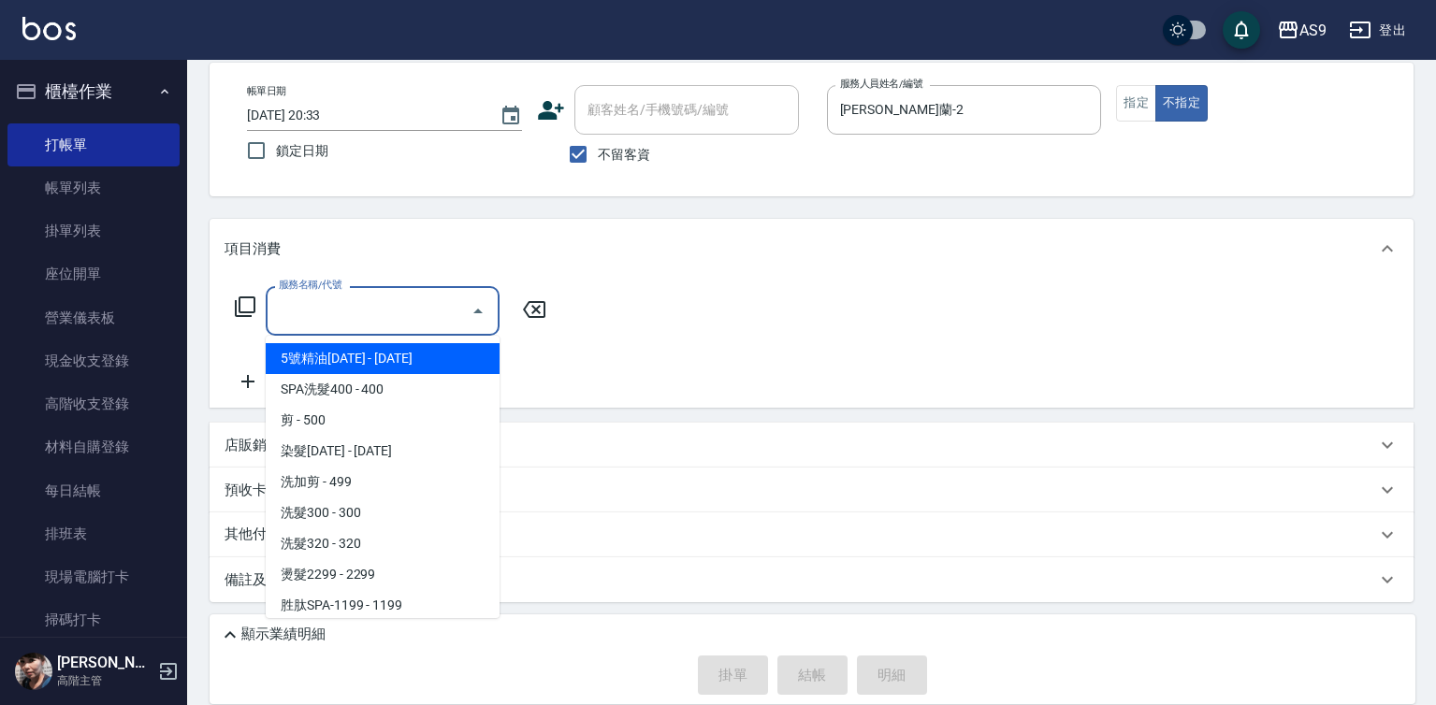
click at [412, 317] on input "服務名稱/代號" at bounding box center [368, 311] width 189 height 33
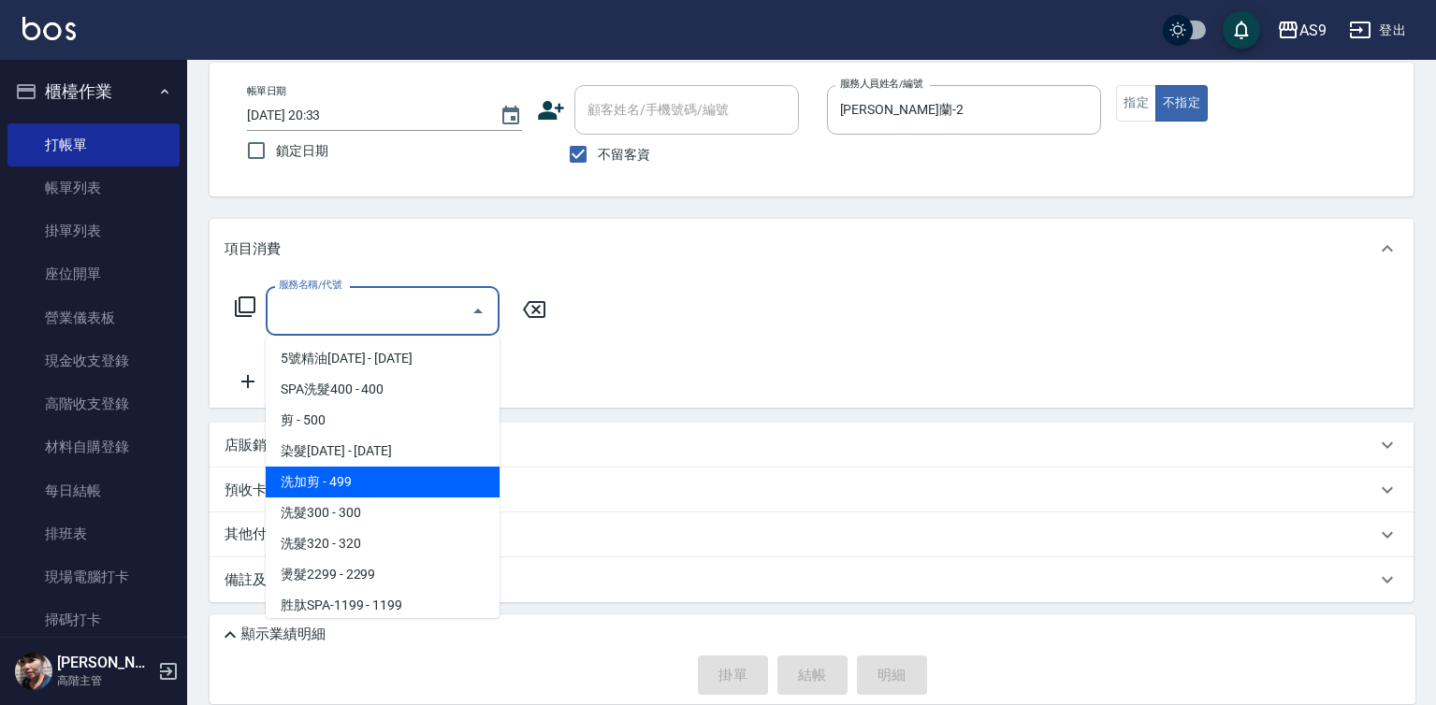
drag, startPoint x: 362, startPoint y: 480, endPoint x: 514, endPoint y: 371, distance: 187.1
click at [364, 481] on span "洗加剪 - 499" at bounding box center [383, 482] width 234 height 31
type input "洗加剪(洗加剪)"
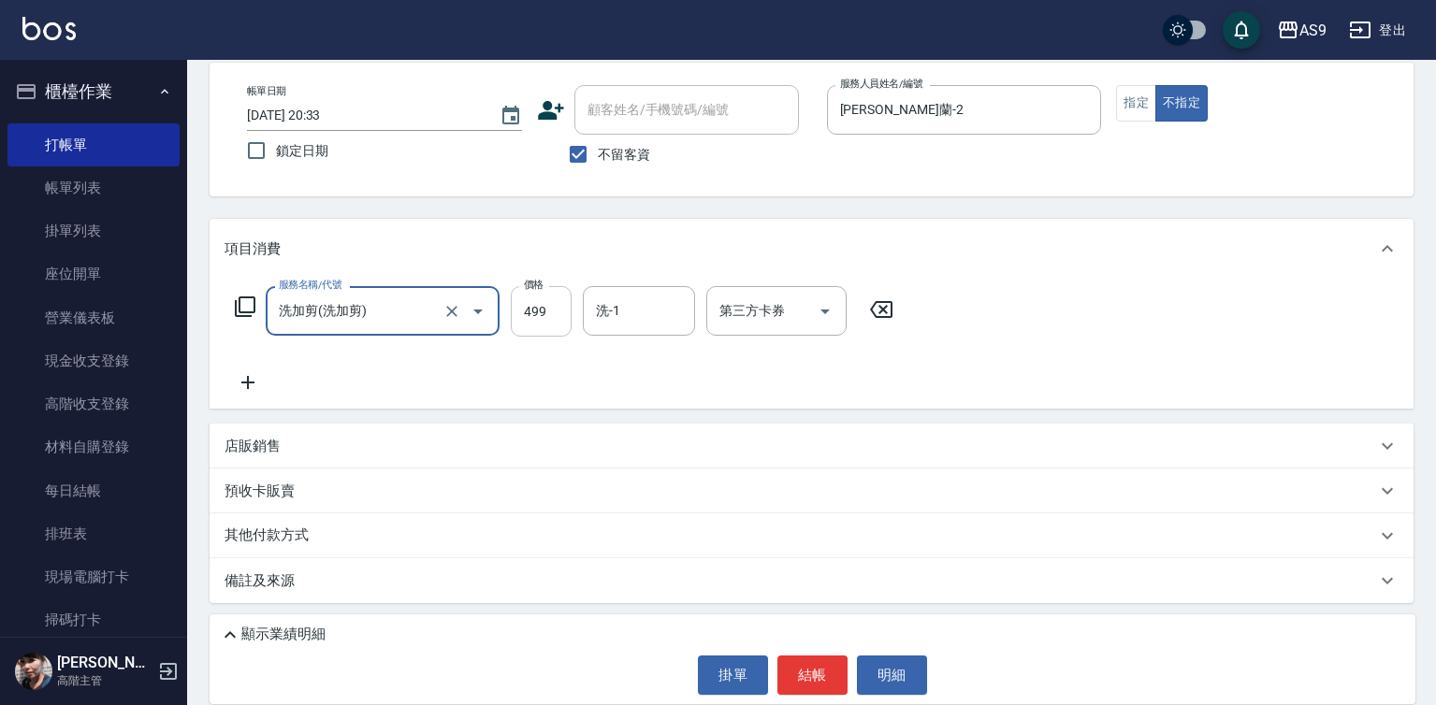
click at [525, 307] on input "499" at bounding box center [541, 311] width 61 height 51
type input "519"
click at [613, 299] on div "洗-1 洗-1" at bounding box center [639, 311] width 112 height 50
click at [804, 671] on button "結帳" at bounding box center [812, 675] width 70 height 39
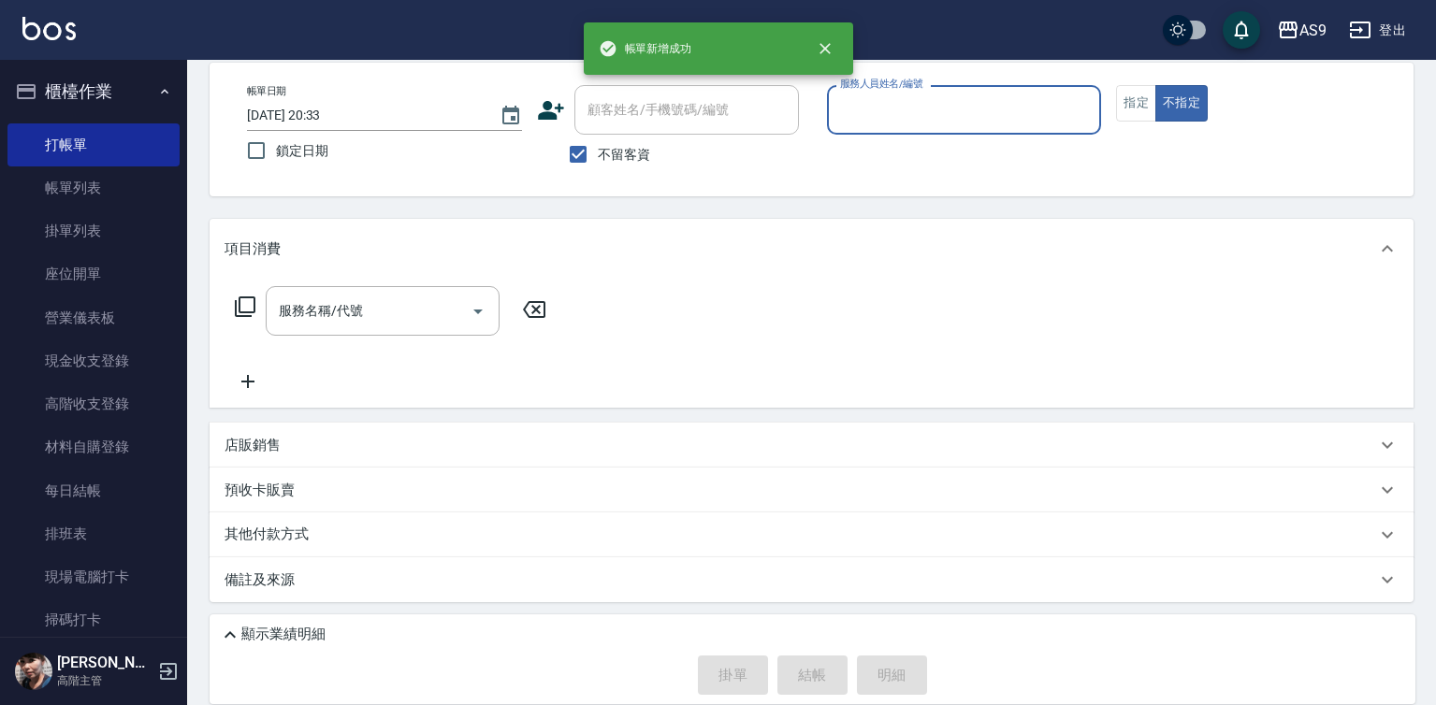
click at [885, 108] on input "服務人員姓名/編號" at bounding box center [964, 110] width 258 height 33
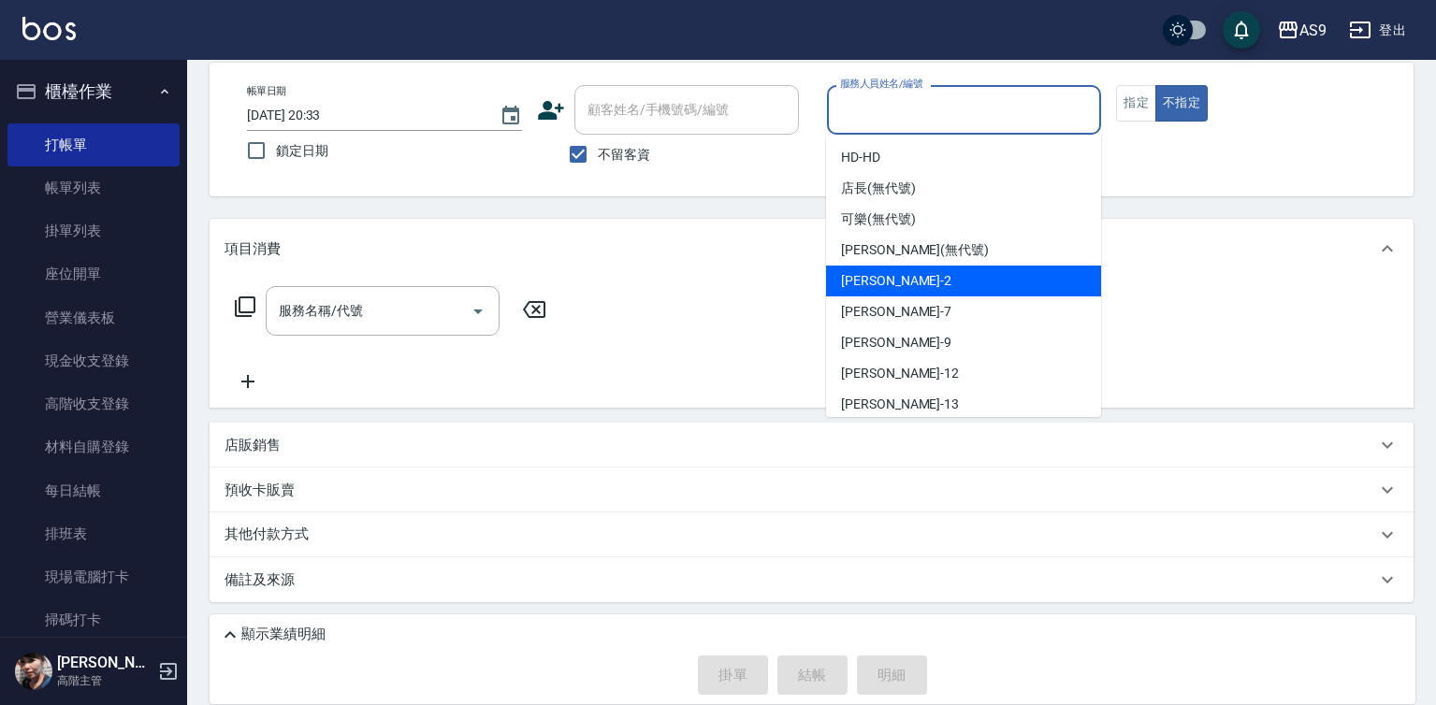
click at [910, 286] on span "Wendy怡蘭 -2" at bounding box center [896, 281] width 110 height 20
type input "Wendy怡蘭-2"
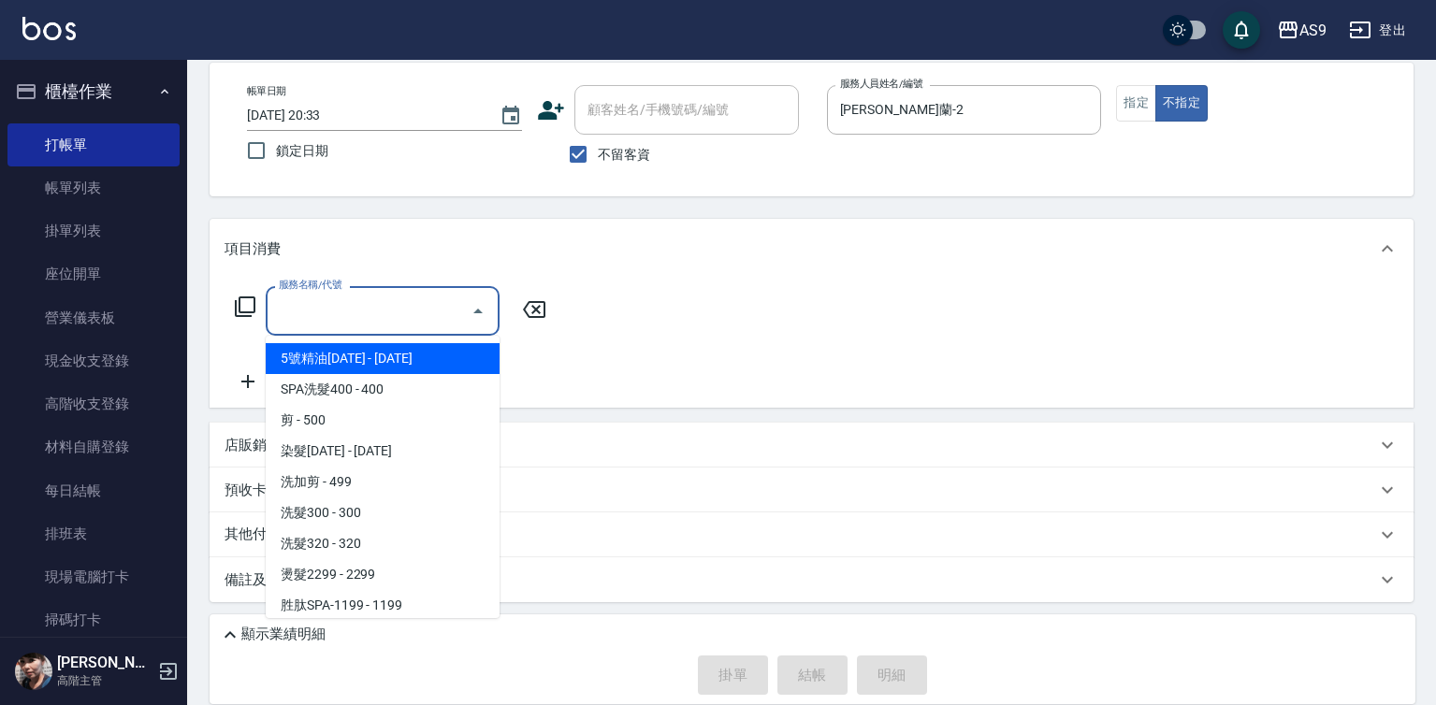
click at [427, 322] on input "服務名稱/代號" at bounding box center [368, 311] width 189 height 33
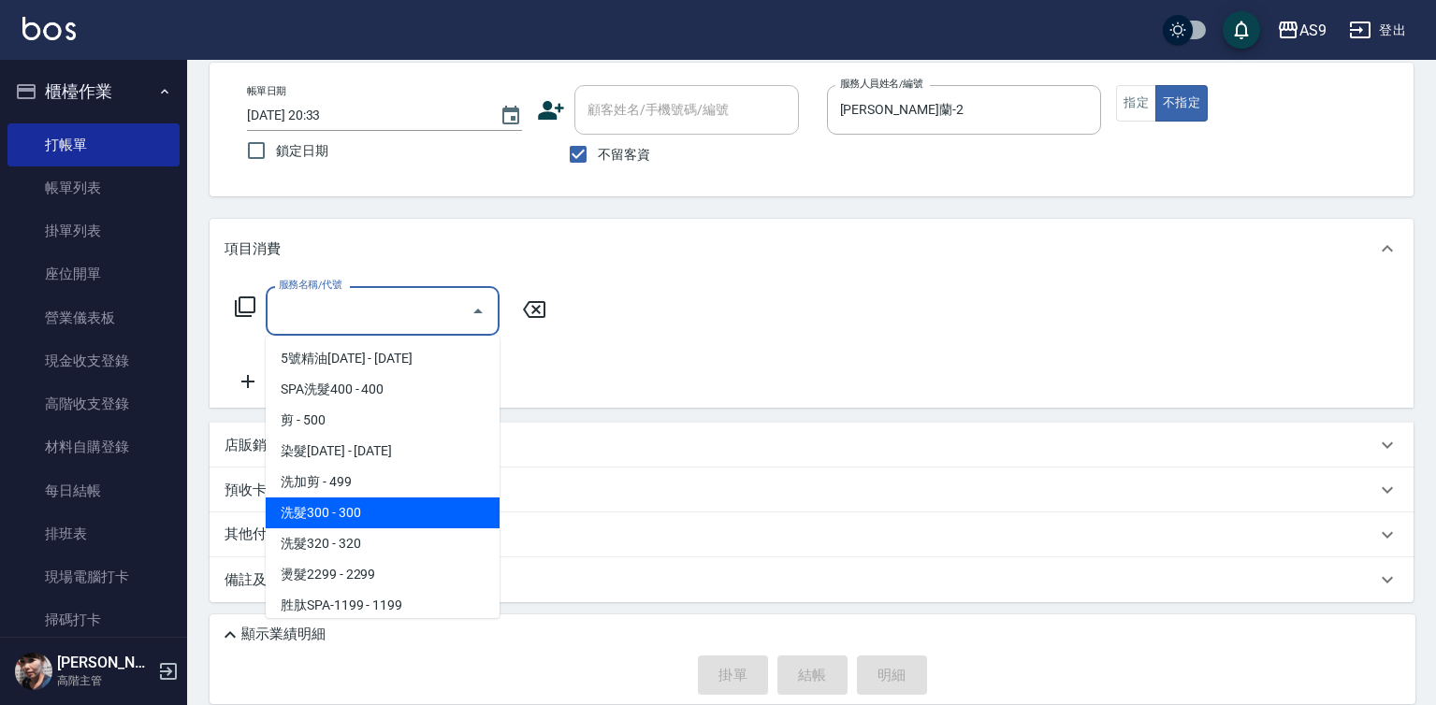
click at [395, 511] on span "洗髮300 - 300" at bounding box center [383, 513] width 234 height 31
type input "洗髮300(洗 髮300)"
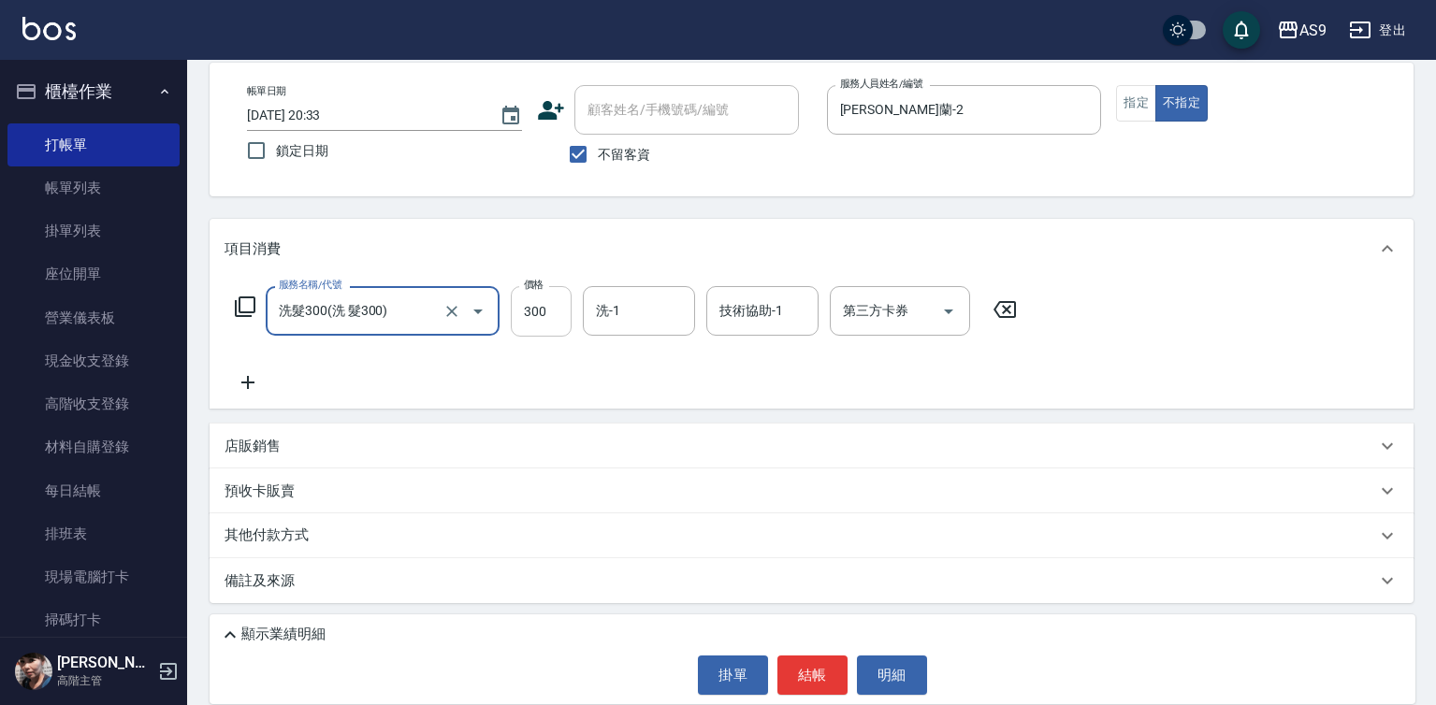
click at [538, 316] on input "300" at bounding box center [541, 311] width 61 height 51
type input "350"
click at [817, 696] on div "顯示業績明細 掛單 結帳 明細" at bounding box center [811, 659] width 1205 height 90
click at [820, 674] on button "結帳" at bounding box center [812, 675] width 70 height 39
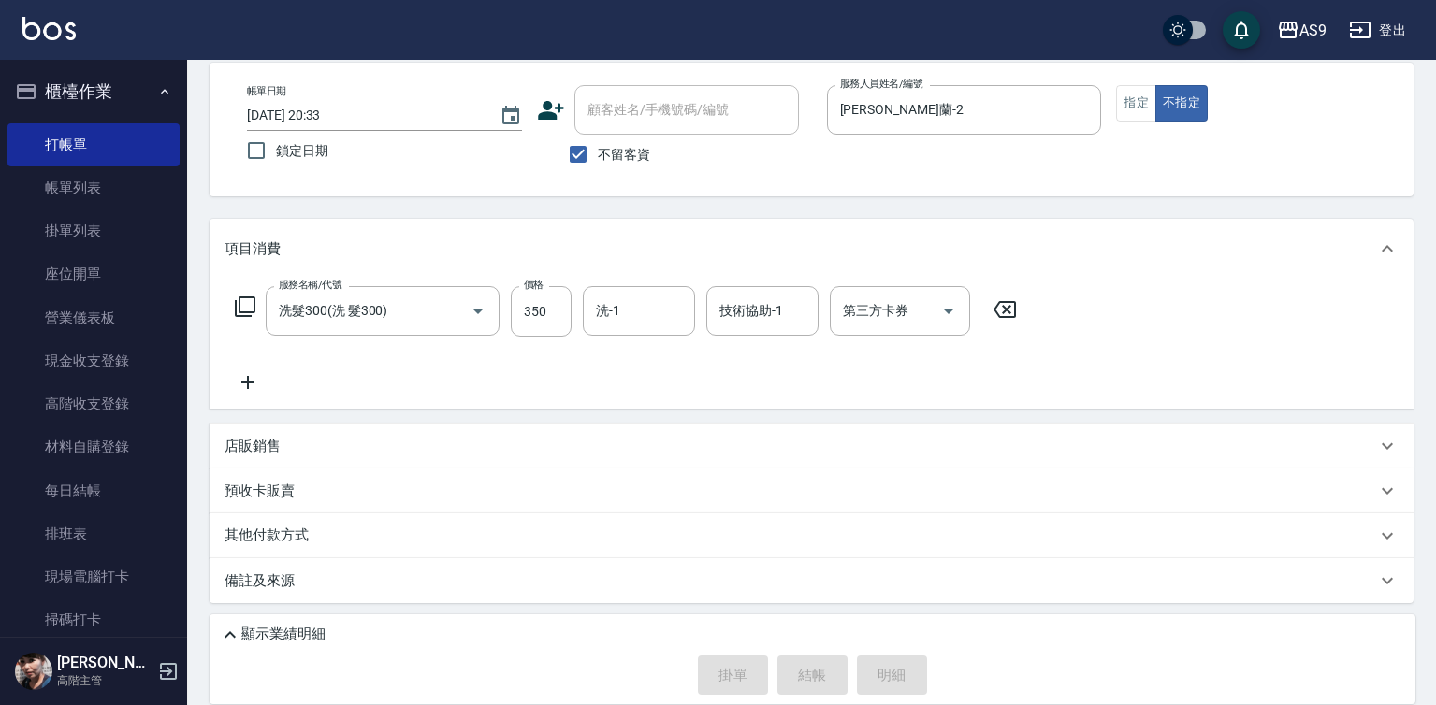
type input "2025/09/16 20:34"
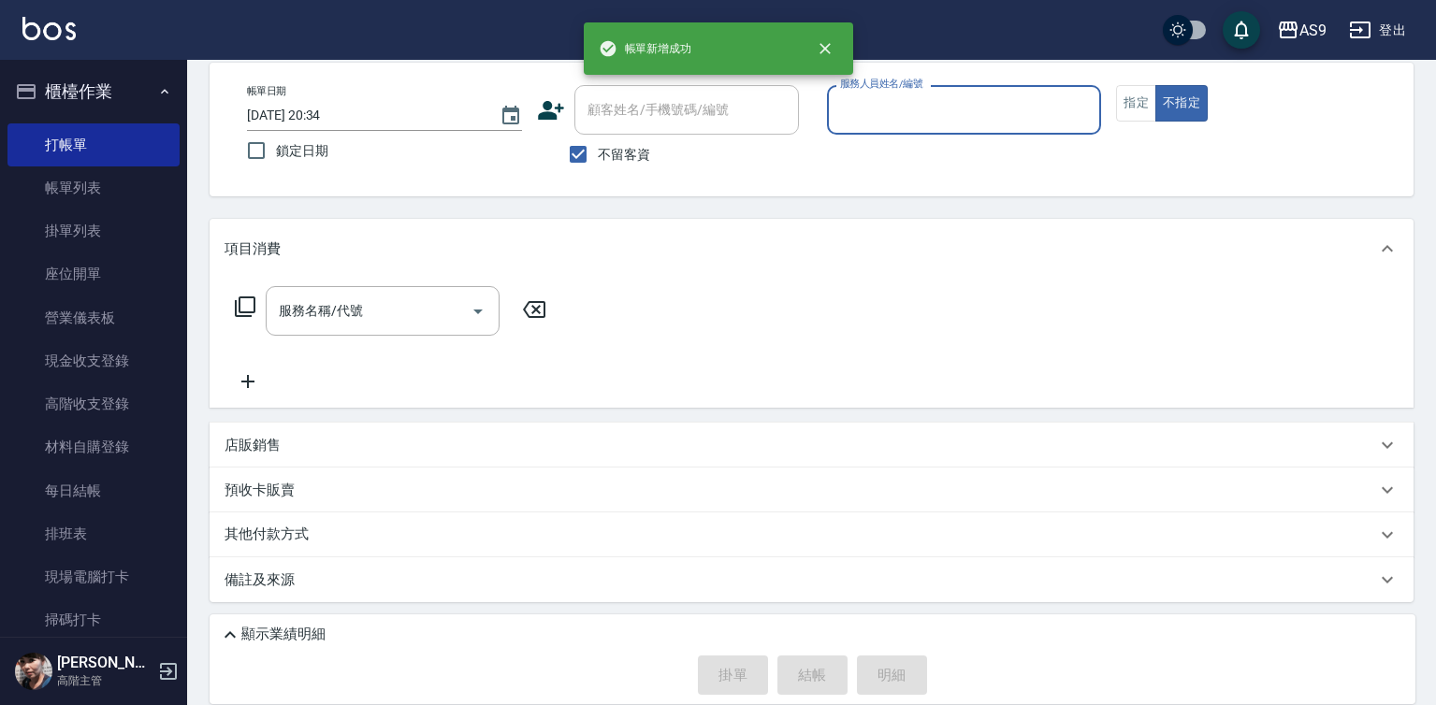
click at [897, 120] on input "服務人員姓名/編號" at bounding box center [964, 110] width 258 height 33
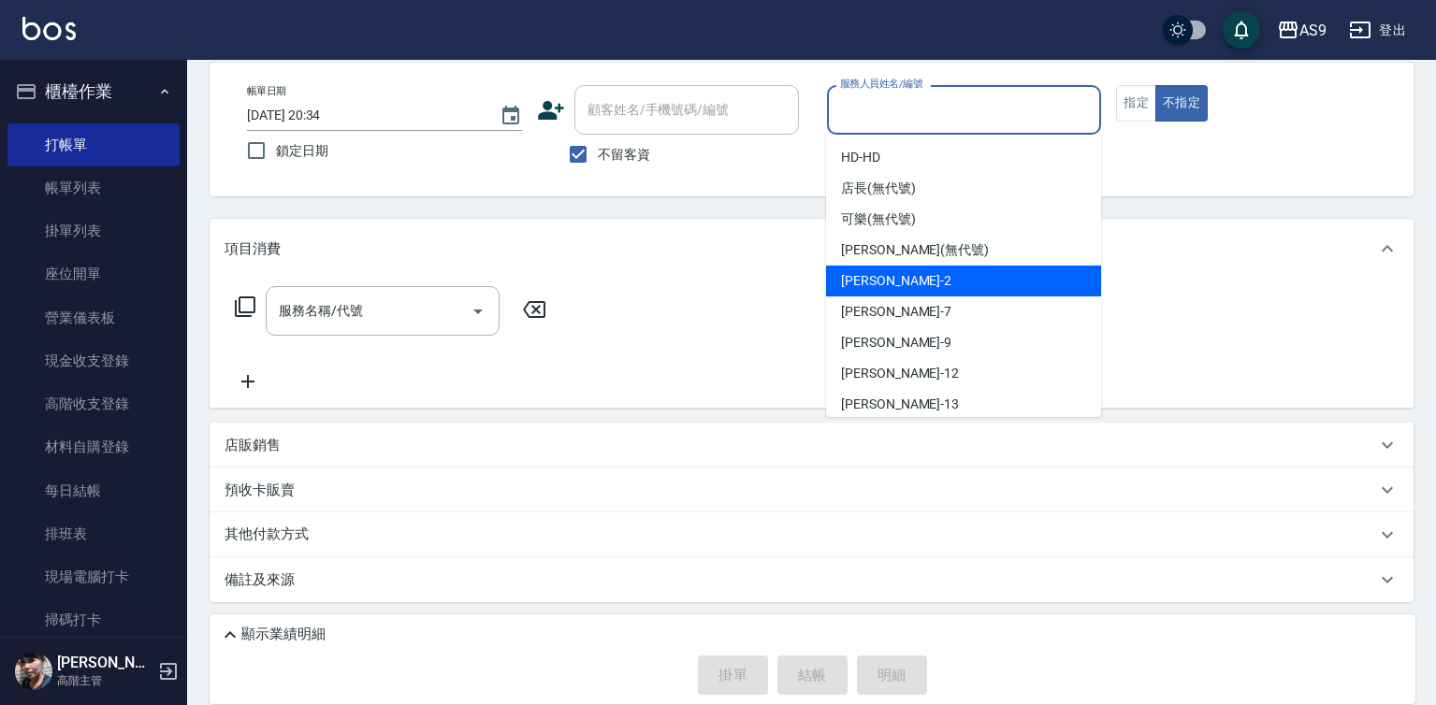
click at [911, 288] on span "Wendy怡蘭 -2" at bounding box center [896, 281] width 110 height 20
type input "Wendy怡蘭-2"
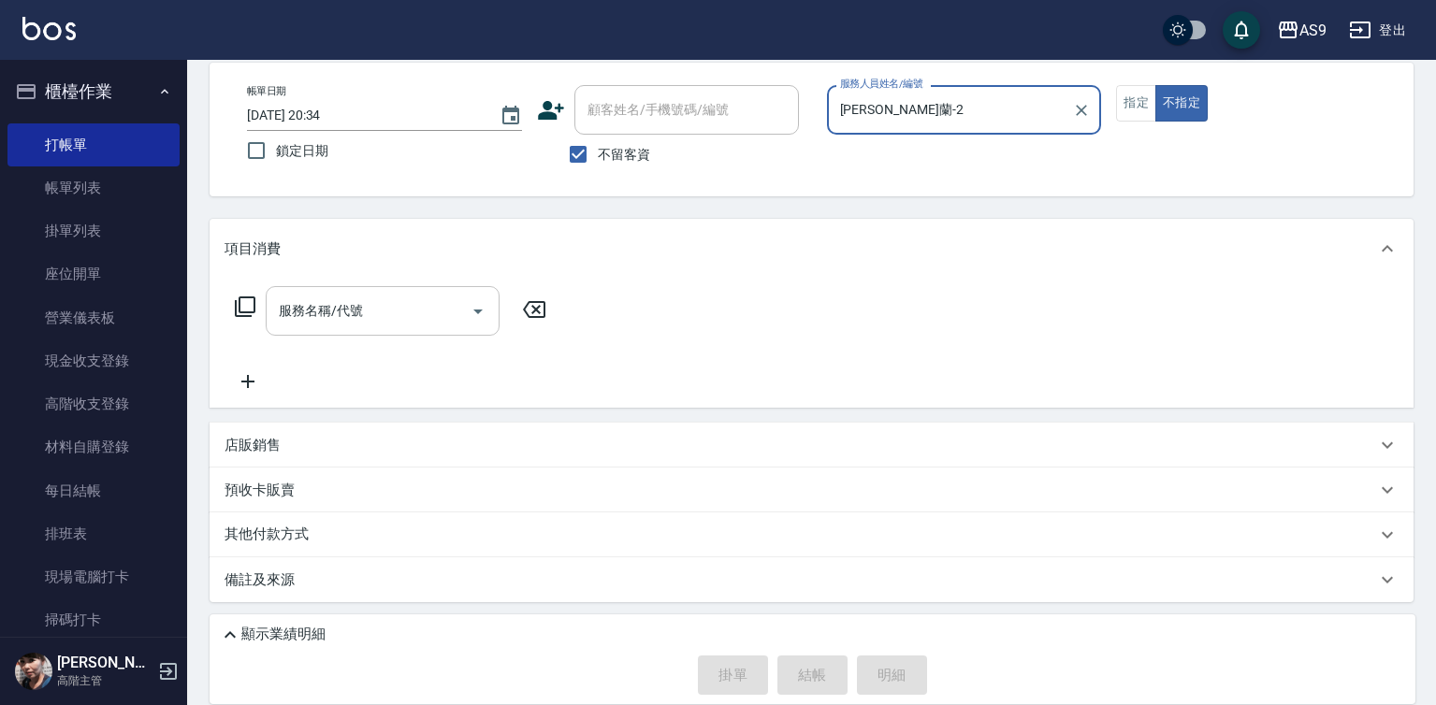
click at [379, 304] on input "服務名稱/代號" at bounding box center [368, 311] width 189 height 33
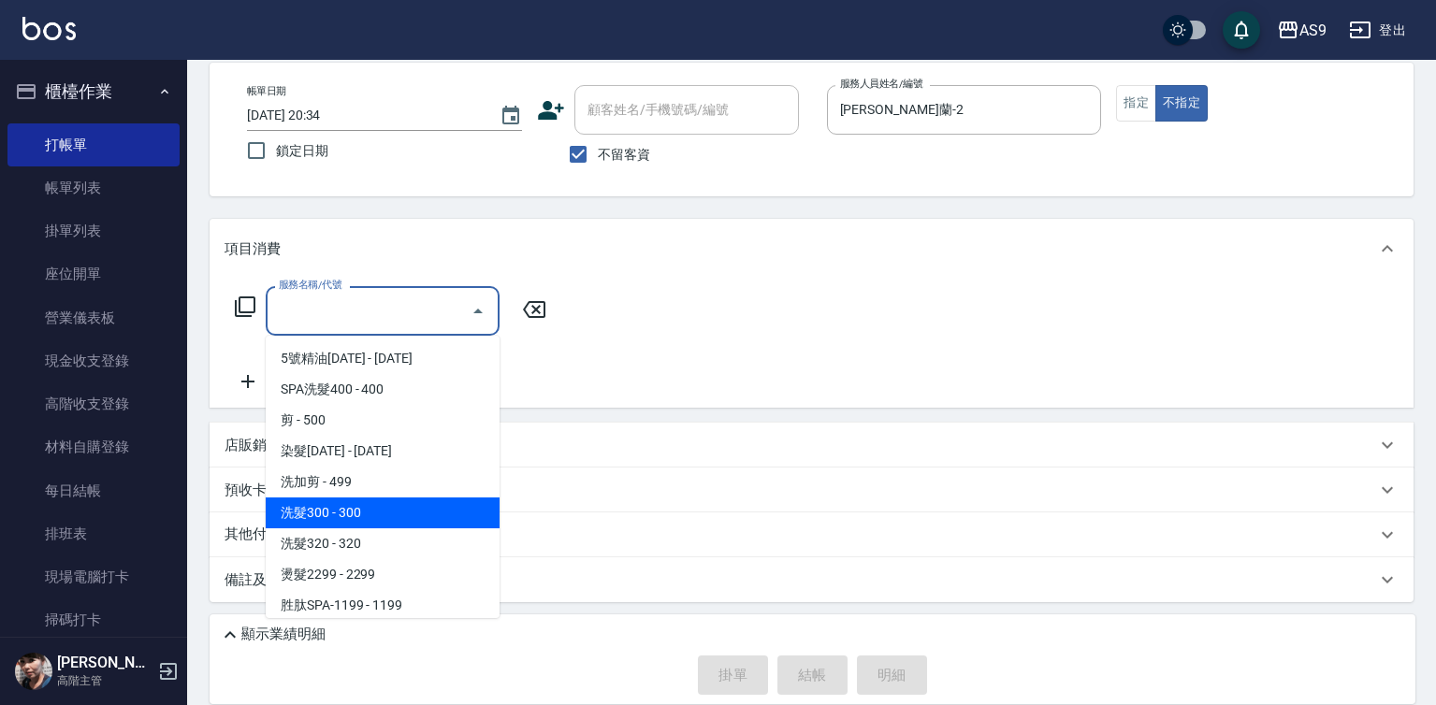
click at [368, 513] on span "洗髮300 - 300" at bounding box center [383, 513] width 234 height 31
type input "洗髮300(洗 髮300)"
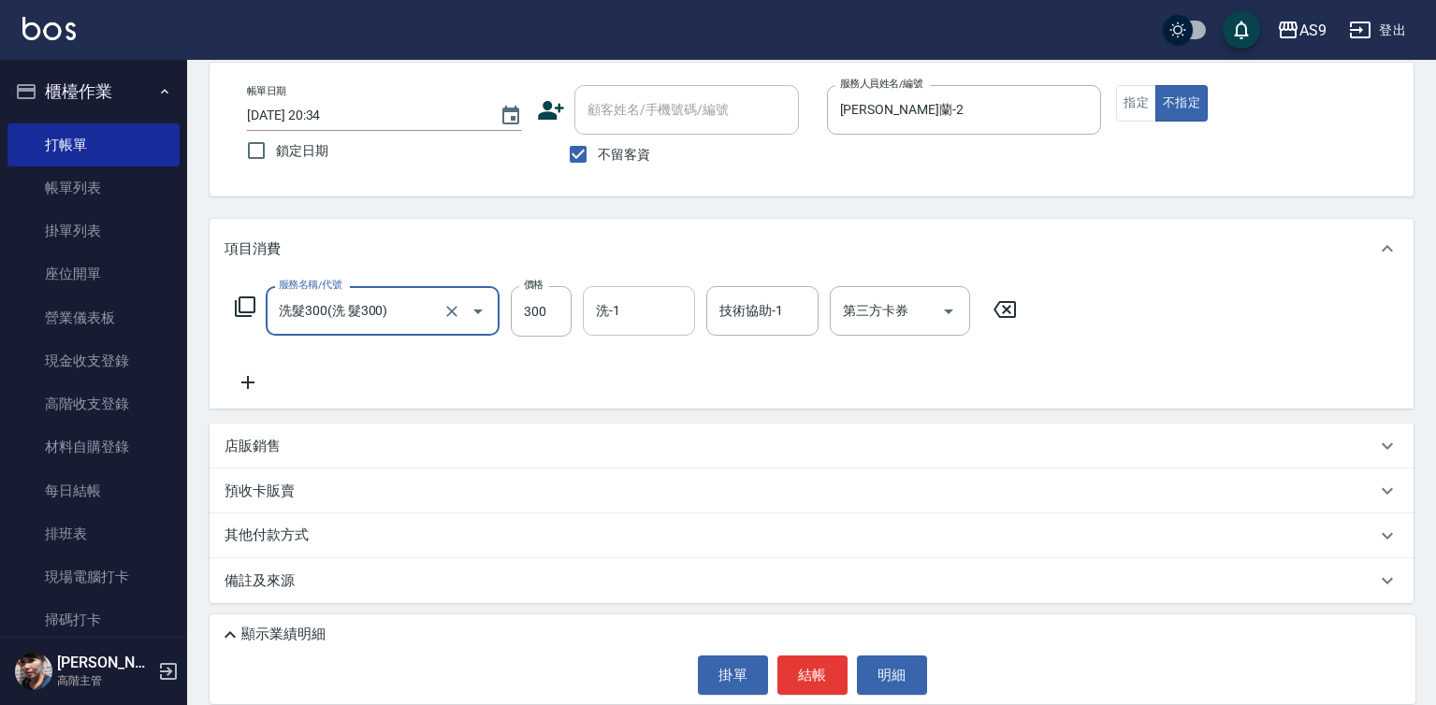
click at [611, 310] on div "洗-1 洗-1" at bounding box center [639, 311] width 112 height 50
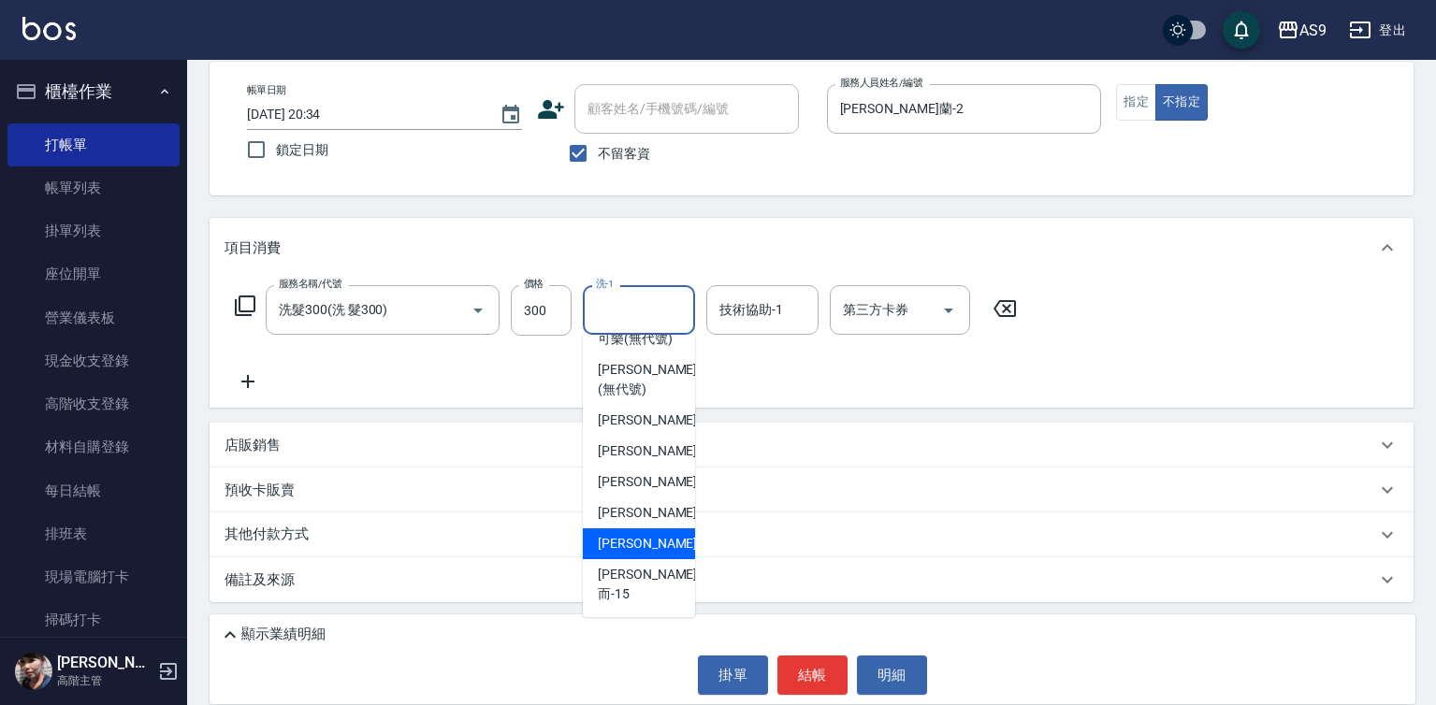
click at [658, 556] on div "[PERSON_NAME] -13" at bounding box center [639, 543] width 112 height 31
type input "[PERSON_NAME]-13"
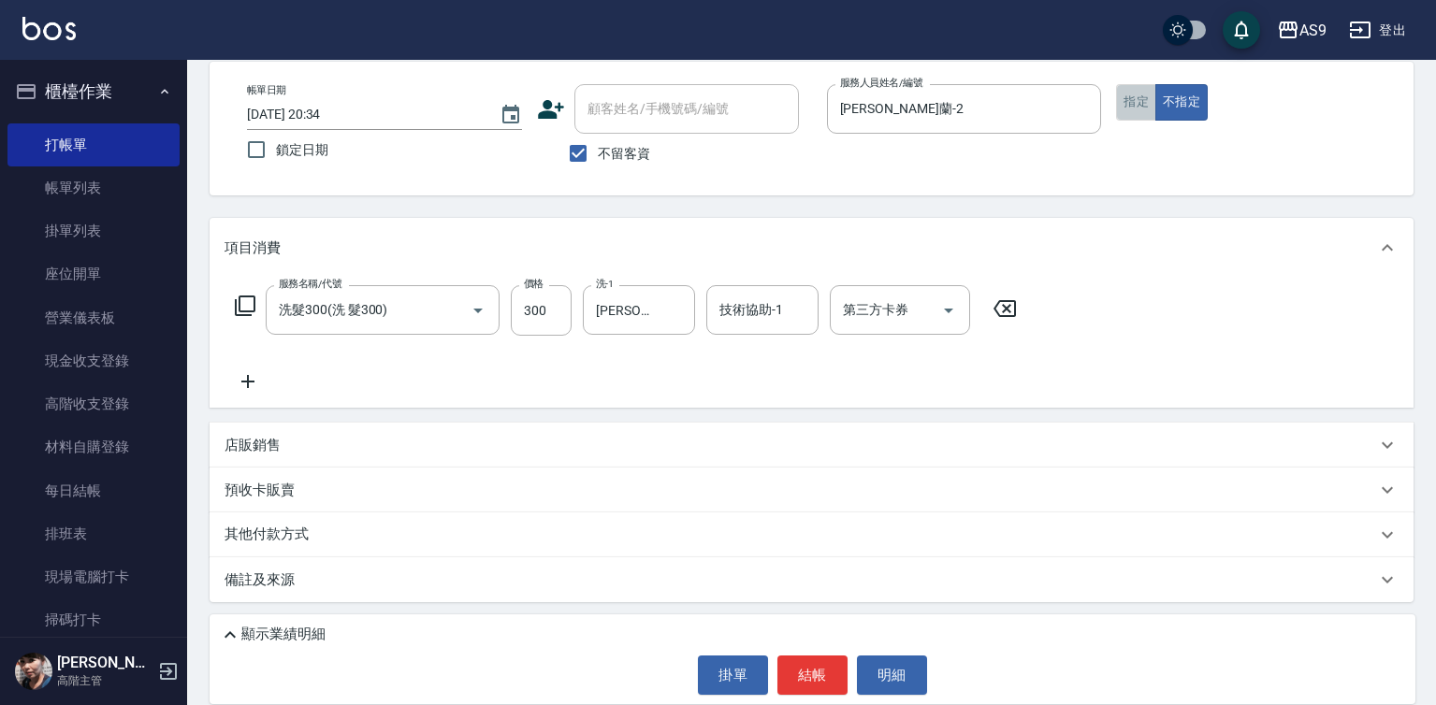
click at [1130, 115] on button "指定" at bounding box center [1136, 102] width 40 height 36
click at [804, 681] on button "結帳" at bounding box center [812, 675] width 70 height 39
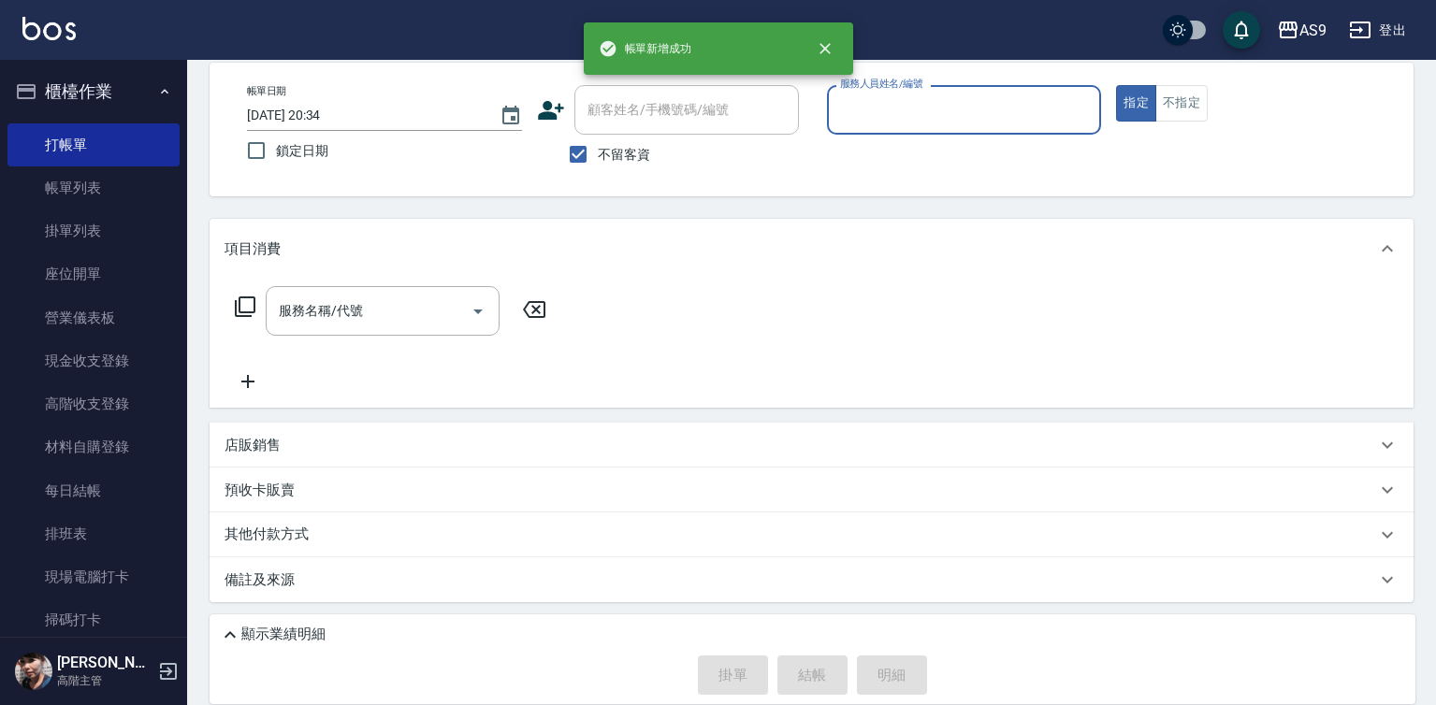
scroll to position [88, 0]
click at [909, 112] on input "服務人員姓名/編號" at bounding box center [964, 110] width 258 height 33
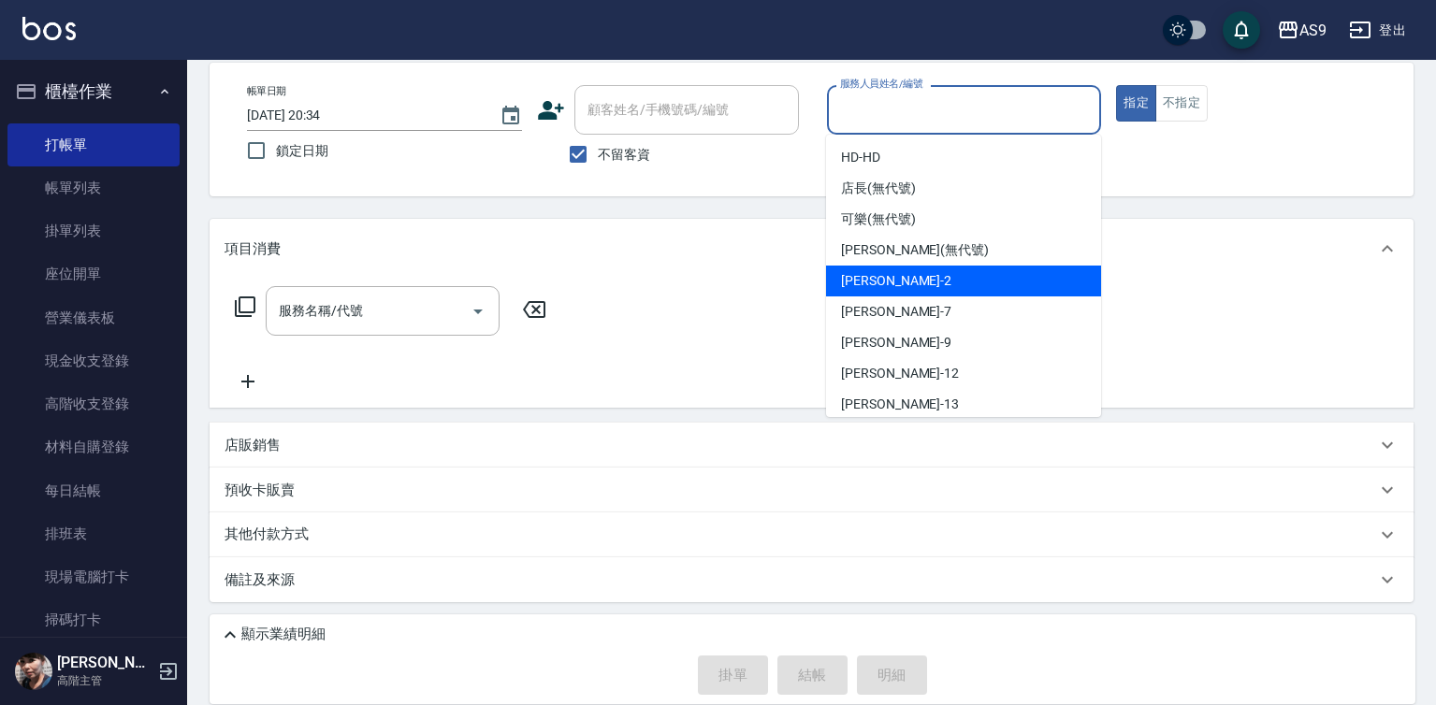
click at [902, 278] on span "Wendy怡蘭 -2" at bounding box center [896, 281] width 110 height 20
type input "Wendy怡蘭-2"
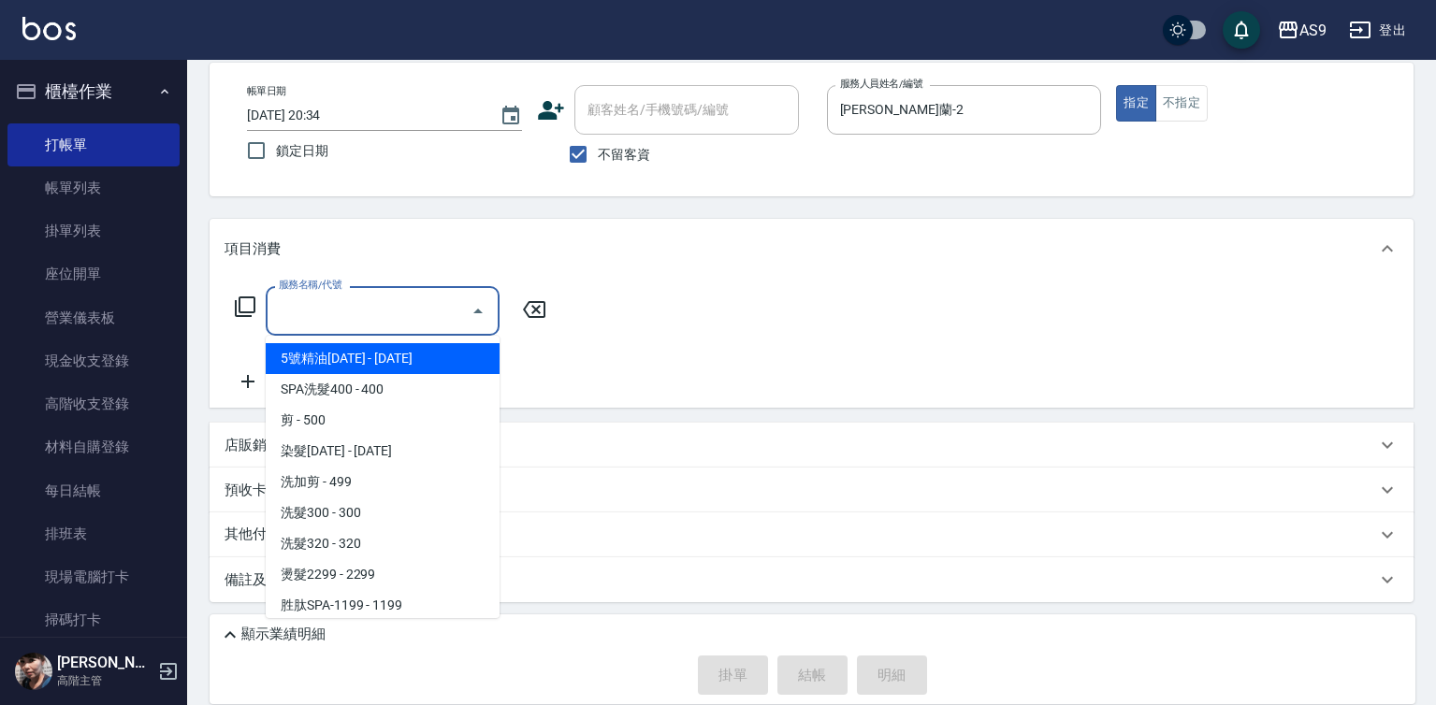
click at [339, 309] on input "服務名稱/代號" at bounding box center [368, 311] width 189 height 33
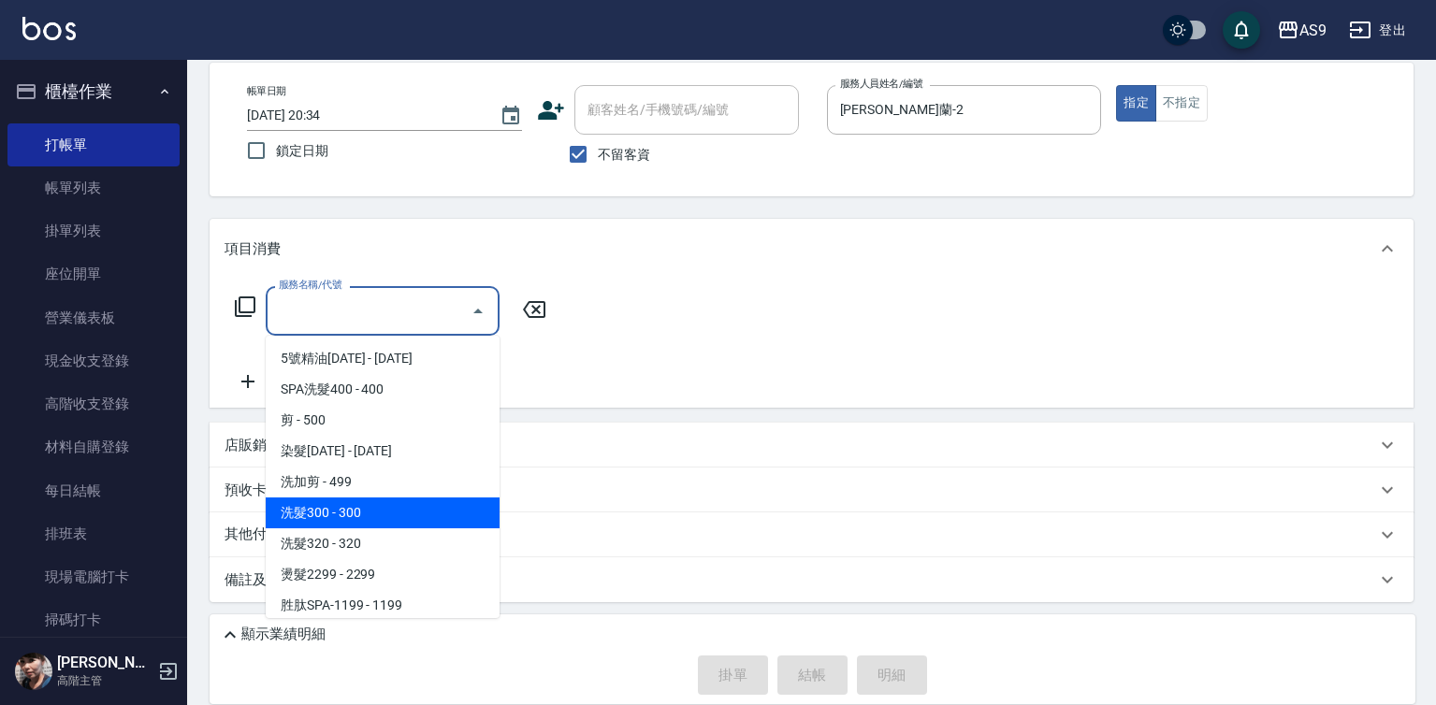
drag, startPoint x: 349, startPoint y: 511, endPoint x: 506, endPoint y: 383, distance: 202.1
click at [350, 510] on span "洗髮300 - 300" at bounding box center [383, 513] width 234 height 31
type input "洗髮300(洗 髮300)"
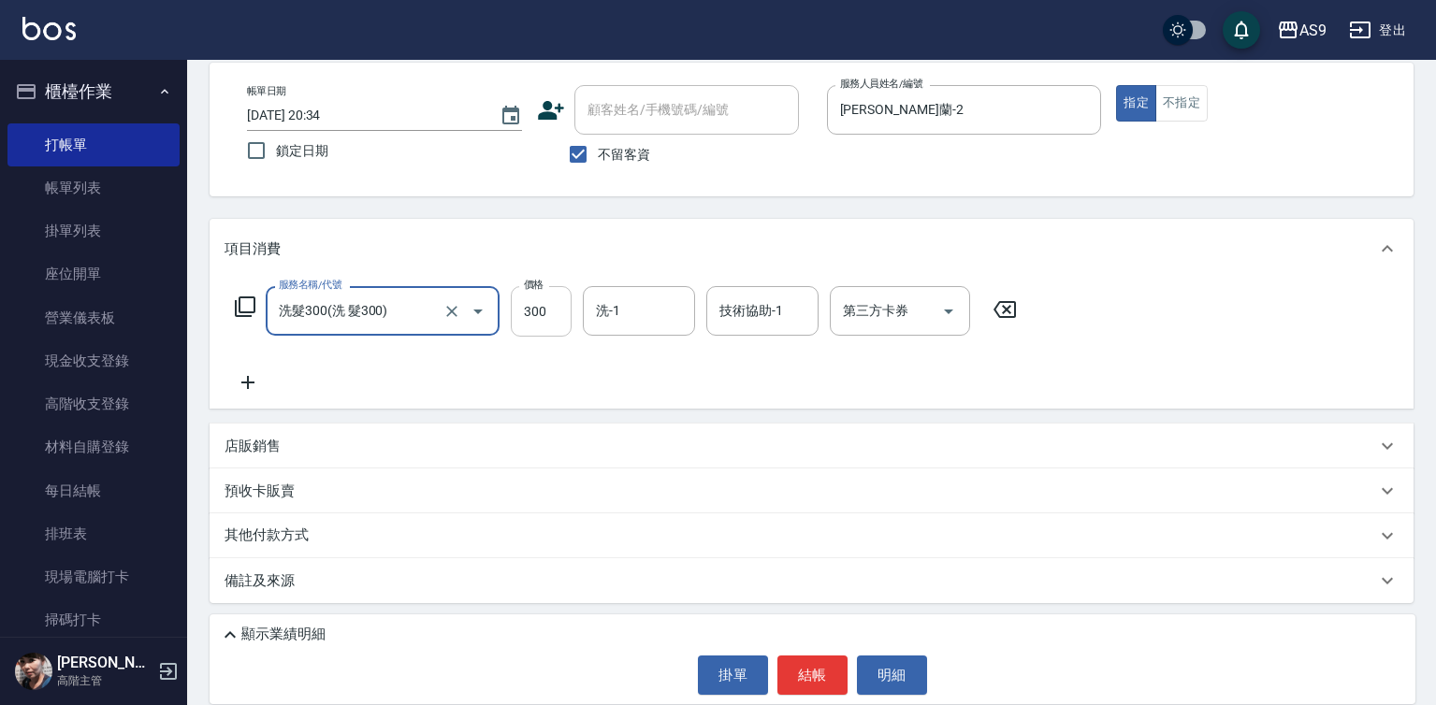
click at [550, 313] on input "300" at bounding box center [541, 311] width 61 height 51
type input "290"
click at [813, 678] on button "結帳" at bounding box center [812, 675] width 70 height 39
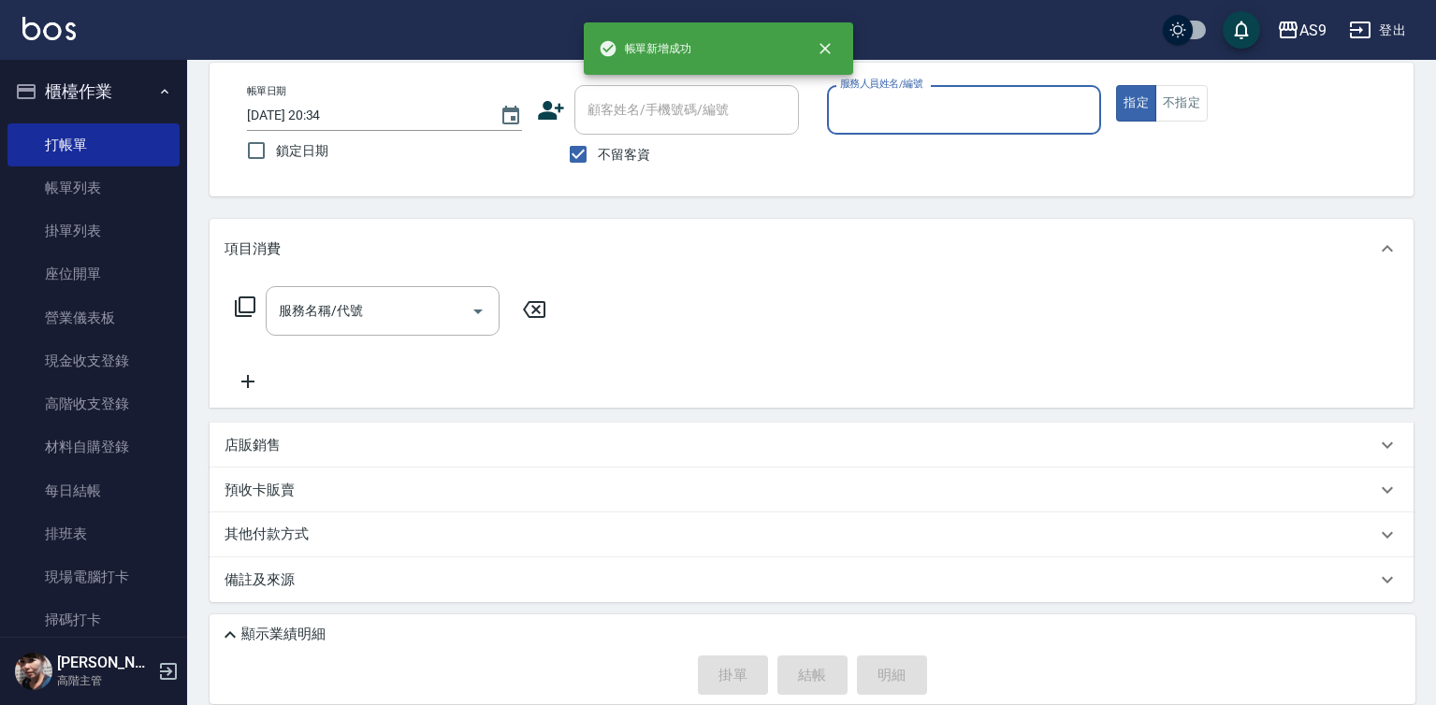
click at [900, 107] on input "服務人員姓名/編號" at bounding box center [964, 110] width 258 height 33
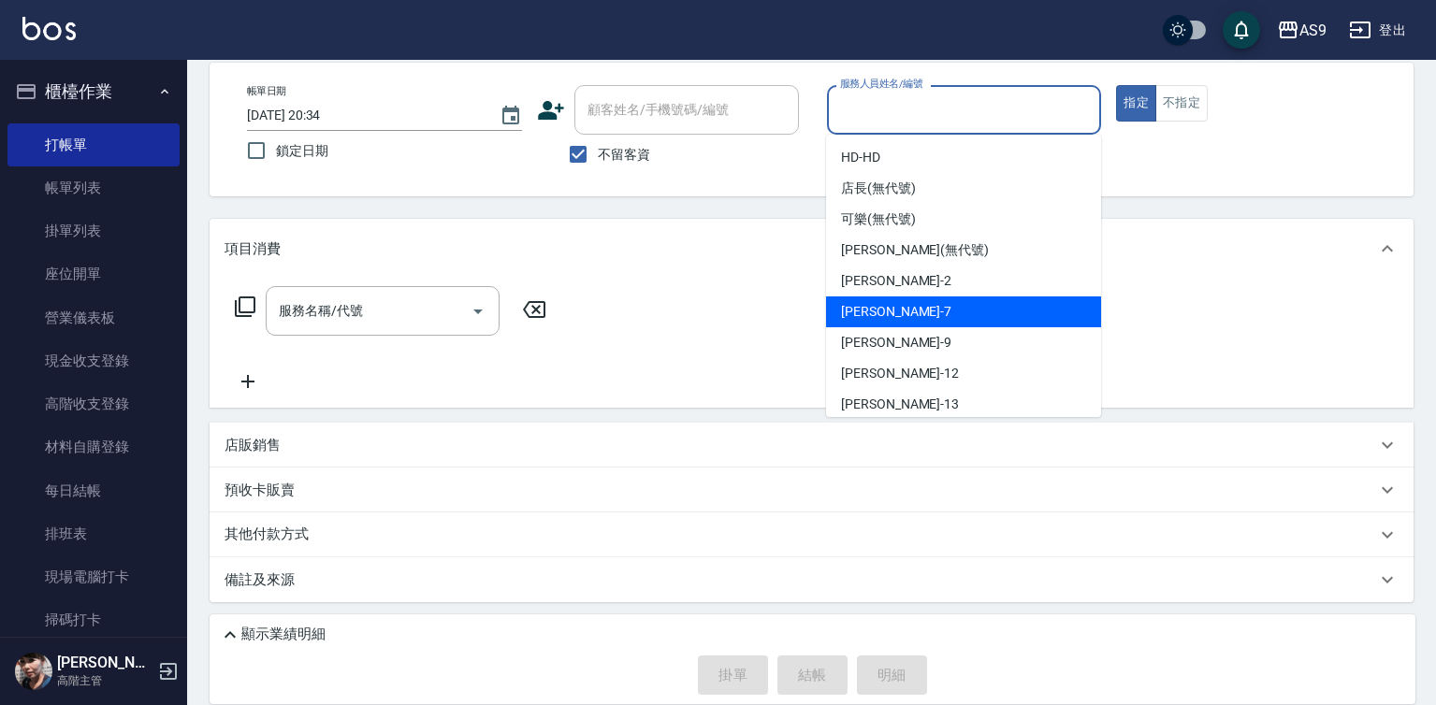
click at [905, 289] on span "Wendy怡蘭 -2" at bounding box center [896, 281] width 110 height 20
type input "Wendy怡蘭-2"
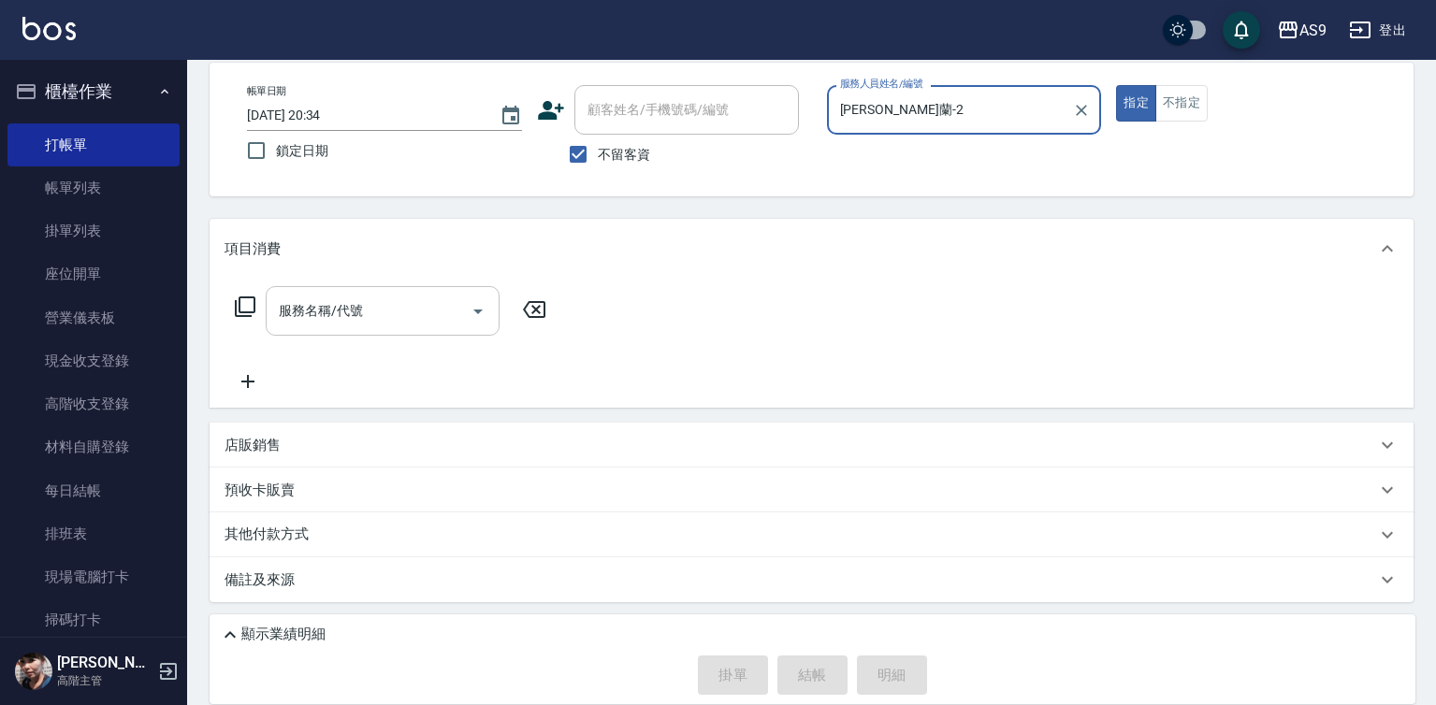
click at [422, 307] on input "服務名稱/代號" at bounding box center [368, 311] width 189 height 33
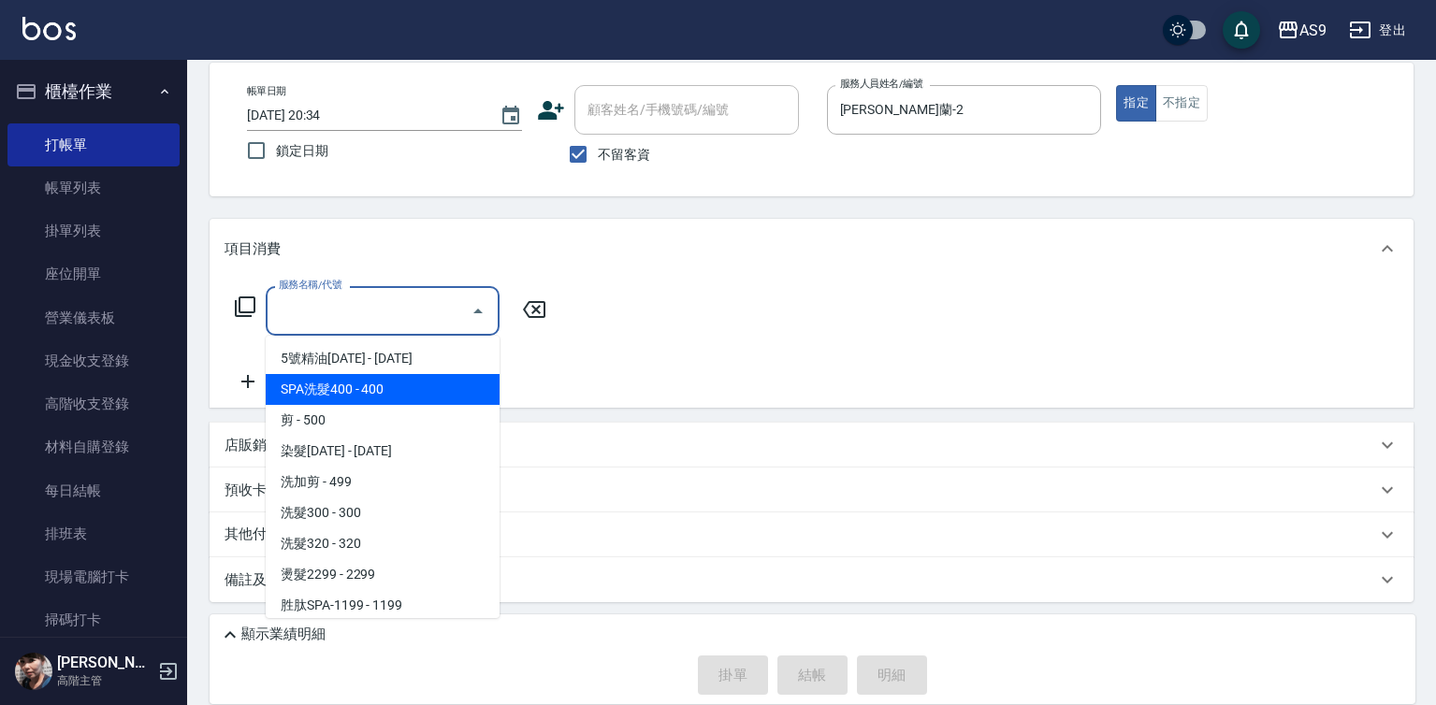
click at [345, 388] on span "SPA洗髮400 - 400" at bounding box center [383, 389] width 234 height 31
type input "SPA洗髮400(SPA洗髮400)"
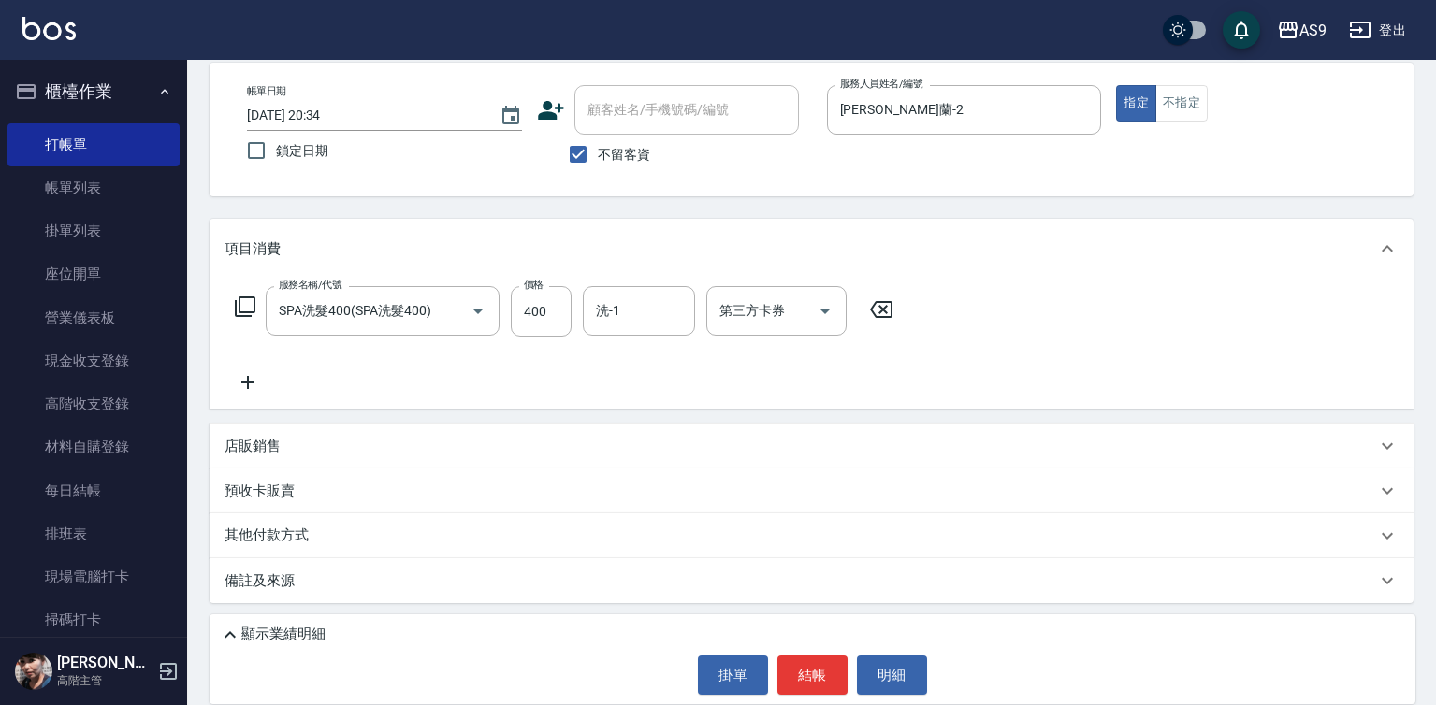
click at [257, 382] on icon at bounding box center [247, 382] width 47 height 22
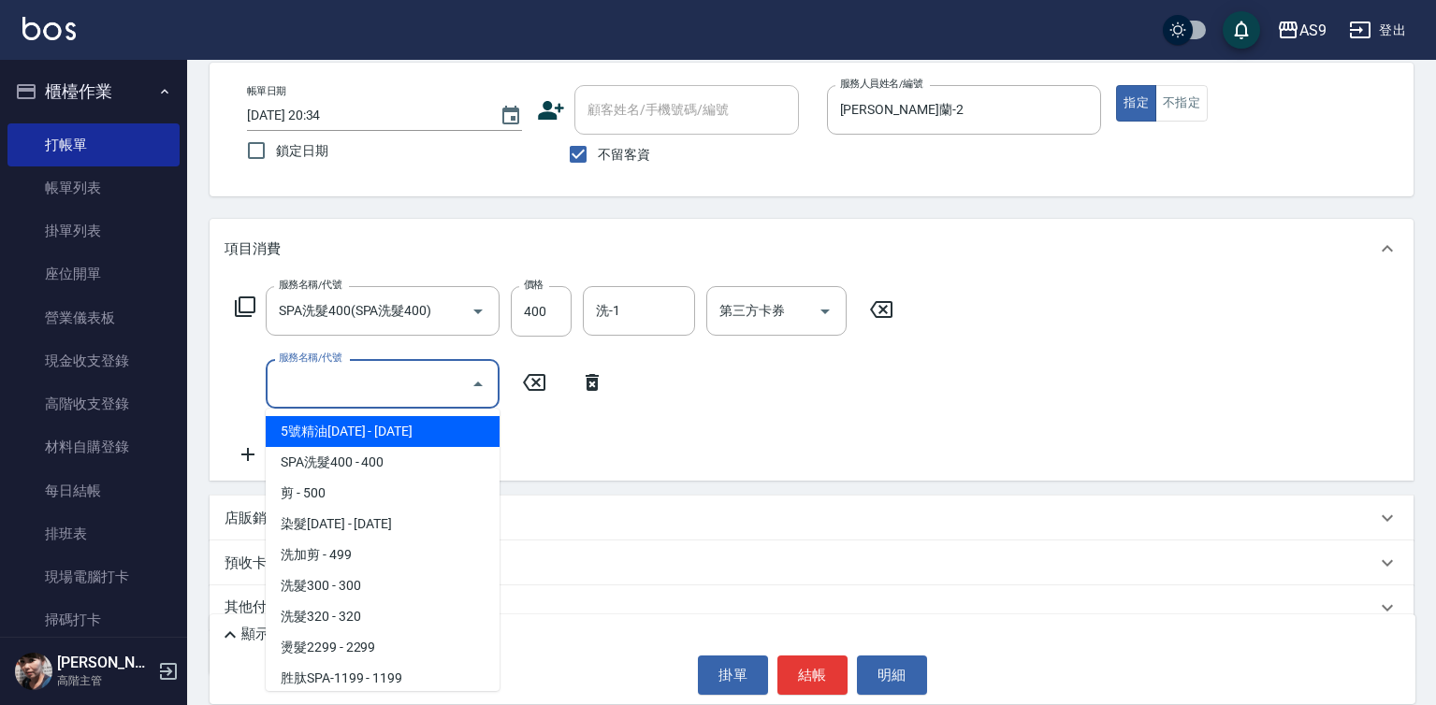
click at [336, 392] on input "服務名稱/代號" at bounding box center [368, 384] width 189 height 33
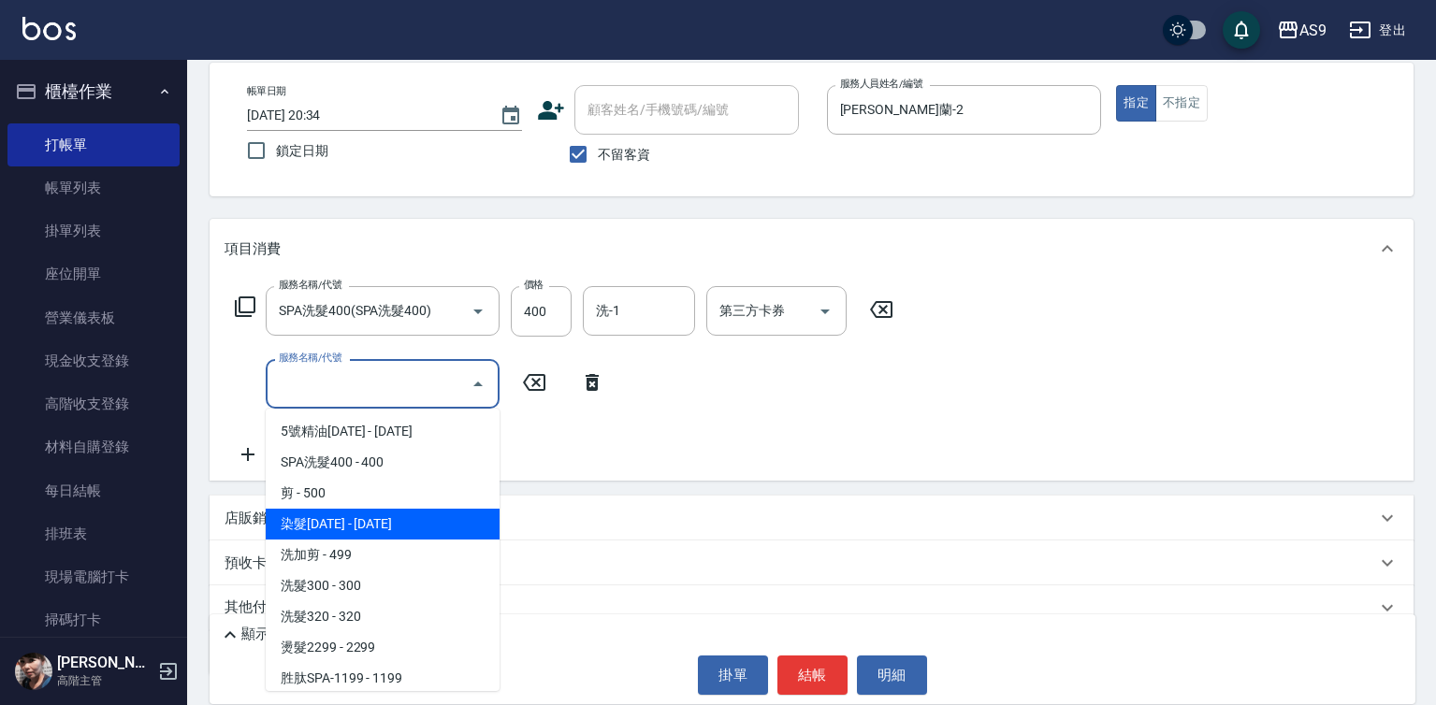
click at [354, 484] on span "剪 - 500" at bounding box center [383, 493] width 234 height 31
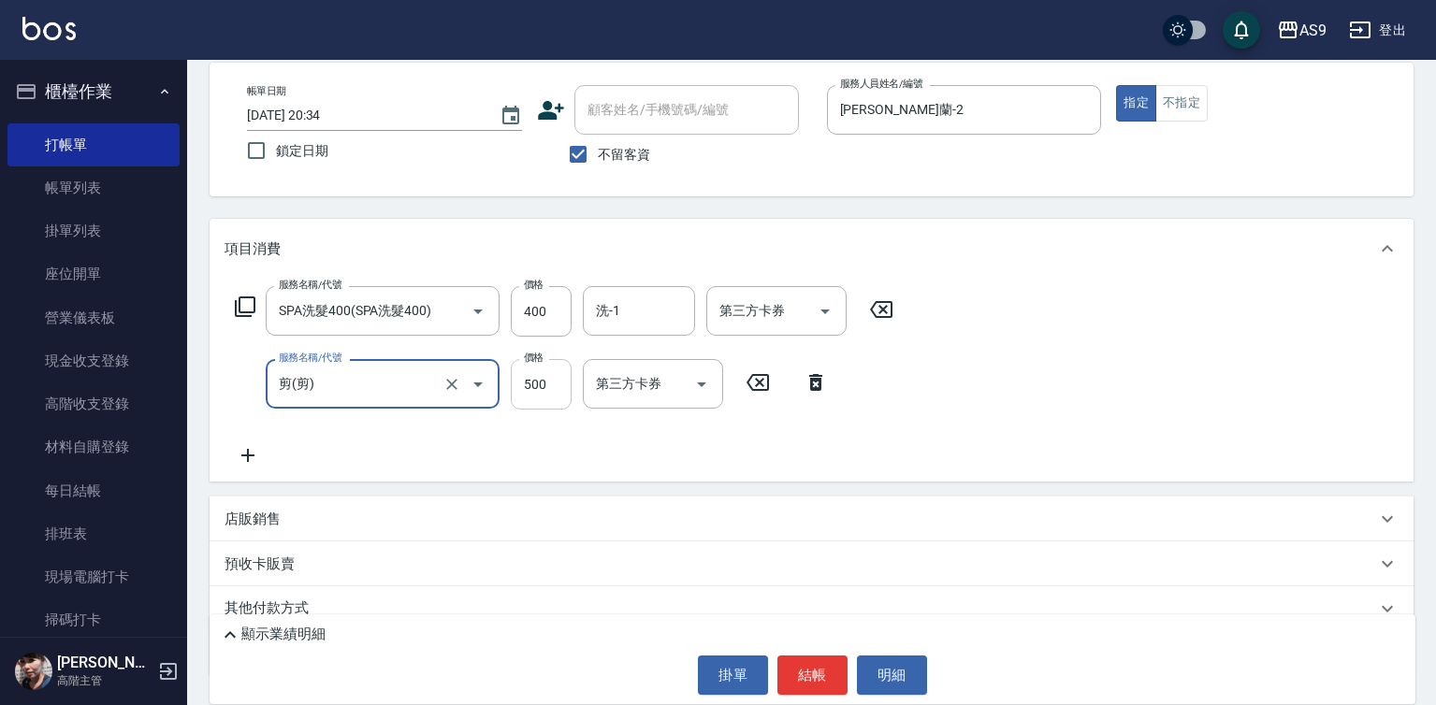
type input "剪"
click at [534, 397] on input "500" at bounding box center [541, 384] width 61 height 51
type input "100"
click at [612, 321] on input "洗-1" at bounding box center [638, 311] width 95 height 33
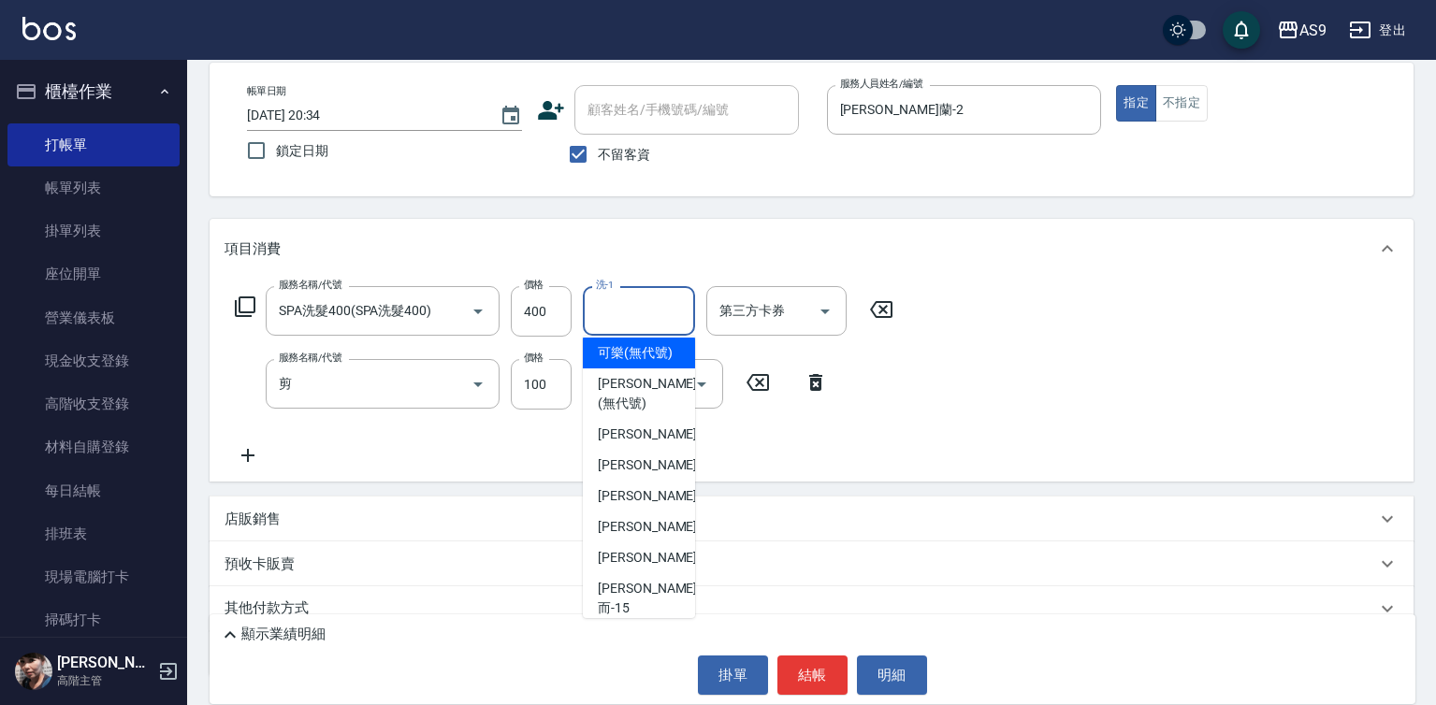
scroll to position [120, 0]
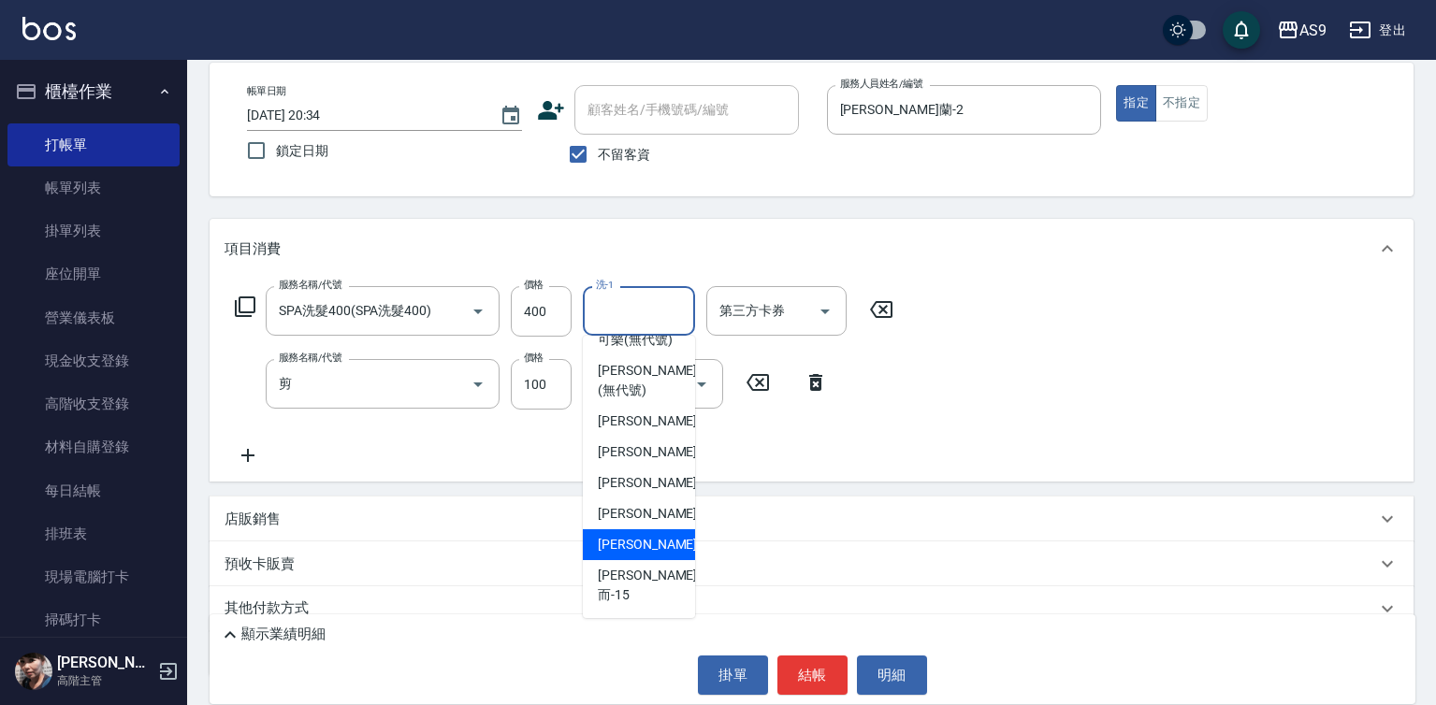
click at [665, 560] on div "[PERSON_NAME] -13" at bounding box center [639, 544] width 112 height 31
type input "[PERSON_NAME]-13"
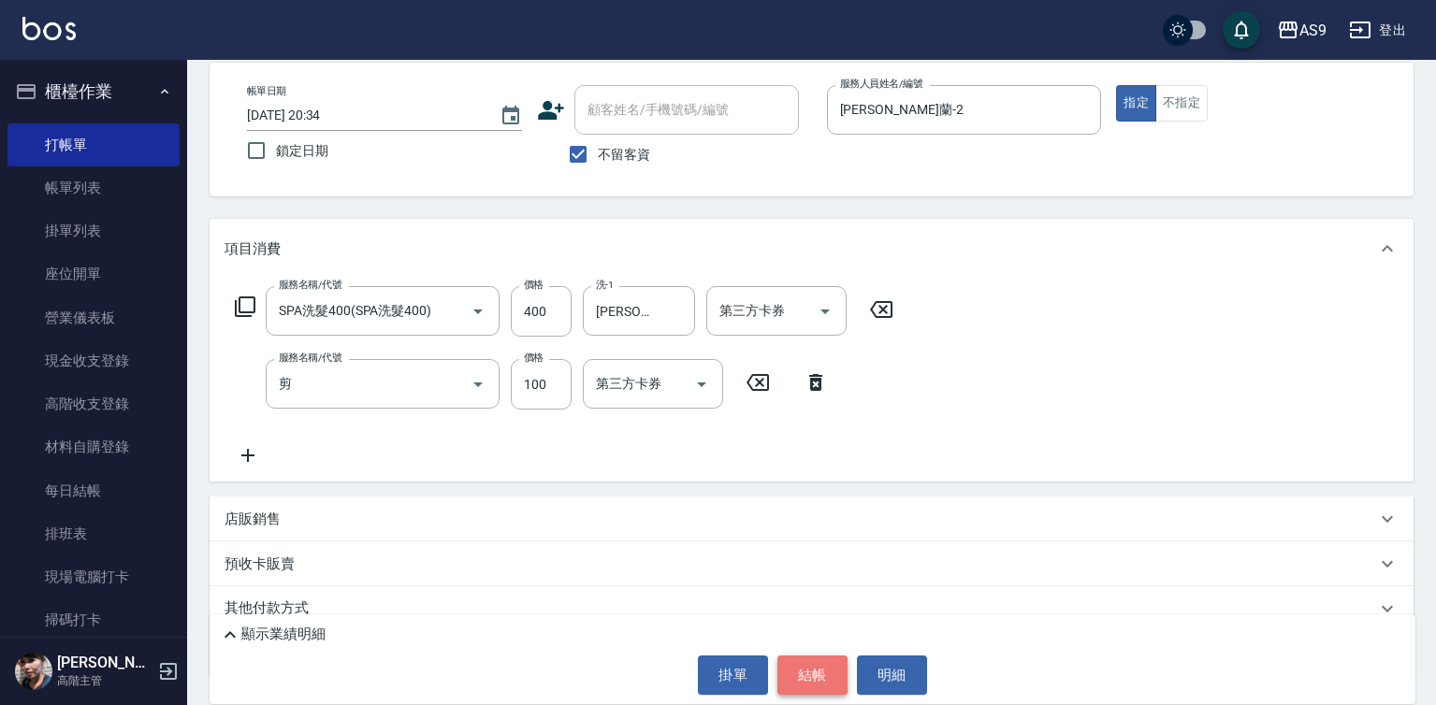
click at [828, 685] on button "結帳" at bounding box center [812, 675] width 70 height 39
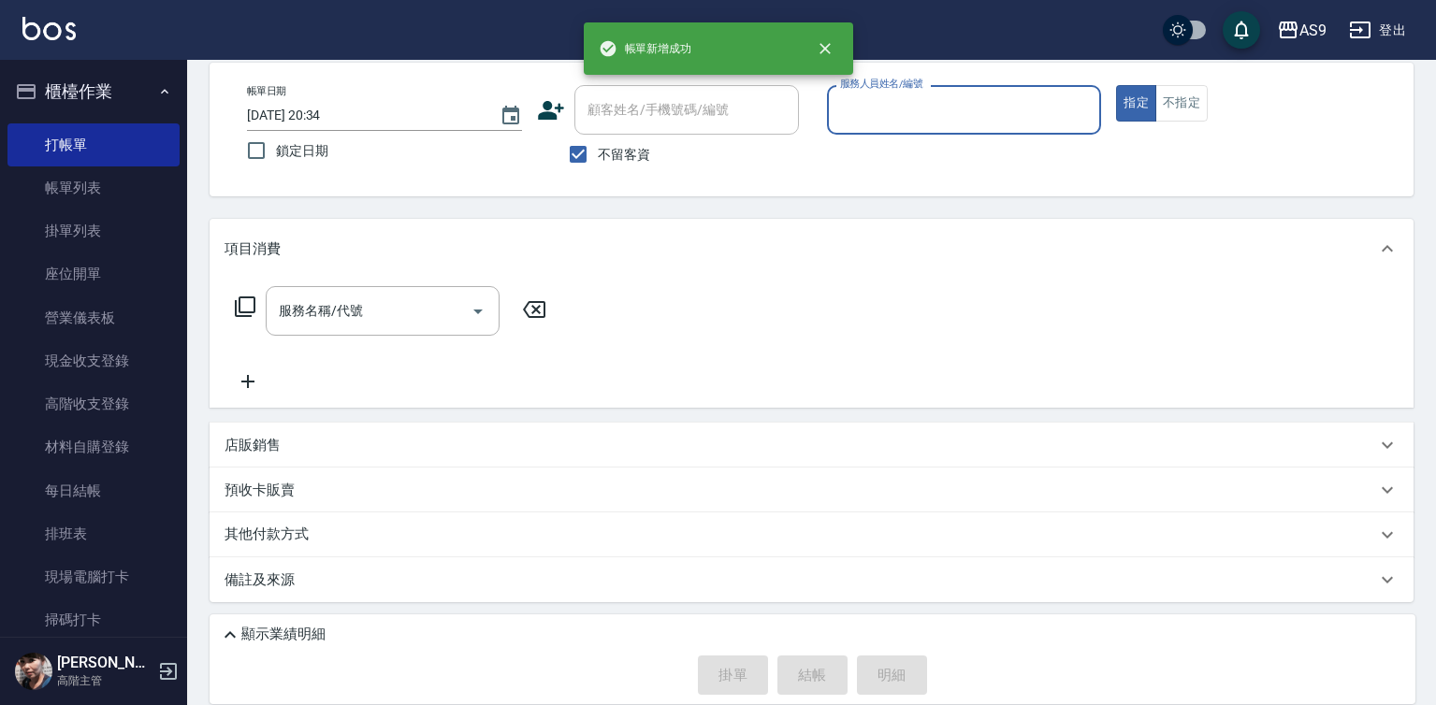
click at [909, 115] on input "服務人員姓名/編號" at bounding box center [964, 110] width 258 height 33
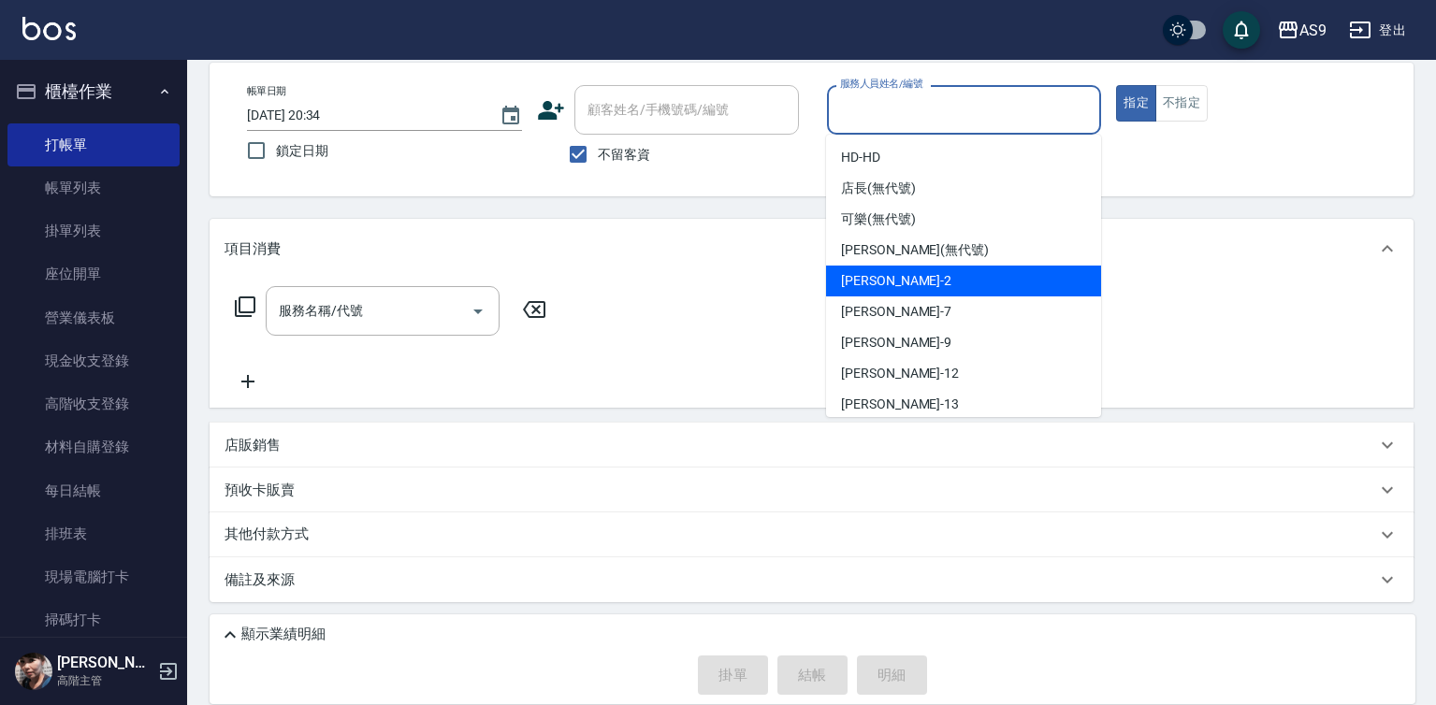
drag, startPoint x: 924, startPoint y: 284, endPoint x: 580, endPoint y: 289, distance: 344.2
click at [924, 285] on div "Wendy怡蘭 -2" at bounding box center [963, 281] width 275 height 31
type input "Wendy怡蘭-2"
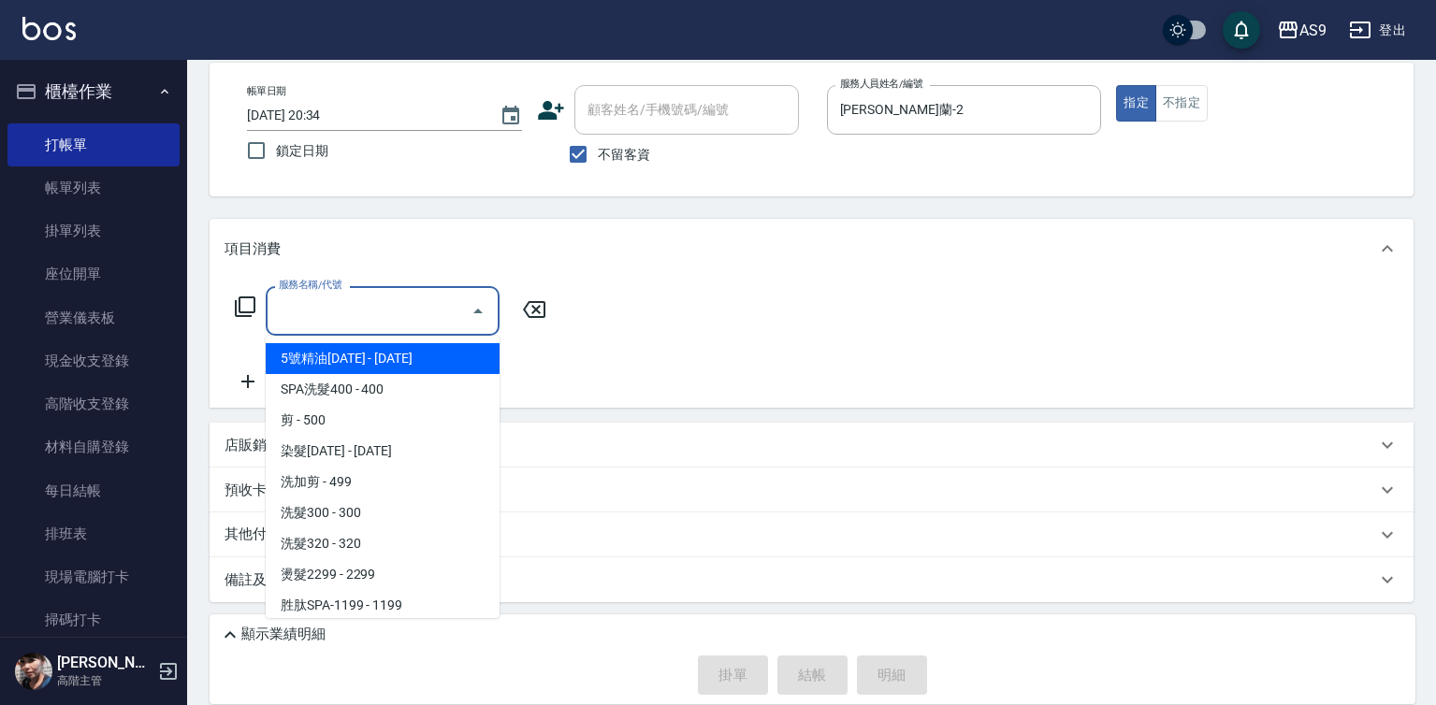
click at [421, 316] on input "服務名稱/代號" at bounding box center [368, 311] width 189 height 33
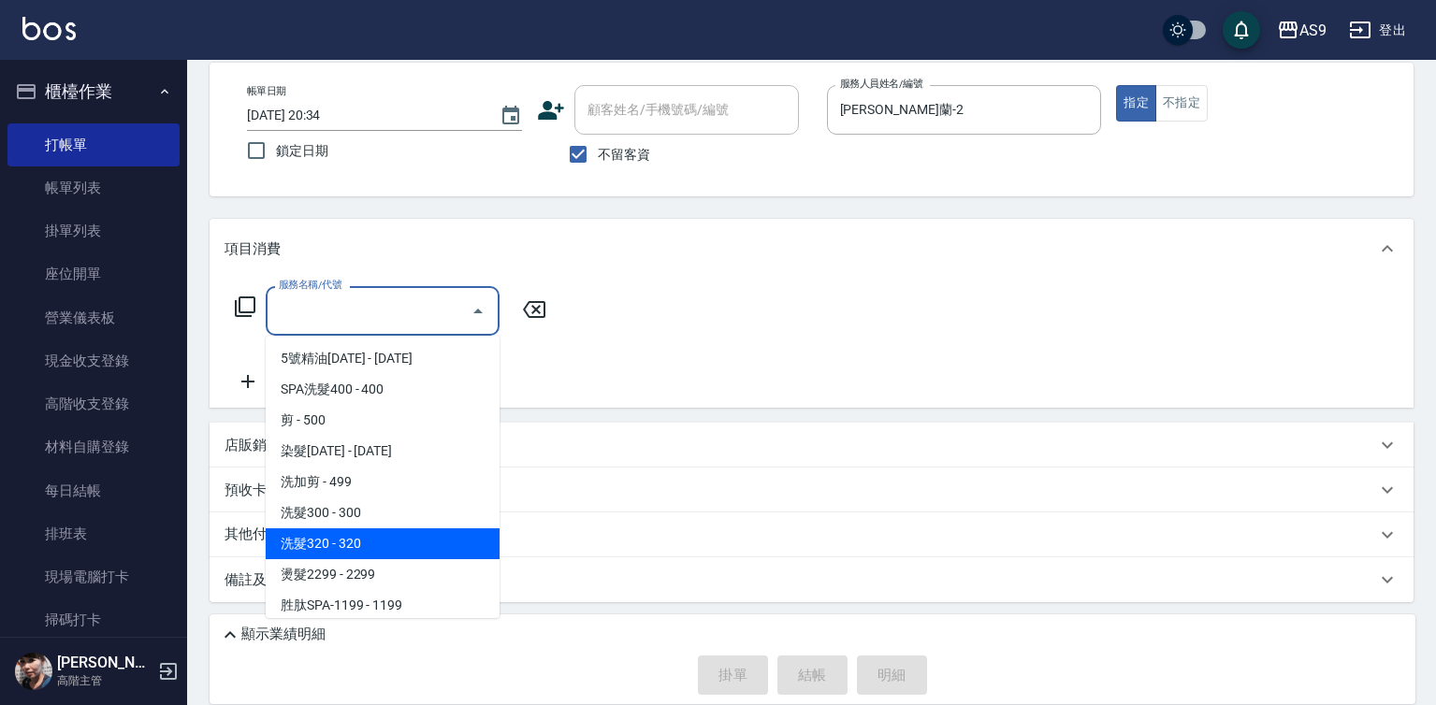
click at [362, 541] on span "洗髮320 - 320" at bounding box center [383, 543] width 234 height 31
type input "洗髮320(洗髮320)"
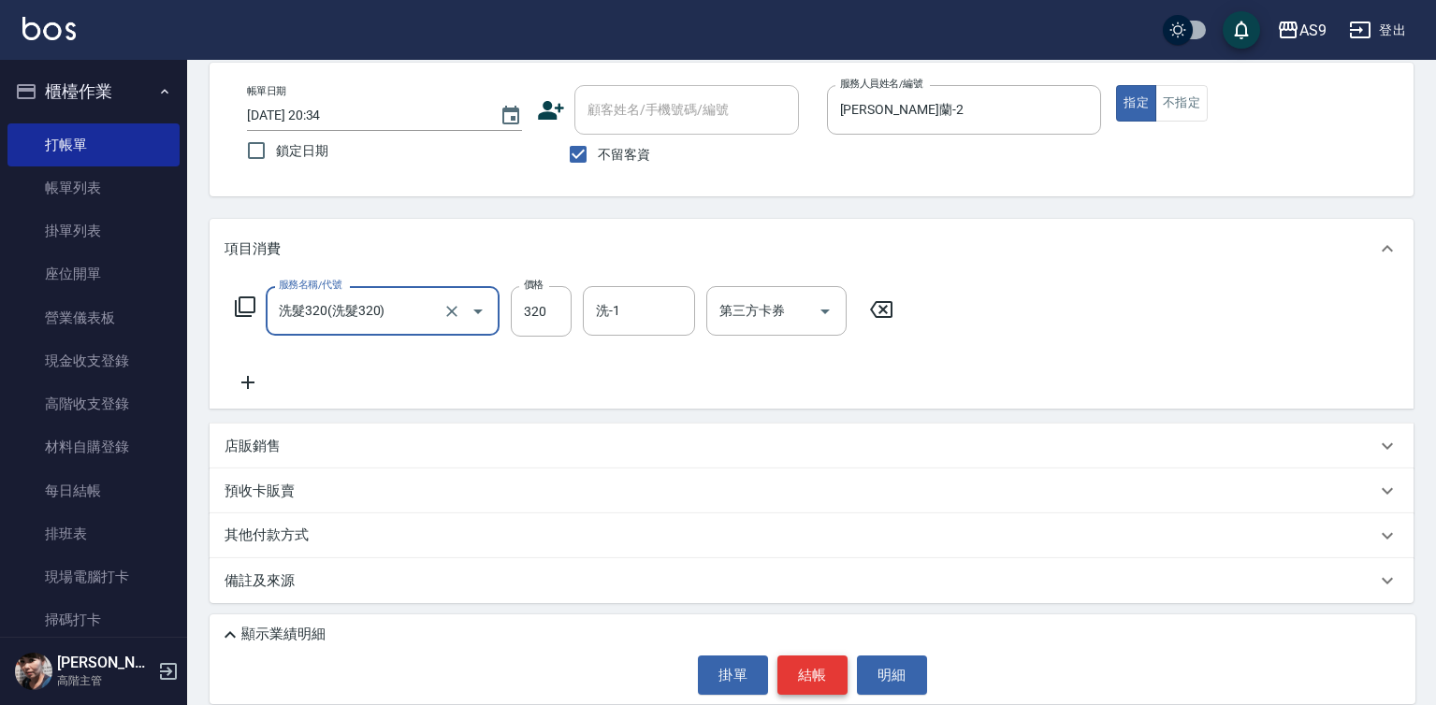
click at [804, 671] on button "結帳" at bounding box center [812, 675] width 70 height 39
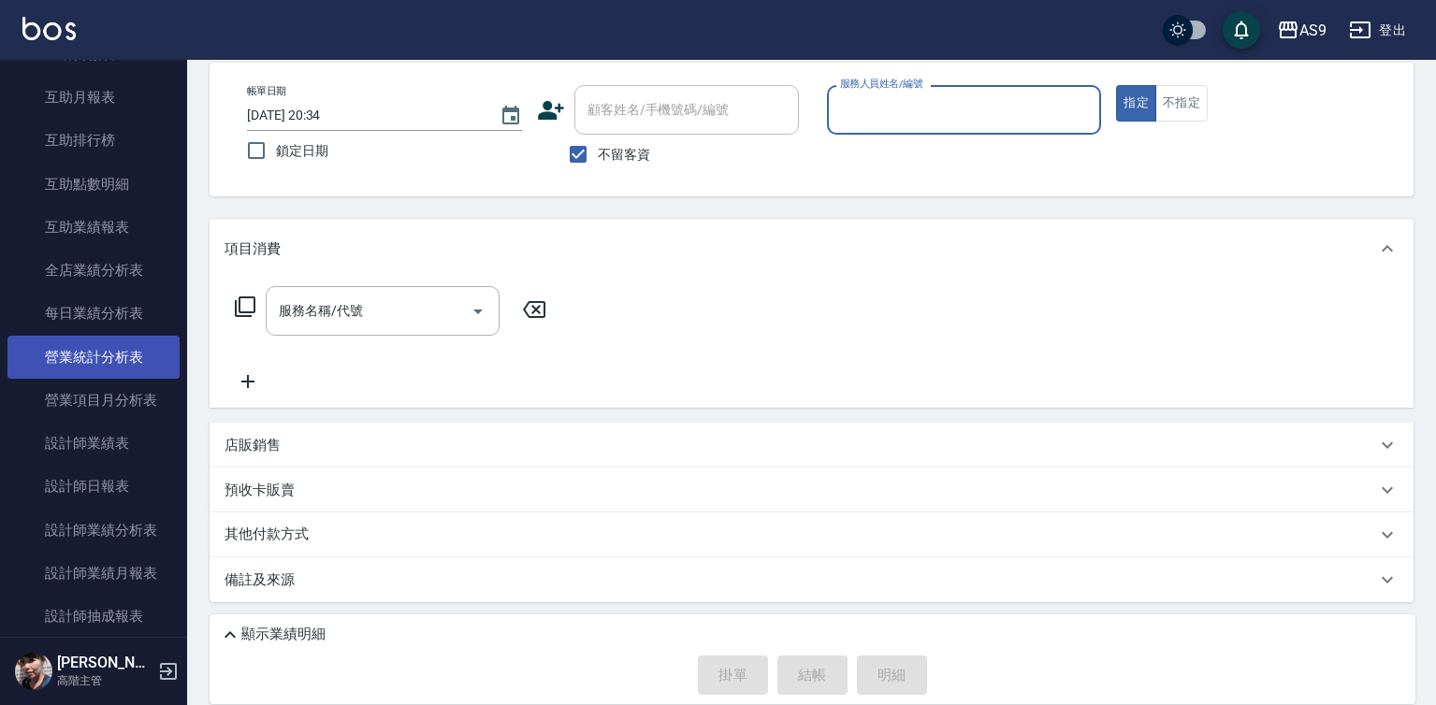
scroll to position [1029, 0]
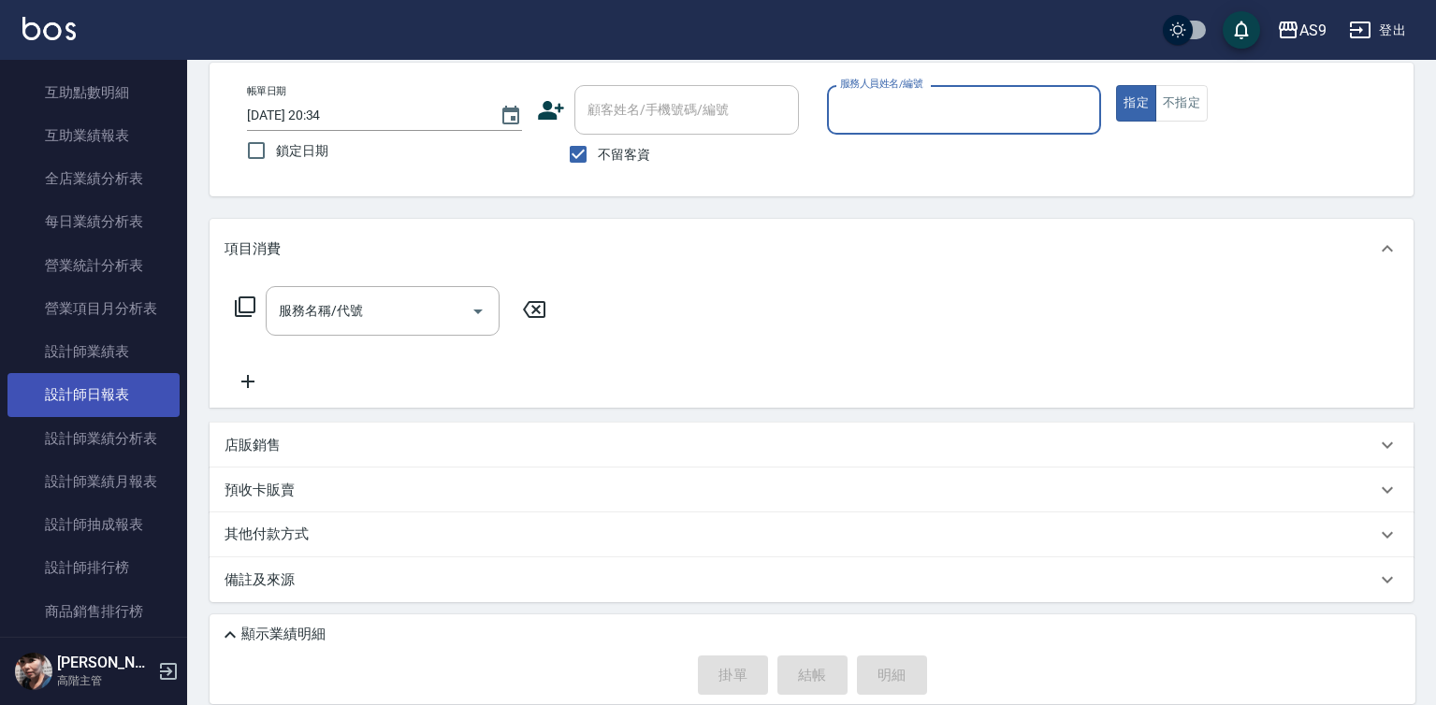
click at [110, 393] on link "設計師日報表" at bounding box center [93, 394] width 172 height 43
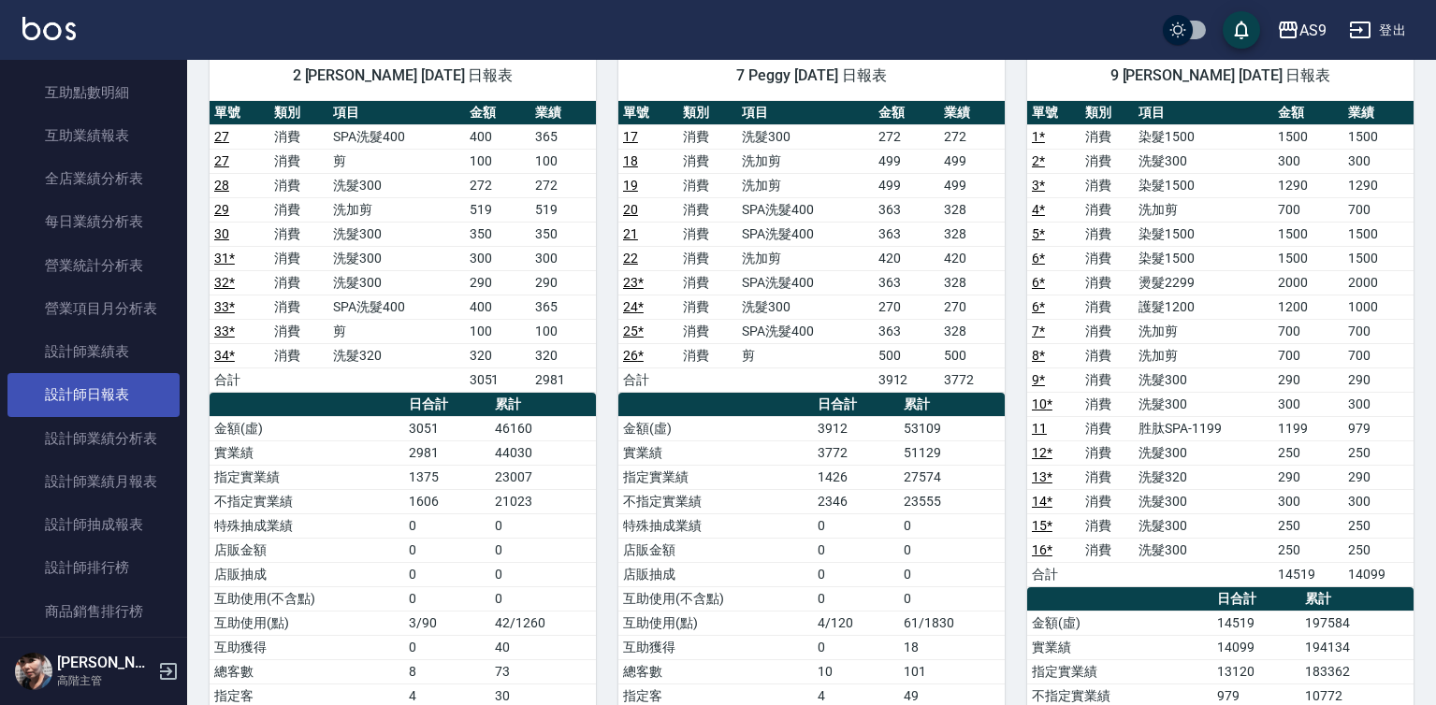
scroll to position [133, 0]
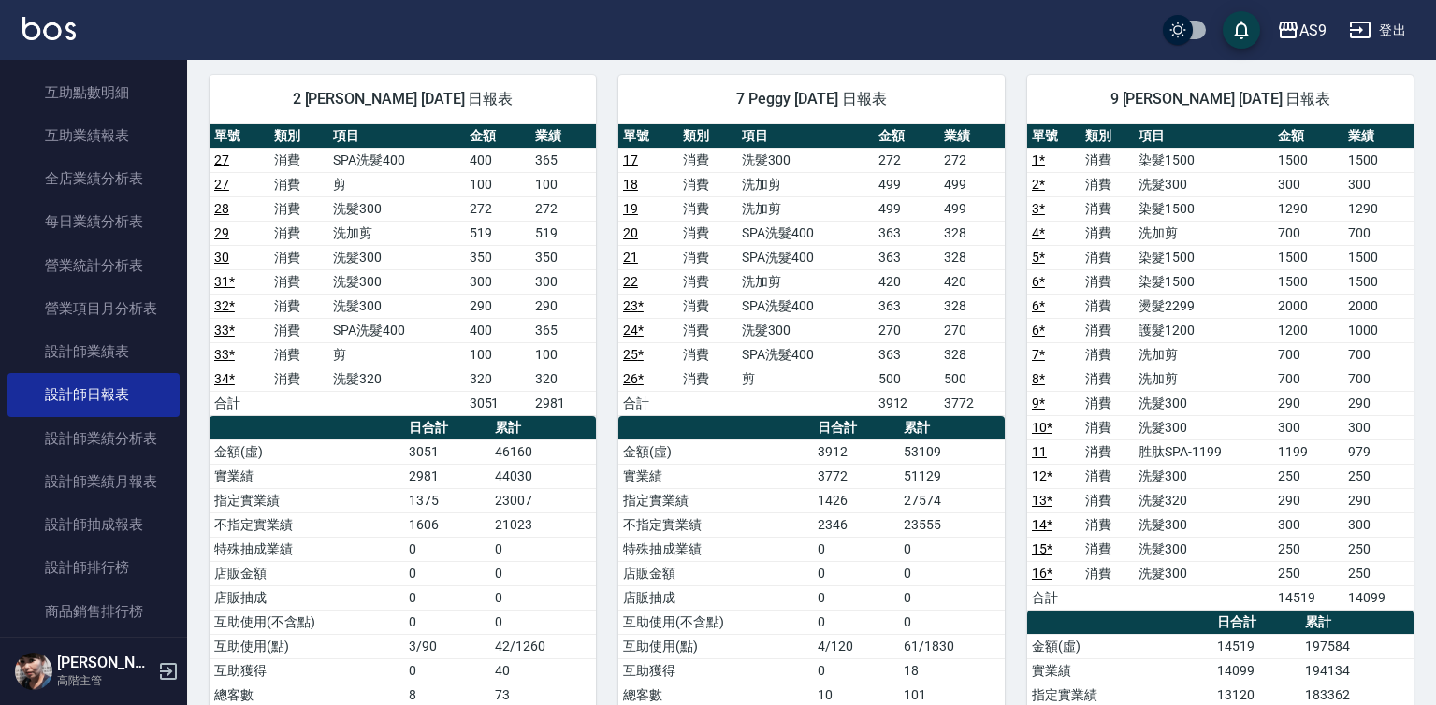
click at [1300, 291] on td "1500" at bounding box center [1308, 281] width 70 height 24
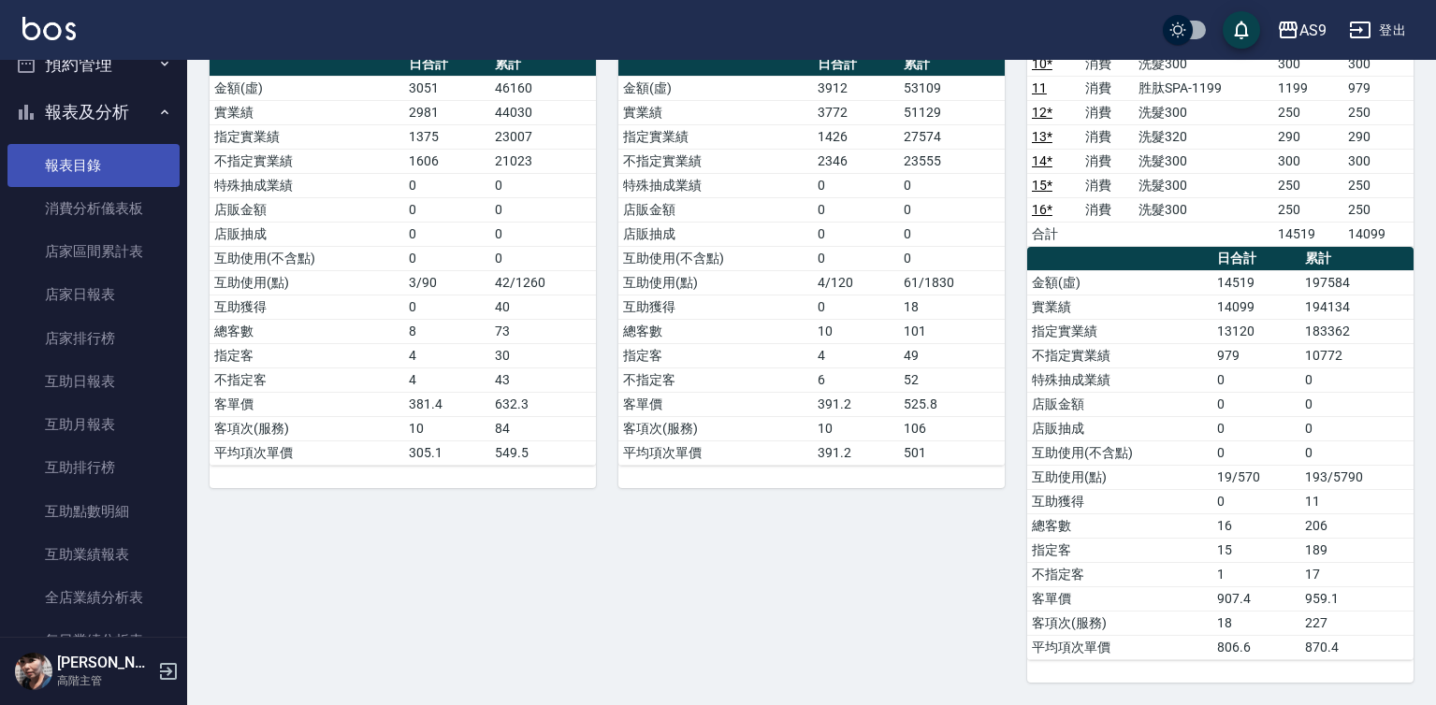
scroll to position [561, 0]
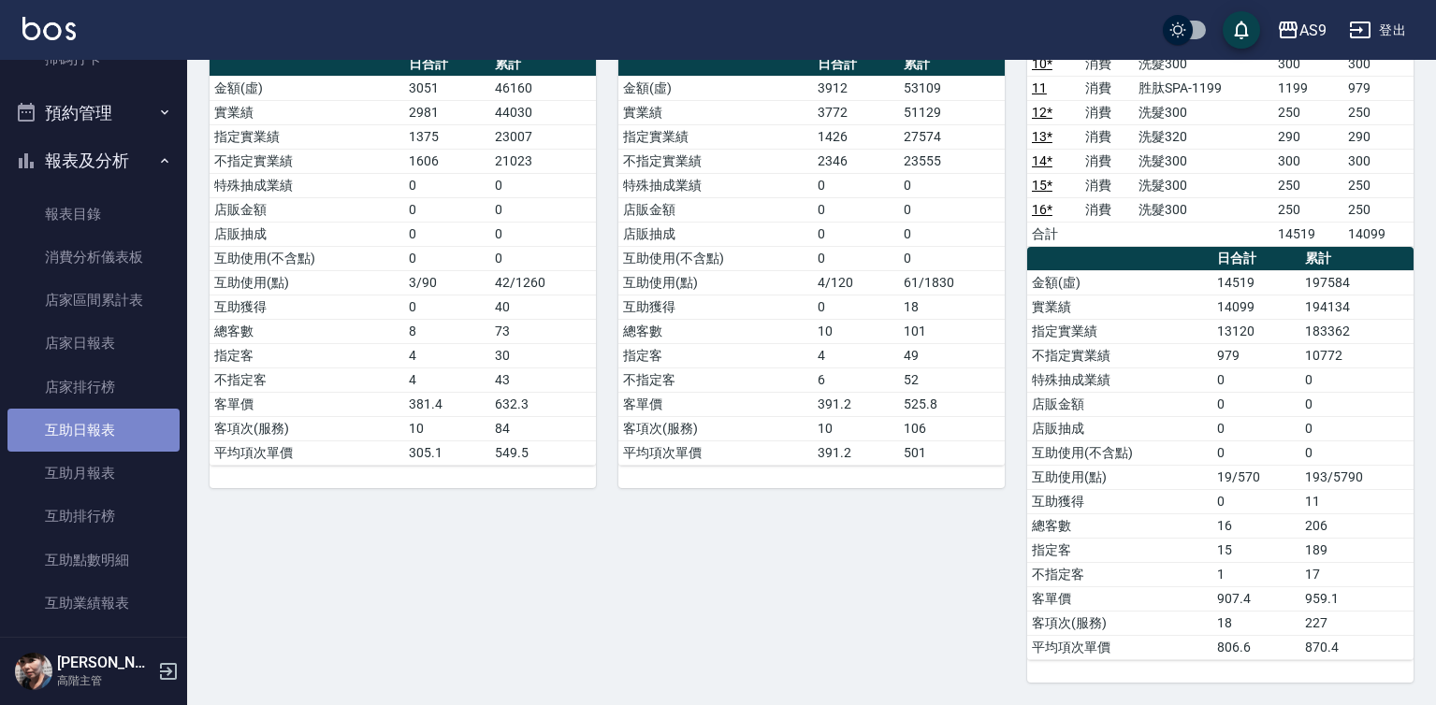
click at [101, 435] on link "互助日報表" at bounding box center [93, 430] width 172 height 43
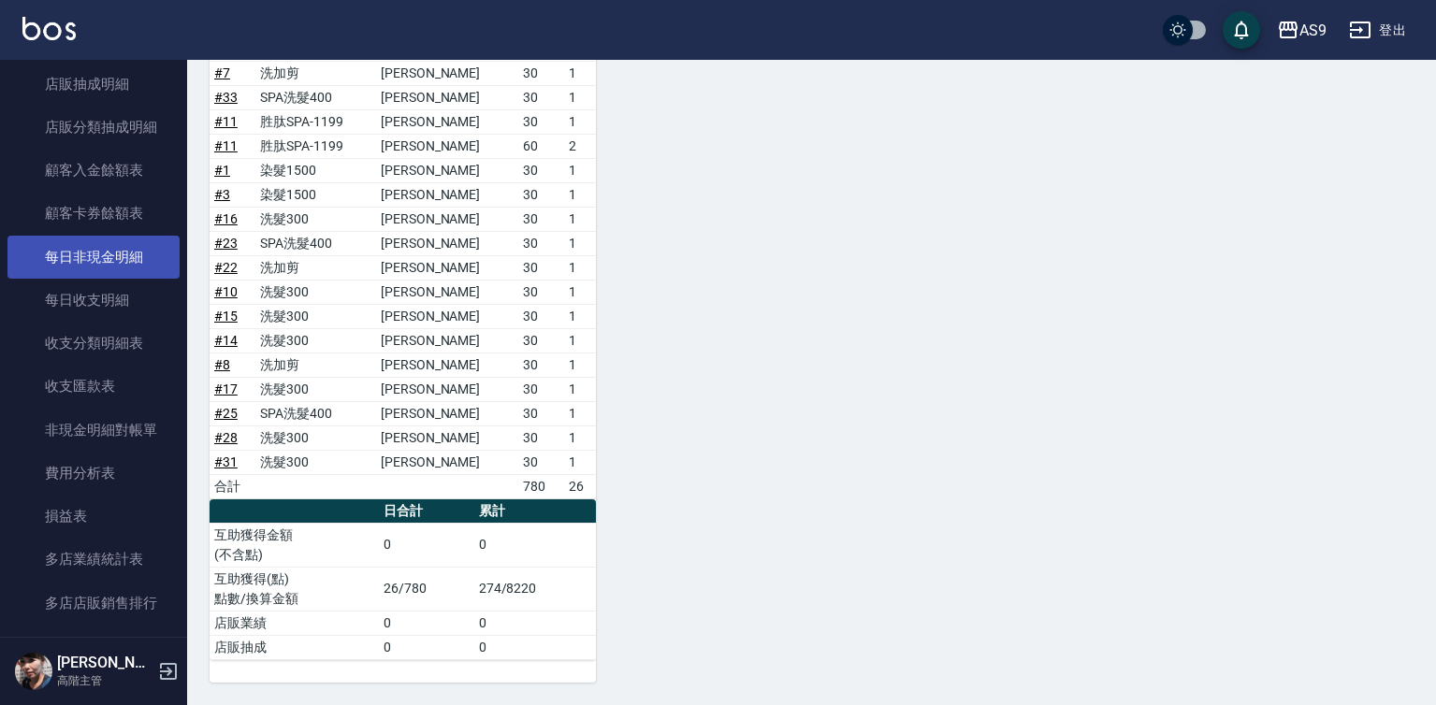
scroll to position [2244, 0]
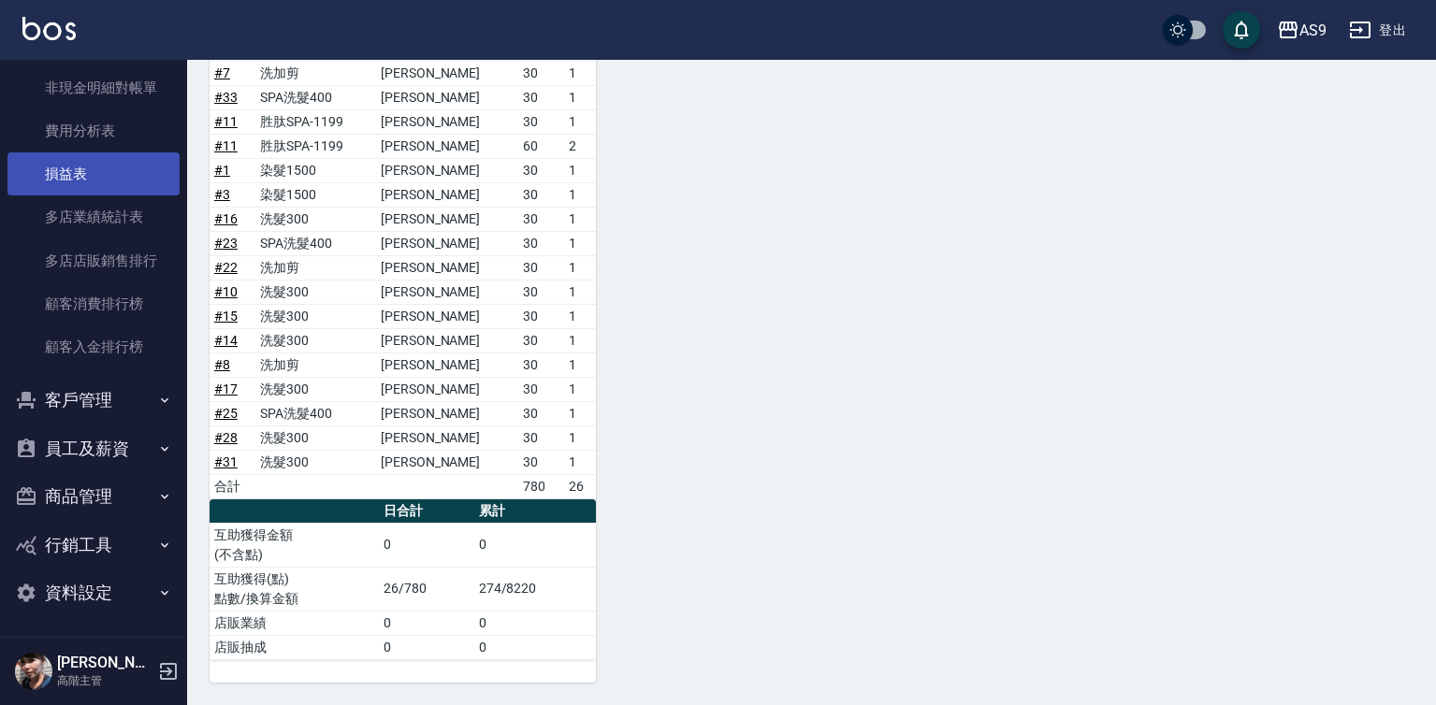
click at [106, 161] on link "損益表" at bounding box center [93, 173] width 172 height 43
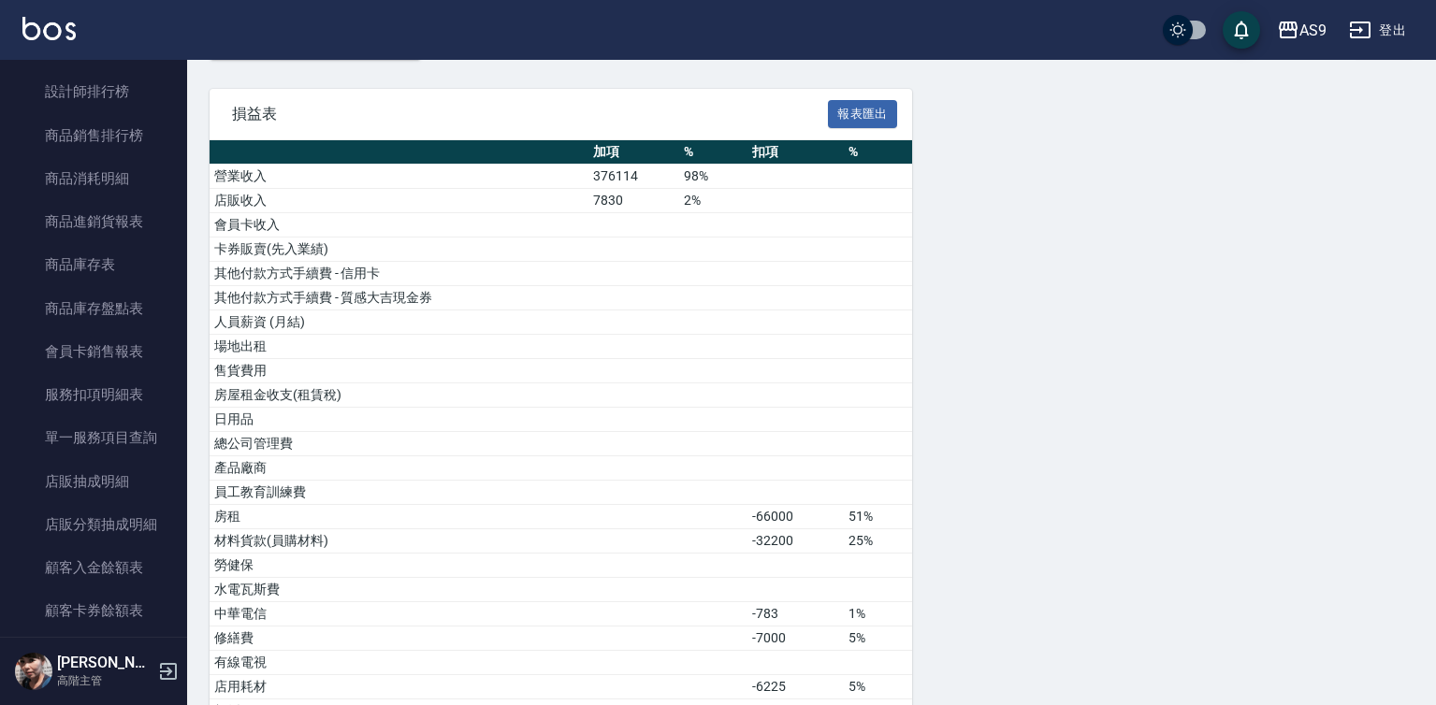
scroll to position [1309, 0]
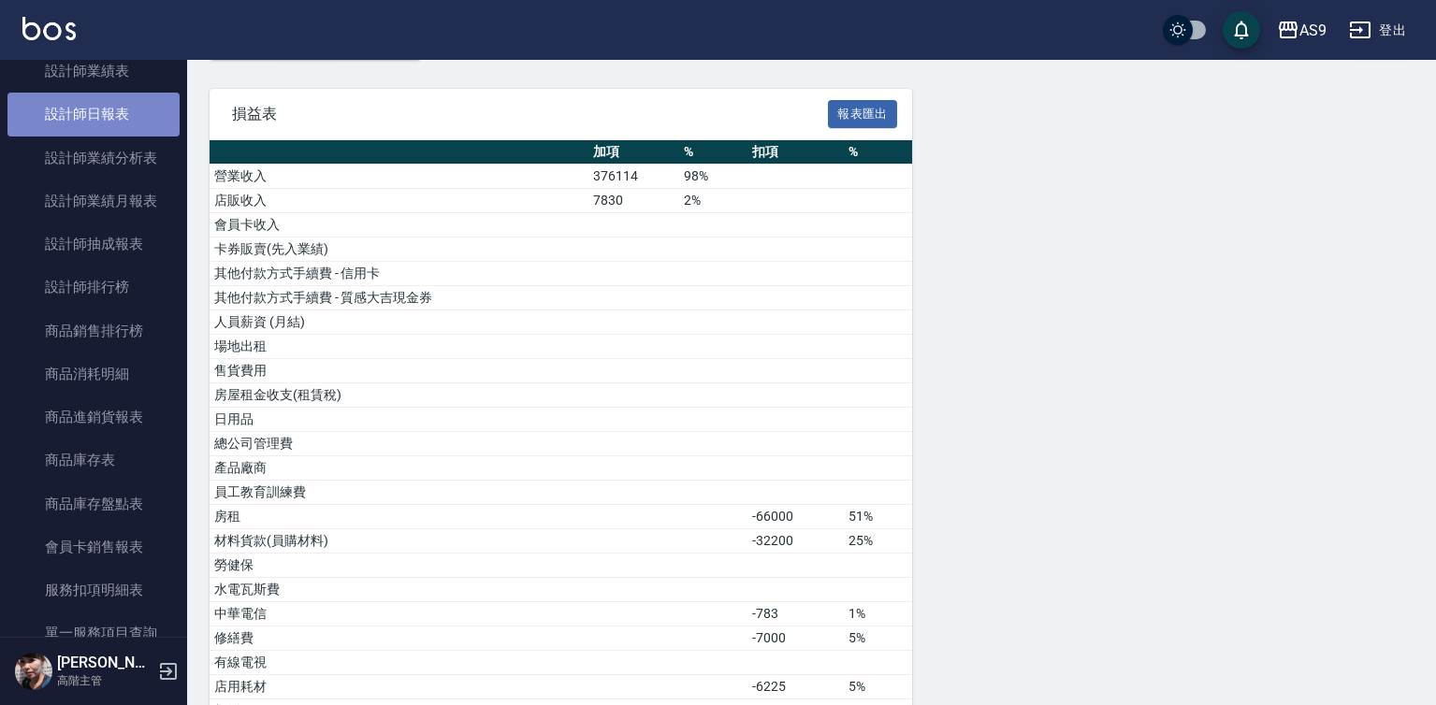
click at [109, 117] on link "設計師日報表" at bounding box center [93, 114] width 172 height 43
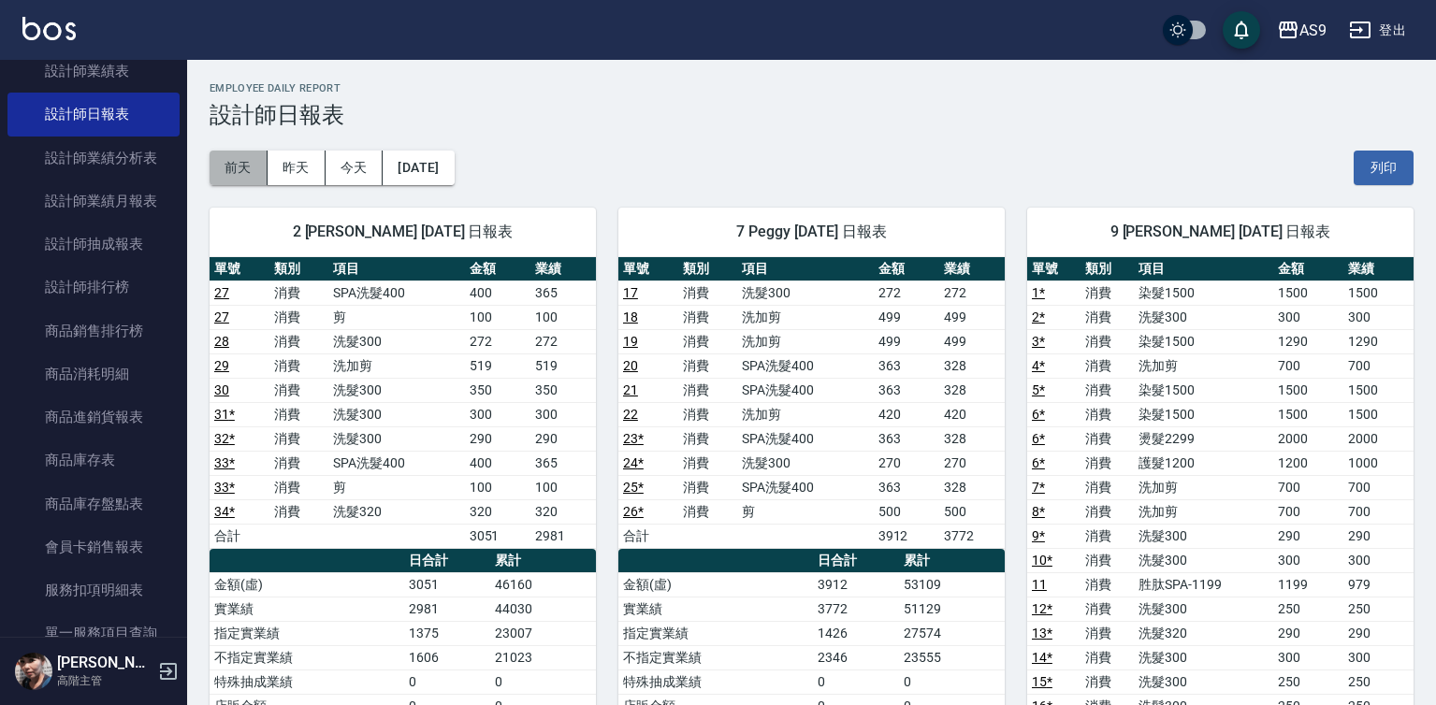
click at [253, 166] on button "前天" at bounding box center [238, 168] width 58 height 35
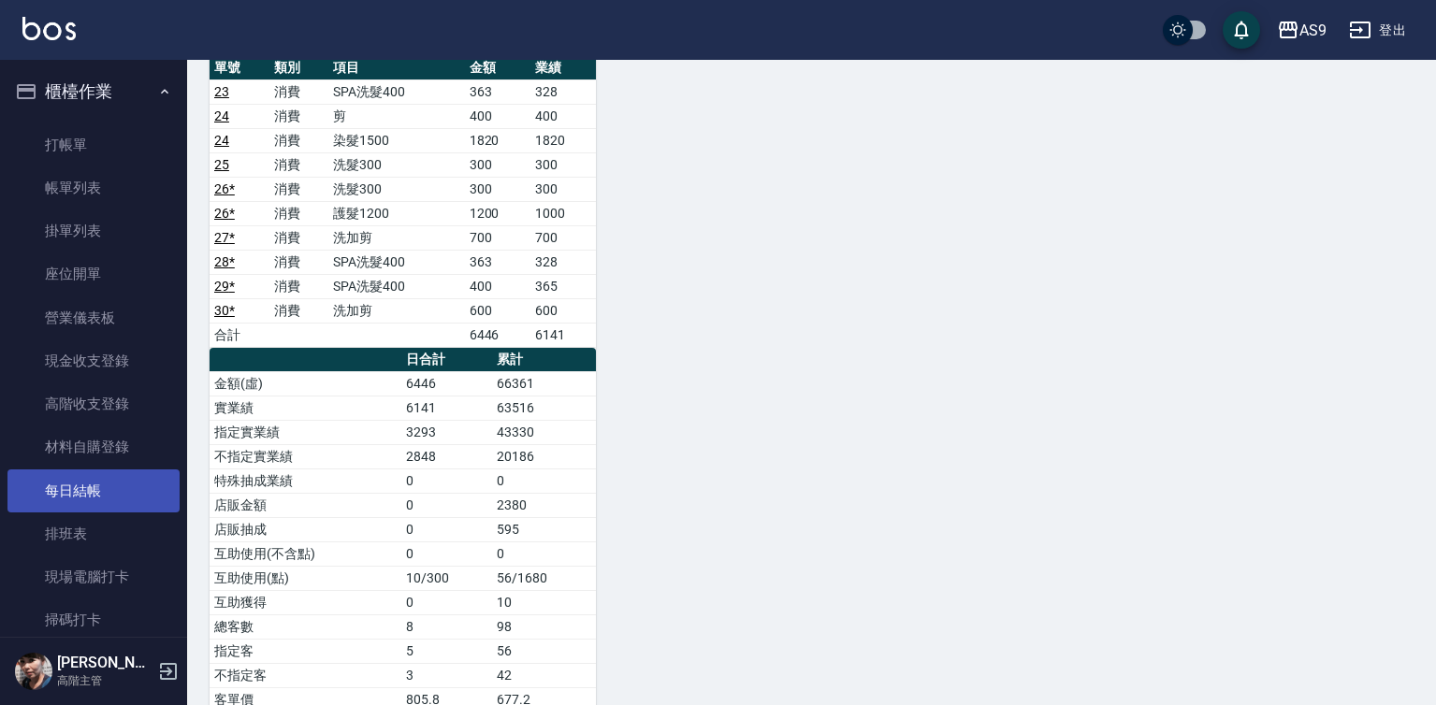
click at [112, 494] on link "每日結帳" at bounding box center [93, 490] width 172 height 43
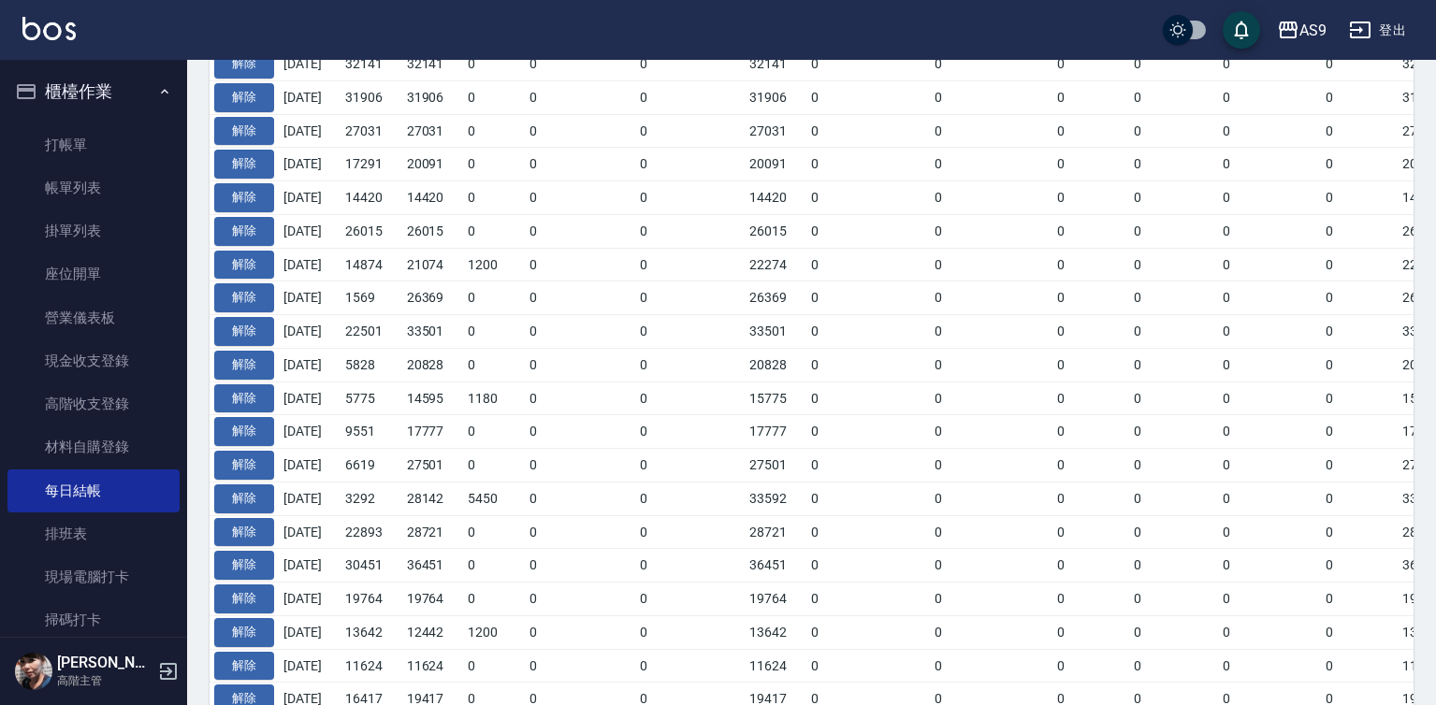
scroll to position [561, 0]
click at [245, 234] on button "解除" at bounding box center [244, 232] width 60 height 29
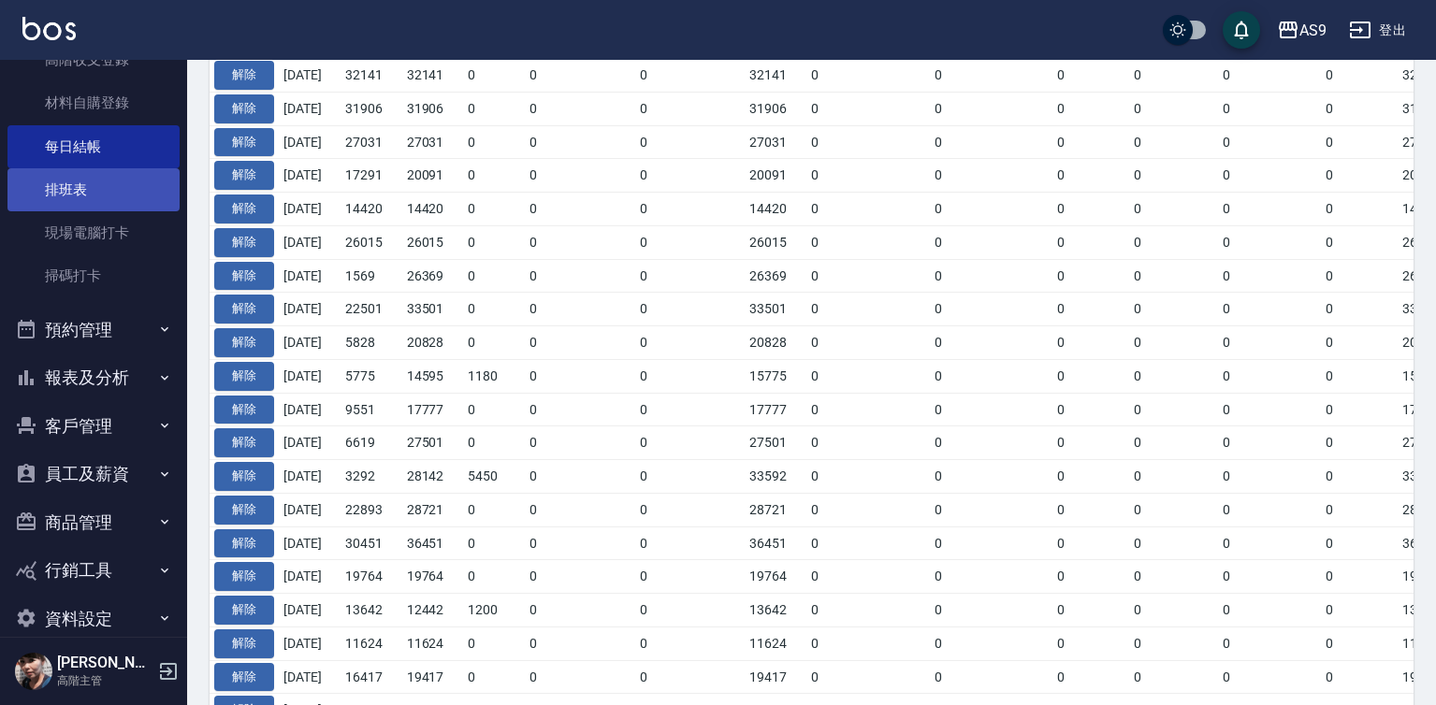
scroll to position [372, 0]
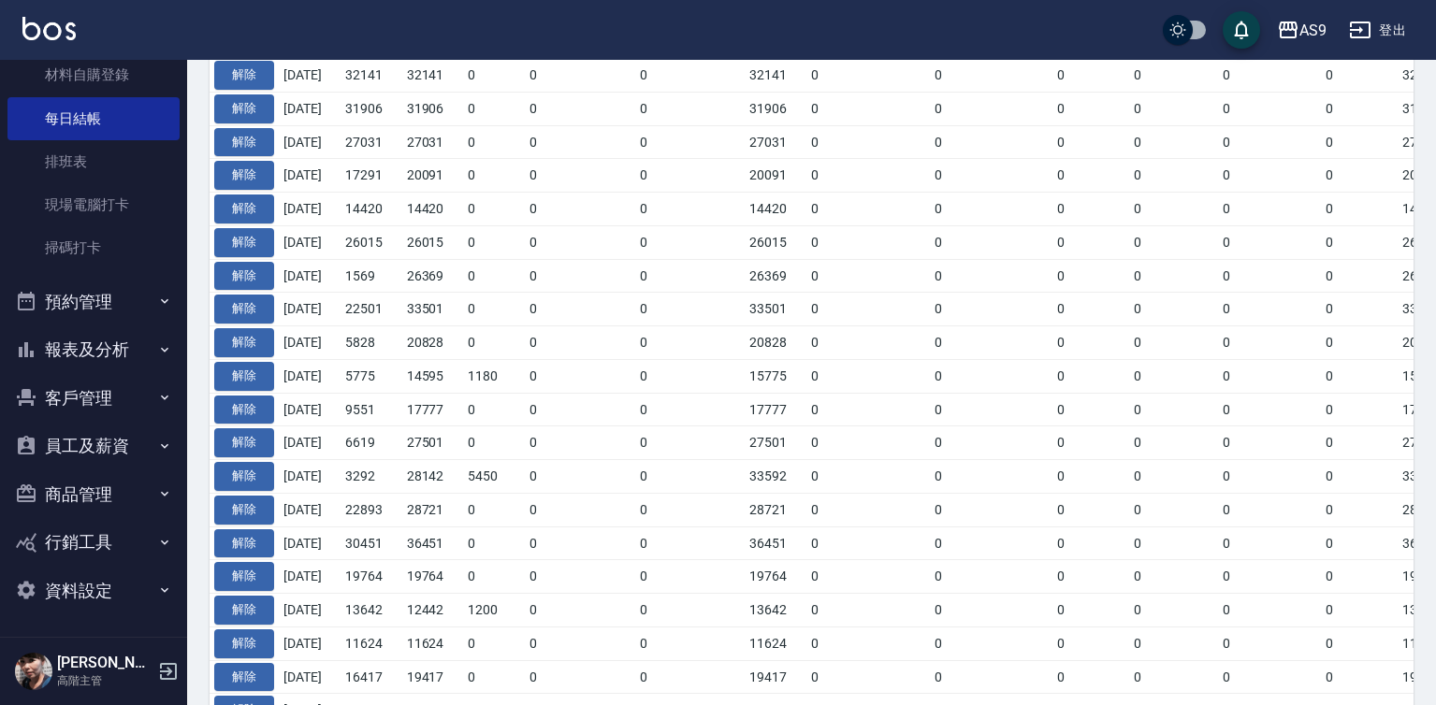
click at [123, 354] on button "報表及分析" at bounding box center [93, 349] width 172 height 49
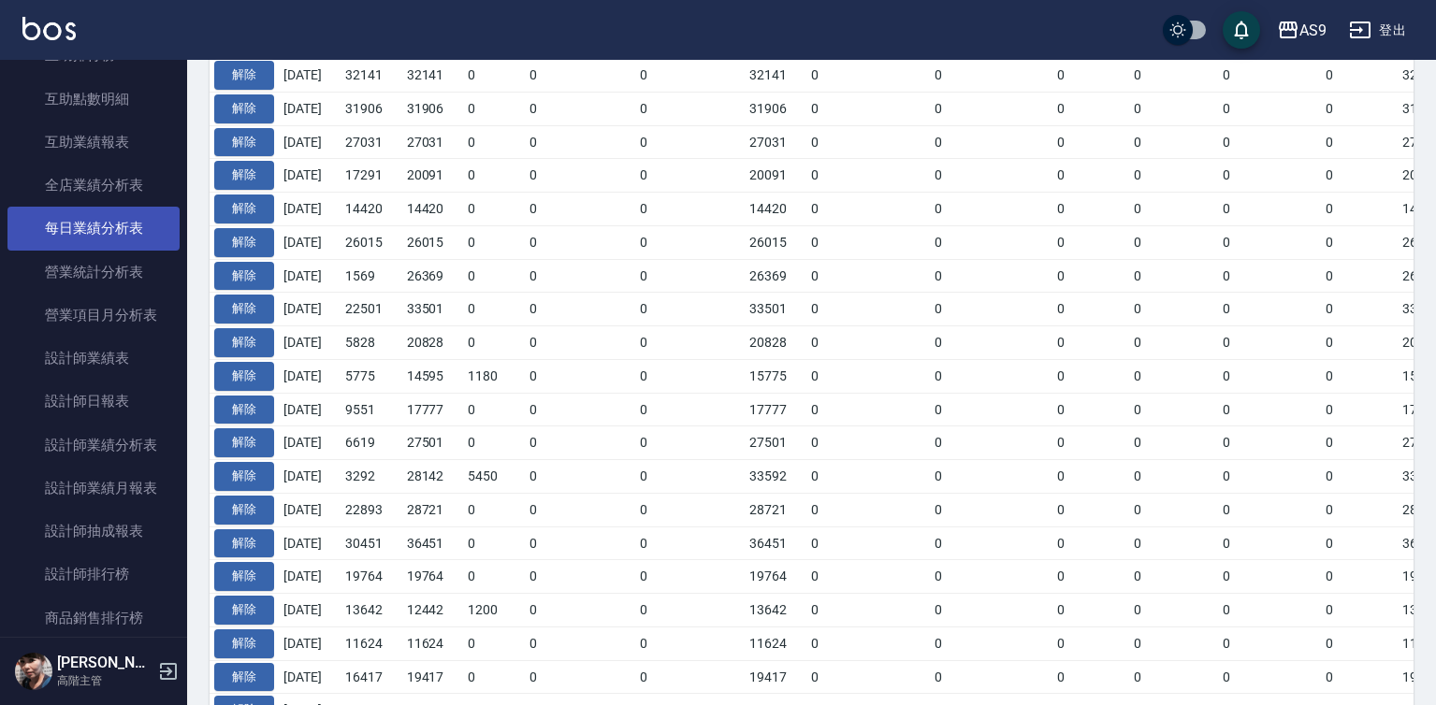
scroll to position [1027, 0]
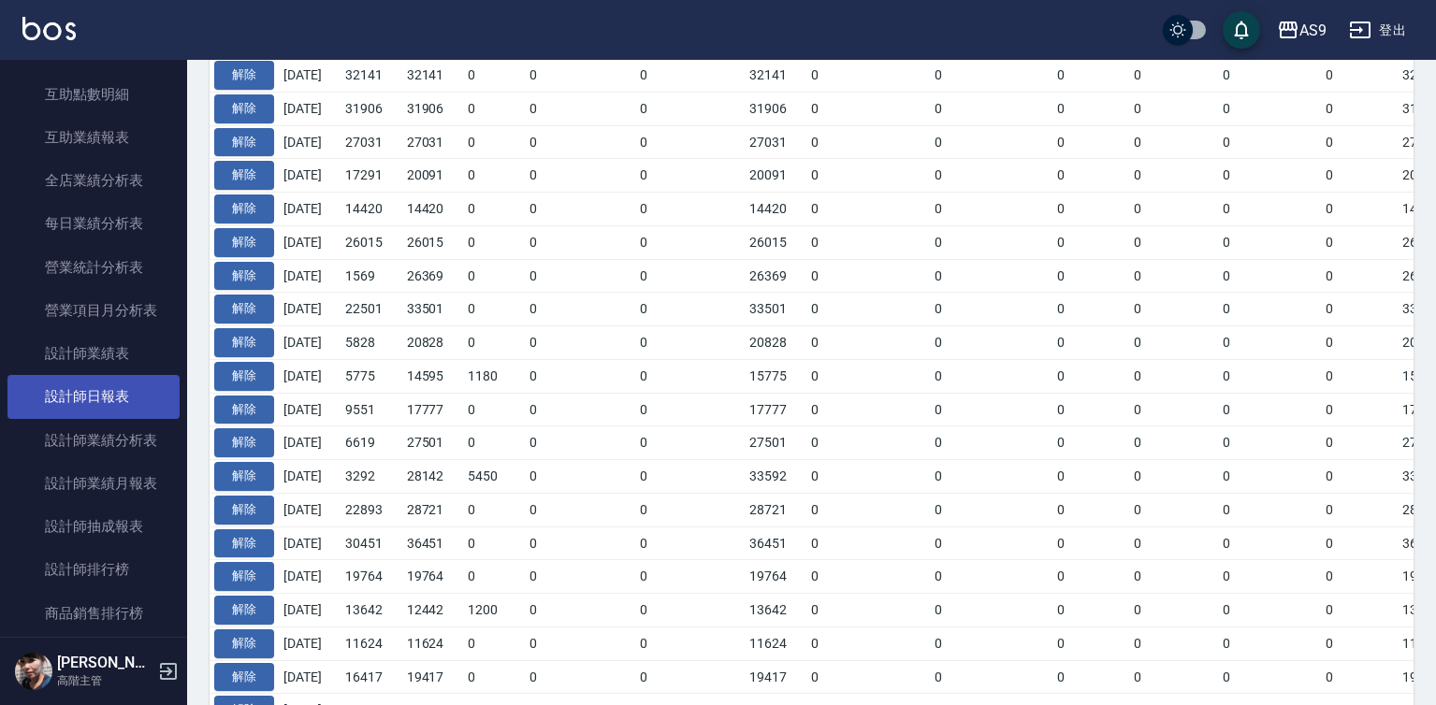
click at [109, 397] on link "設計師日報表" at bounding box center [93, 396] width 172 height 43
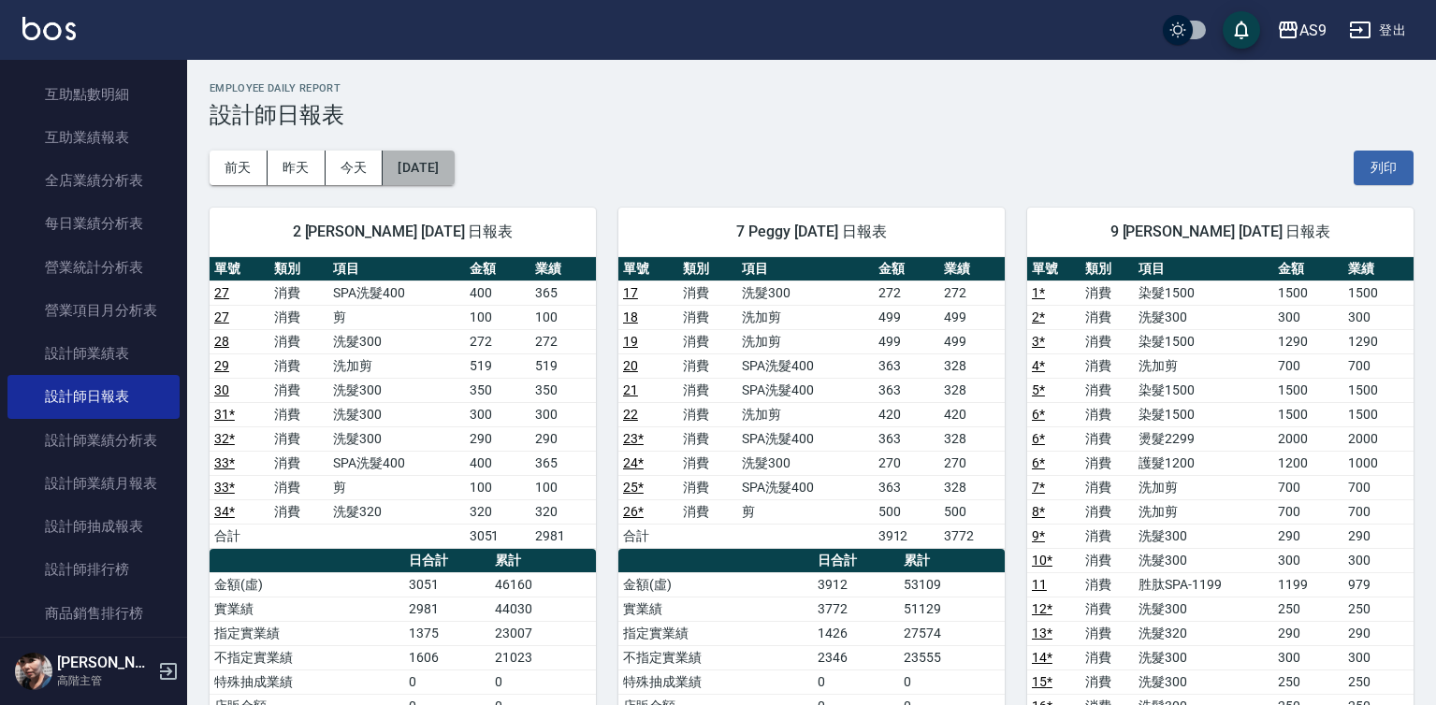
click at [422, 170] on button "[DATE]" at bounding box center [417, 168] width 71 height 35
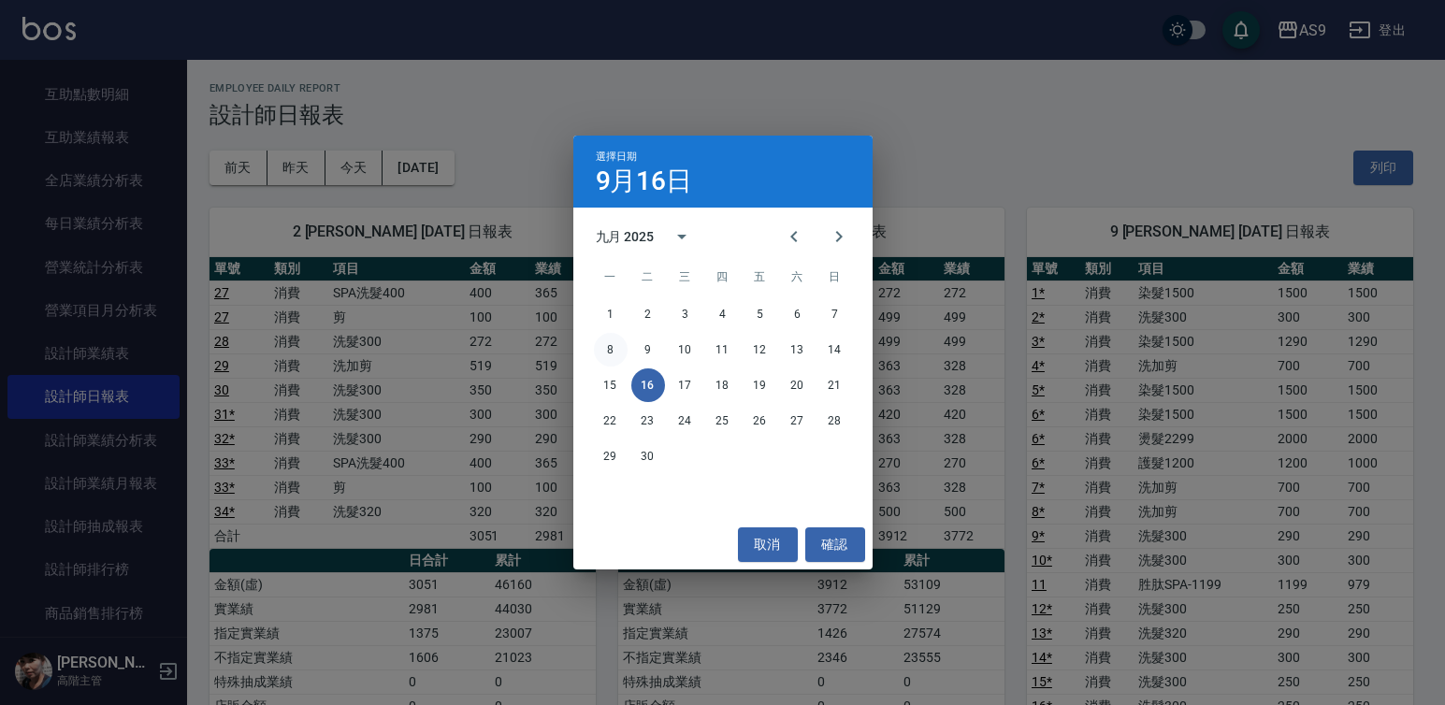
click at [608, 351] on button "8" at bounding box center [611, 350] width 34 height 34
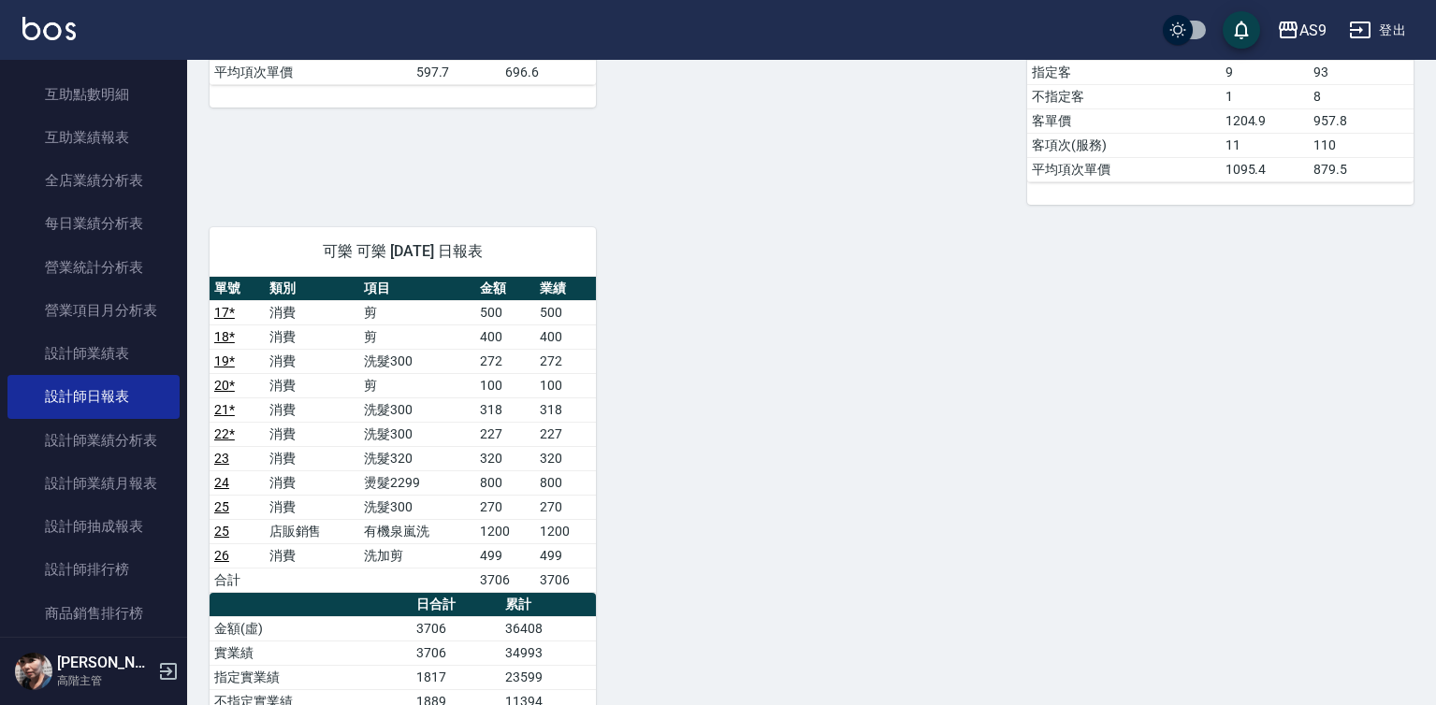
scroll to position [1122, 0]
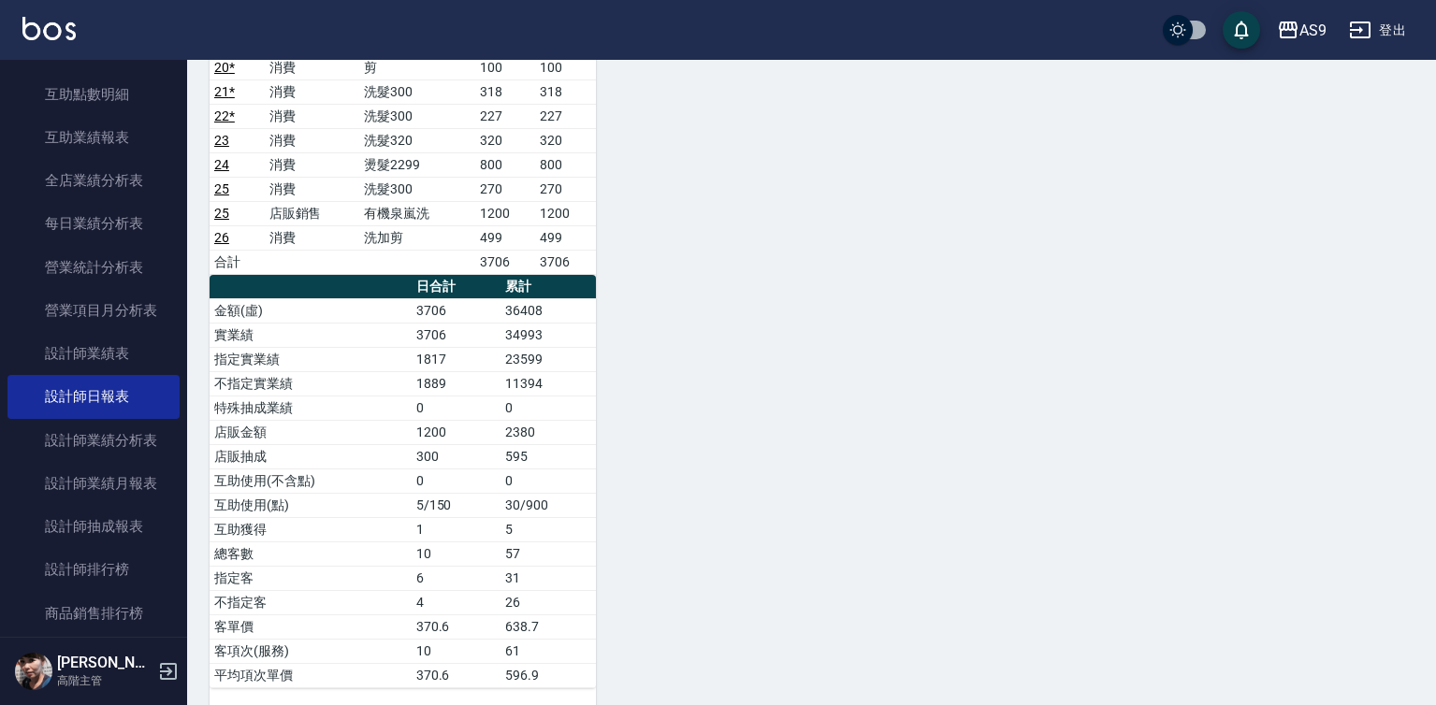
click at [221, 212] on link "25" at bounding box center [221, 213] width 15 height 15
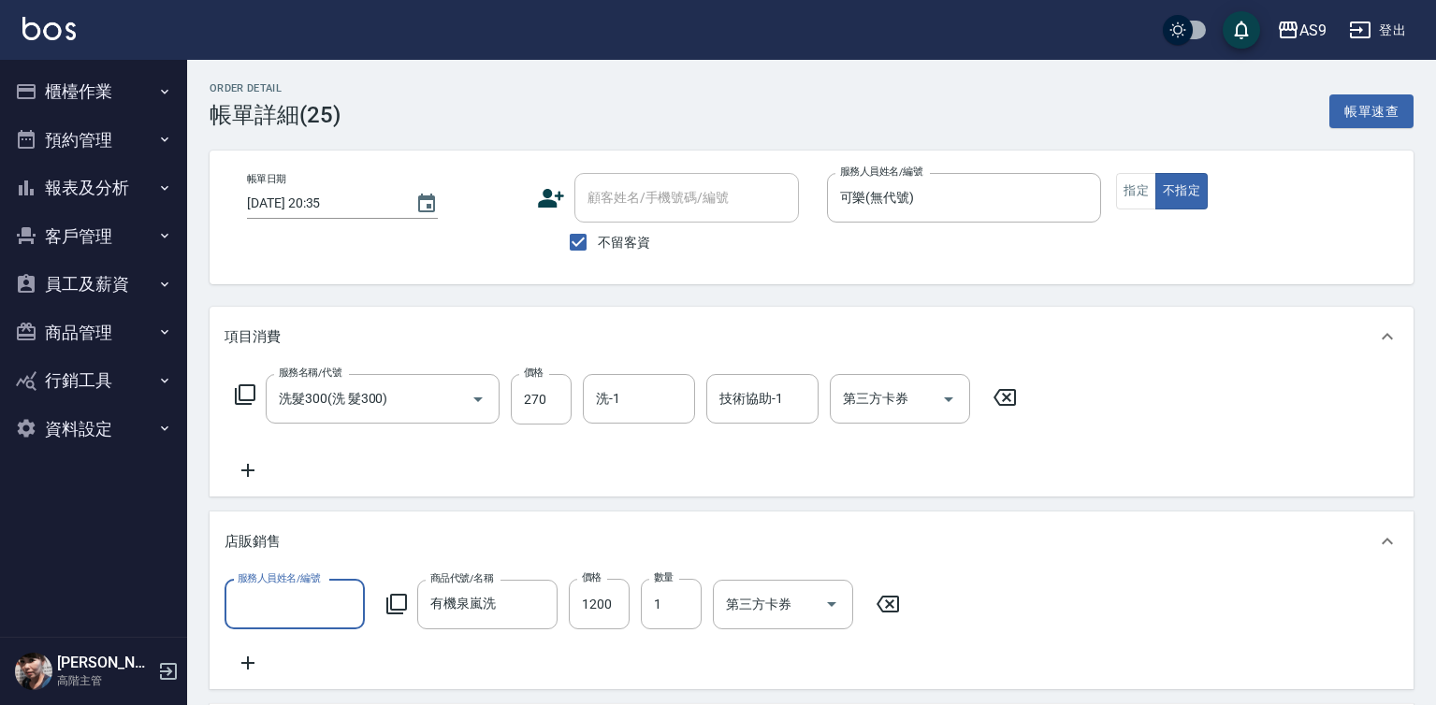
scroll to position [28, 0]
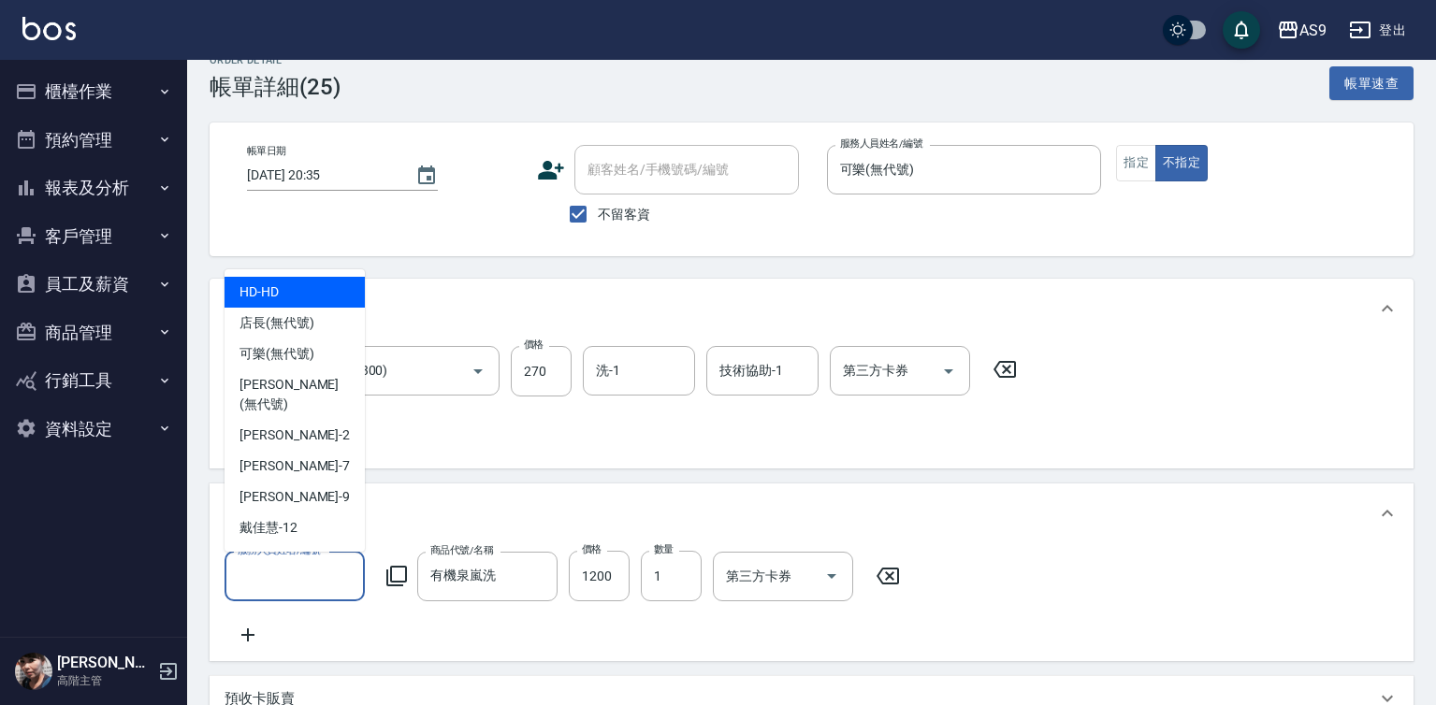
click at [318, 590] on input "服務人員姓名/編號" at bounding box center [294, 576] width 123 height 33
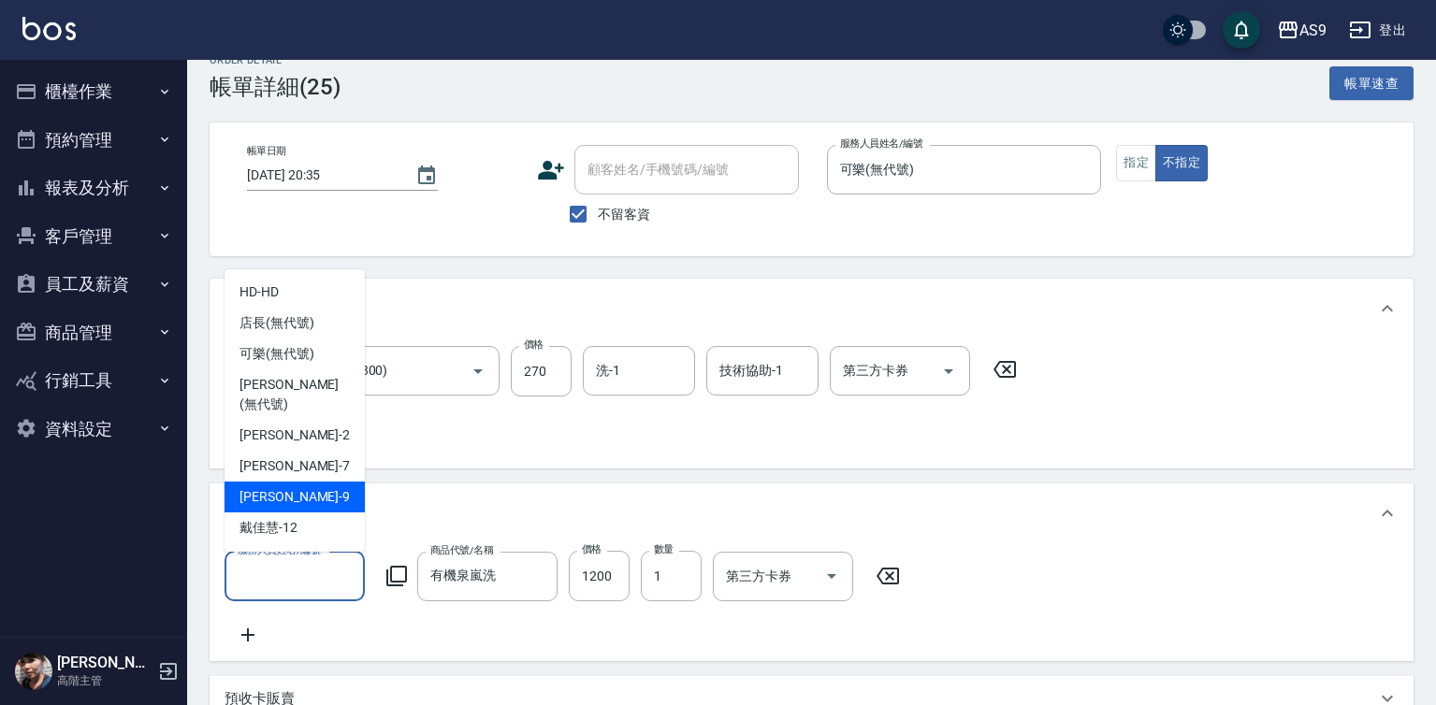
click at [296, 482] on div "葉美鈴 -9" at bounding box center [294, 497] width 140 height 31
type input "[PERSON_NAME]-9"
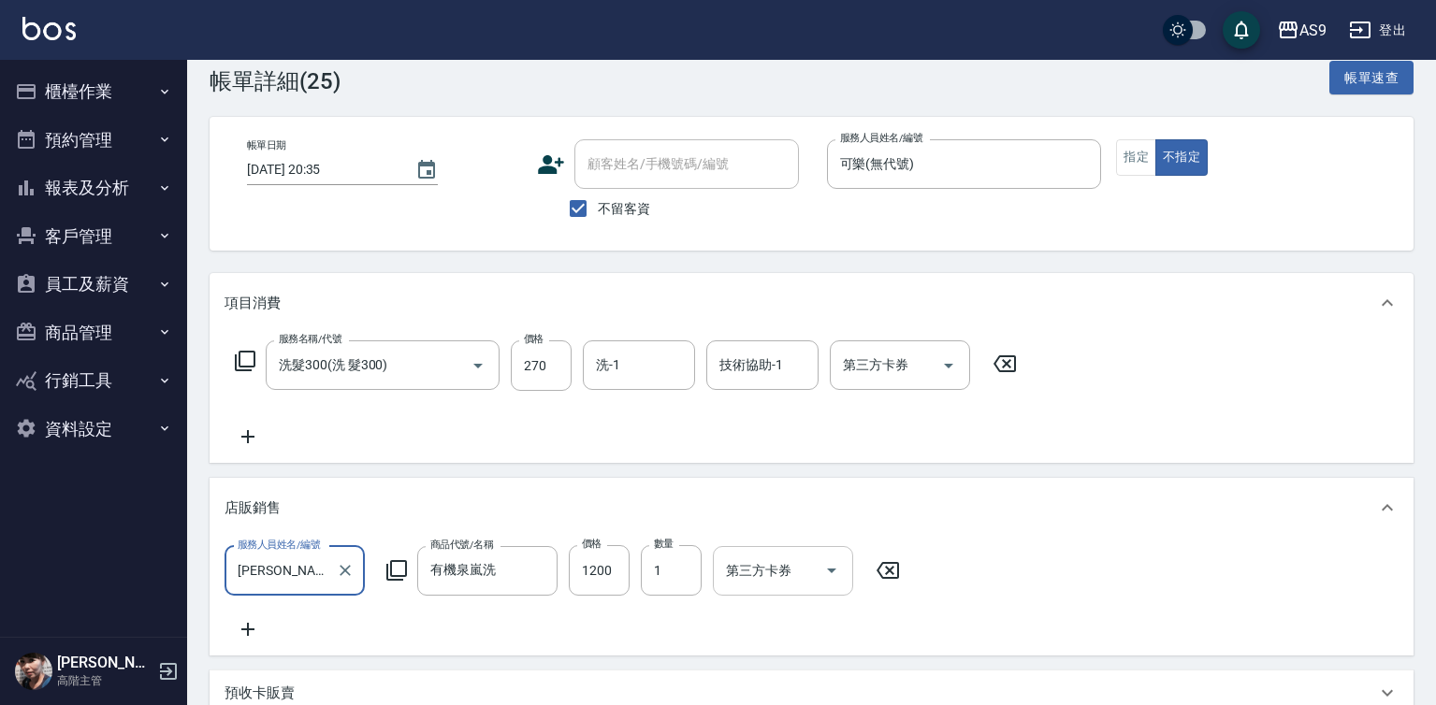
scroll to position [395, 0]
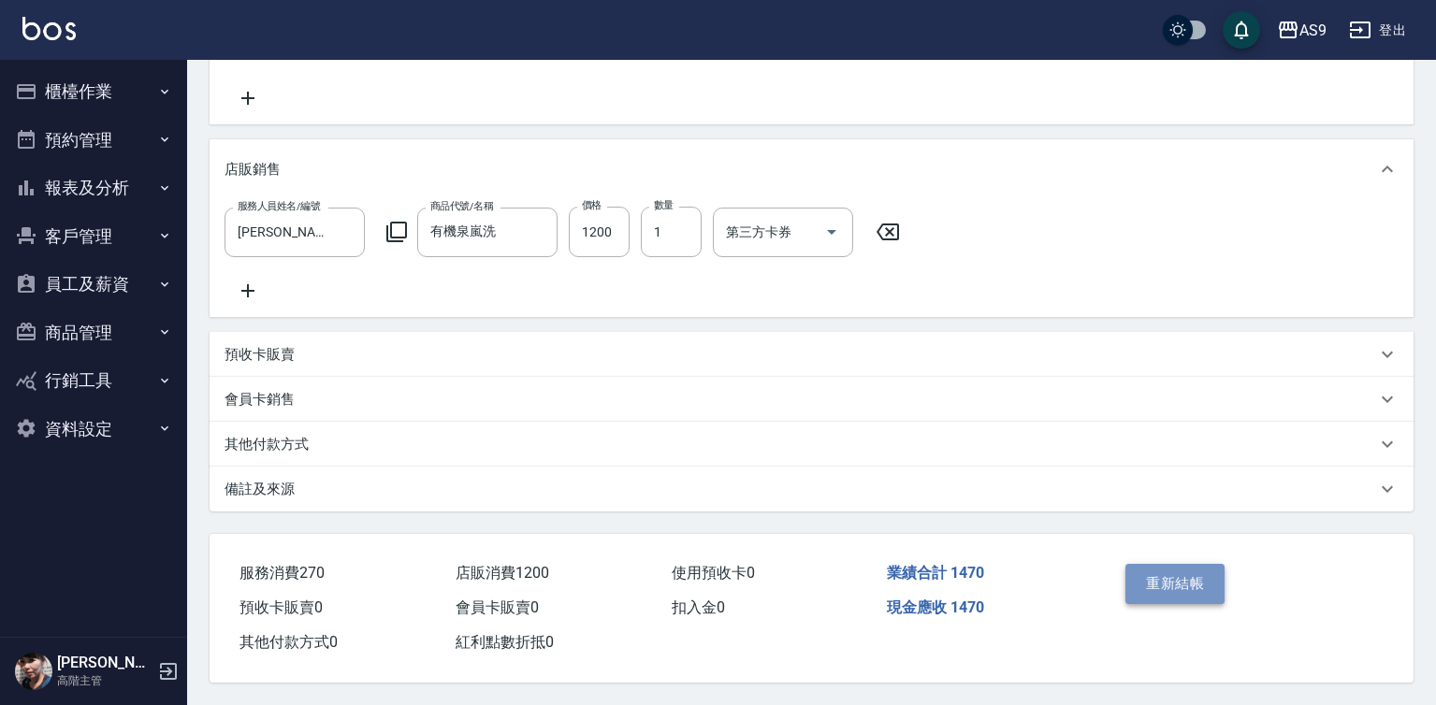
click at [1185, 574] on button "重新結帳" at bounding box center [1174, 583] width 99 height 39
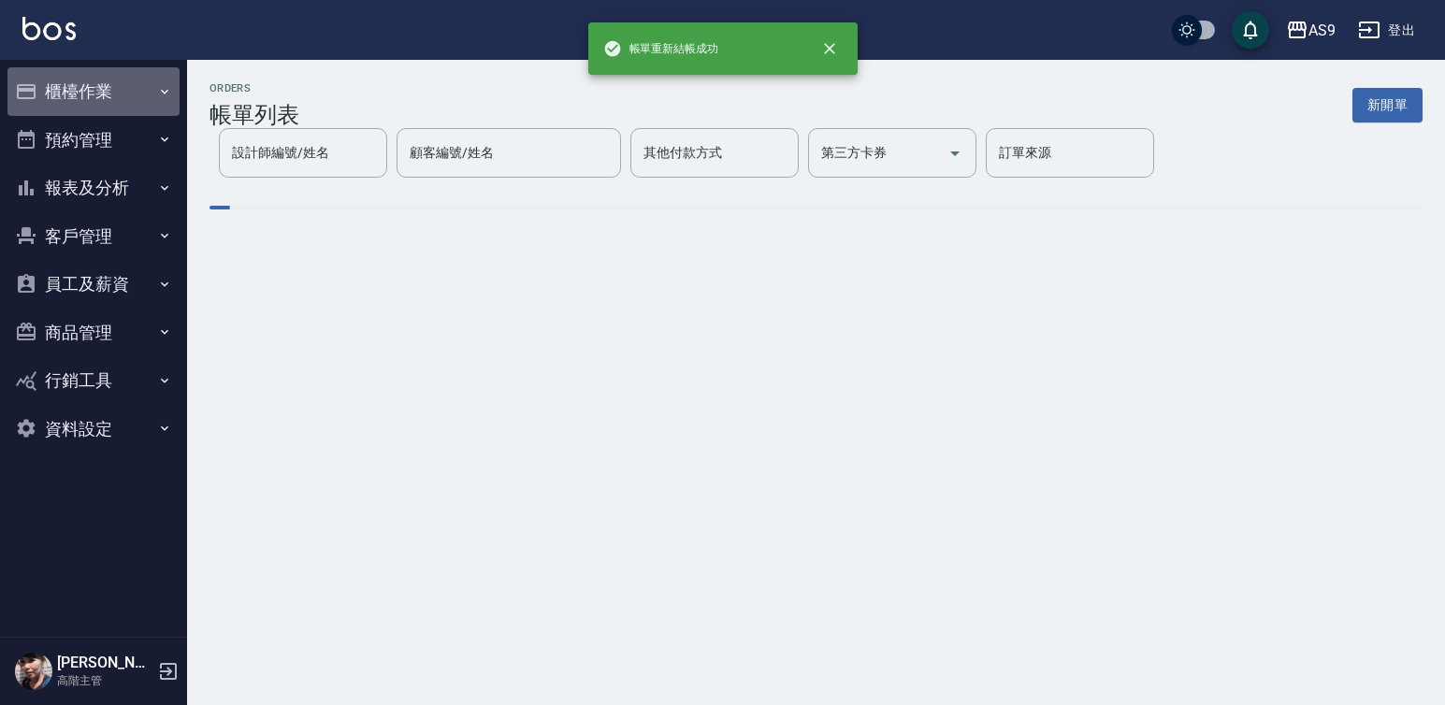
click at [119, 92] on button "櫃檯作業" at bounding box center [93, 91] width 172 height 49
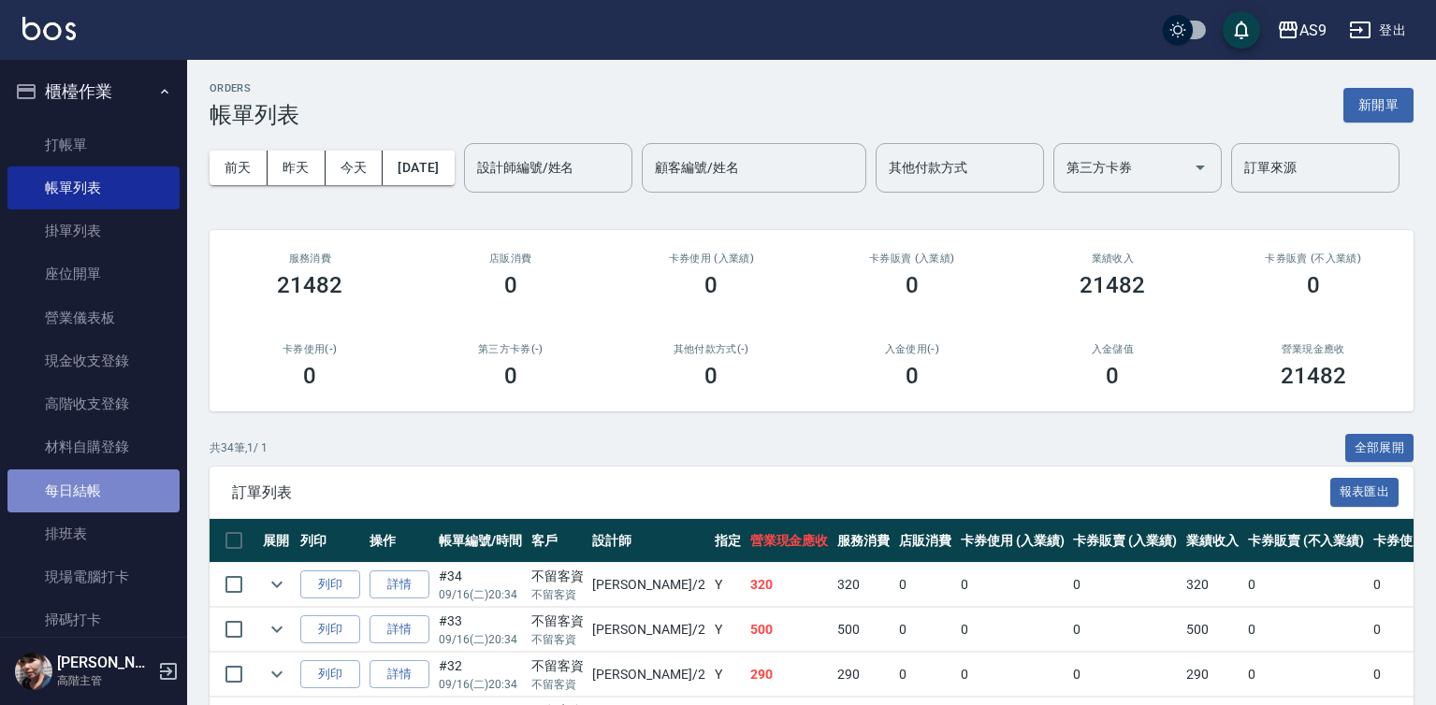
click at [93, 494] on link "每日結帳" at bounding box center [93, 490] width 172 height 43
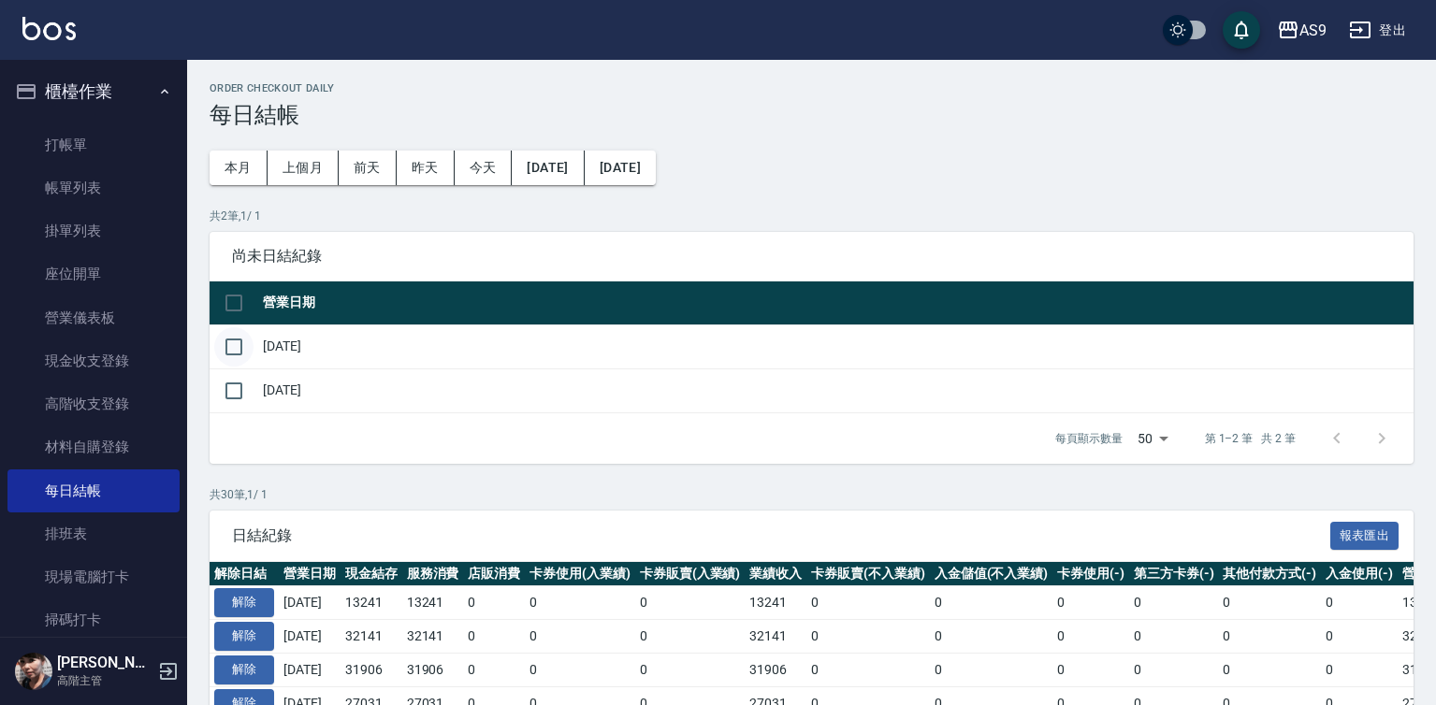
click at [234, 340] on input "checkbox" at bounding box center [233, 346] width 39 height 39
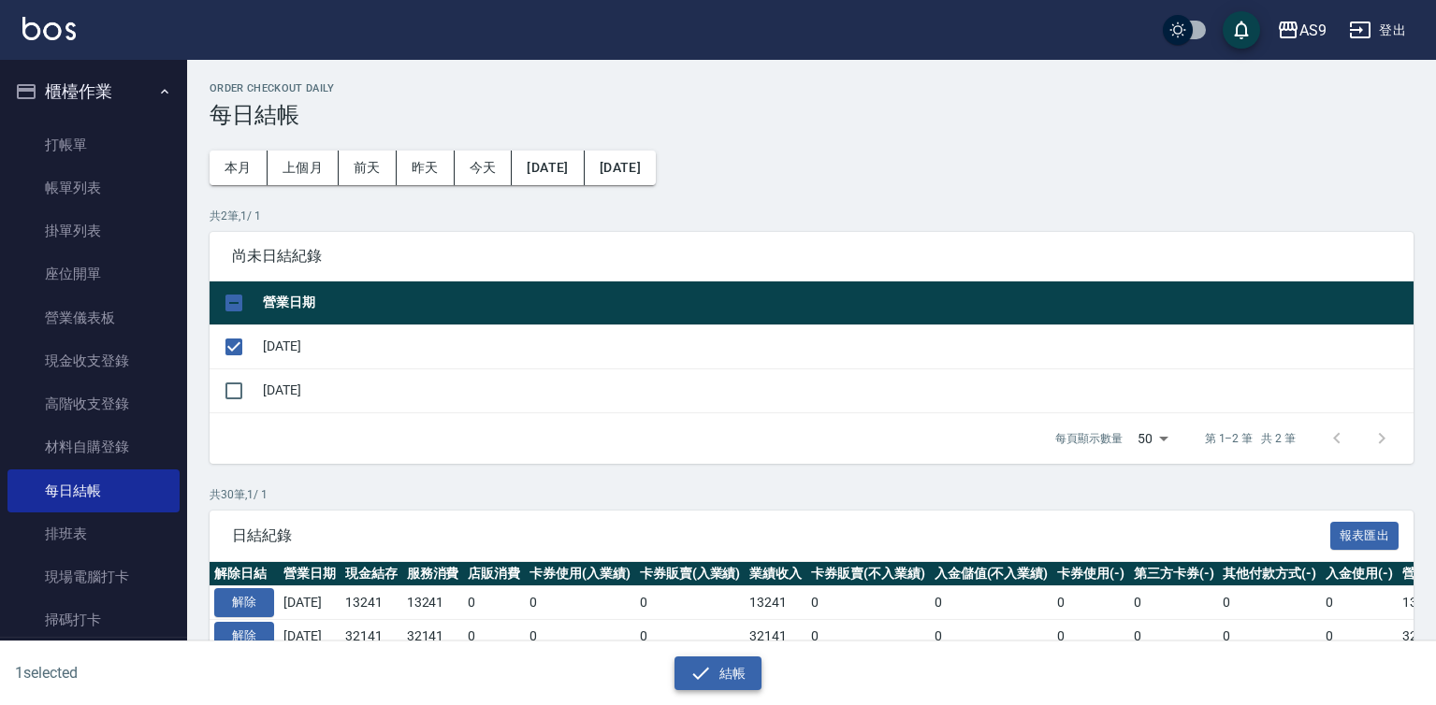
click at [690, 670] on icon "button" at bounding box center [700, 673] width 22 height 22
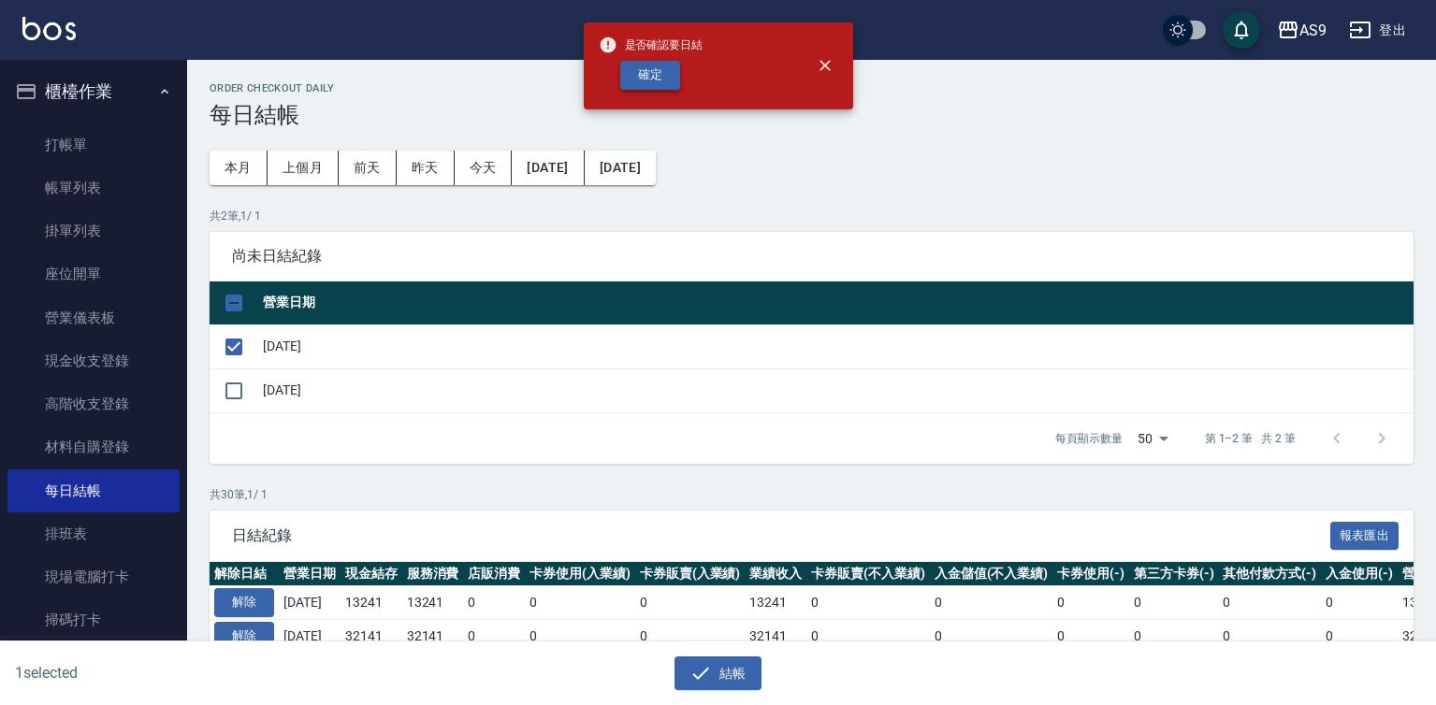
click at [671, 77] on button "確定" at bounding box center [650, 75] width 60 height 29
checkbox input "false"
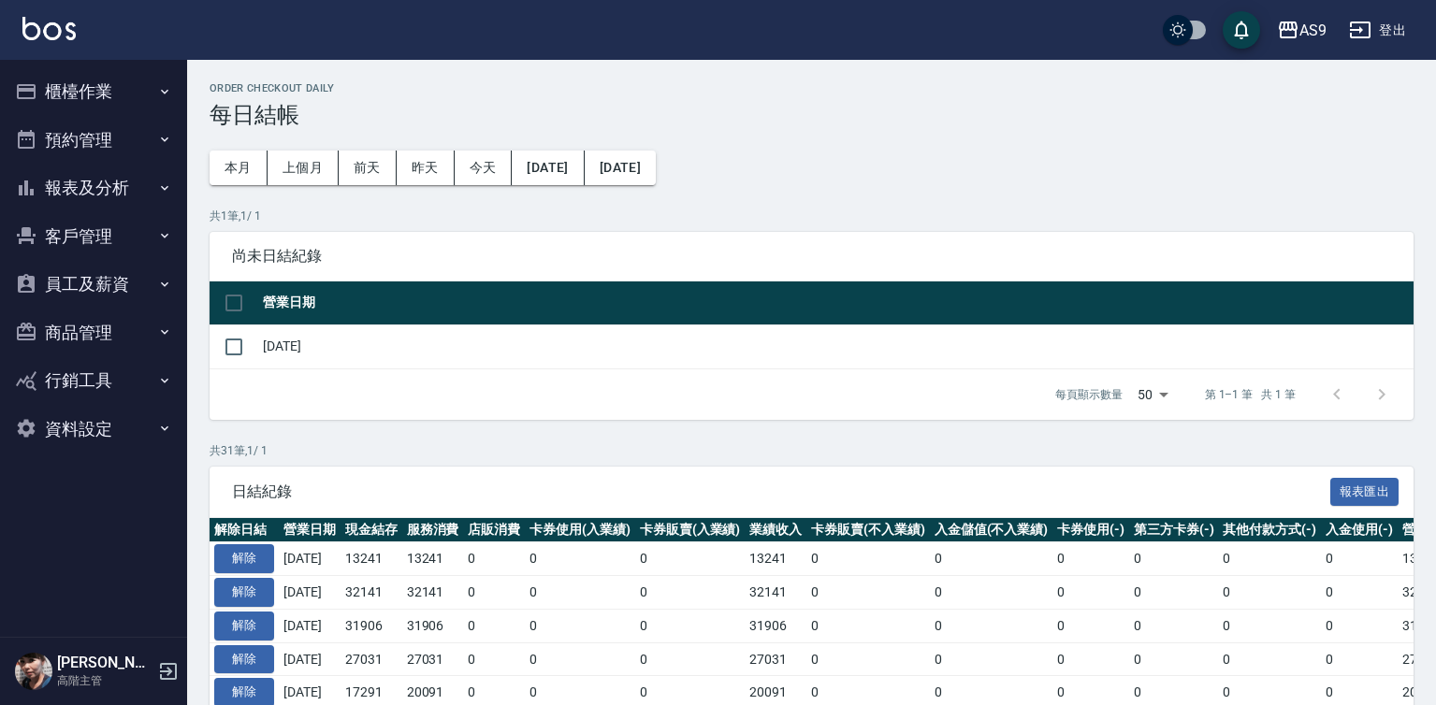
click at [109, 98] on button "櫃檯作業" at bounding box center [93, 91] width 172 height 49
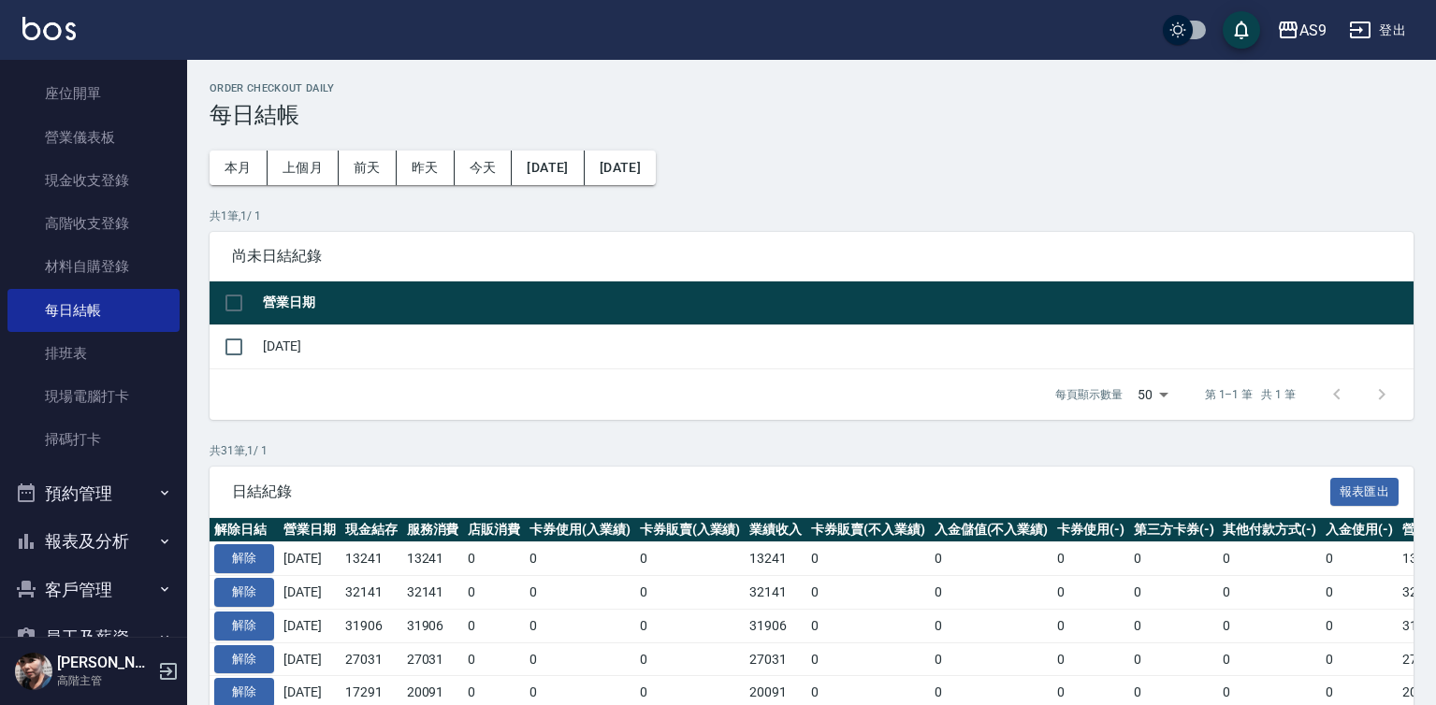
scroll to position [372, 0]
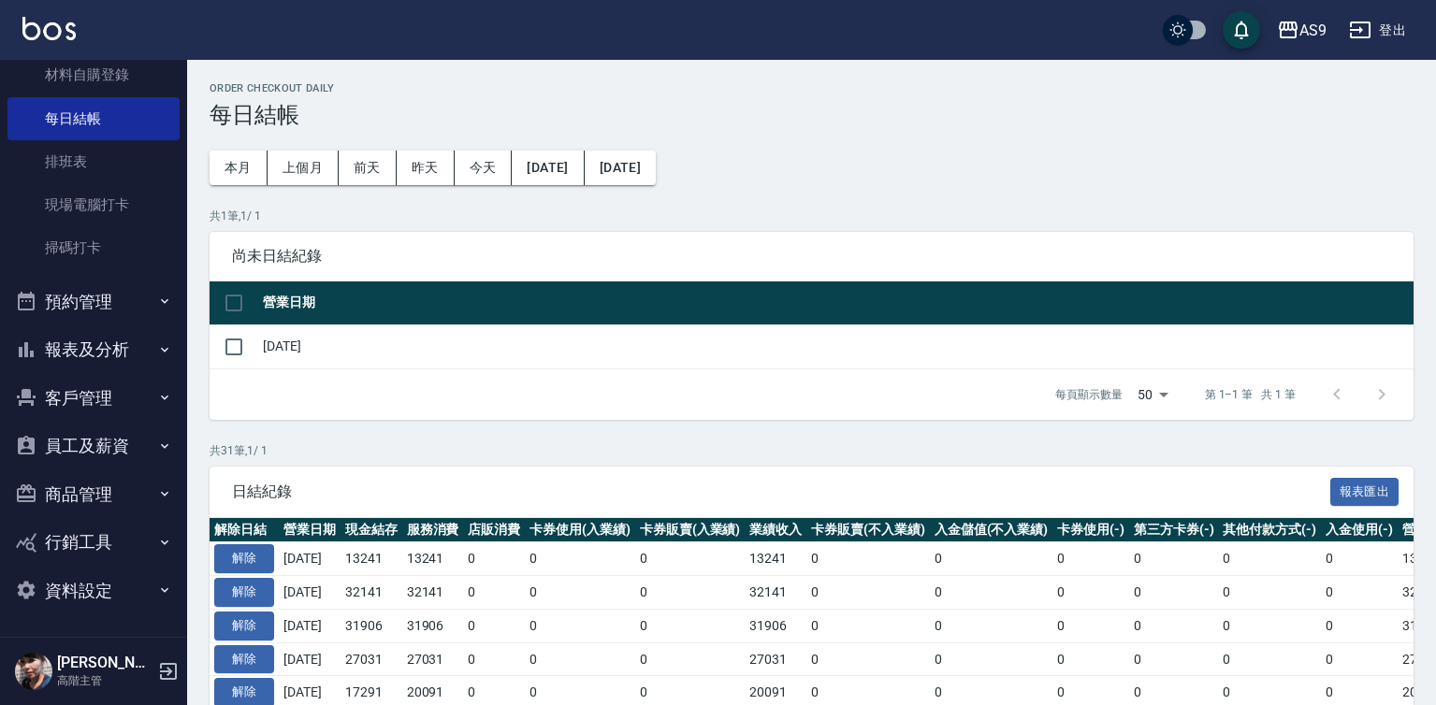
click at [104, 347] on button "報表及分析" at bounding box center [93, 349] width 172 height 49
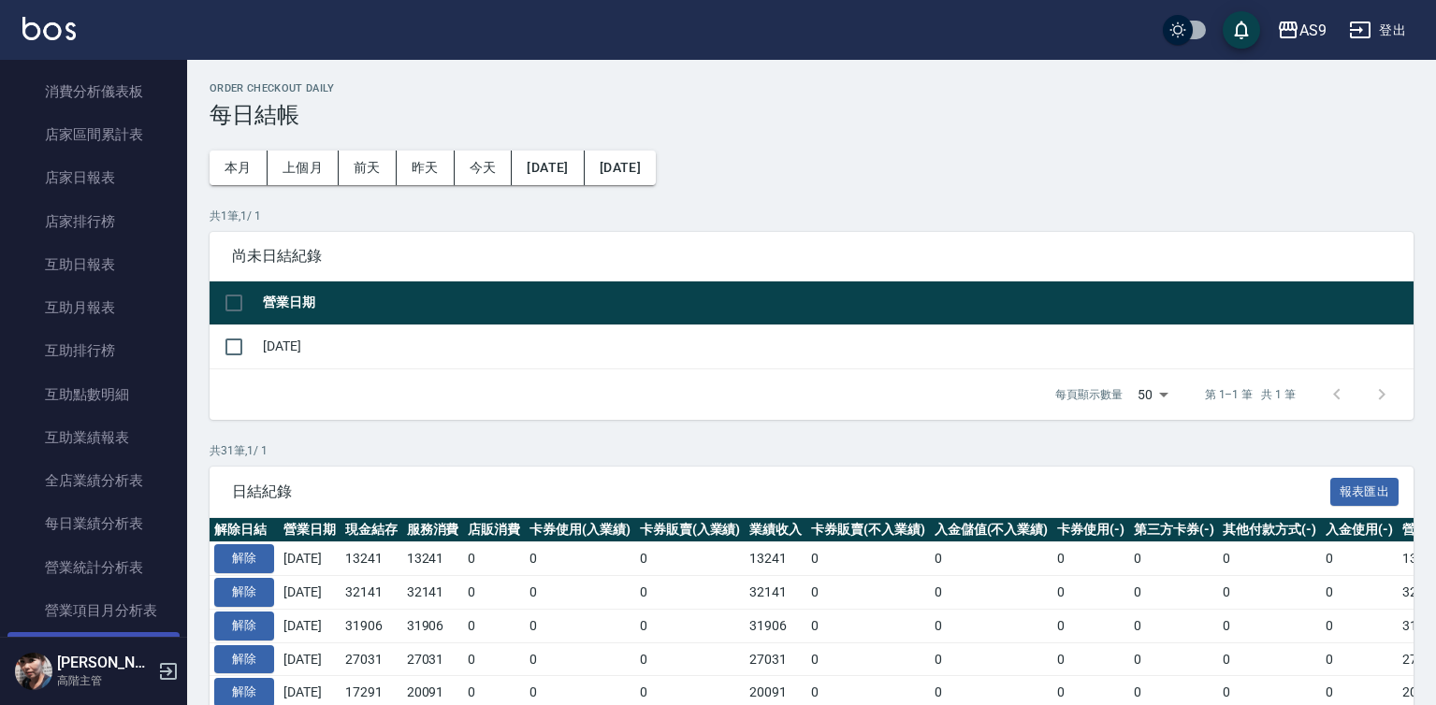
scroll to position [933, 0]
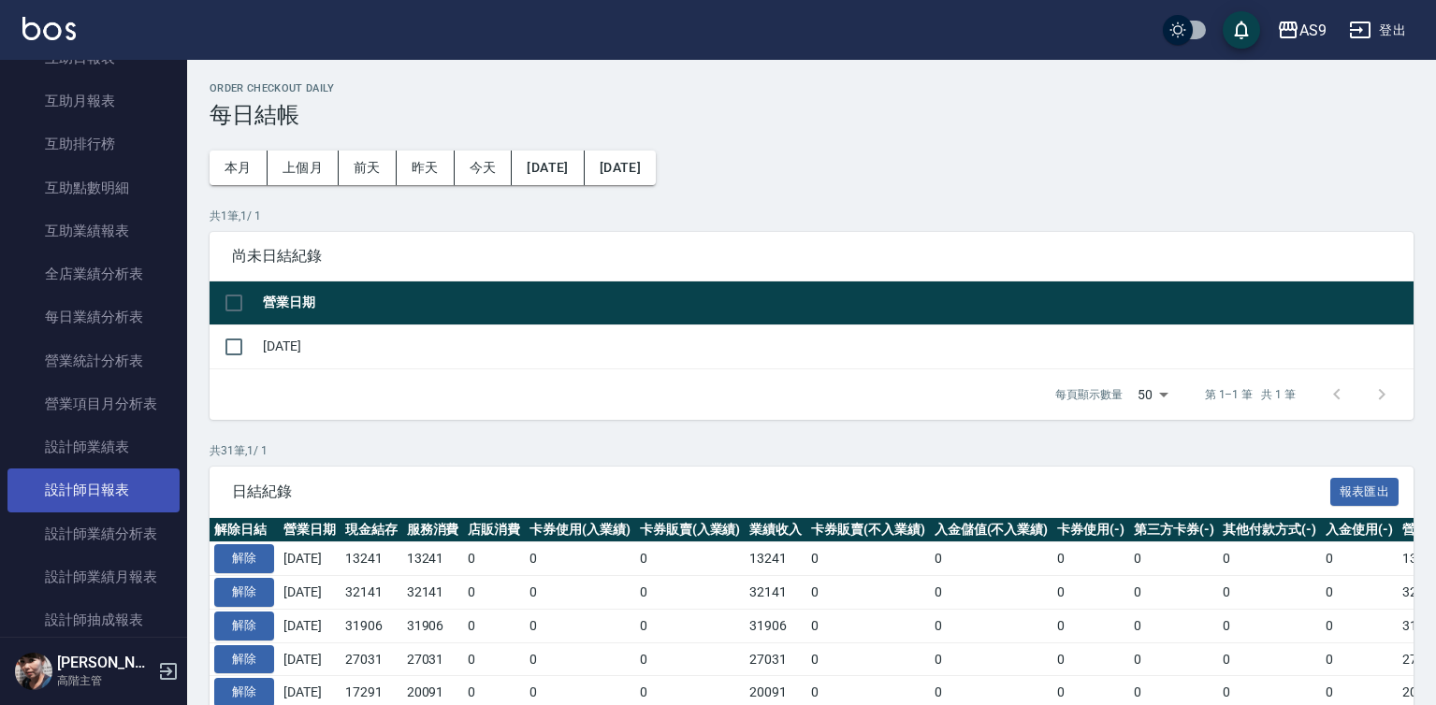
click at [116, 492] on link "設計師日報表" at bounding box center [93, 490] width 172 height 43
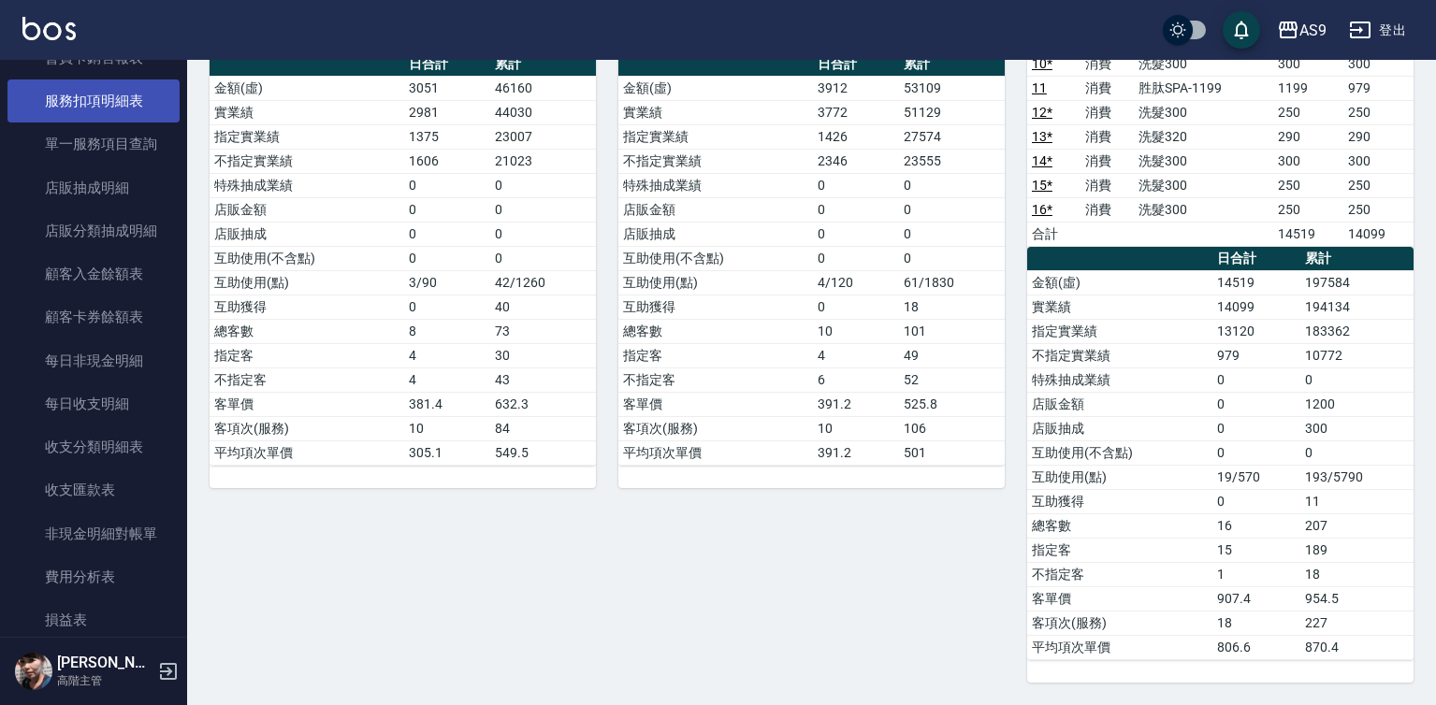
scroll to position [2056, 0]
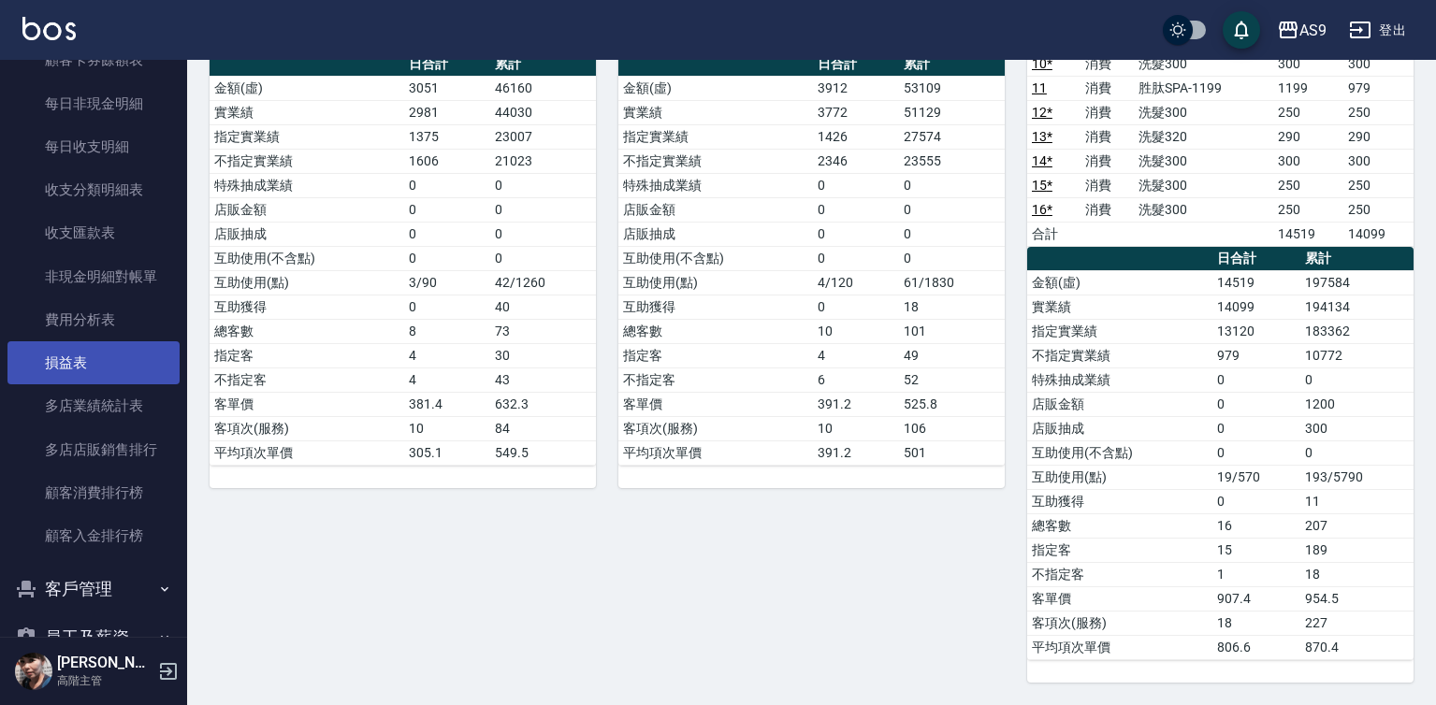
click at [94, 365] on link "損益表" at bounding box center [93, 362] width 172 height 43
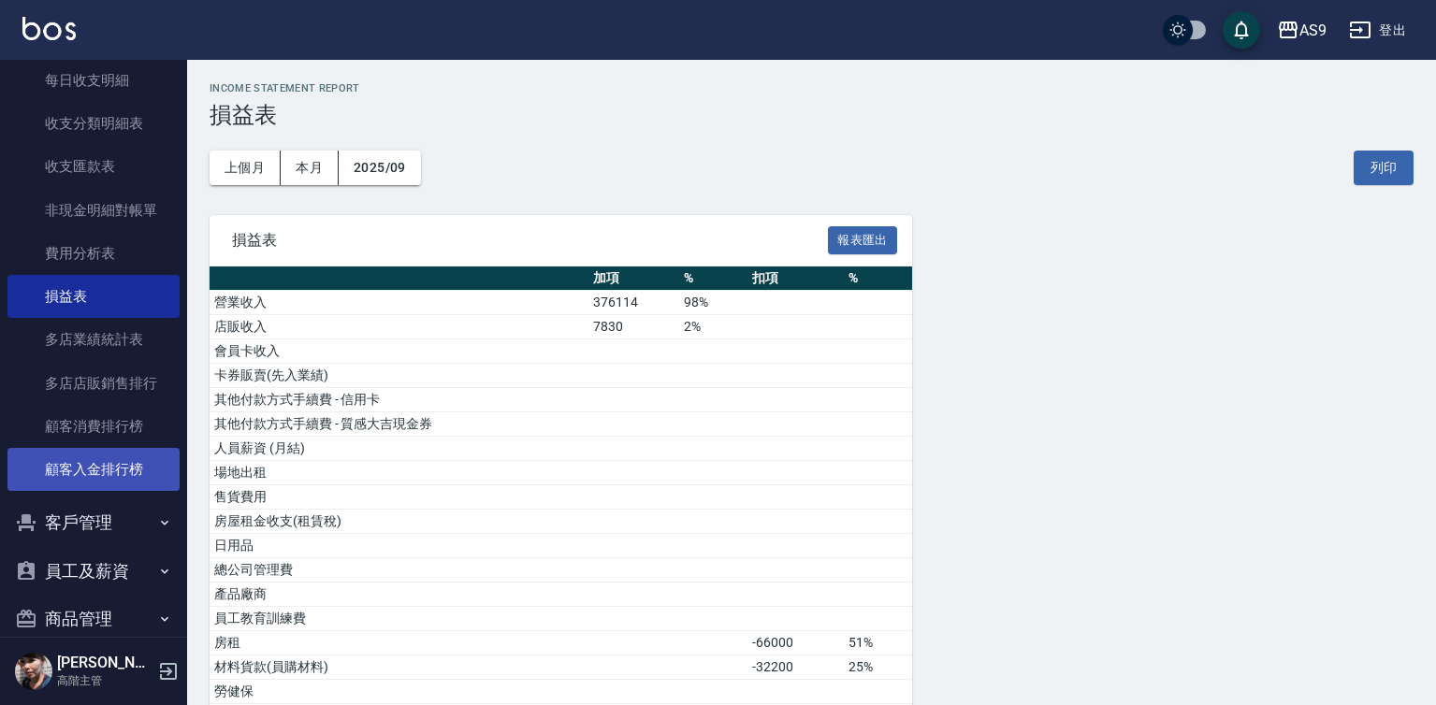
scroll to position [2149, 0]
